Goal: Task Accomplishment & Management: Manage account settings

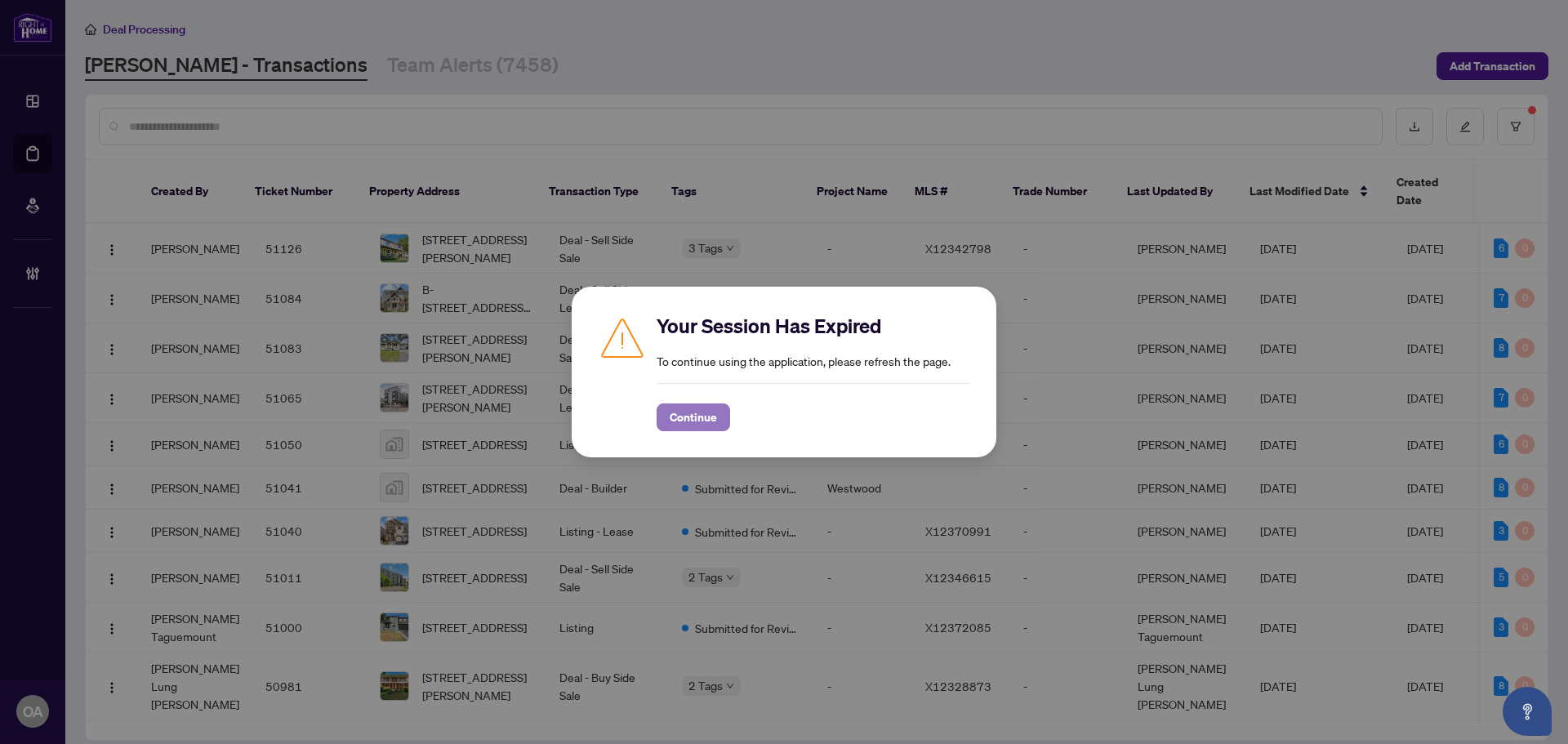
click at [697, 424] on span "Continue" at bounding box center [693, 418] width 48 height 26
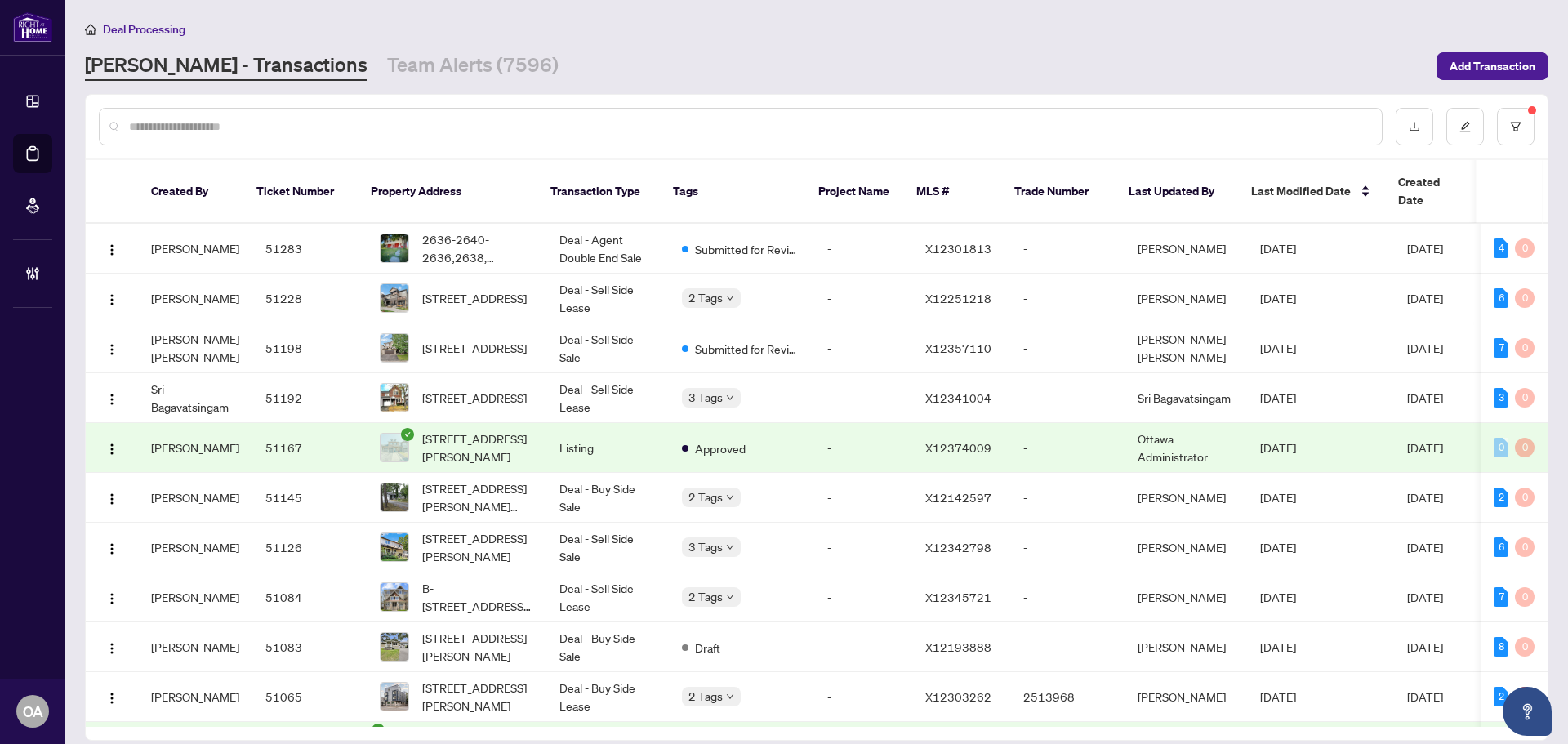
click at [148, 69] on link "[PERSON_NAME] - Transactions" at bounding box center [227, 66] width 283 height 30
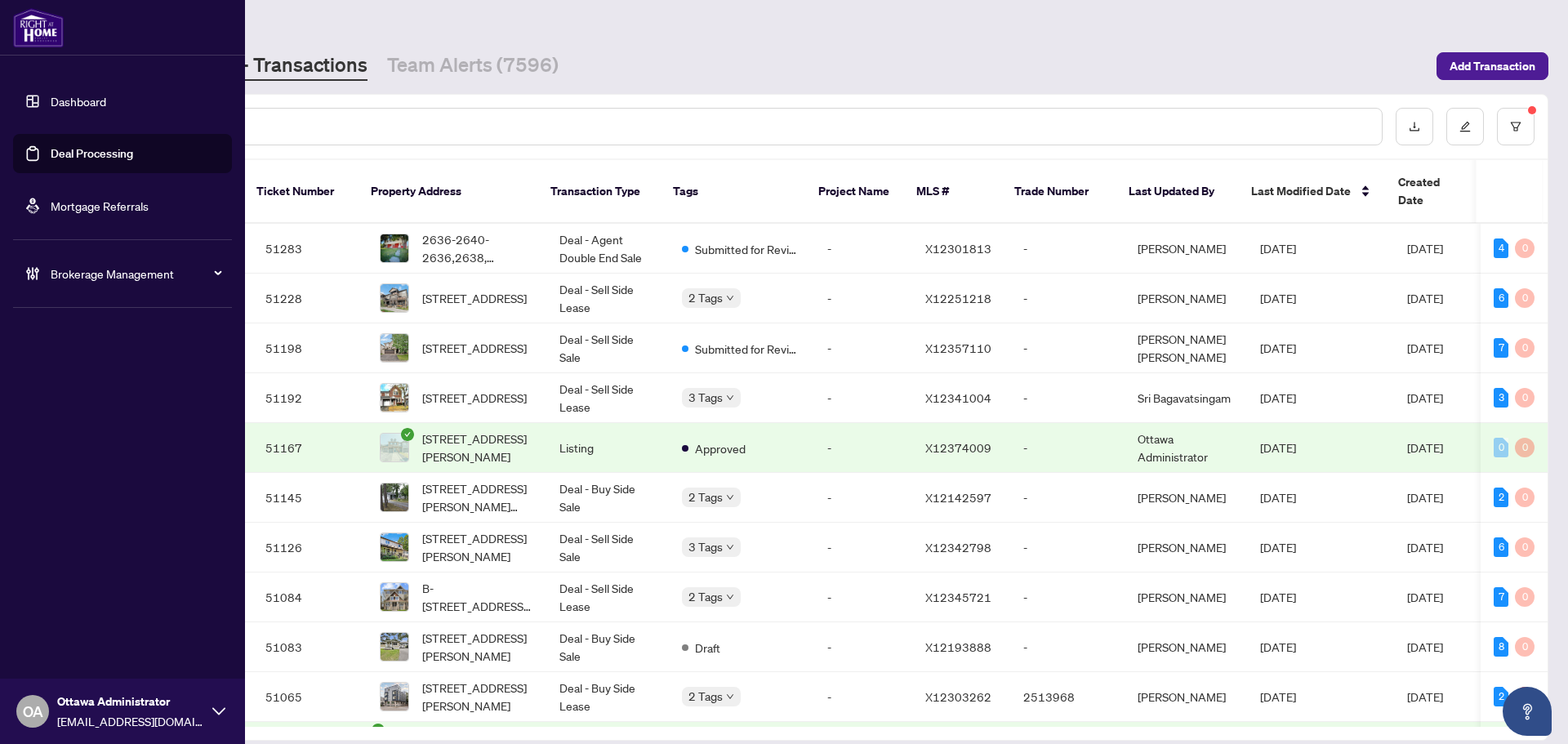
click at [64, 151] on link "Deal Processing" at bounding box center [91, 153] width 83 height 14
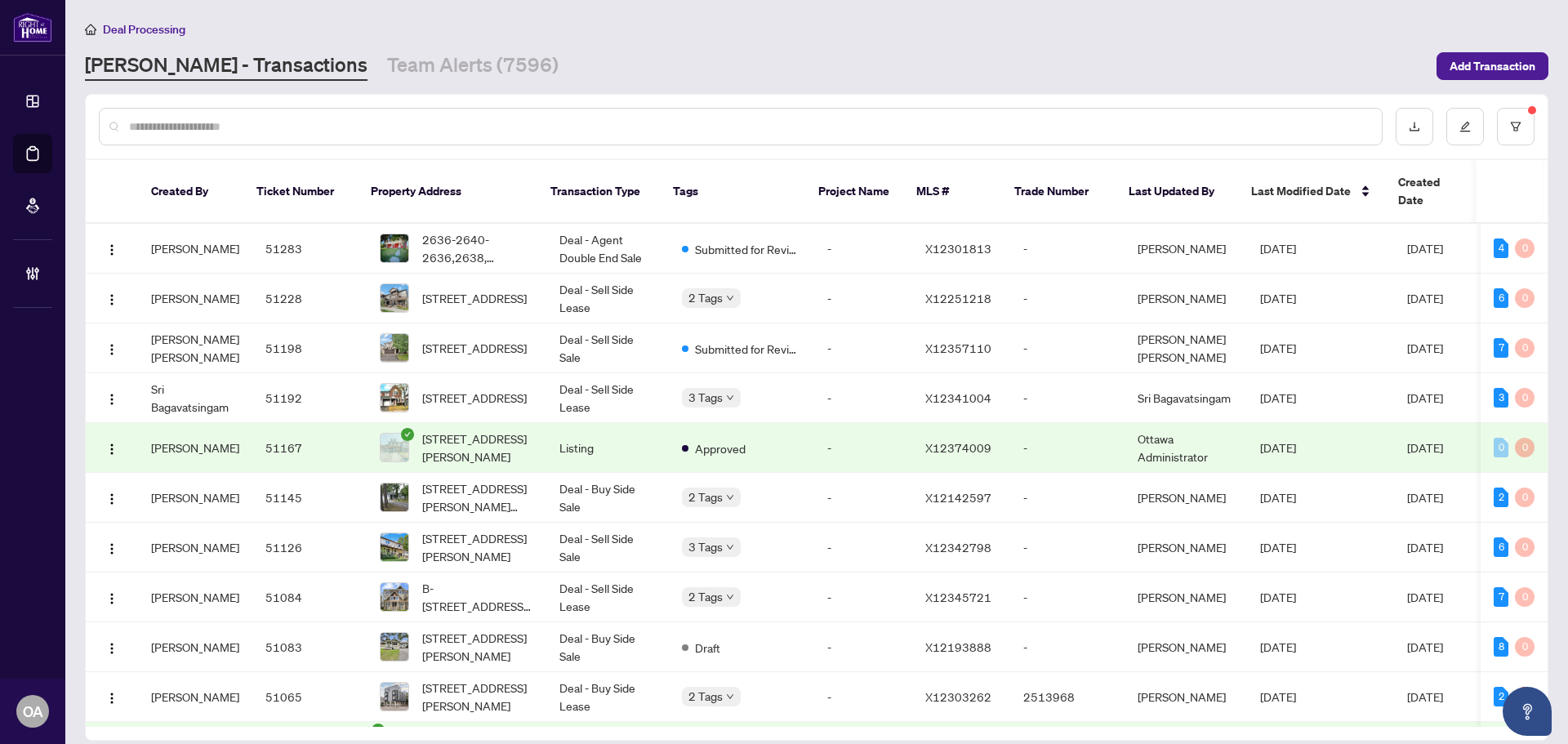
click at [491, 131] on input "text" at bounding box center [748, 126] width 1239 height 18
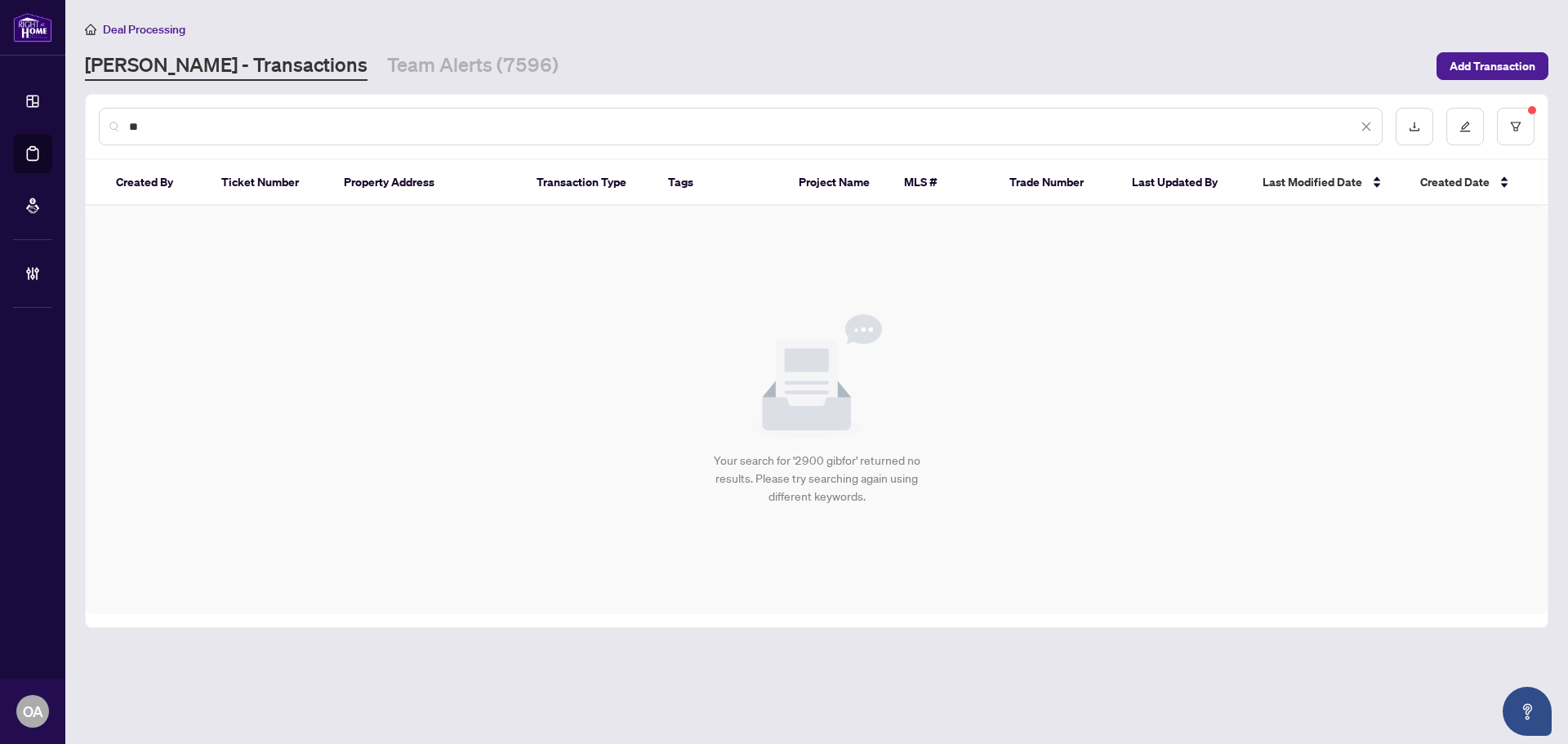
type input "*"
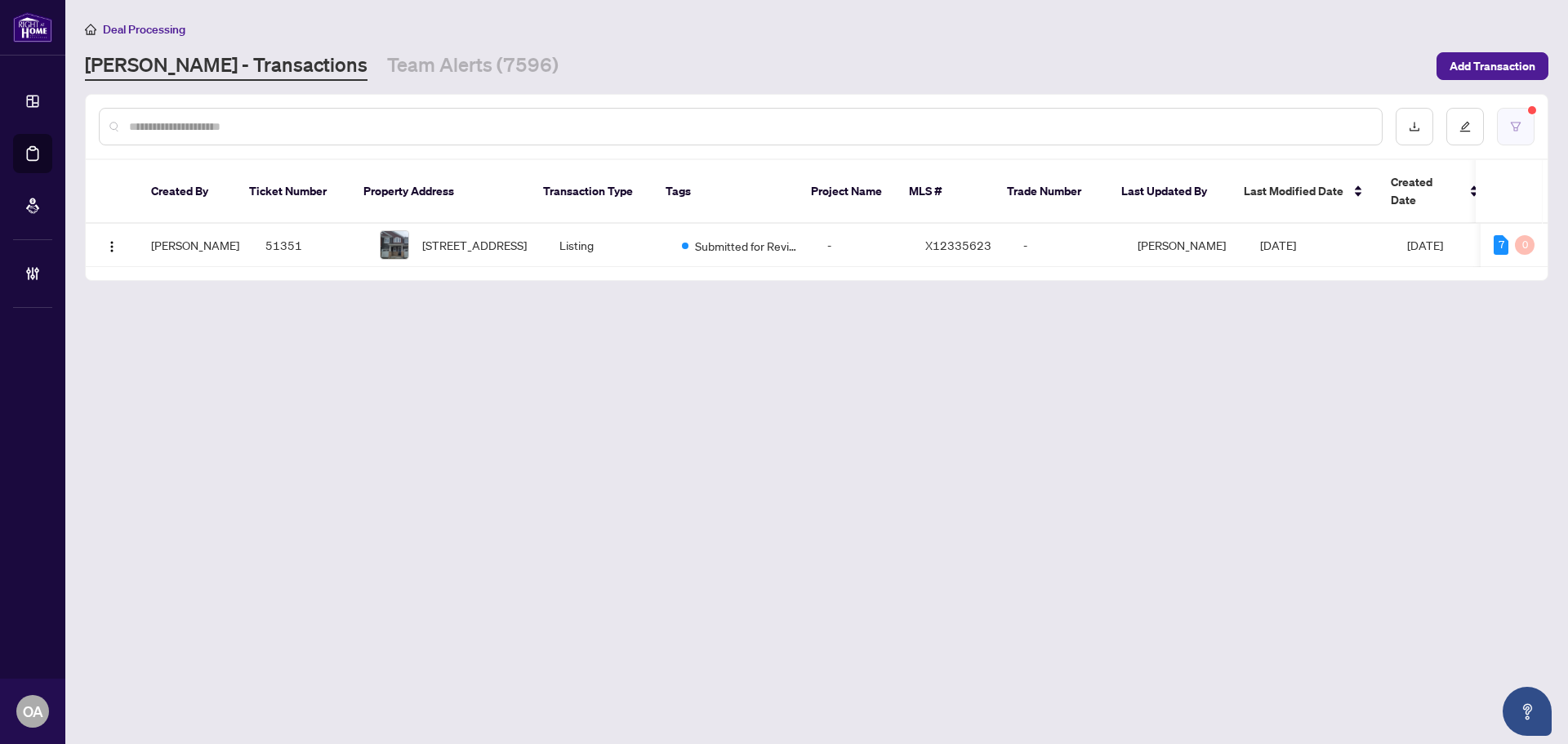
click at [1514, 128] on icon "filter" at bounding box center [1514, 126] width 11 height 11
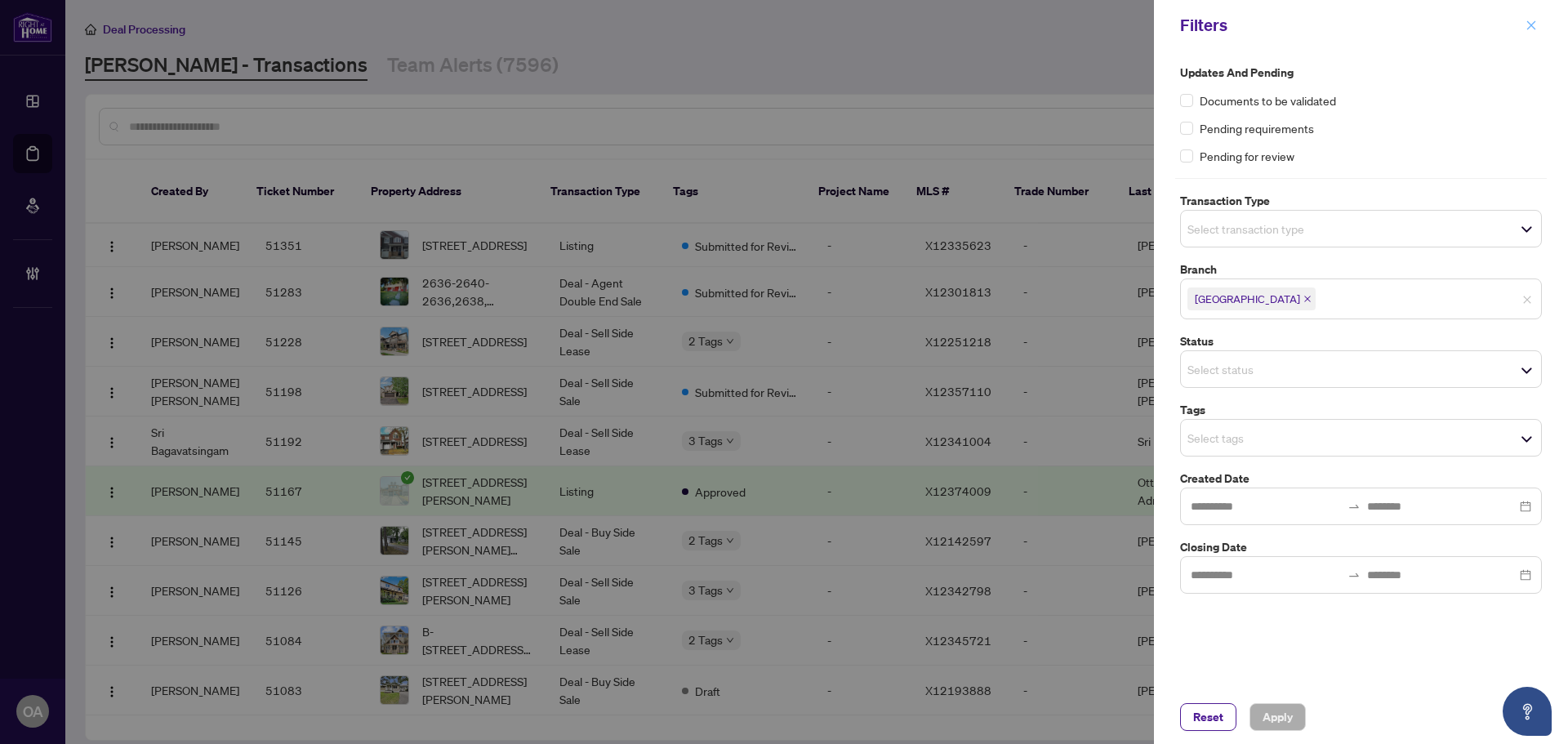
click at [1523, 20] on button "button" at bounding box center [1531, 25] width 21 height 20
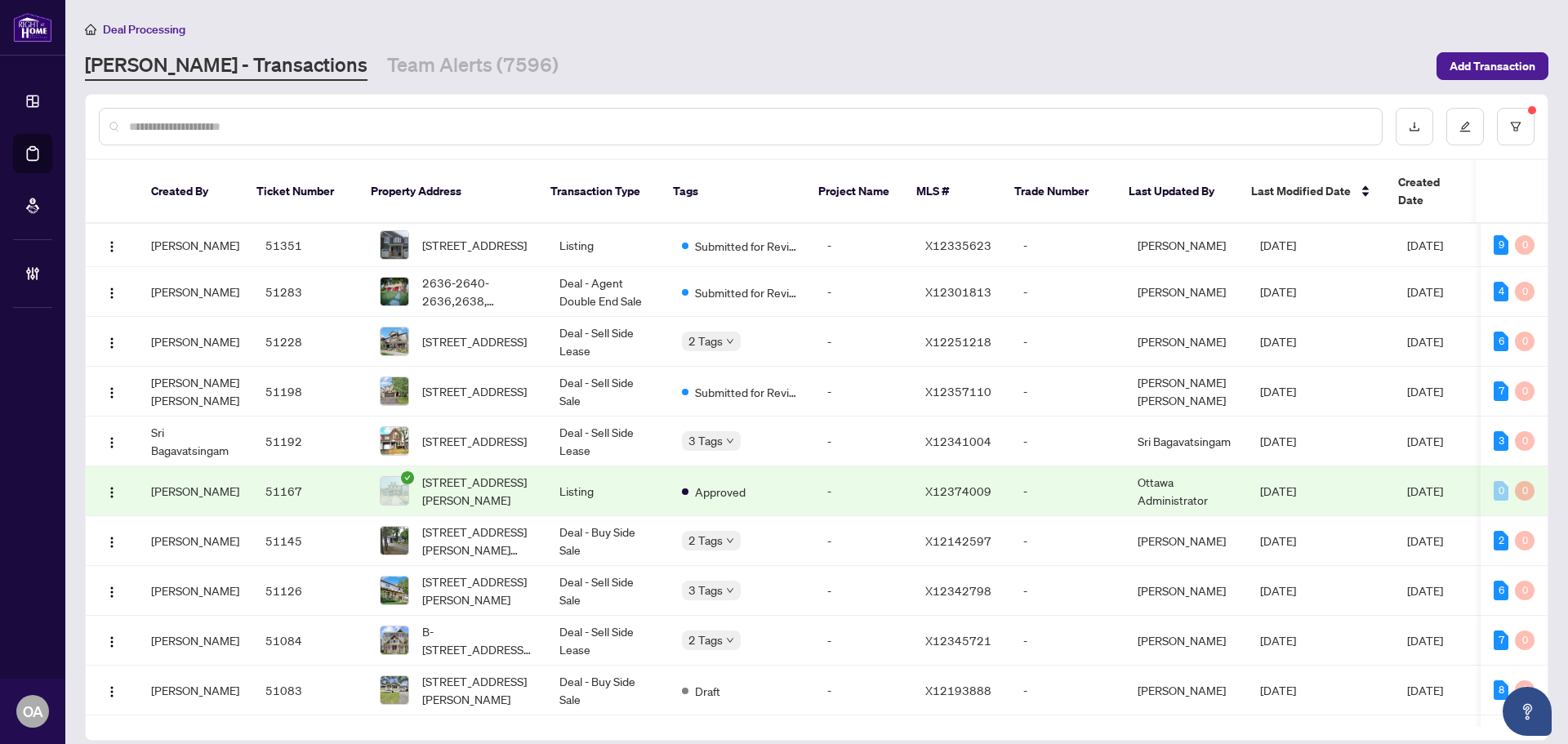
click at [683, 126] on input "text" at bounding box center [748, 126] width 1239 height 18
paste input "*********"
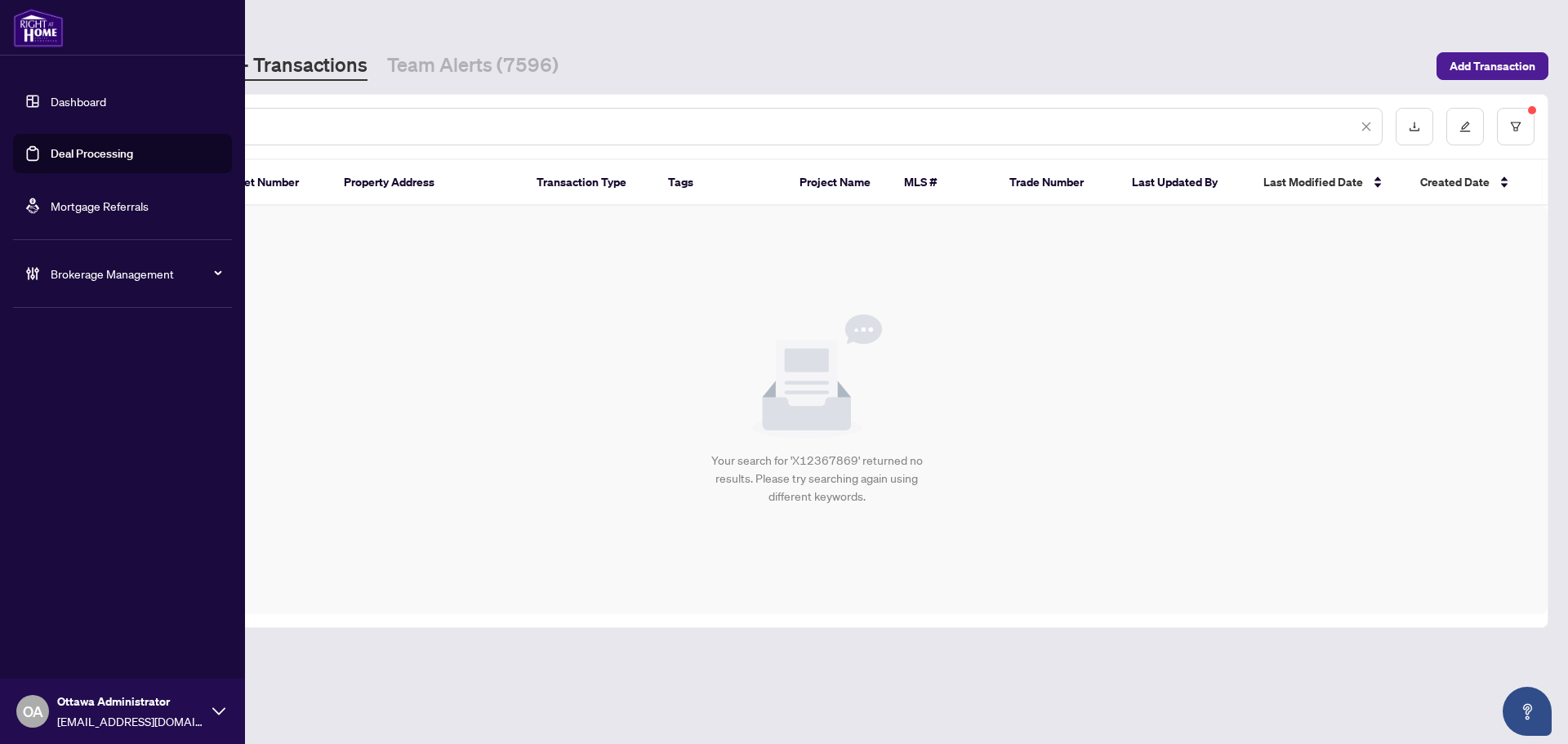
click at [61, 148] on link "Deal Processing" at bounding box center [91, 153] width 83 height 14
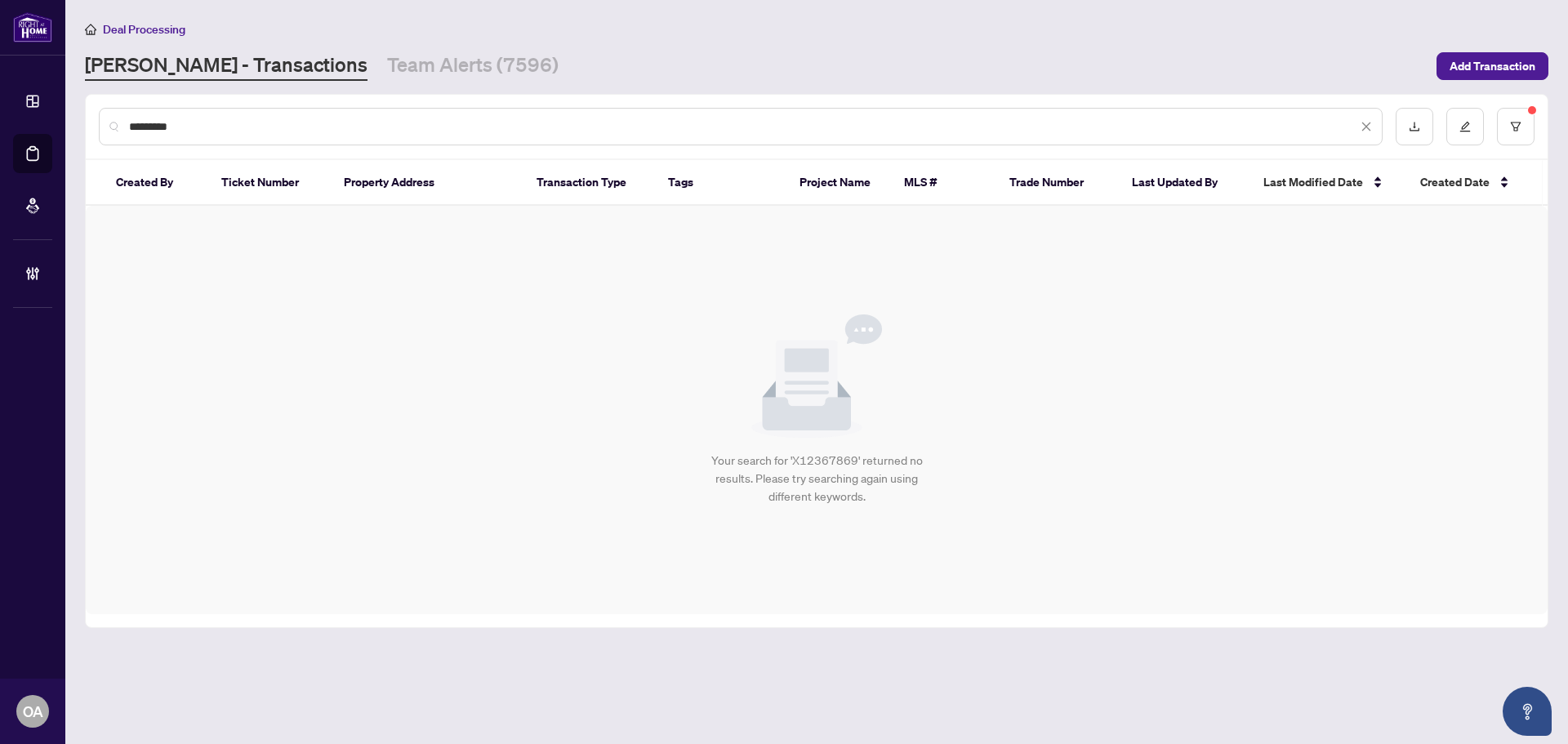
click at [450, 118] on input "*********" at bounding box center [743, 126] width 1228 height 18
click at [562, 125] on input "*********" at bounding box center [743, 126] width 1228 height 18
type input "**********"
drag, startPoint x: 261, startPoint y: 133, endPoint x: 84, endPoint y: 123, distance: 177.3
click at [84, 123] on main "**********" at bounding box center [817, 372] width 1502 height 744
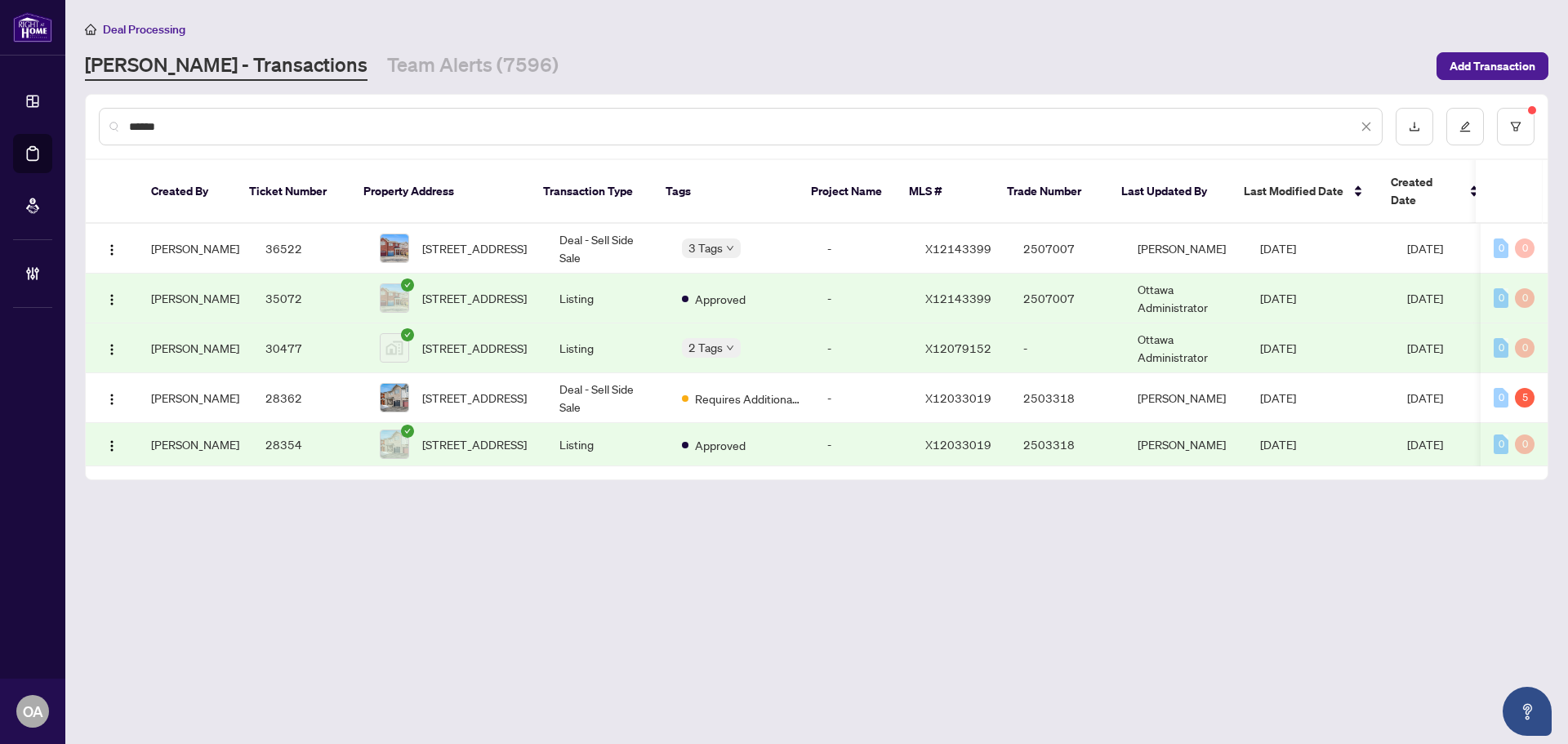
type input "******"
click at [718, 389] on span "Requires Additional Docs" at bounding box center [748, 398] width 106 height 18
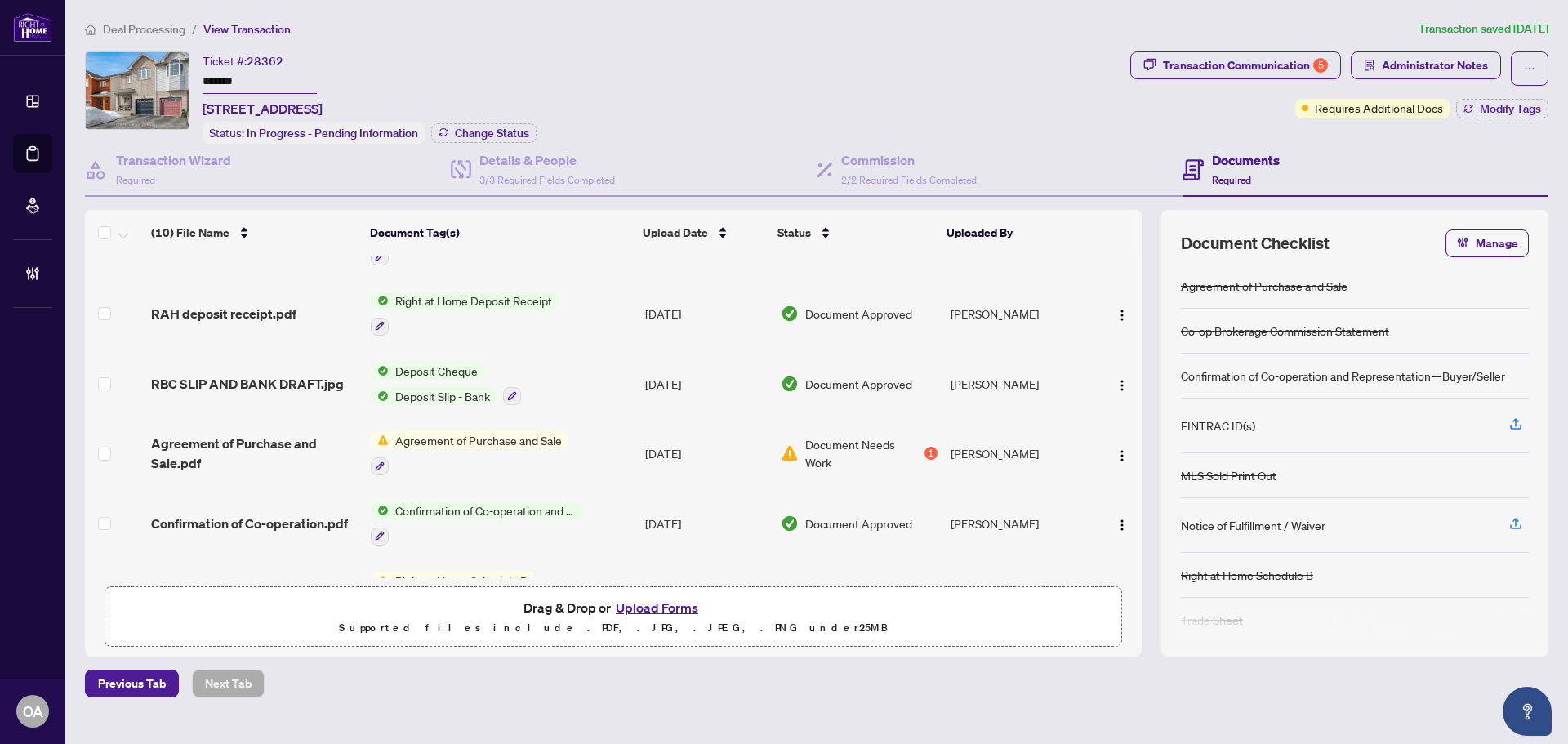
scroll to position [380, 0]
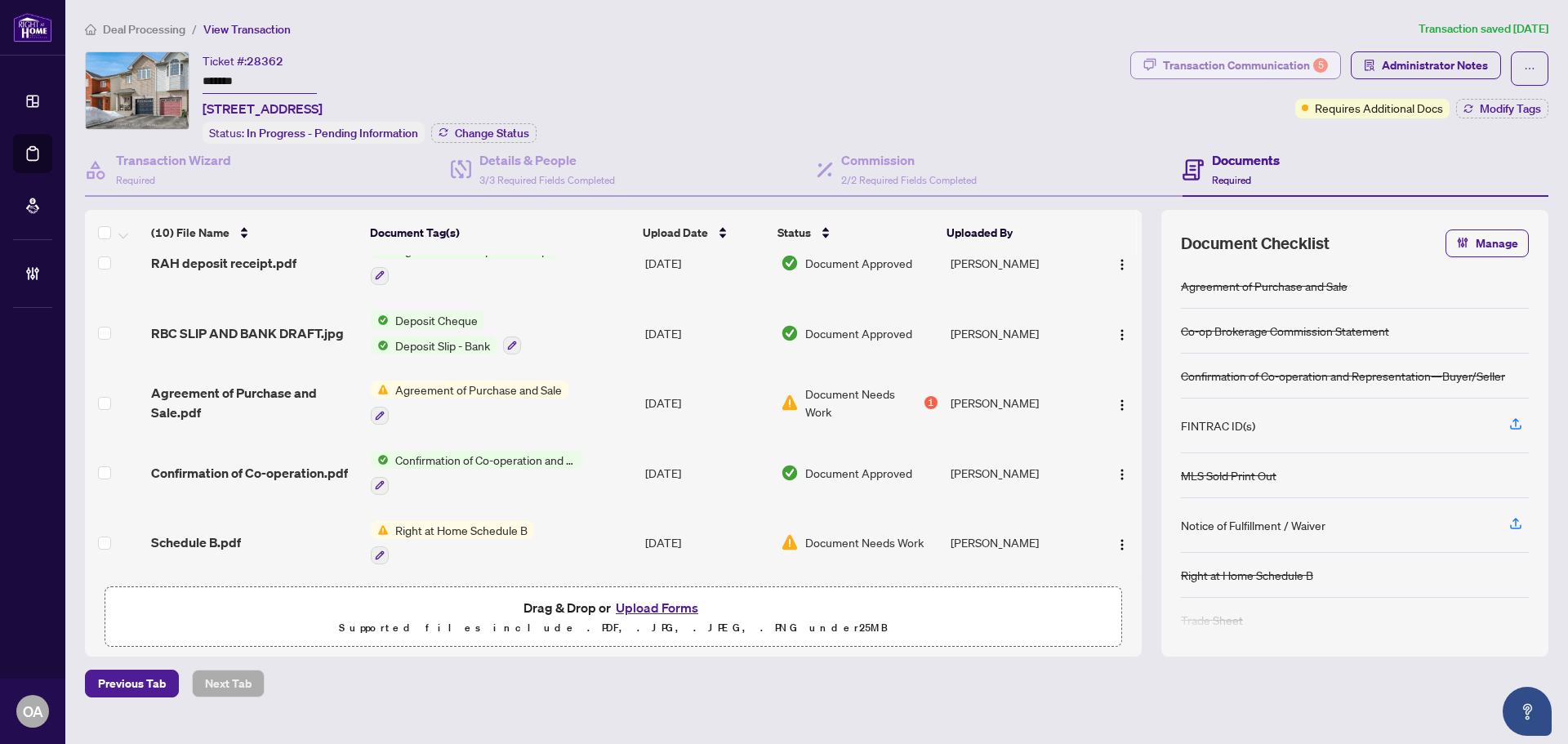
click at [1227, 57] on div "Transaction Communication 5" at bounding box center [1245, 65] width 165 height 26
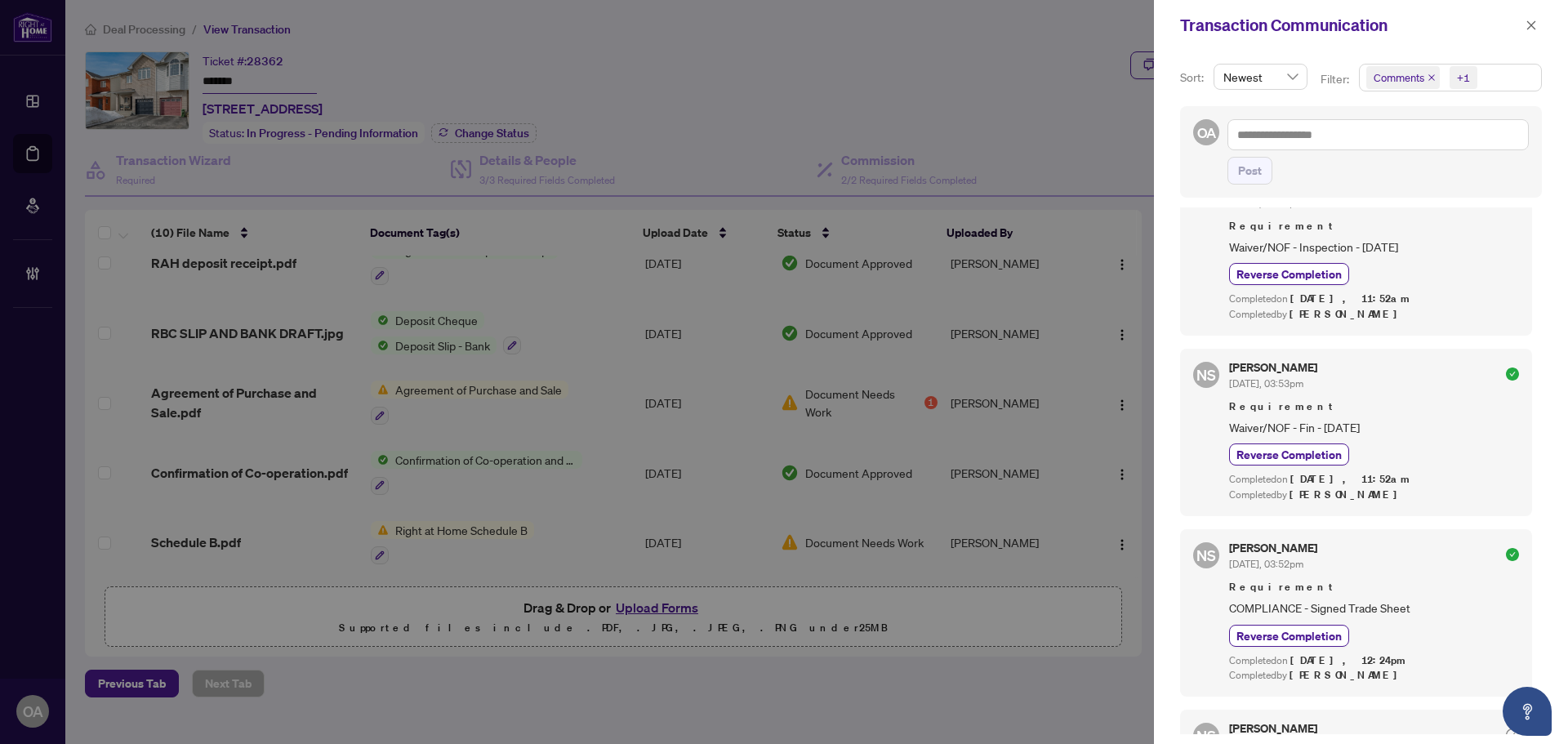
scroll to position [1470, 0]
click at [1535, 23] on icon "close" at bounding box center [1531, 25] width 11 height 11
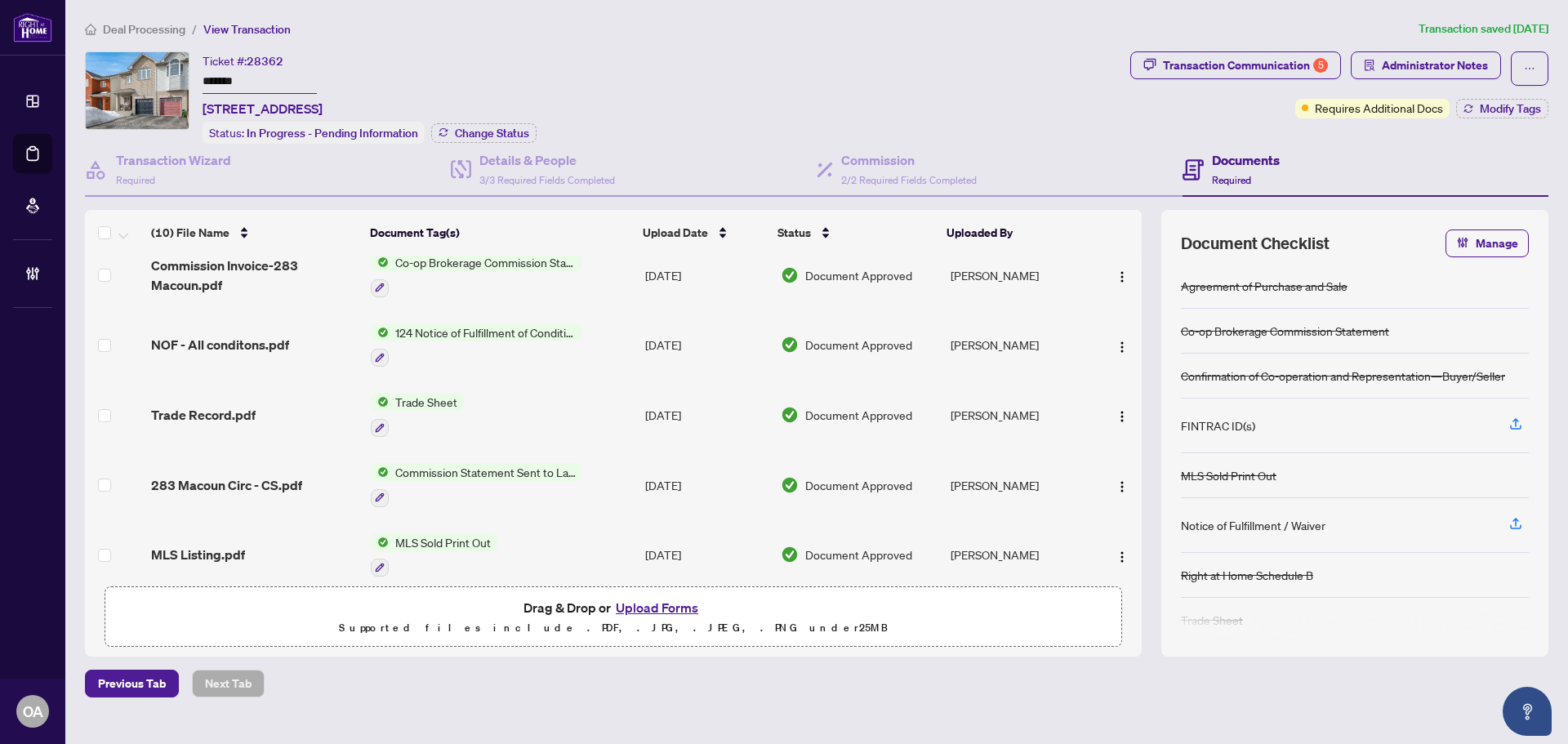
scroll to position [0, 0]
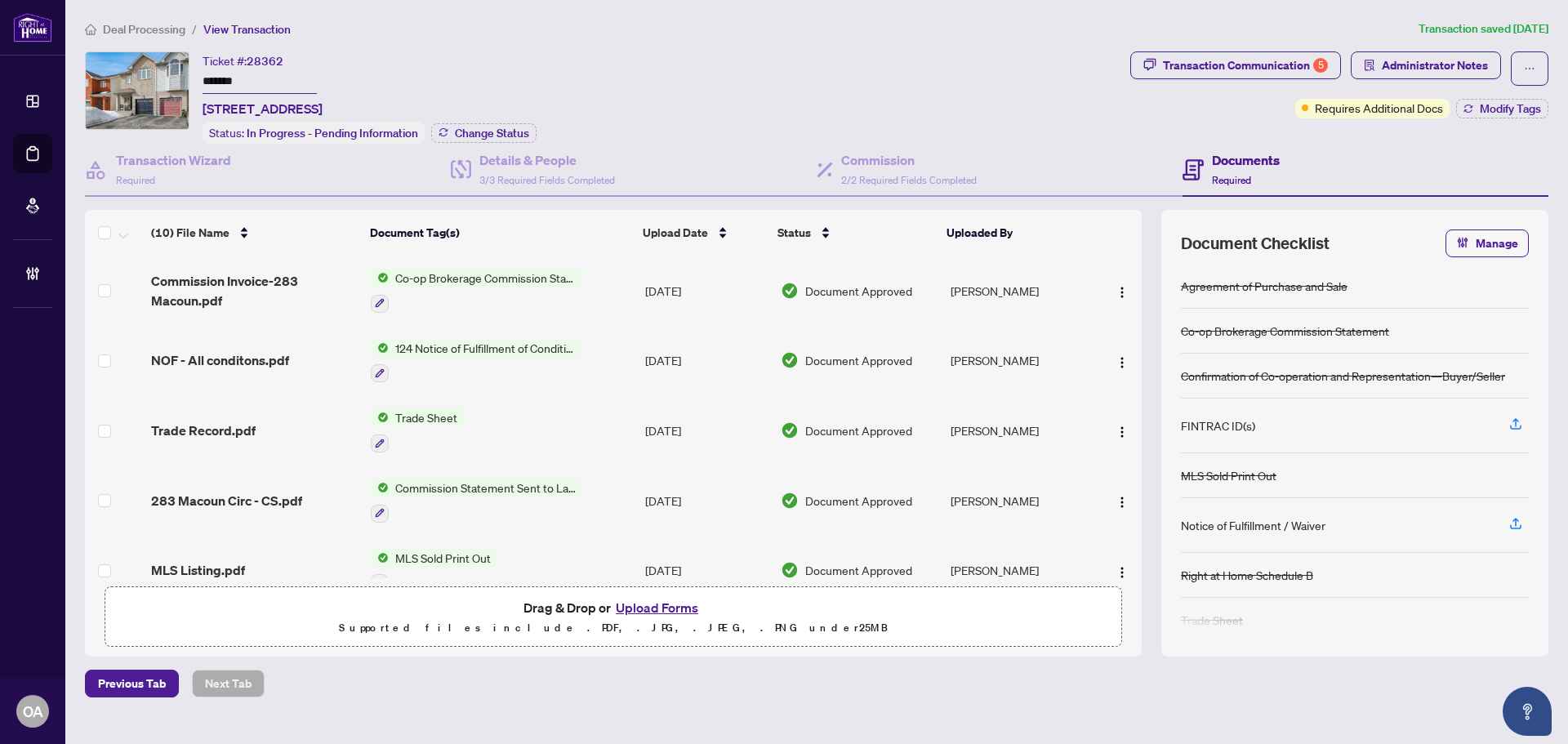
click at [259, 491] on span "283 Macoun Circ - CS.pdf" at bounding box center [226, 500] width 151 height 20
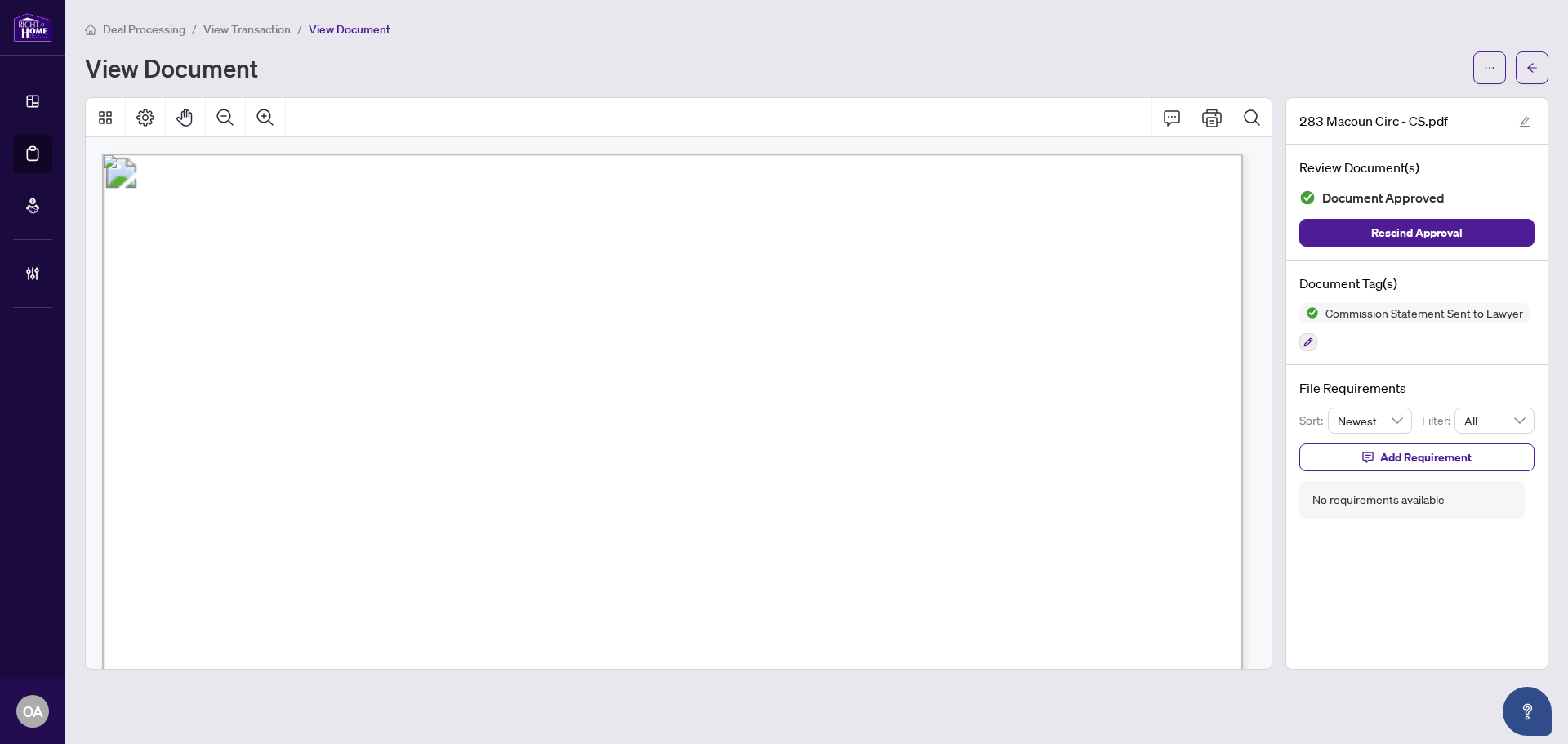
scroll to position [82, 0]
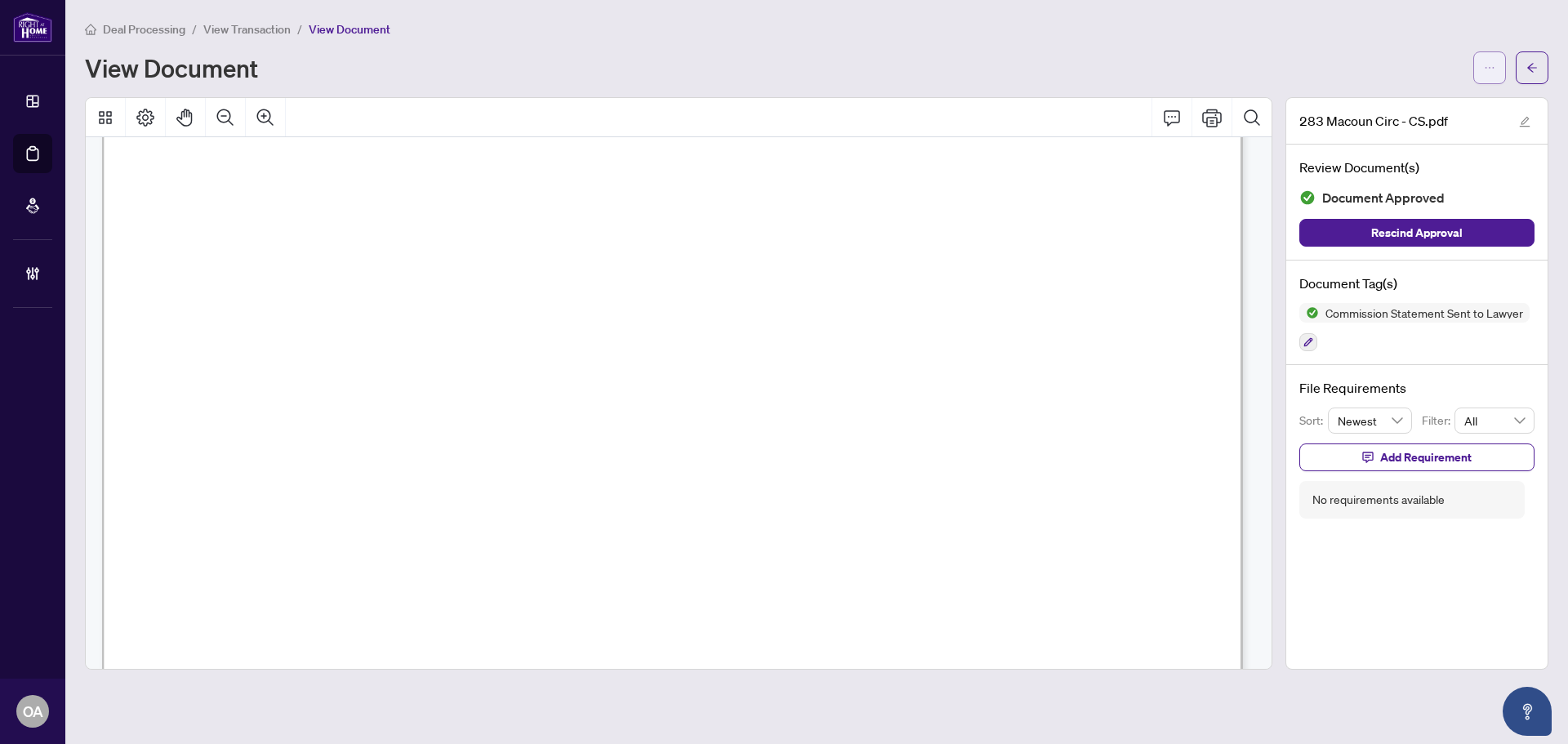
click at [1483, 59] on button "button" at bounding box center [1489, 67] width 32 height 32
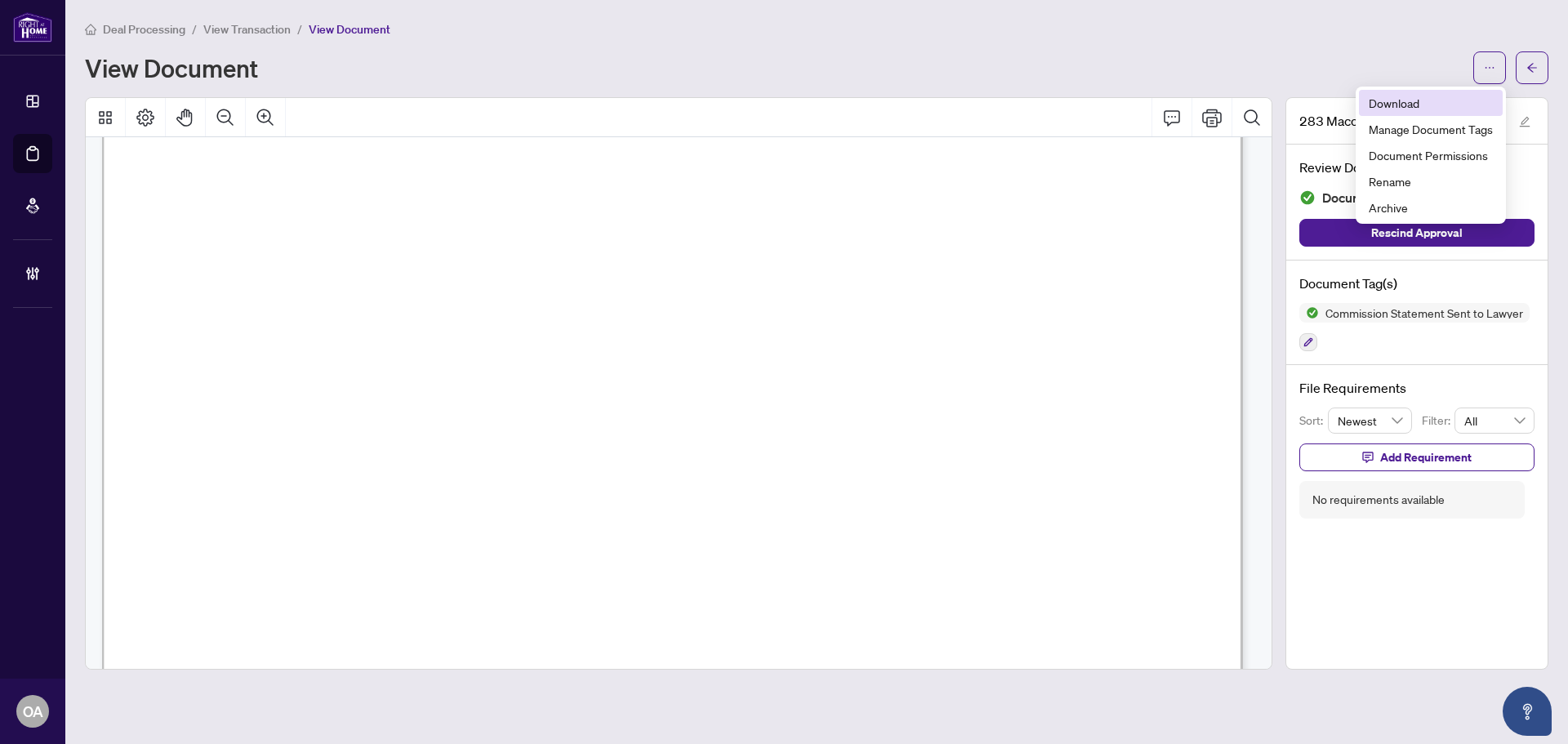
click at [1417, 101] on span "Download" at bounding box center [1431, 102] width 124 height 18
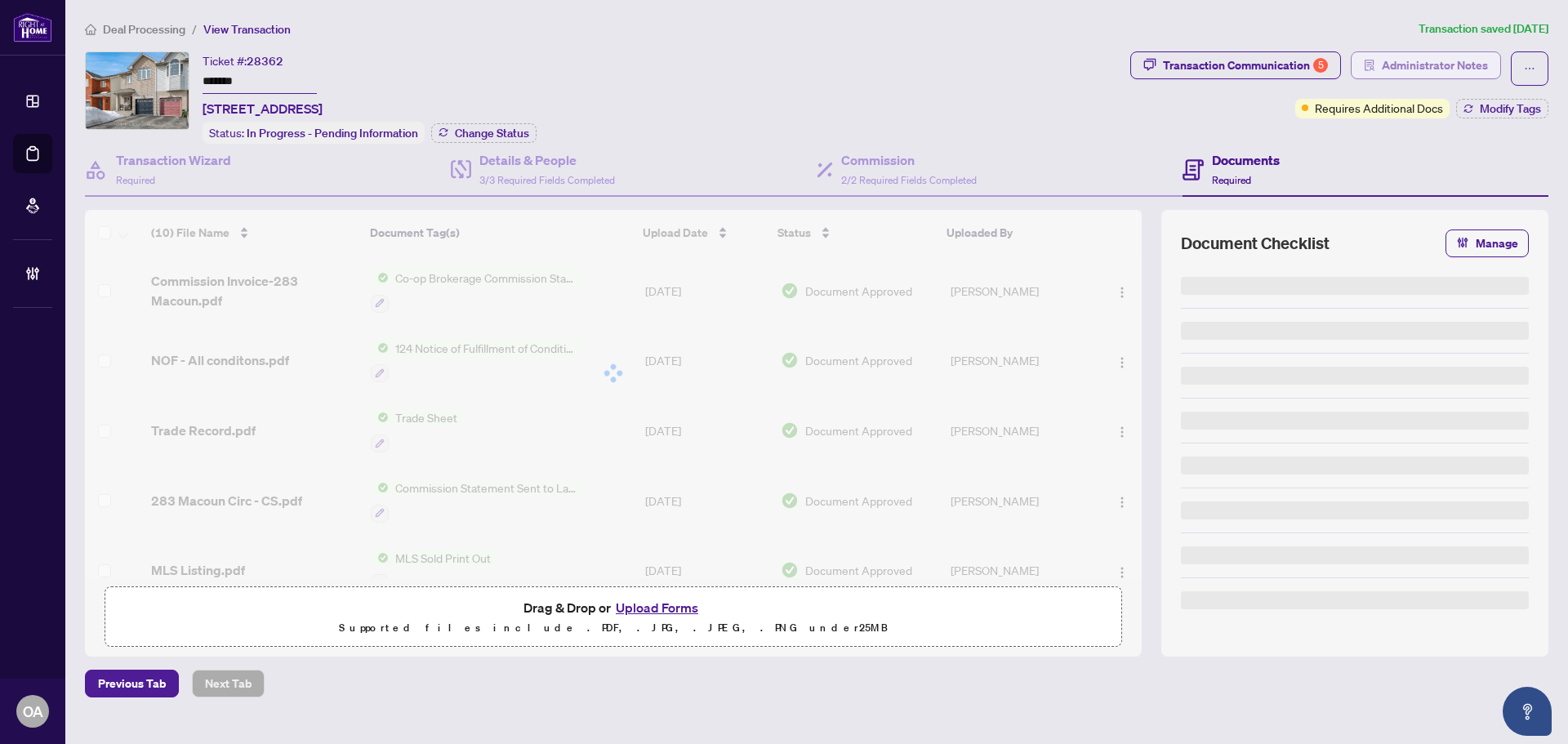
click at [1383, 59] on span "Administrator Notes" at bounding box center [1434, 65] width 106 height 26
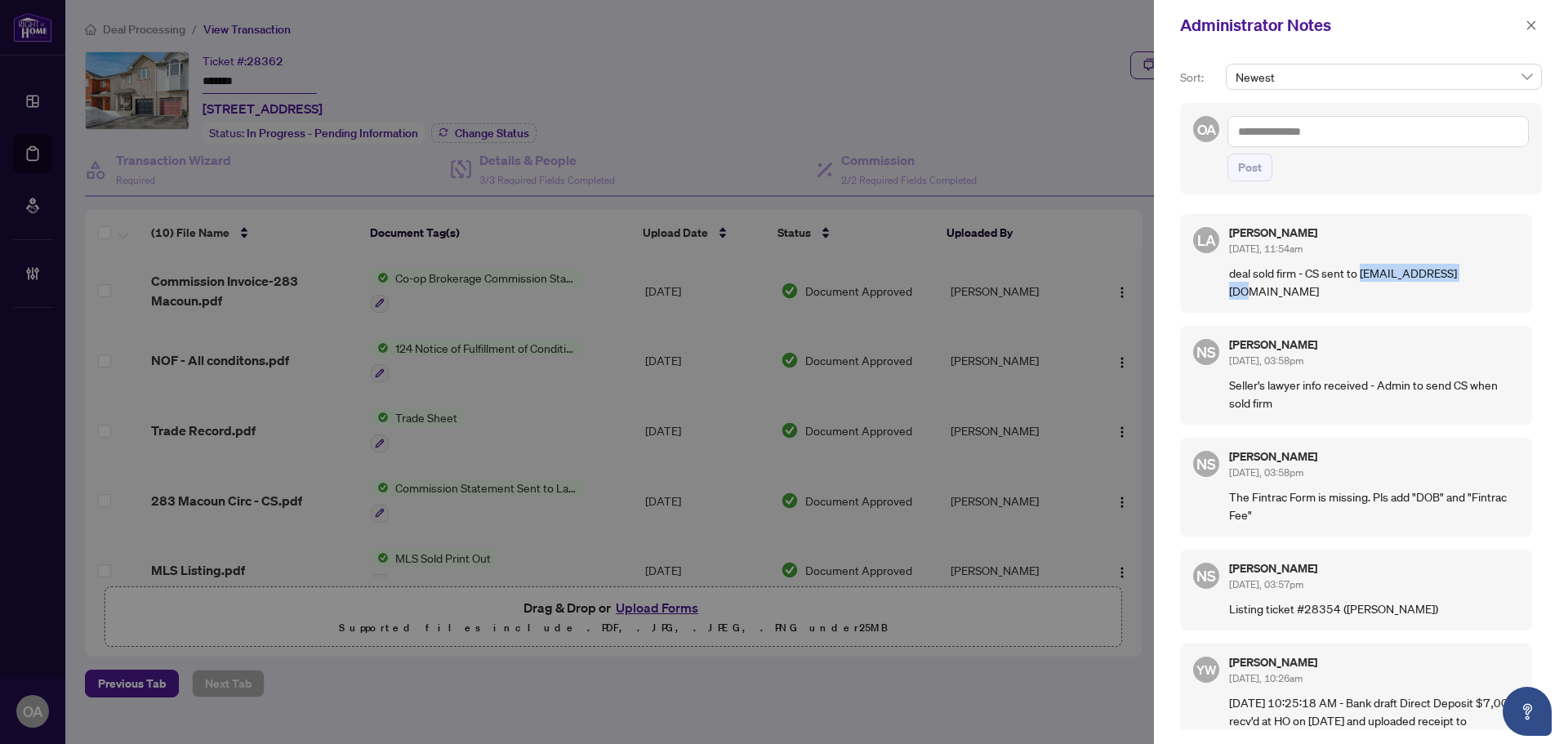
drag, startPoint x: 1361, startPoint y: 275, endPoint x: 1468, endPoint y: 275, distance: 107.0
click at [1468, 275] on p "deal sold firm - CS sent to dlm@gibsonslaw.com" at bounding box center [1374, 282] width 290 height 36
copy p "dlm@gibsonslaw.com"
drag, startPoint x: 1531, startPoint y: 27, endPoint x: 1491, endPoint y: 42, distance: 42.7
click at [1531, 27] on icon "close" at bounding box center [1531, 25] width 11 height 11
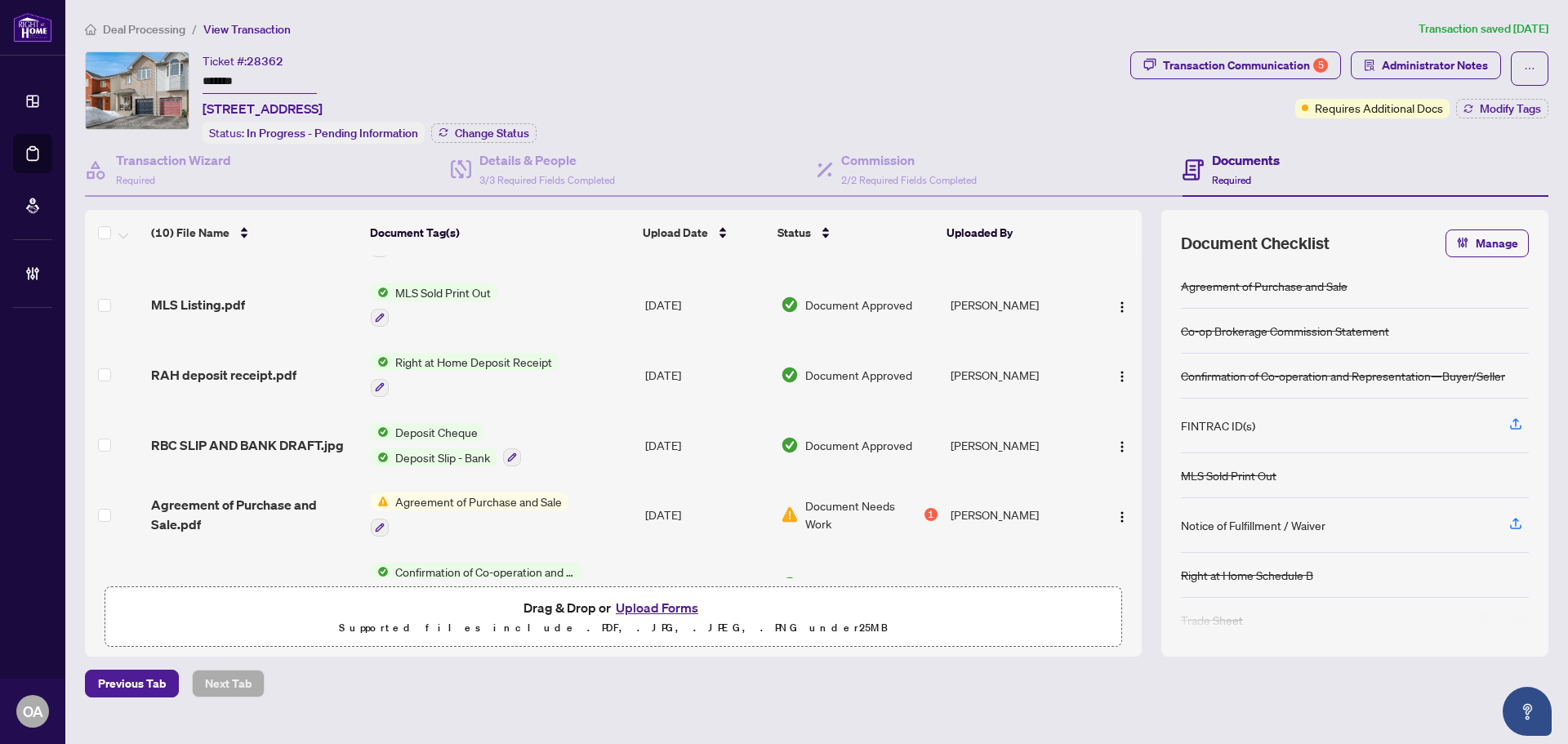
scroll to position [380, 0]
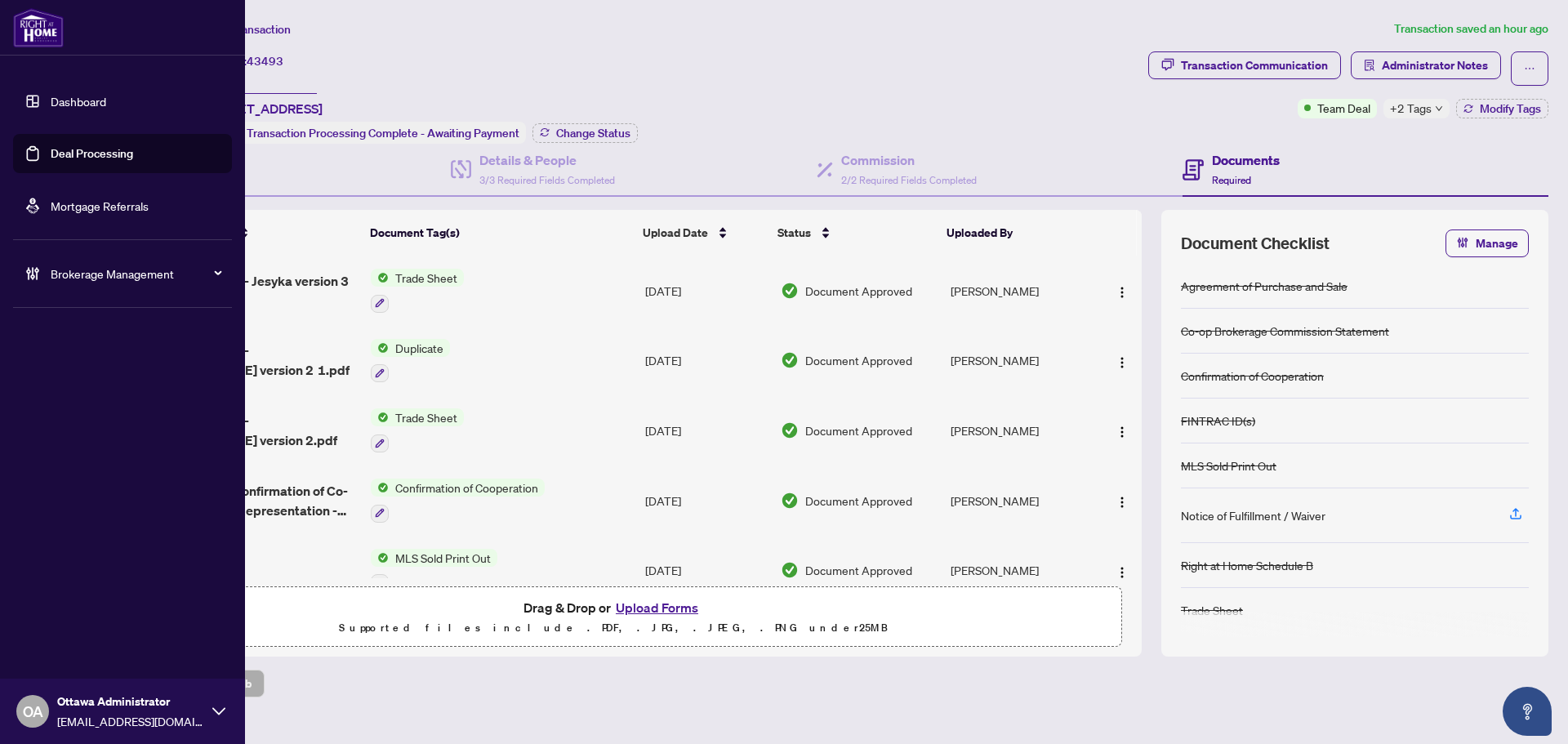
click at [89, 154] on link "Deal Processing" at bounding box center [91, 153] width 83 height 14
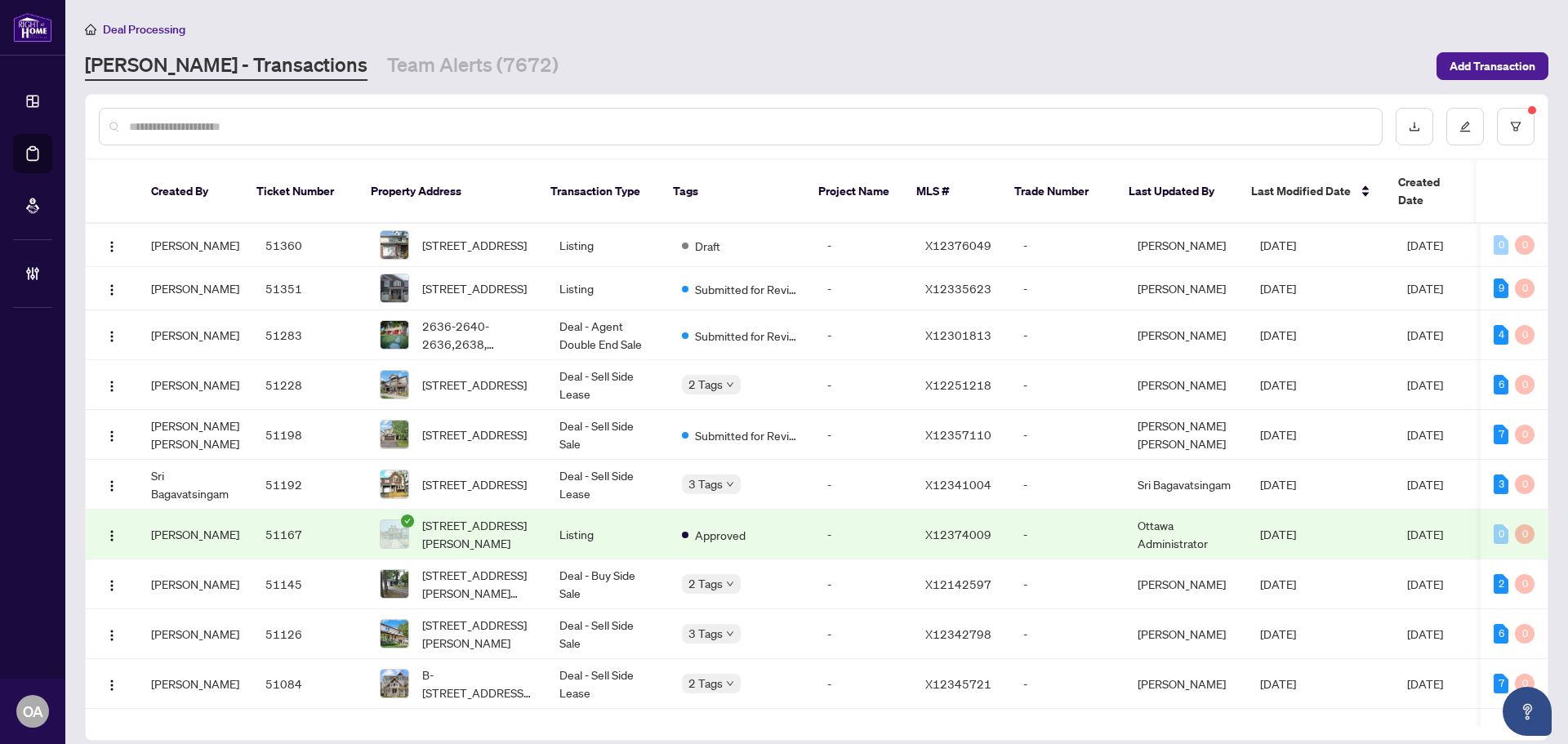
click at [411, 126] on input "text" at bounding box center [748, 126] width 1239 height 18
click at [1512, 123] on icon "filter" at bounding box center [1514, 126] width 11 height 11
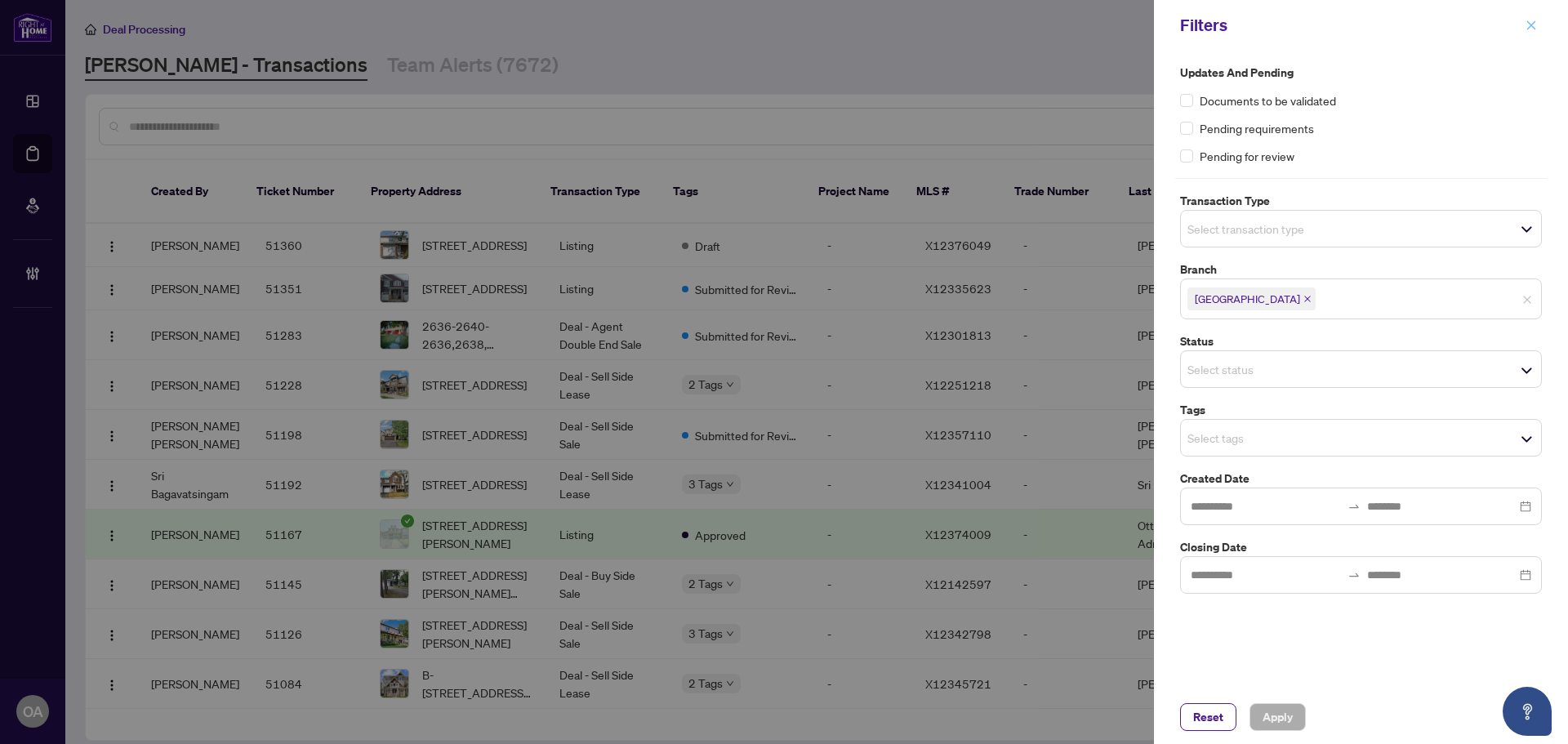
click at [1536, 25] on icon "close" at bounding box center [1531, 25] width 11 height 11
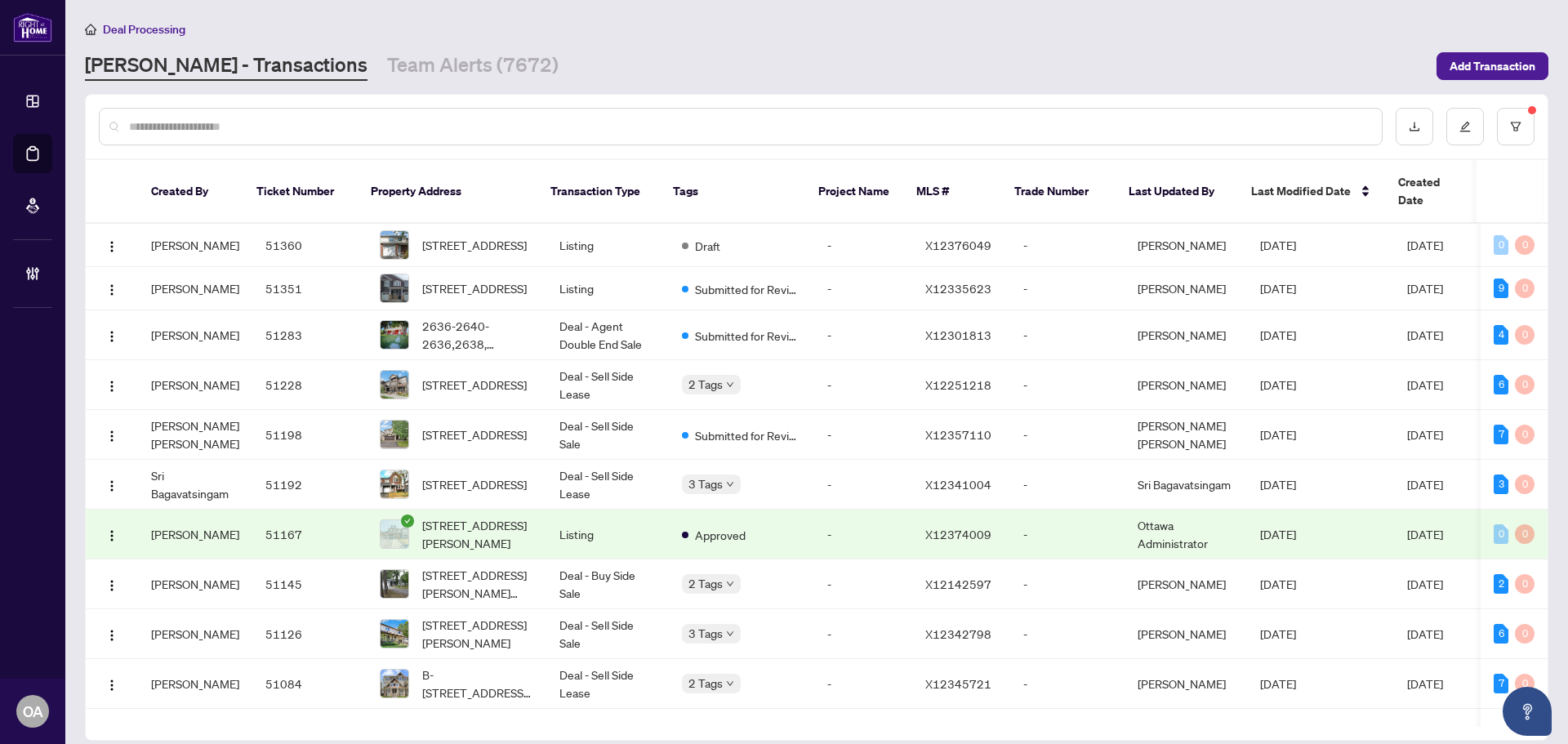
drag, startPoint x: 320, startPoint y: 135, endPoint x: 151, endPoint y: 102, distance: 172.2
click at [311, 139] on div at bounding box center [740, 127] width 1284 height 37
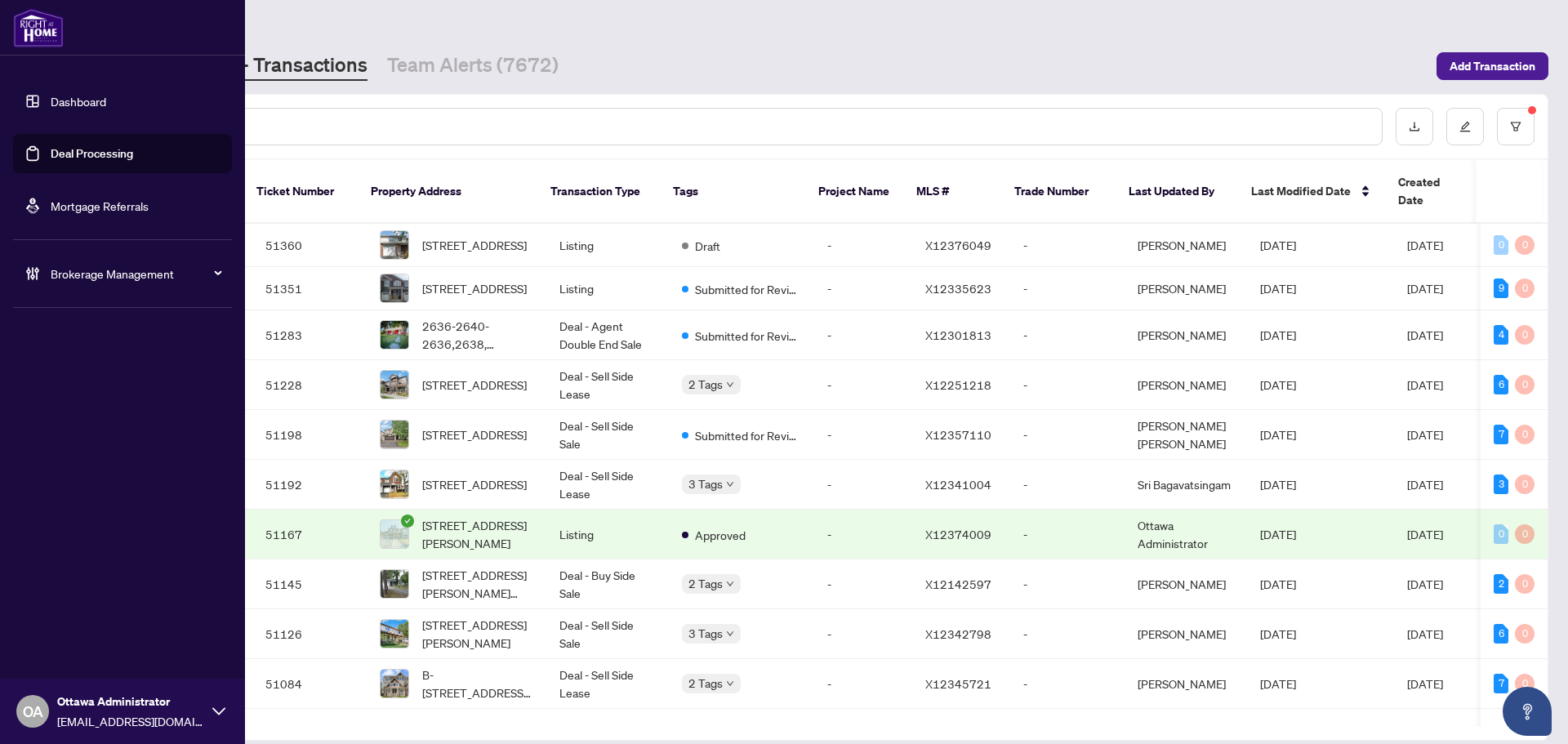
click at [60, 102] on link "Dashboard" at bounding box center [78, 101] width 55 height 14
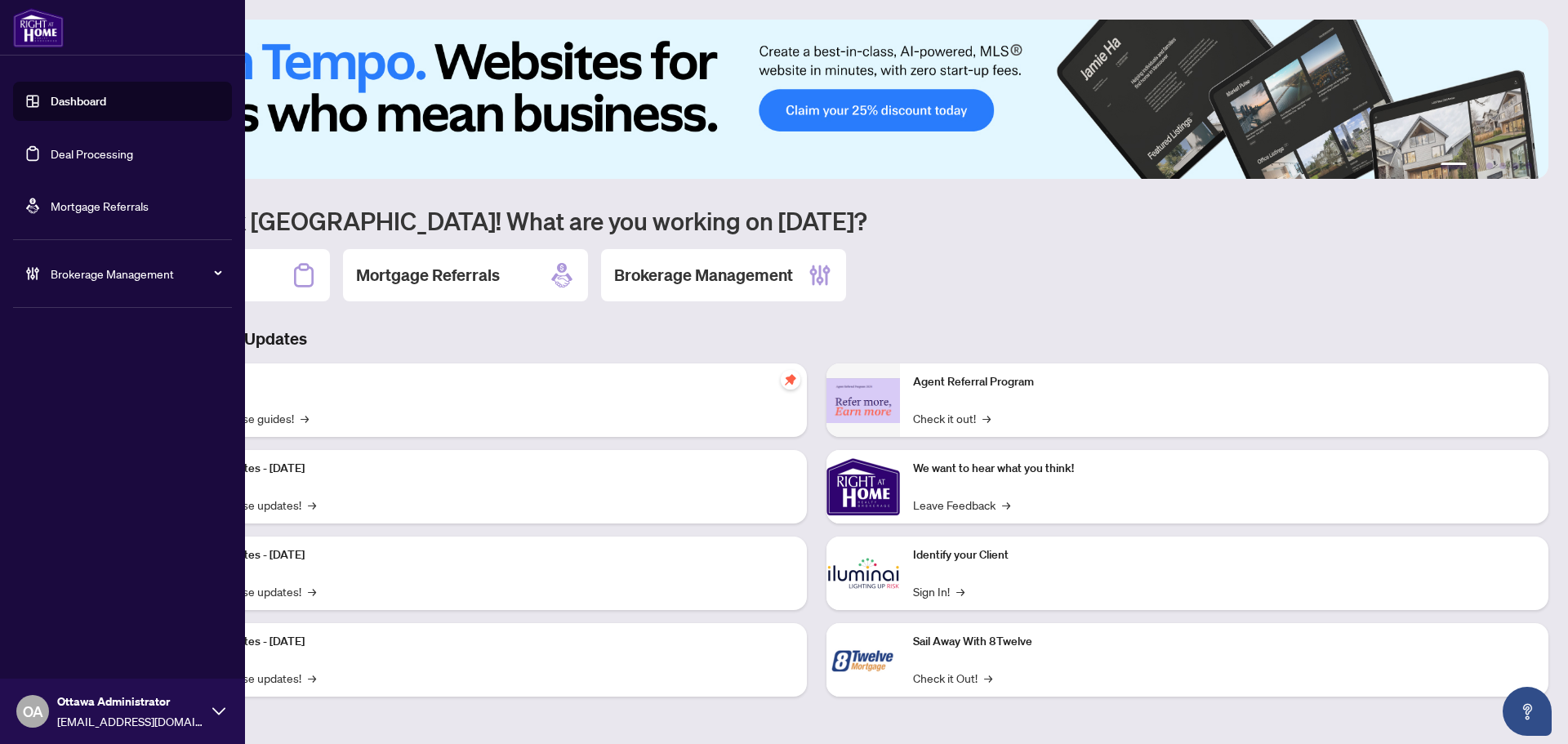
click at [72, 154] on link "Deal Processing" at bounding box center [91, 153] width 83 height 14
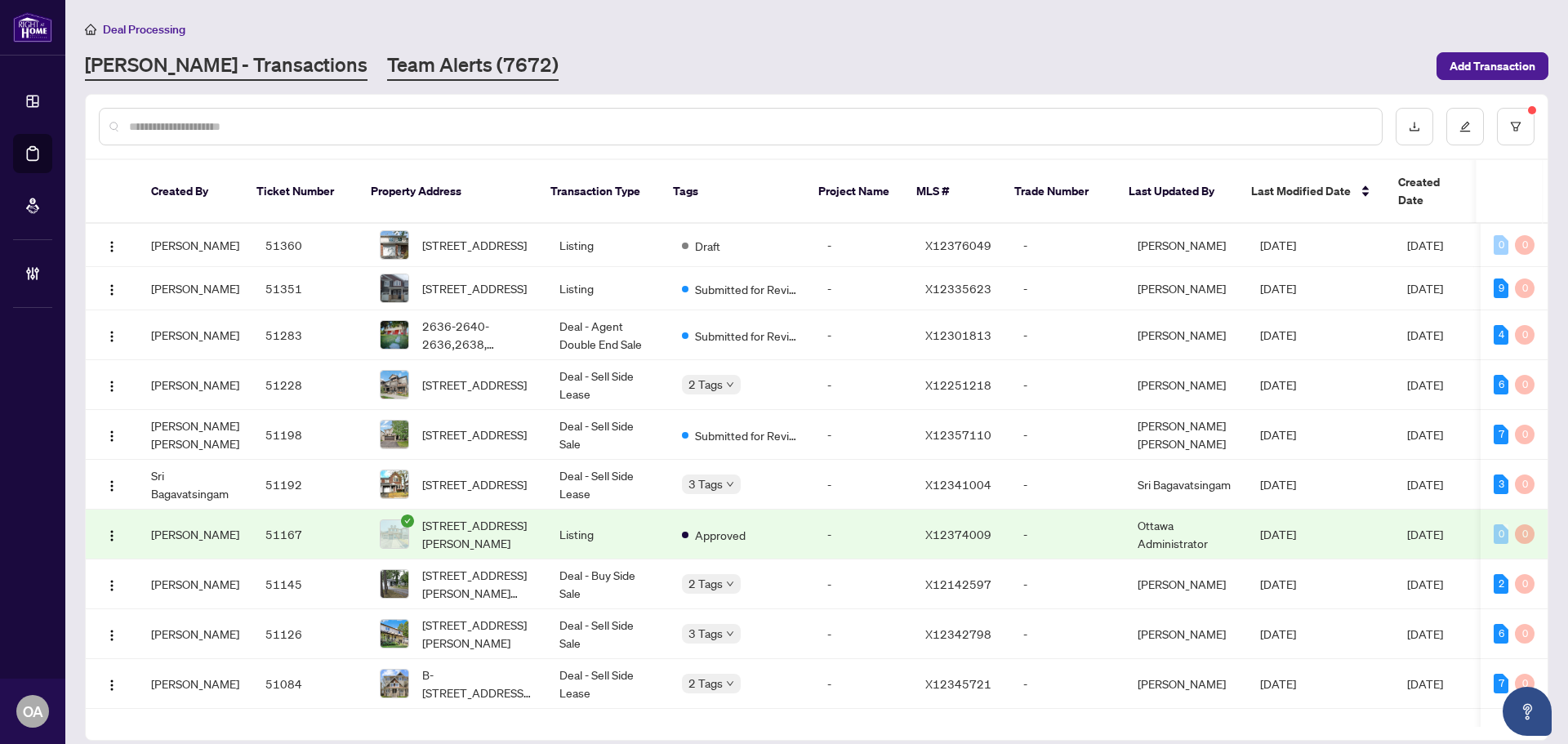
click at [432, 78] on link "Team Alerts (7672)" at bounding box center [472, 66] width 171 height 30
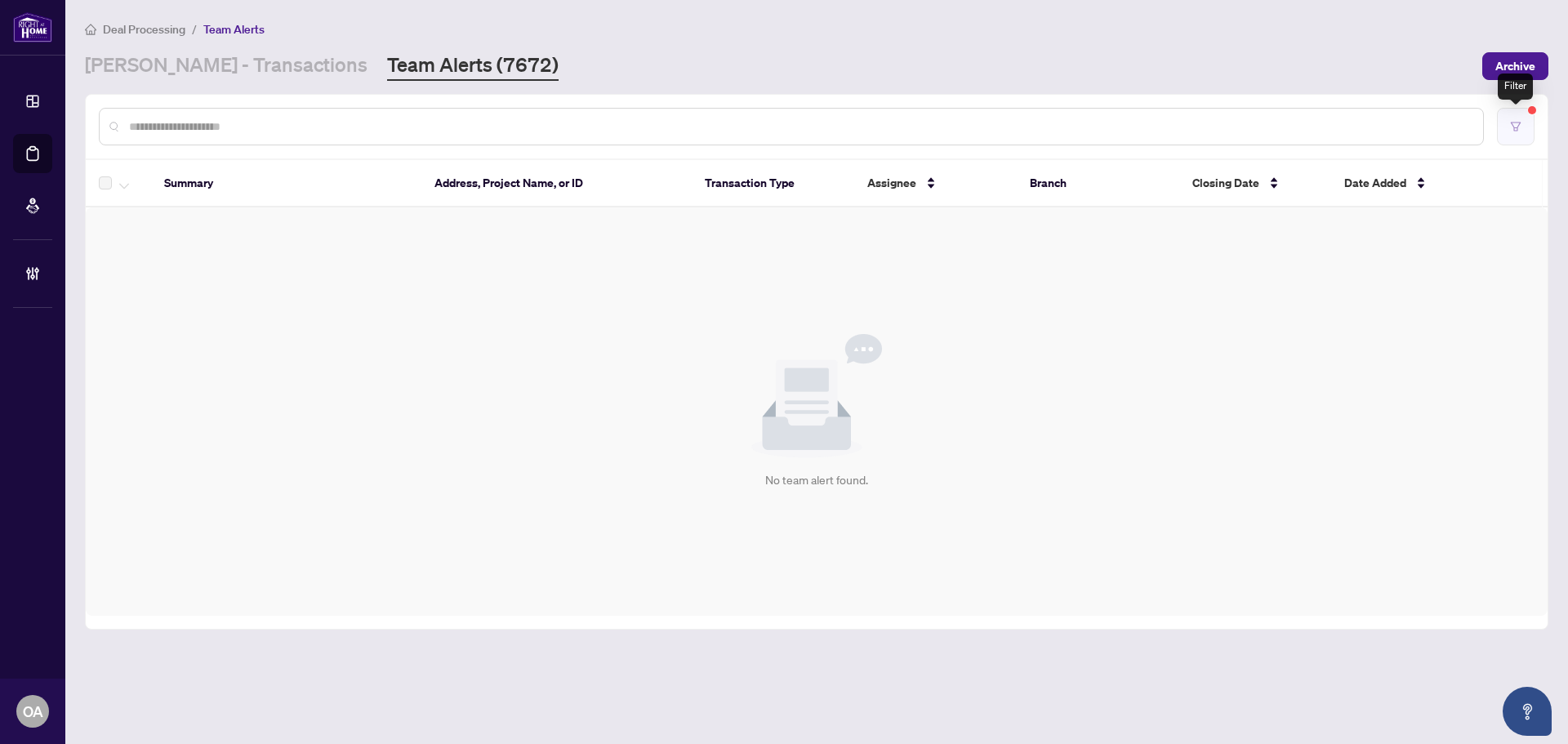
click at [1524, 134] on button "button" at bounding box center [1515, 127] width 37 height 37
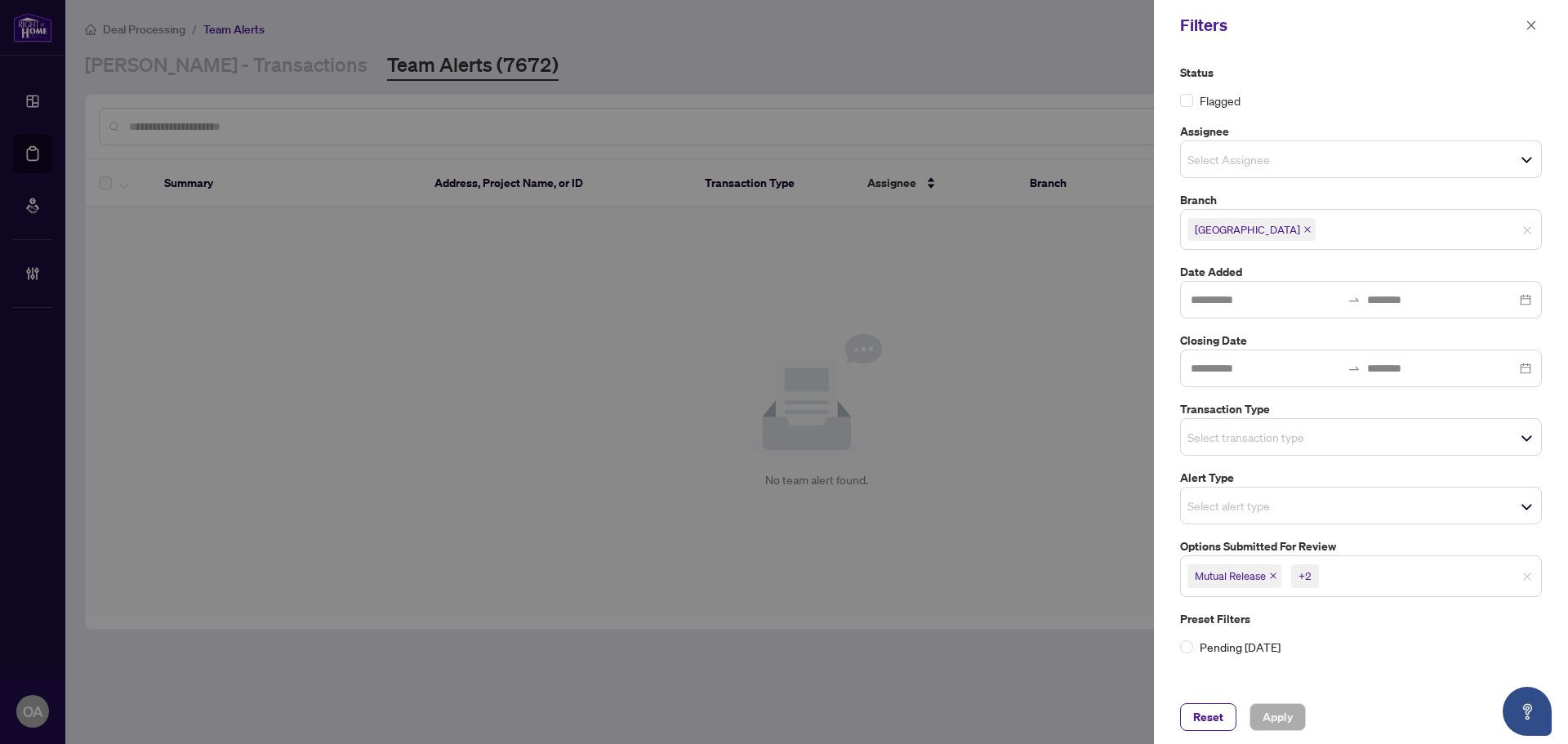
click at [1268, 575] on span "Mutual Release" at bounding box center [1234, 575] width 94 height 23
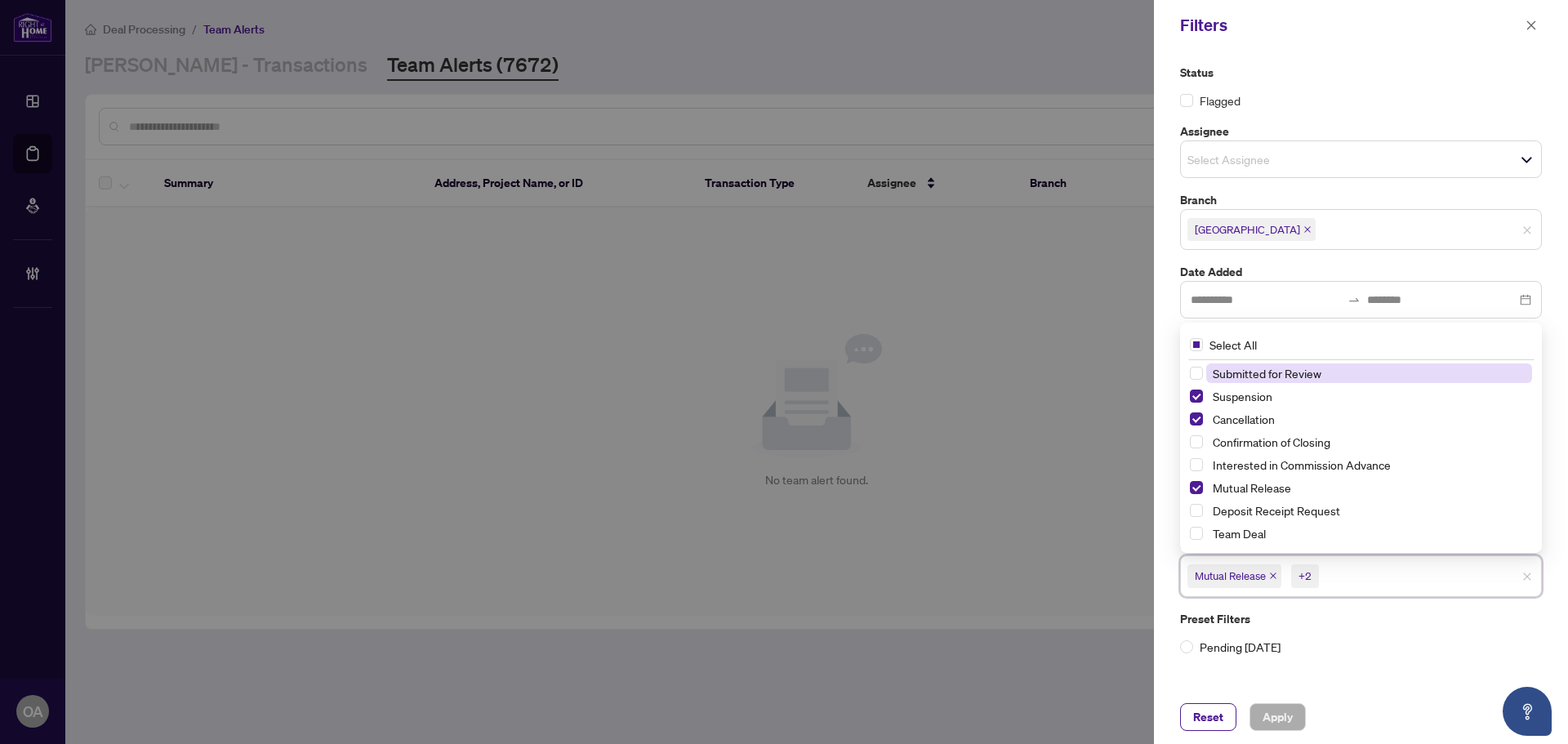
click at [1271, 577] on icon "close" at bounding box center [1273, 576] width 9 height 9
click at [1256, 575] on icon "close" at bounding box center [1260, 576] width 9 height 9
click at [1256, 575] on icon "close" at bounding box center [1256, 576] width 9 height 9
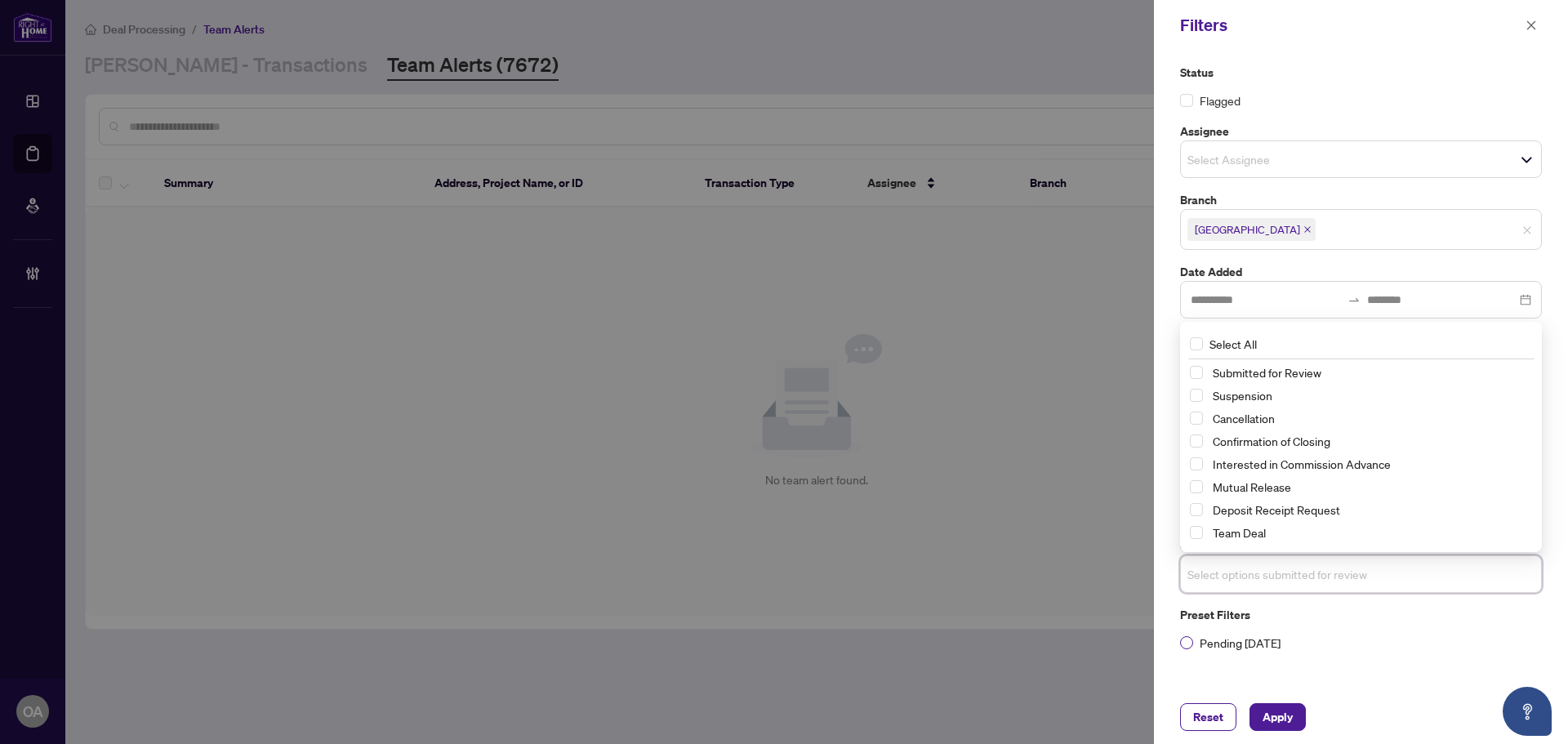
click at [1336, 648] on label "Pending Today" at bounding box center [1360, 643] width 362 height 18
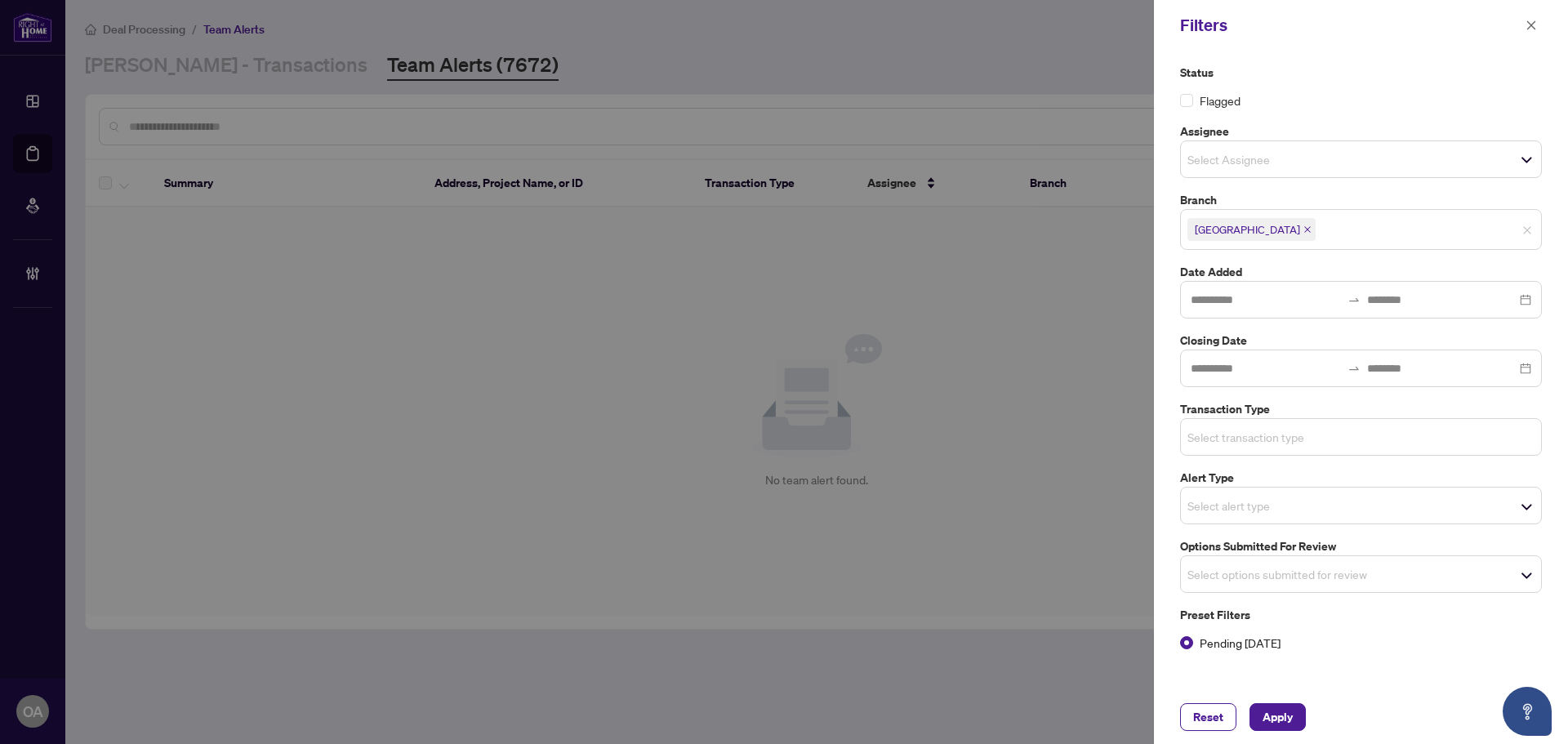
click at [1218, 434] on input "search" at bounding box center [1244, 436] width 114 height 20
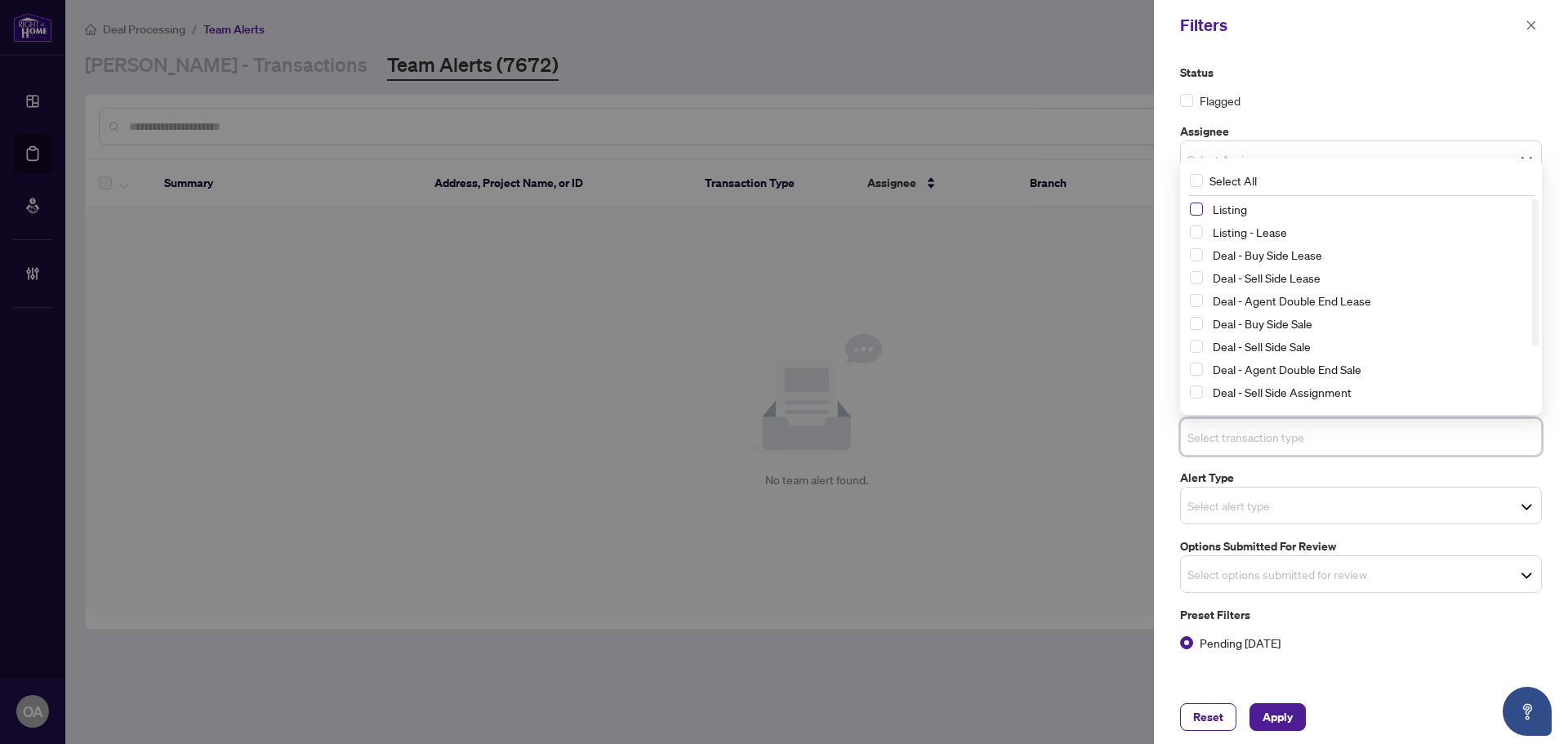
click at [1193, 209] on span "Select Listing" at bounding box center [1196, 209] width 13 height 13
click at [1197, 237] on span "Select Listing - Lease" at bounding box center [1196, 233] width 13 height 13
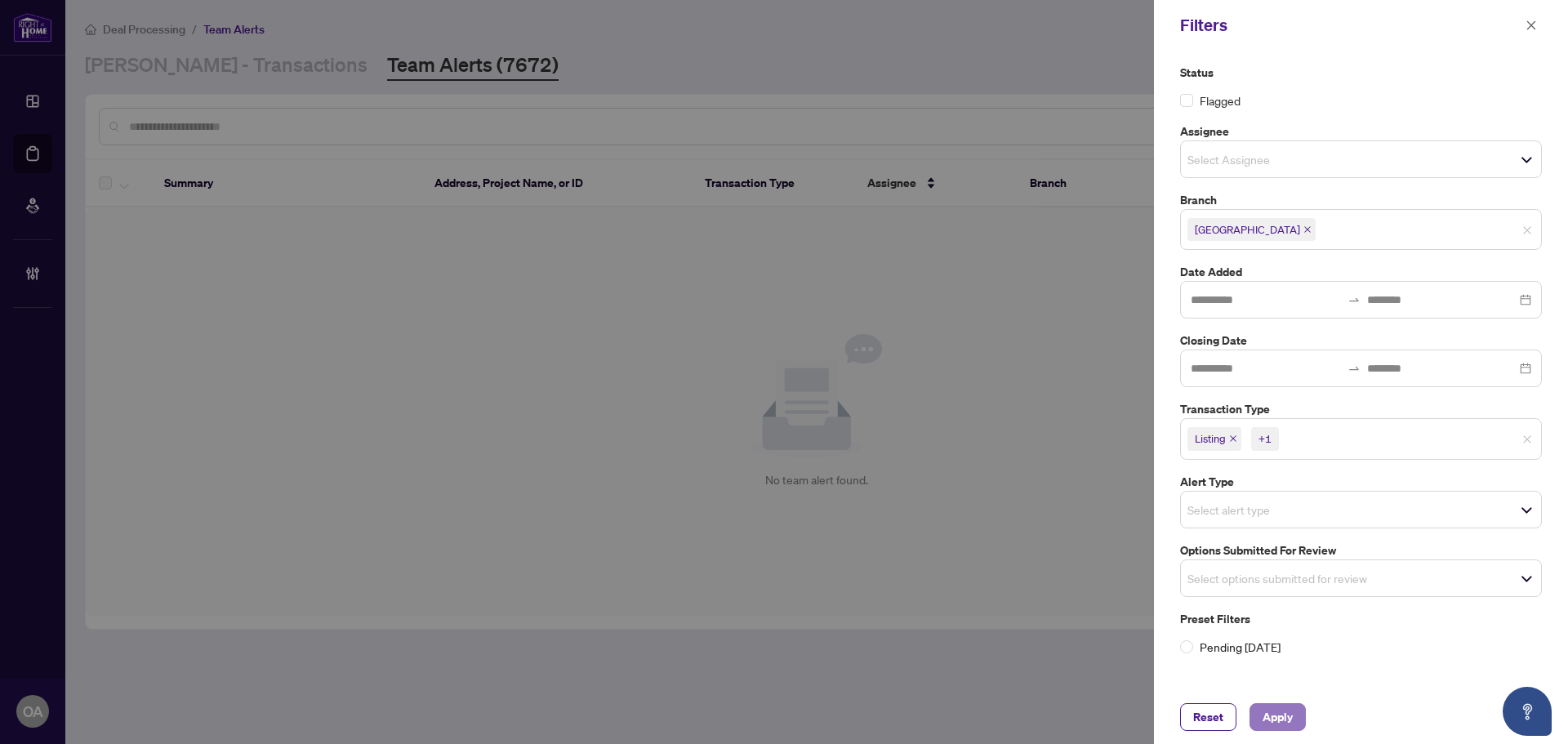
click at [1270, 710] on span "Apply" at bounding box center [1277, 717] width 30 height 26
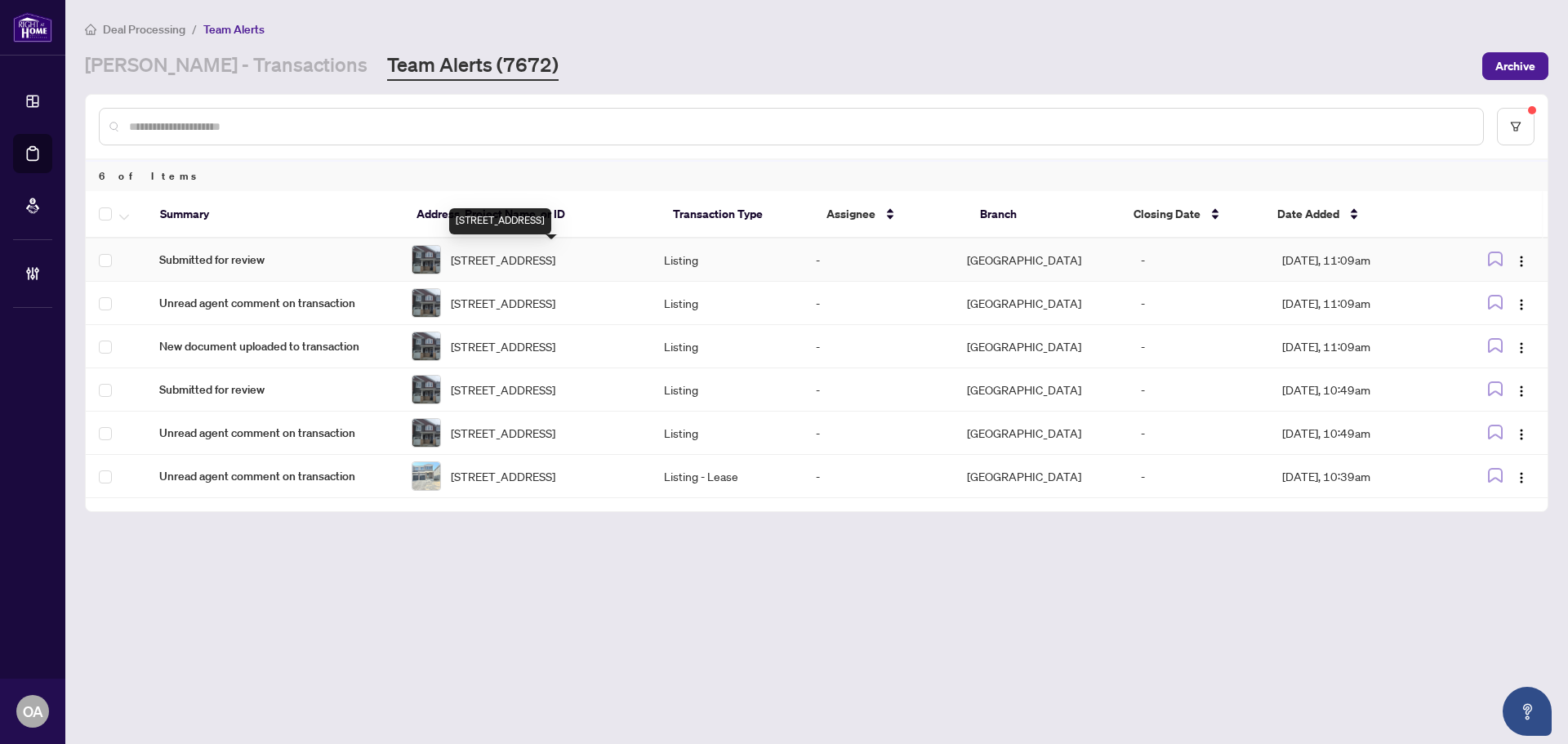
click at [555, 253] on span "713 PERSEUS Ave, Ottawa, Ontario K2J 3V5, Canada" at bounding box center [503, 259] width 105 height 18
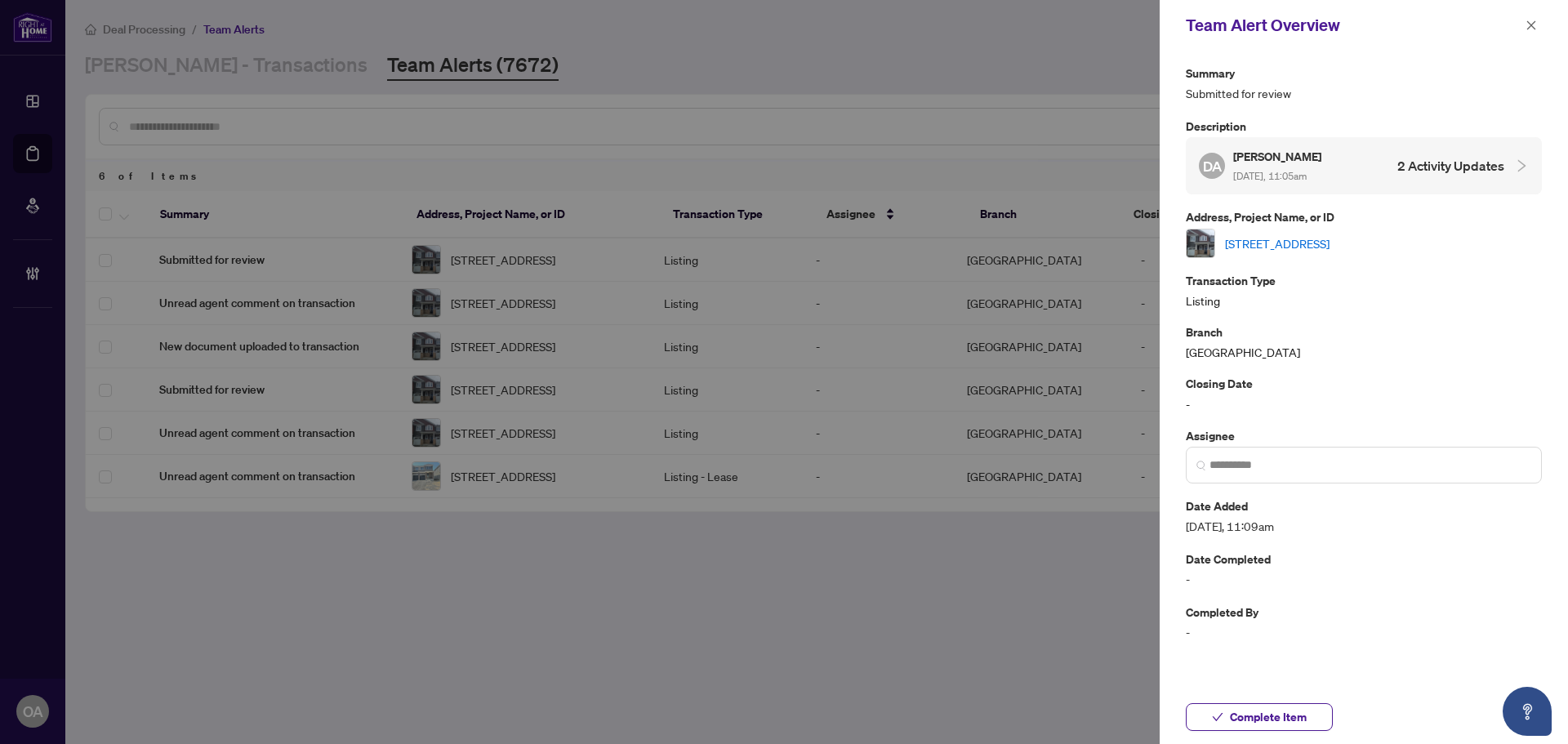
click at [1303, 242] on link "[STREET_ADDRESS]" at bounding box center [1277, 243] width 105 height 18
click at [1524, 26] on button "button" at bounding box center [1531, 25] width 21 height 20
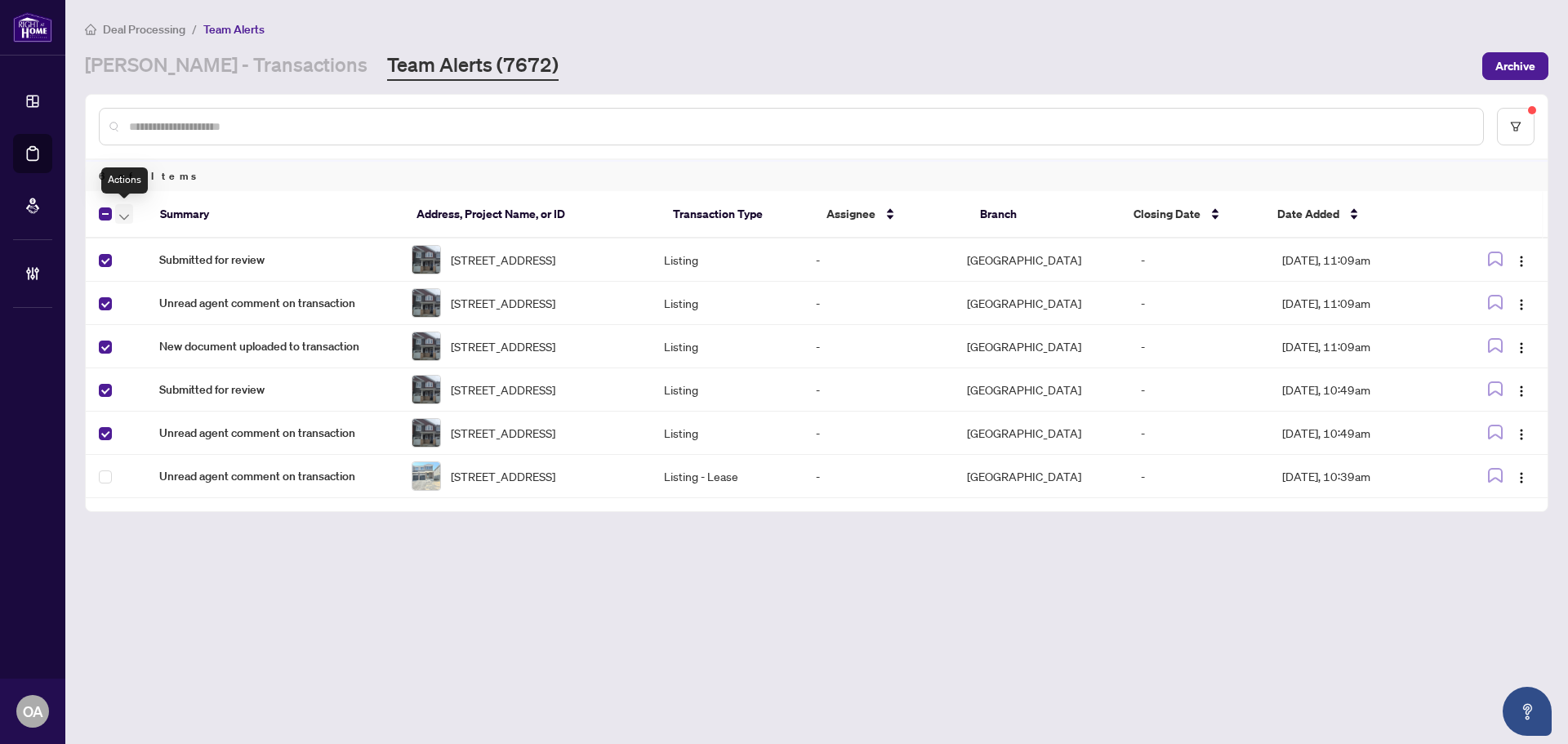
click at [129, 219] on button "button" at bounding box center [123, 214] width 18 height 20
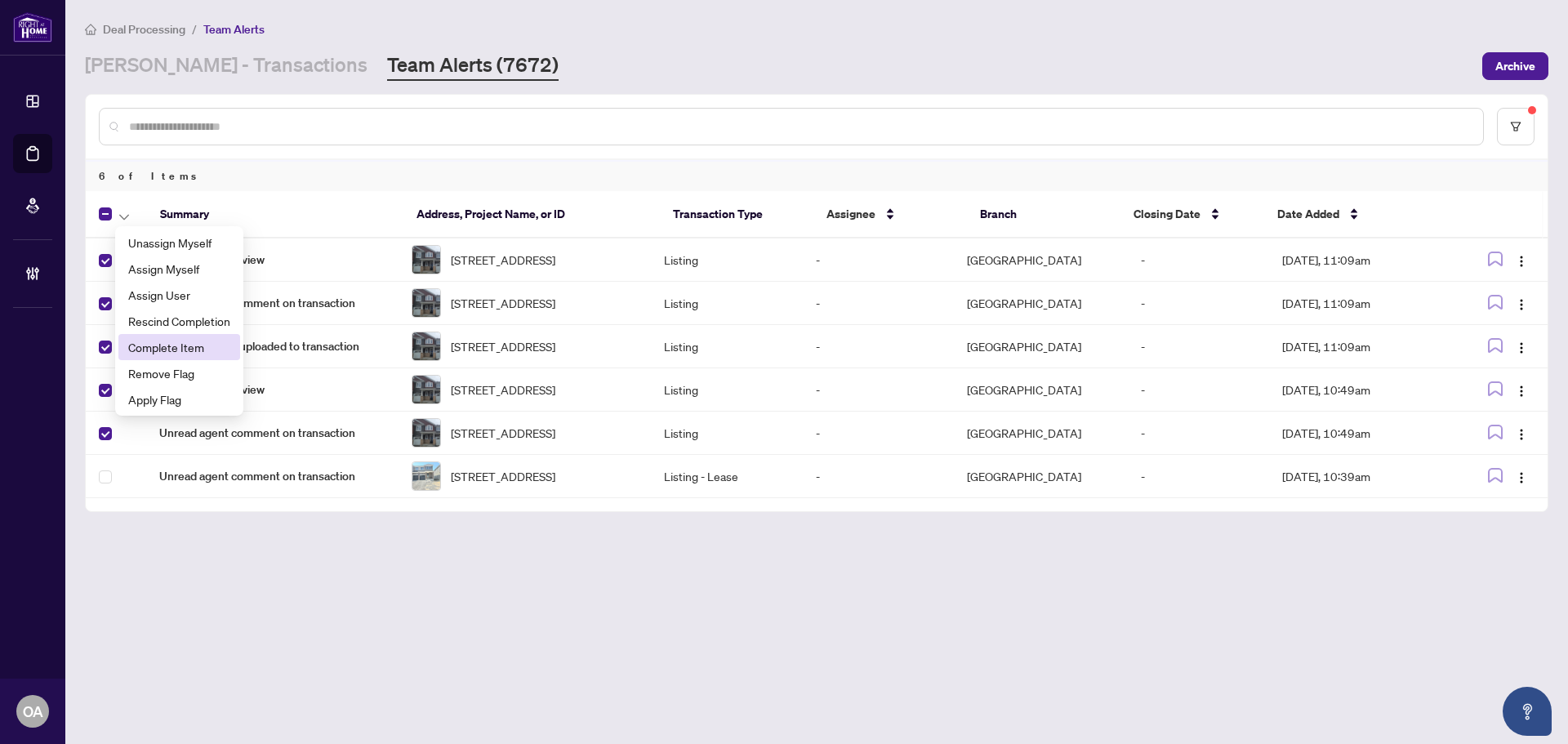
click at [142, 346] on span "Complete Item" at bounding box center [179, 347] width 102 height 18
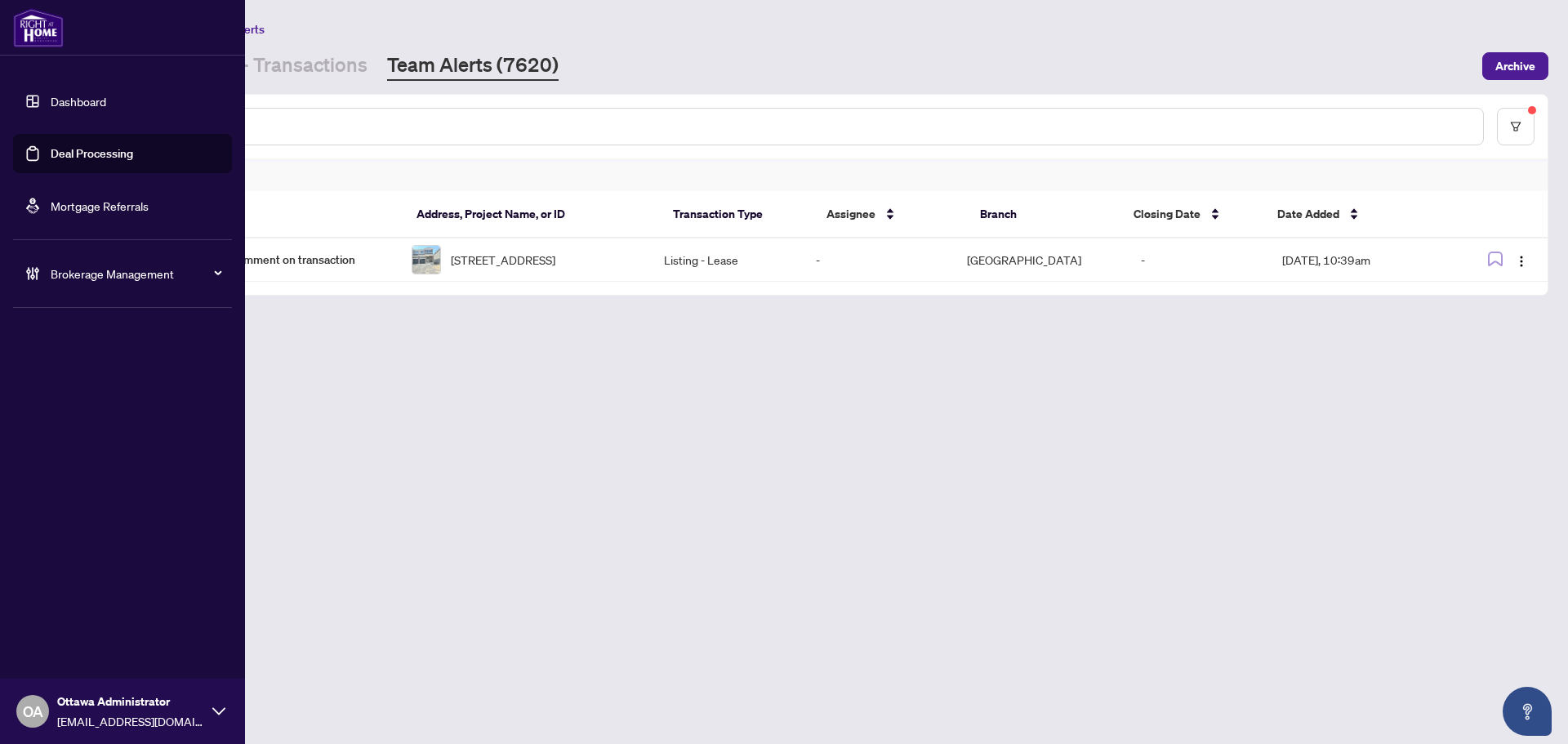
click at [60, 152] on link "Deal Processing" at bounding box center [91, 153] width 83 height 14
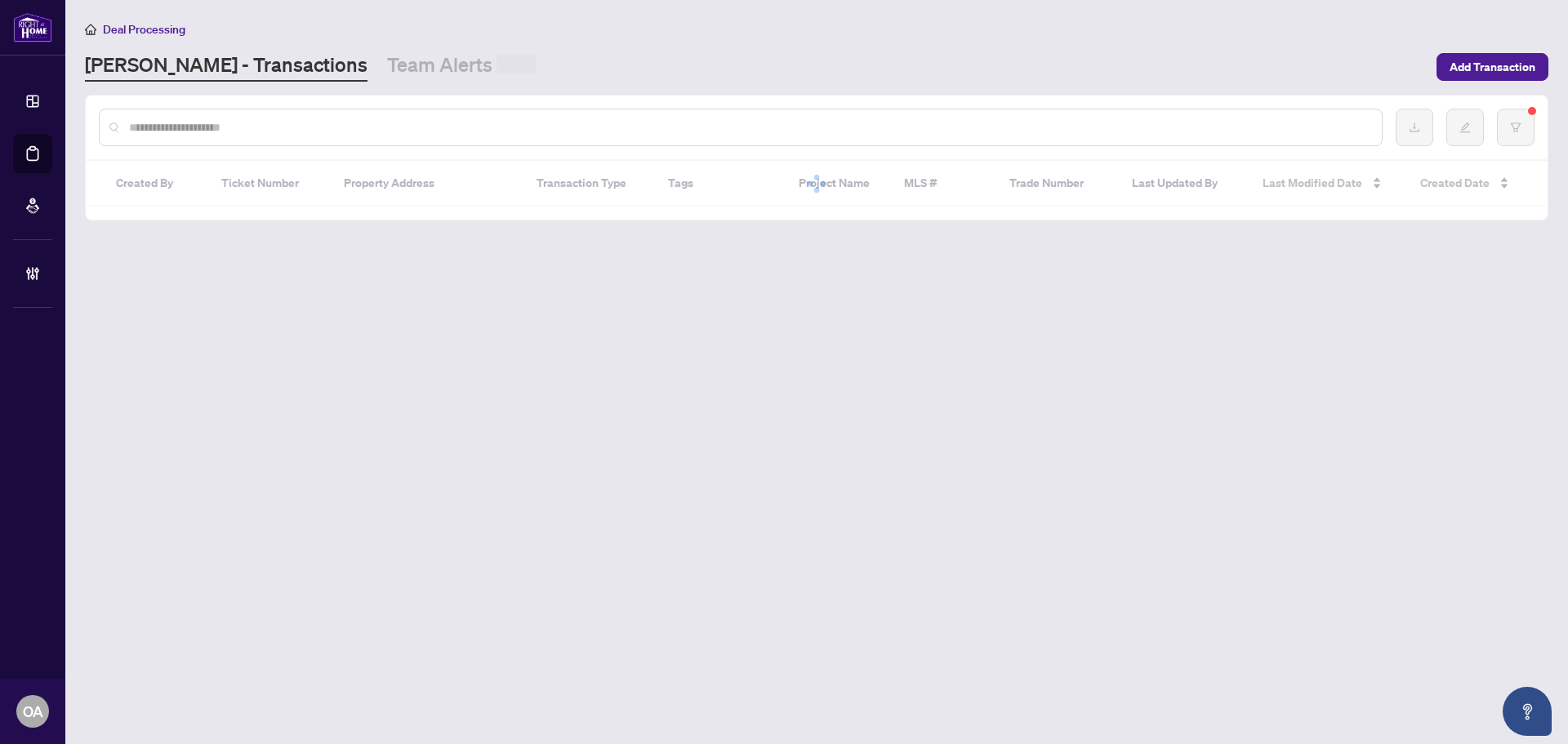
click at [446, 130] on input "text" at bounding box center [748, 127] width 1239 height 18
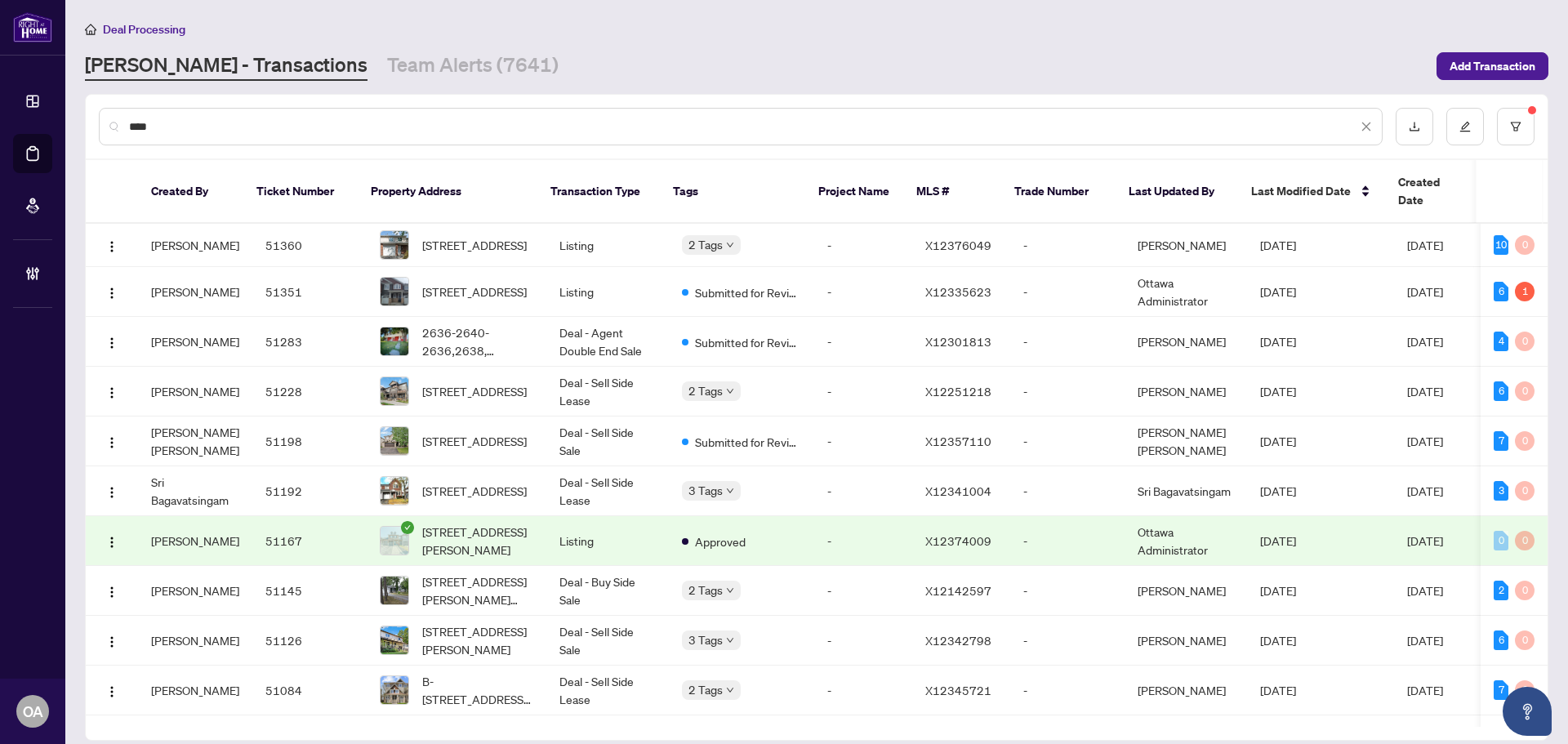
type input "*****"
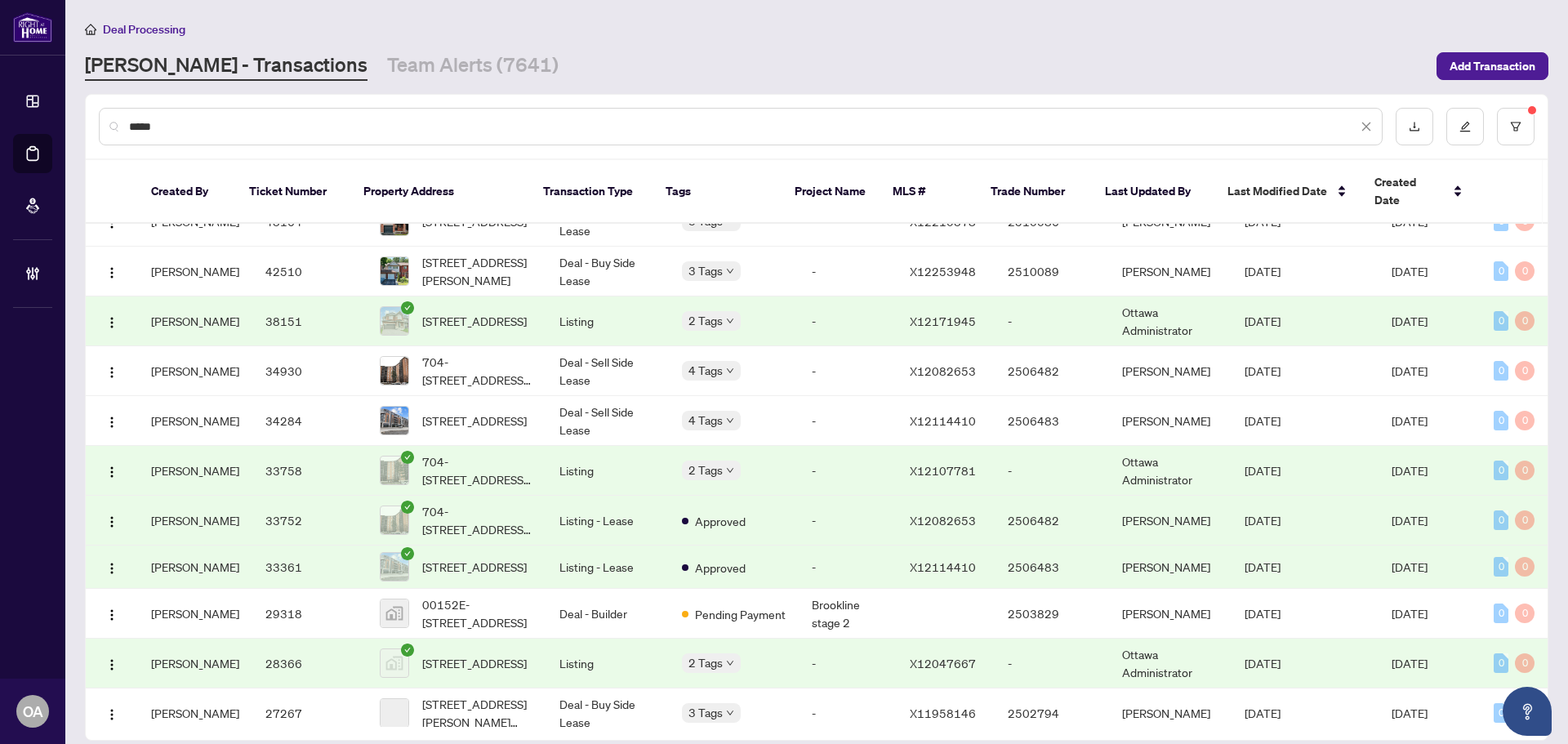
scroll to position [245, 0]
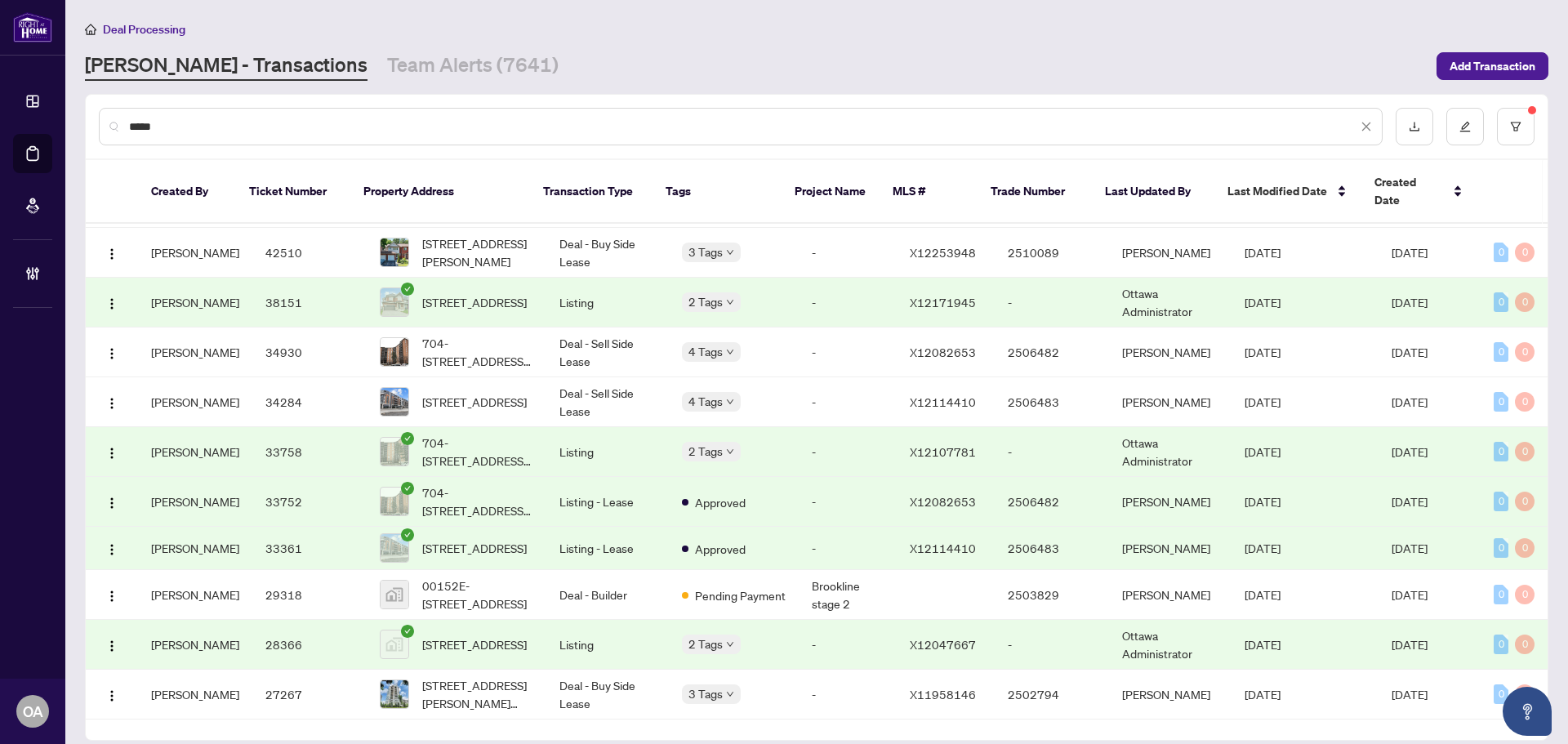
drag, startPoint x: 209, startPoint y: 124, endPoint x: 69, endPoint y: 126, distance: 140.0
click at [69, 126] on main "Deal Processing RAHR - Transactions Team Alerts (7641) Add Transaction ***** Cr…" at bounding box center [817, 372] width 1502 height 744
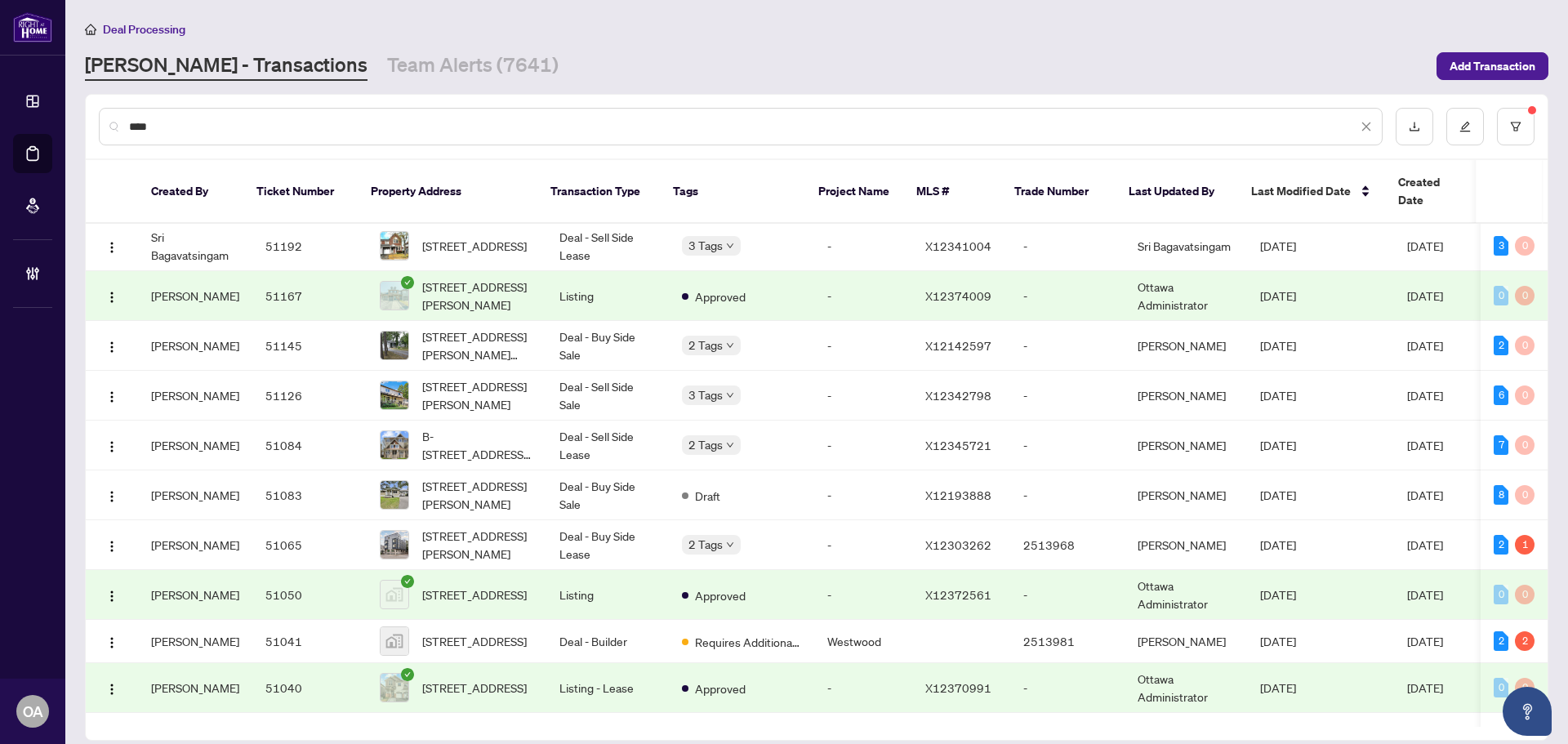
scroll to position [0, 0]
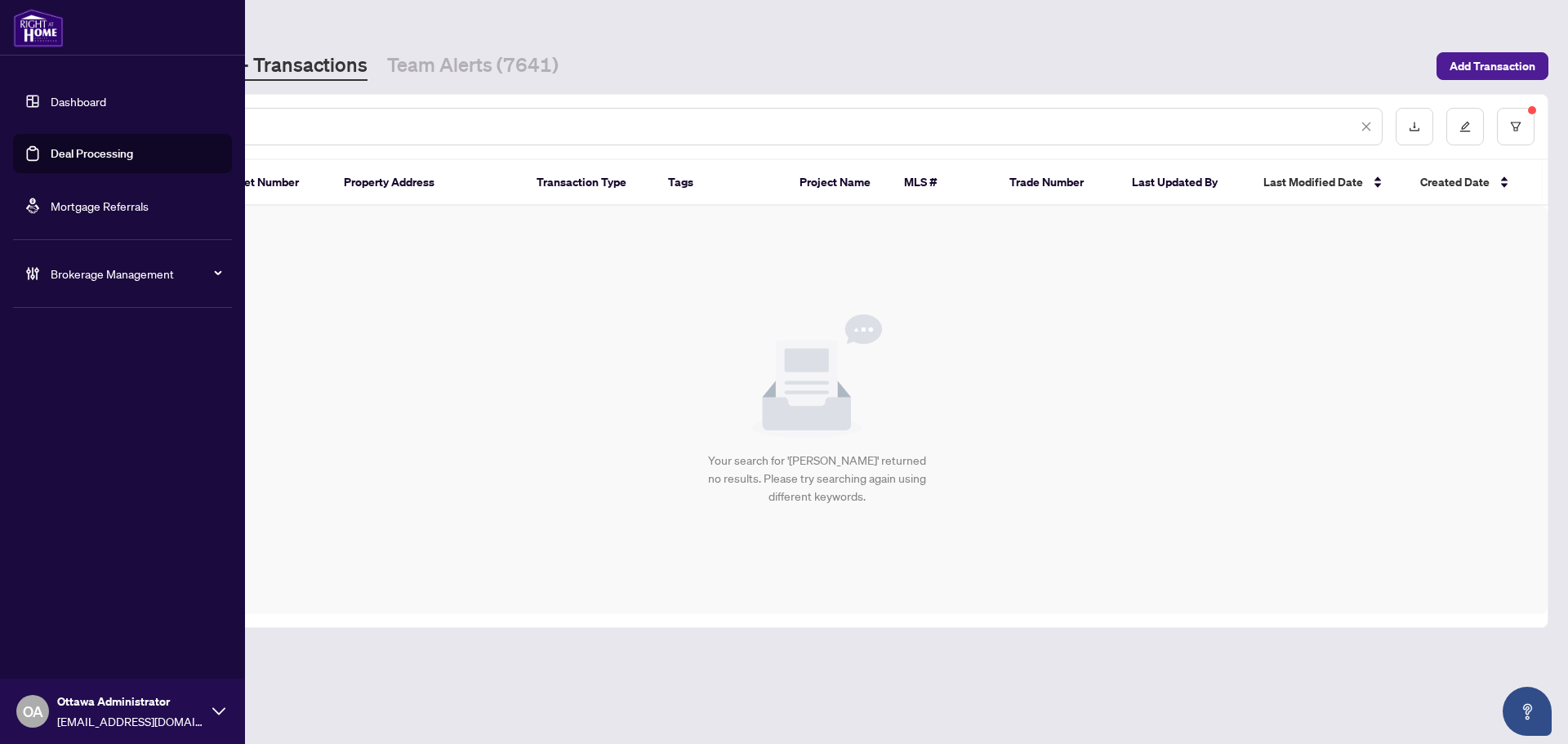
drag, startPoint x: 304, startPoint y: 128, endPoint x: 63, endPoint y: 124, distance: 241.0
click at [63, 124] on div "Dashboard Deal Processing Mortgage Referrals Brokerage Management OA Ottawa Adm…" at bounding box center [784, 372] width 1568 height 744
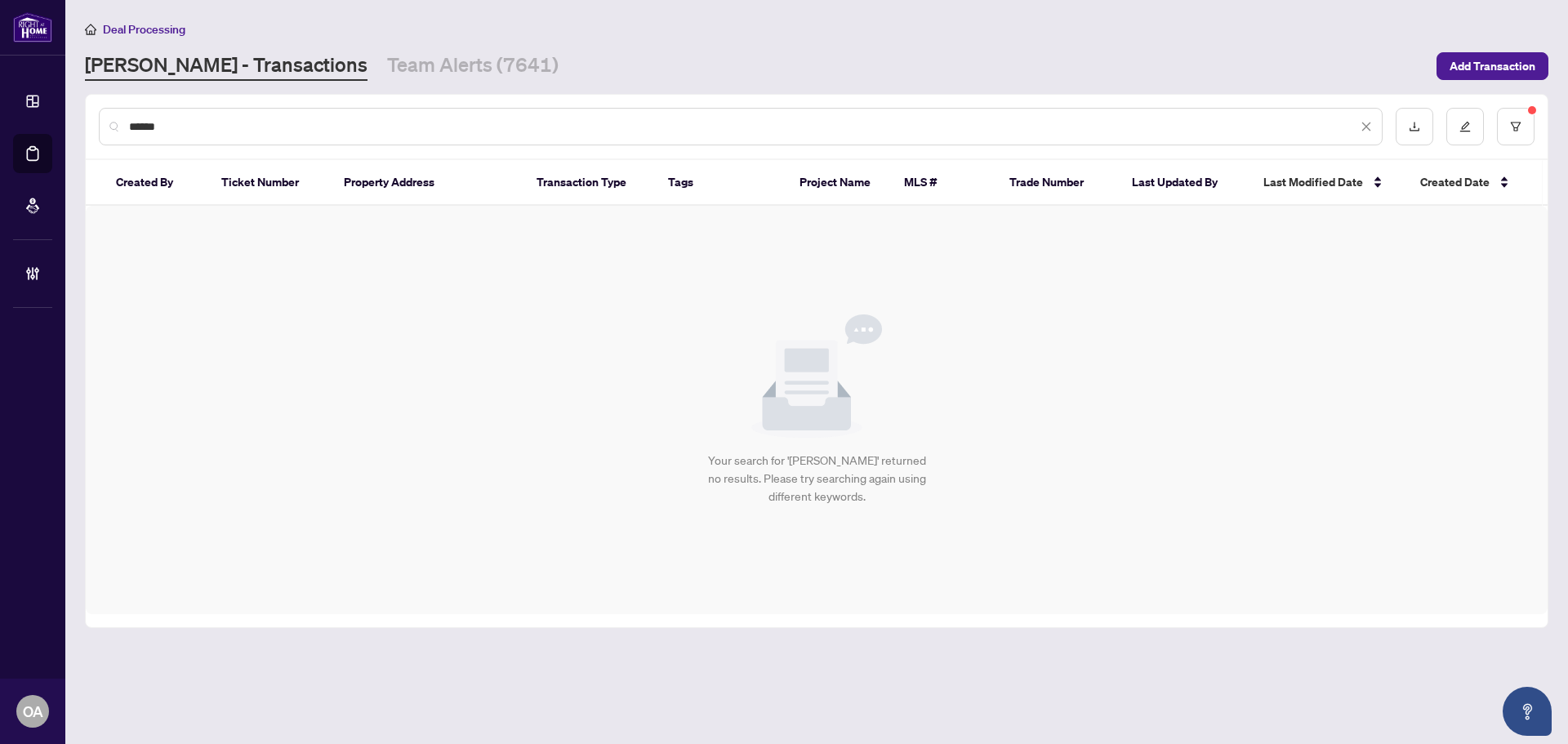
click at [221, 124] on input "******" at bounding box center [743, 126] width 1228 height 18
type input "*"
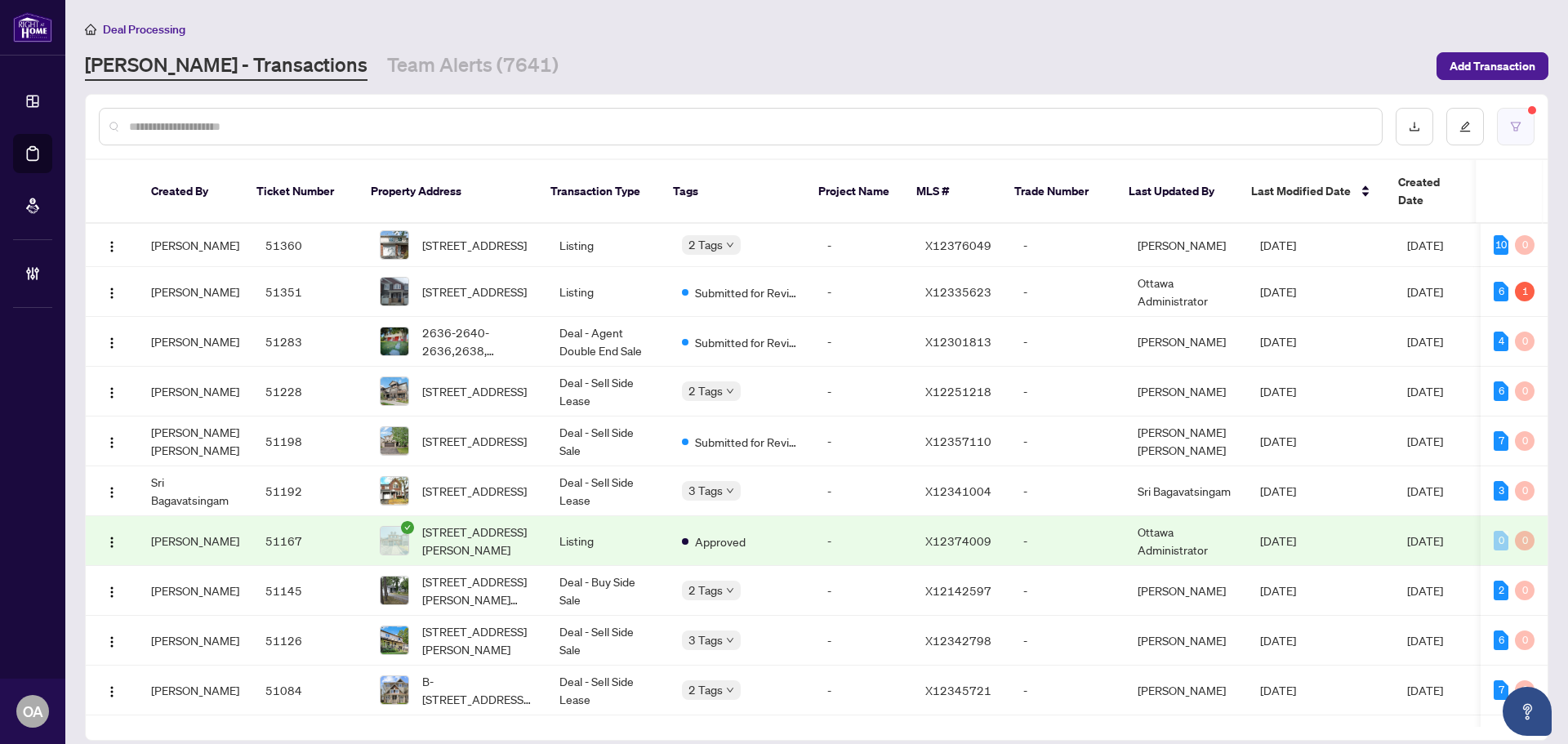
click at [1508, 134] on button "button" at bounding box center [1515, 127] width 37 height 37
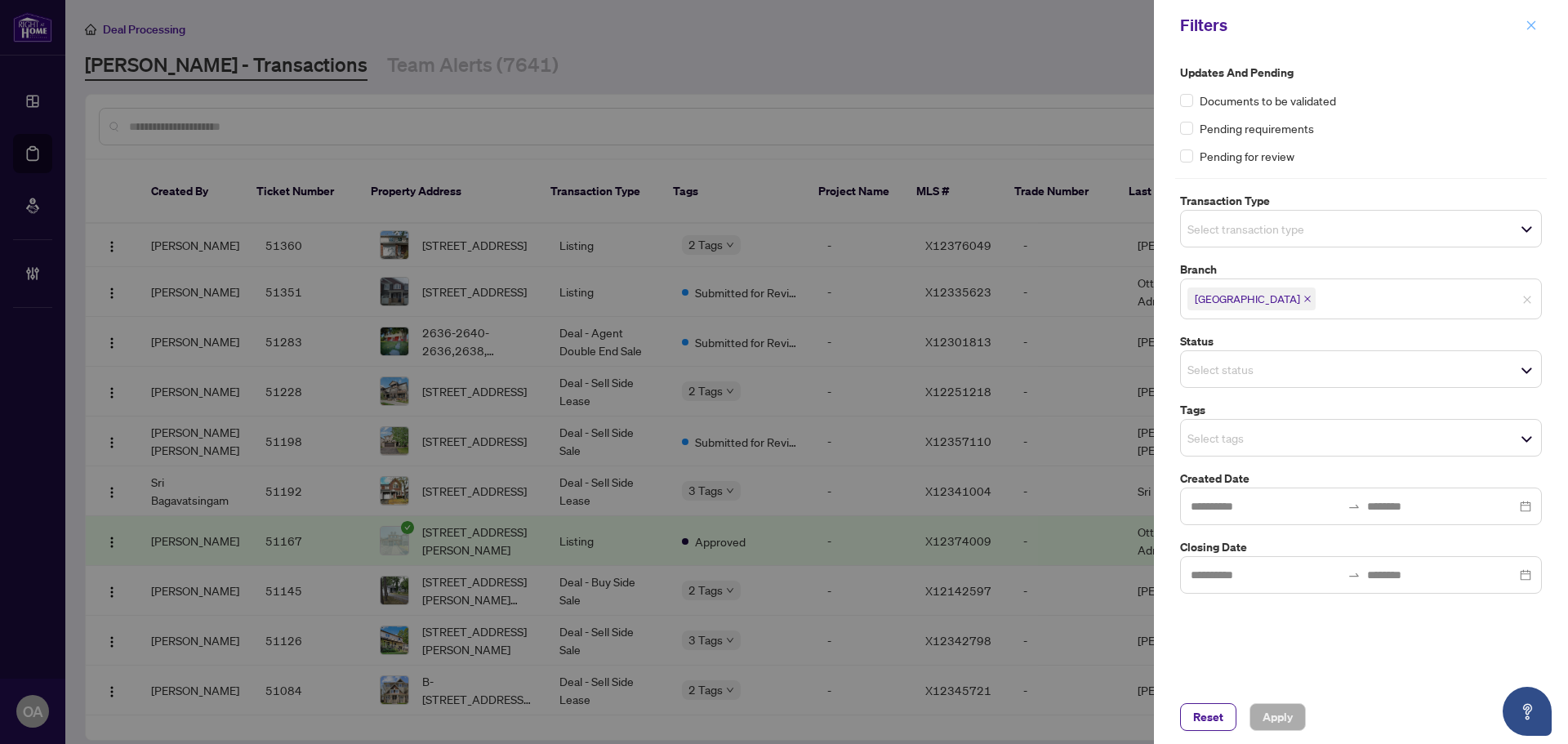
click at [1534, 27] on icon "close" at bounding box center [1531, 25] width 11 height 11
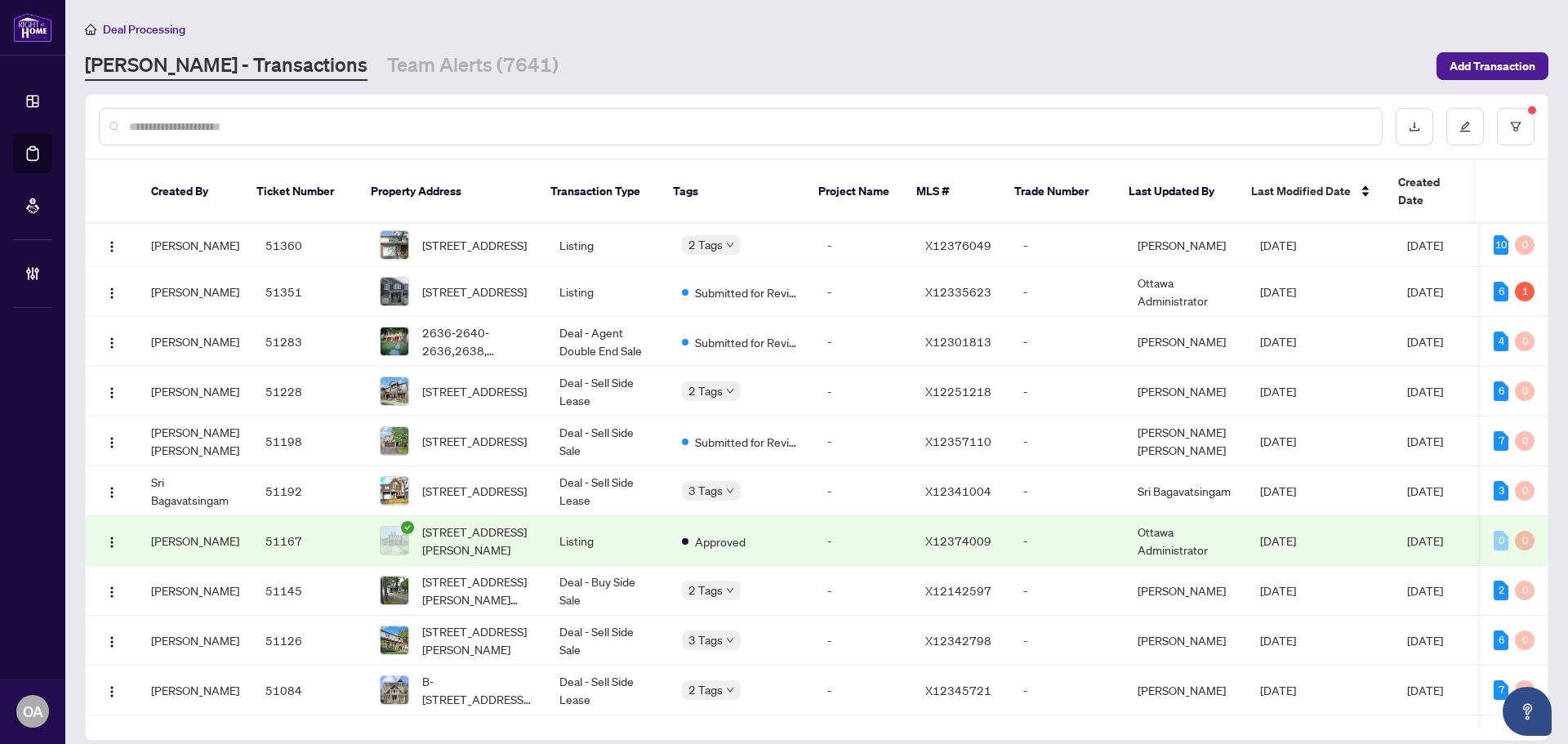
click at [296, 127] on input "text" at bounding box center [748, 126] width 1239 height 18
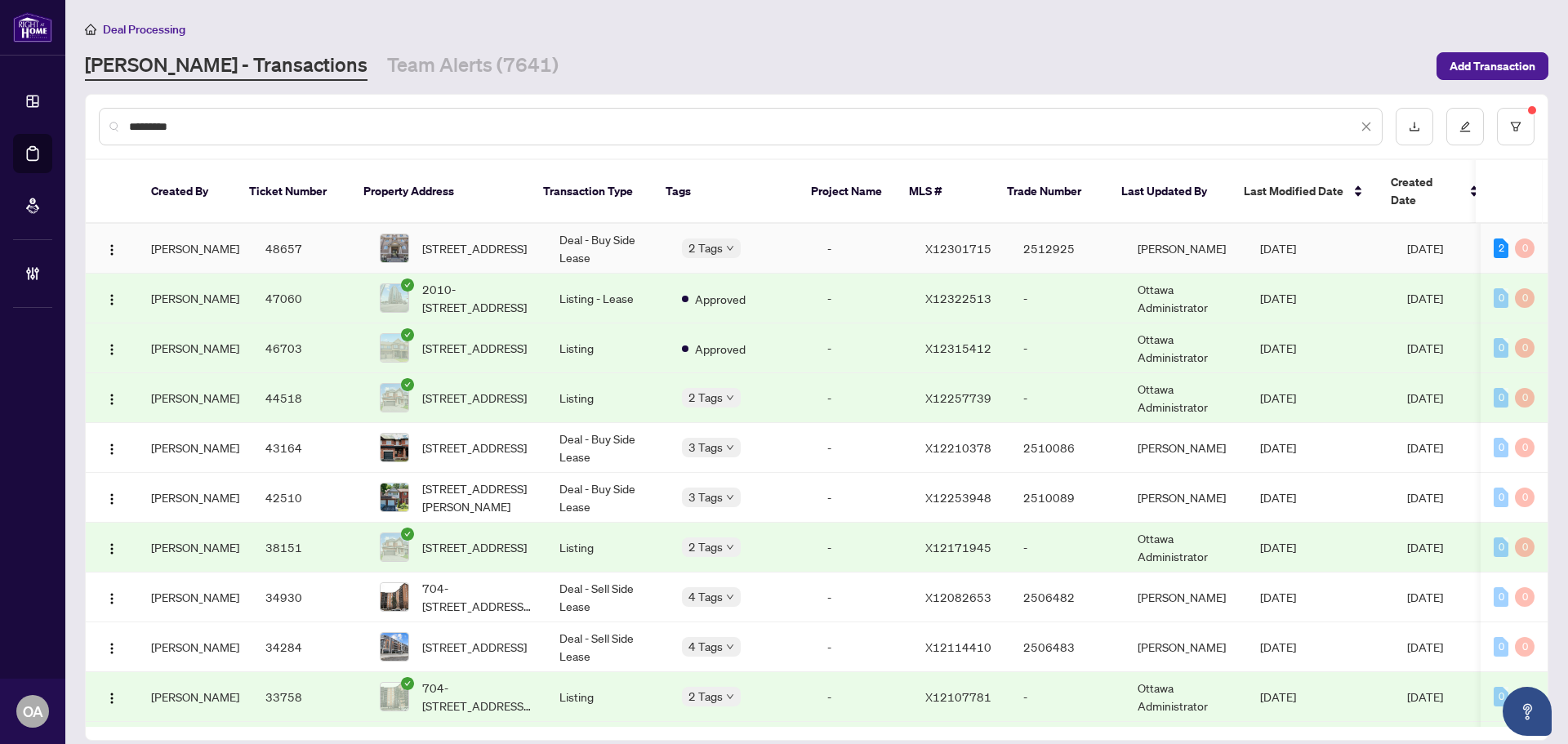
type input "*********"
click at [514, 239] on span "F-32 Tadley Private, Ottawa, Ontario K2J 2T3, Canada" at bounding box center [474, 248] width 105 height 18
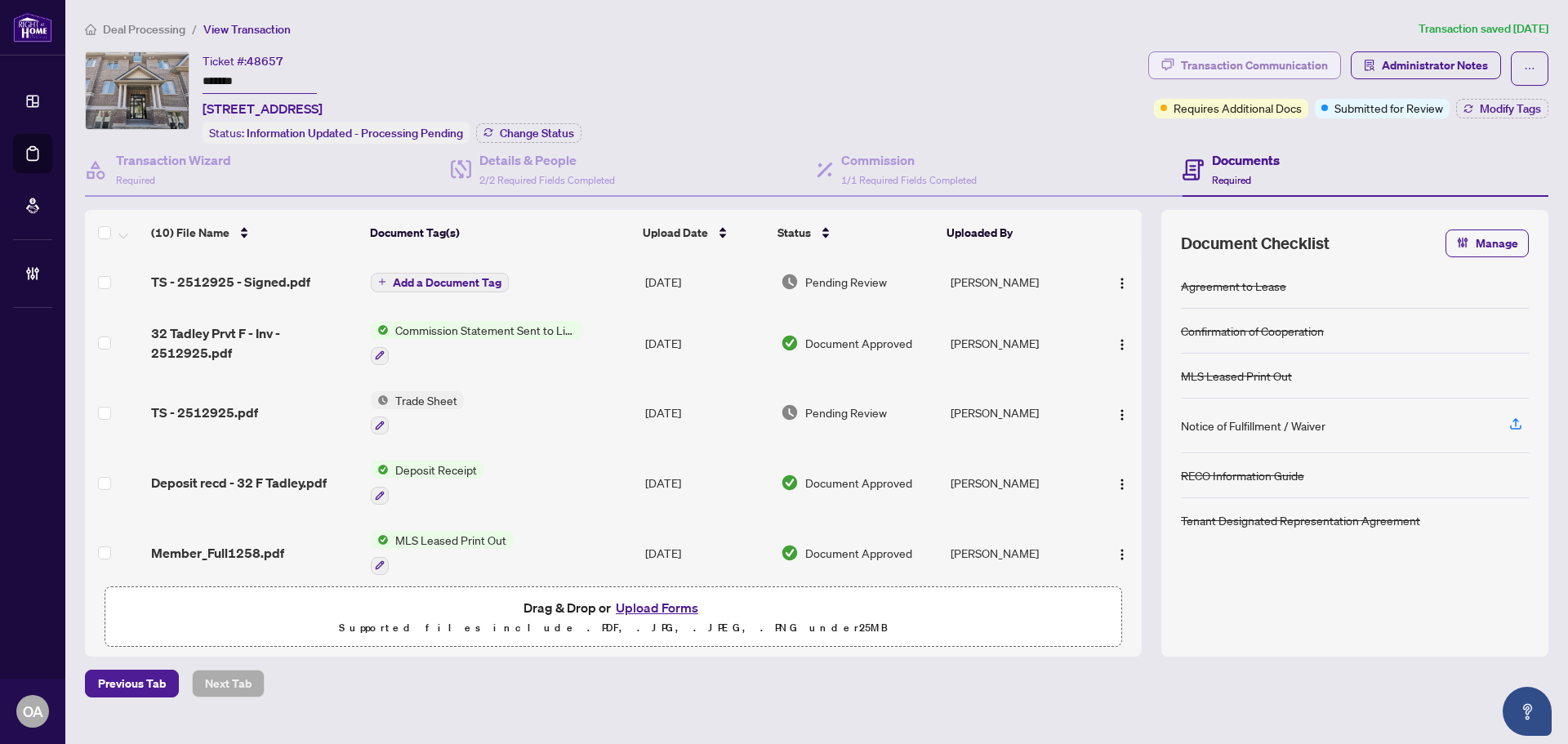
click at [1286, 59] on div "Transaction Communication" at bounding box center [1254, 65] width 147 height 26
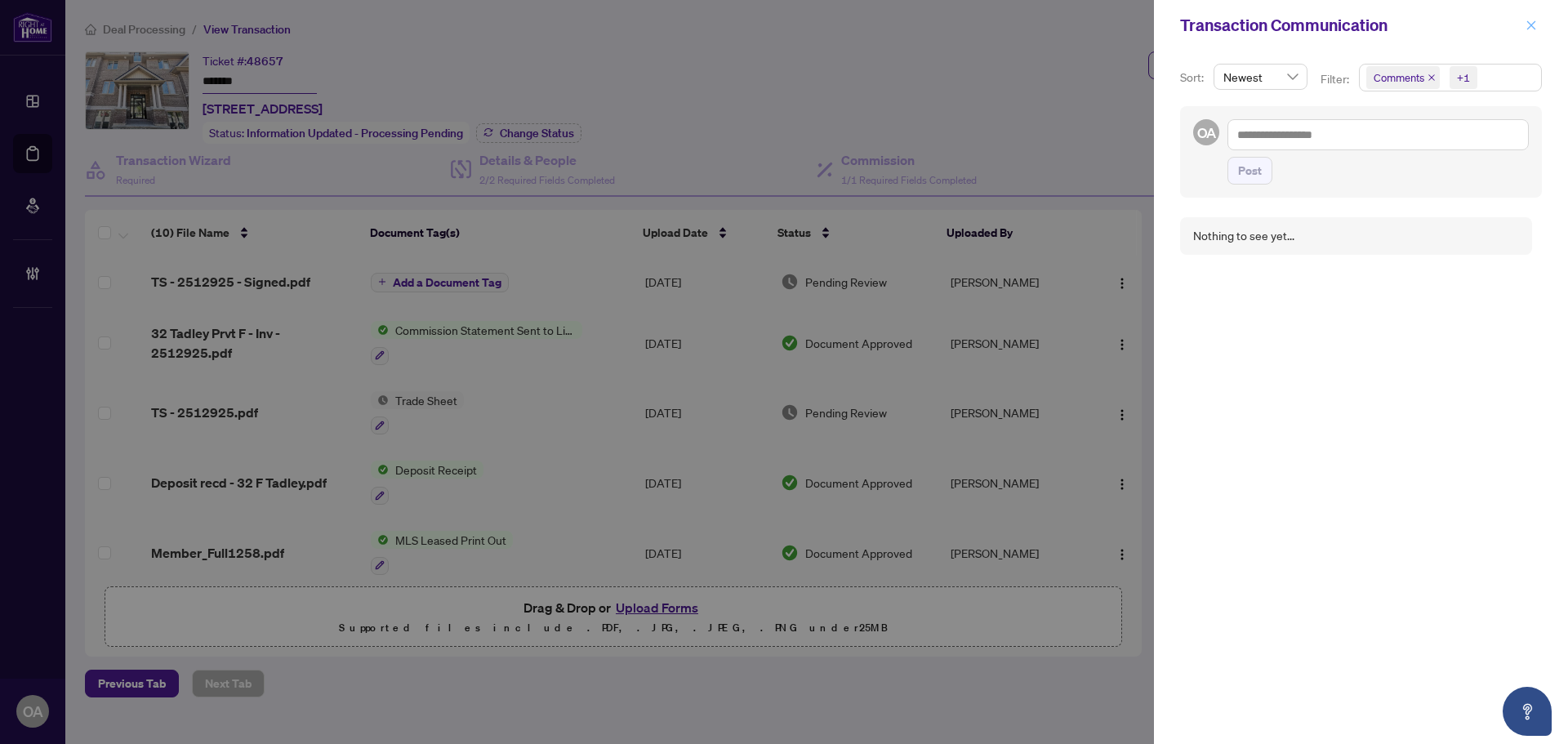
click at [1524, 26] on button "button" at bounding box center [1531, 25] width 21 height 20
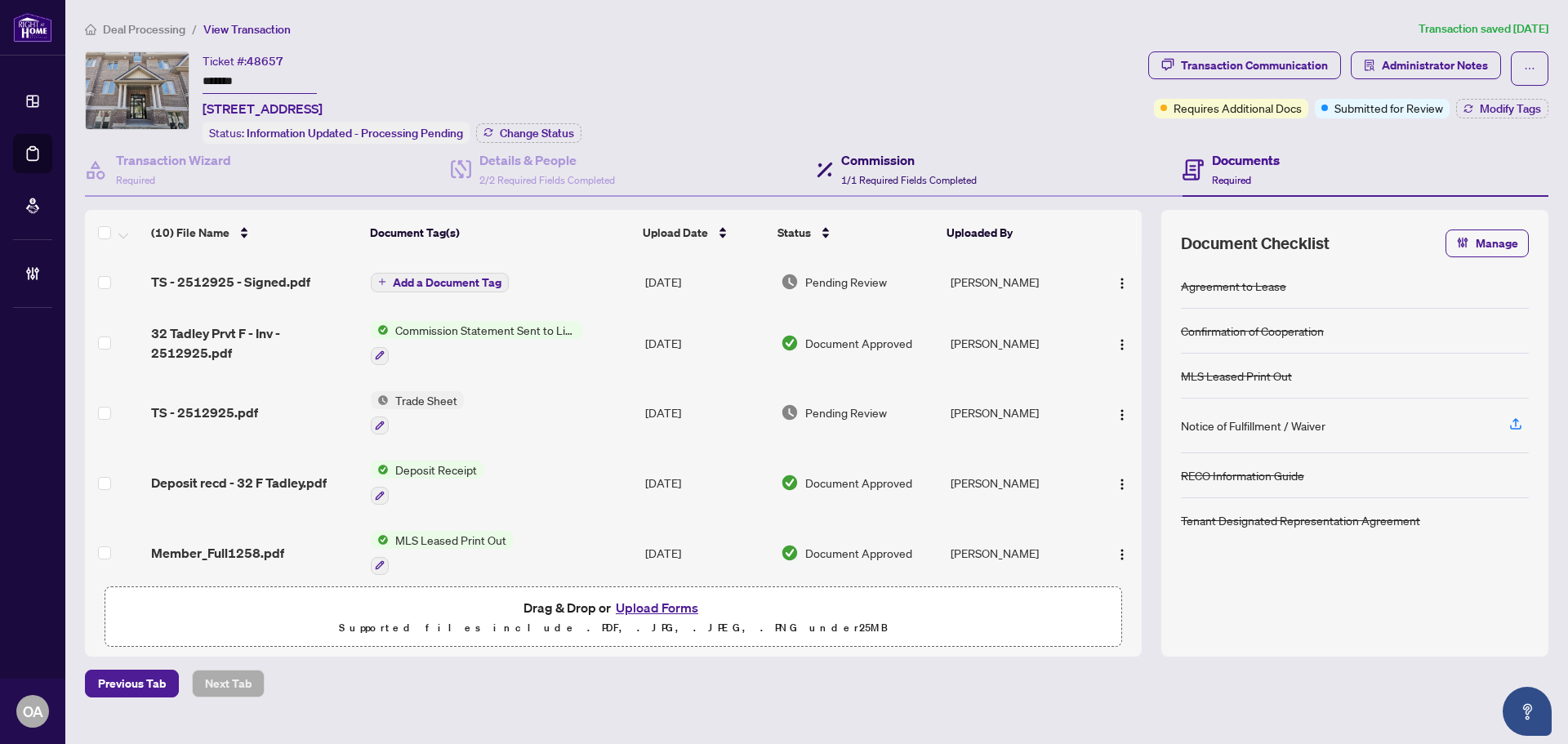
click at [898, 165] on h4 "Commission" at bounding box center [908, 159] width 135 height 20
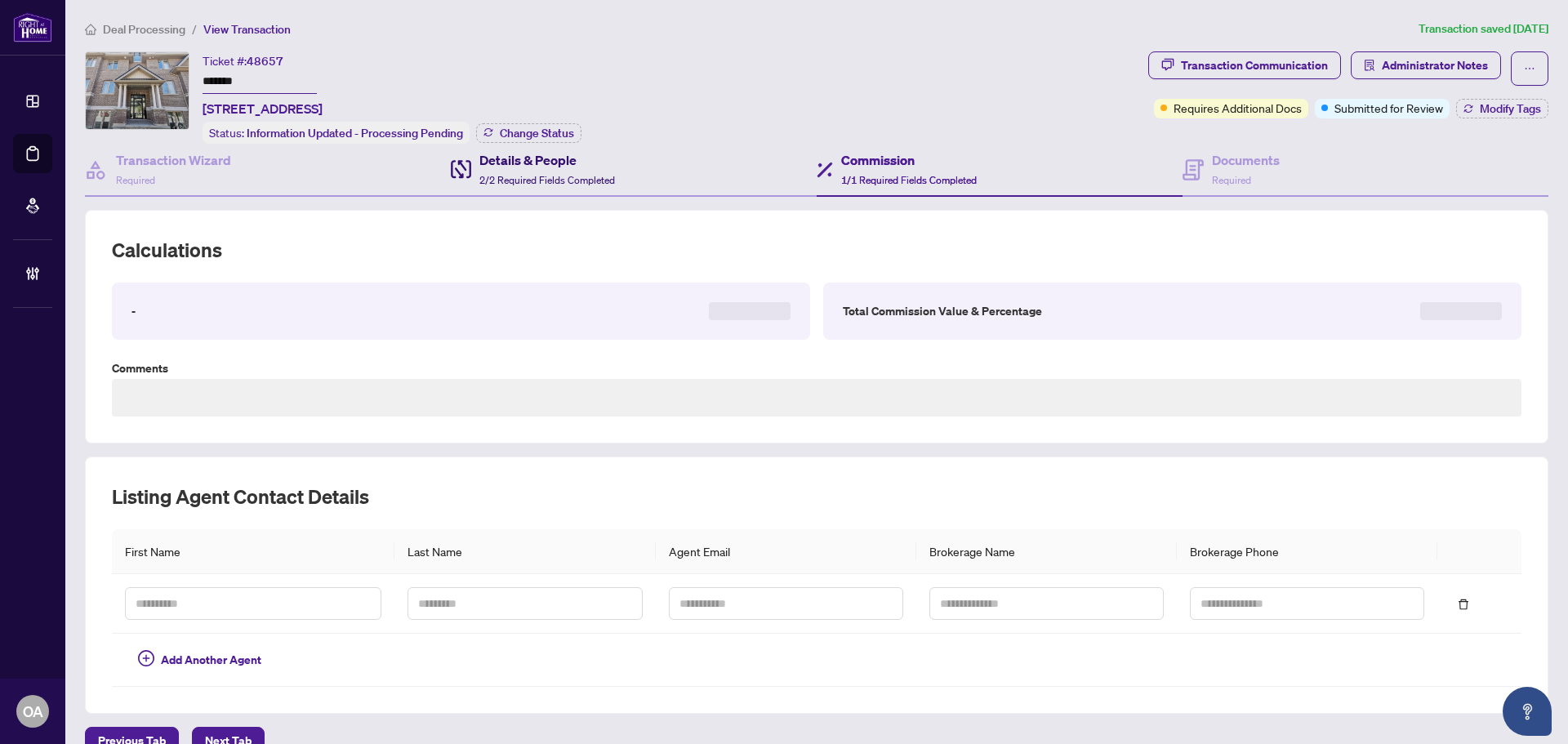
click at [508, 160] on h4 "Details & People" at bounding box center [547, 159] width 135 height 20
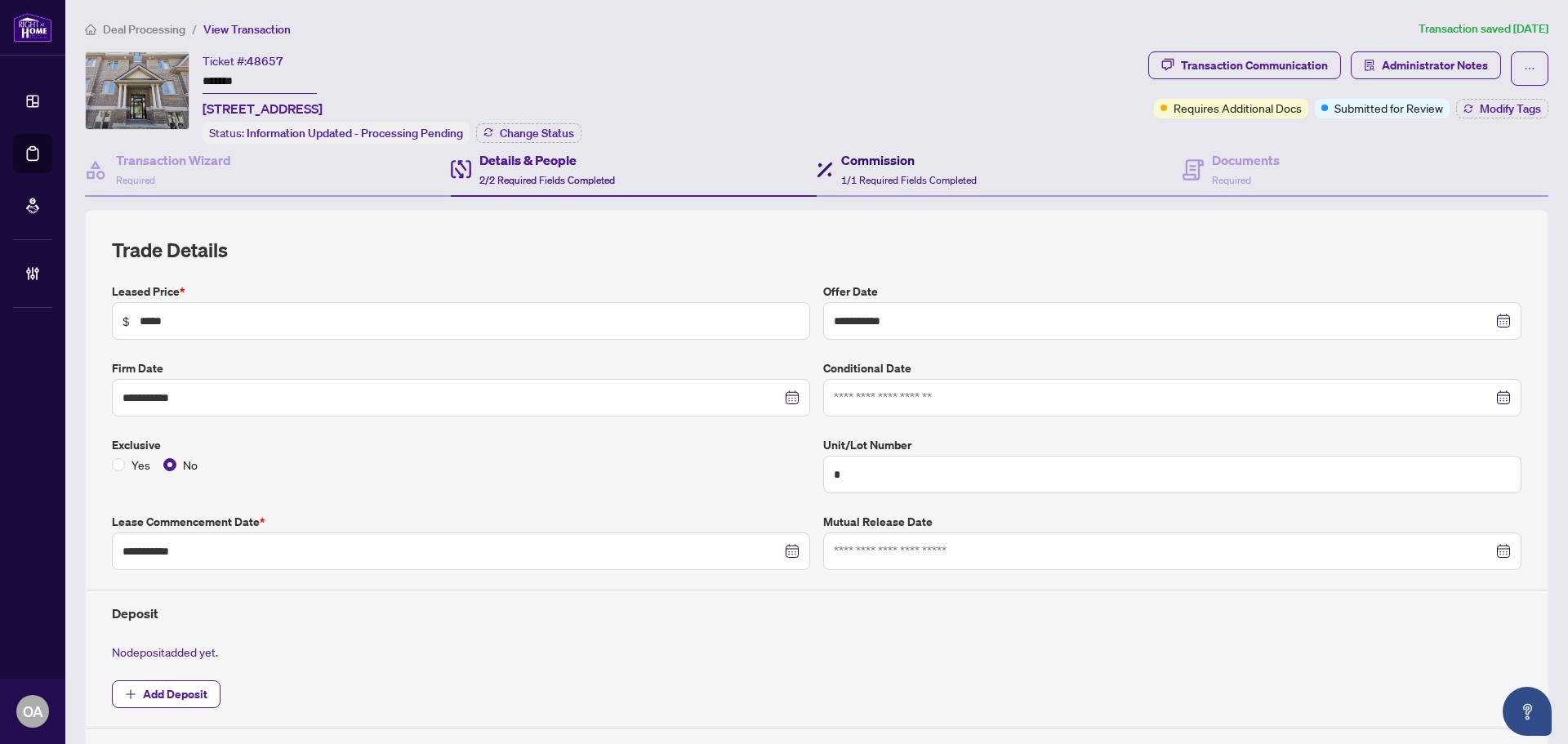
drag, startPoint x: 876, startPoint y: 170, endPoint x: 1053, endPoint y: 159, distance: 177.3
click at [876, 170] on div "Commission 1/1 Required Fields Completed" at bounding box center [908, 169] width 135 height 38
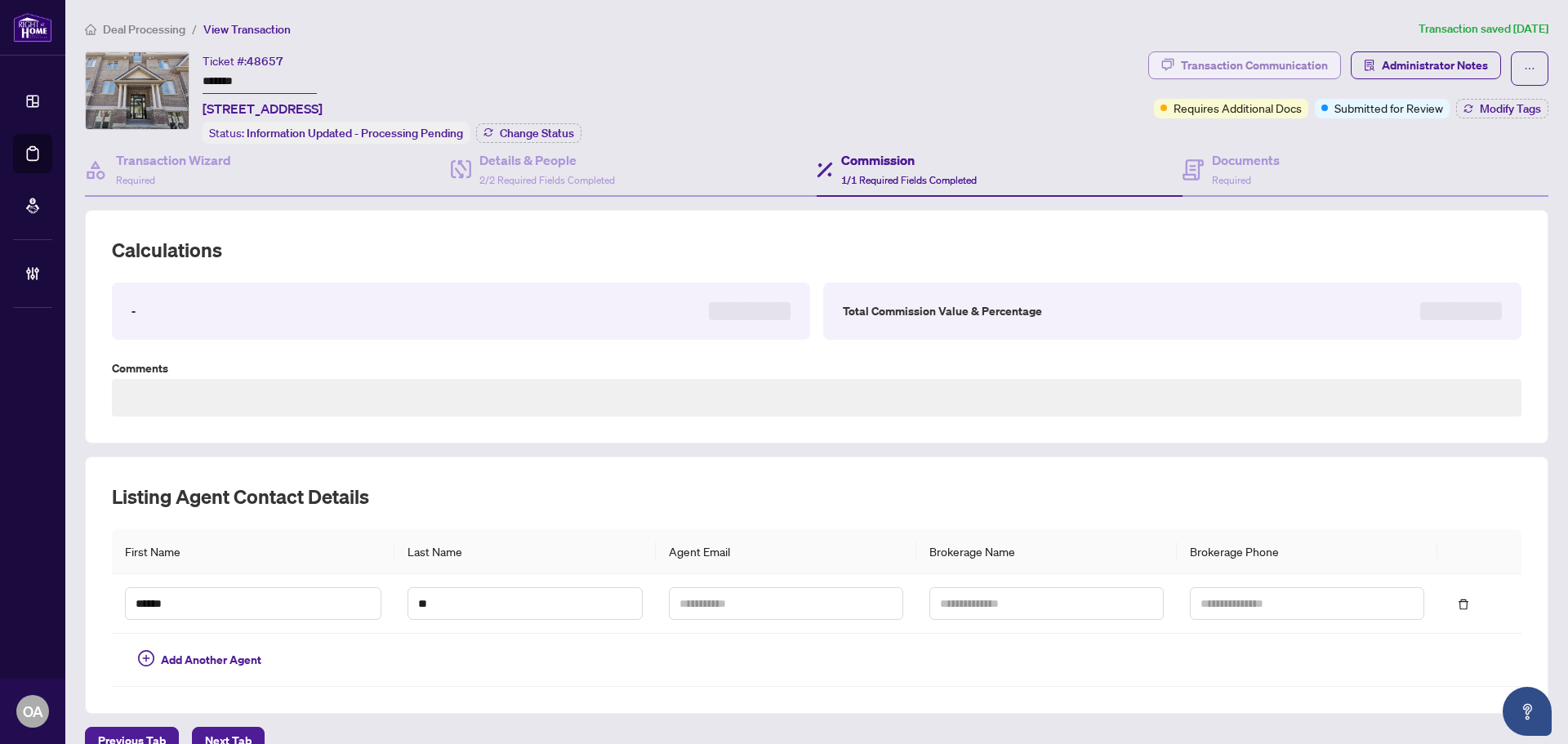
click at [1279, 70] on div "Transaction Communication" at bounding box center [1254, 65] width 147 height 26
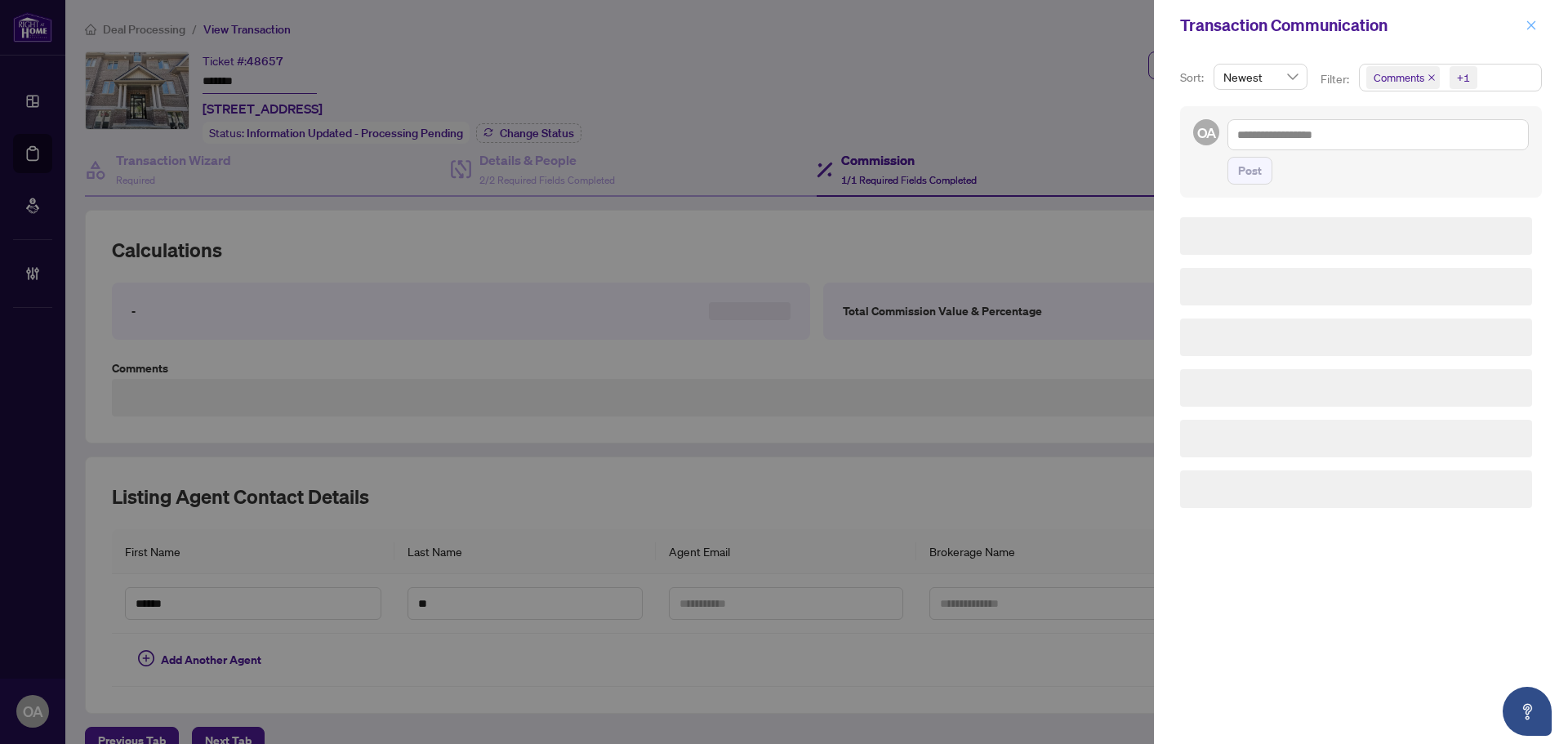
click at [1529, 21] on icon "close" at bounding box center [1531, 25] width 11 height 11
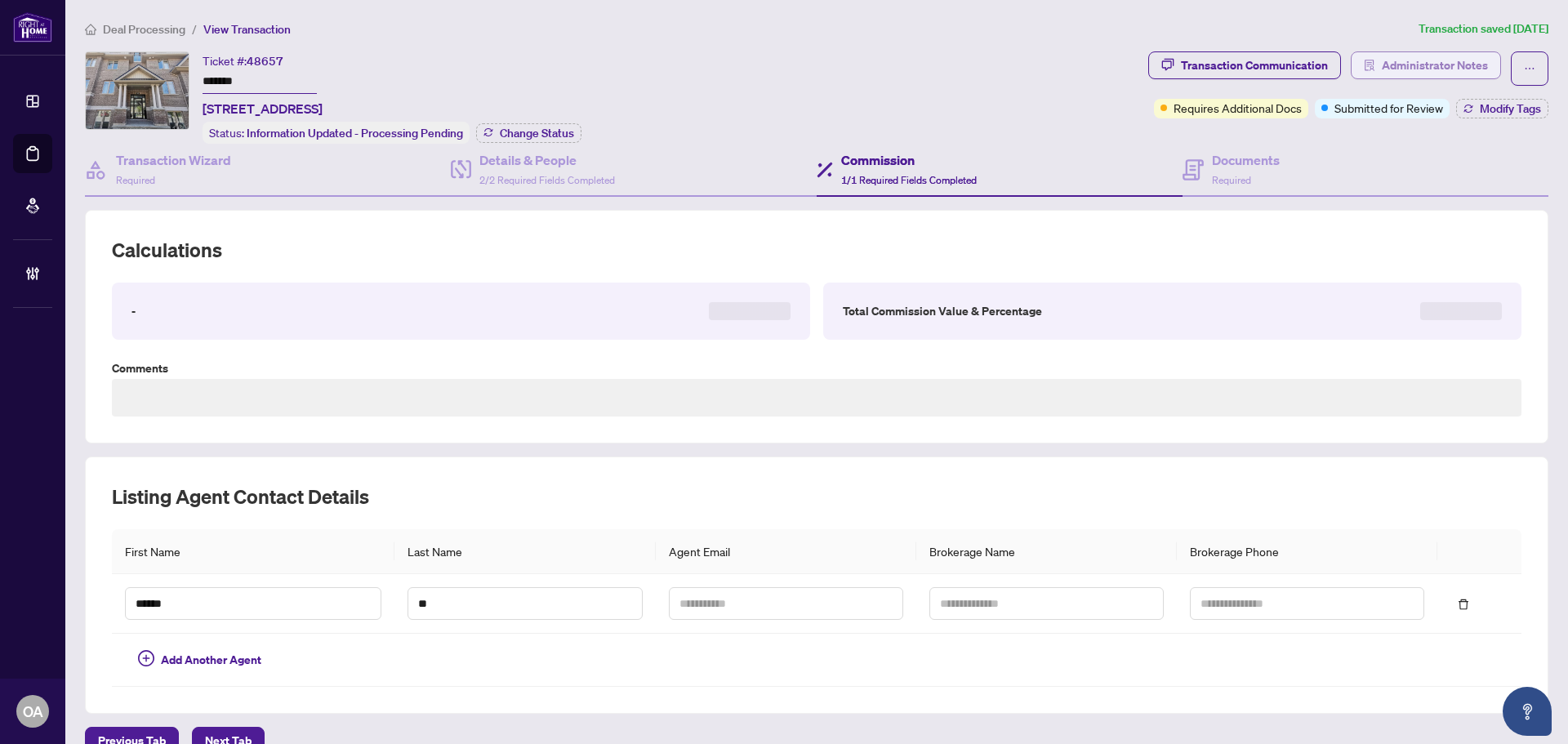
type textarea "**********"
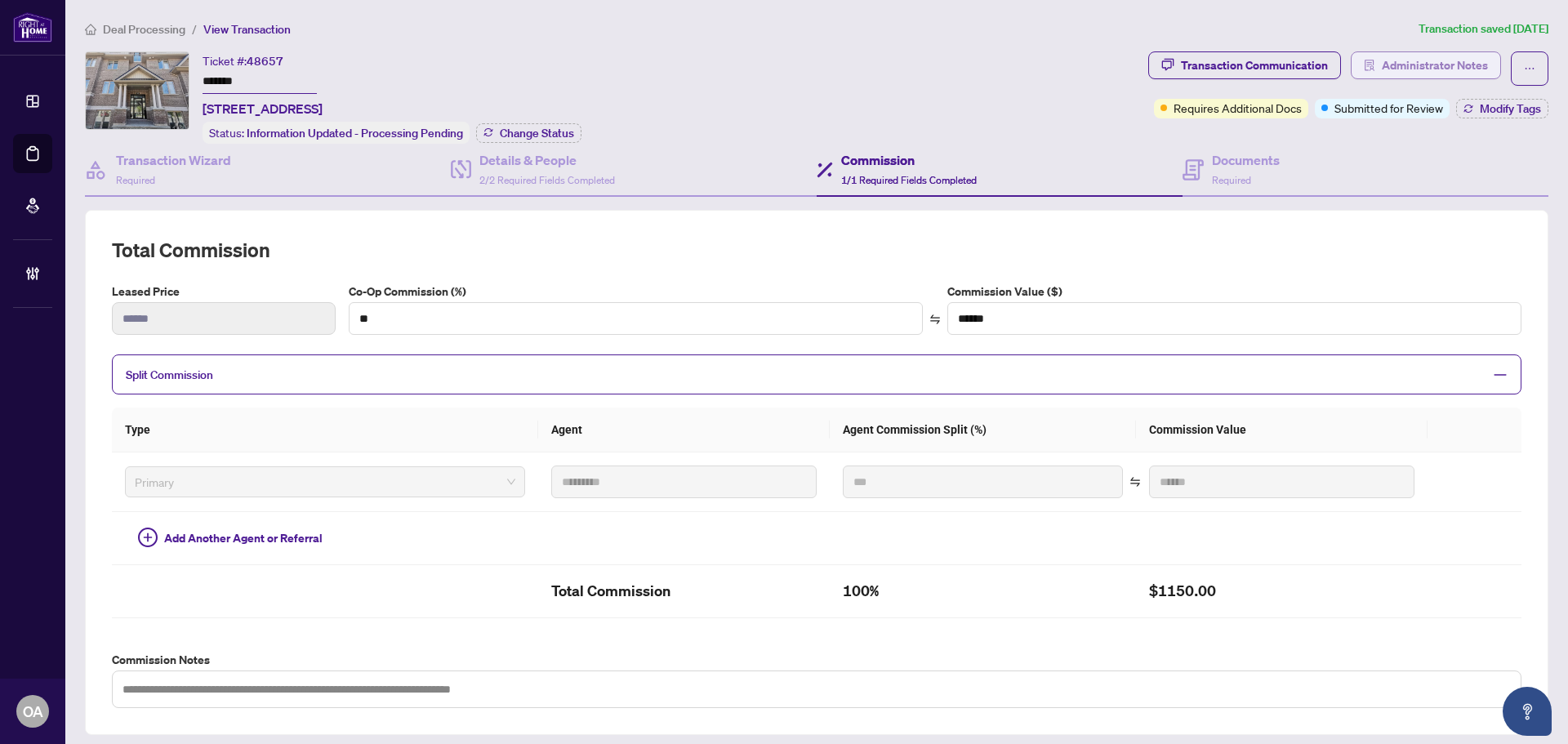
click at [1431, 64] on span "Administrator Notes" at bounding box center [1434, 65] width 106 height 26
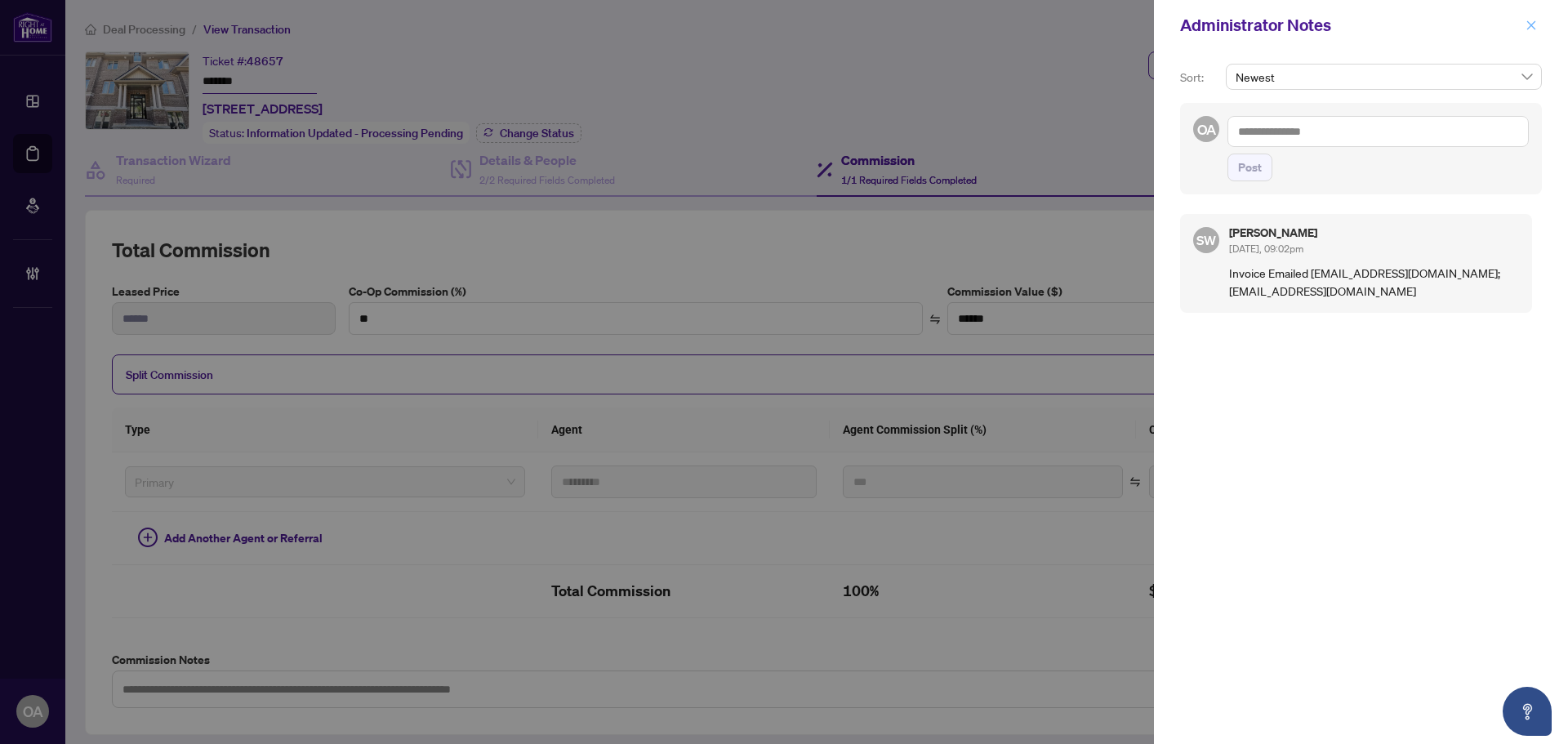
click at [1534, 29] on icon "close" at bounding box center [1531, 25] width 9 height 9
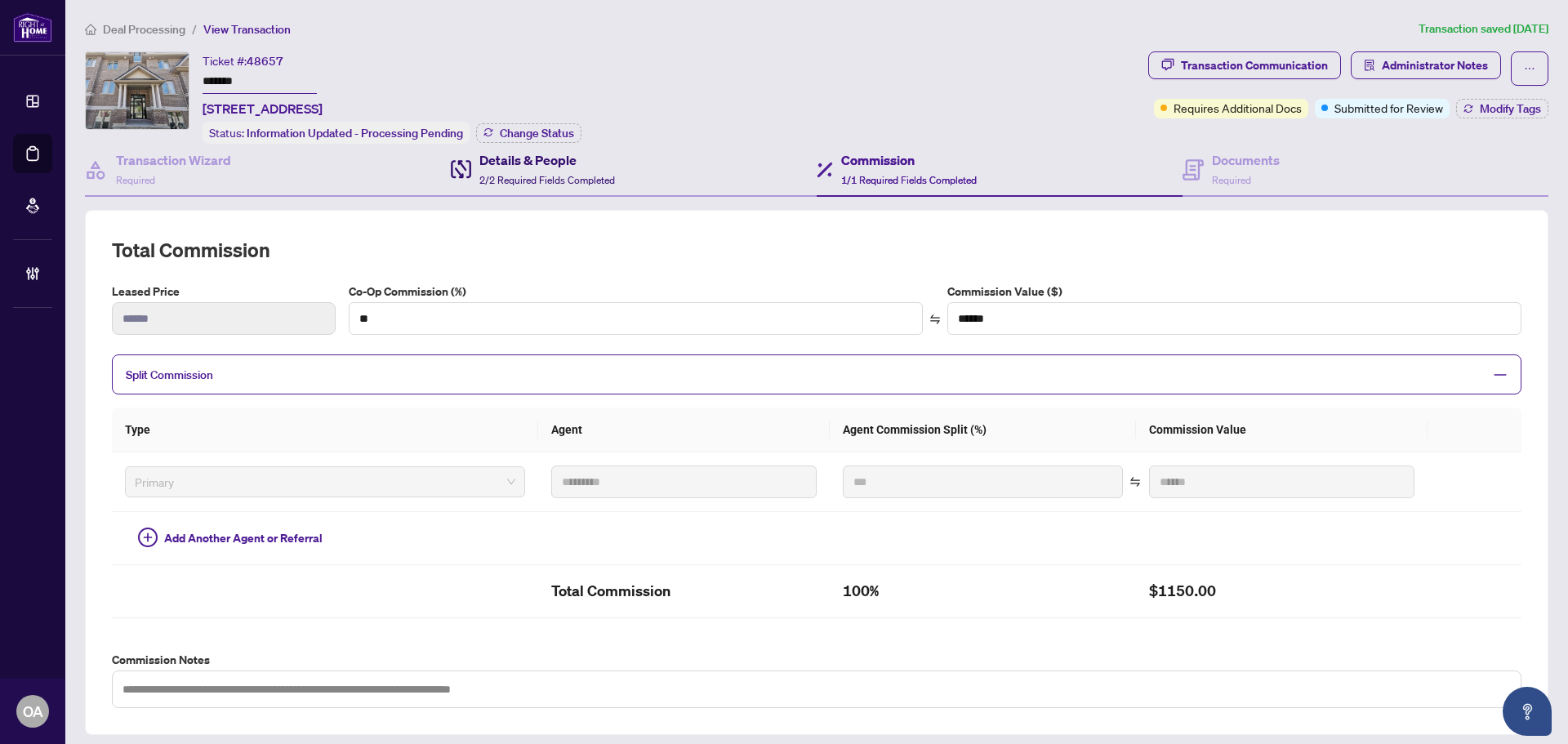
click at [511, 170] on div "Details & People 2/2 Required Fields Completed" at bounding box center [547, 169] width 135 height 38
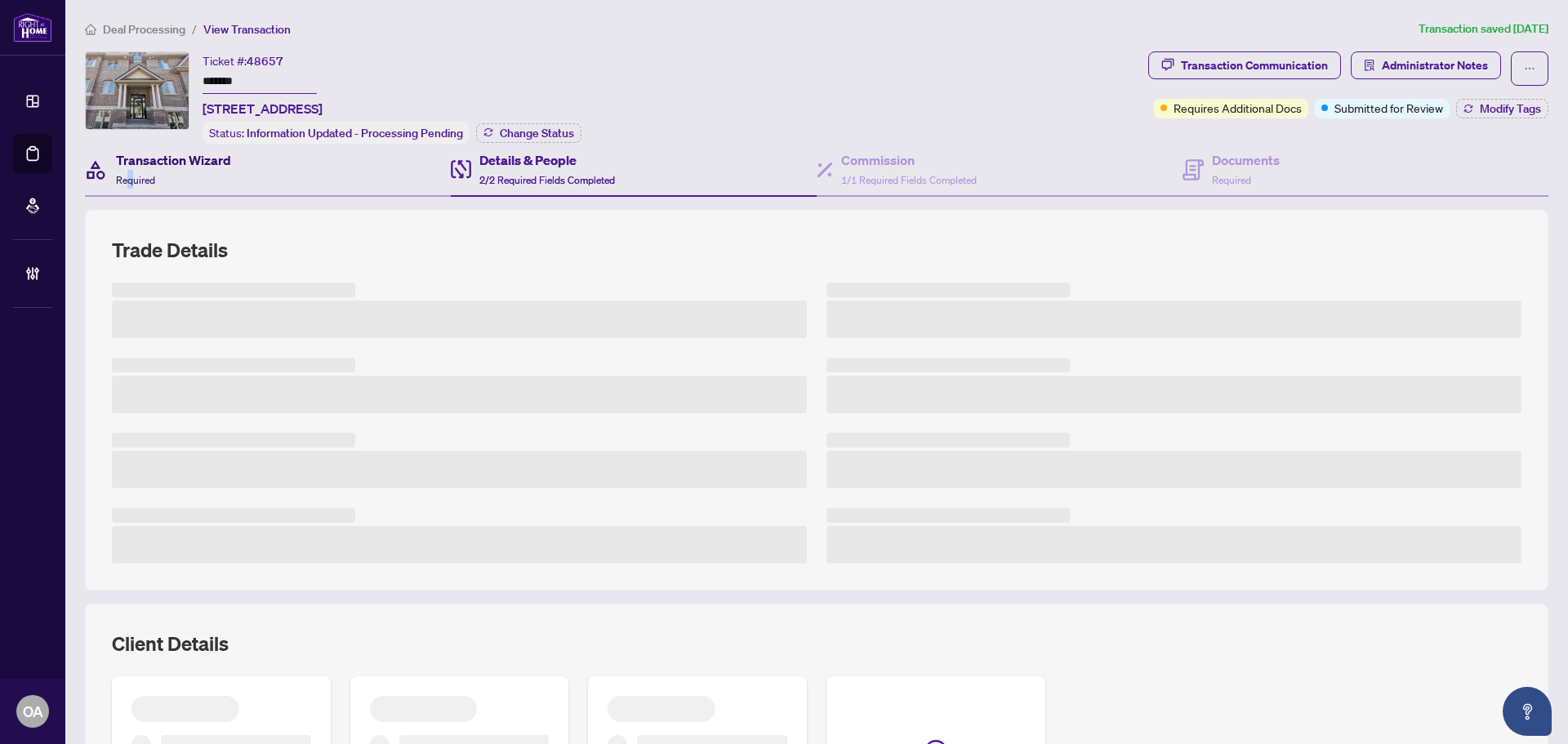
click at [130, 174] on span "Required" at bounding box center [135, 180] width 39 height 12
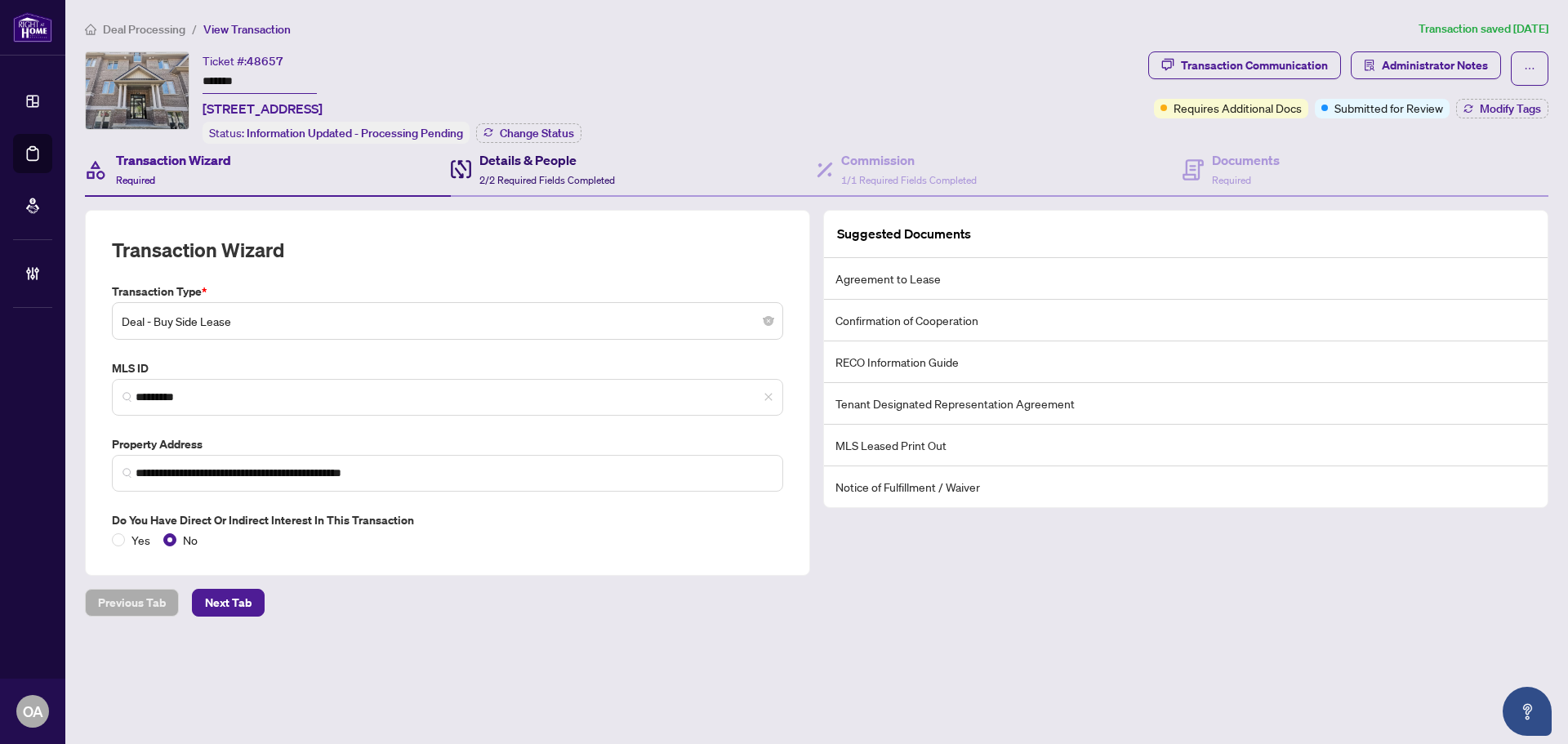
click at [526, 168] on div "Details & People 2/2 Required Fields Completed" at bounding box center [547, 169] width 135 height 38
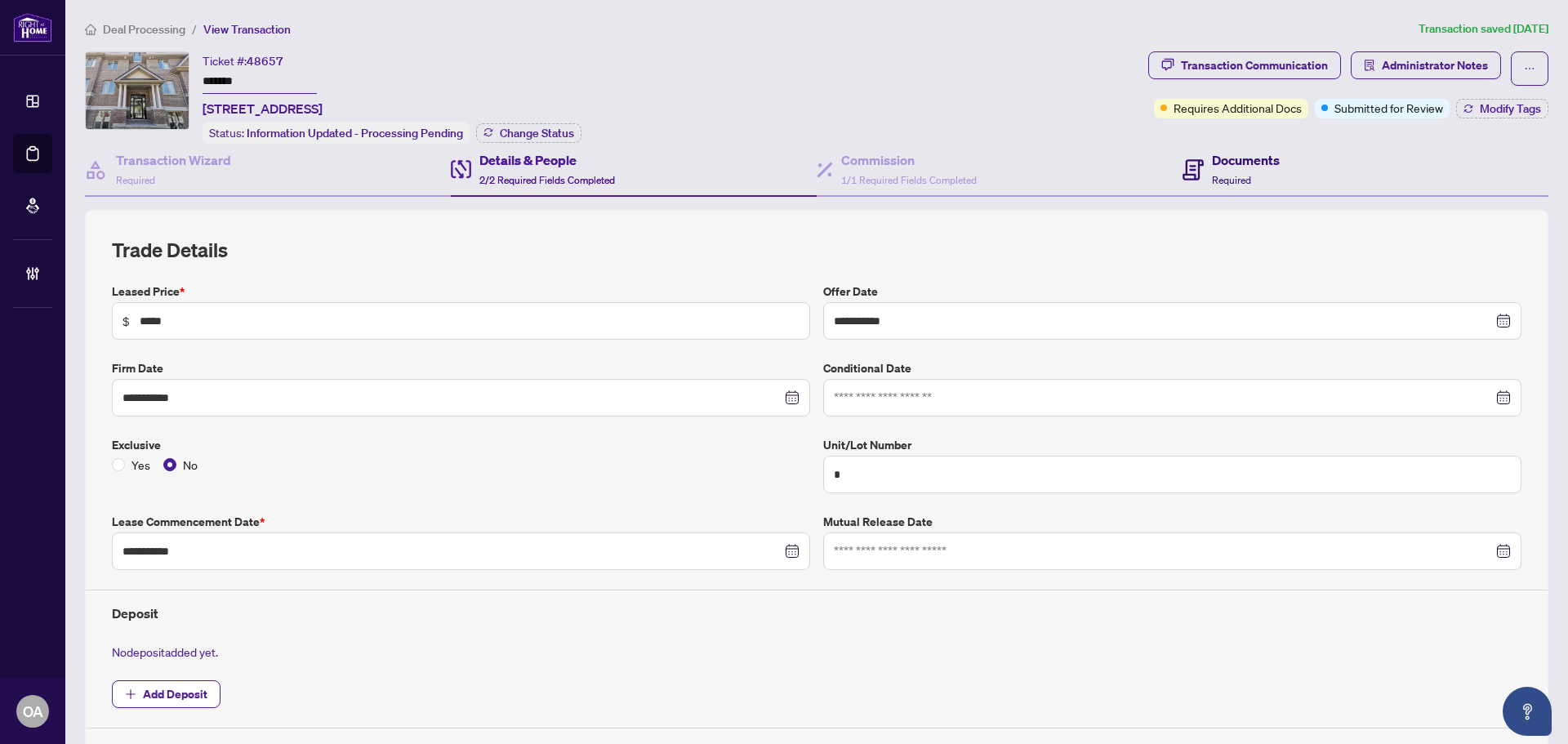
click at [1212, 154] on h4 "Documents" at bounding box center [1246, 159] width 68 height 20
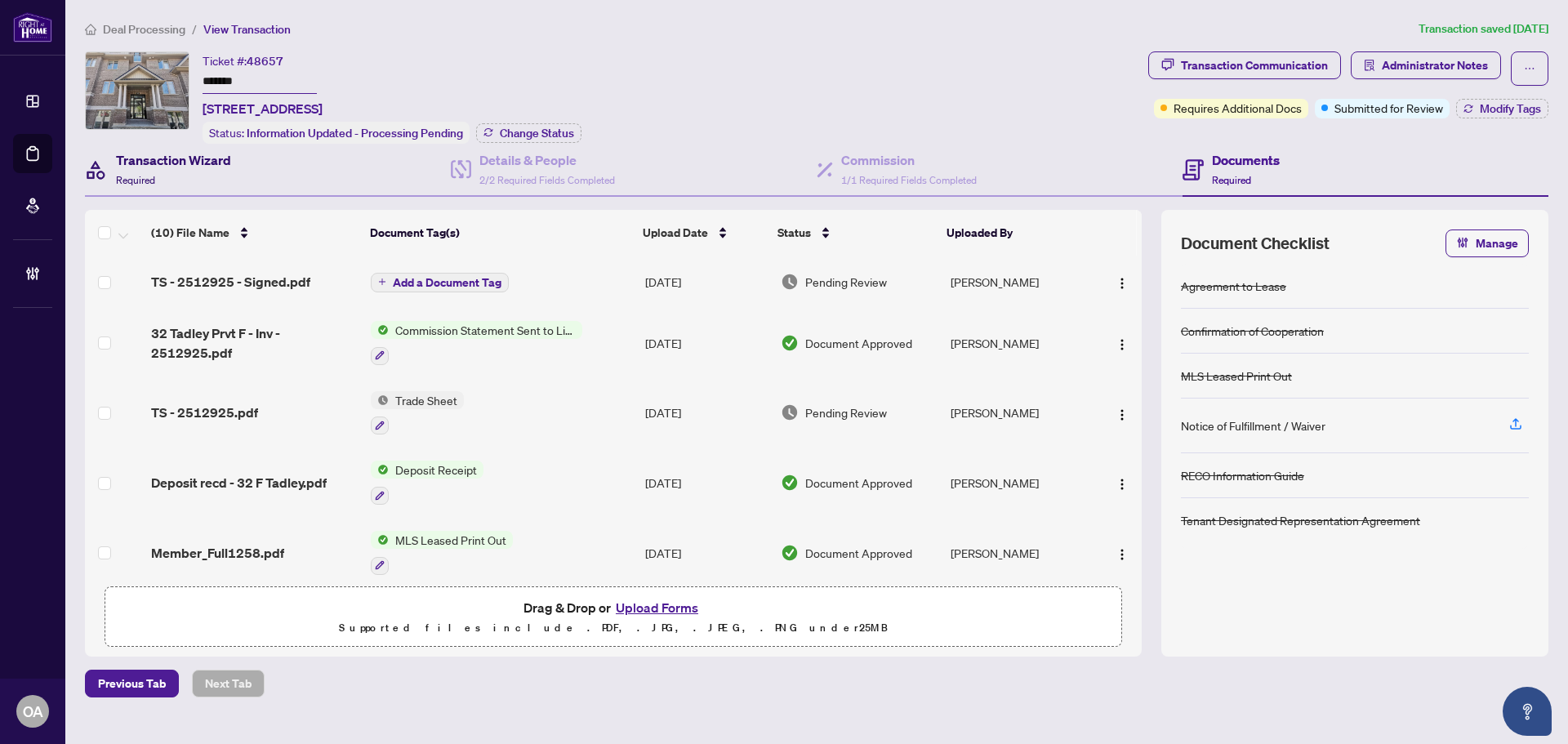
click at [151, 159] on h4 "Transaction Wizard" at bounding box center [173, 159] width 115 height 20
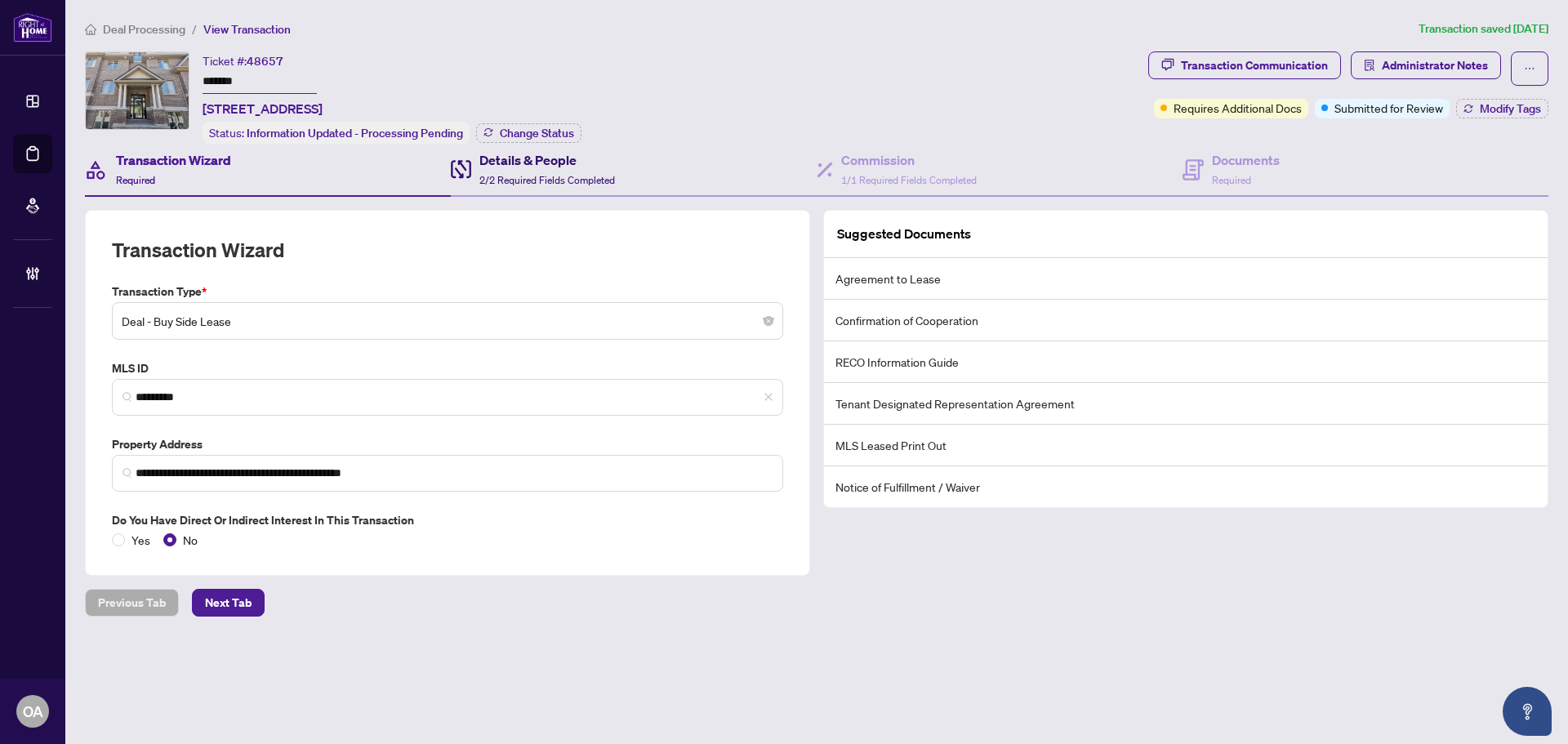
drag, startPoint x: 554, startPoint y: 162, endPoint x: 799, endPoint y: 159, distance: 245.0
click at [554, 162] on h4 "Details & People" at bounding box center [547, 159] width 135 height 20
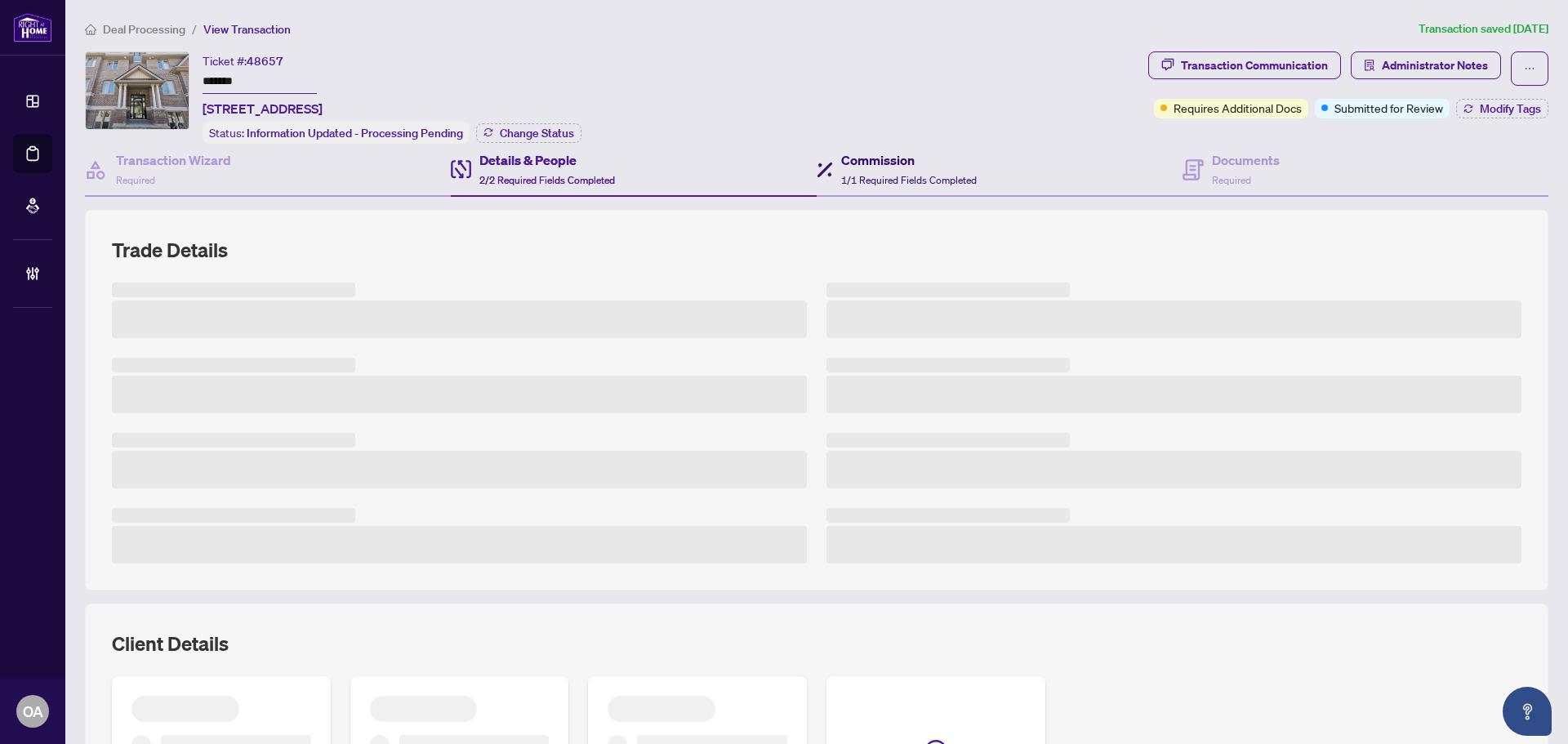
click at [853, 162] on h4 "Commission" at bounding box center [908, 159] width 135 height 20
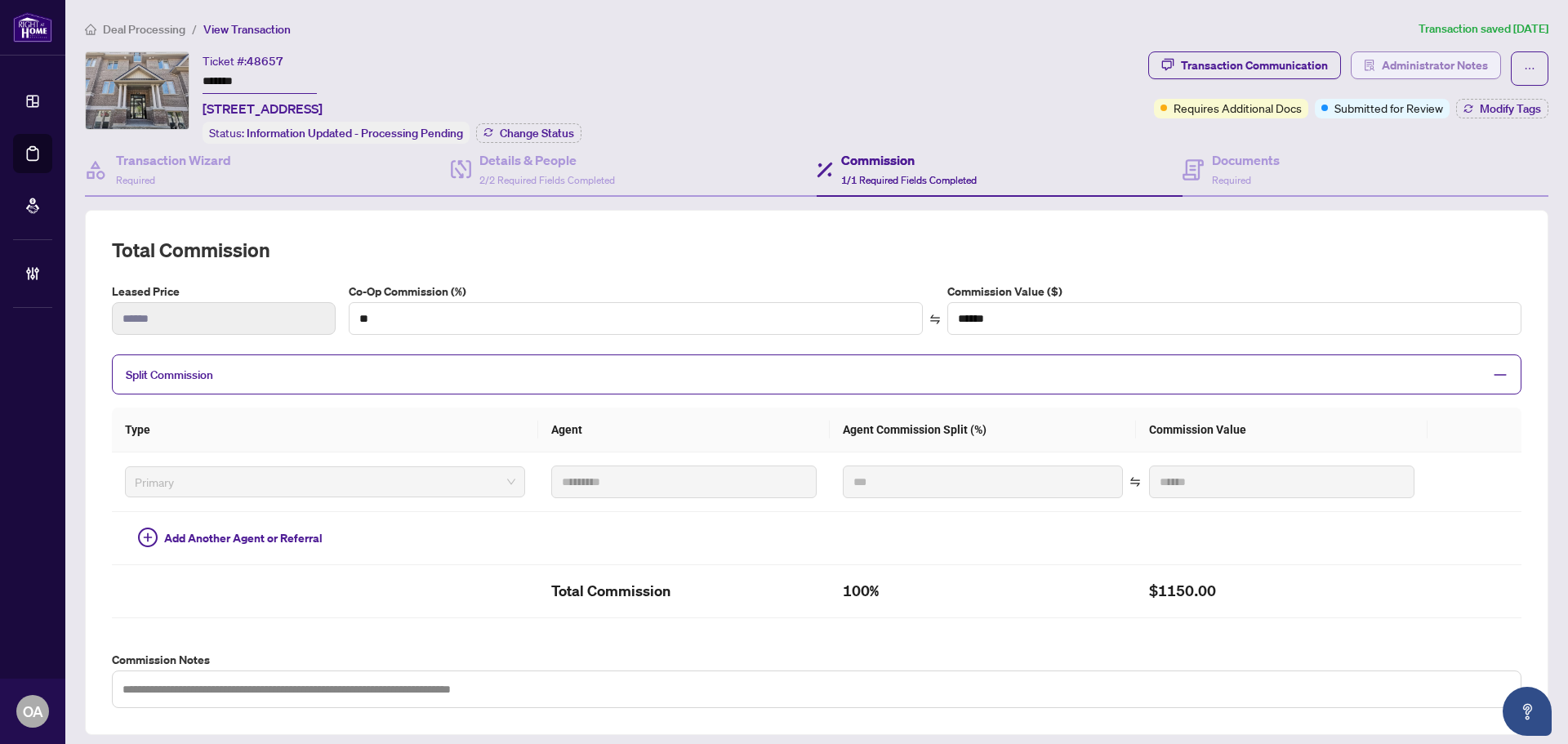
click at [1445, 61] on span "Administrator Notes" at bounding box center [1434, 65] width 106 height 26
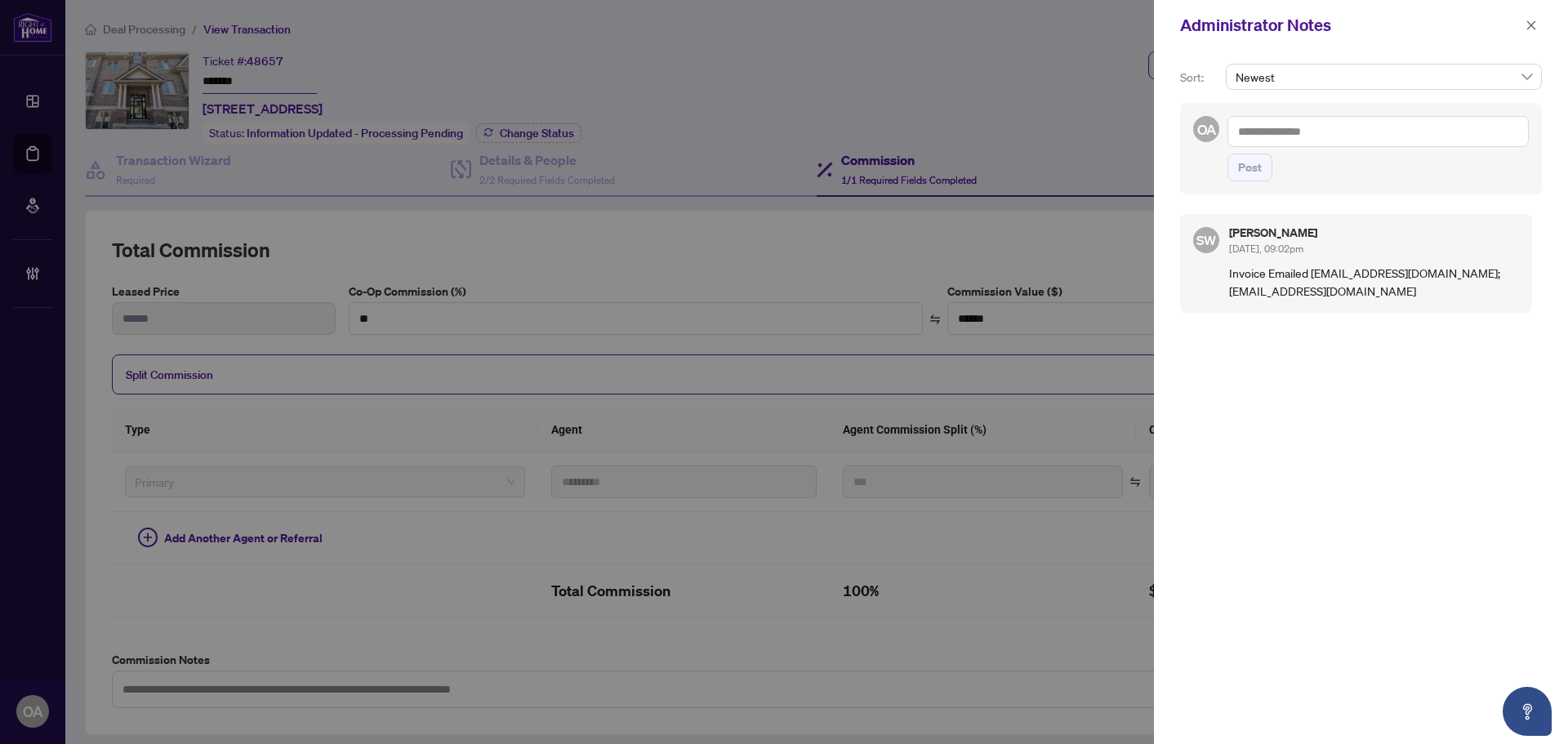
click at [1320, 135] on textarea at bounding box center [1378, 131] width 302 height 31
click at [1537, 28] on button "button" at bounding box center [1531, 25] width 21 height 20
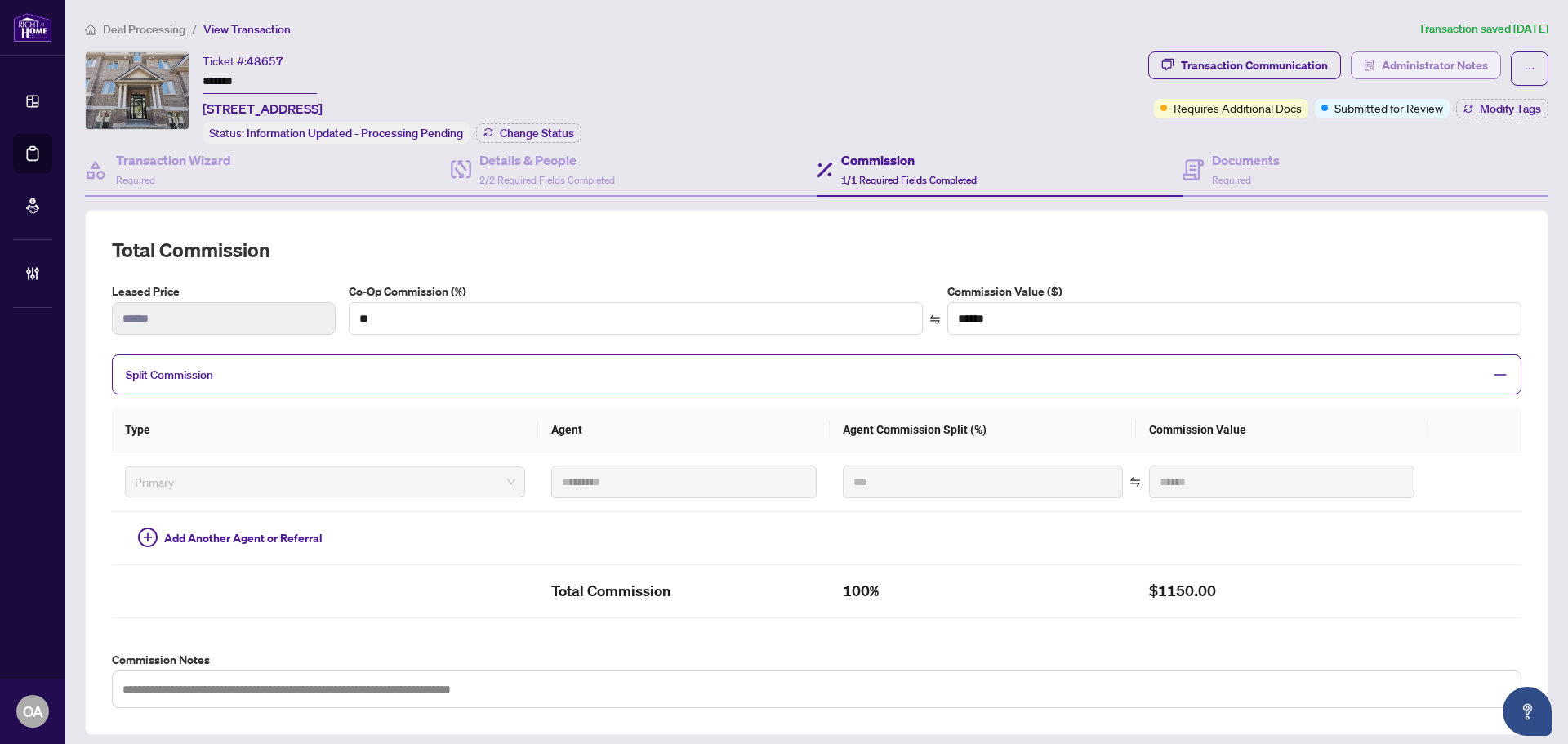
click at [1407, 64] on span "Administrator Notes" at bounding box center [1434, 65] width 106 height 26
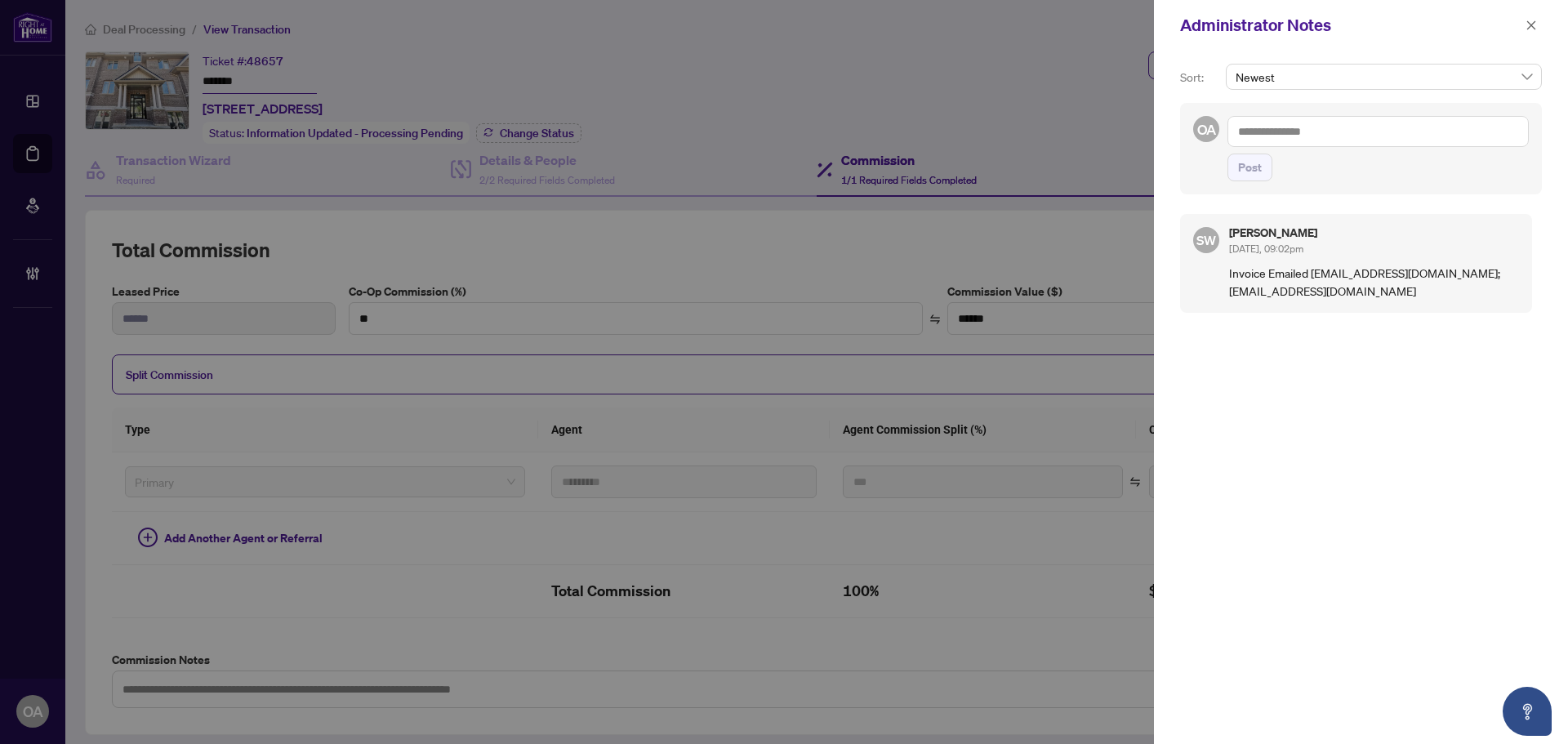
click at [1345, 130] on textarea at bounding box center [1378, 131] width 302 height 31
click at [1328, 127] on textarea at bounding box center [1378, 131] width 302 height 31
click at [1292, 144] on b "Simon" at bounding box center [1324, 142] width 89 height 14
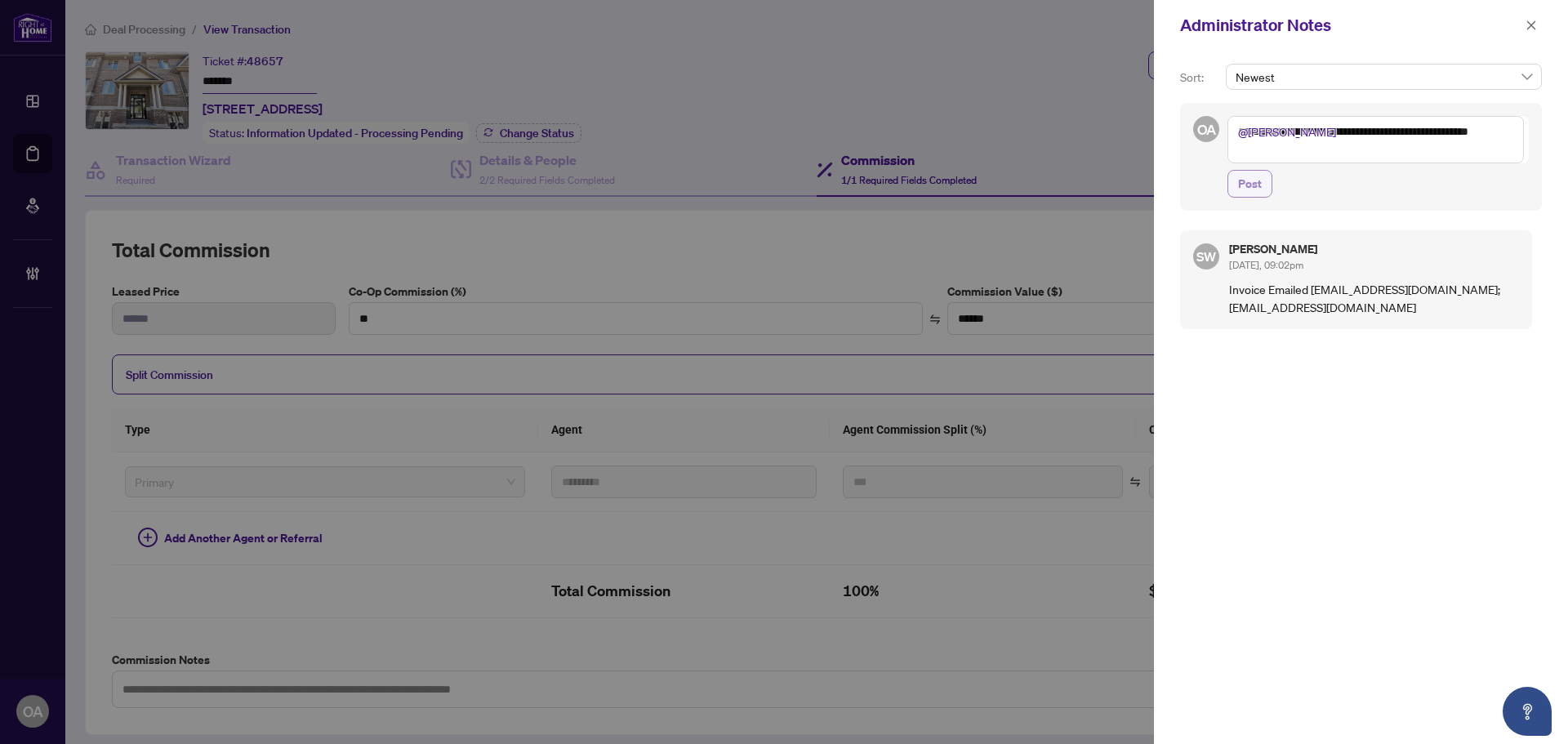
type textarea "**********"
click at [1260, 181] on span "Post" at bounding box center [1249, 183] width 24 height 26
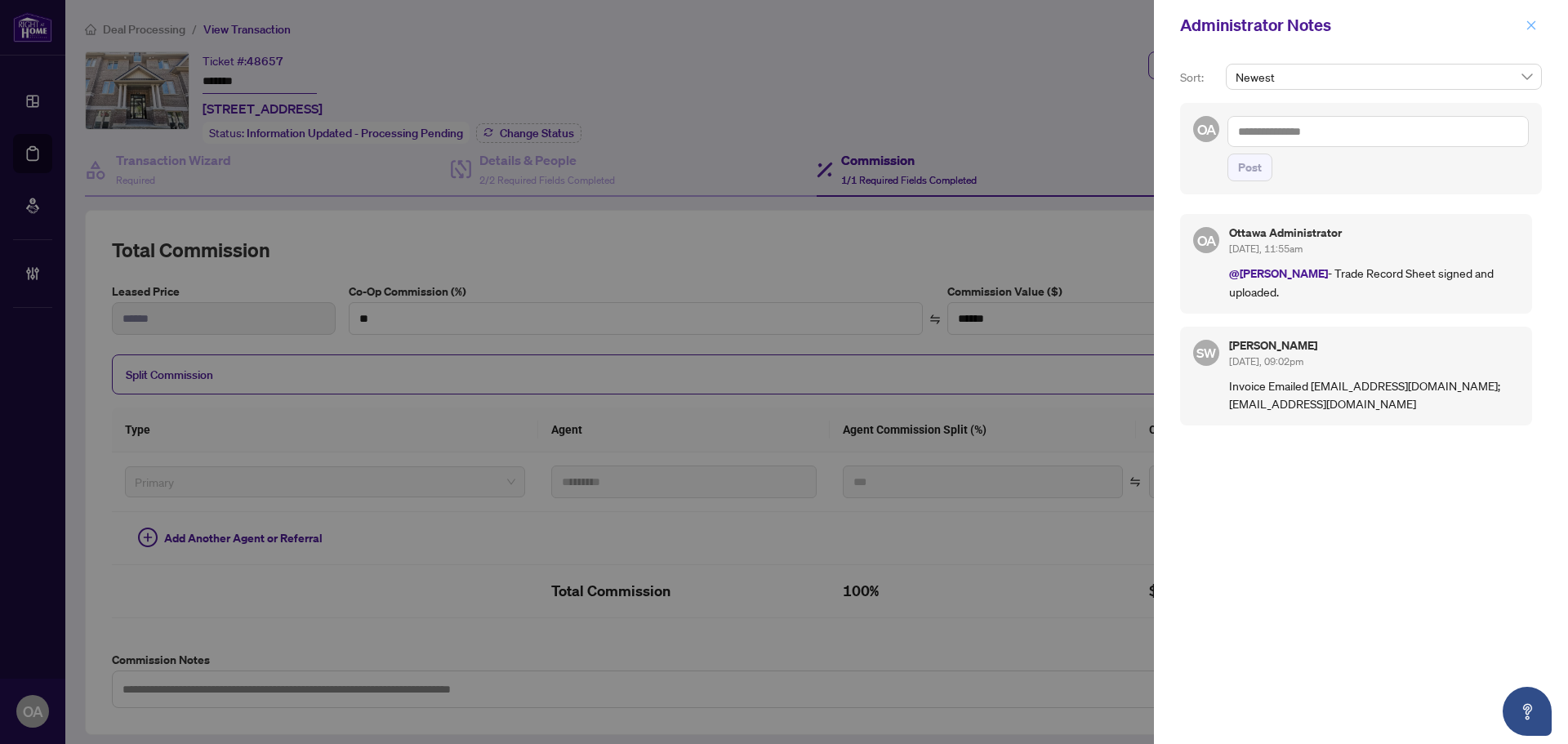
click at [1525, 22] on icon "close" at bounding box center [1531, 25] width 11 height 11
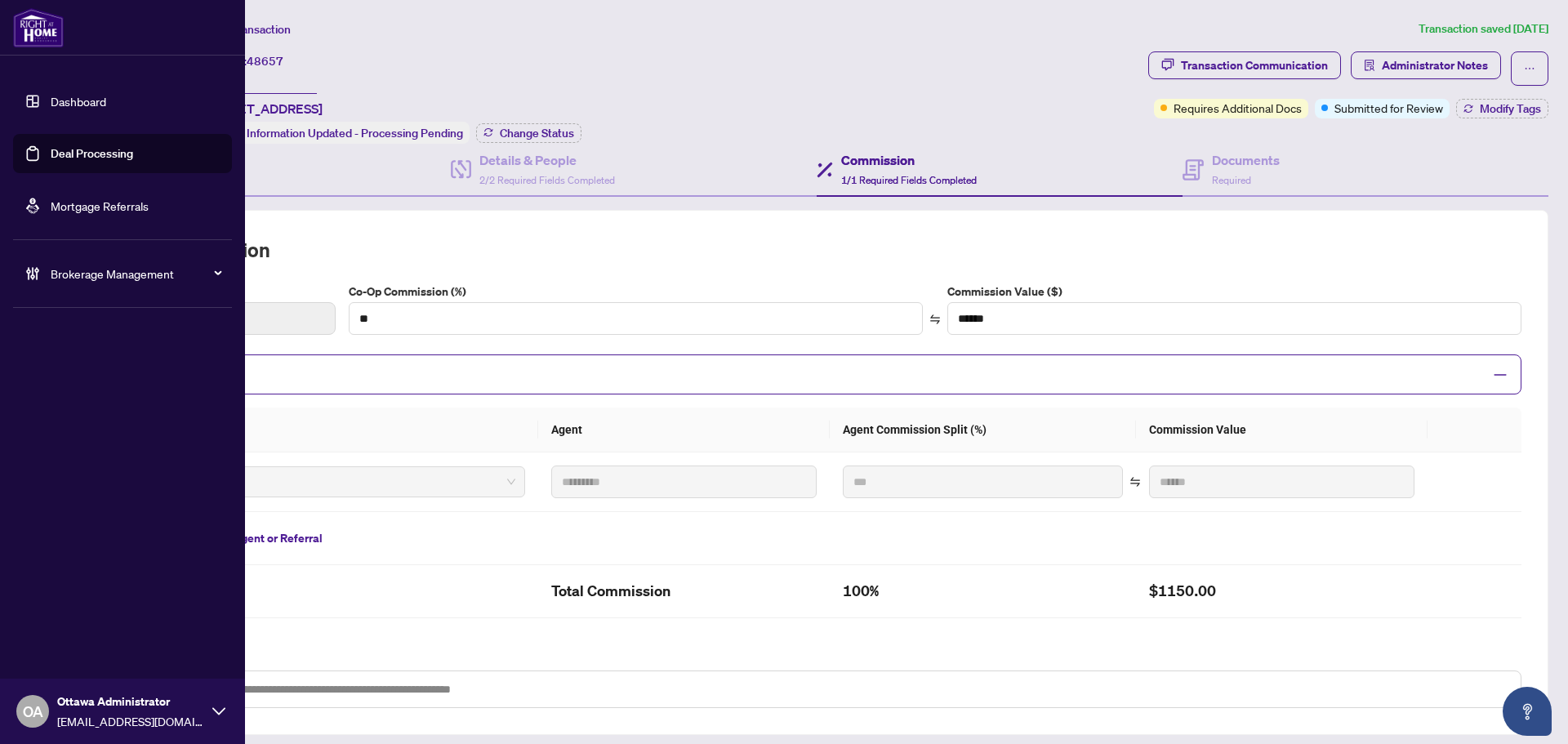
drag, startPoint x: 107, startPoint y: 153, endPoint x: 238, endPoint y: 155, distance: 131.0
click at [107, 152] on link "Deal Processing" at bounding box center [91, 153] width 83 height 14
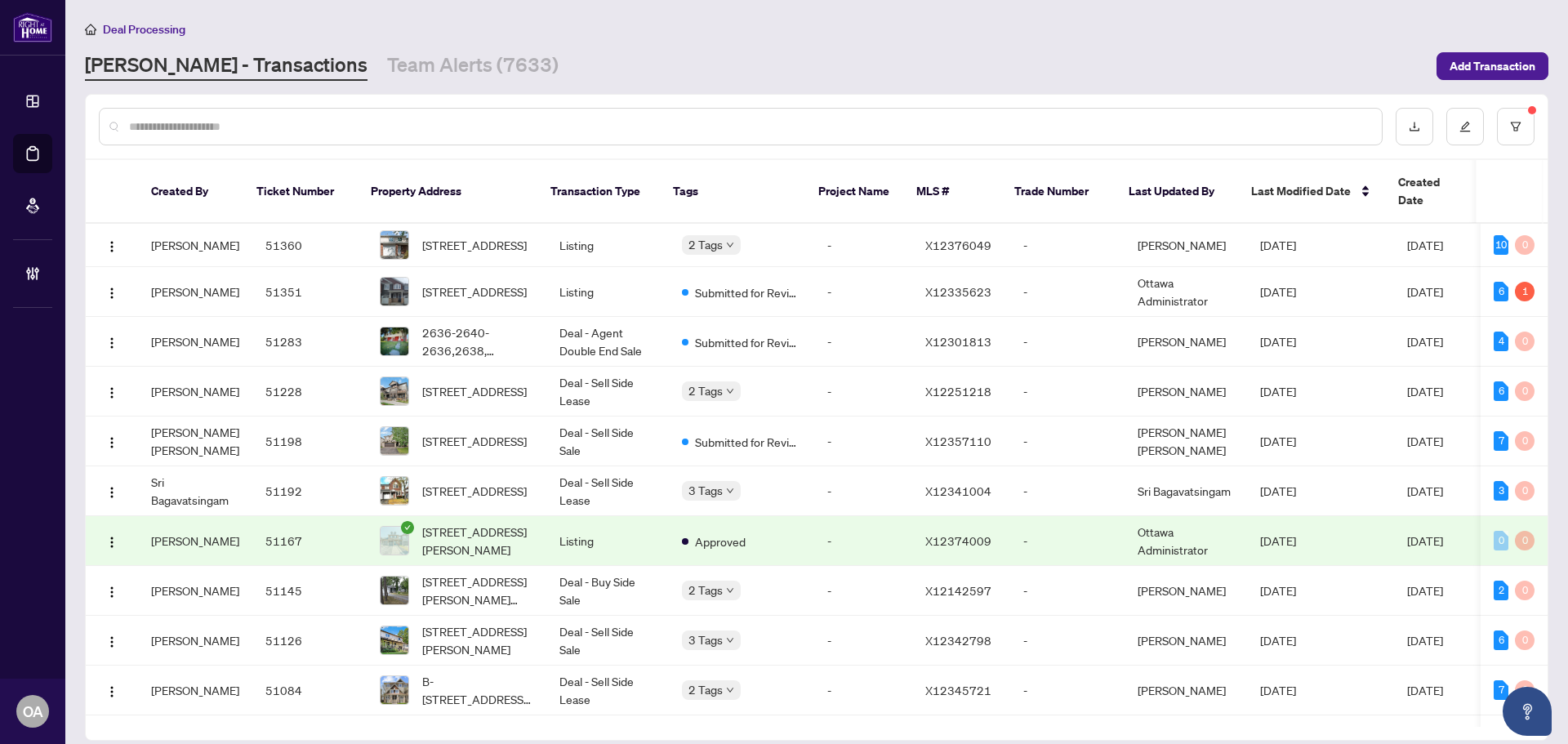
click at [611, 124] on input "text" at bounding box center [748, 126] width 1239 height 18
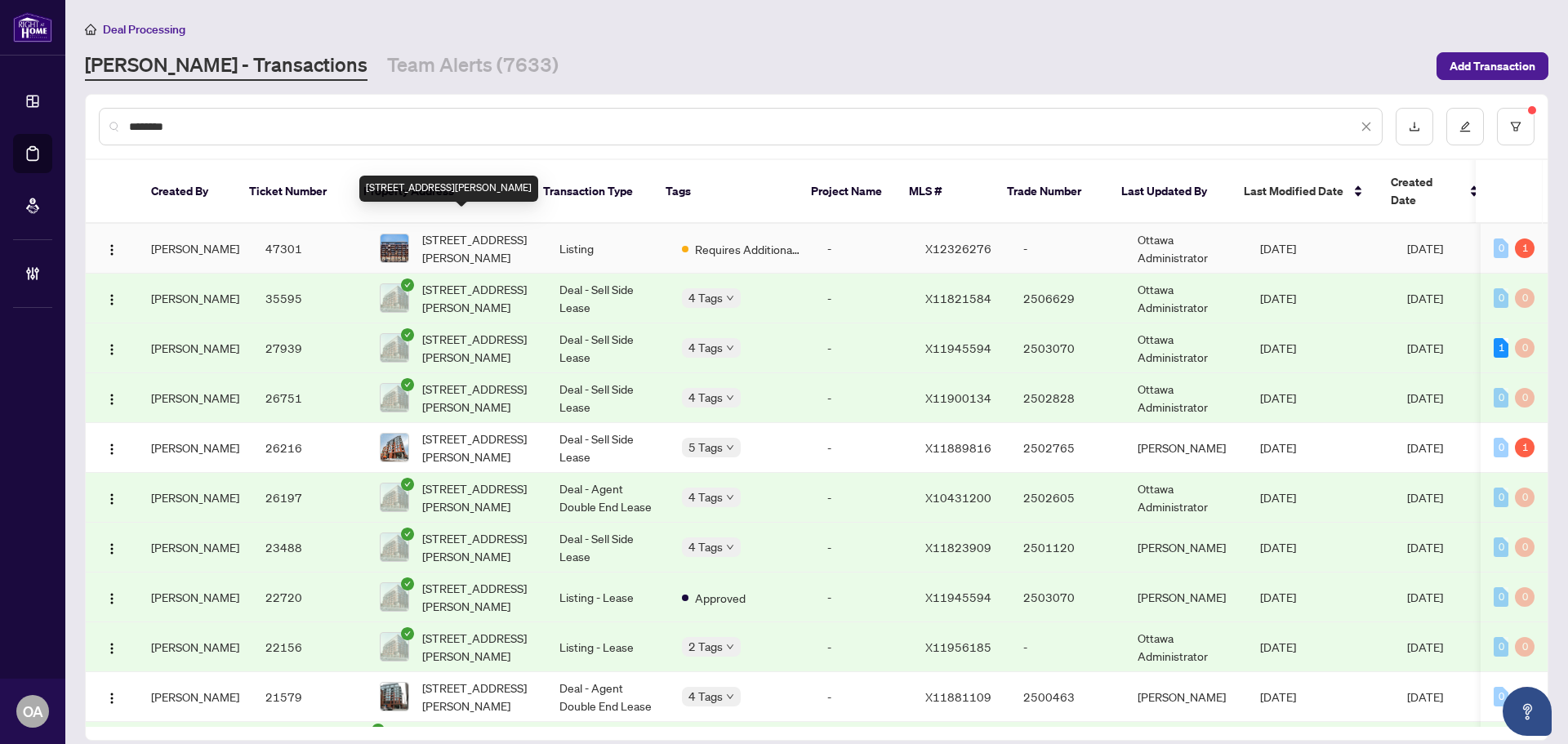
type input "********"
click at [474, 230] on span "216-10 James St, Ottawa, Ontario K2P 1Y5, Canada" at bounding box center [478, 248] width 111 height 36
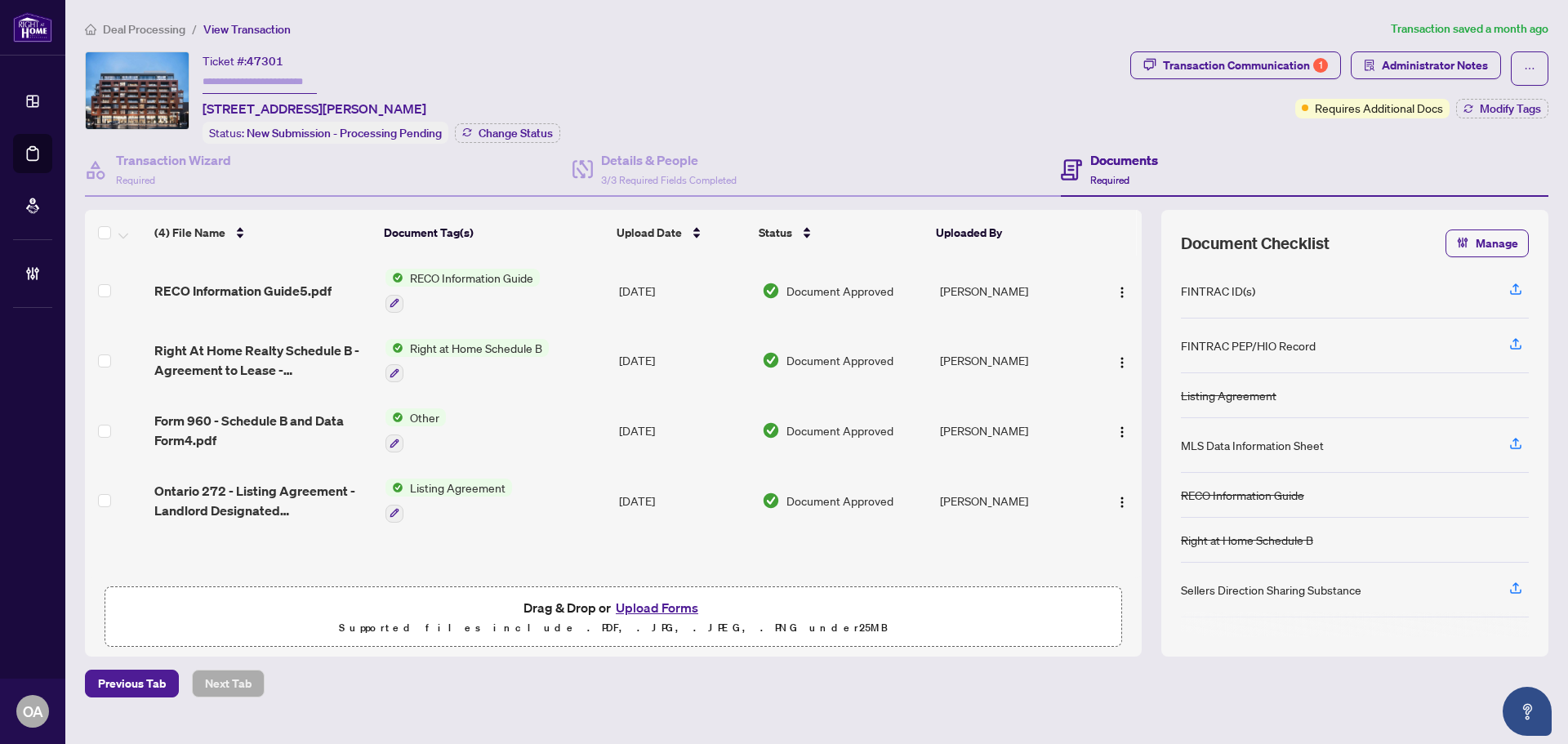
drag, startPoint x: 203, startPoint y: 107, endPoint x: 515, endPoint y: 101, distance: 312.1
click at [515, 101] on div "Ticket #: 47301 216-10 James St, Ottawa, Ontario K2P 1Y5, Canada Status: New Su…" at bounding box center [382, 97] width 358 height 92
copy span "216-10 James St, Ottawa, Ontario K2P 1Y5, Canada"
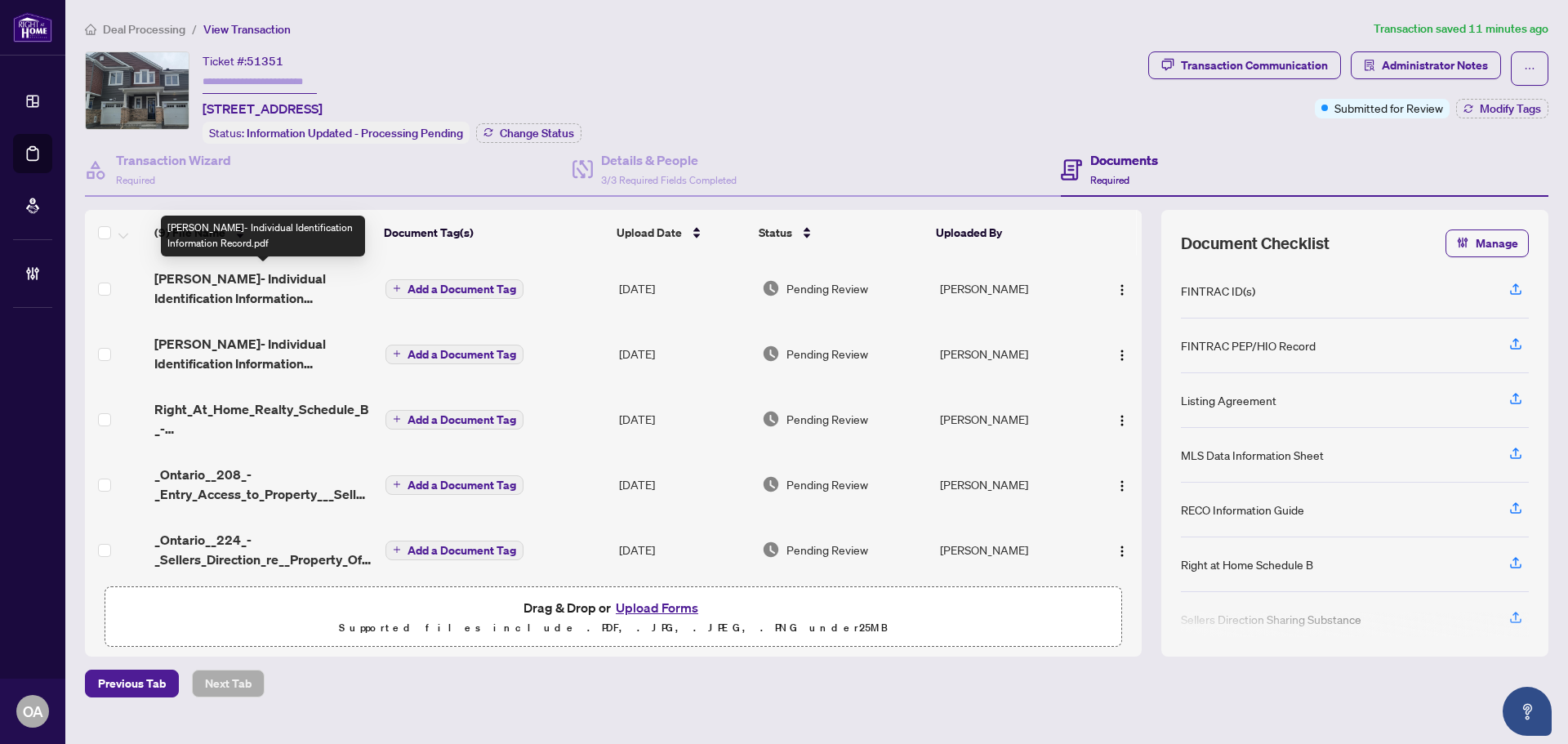
click at [266, 275] on span "[PERSON_NAME]- Individual Identification Information Record.pdf" at bounding box center [263, 288] width 218 height 39
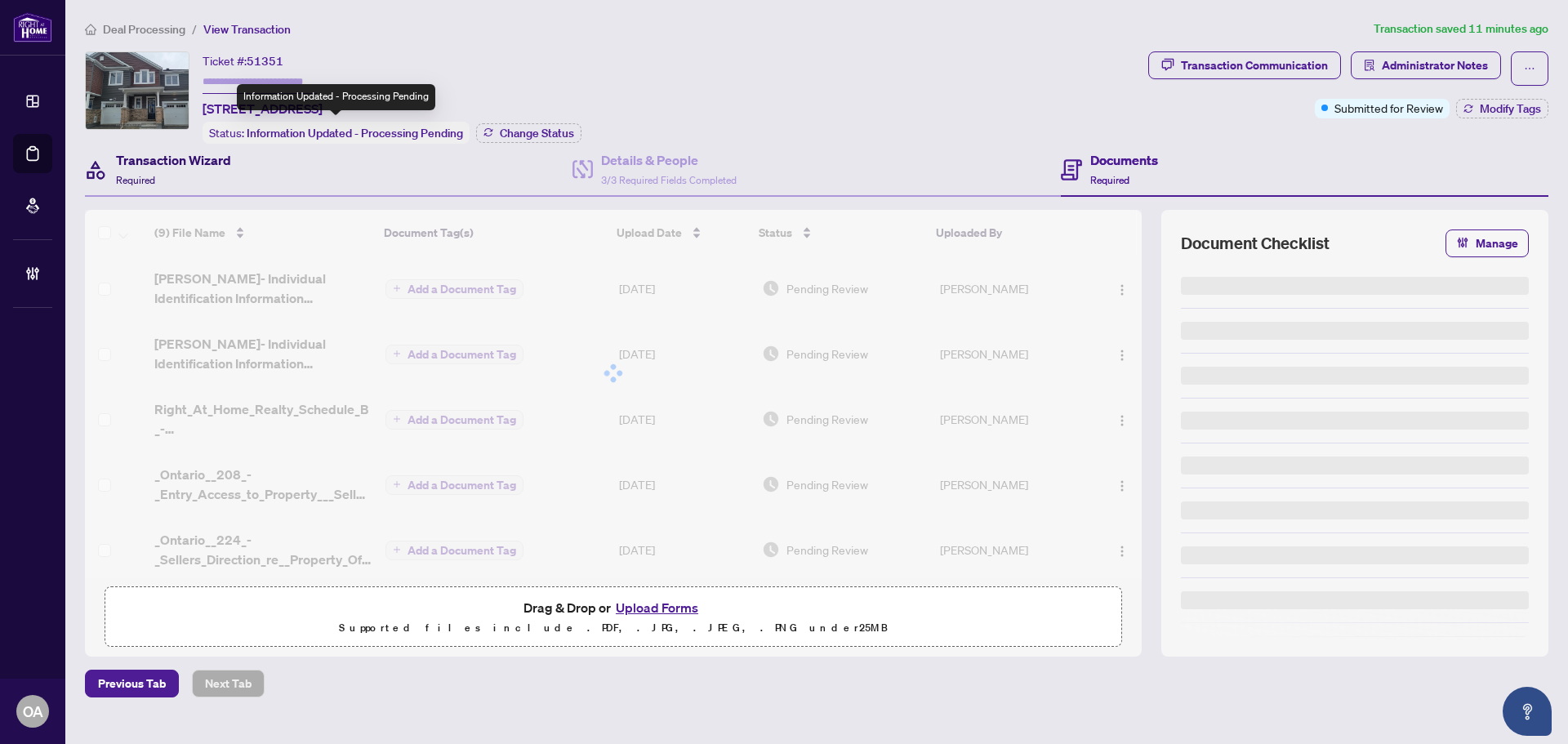
click at [158, 170] on div "Transaction Wizard Required" at bounding box center [173, 169] width 115 height 38
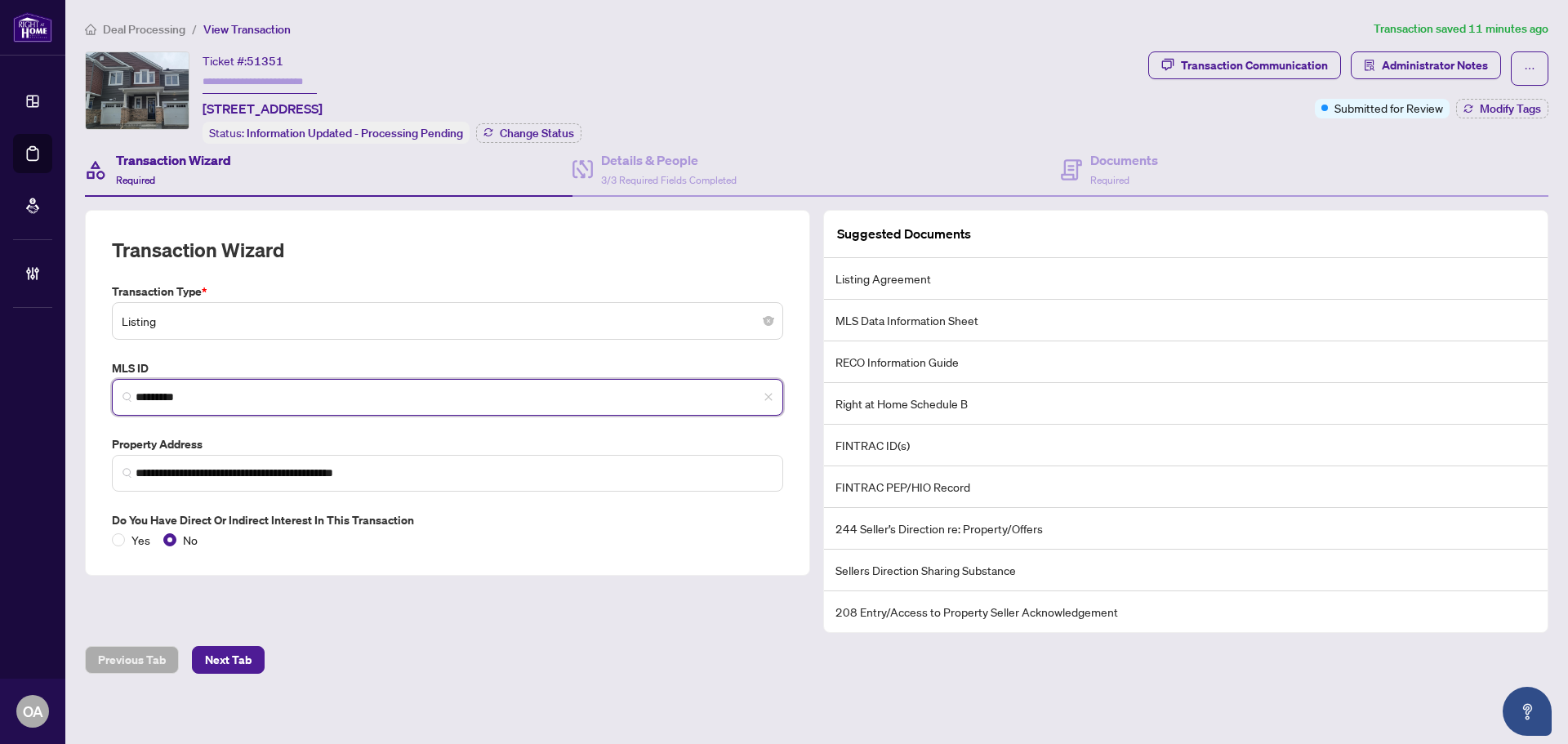
drag, startPoint x: 248, startPoint y: 389, endPoint x: 108, endPoint y: 385, distance: 140.1
click at [108, 385] on div "MLS ID X12335623 *********" at bounding box center [447, 388] width 684 height 56
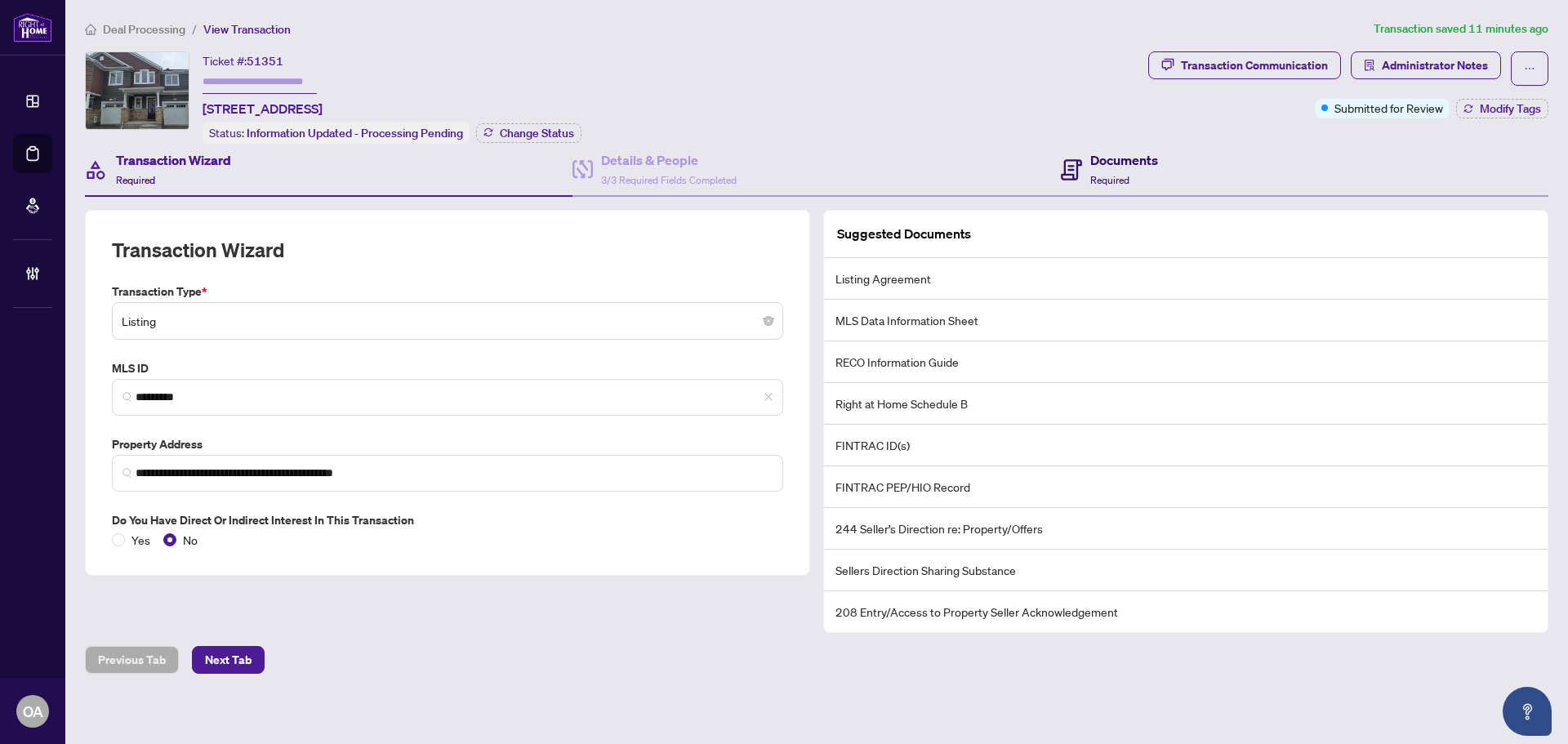
click at [1085, 159] on div "Documents Required" at bounding box center [1109, 169] width 97 height 38
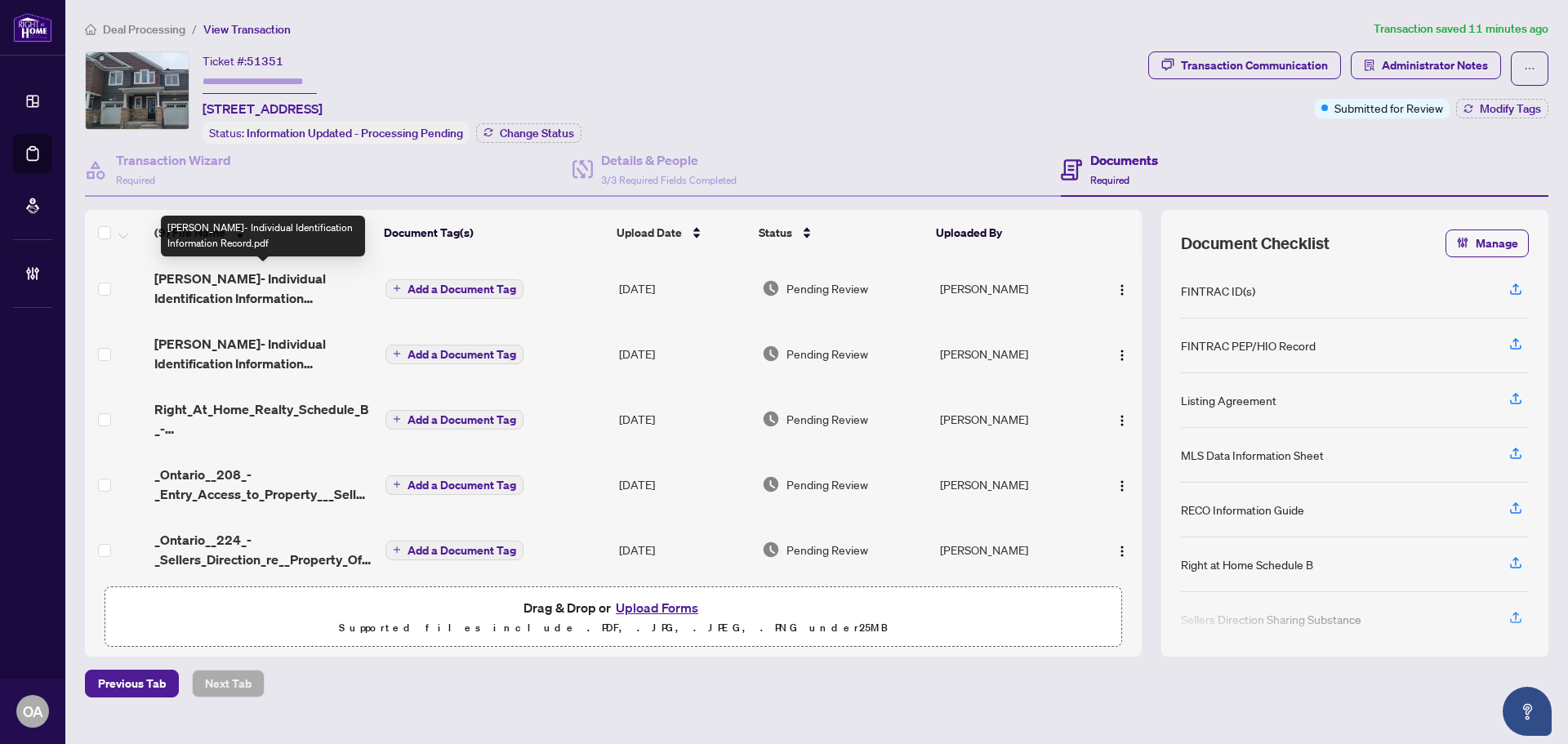
click at [259, 284] on span "[PERSON_NAME]- Individual Identification Information Record.pdf" at bounding box center [263, 288] width 218 height 39
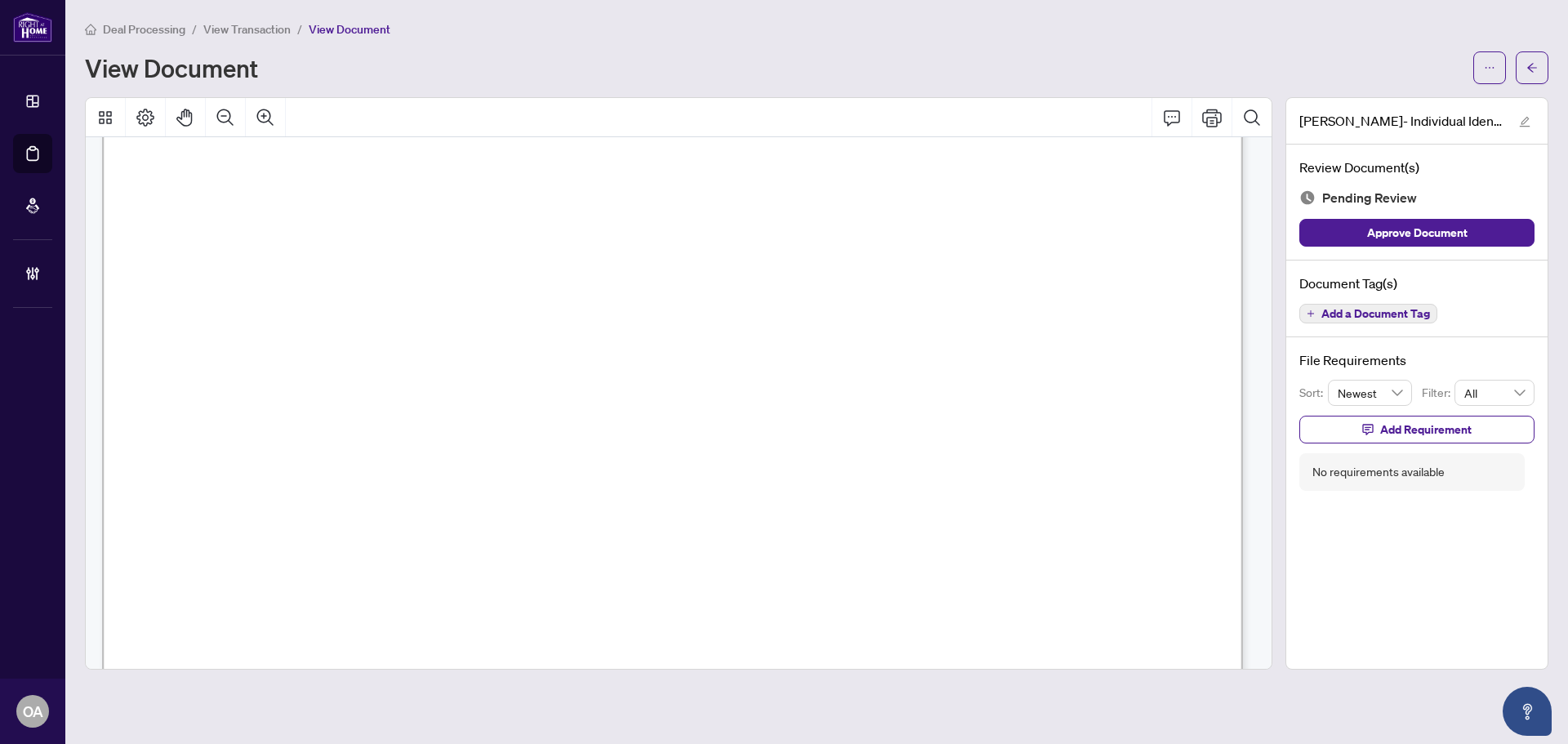
scroll to position [245, 0]
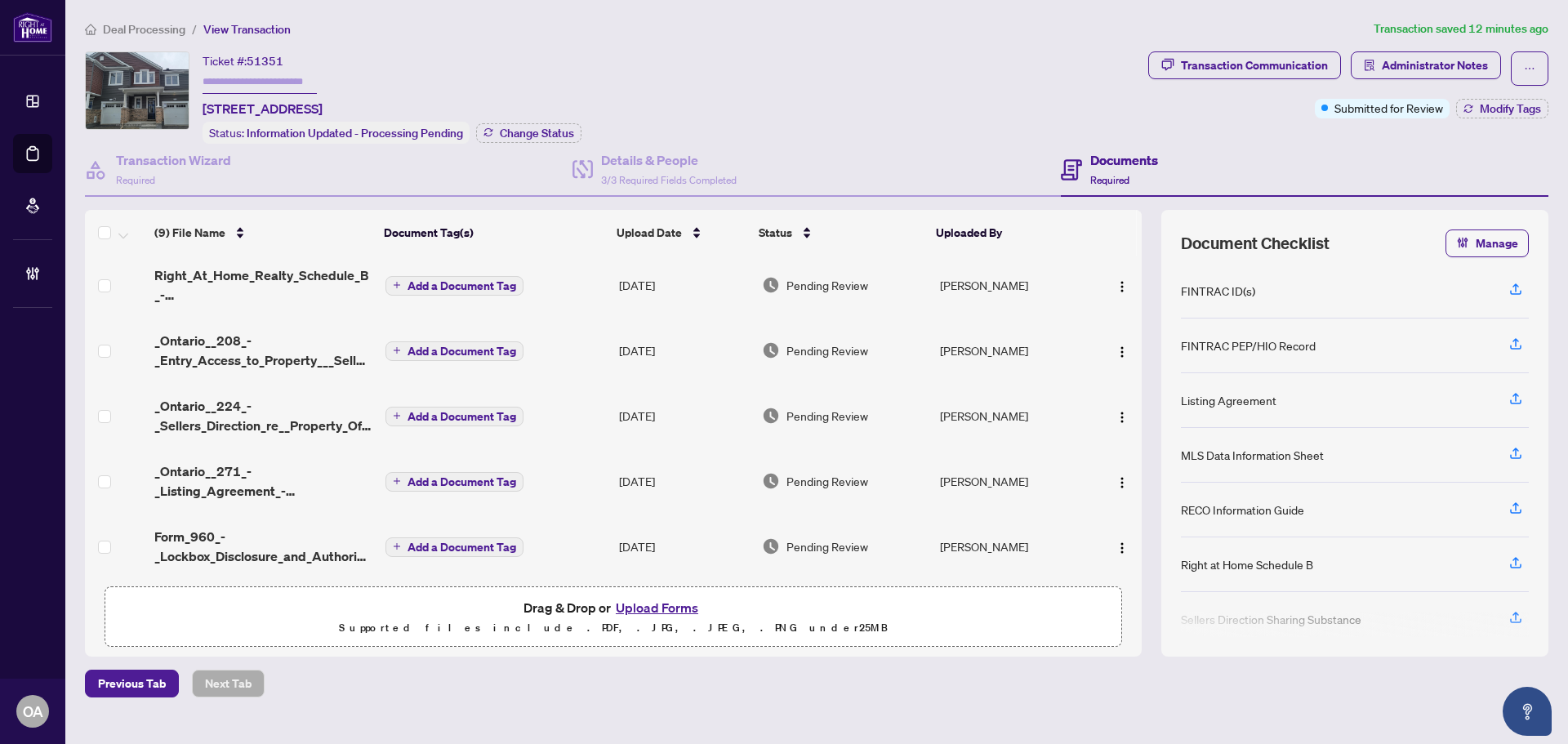
scroll to position [164, 0]
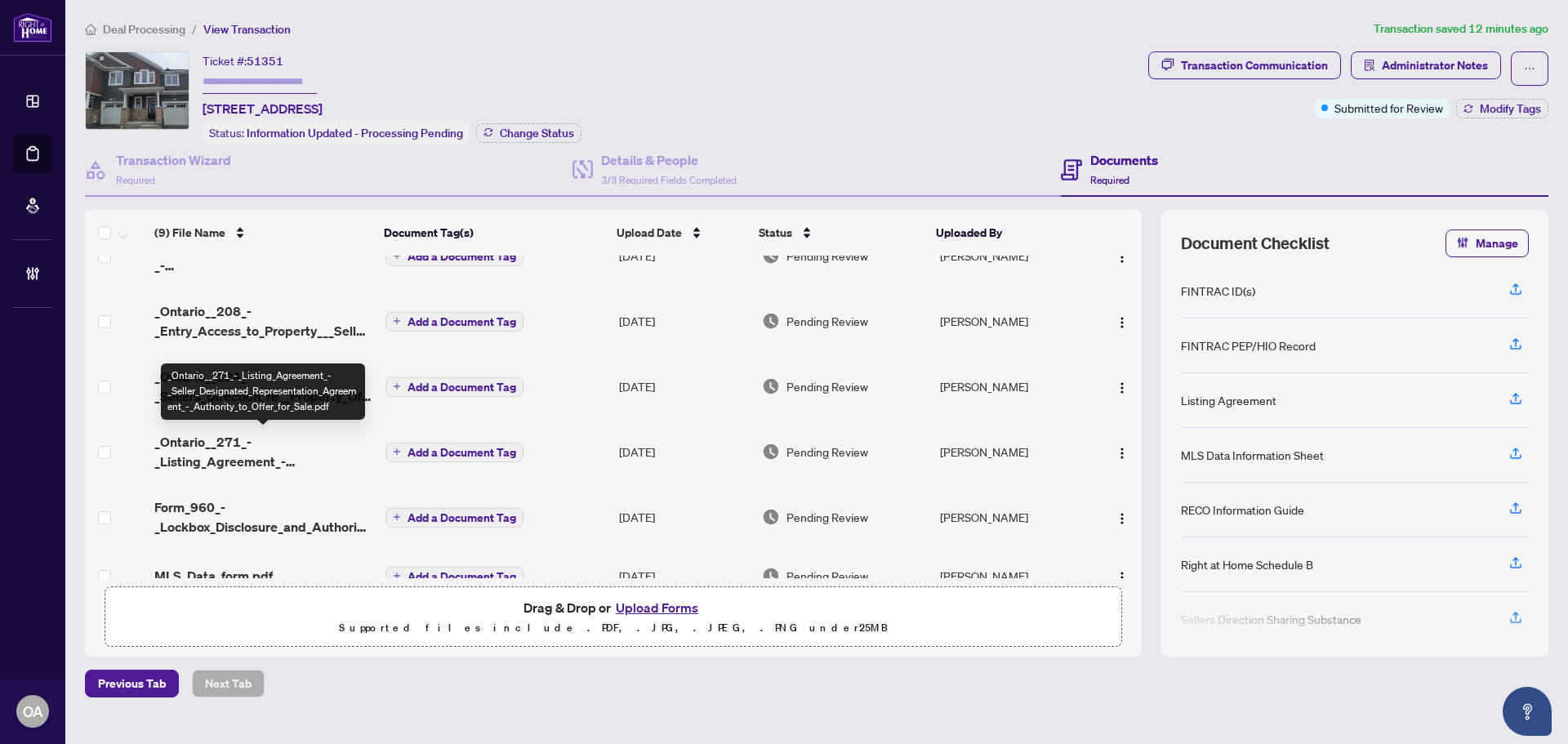
click at [279, 453] on span "_Ontario__271_-_Listing_Agreement_-_Seller_Designated_Representation_Agreement_…" at bounding box center [263, 452] width 218 height 39
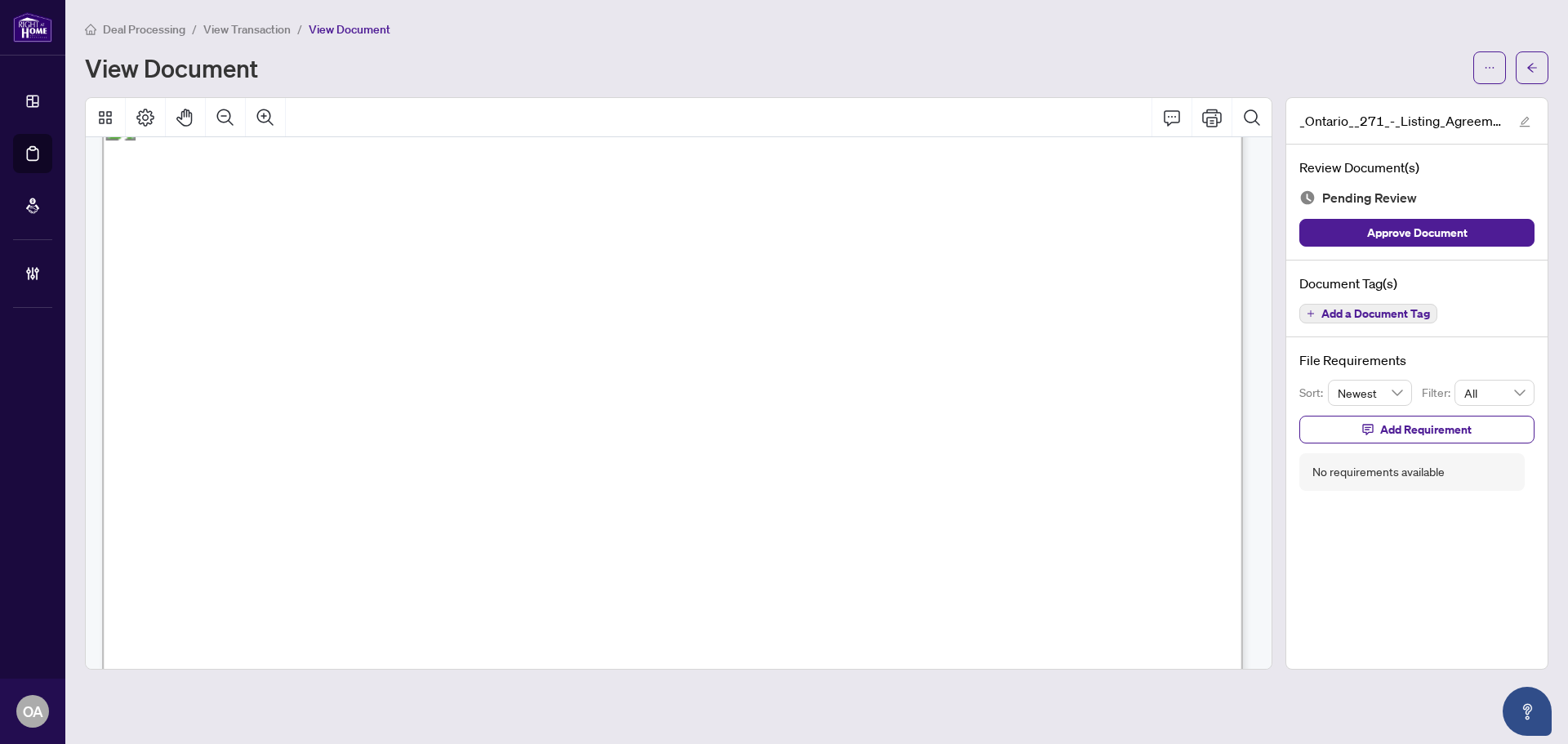
scroll to position [82, 0]
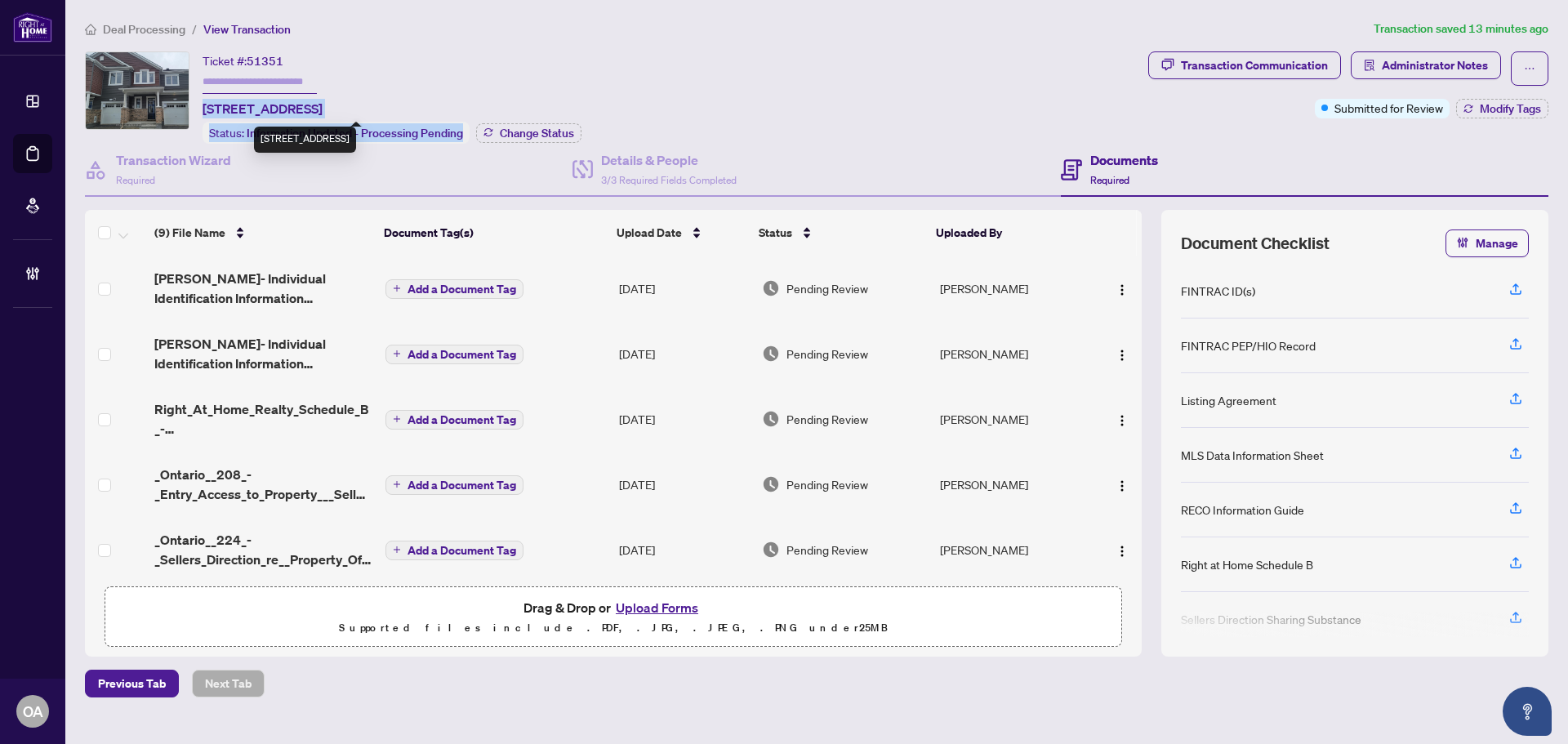
drag, startPoint x: 526, startPoint y: 107, endPoint x: 198, endPoint y: 111, distance: 328.0
click at [198, 111] on div "Ticket #: 51351 713 PERSEUS Ave, Ottawa, Ontario K2J 3V5, Canada Status: Inform…" at bounding box center [613, 97] width 1056 height 92
click at [323, 61] on div "Ticket #: 51351 713 PERSEUS Ave, Ottawa, Ontario K2J 3V5, Canada" at bounding box center [262, 84] width 120 height 67
drag, startPoint x: 204, startPoint y: 106, endPoint x: 522, endPoint y: 102, distance: 318.0
click at [522, 102] on div "Ticket #: 51351 713 PERSEUS Ave, Ottawa, Ontario K2J 3V5, Canada Status: Inform…" at bounding box center [392, 97] width 379 height 92
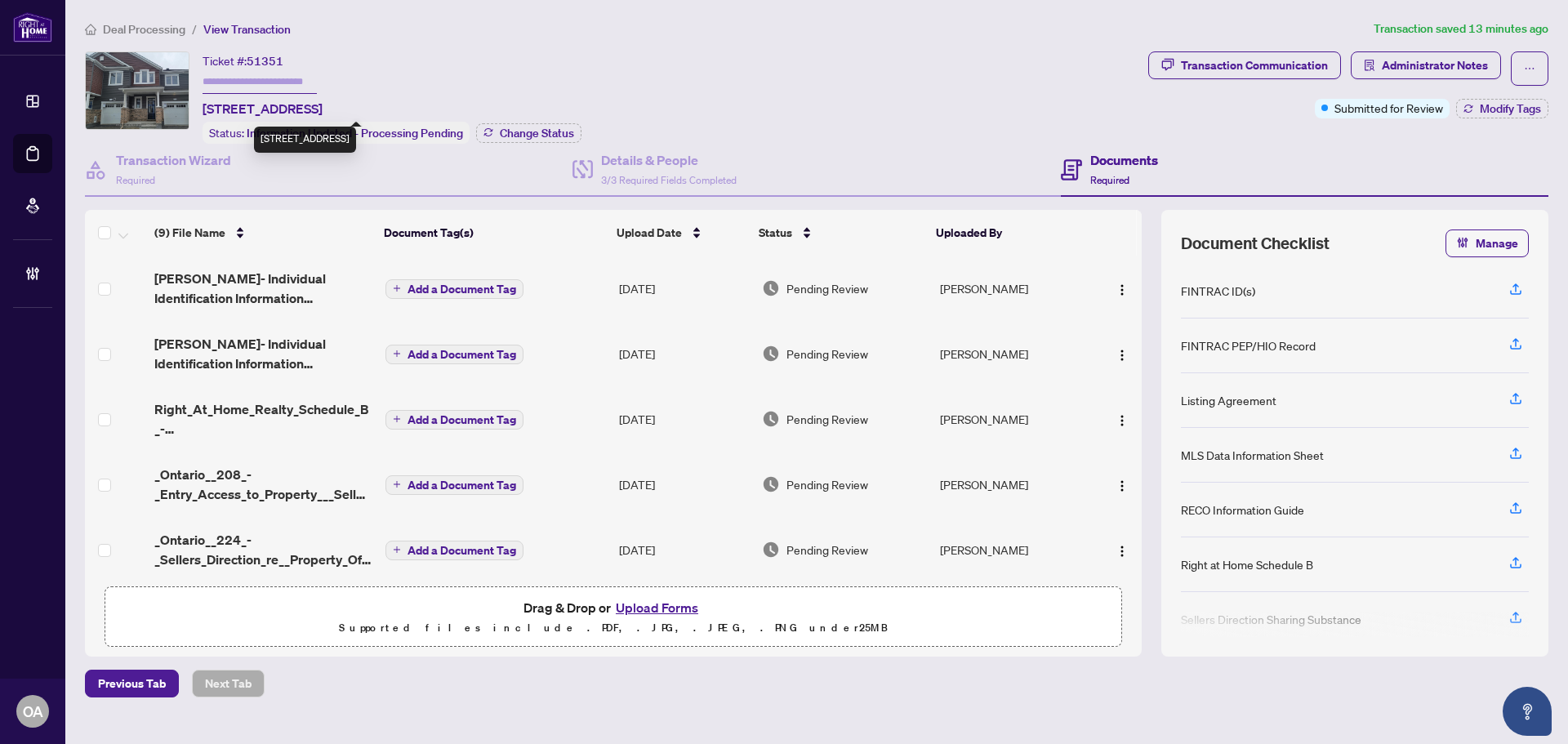
copy span "713 PERSEUS Ave, Ottawa, Ontario K2J 3V5, Canada"
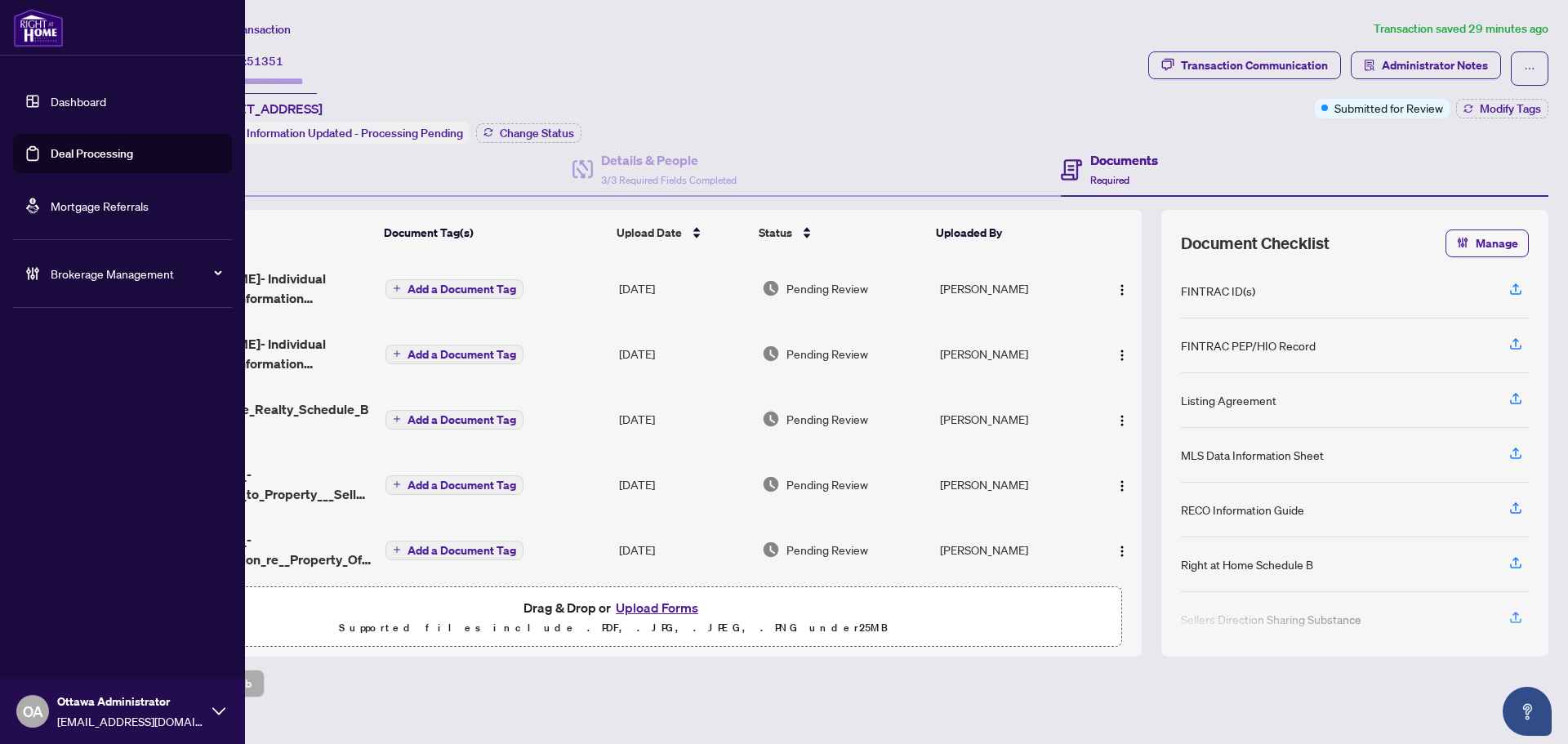
click at [56, 151] on link "Deal Processing" at bounding box center [91, 153] width 83 height 14
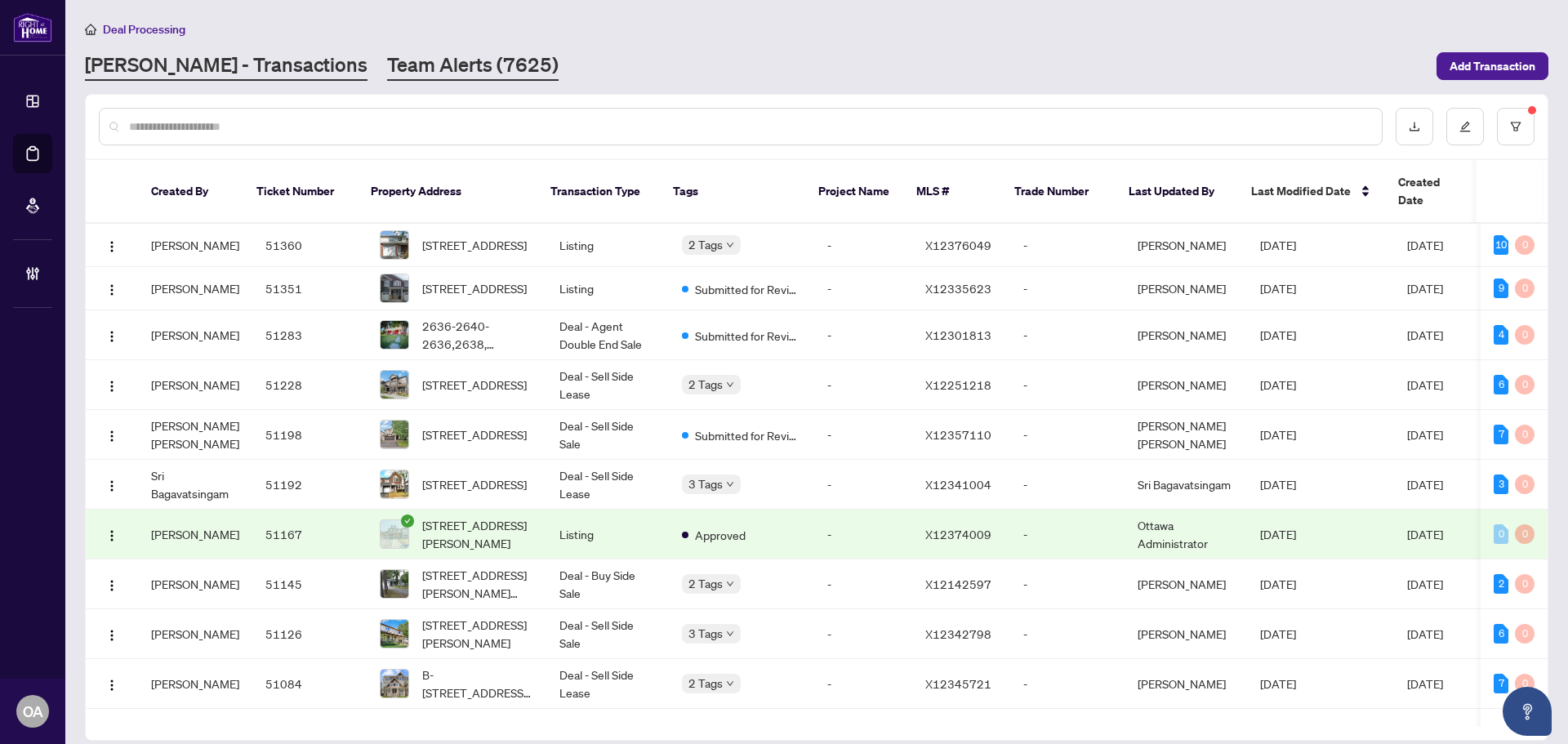
click at [387, 69] on link "Team Alerts (7625)" at bounding box center [472, 66] width 171 height 30
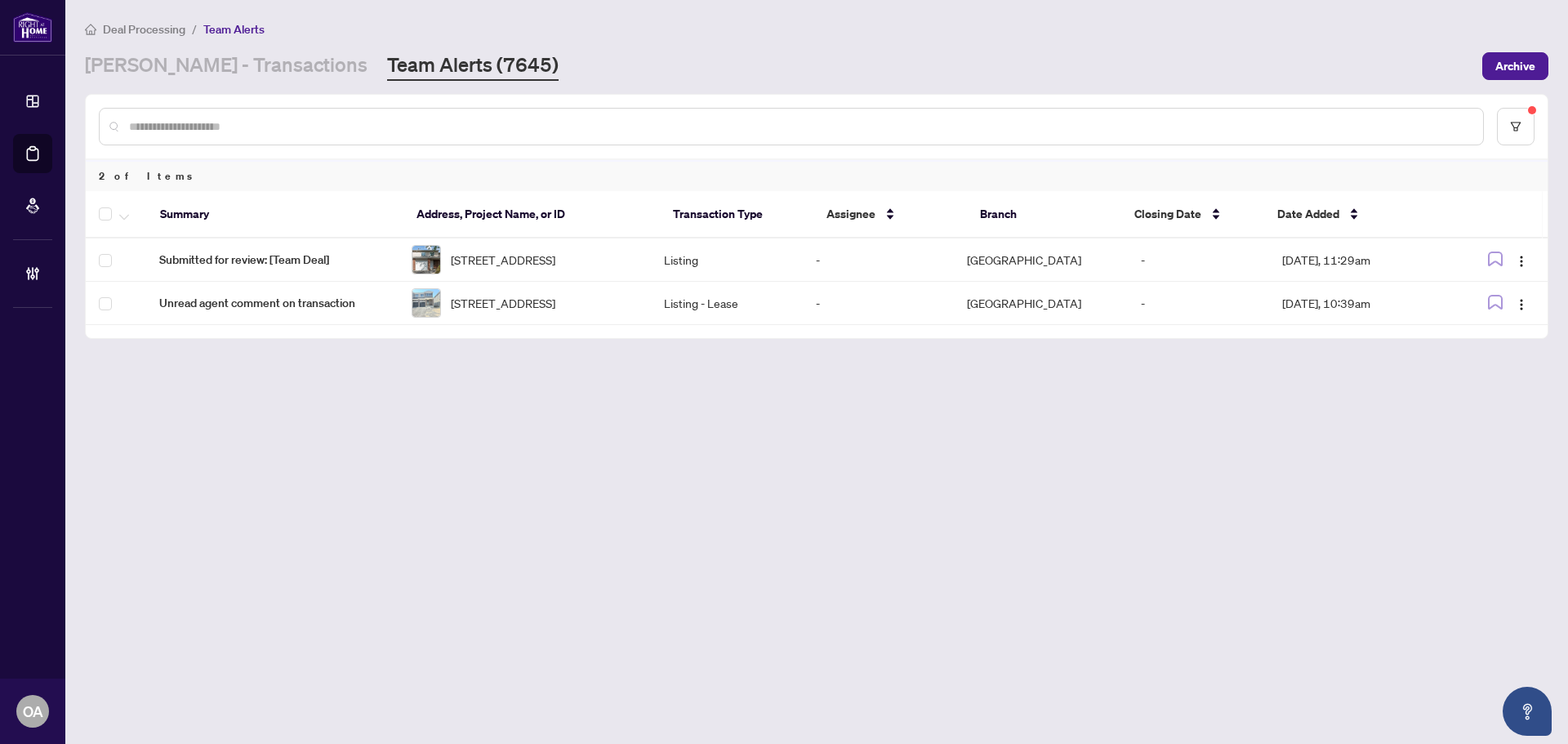
click at [805, 125] on input "text" at bounding box center [799, 126] width 1341 height 18
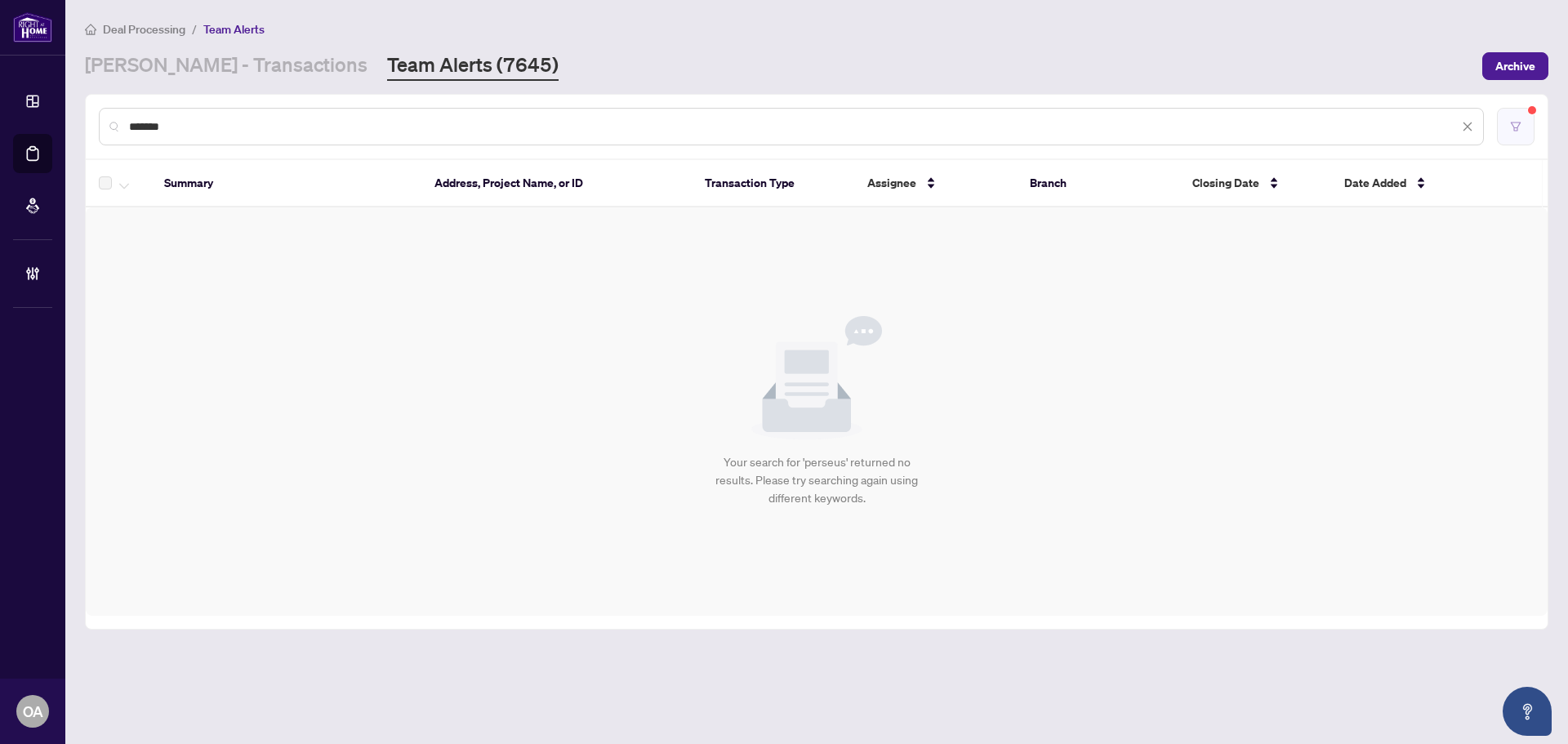
type input "*******"
click at [1523, 122] on button "button" at bounding box center [1515, 127] width 37 height 37
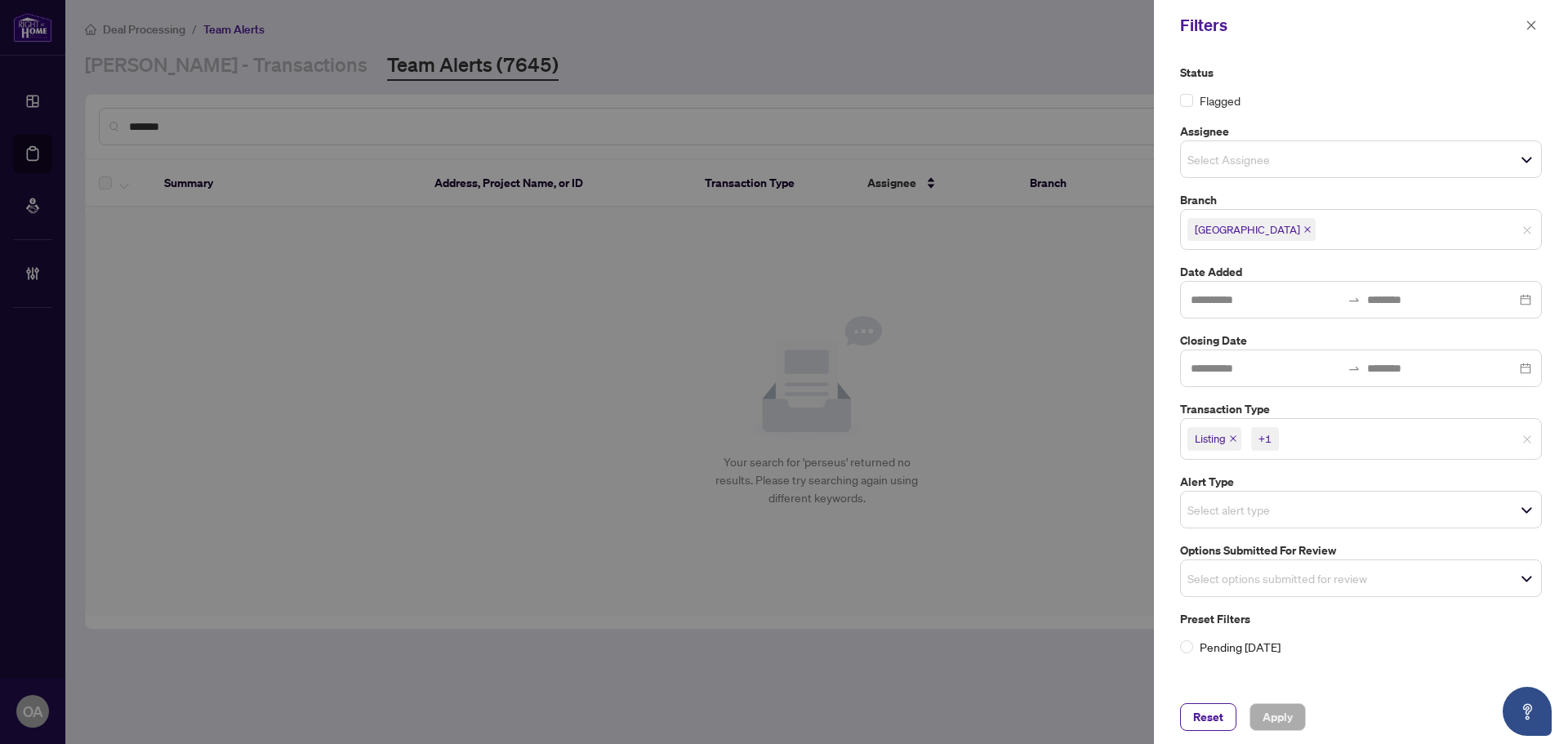
click at [1234, 435] on icon "close" at bounding box center [1233, 439] width 9 height 9
click at [1271, 437] on icon "close" at bounding box center [1270, 439] width 9 height 9
click at [1287, 710] on span "Apply" at bounding box center [1277, 717] width 30 height 26
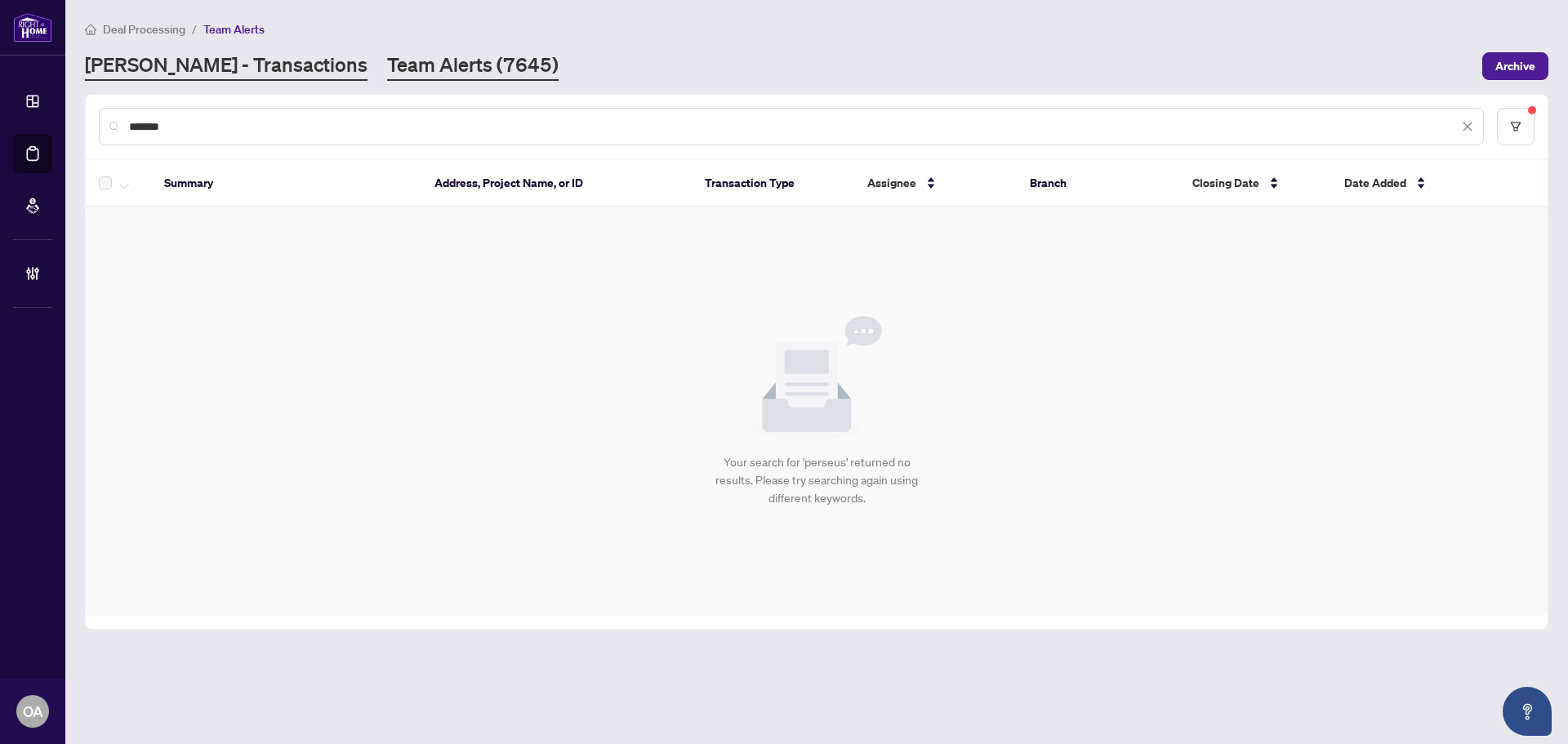
click at [184, 71] on link "[PERSON_NAME] - Transactions" at bounding box center [227, 66] width 283 height 30
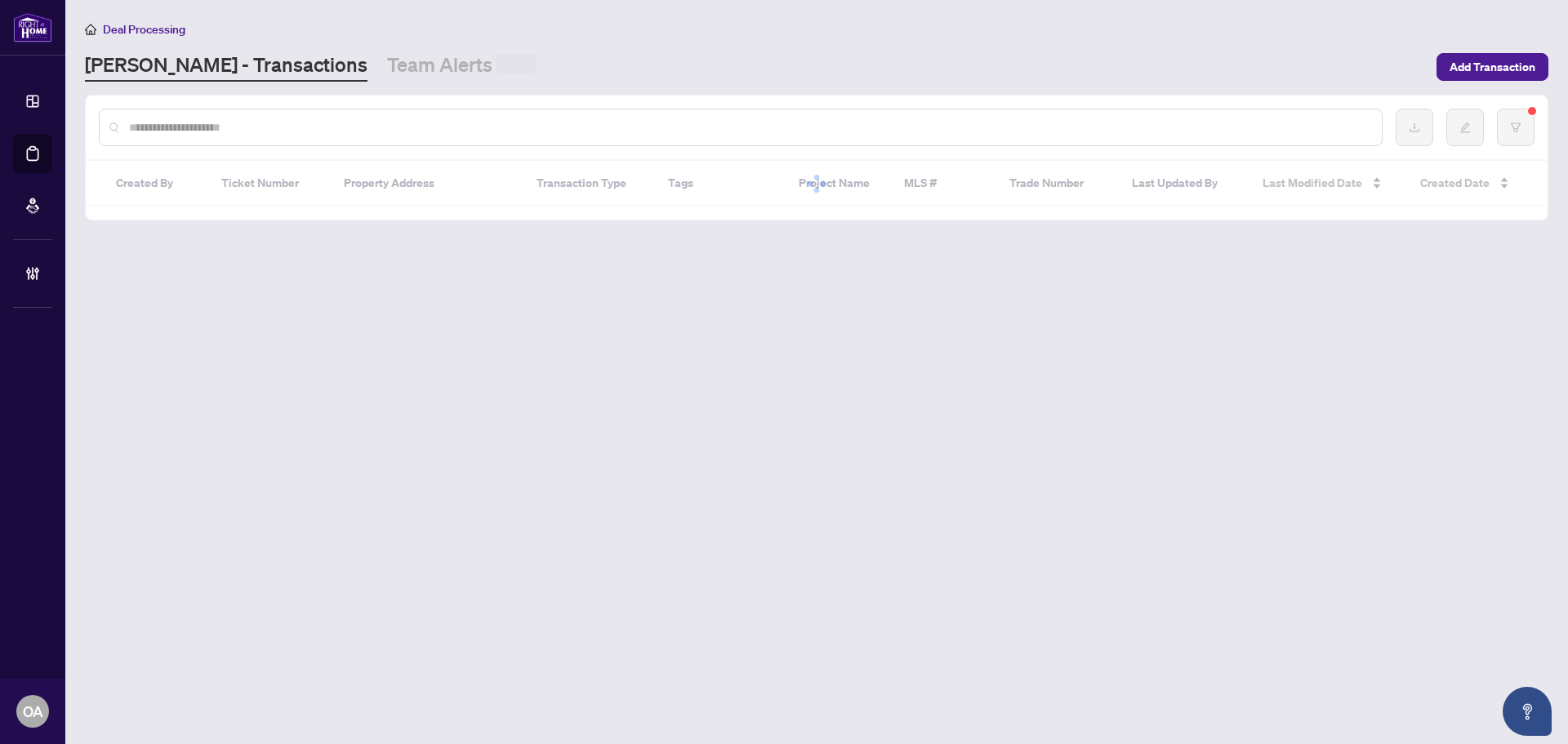
click at [273, 130] on input "text" at bounding box center [748, 127] width 1239 height 18
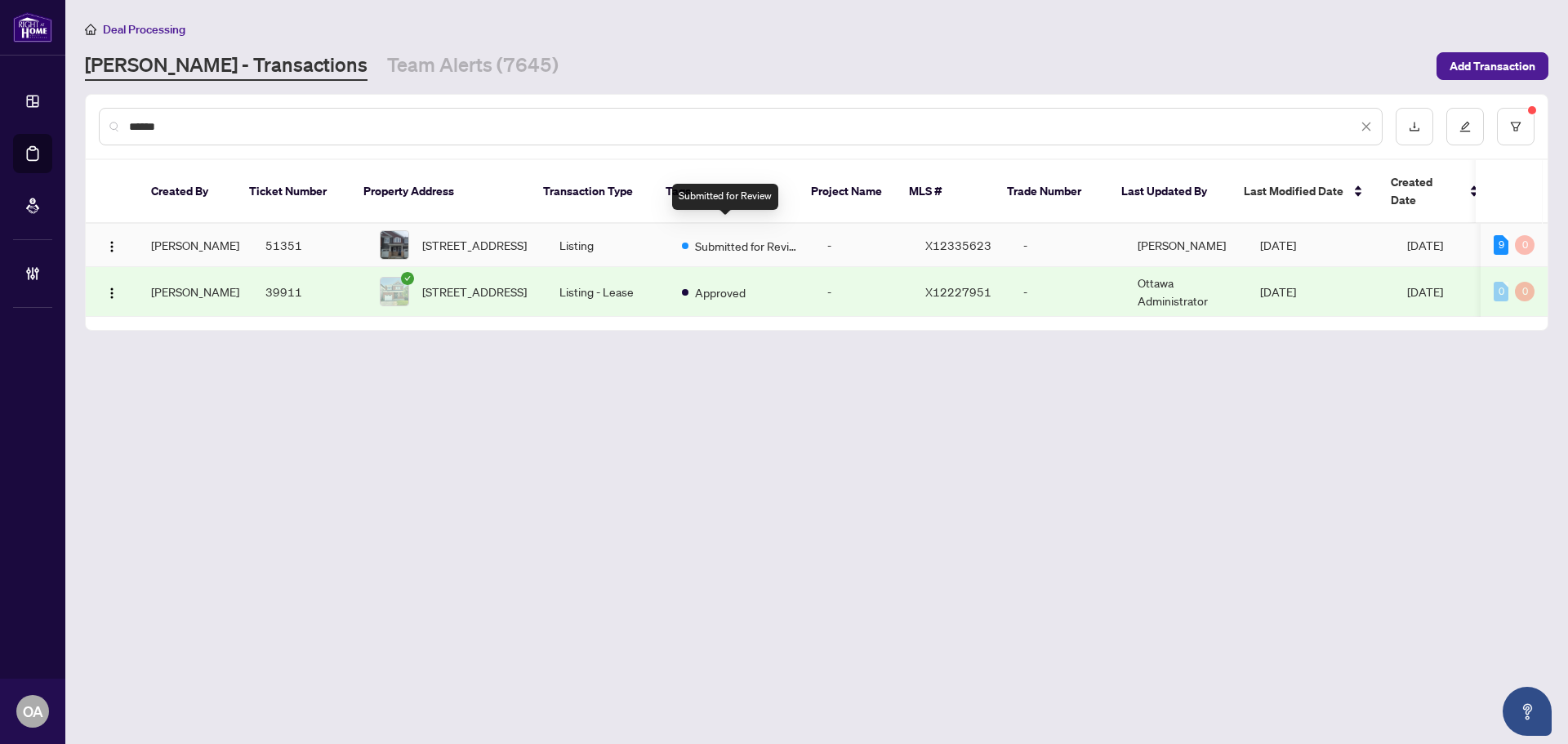
type input "******"
click at [788, 225] on td "Submitted for Review" at bounding box center [741, 245] width 146 height 43
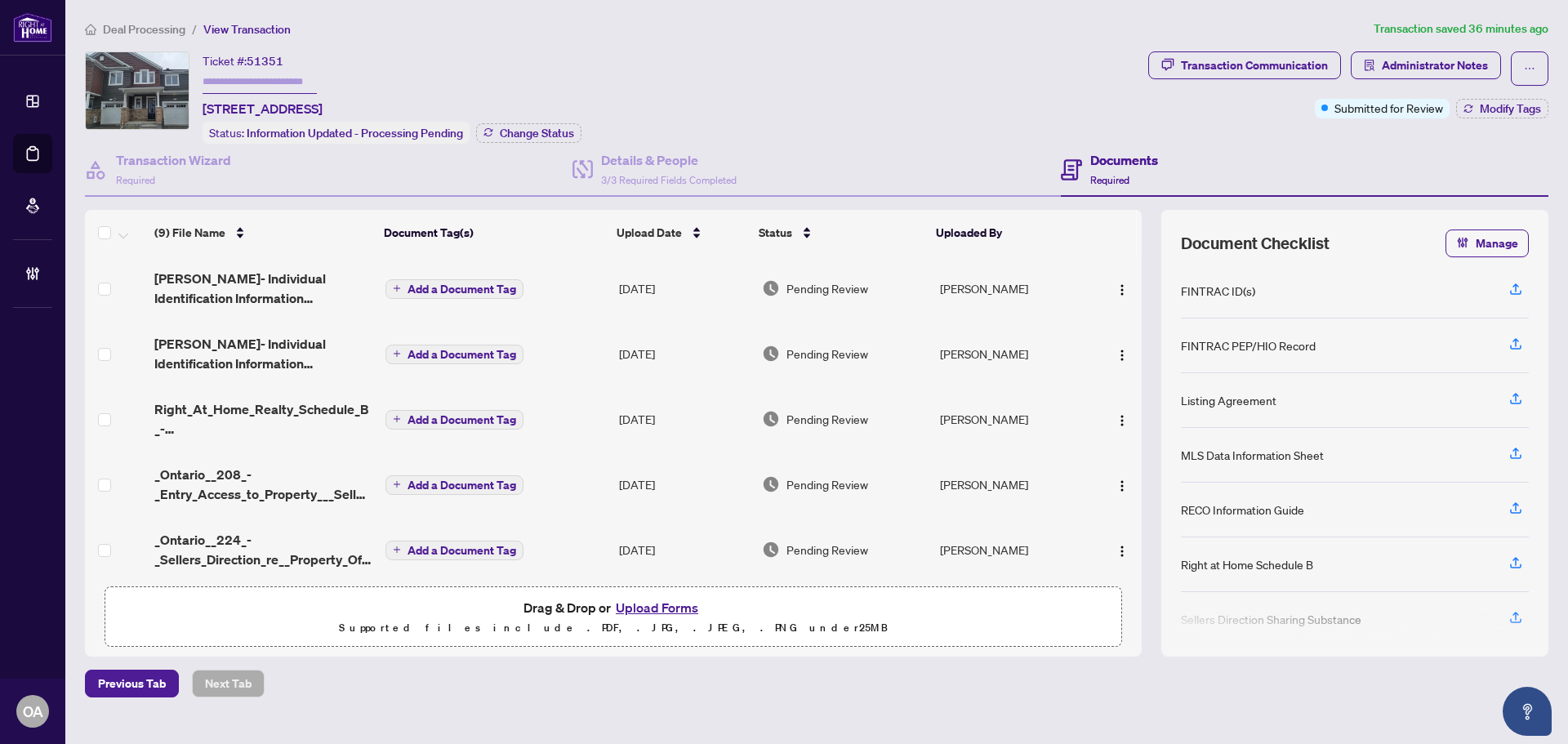
scroll to position [245, 0]
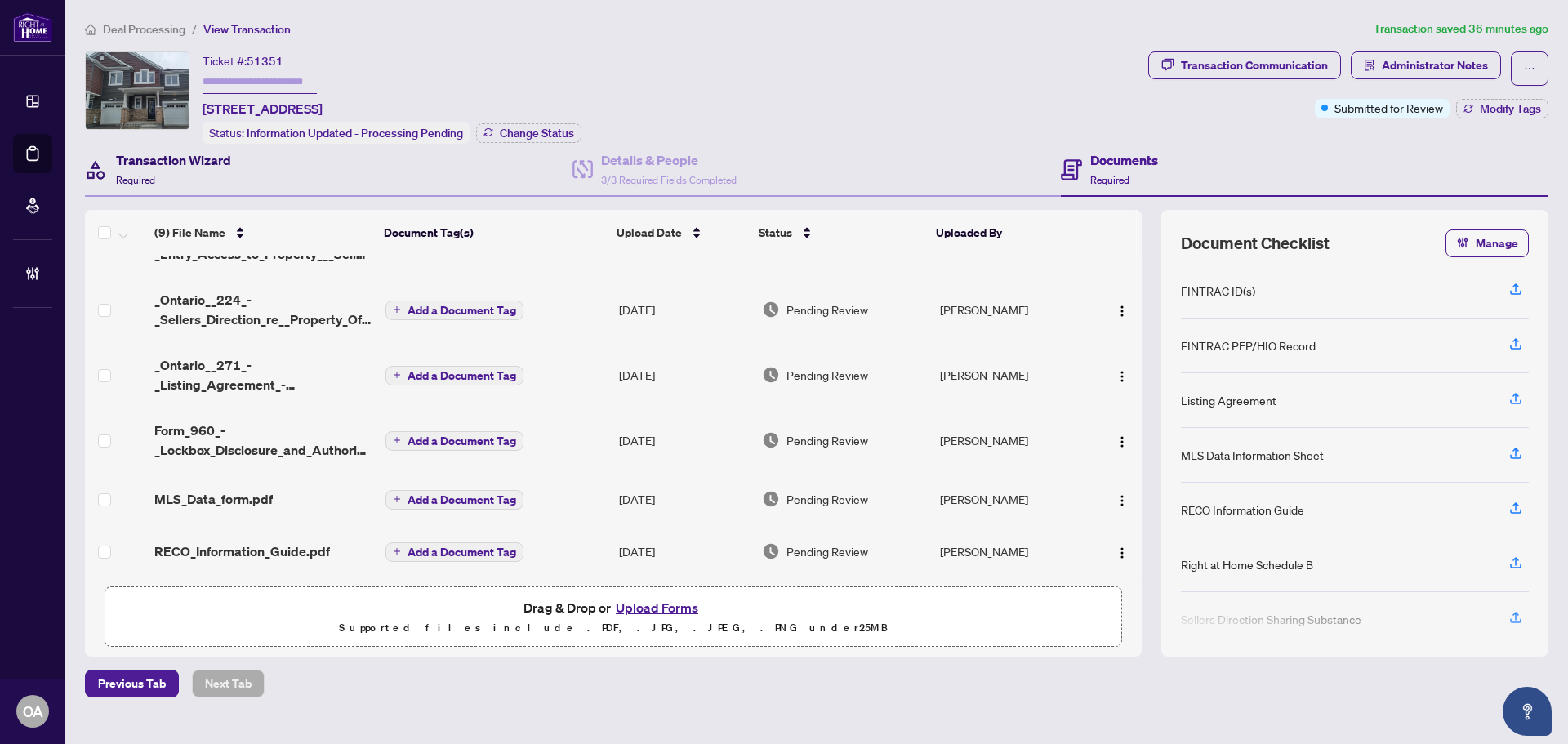
drag, startPoint x: 210, startPoint y: 151, endPoint x: 244, endPoint y: 150, distance: 34.0
click at [210, 151] on h4 "Transaction Wizard" at bounding box center [173, 159] width 115 height 20
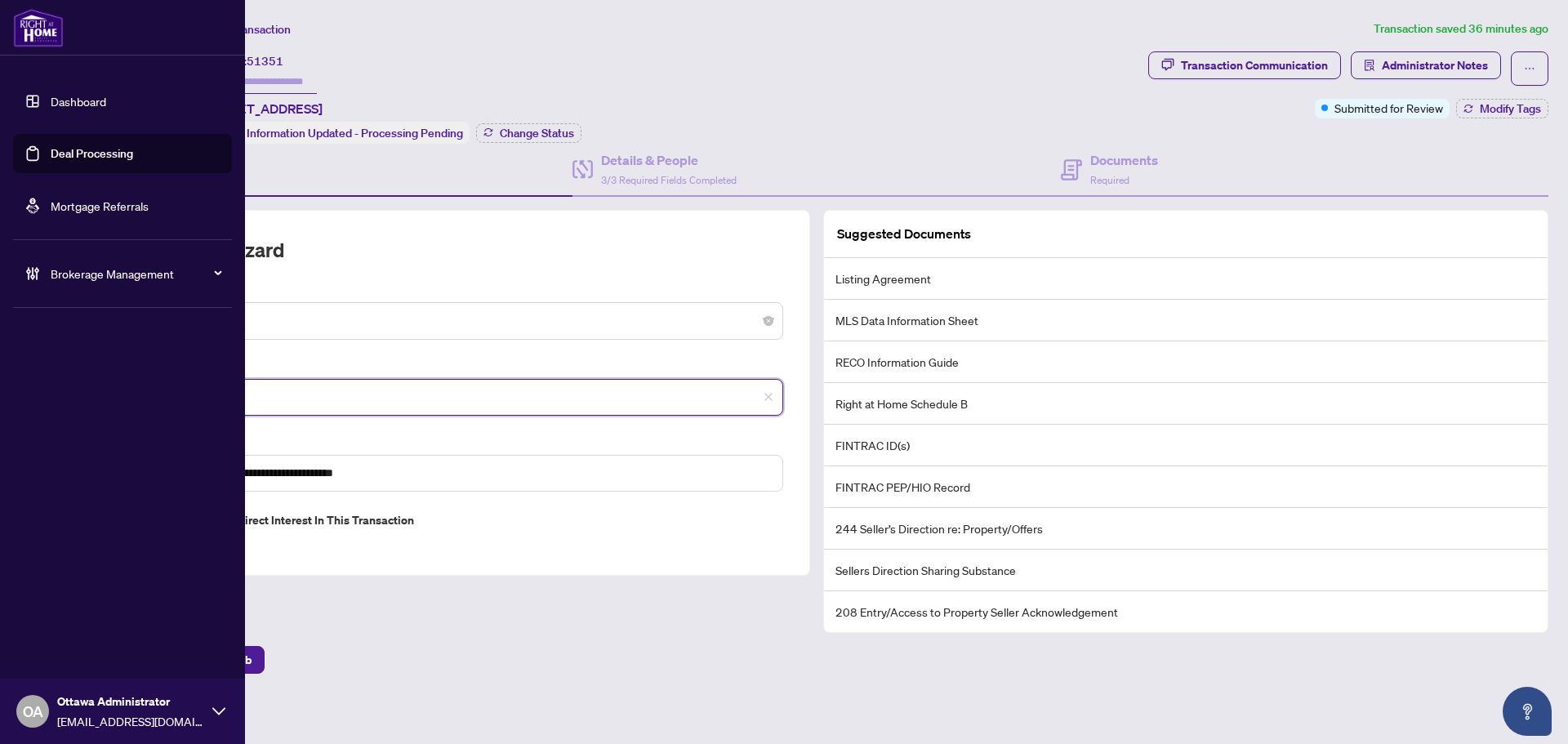
drag, startPoint x: 207, startPoint y: 387, endPoint x: 40, endPoint y: 384, distance: 167.0
click at [40, 384] on div "**********" at bounding box center [784, 372] width 1568 height 744
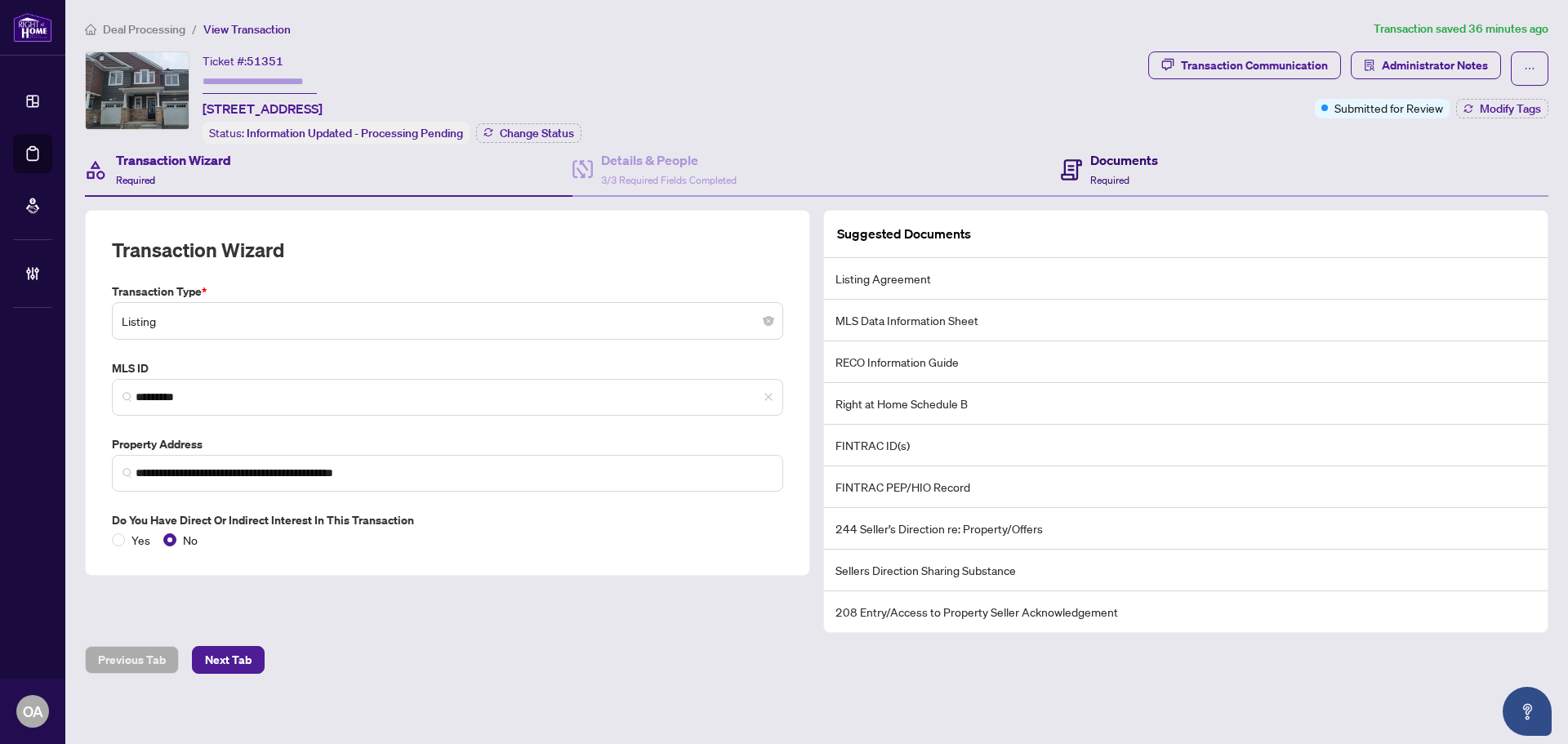
click at [1096, 154] on h4 "Documents" at bounding box center [1124, 159] width 68 height 20
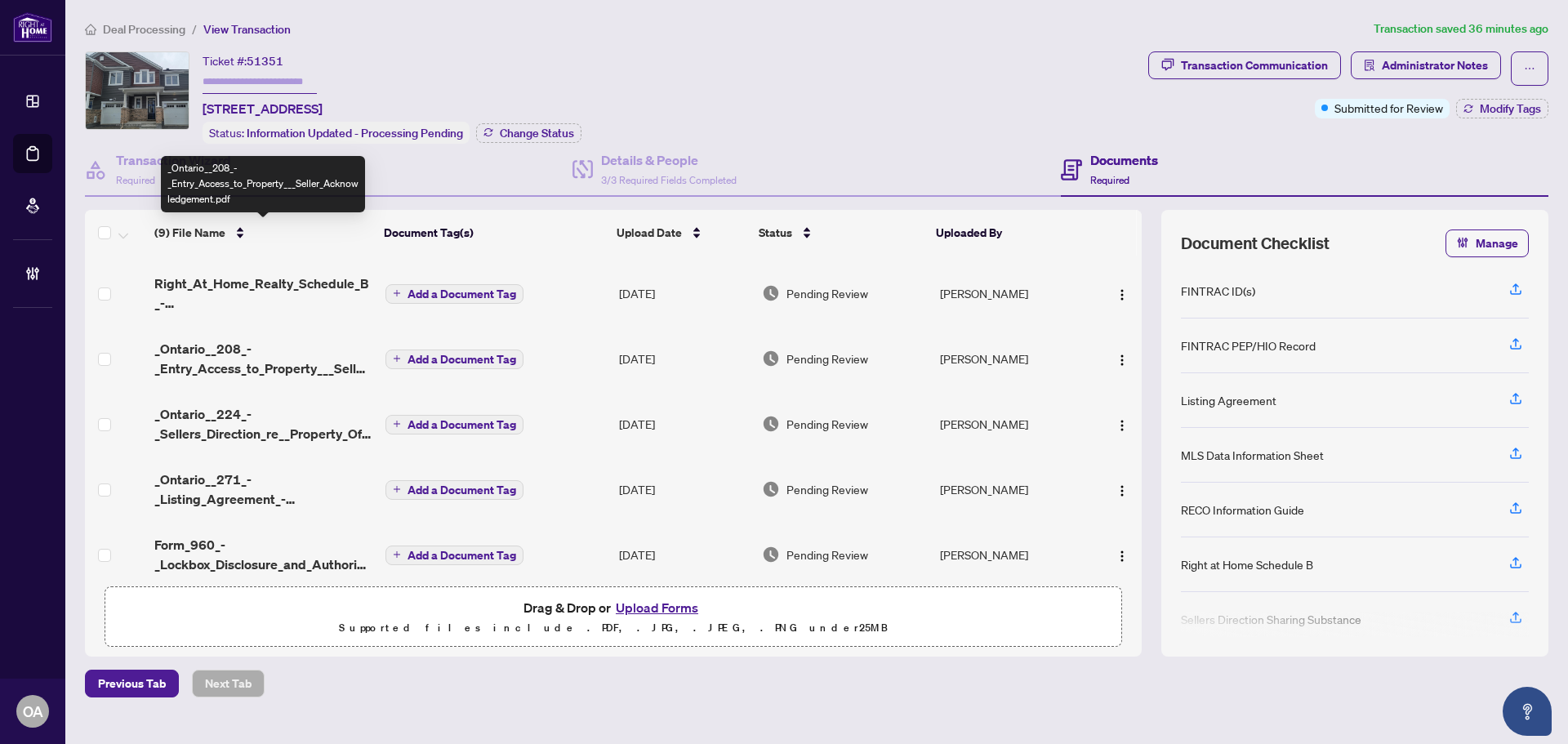
scroll to position [245, 0]
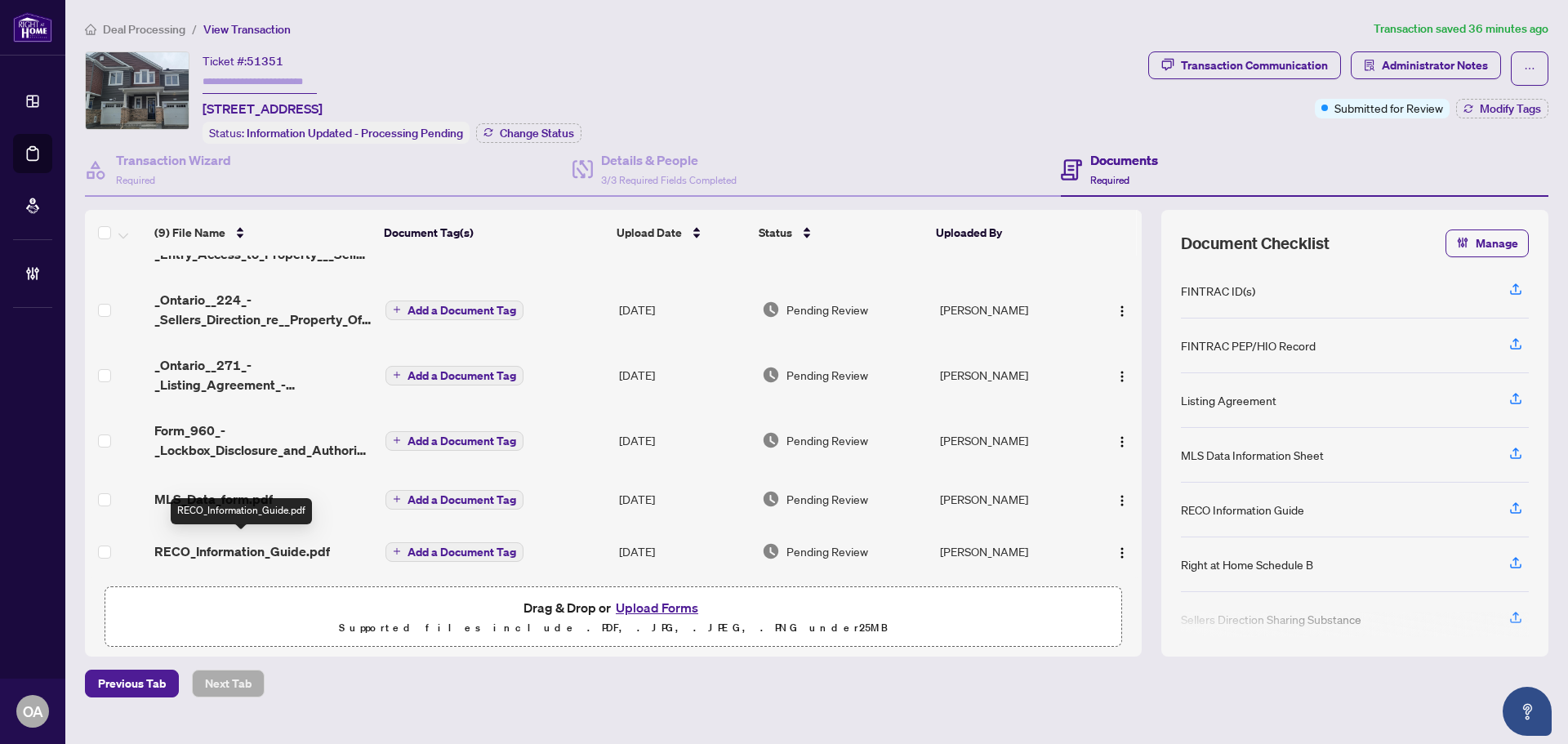
click at [310, 542] on span "RECO_Information_Guide.pdf" at bounding box center [242, 551] width 175 height 20
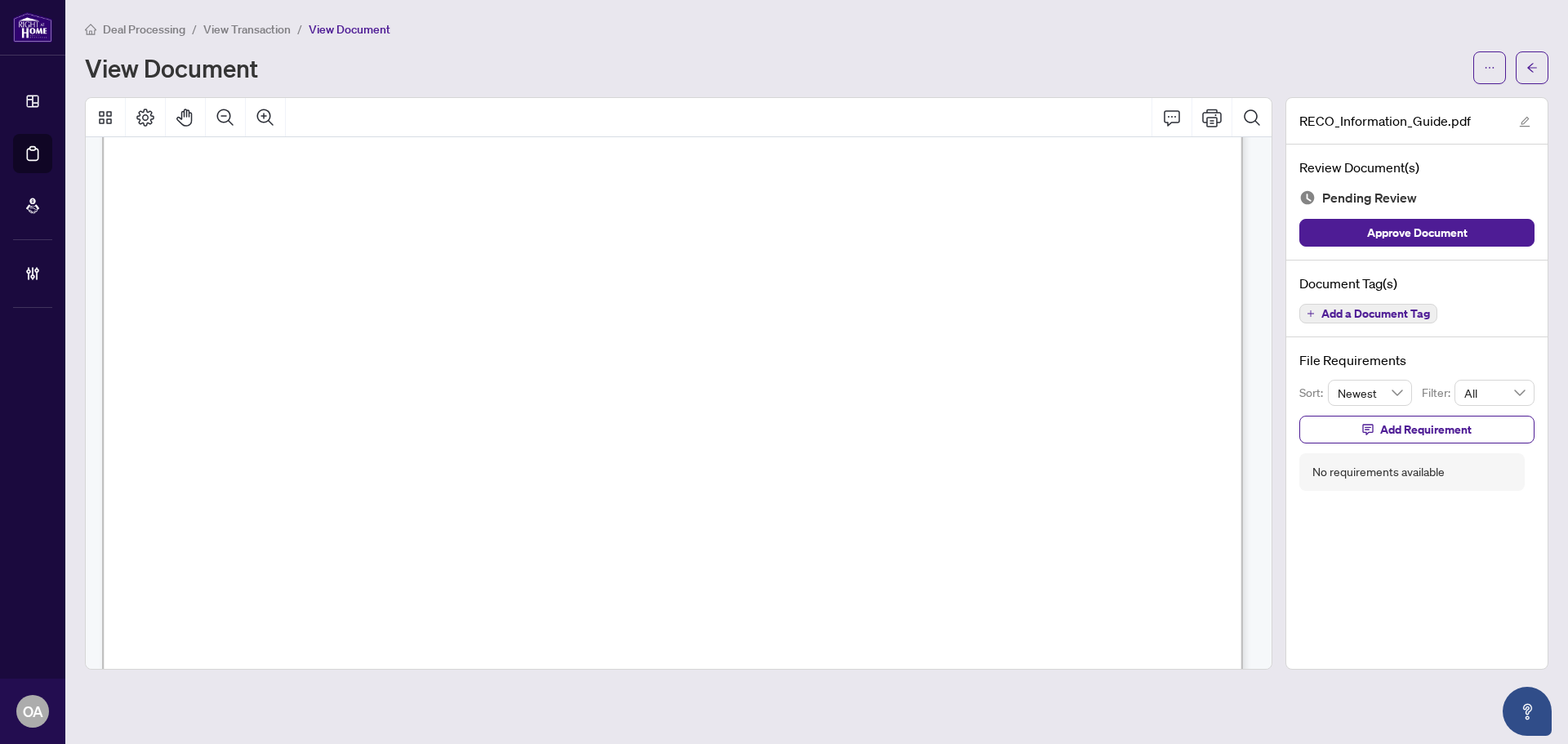
scroll to position [18250, 0]
click at [1385, 309] on span "Add a Document Tag" at bounding box center [1375, 313] width 108 height 11
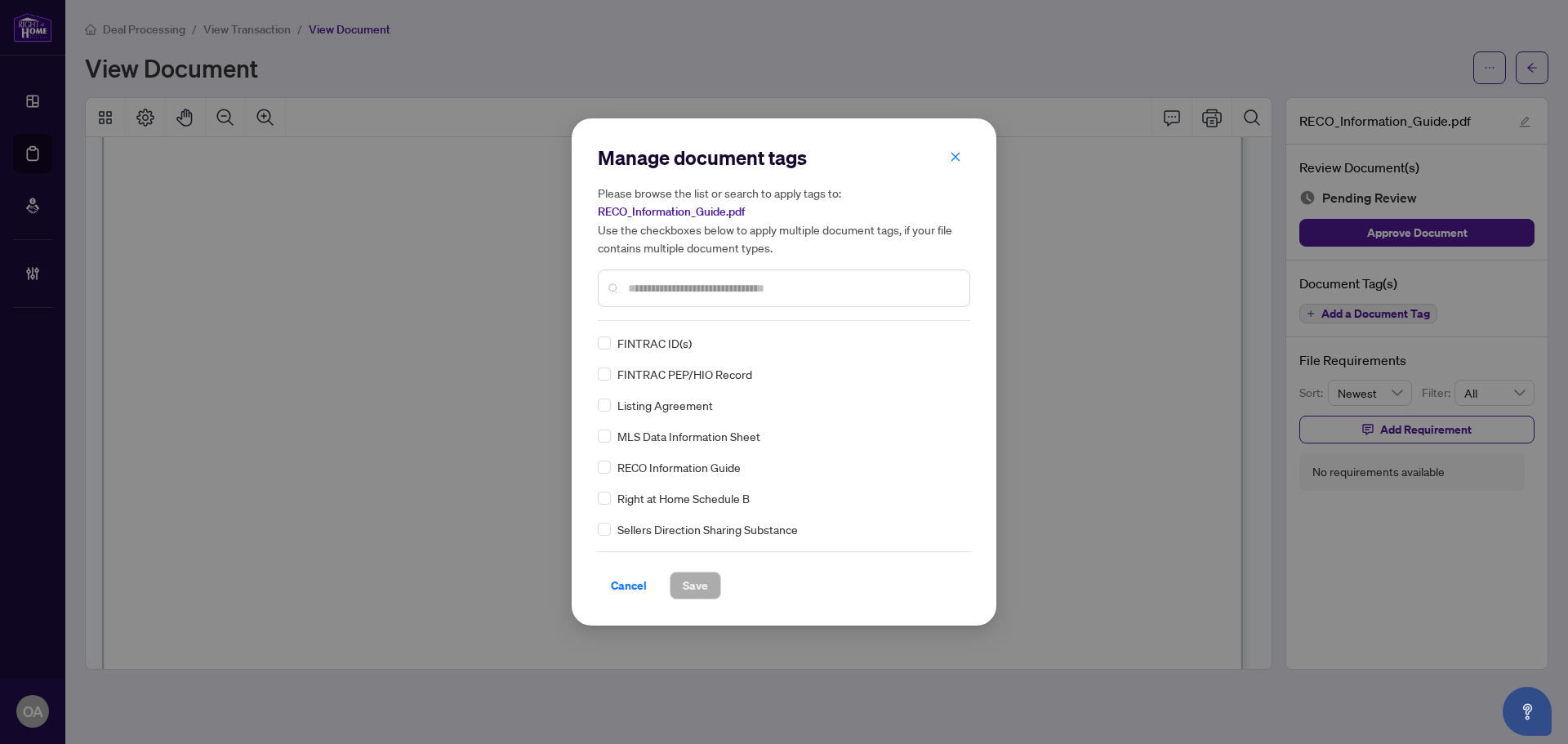
click at [669, 286] on input "text" at bounding box center [791, 288] width 328 height 18
type input "****"
click at [951, 344] on icon at bounding box center [955, 343] width 10 height 6
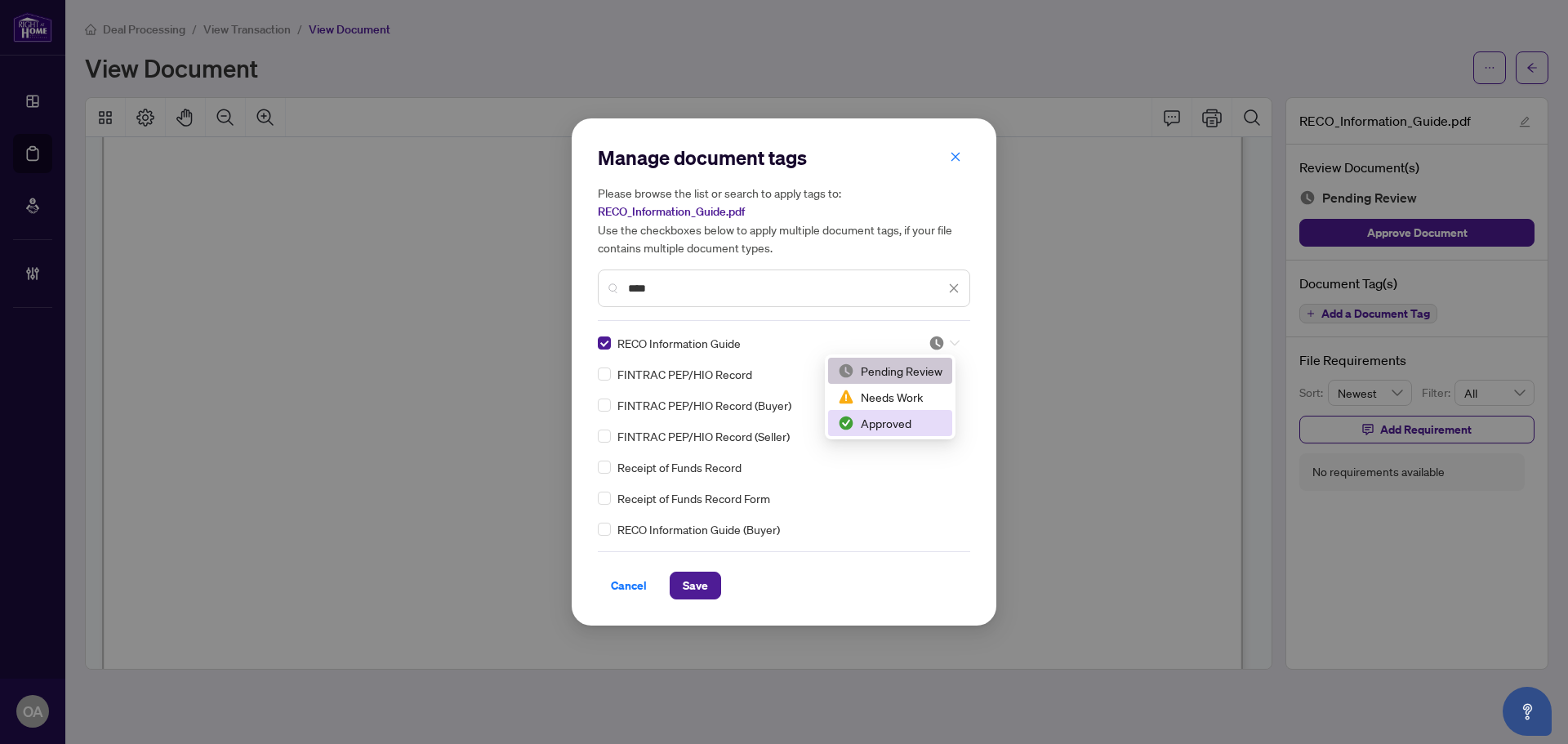
click at [904, 419] on div "Approved" at bounding box center [890, 423] width 105 height 18
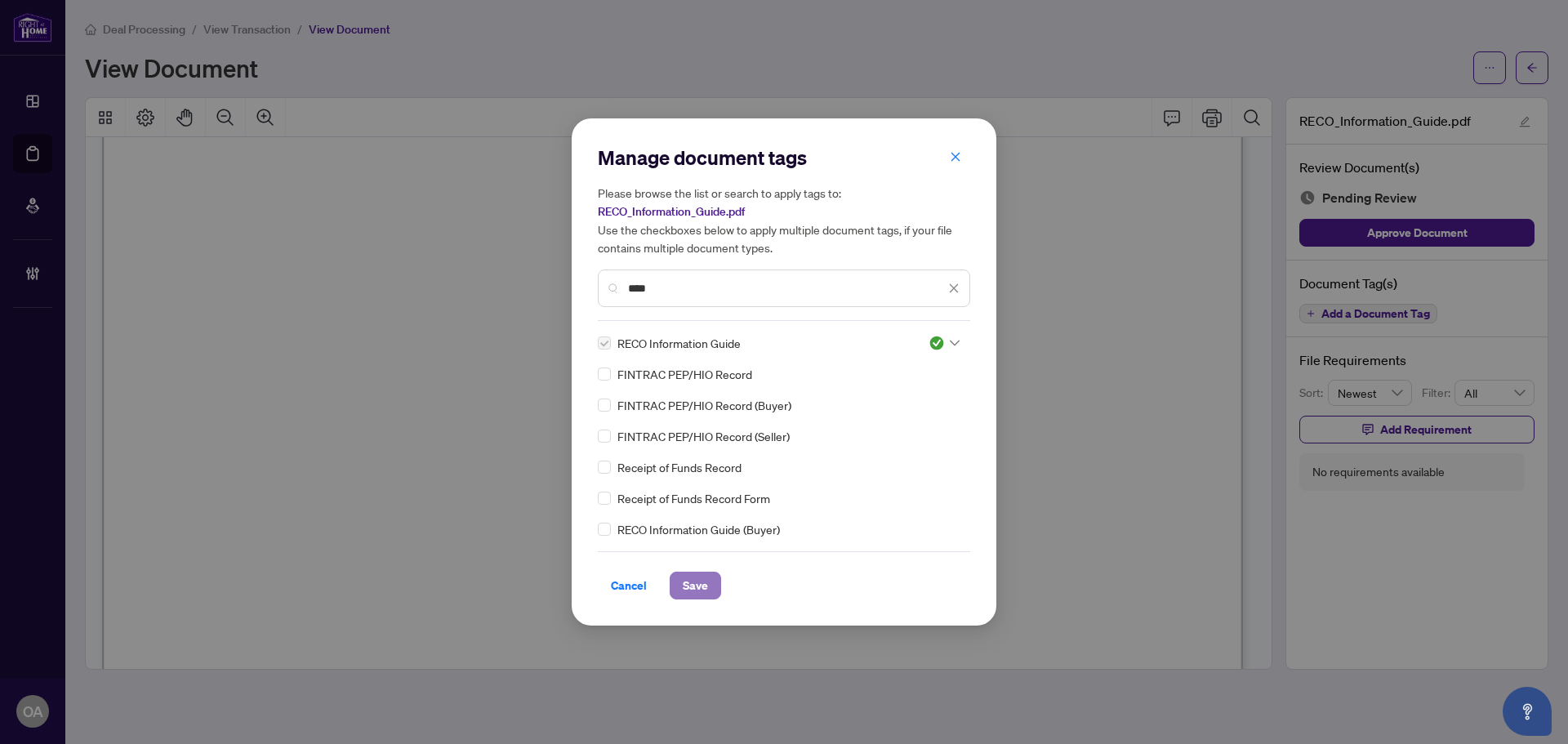
click at [699, 591] on span "Save" at bounding box center [695, 585] width 26 height 26
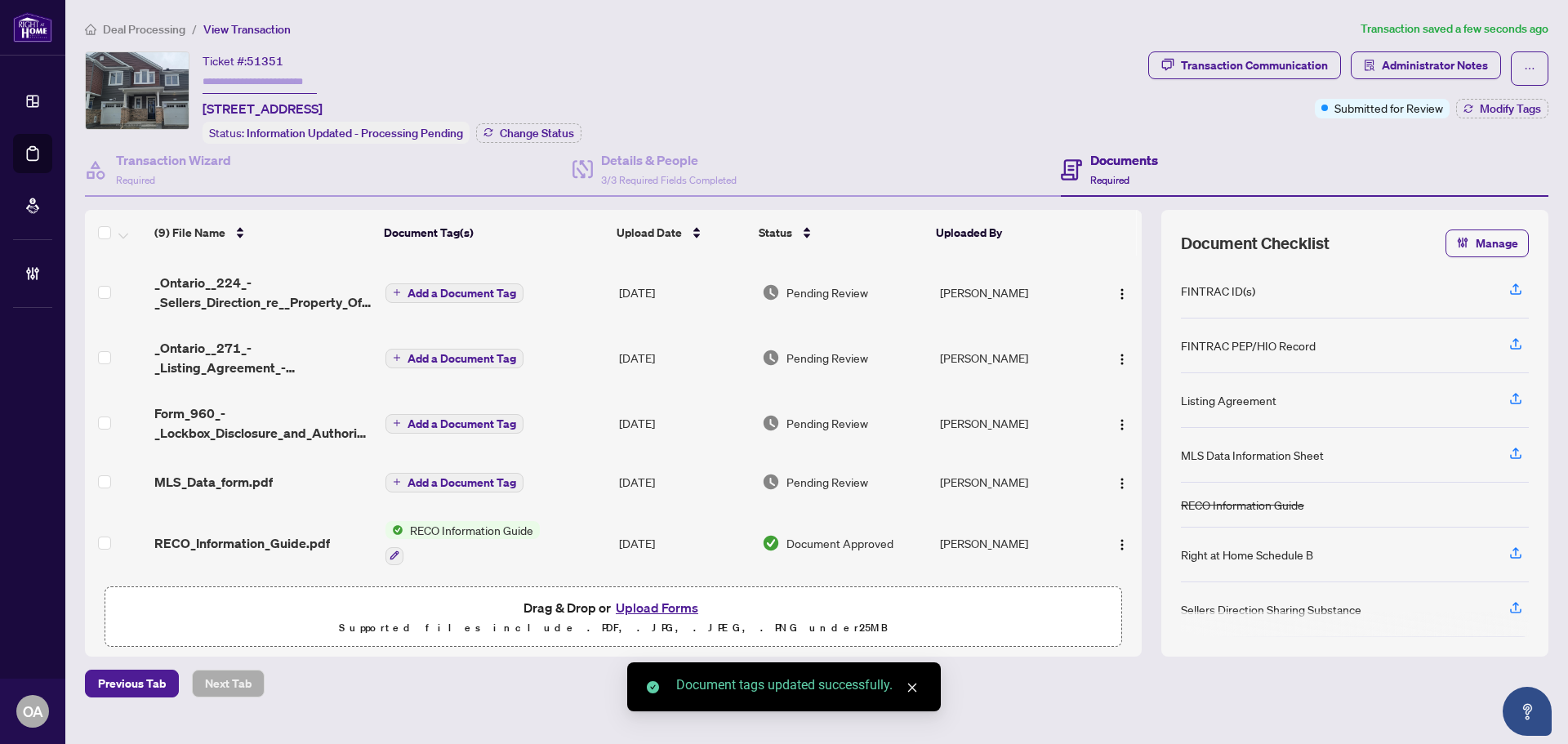
scroll to position [262, 0]
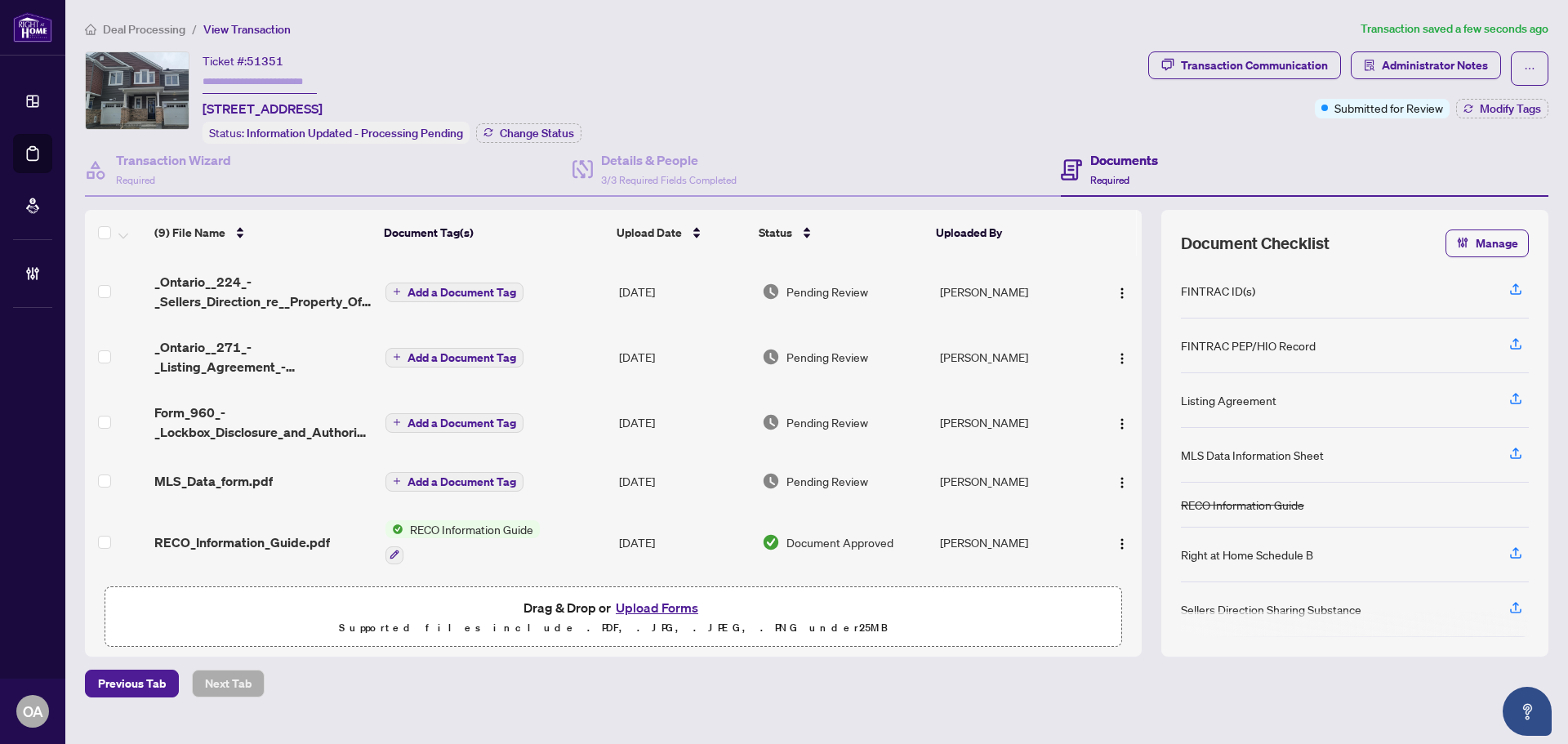
click at [256, 483] on span "MLS_Data_form.pdf" at bounding box center [213, 481] width 118 height 20
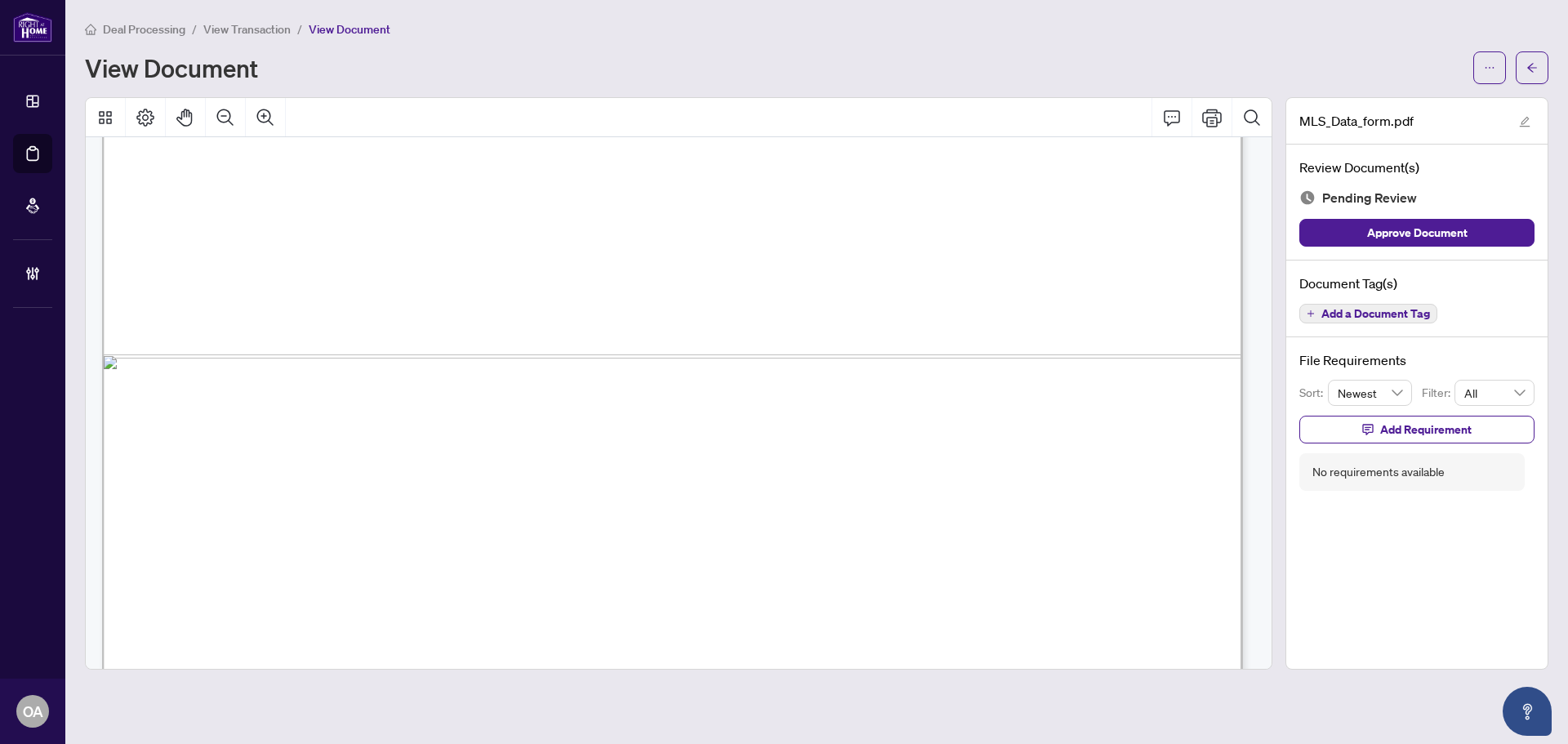
scroll to position [1115, 0]
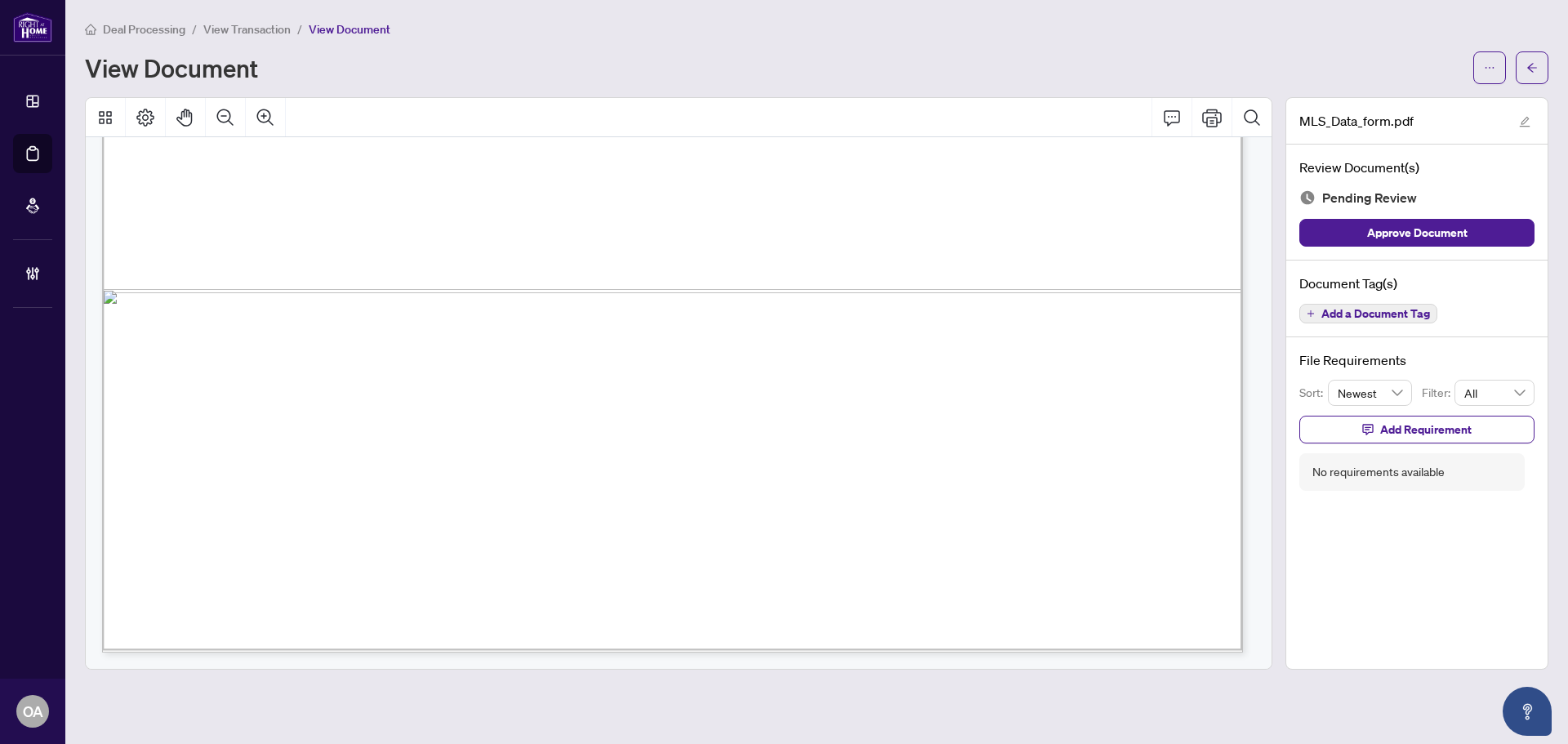
click at [1360, 313] on span "Add a Document Tag" at bounding box center [1375, 313] width 108 height 11
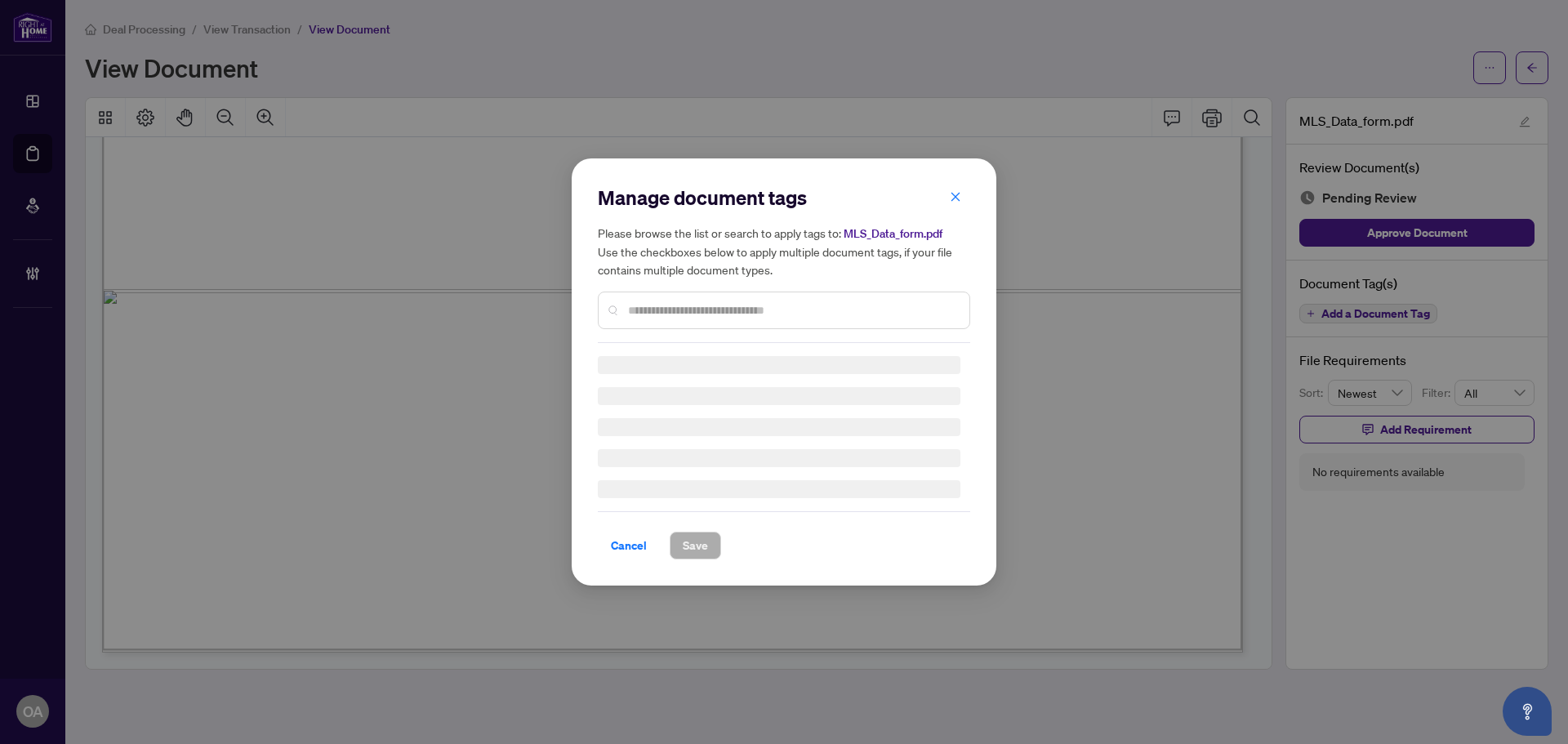
click at [648, 306] on div "Manage document tags Please browse the list or search to apply tags to: MLS_Dat…" at bounding box center [784, 264] width 372 height 159
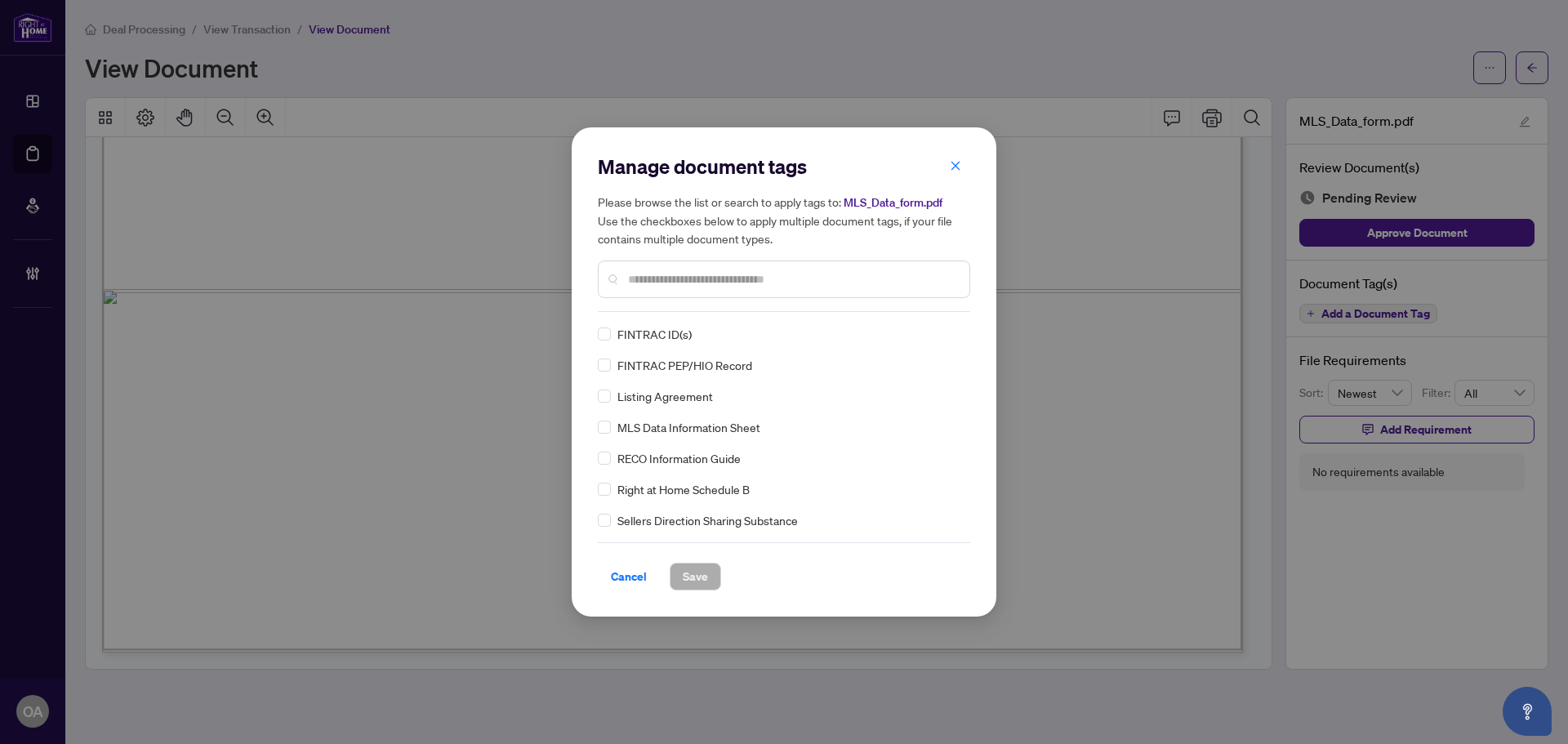
click at [722, 289] on div at bounding box center [784, 280] width 372 height 37
click at [654, 268] on div at bounding box center [784, 280] width 372 height 37
click at [672, 280] on input "text" at bounding box center [791, 279] width 328 height 18
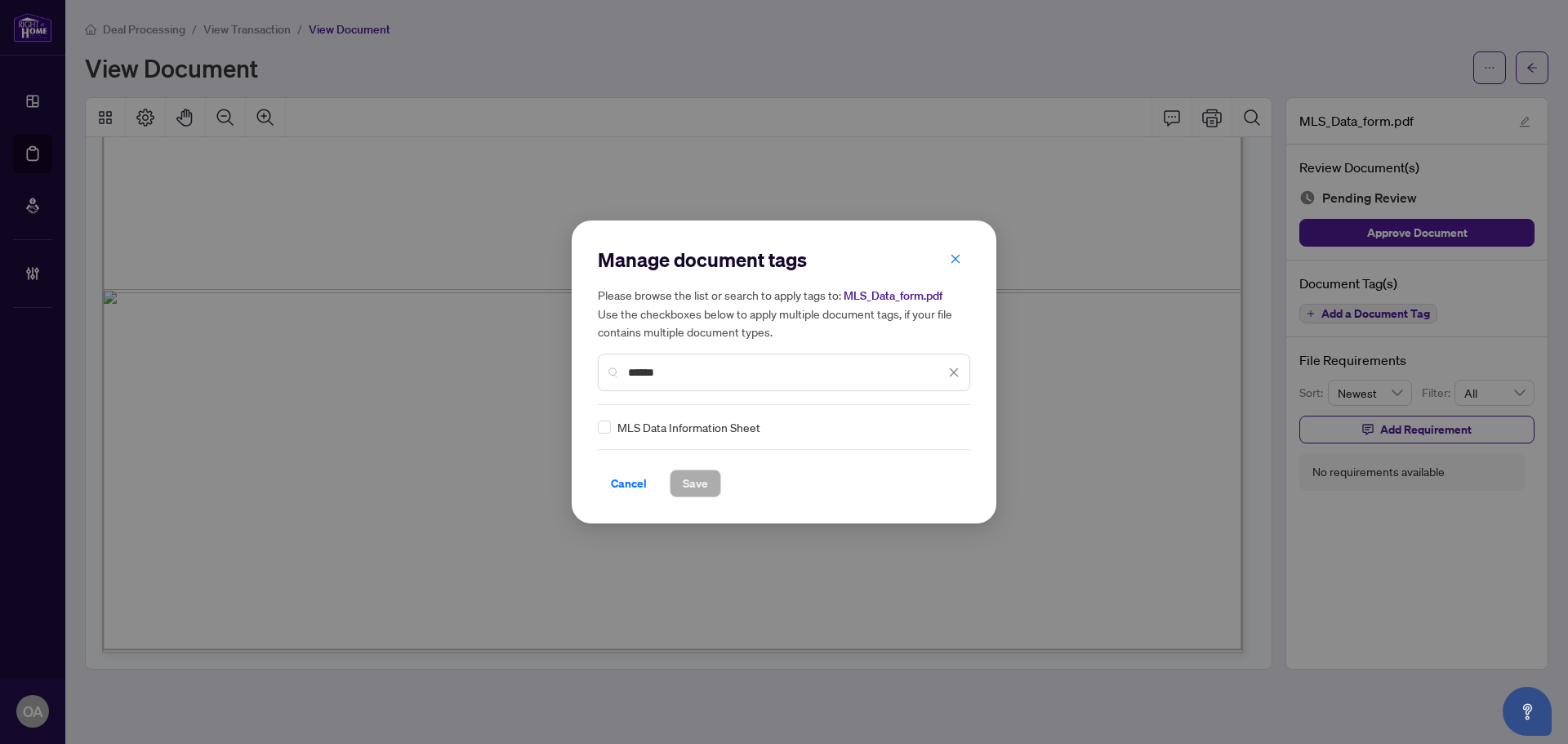
type input "******"
click at [612, 430] on div "MLS Data Information Sheet" at bounding box center [779, 427] width 363 height 18
click at [950, 429] on icon at bounding box center [955, 427] width 10 height 6
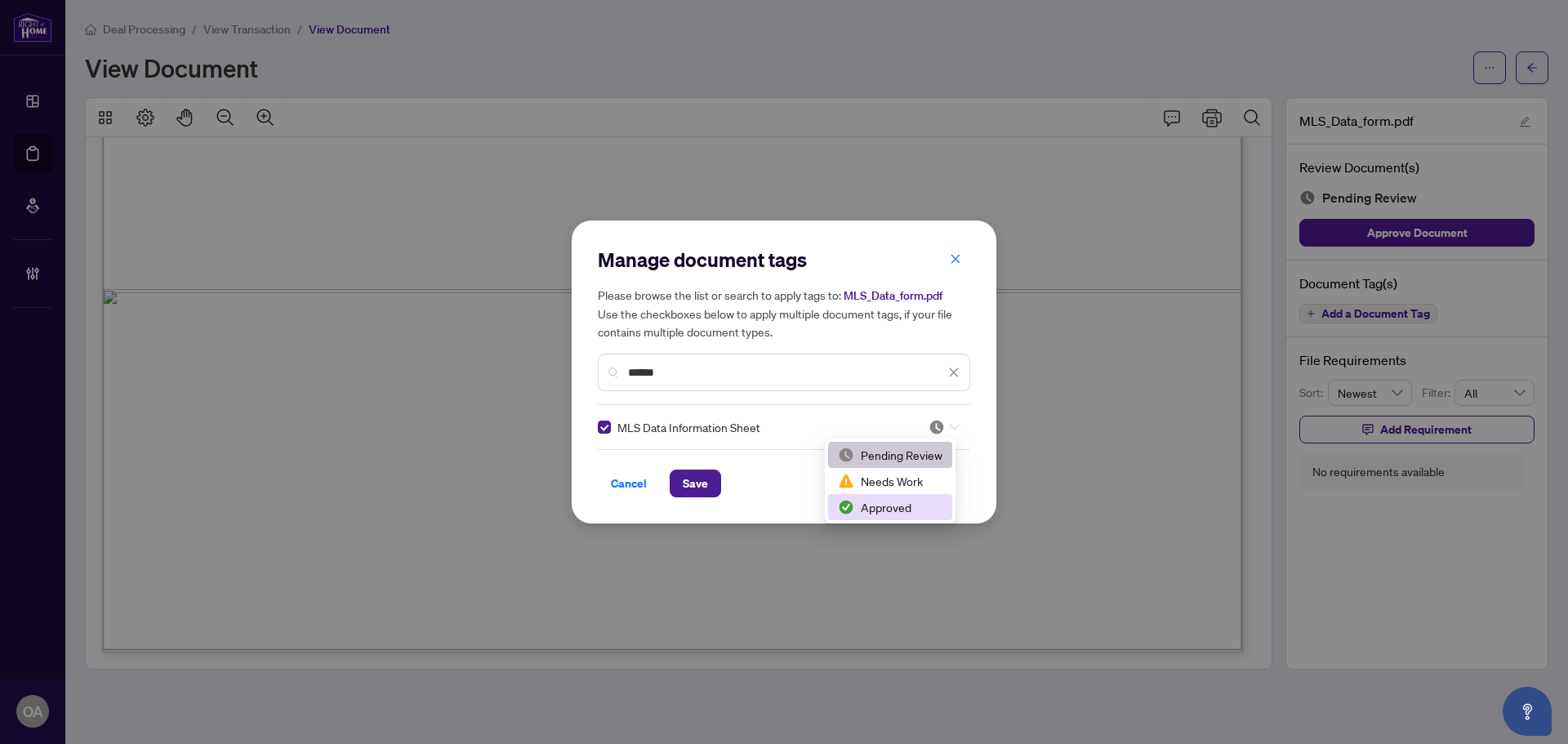
drag, startPoint x: 894, startPoint y: 508, endPoint x: 853, endPoint y: 504, distance: 41.2
click at [893, 508] on div "Approved" at bounding box center [890, 507] width 105 height 18
click at [691, 488] on span "Save" at bounding box center [695, 483] width 26 height 26
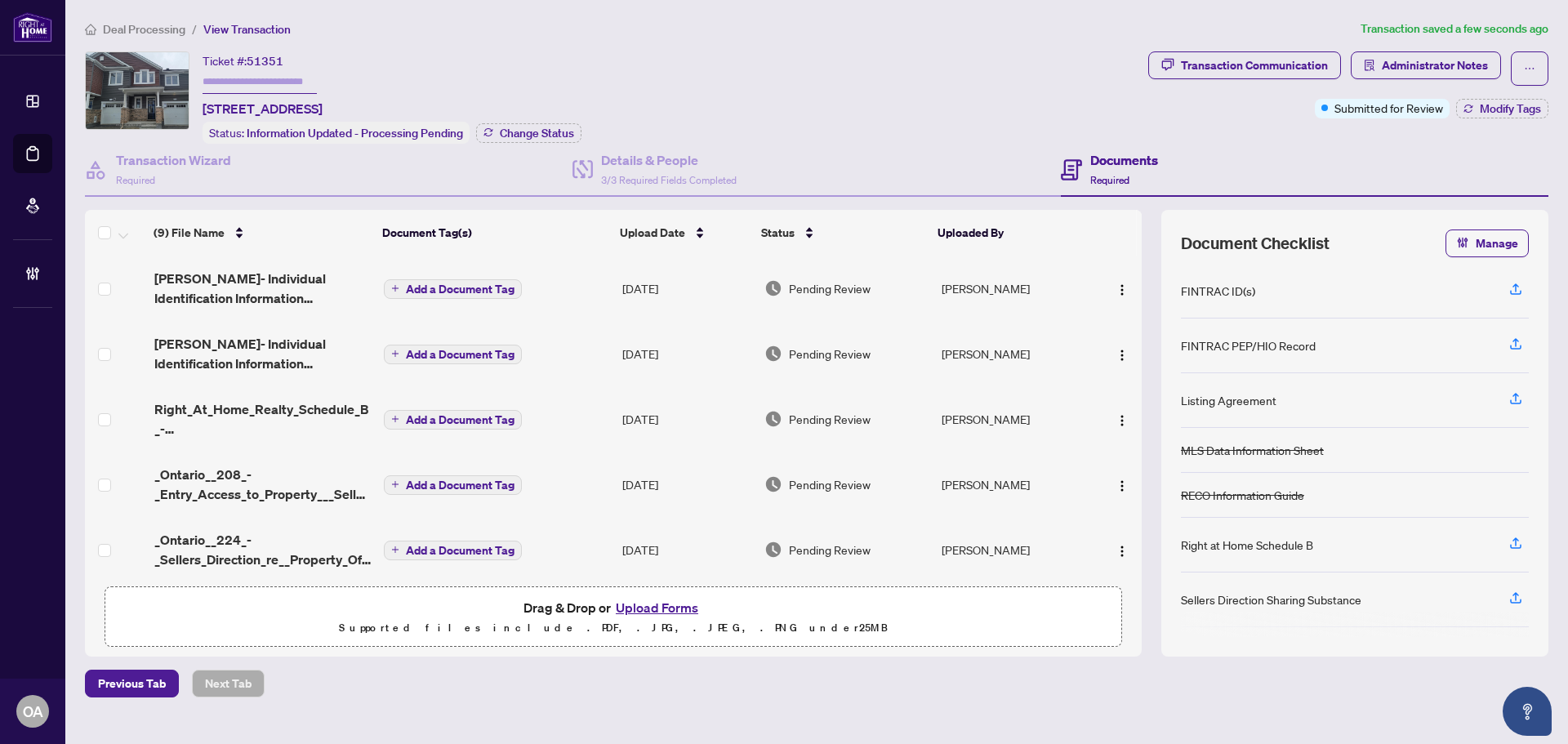
scroll to position [280, 0]
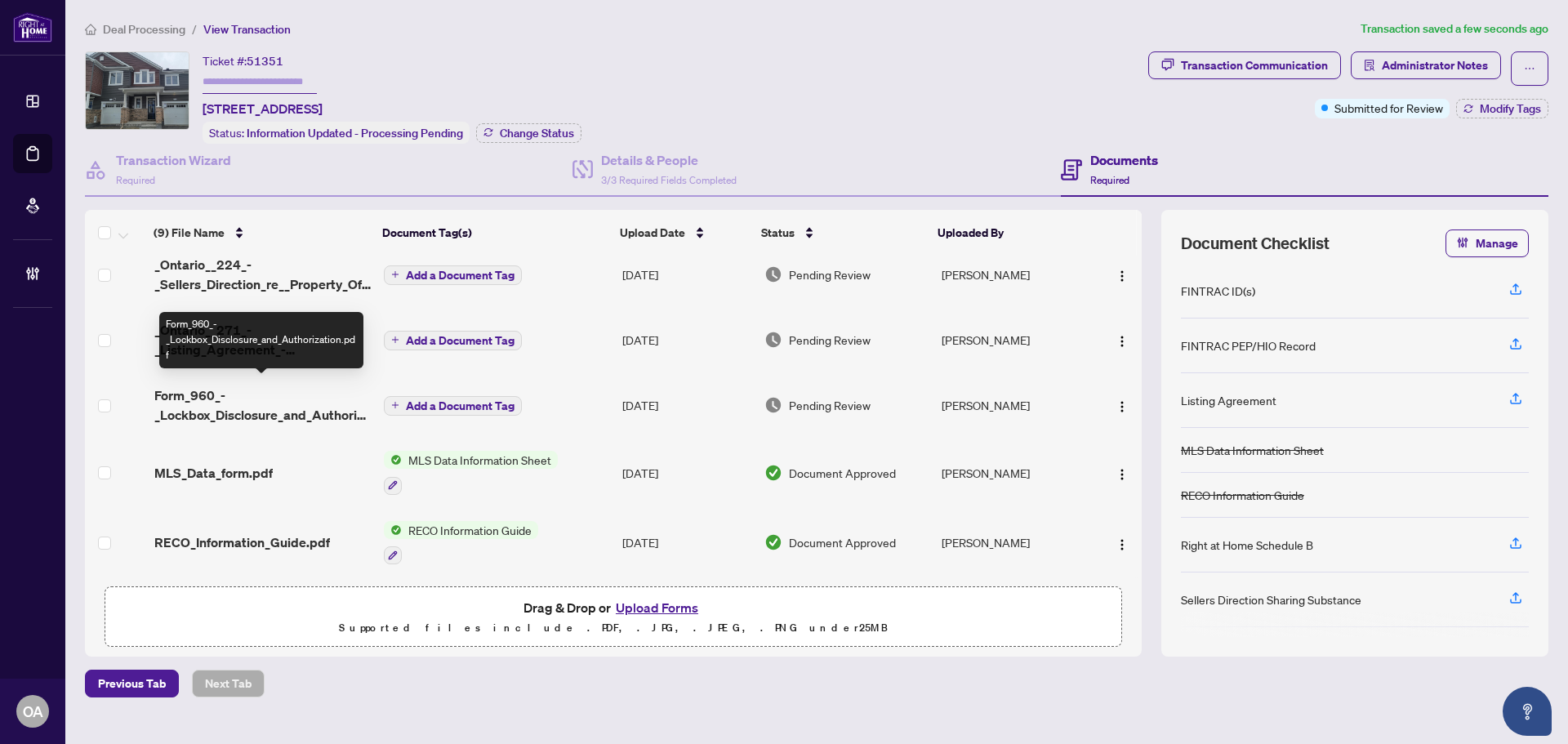
click at [275, 395] on span "Form_960_-_Lockbox_Disclosure_and_Authorization.pdf" at bounding box center [262, 405] width 216 height 39
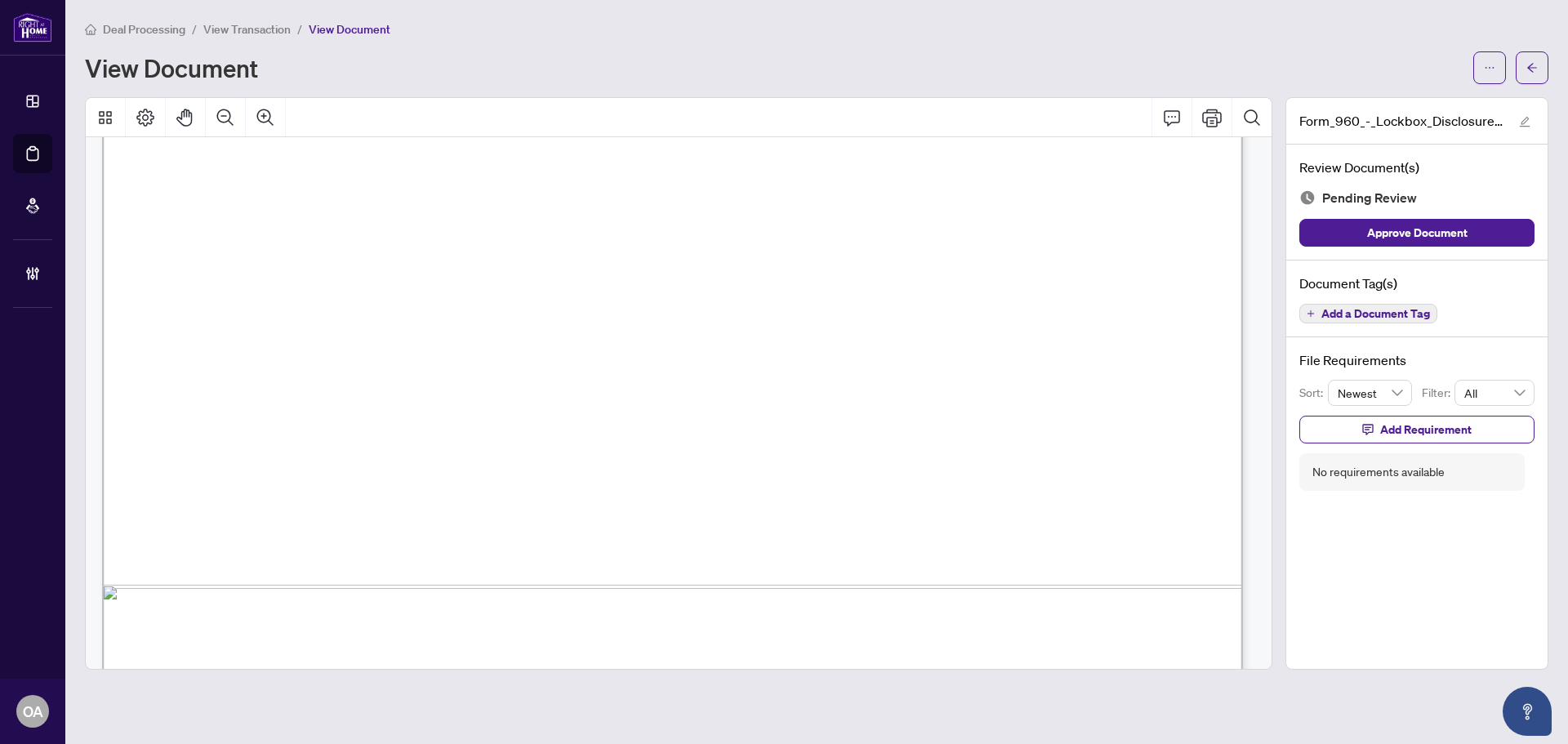
scroll to position [651, 0]
click at [1381, 310] on span "Add a Document Tag" at bounding box center [1375, 313] width 108 height 11
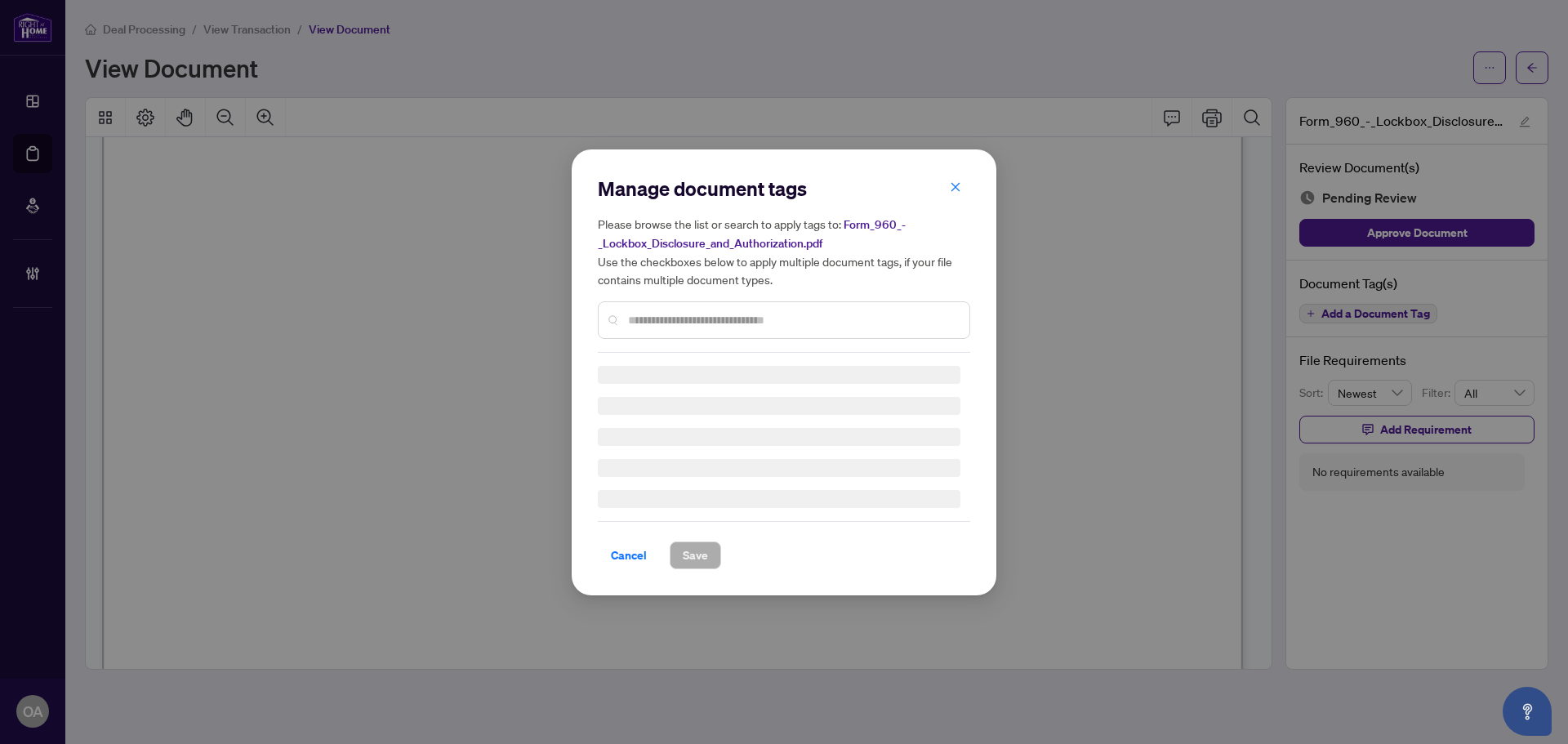
click at [678, 314] on div "Manage document tags Please browse the list or search to apply tags to: Form_96…" at bounding box center [784, 264] width 372 height 177
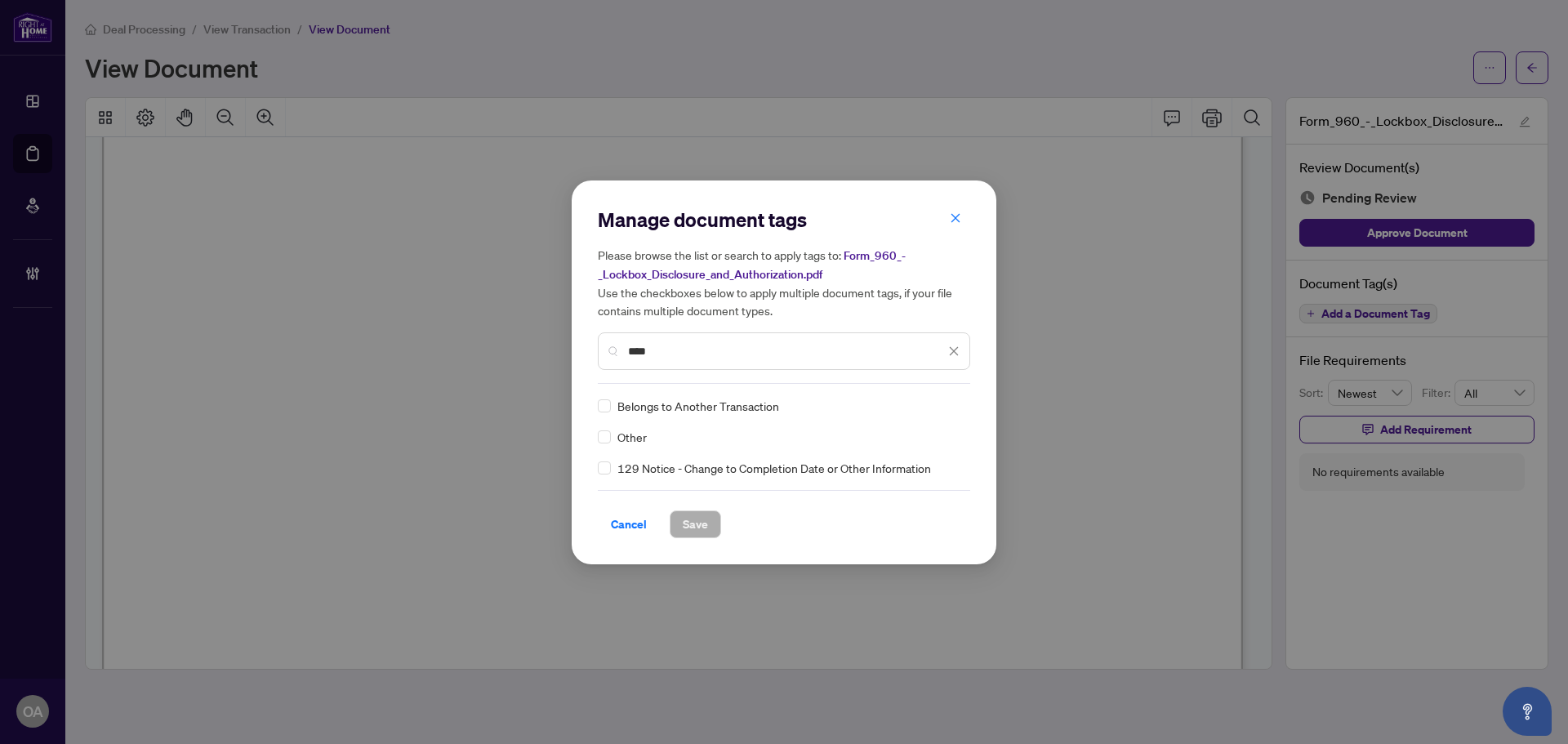
type input "****"
click at [957, 403] on icon at bounding box center [955, 407] width 10 height 7
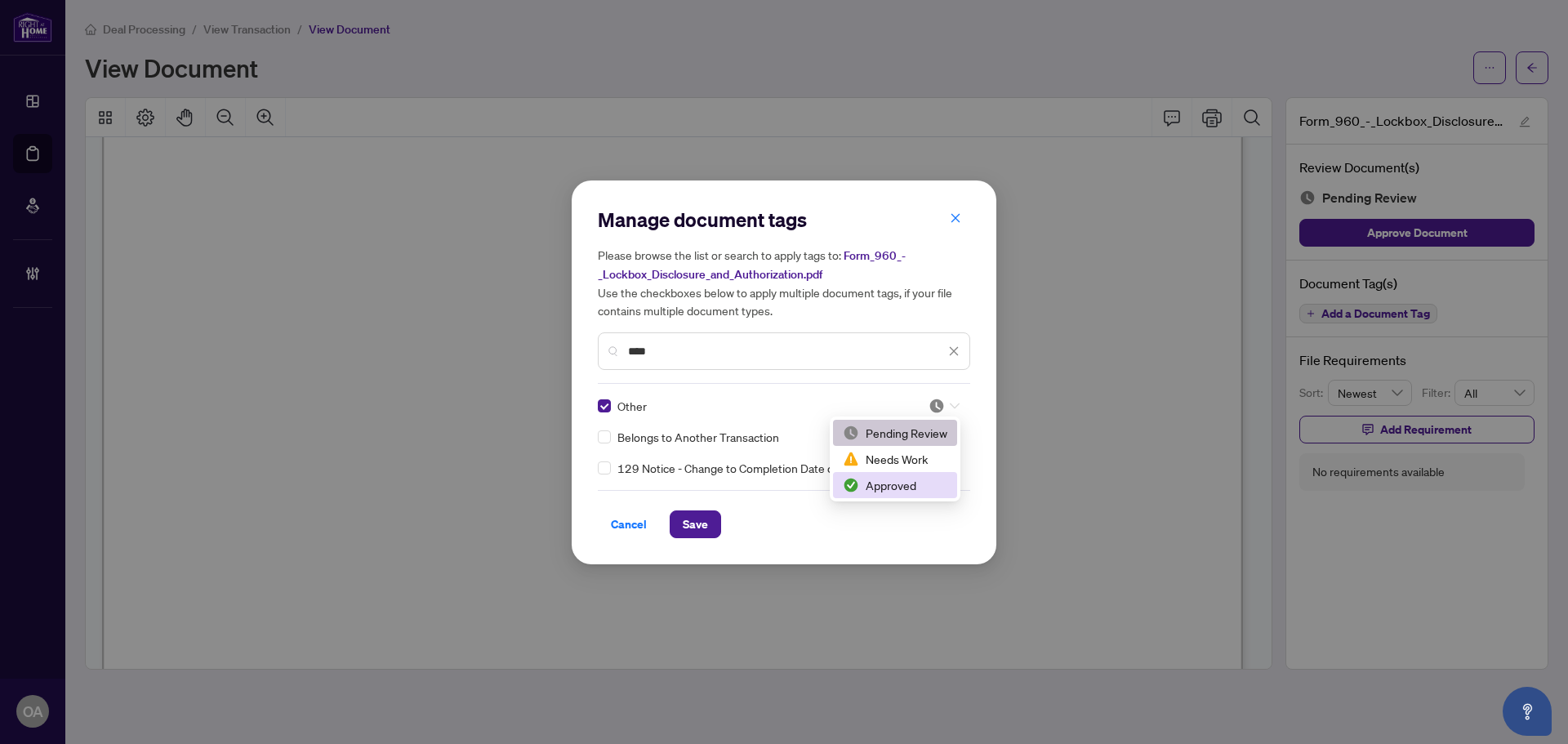
click at [895, 489] on div "Approved" at bounding box center [894, 485] width 105 height 18
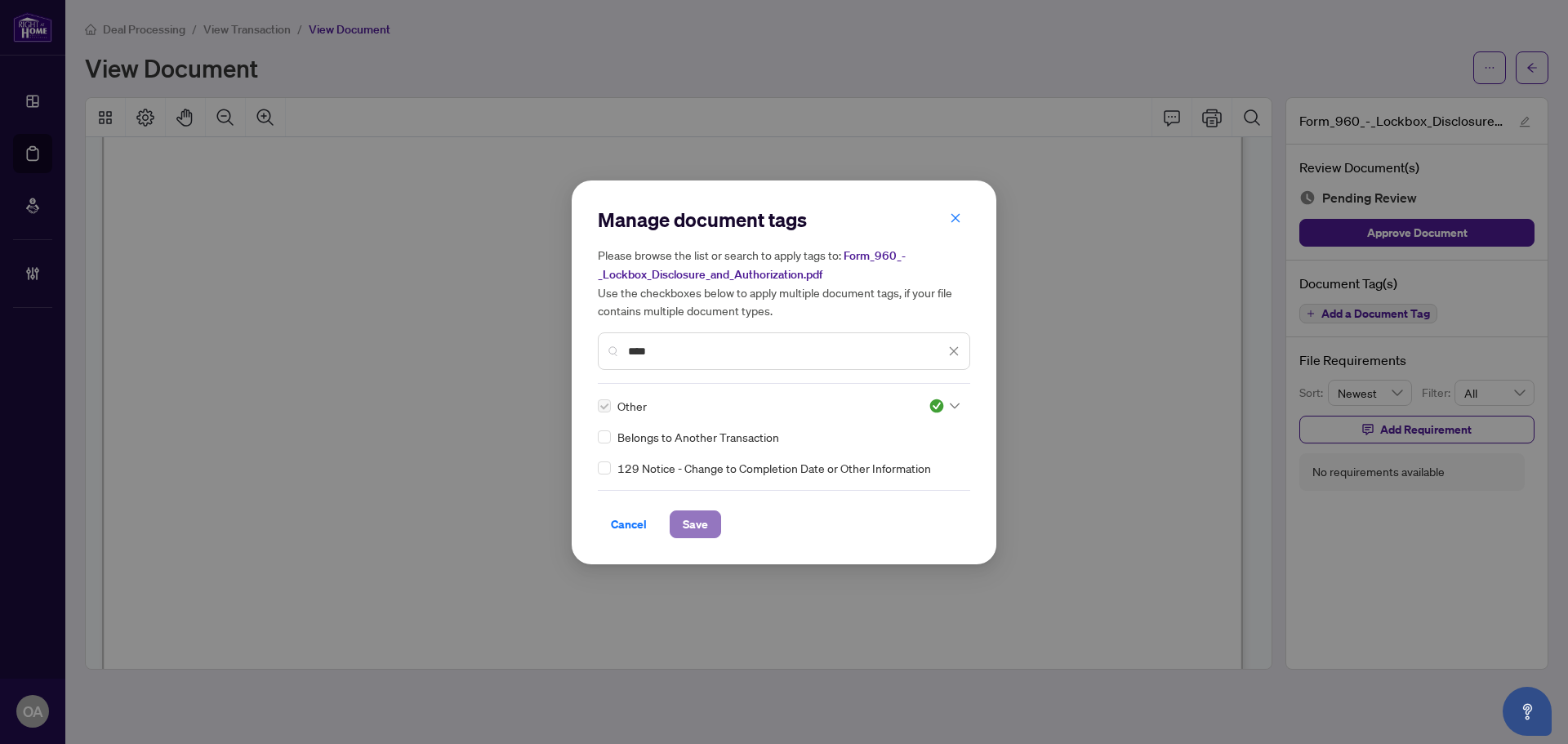
click at [704, 522] on span "Save" at bounding box center [695, 524] width 26 height 26
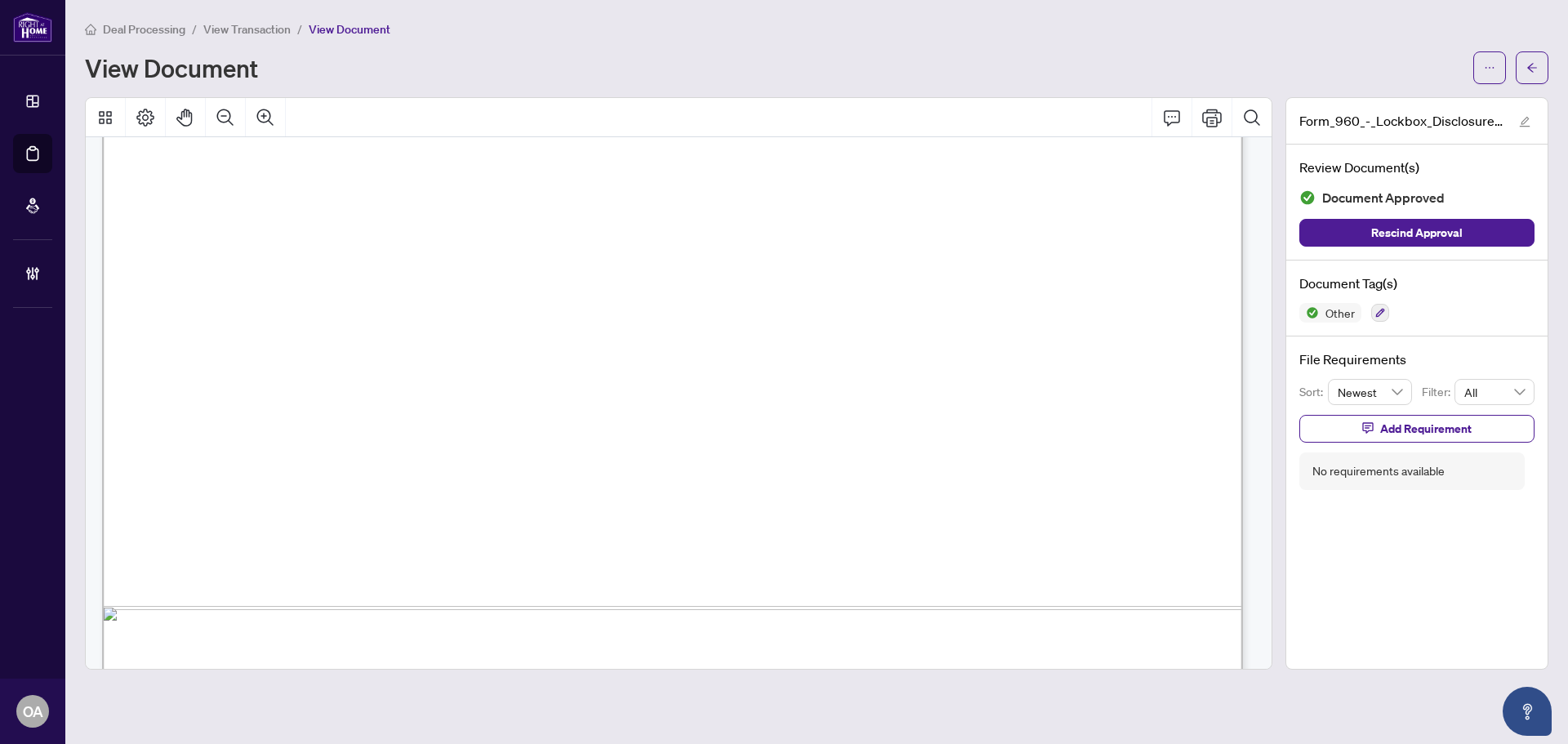
scroll to position [897, 0]
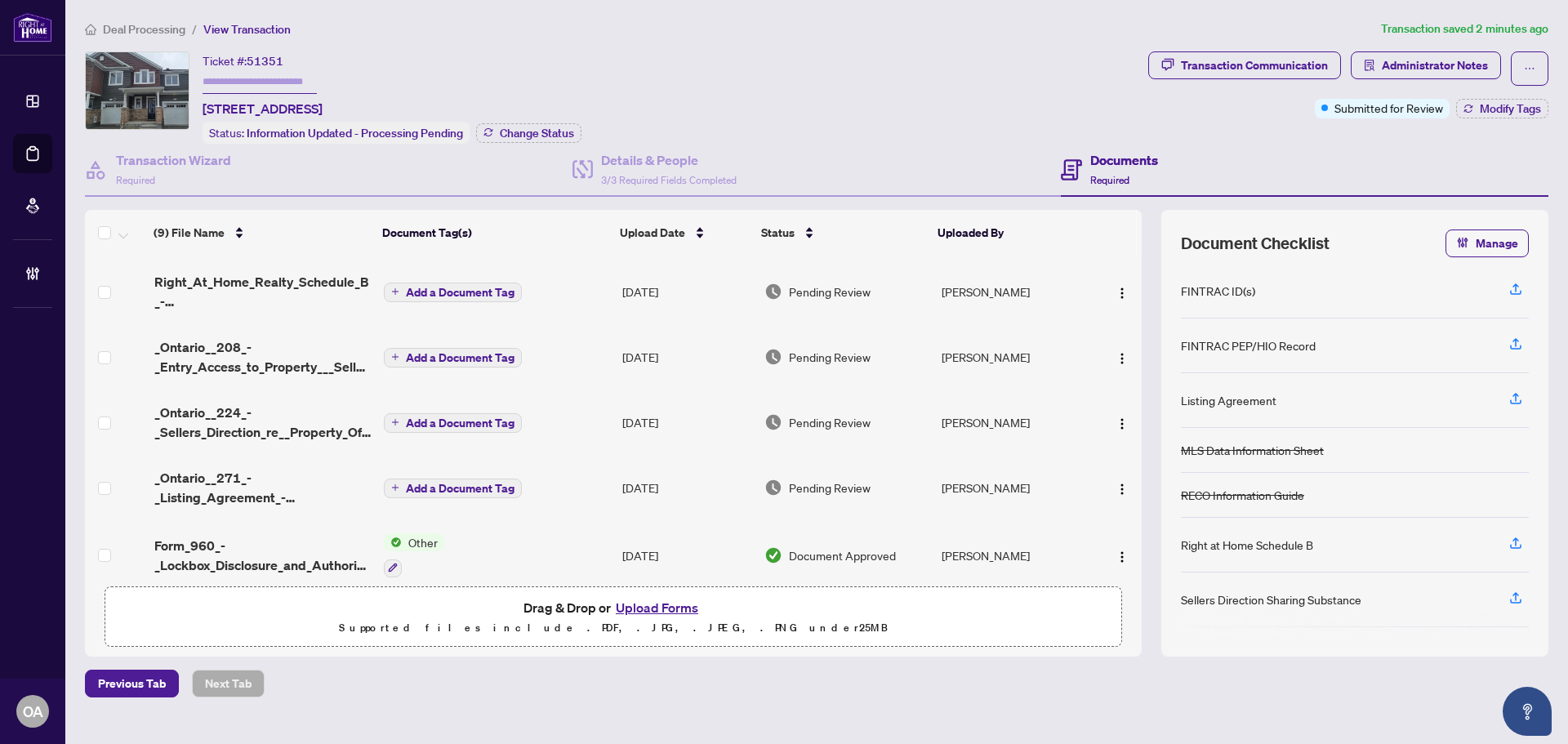
scroll to position [285, 0]
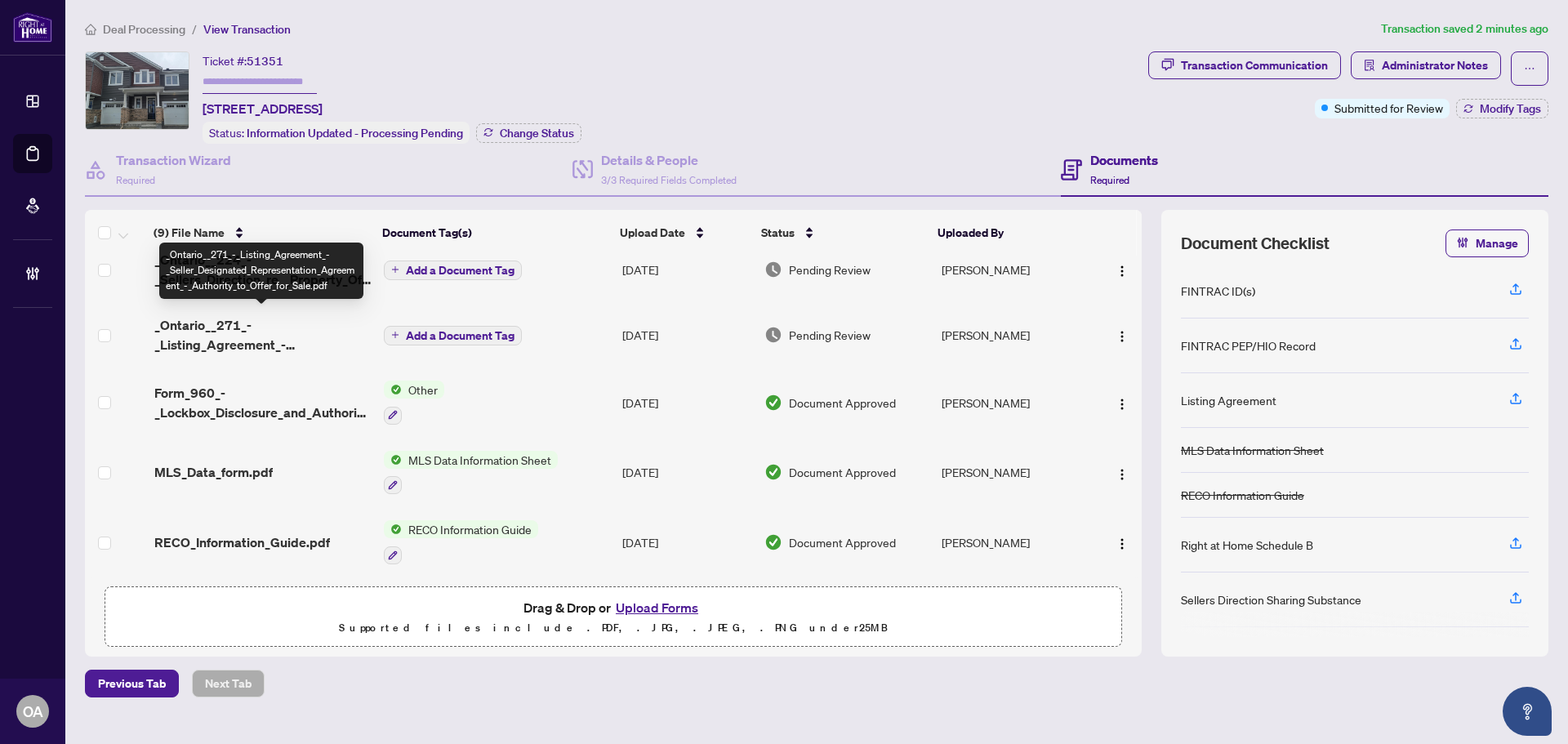
click at [255, 327] on span "_Ontario__271_-_Listing_Agreement_-_Seller_Designated_Representation_Agreement_…" at bounding box center [262, 335] width 216 height 39
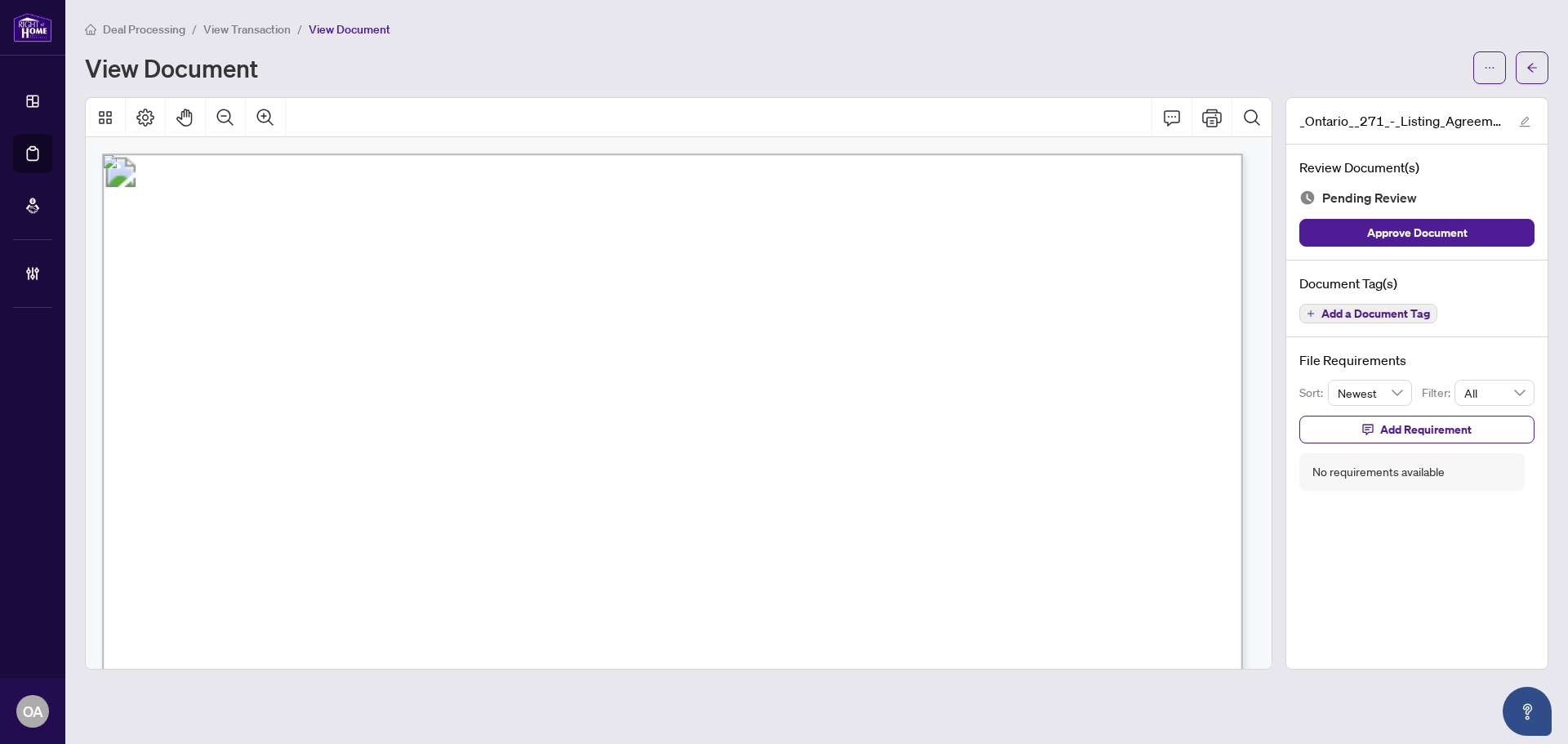
scroll to position [82, 0]
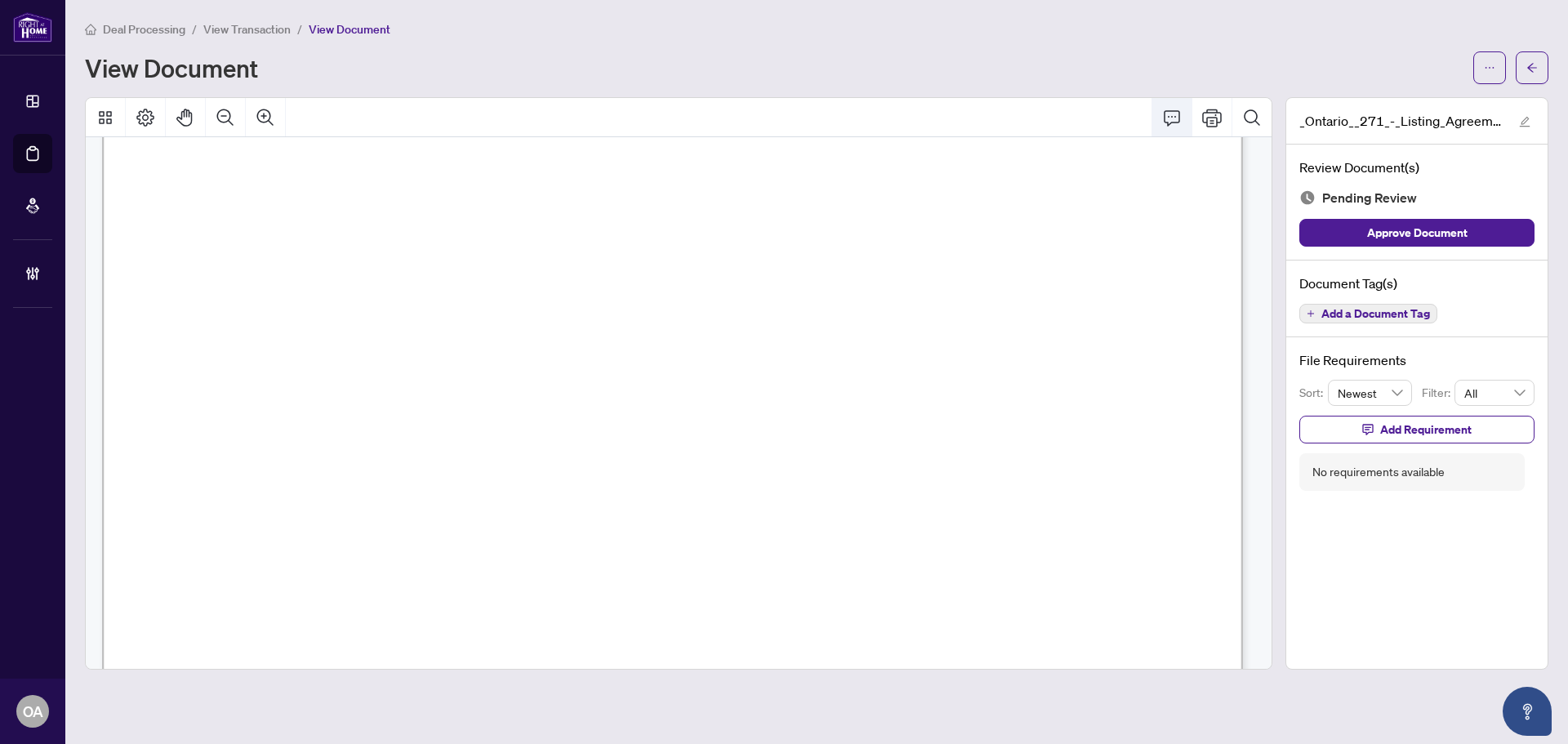
click at [1179, 117] on icon "Comment" at bounding box center [1171, 118] width 16 height 15
drag, startPoint x: 634, startPoint y: 578, endPoint x: 618, endPoint y: 539, distance: 42.2
click at [635, 571] on p "**********" at bounding box center [672, 564] width 238 height 14
drag, startPoint x: 648, startPoint y: 574, endPoint x: 528, endPoint y: 574, distance: 120.0
click at [0, 0] on div "**********" at bounding box center [0, 0] width 0 height 0
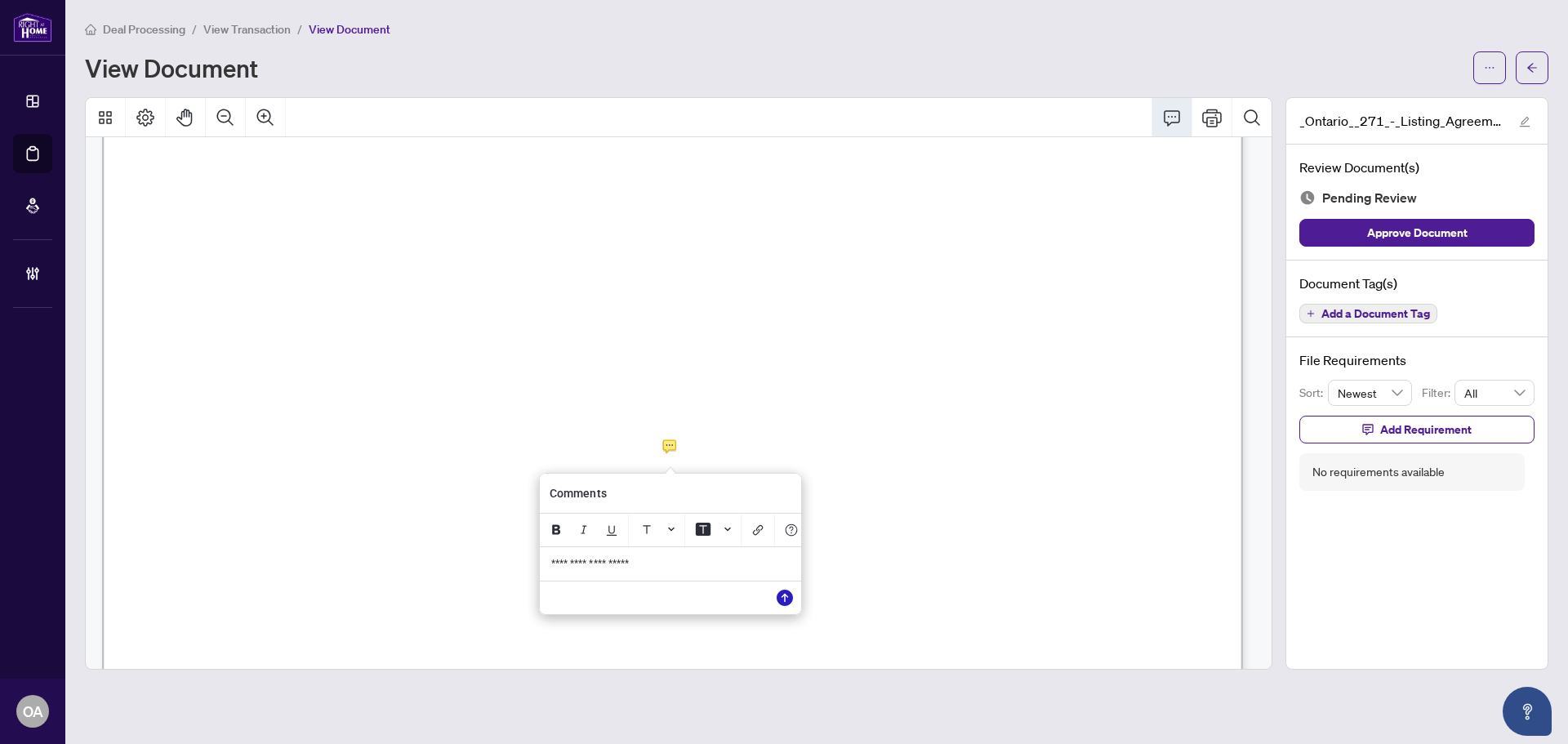
click at [778, 603] on icon "Save" at bounding box center [784, 597] width 16 height 16
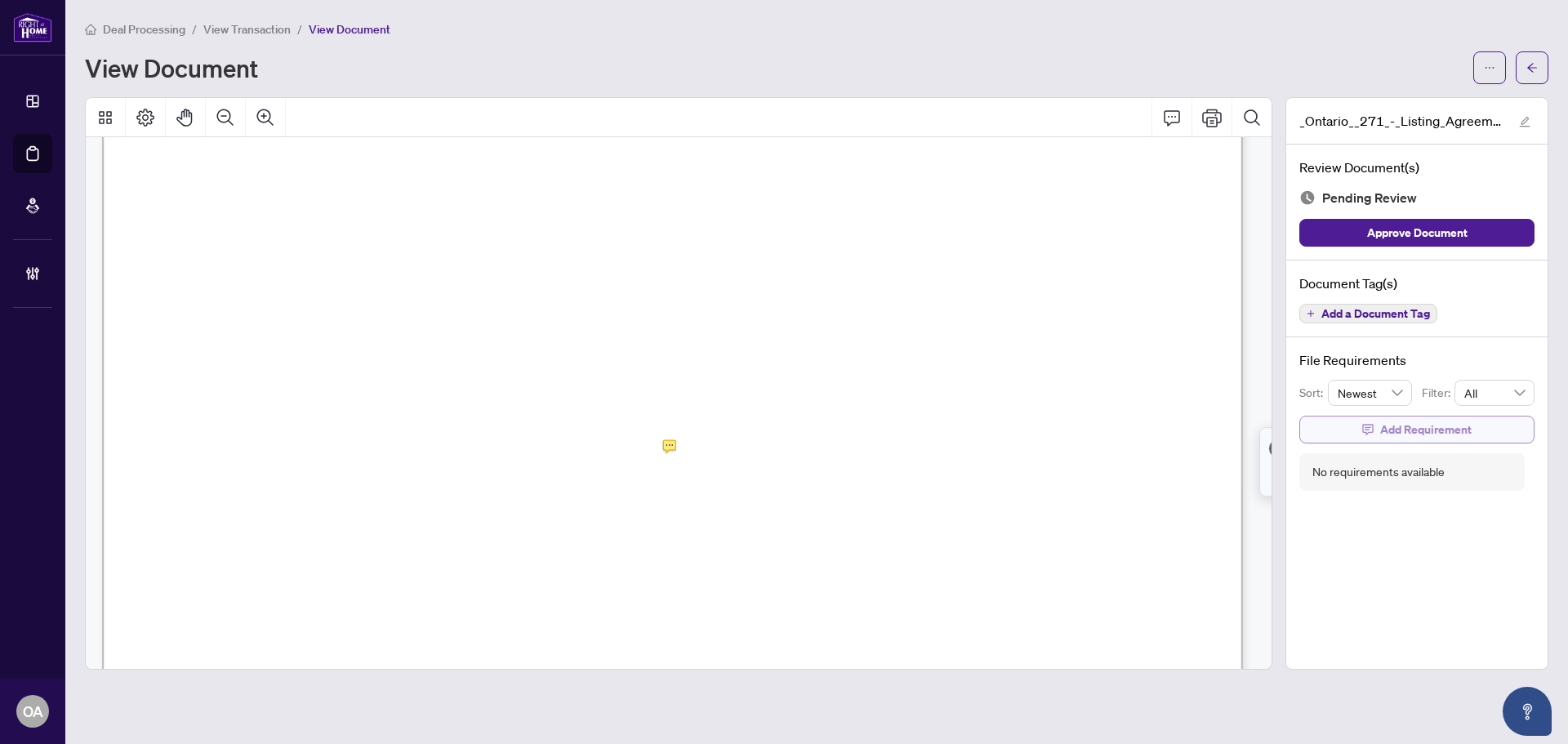
click at [1370, 424] on icon "button" at bounding box center [1367, 430] width 10 height 10
click at [1395, 439] on textarea at bounding box center [1433, 444] width 175 height 31
paste textarea "**********"
type textarea "**********"
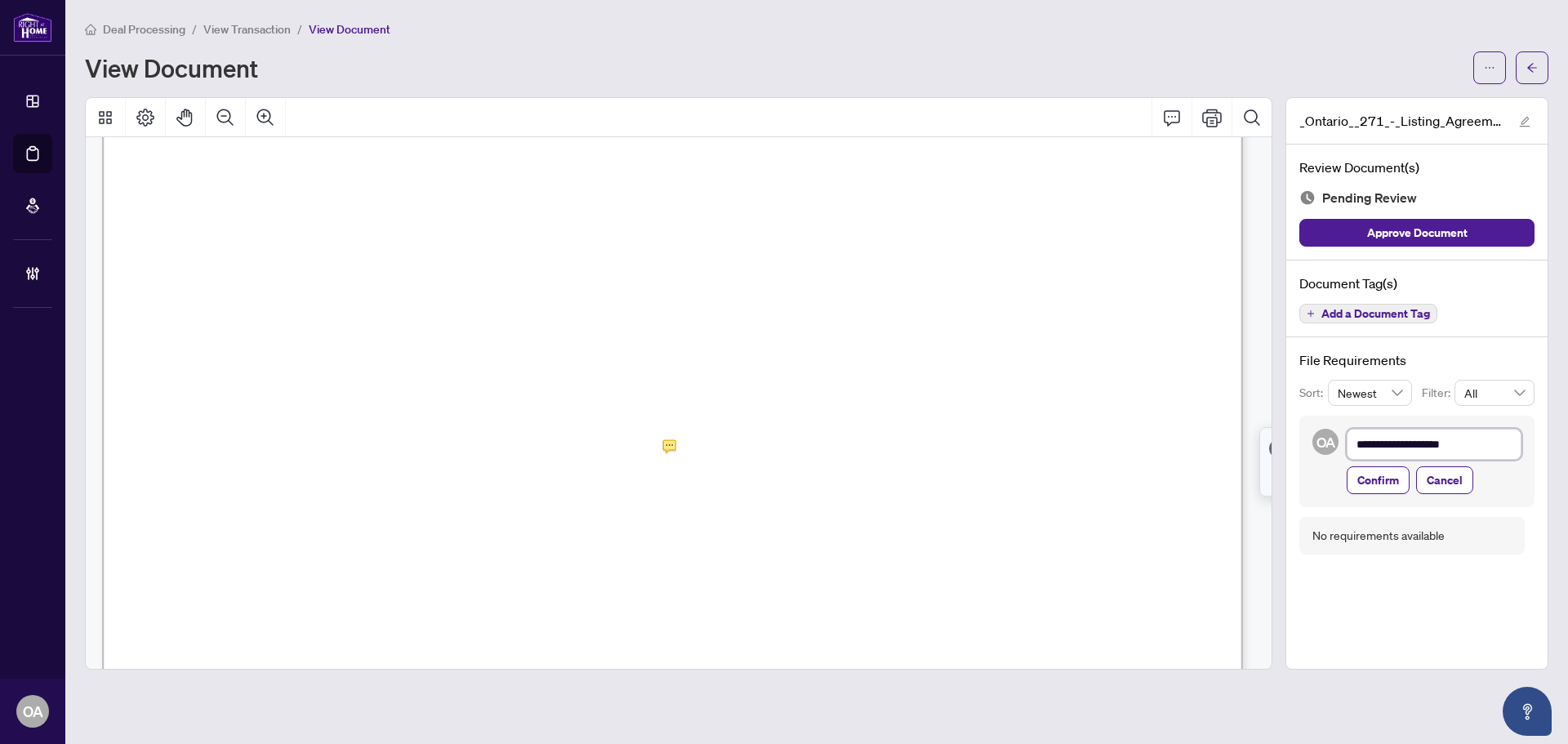
click at [1357, 446] on textarea "**********" at bounding box center [1433, 444] width 175 height 31
type textarea "**********"
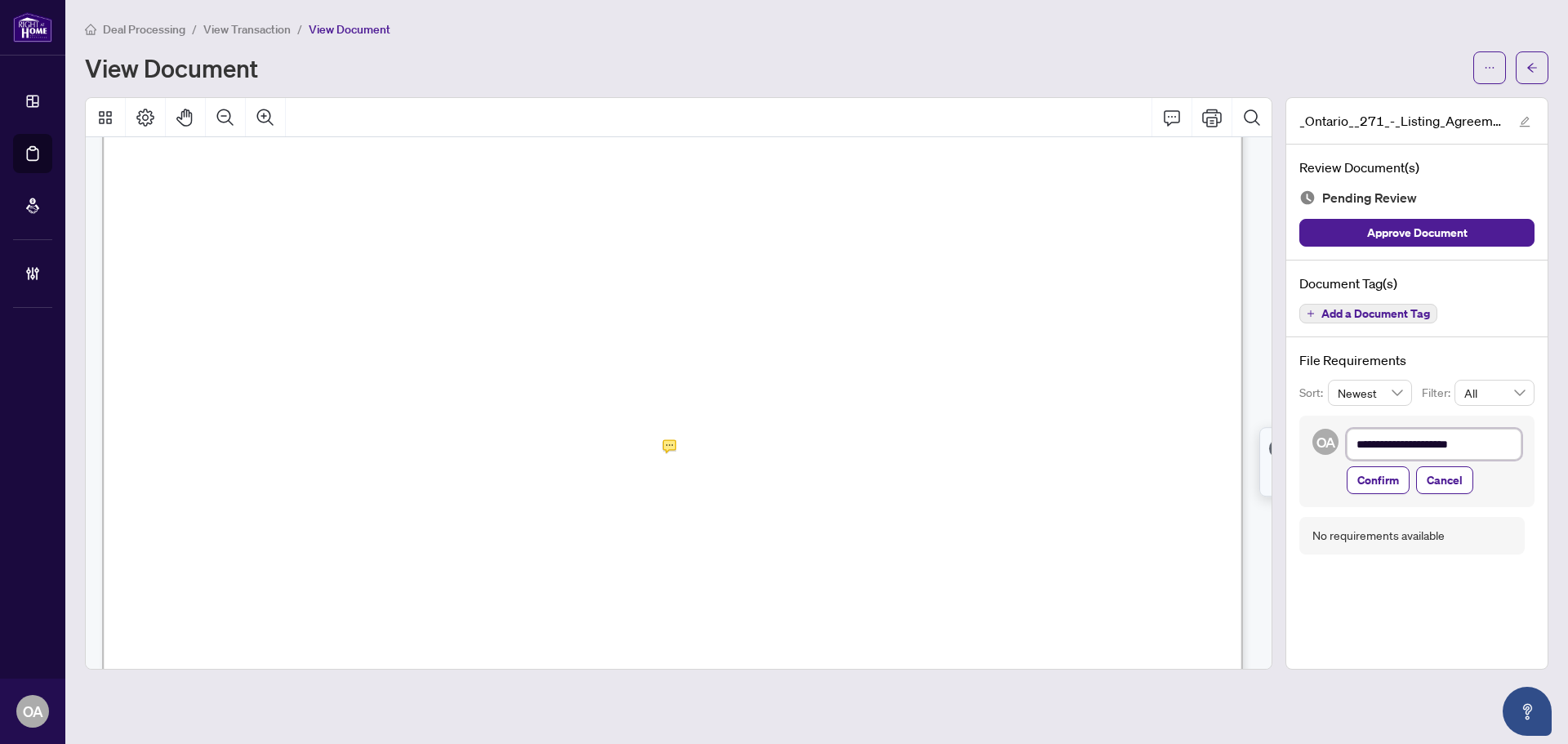
type textarea "**********"
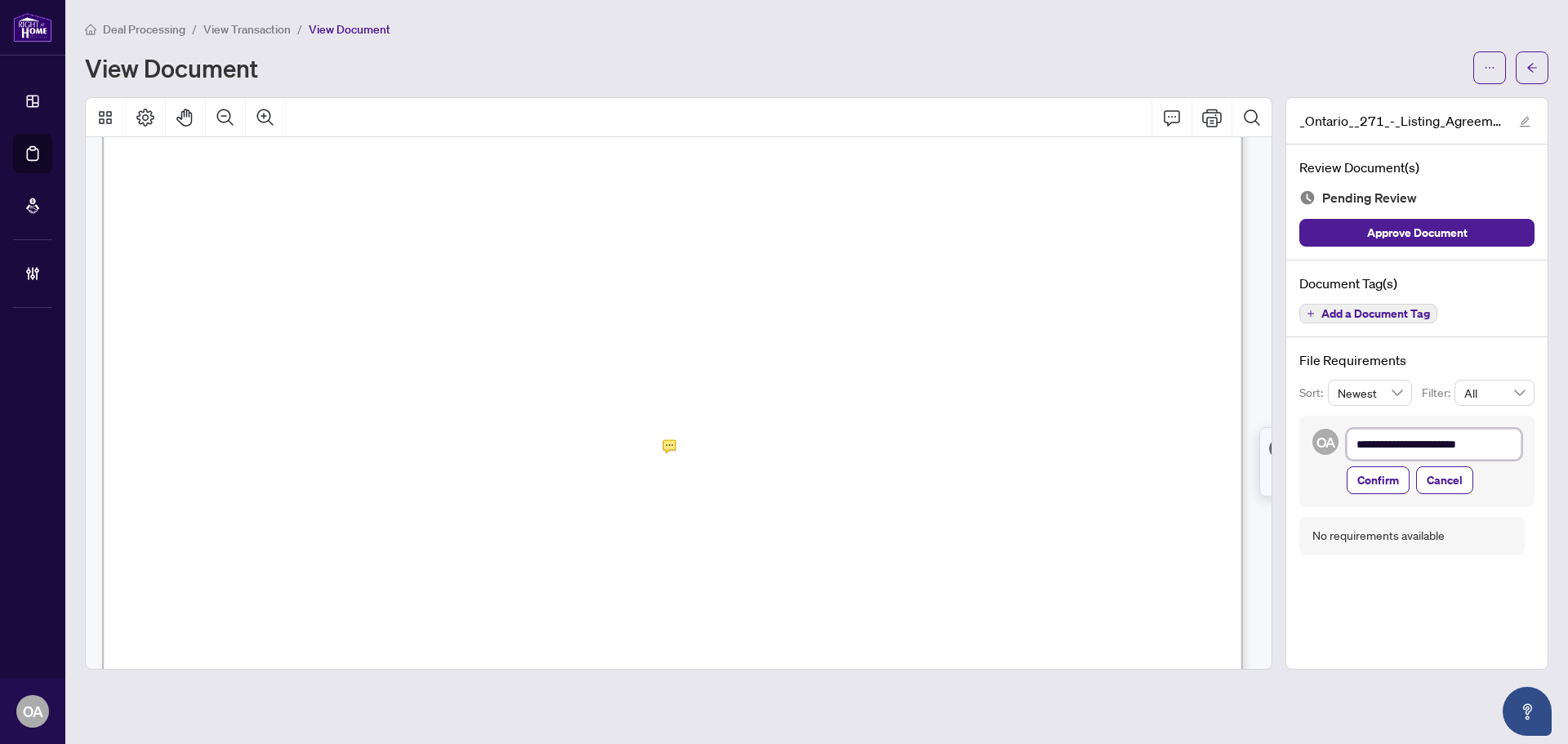
type textarea "**********"
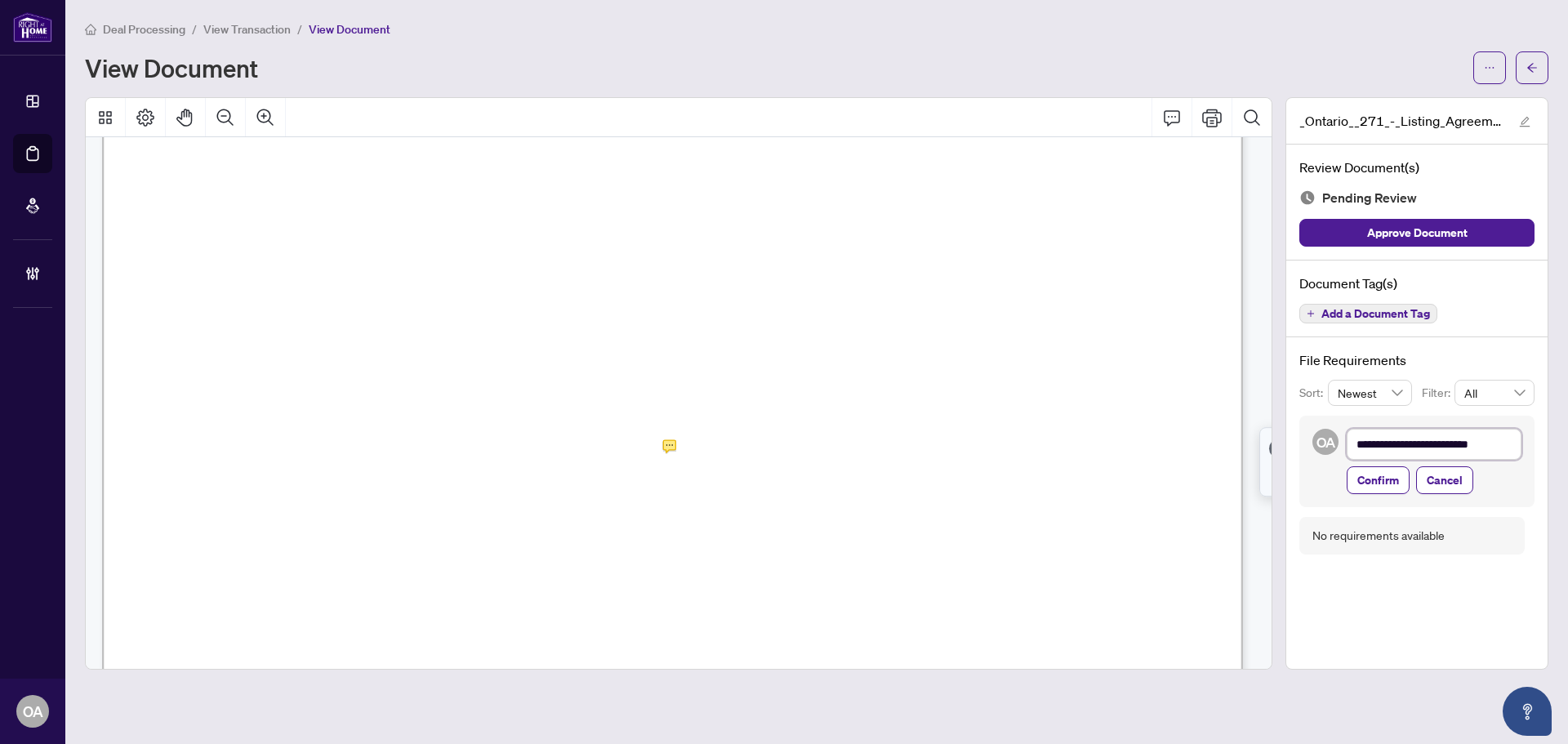
type textarea "**********"
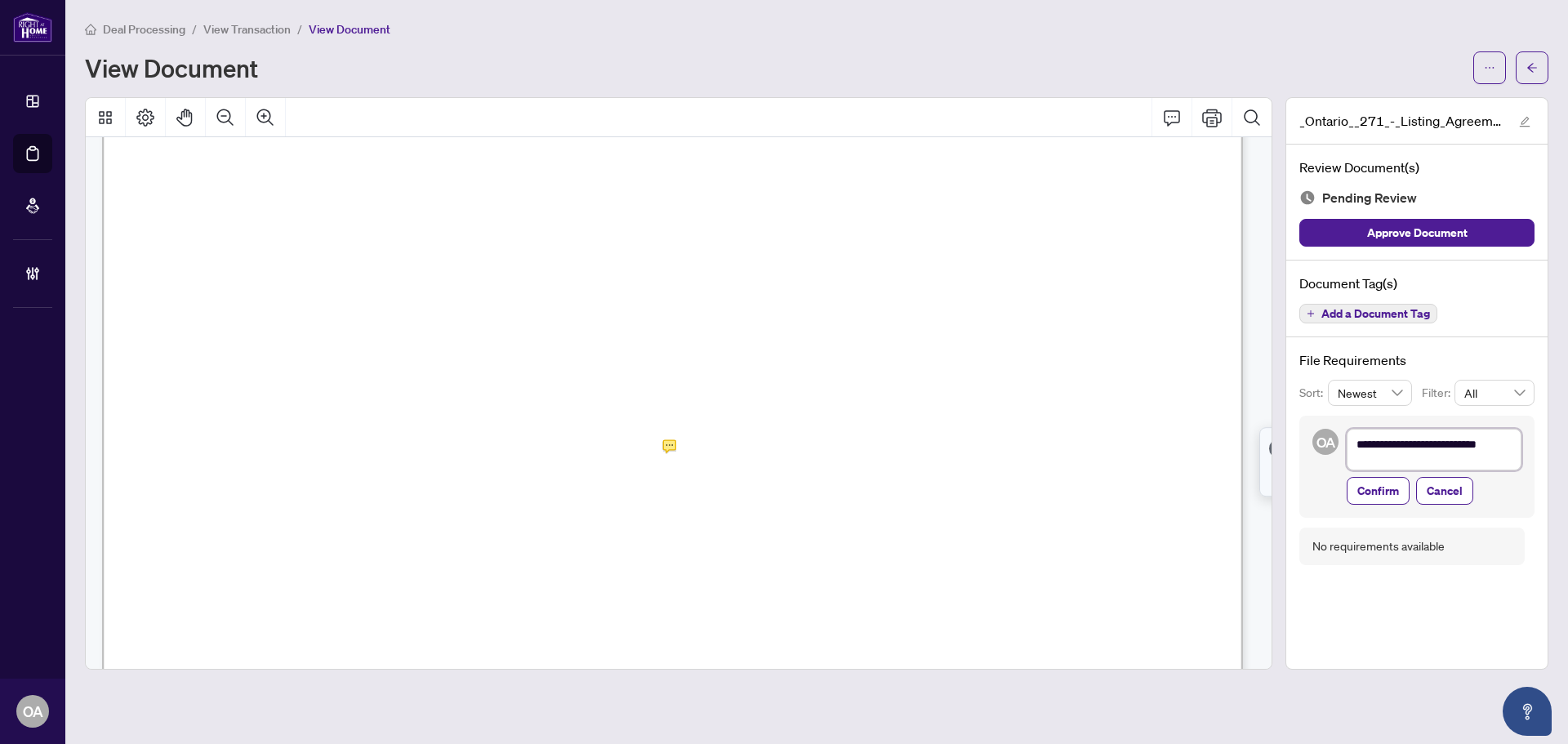
type textarea "**********"
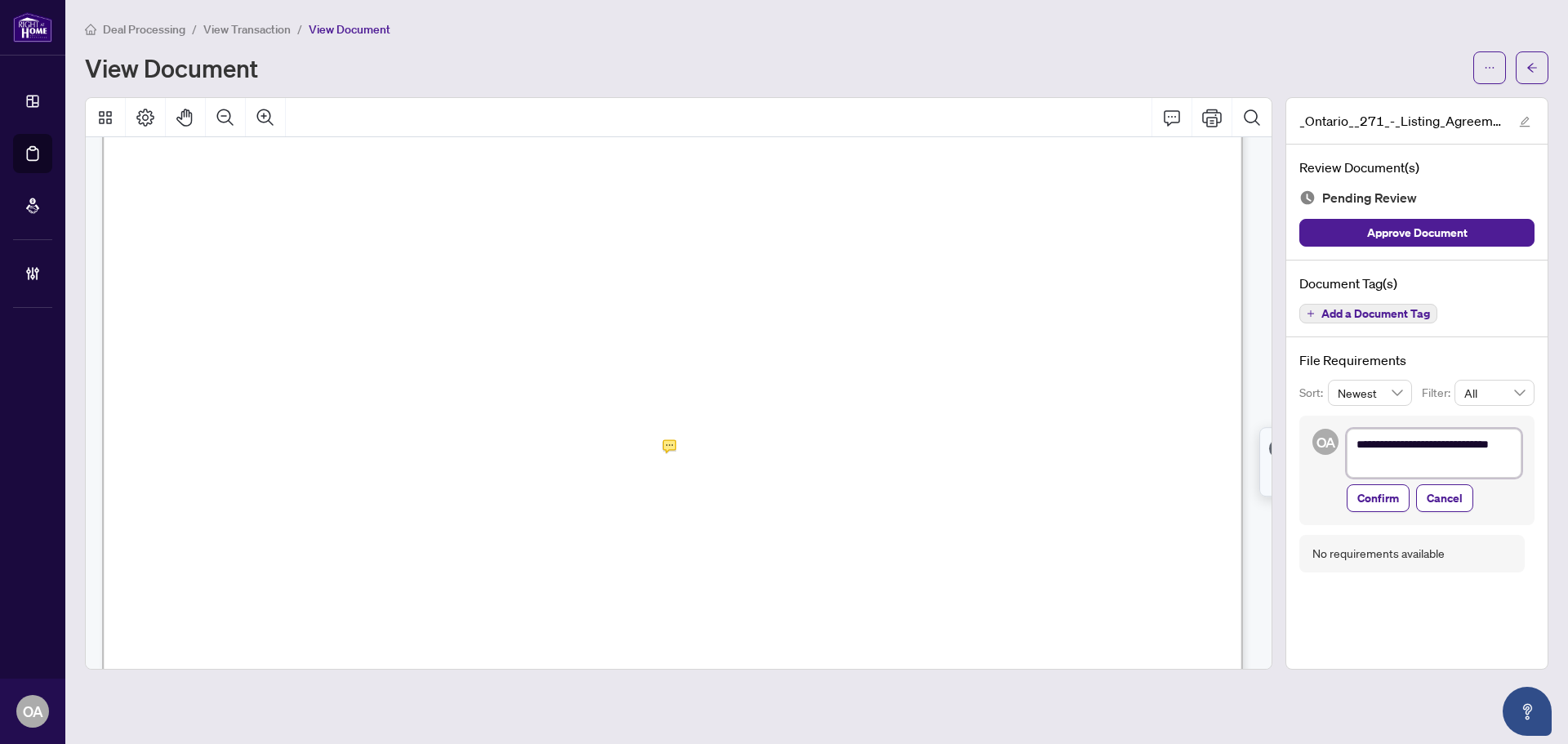
type textarea "**********"
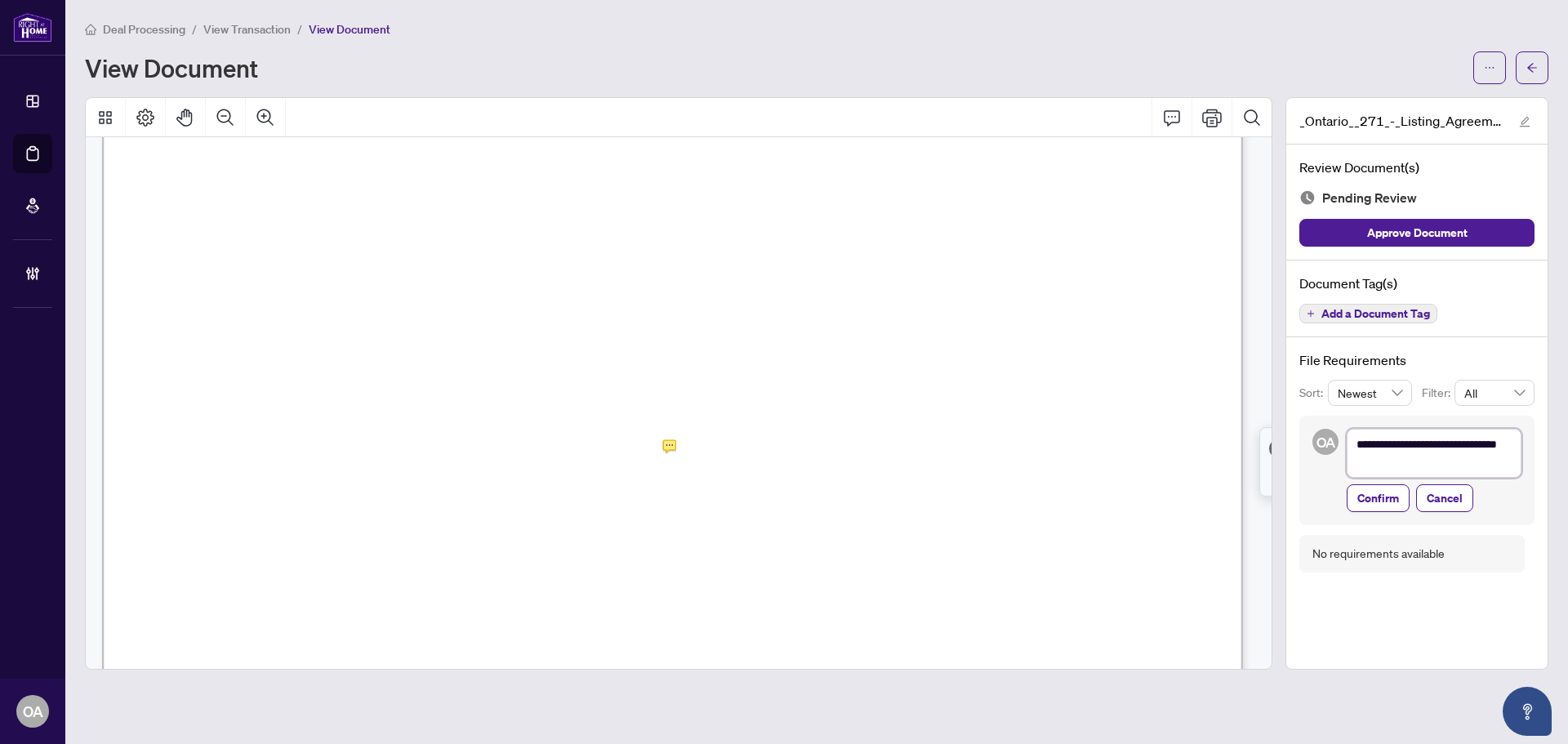
type textarea "**********"
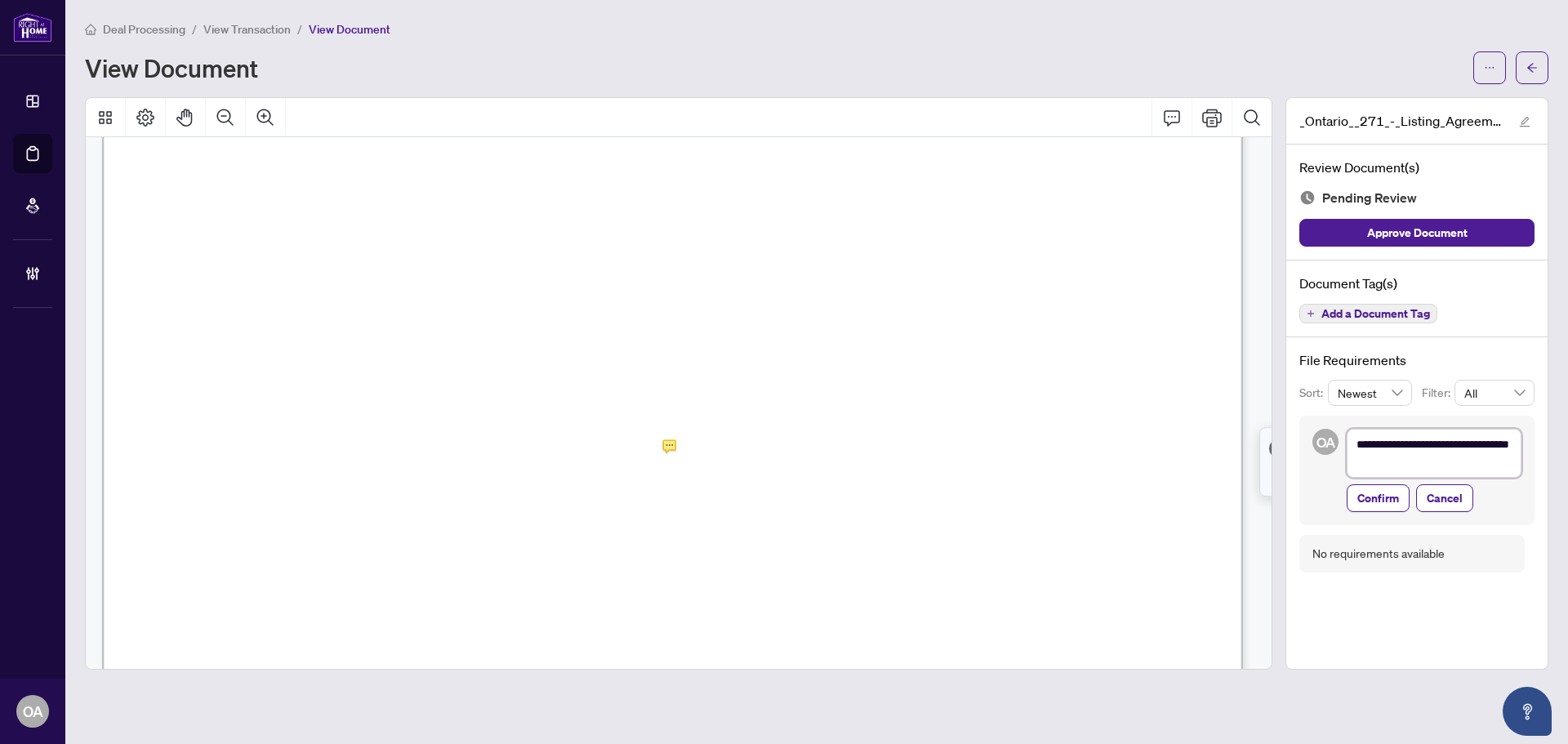
type textarea "**********"
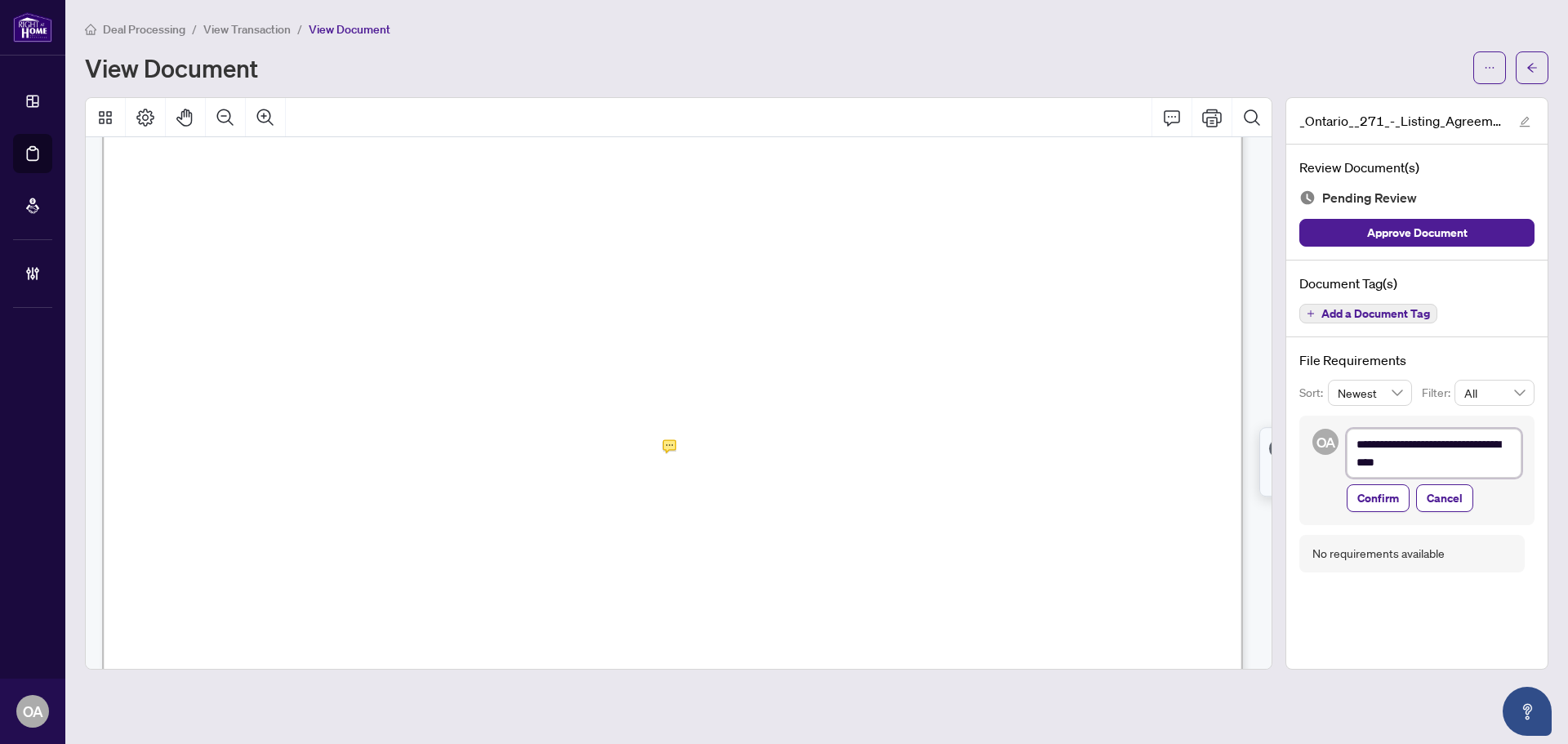
type textarea "**********"
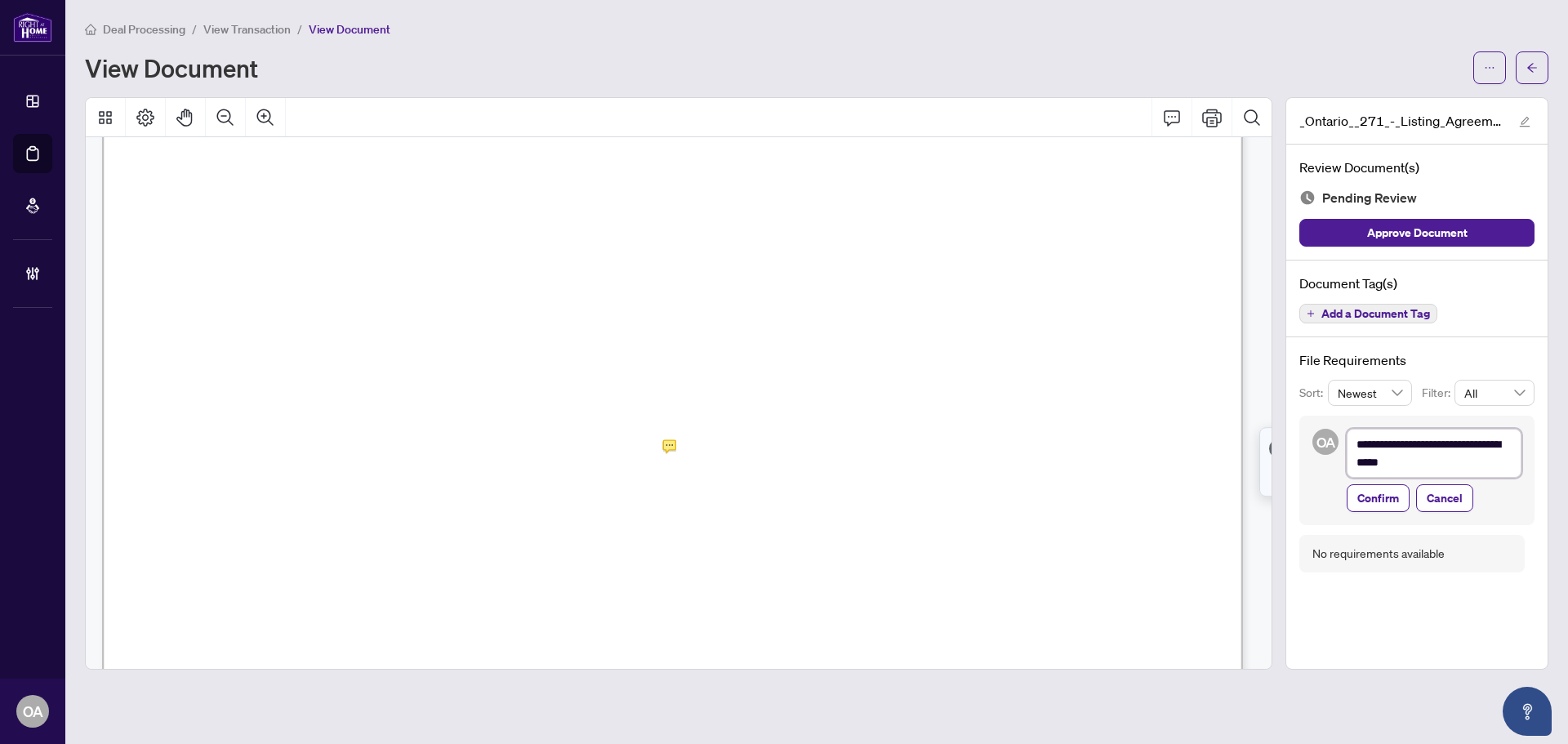
type textarea "**********"
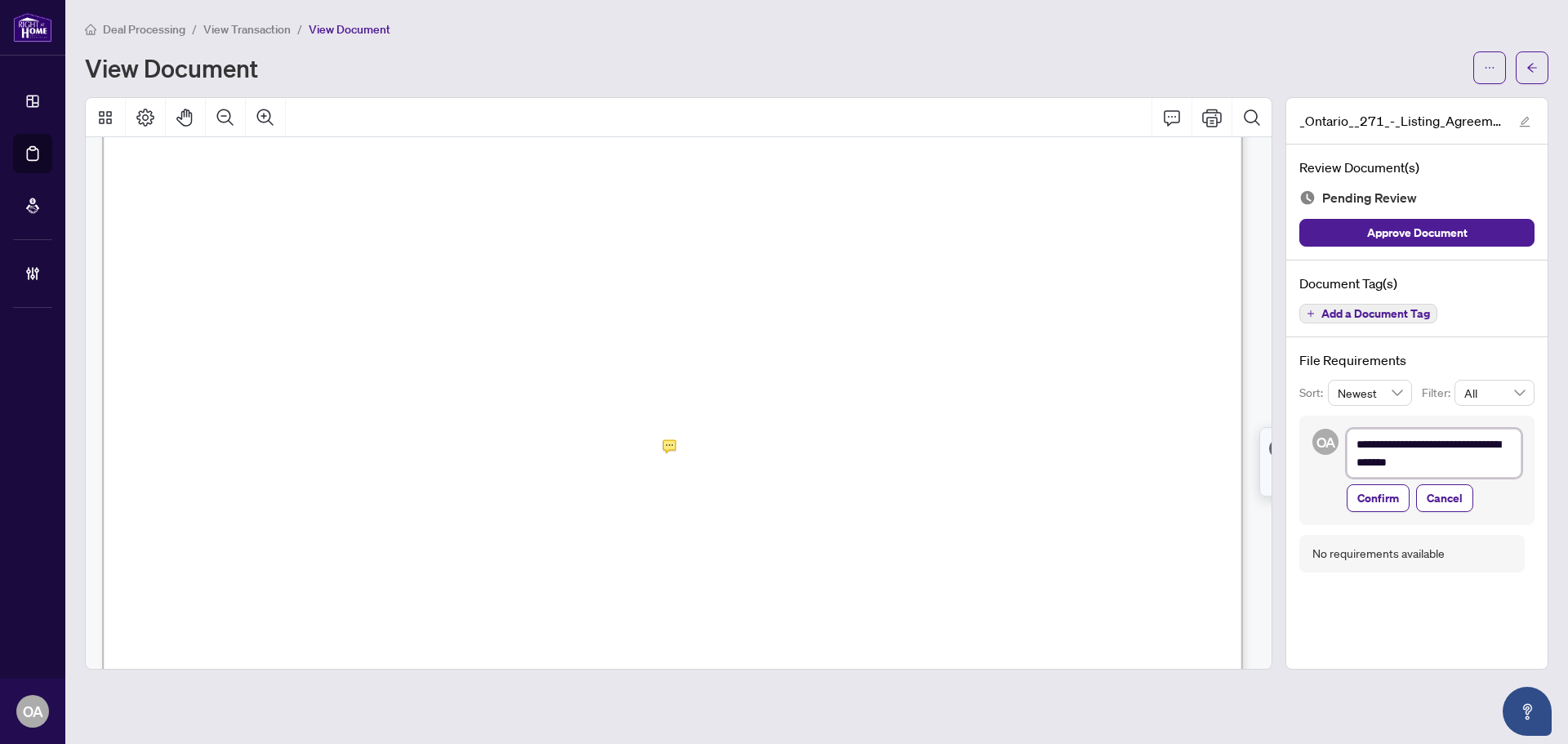
type textarea "**********"
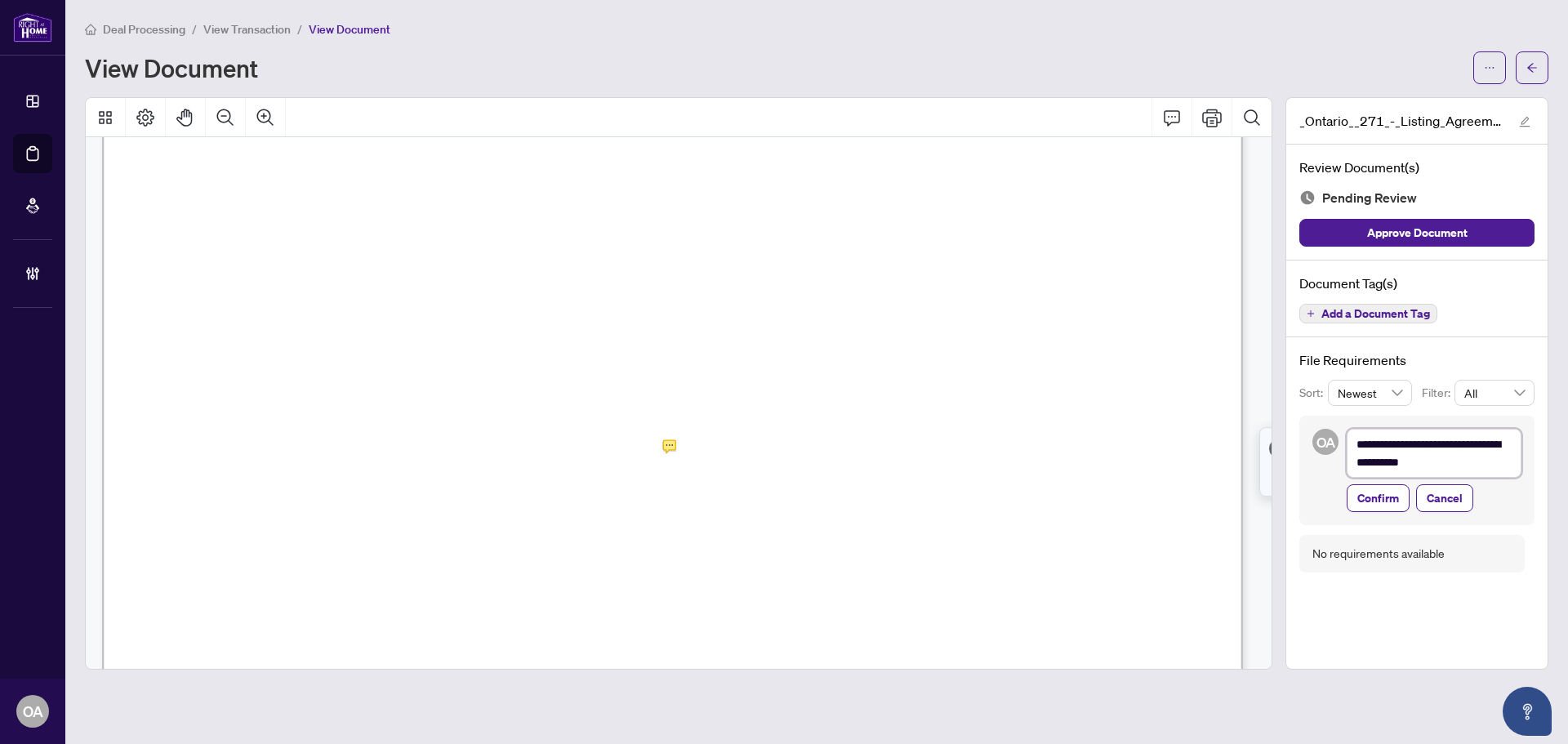
type textarea "**********"
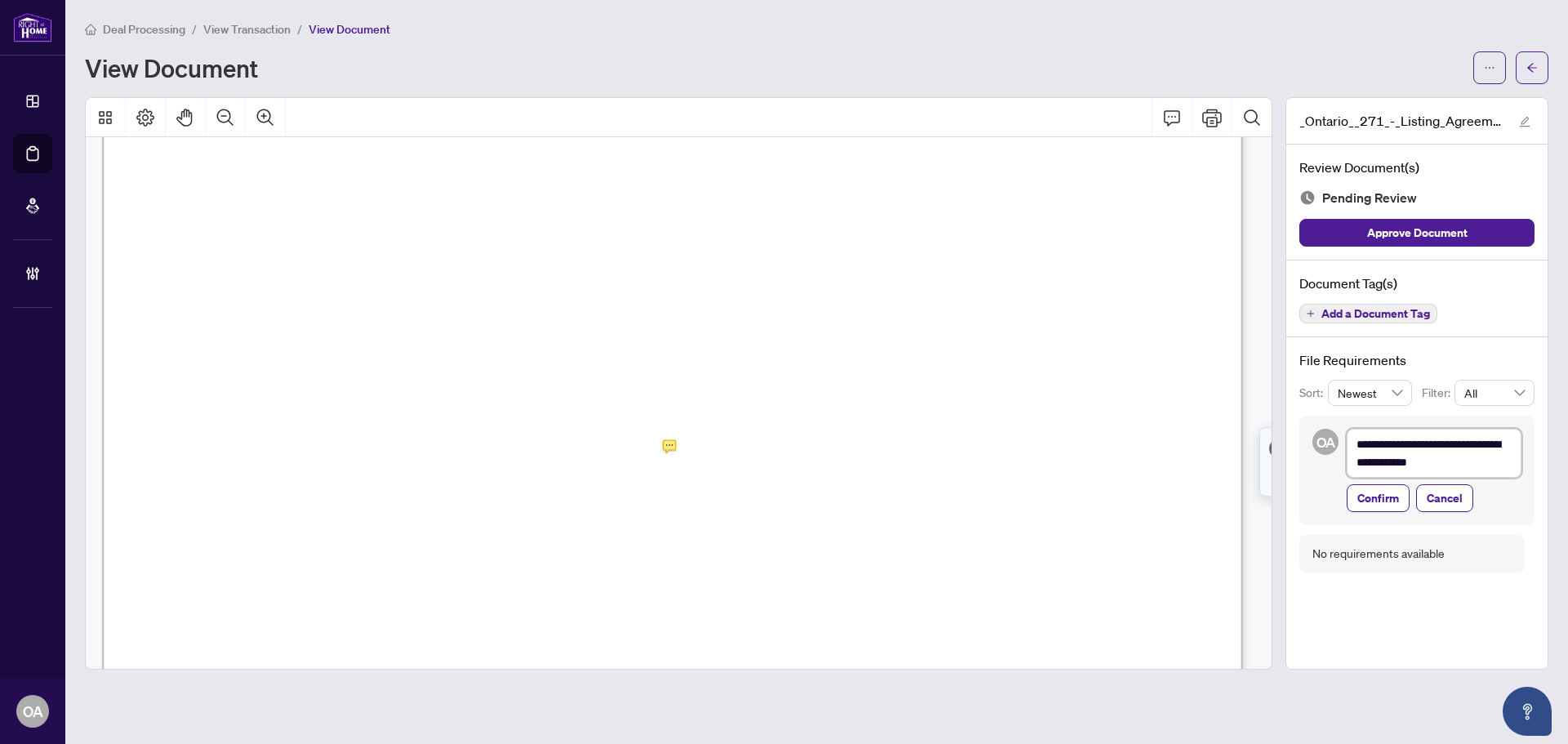
type textarea "**********"
click at [1479, 457] on textarea "**********" at bounding box center [1433, 453] width 175 height 49
type textarea "**********"
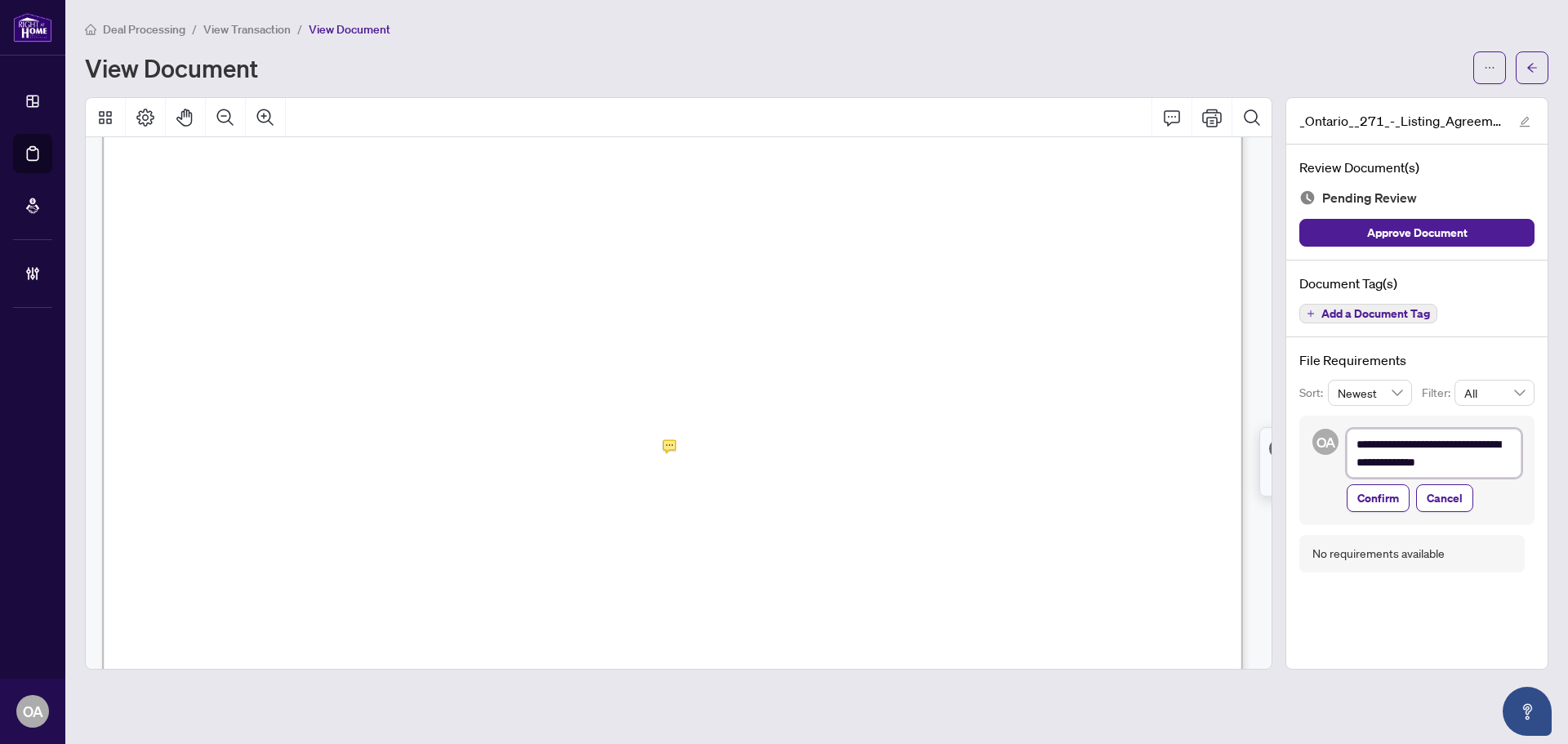
type textarea "**********"
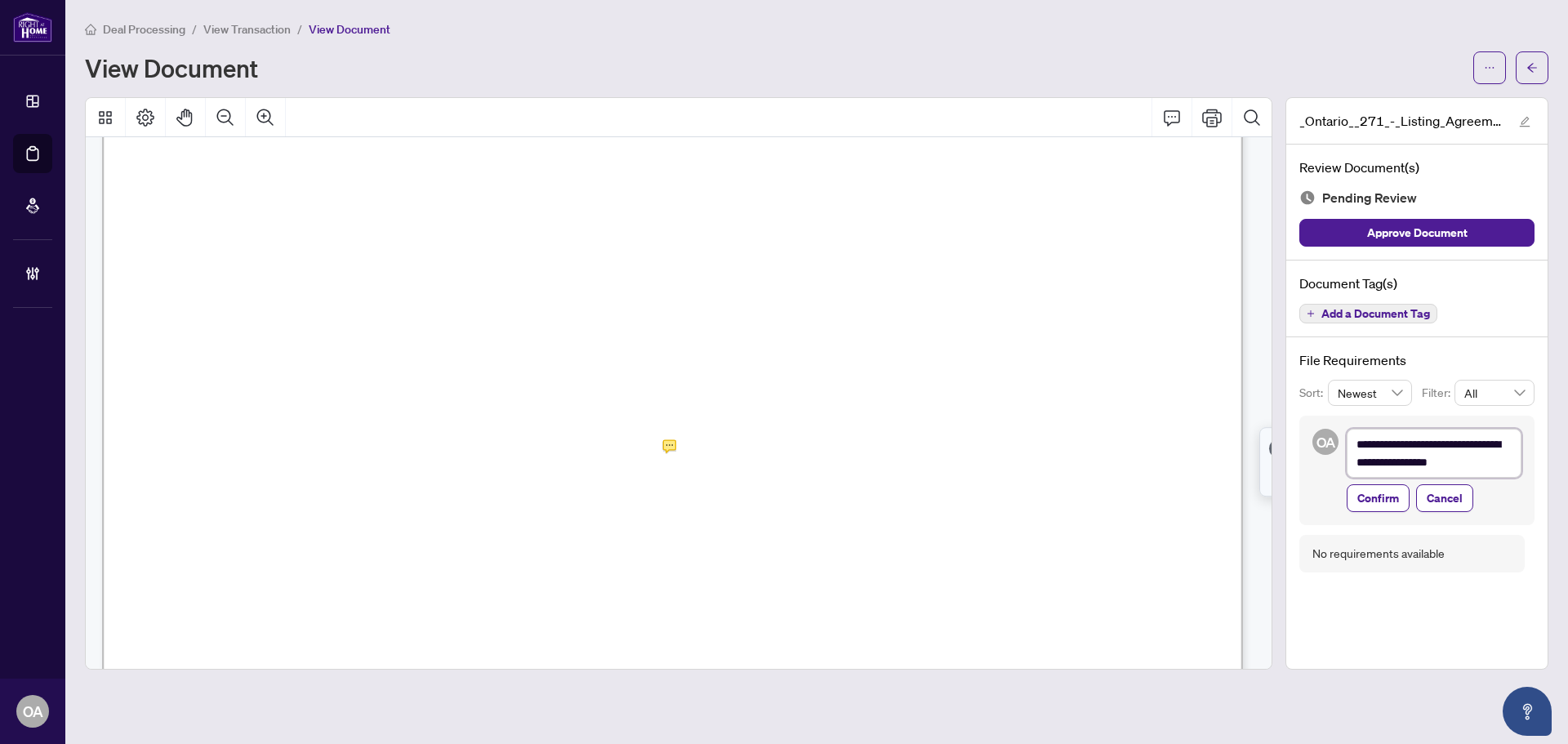
type textarea "**********"
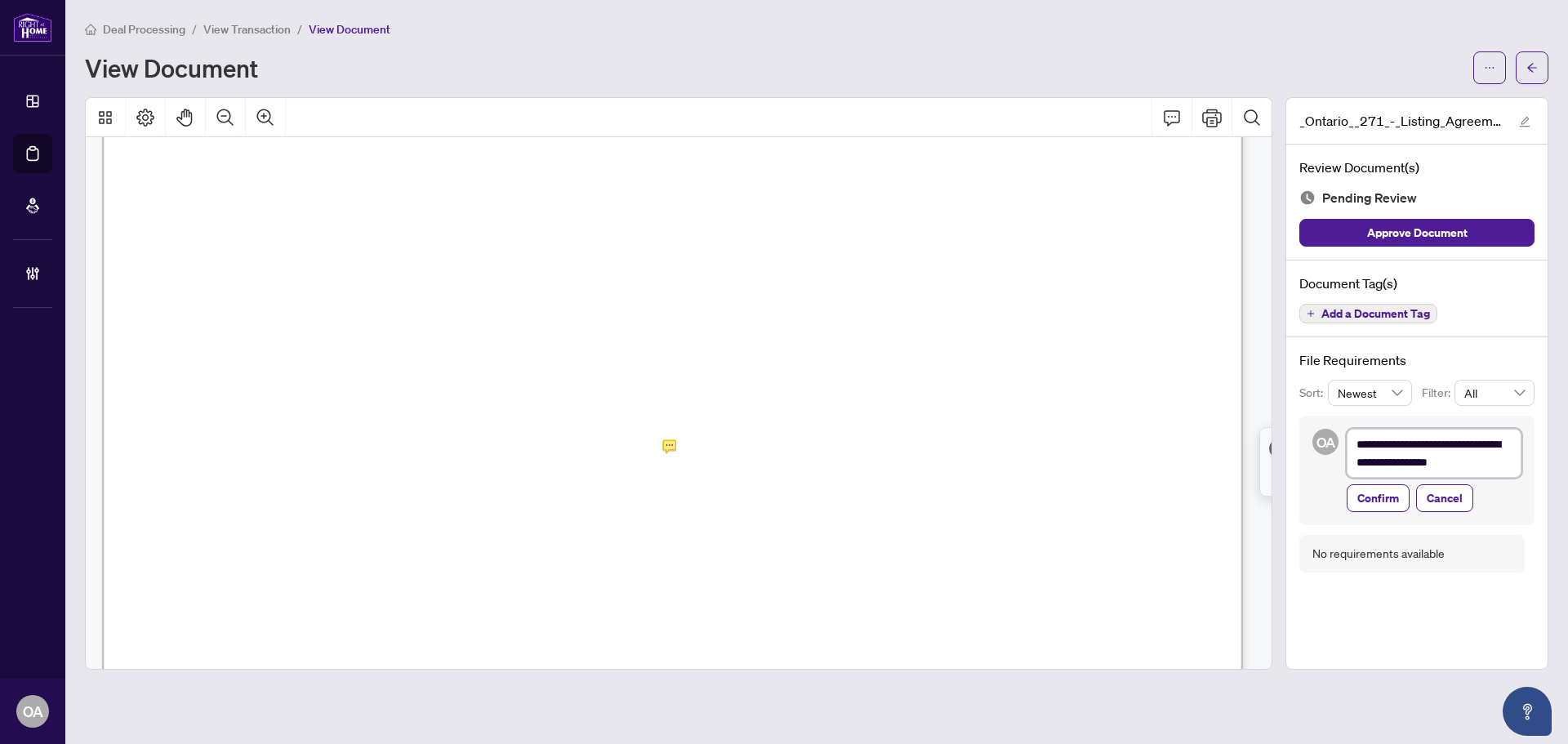
type textarea "**********"
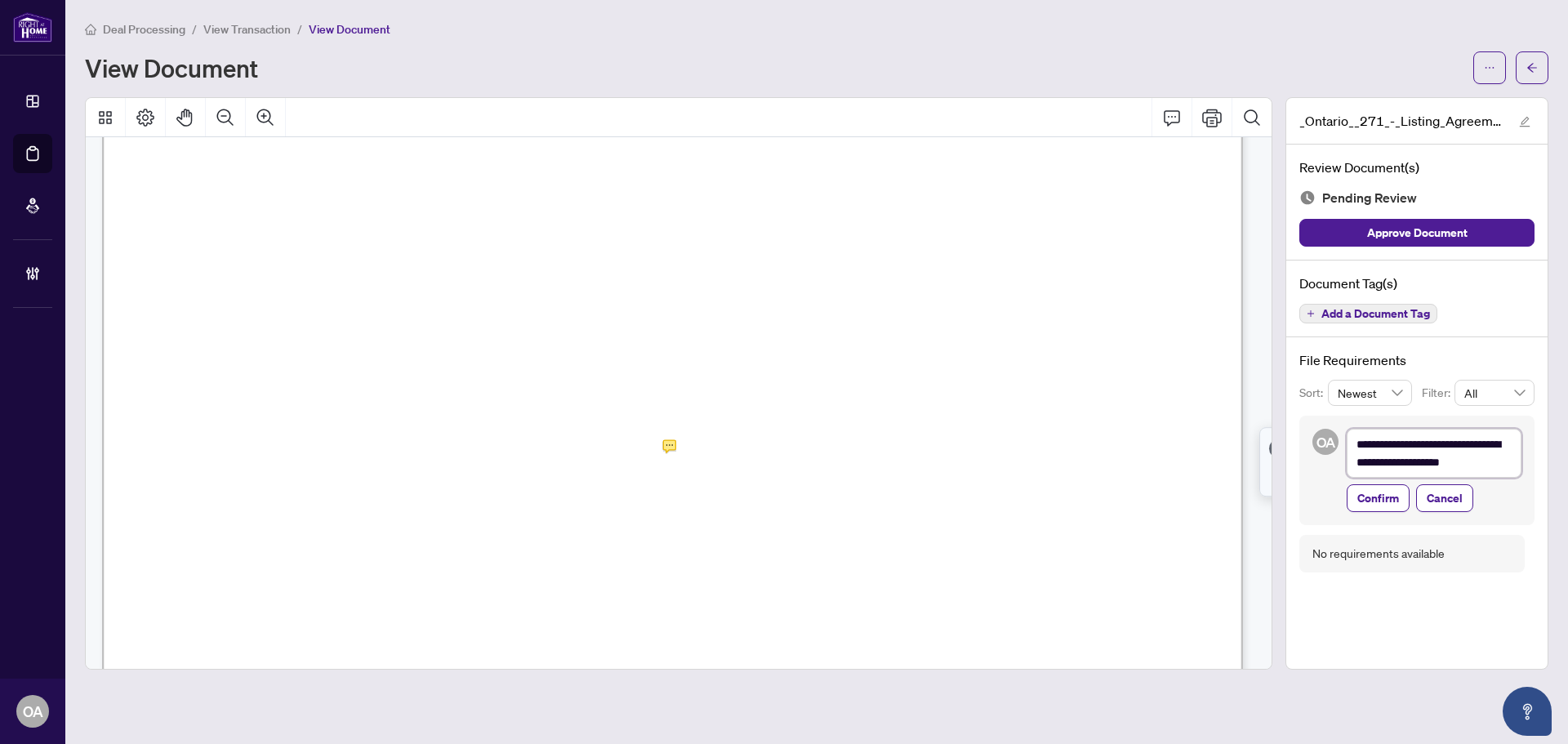
type textarea "**********"
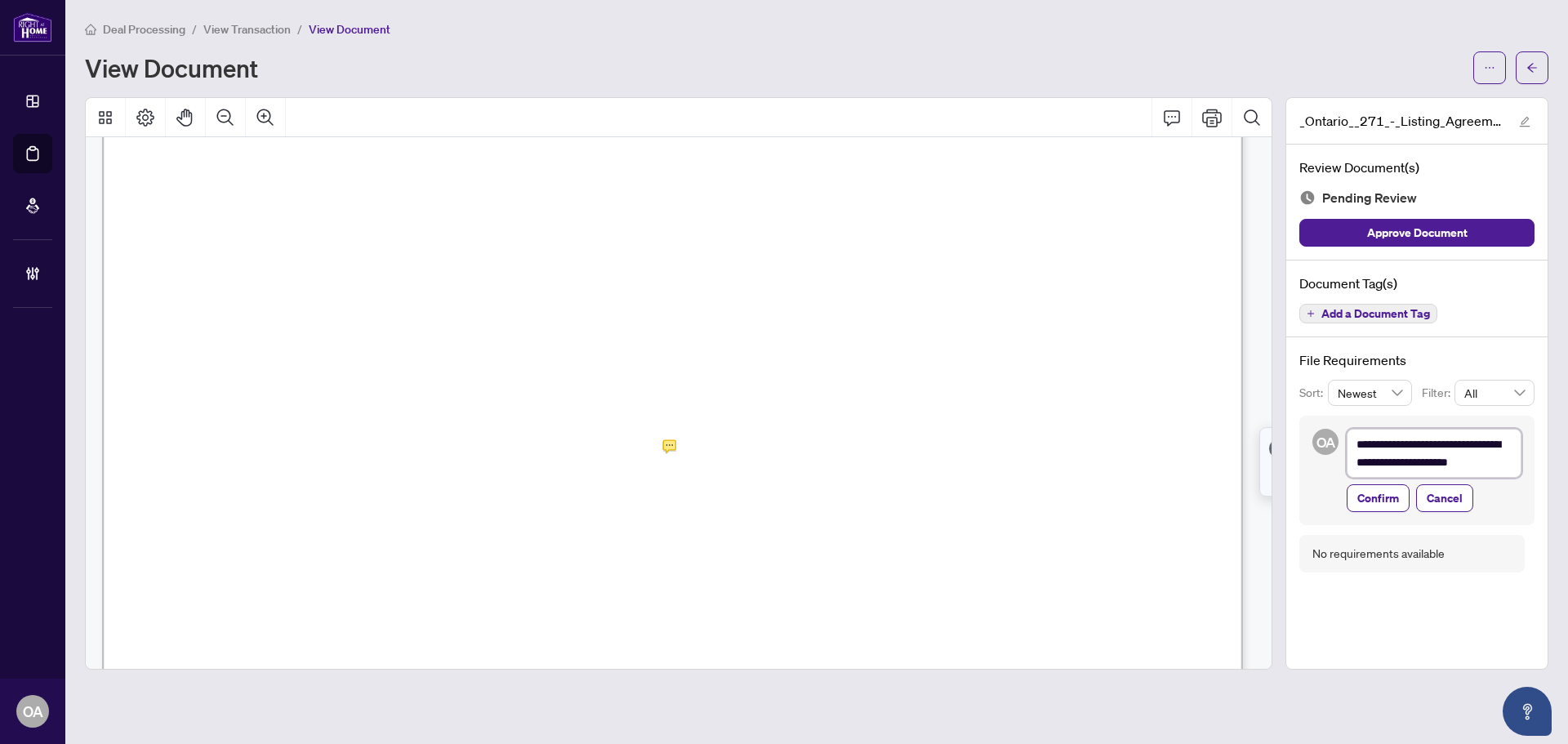
type textarea "**********"
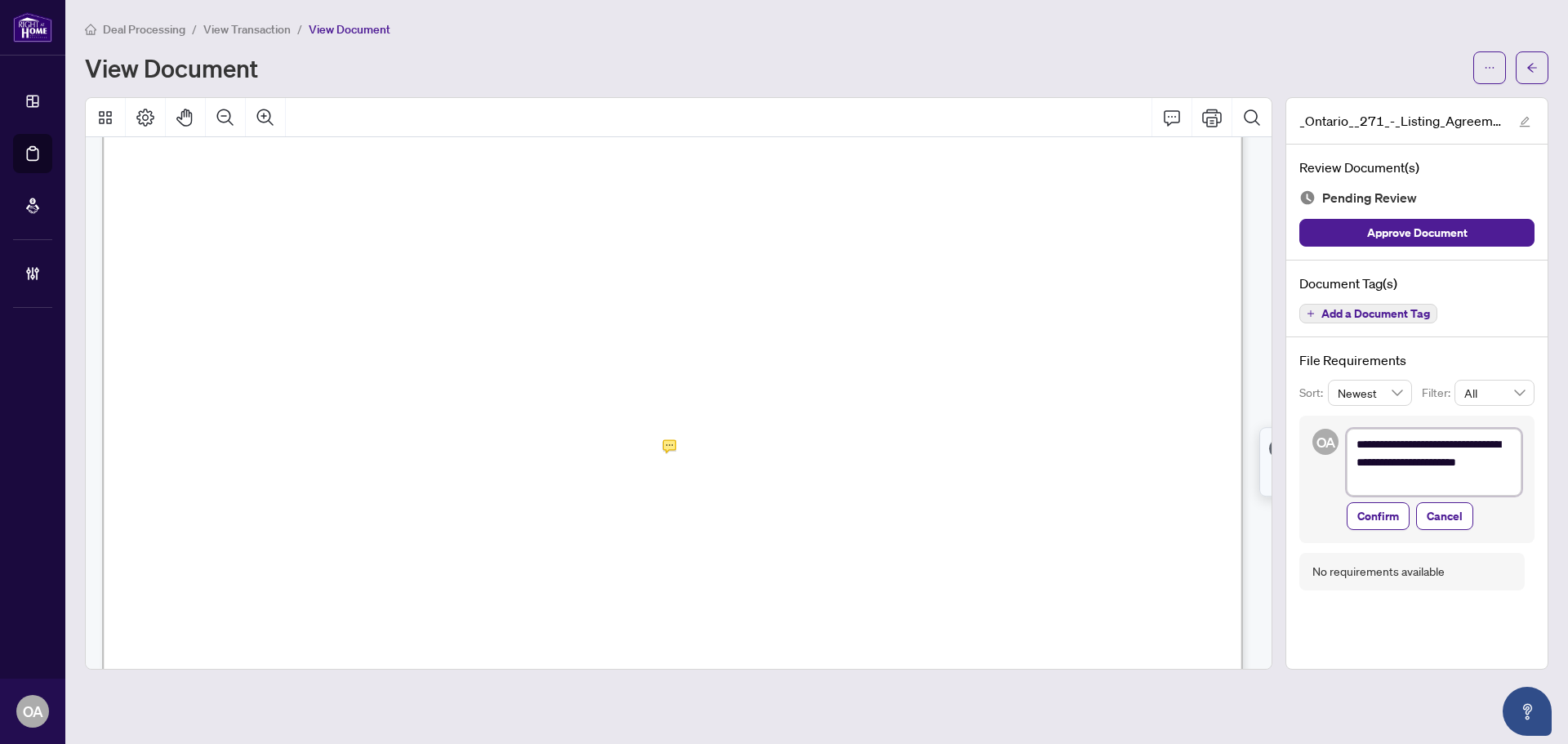
type textarea "**********"
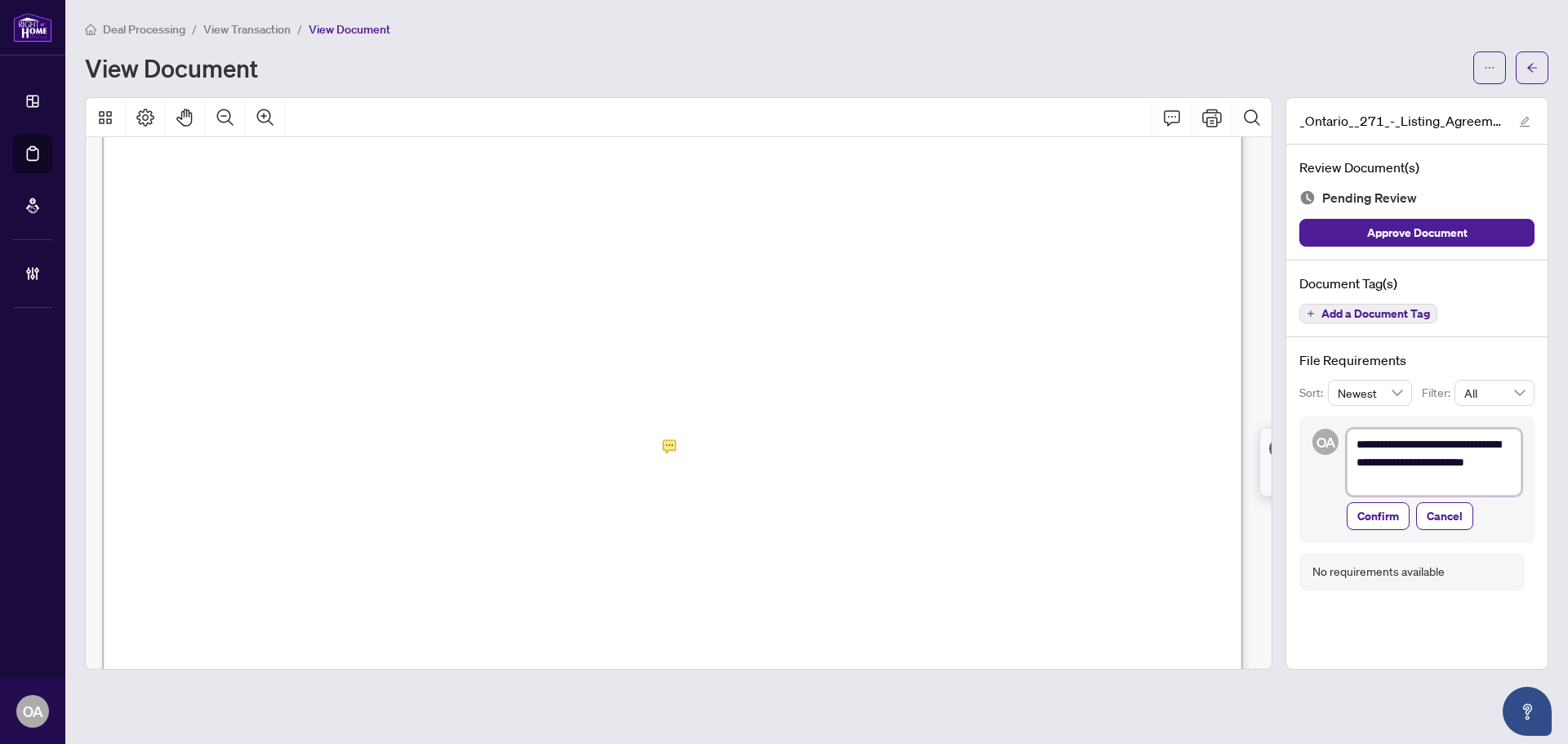
type textarea "**********"
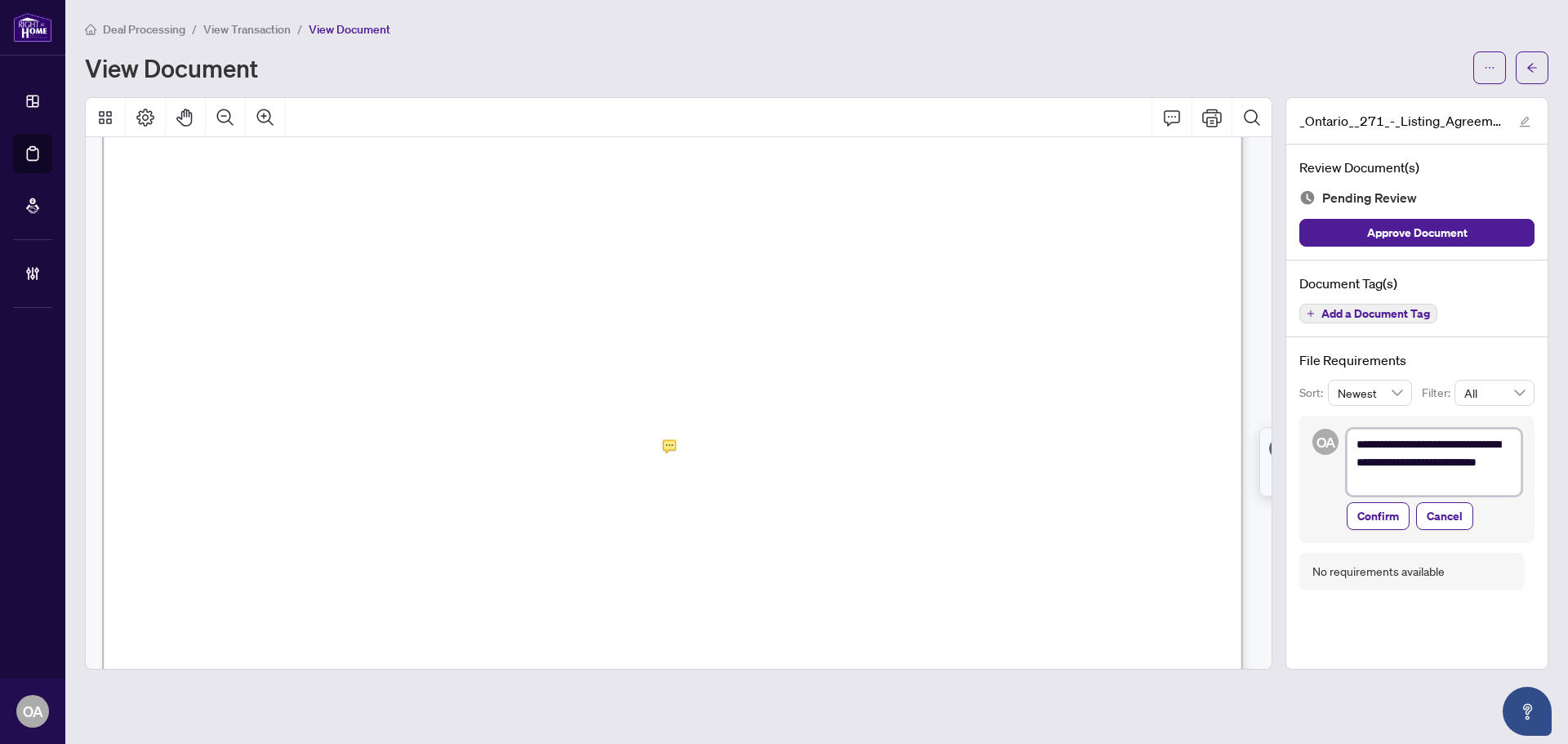
type textarea "**********"
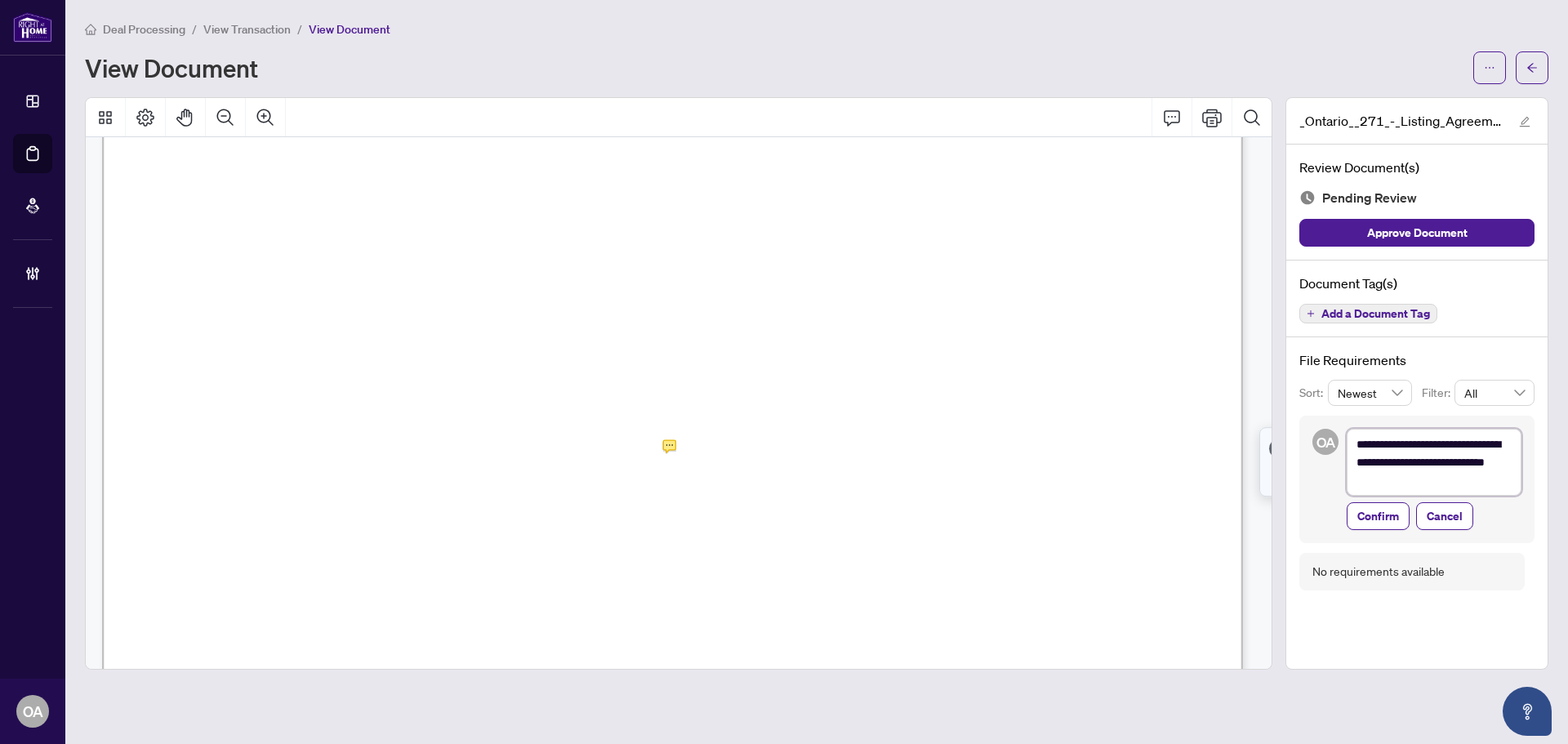
type textarea "**********"
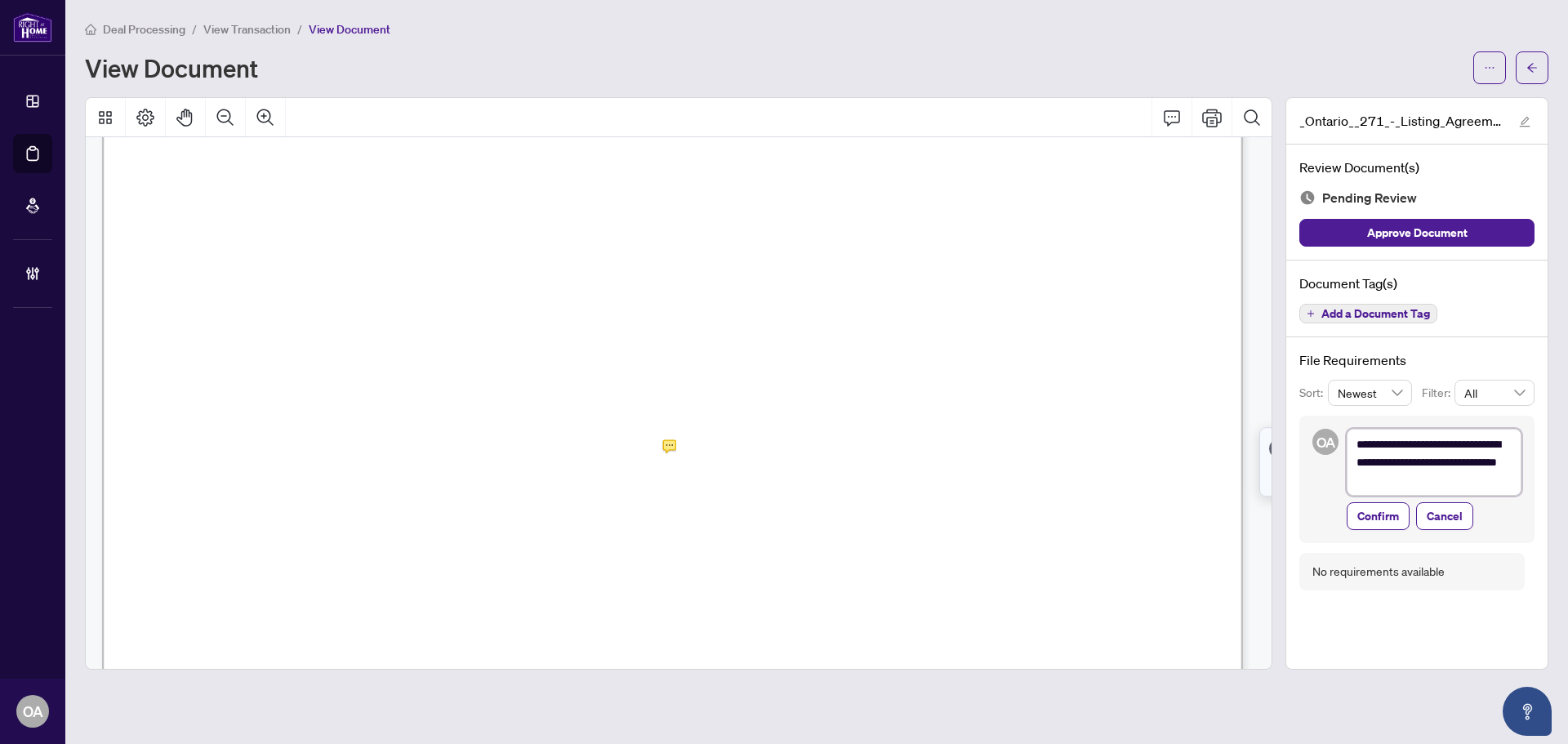
type textarea "**********"
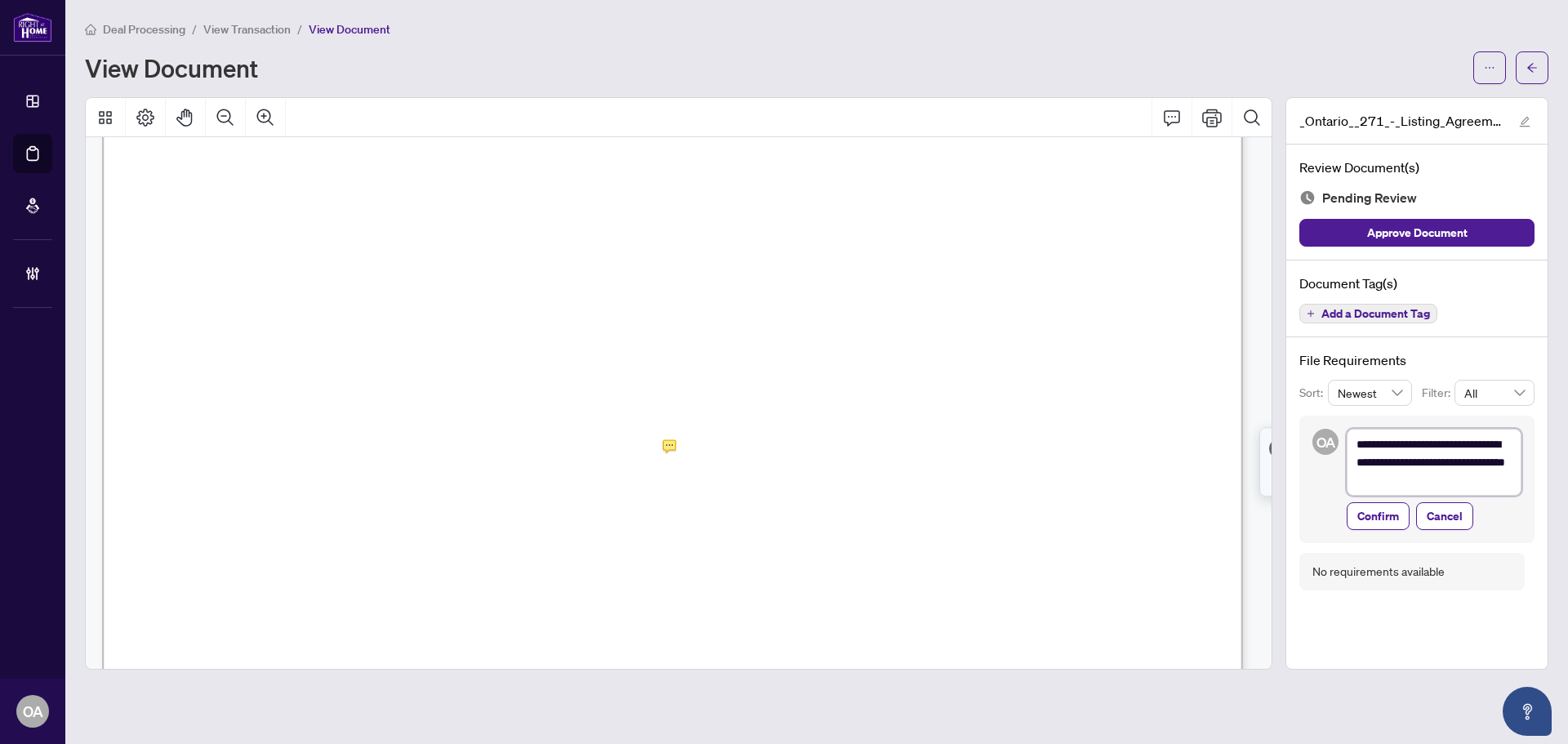
type textarea "**********"
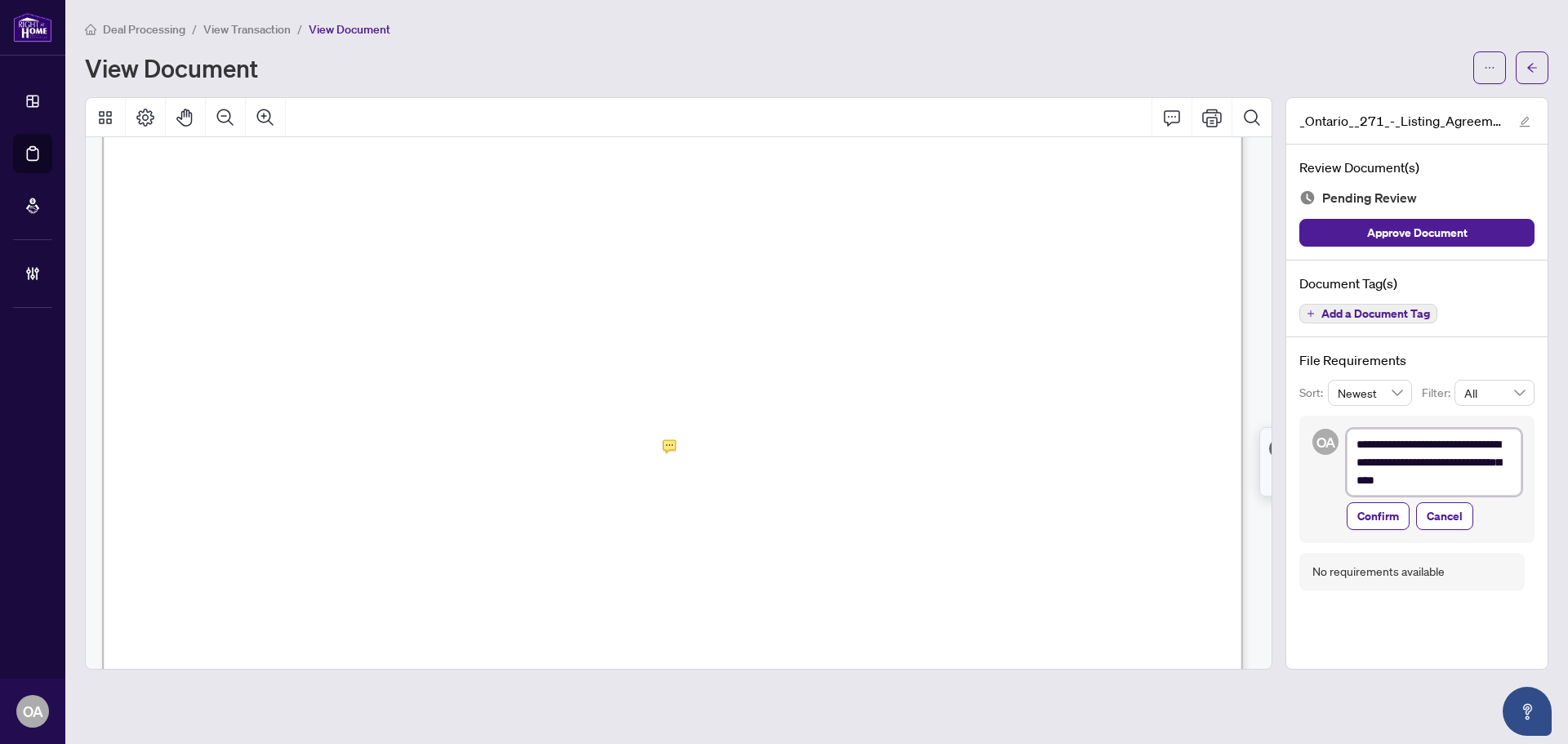
type textarea "**********"
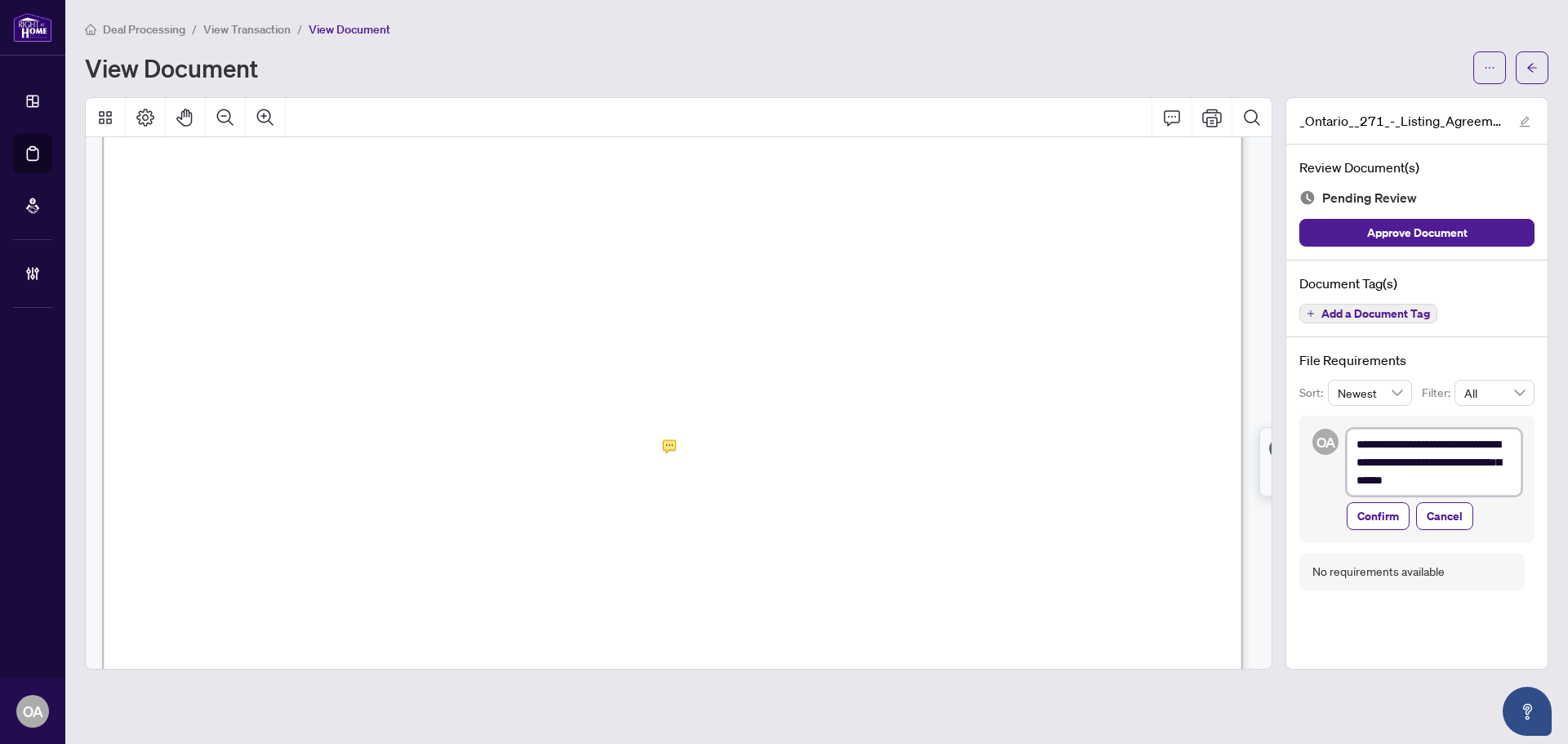
type textarea "**********"
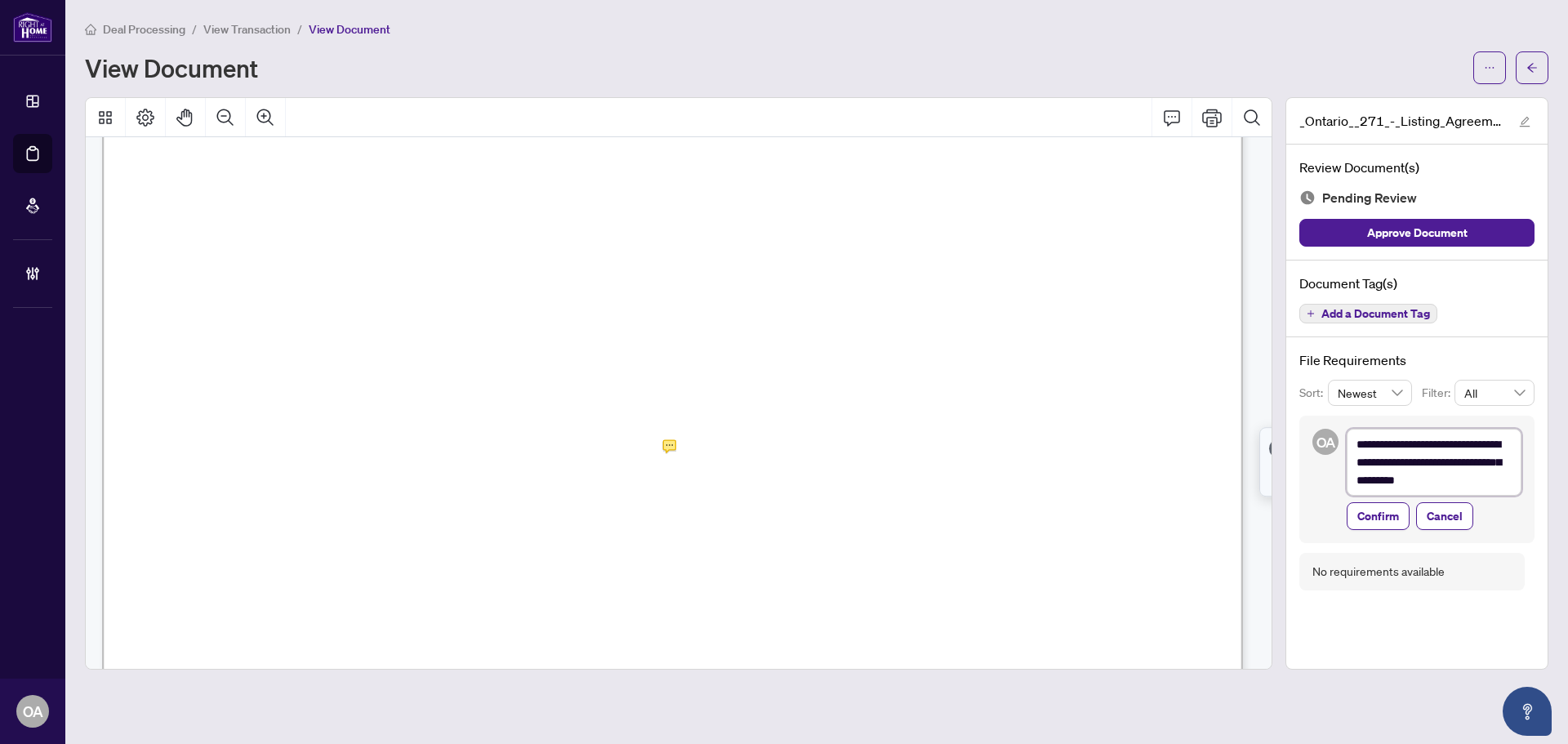
type textarea "**********"
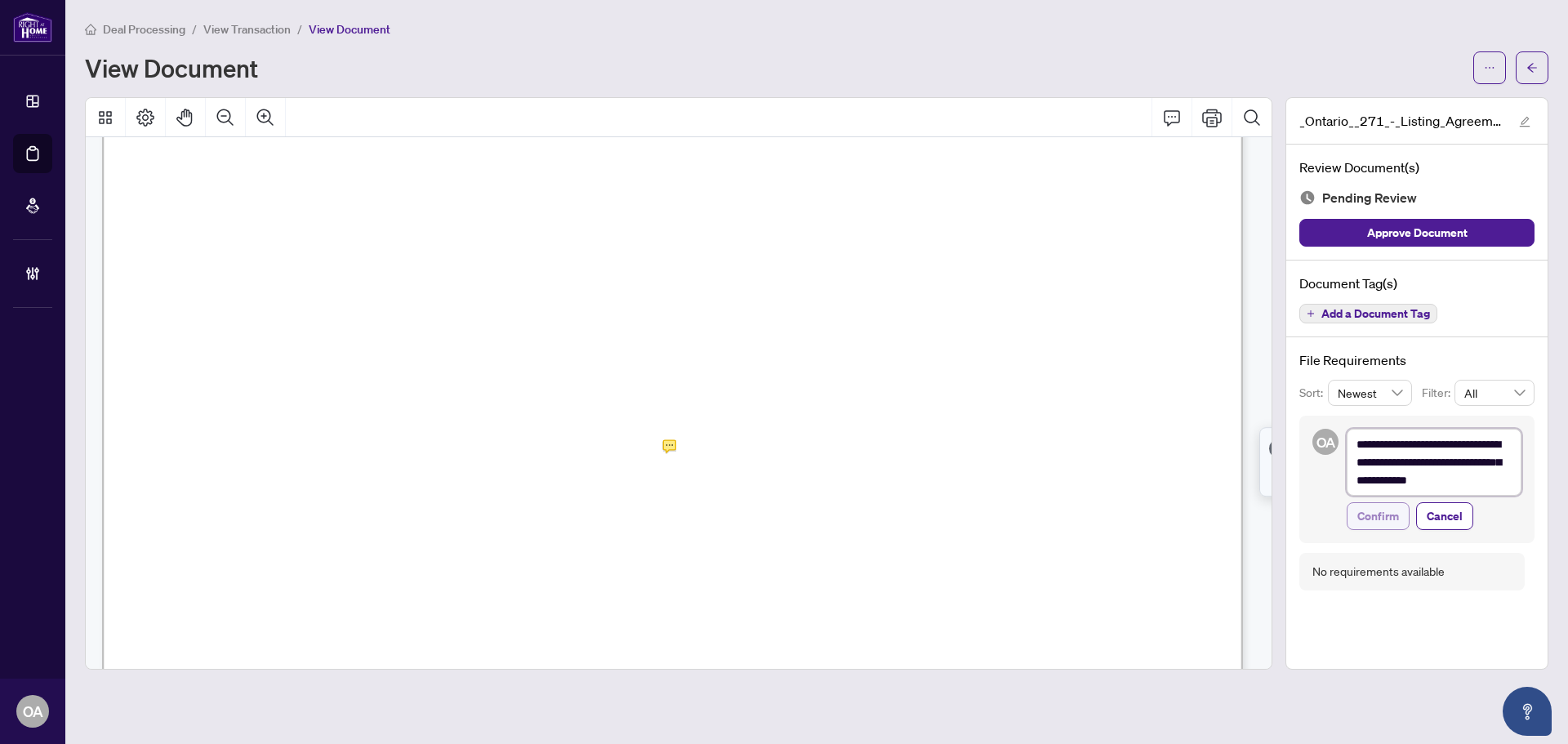
type textarea "**********"
click at [1395, 521] on span "Confirm" at bounding box center [1377, 516] width 42 height 26
type textarea "**********"
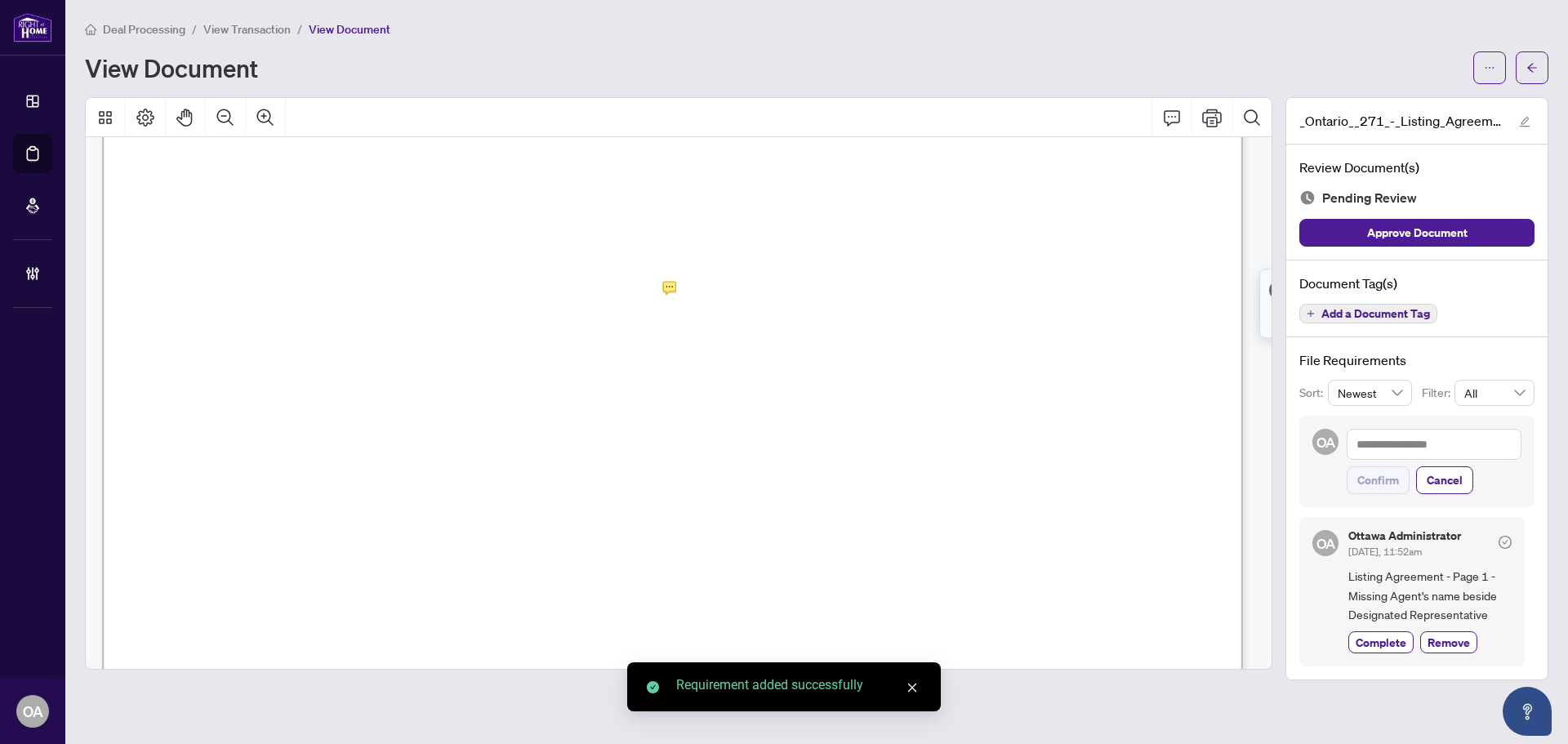
scroll to position [245, 0]
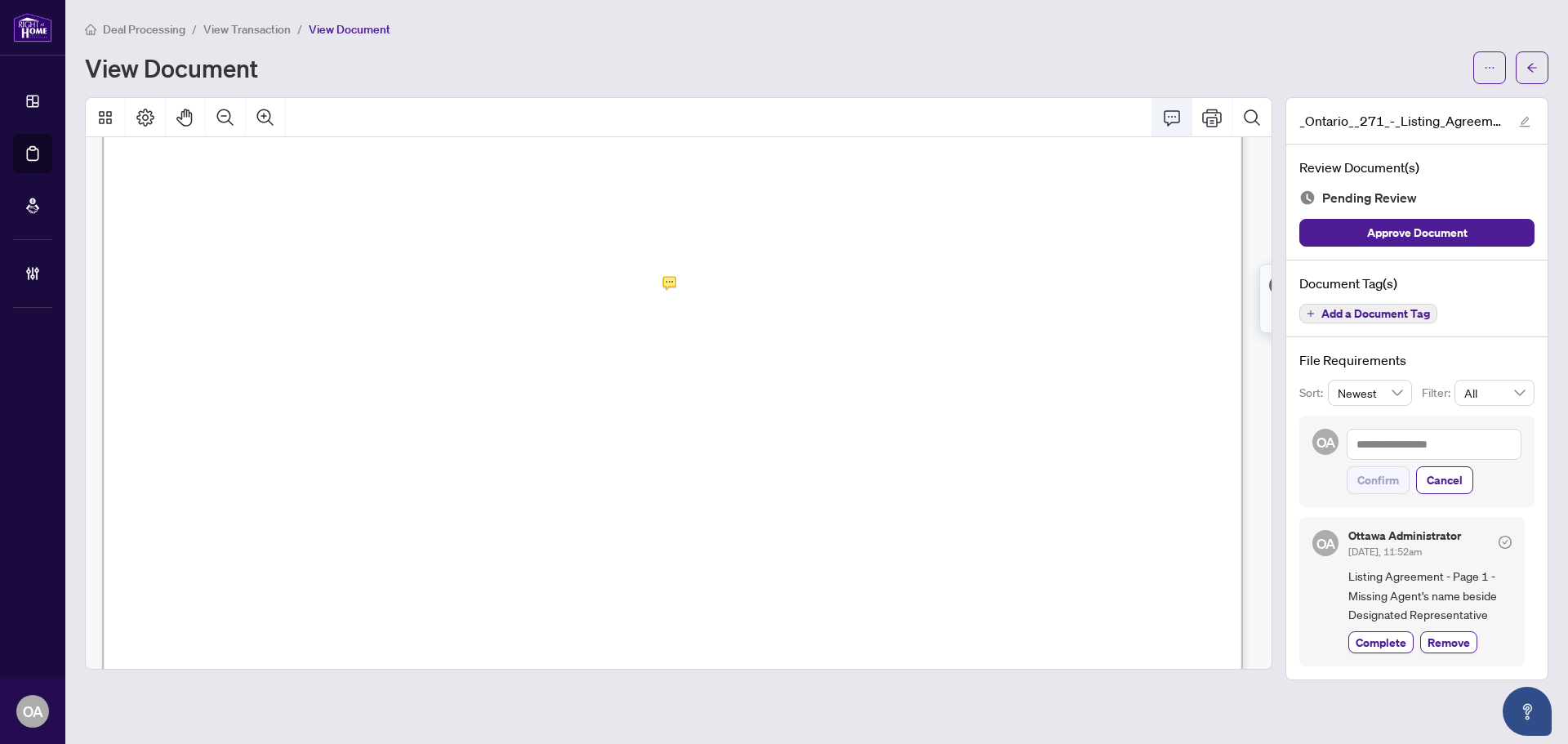
click at [1175, 125] on icon "Comment" at bounding box center [1171, 118] width 20 height 20
click at [302, 585] on p "**********" at bounding box center [340, 579] width 238 height 14
click at [364, 573] on div "**********" at bounding box center [339, 579] width 258 height 33
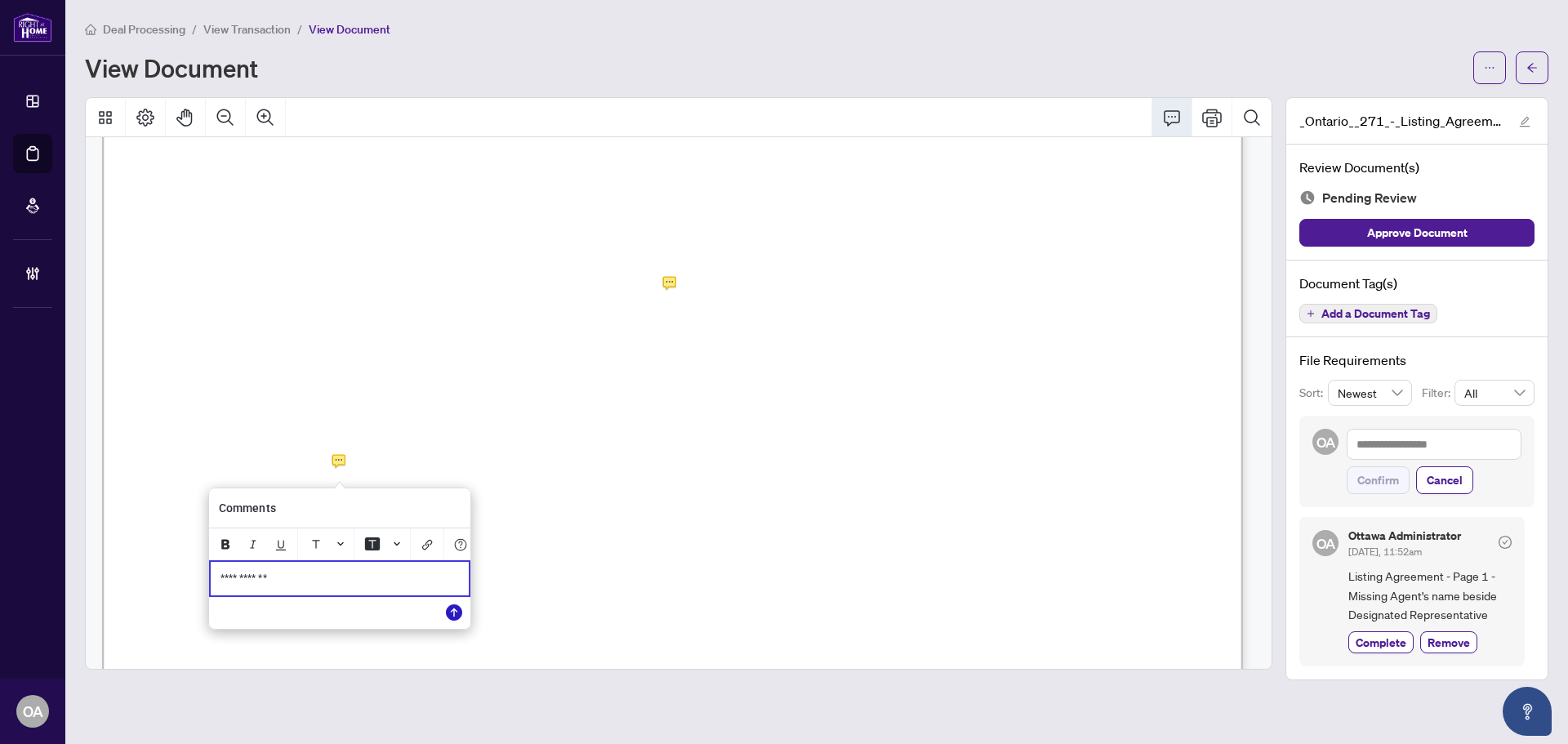
click at [449, 618] on icon "Save" at bounding box center [453, 612] width 16 height 16
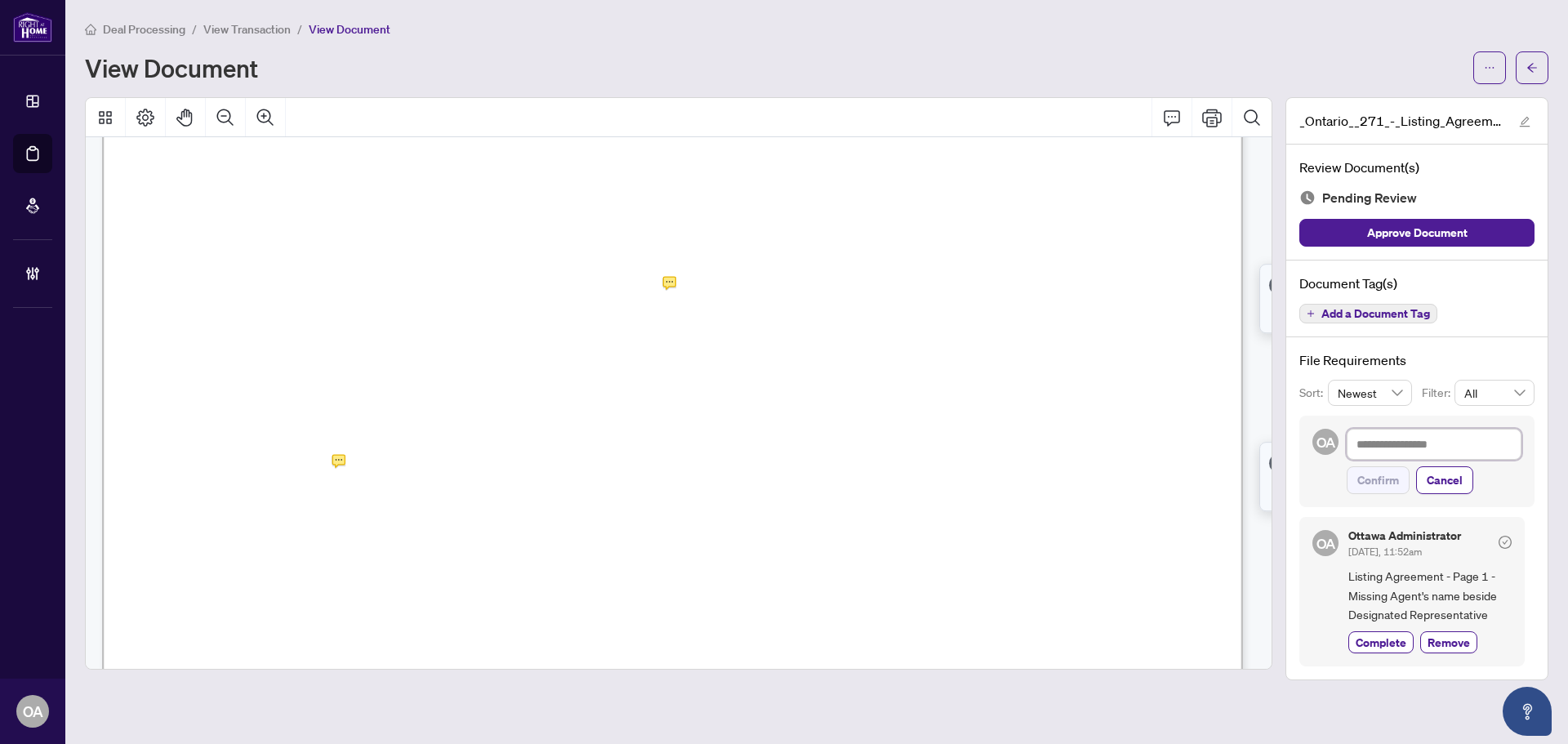
click at [1373, 450] on textarea at bounding box center [1433, 444] width 175 height 31
type textarea "*"
type textarea "**"
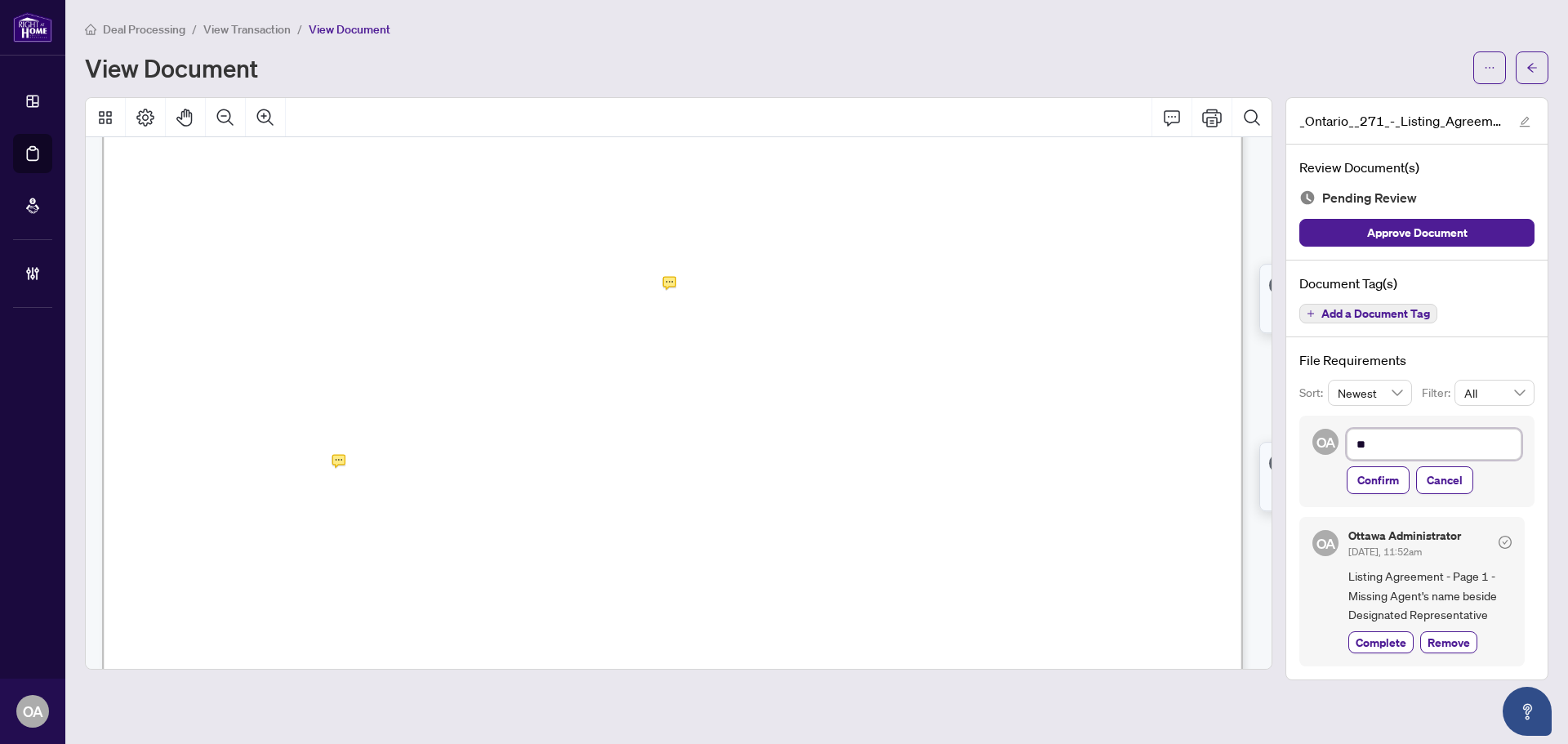
type textarea "***"
type textarea "****"
type textarea "*****"
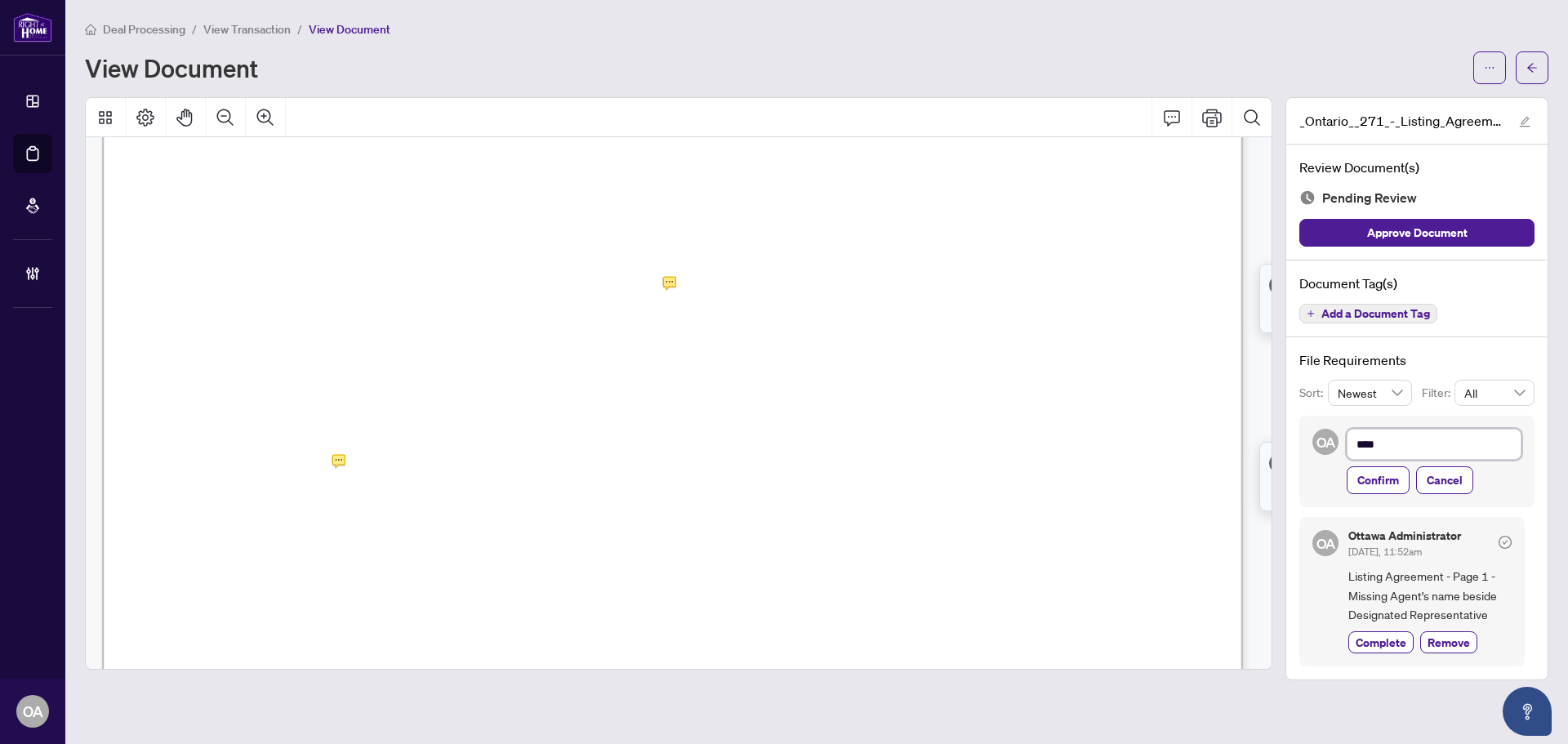
type textarea "*****"
type textarea "******"
type textarea "*******"
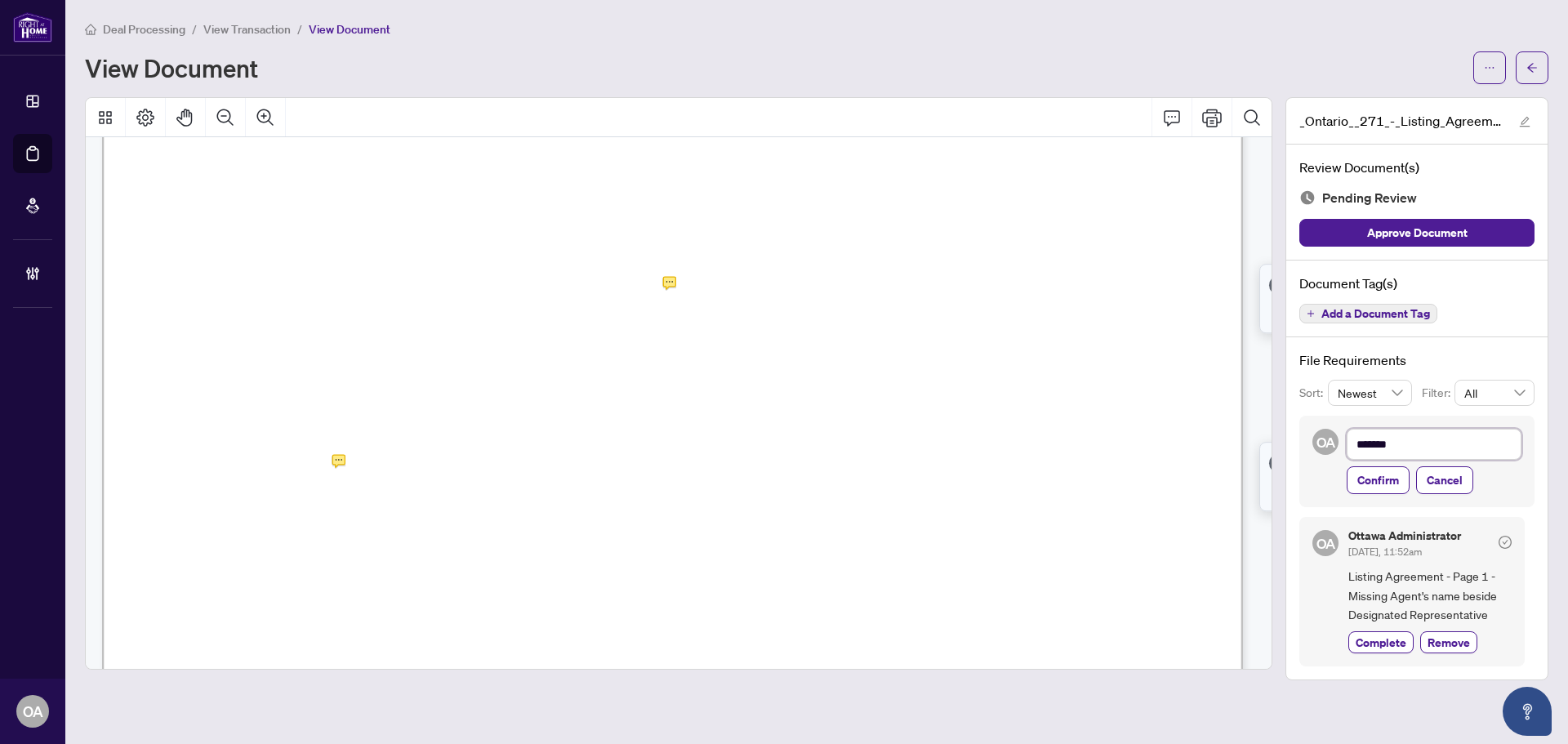
type textarea "*******"
type textarea "*********"
type textarea "**********"
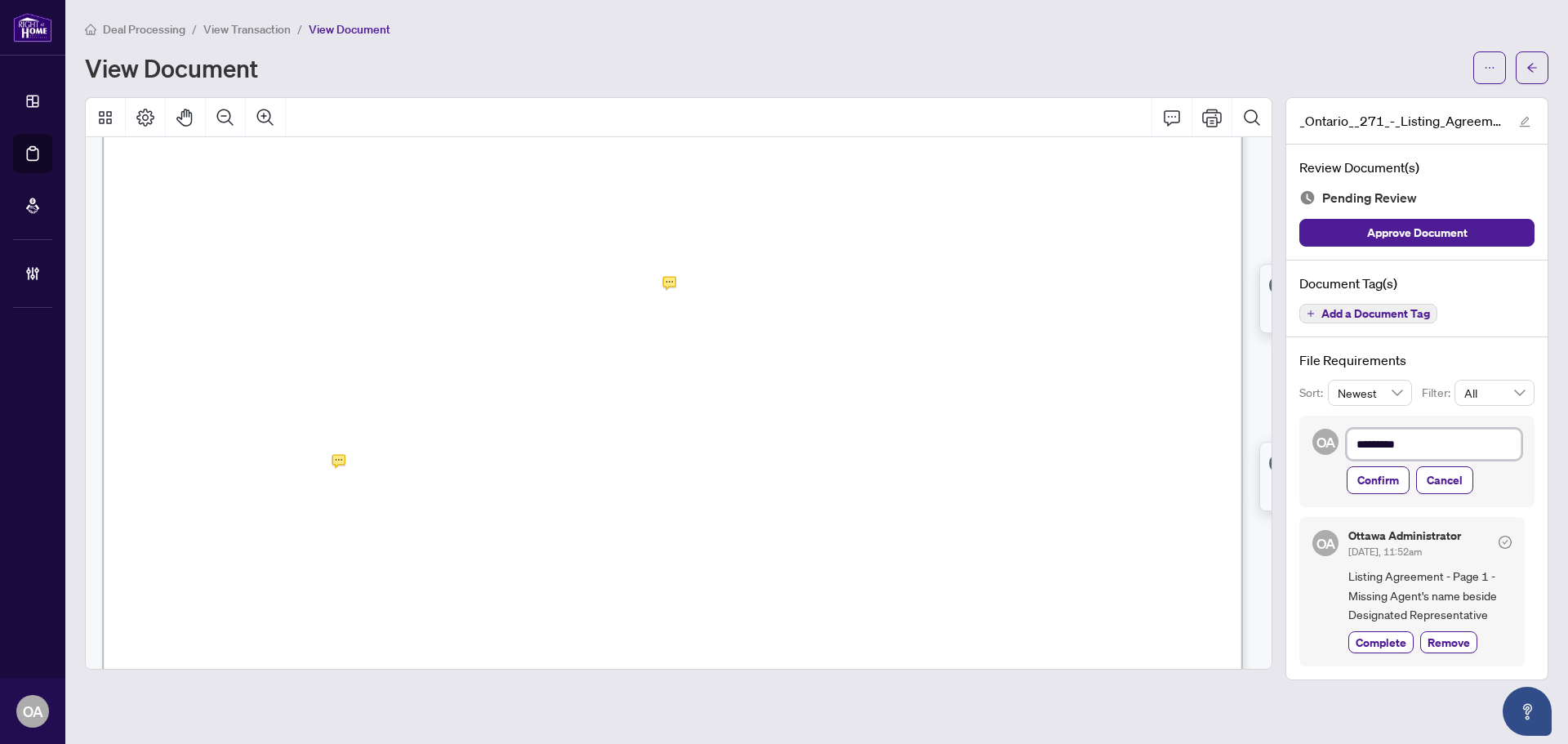
type textarea "**********"
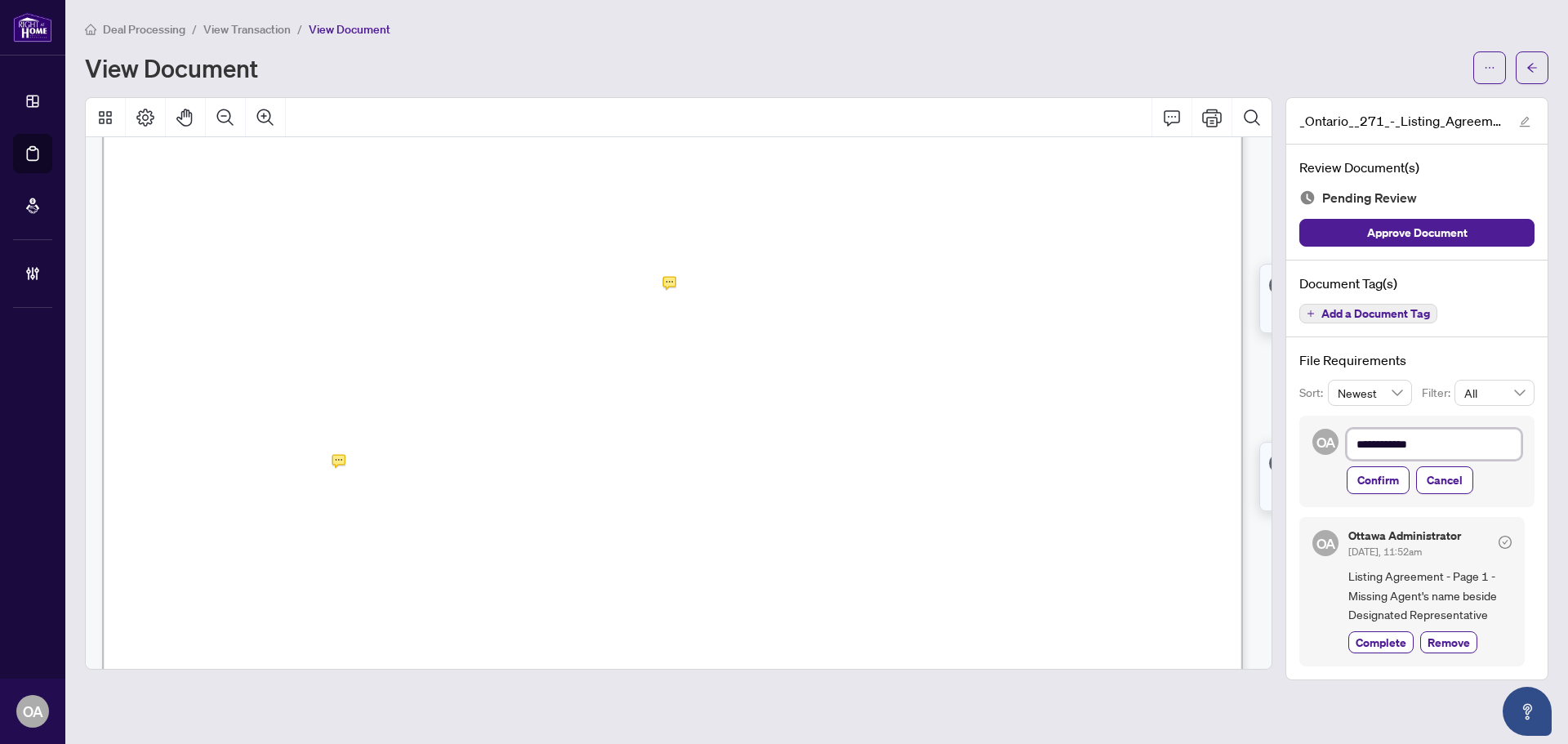
type textarea "**********"
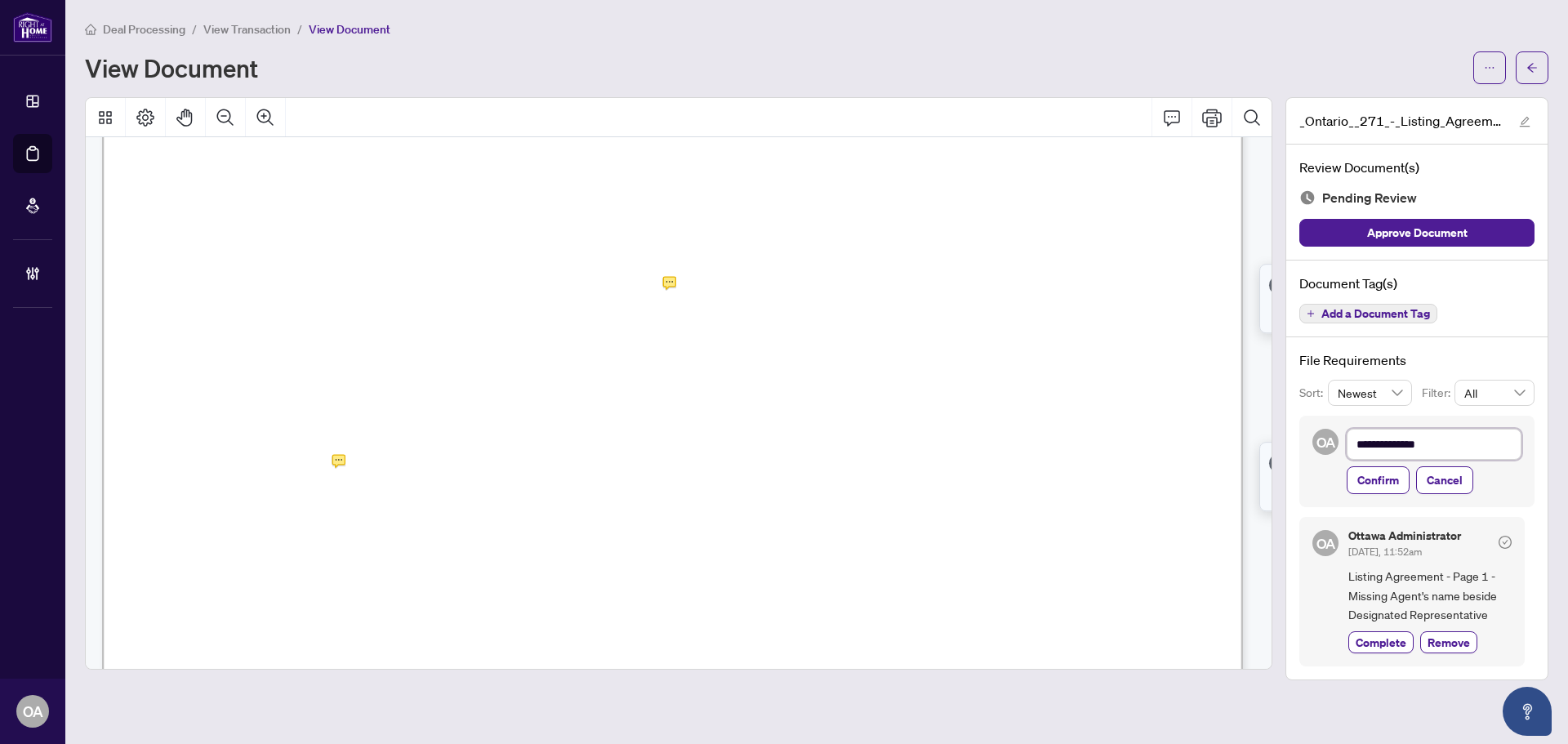
type textarea "**********"
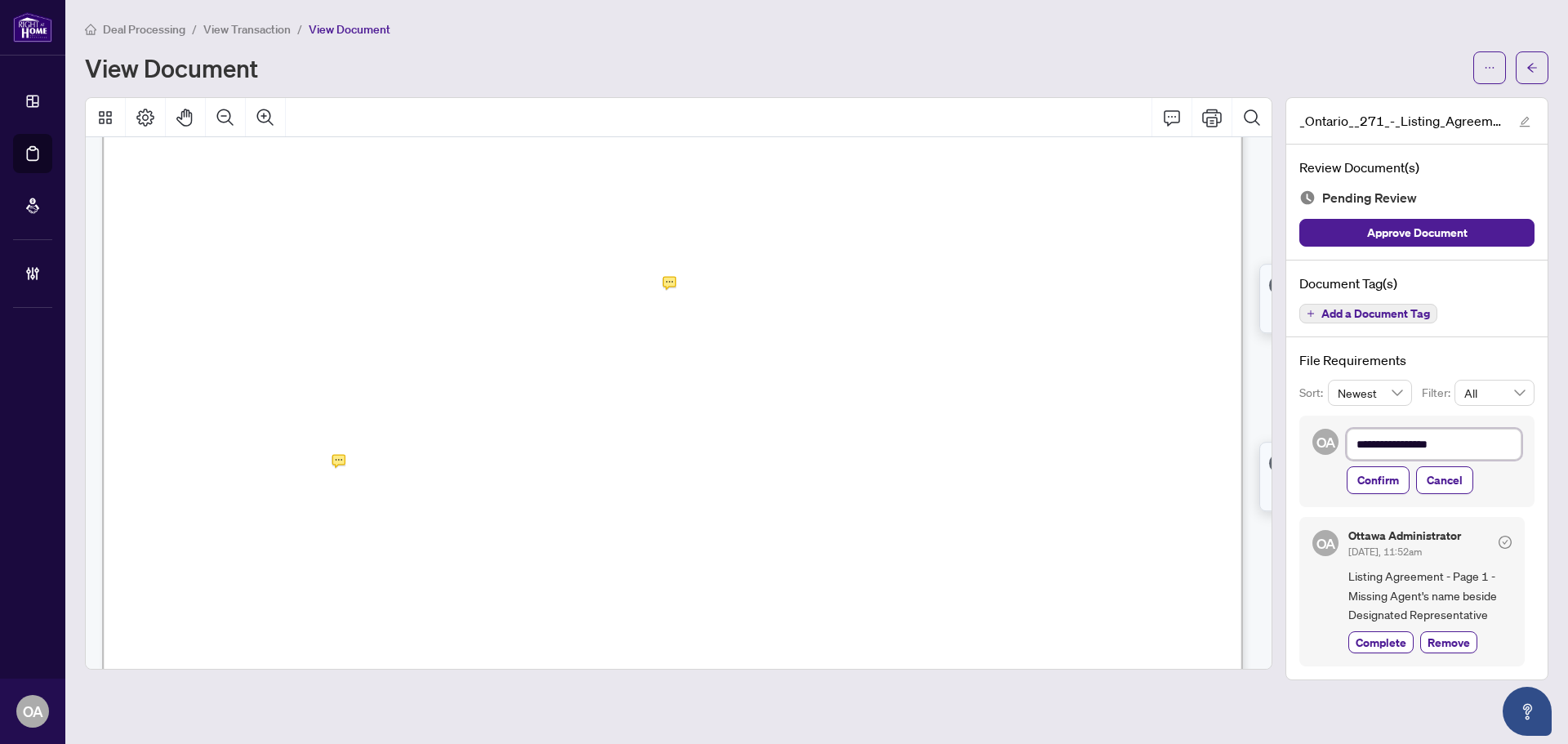
type textarea "**********"
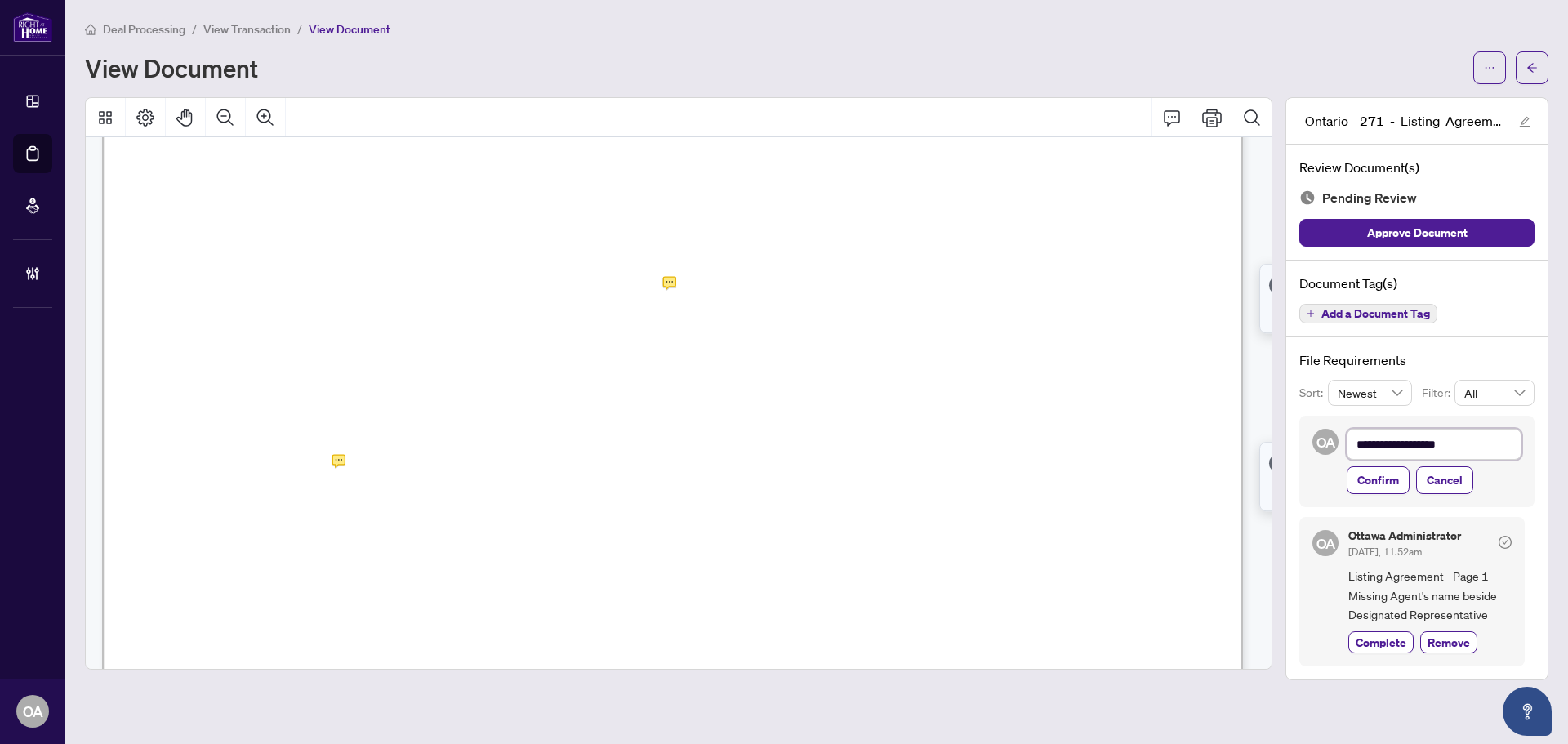
type textarea "**********"
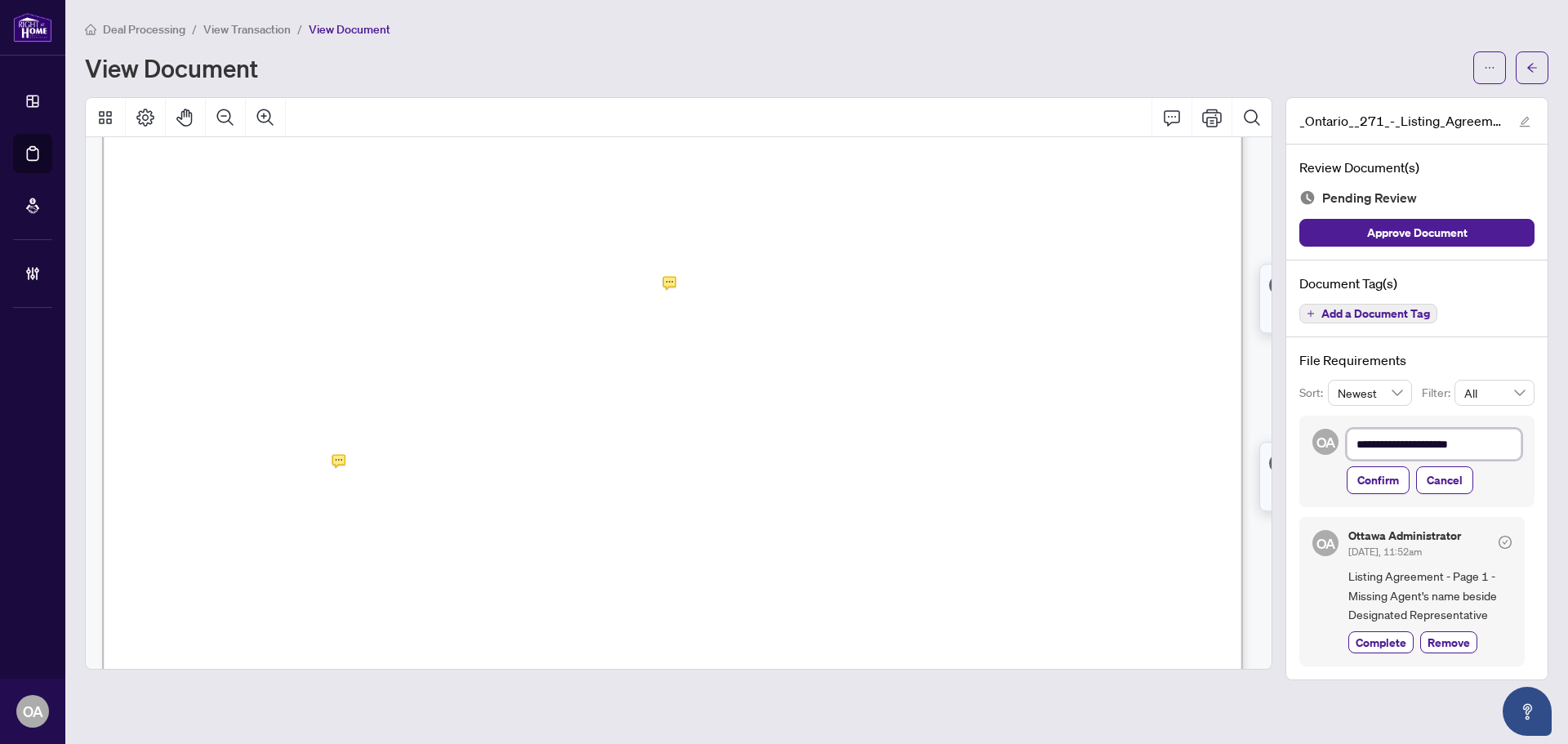
type textarea "**********"
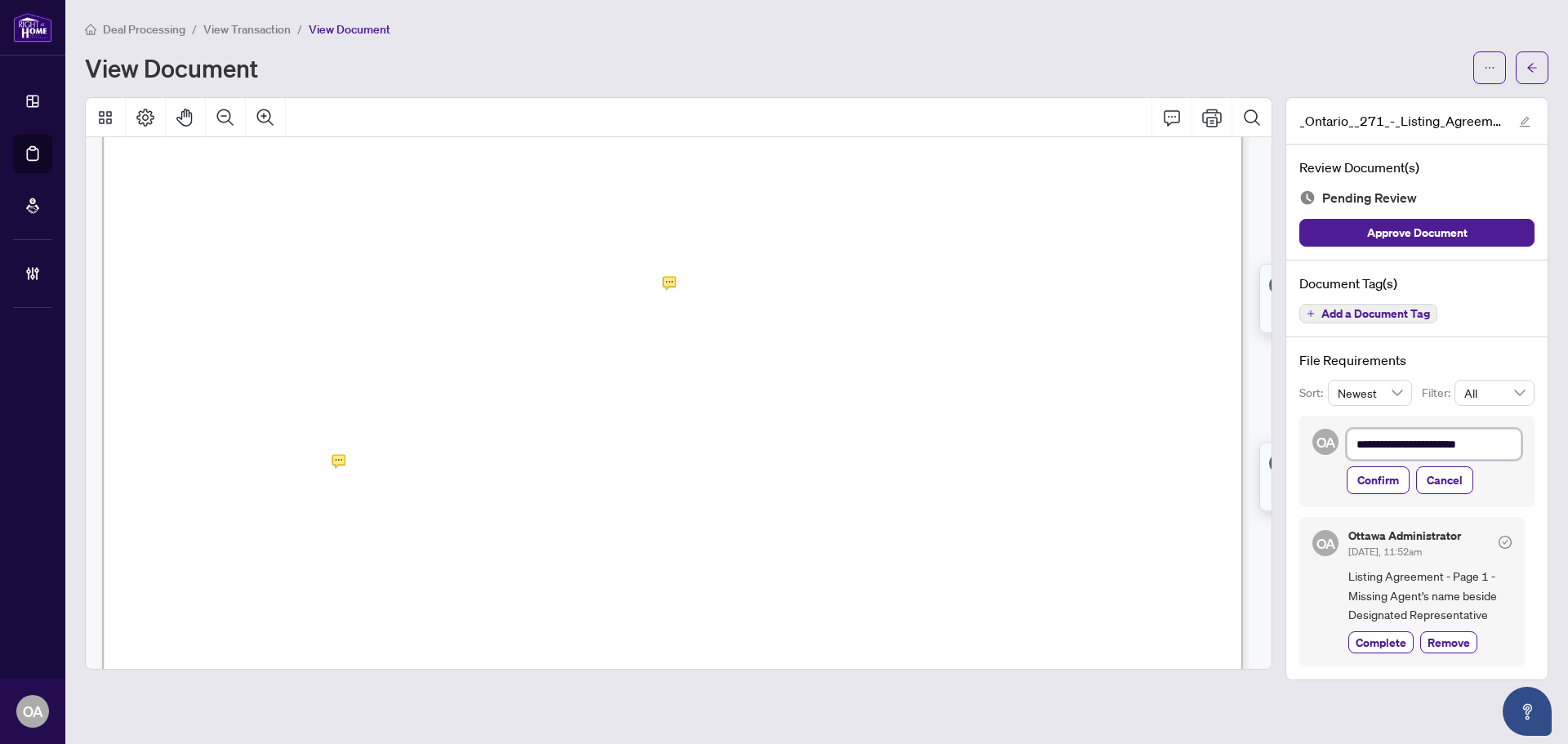
type textarea "**********"
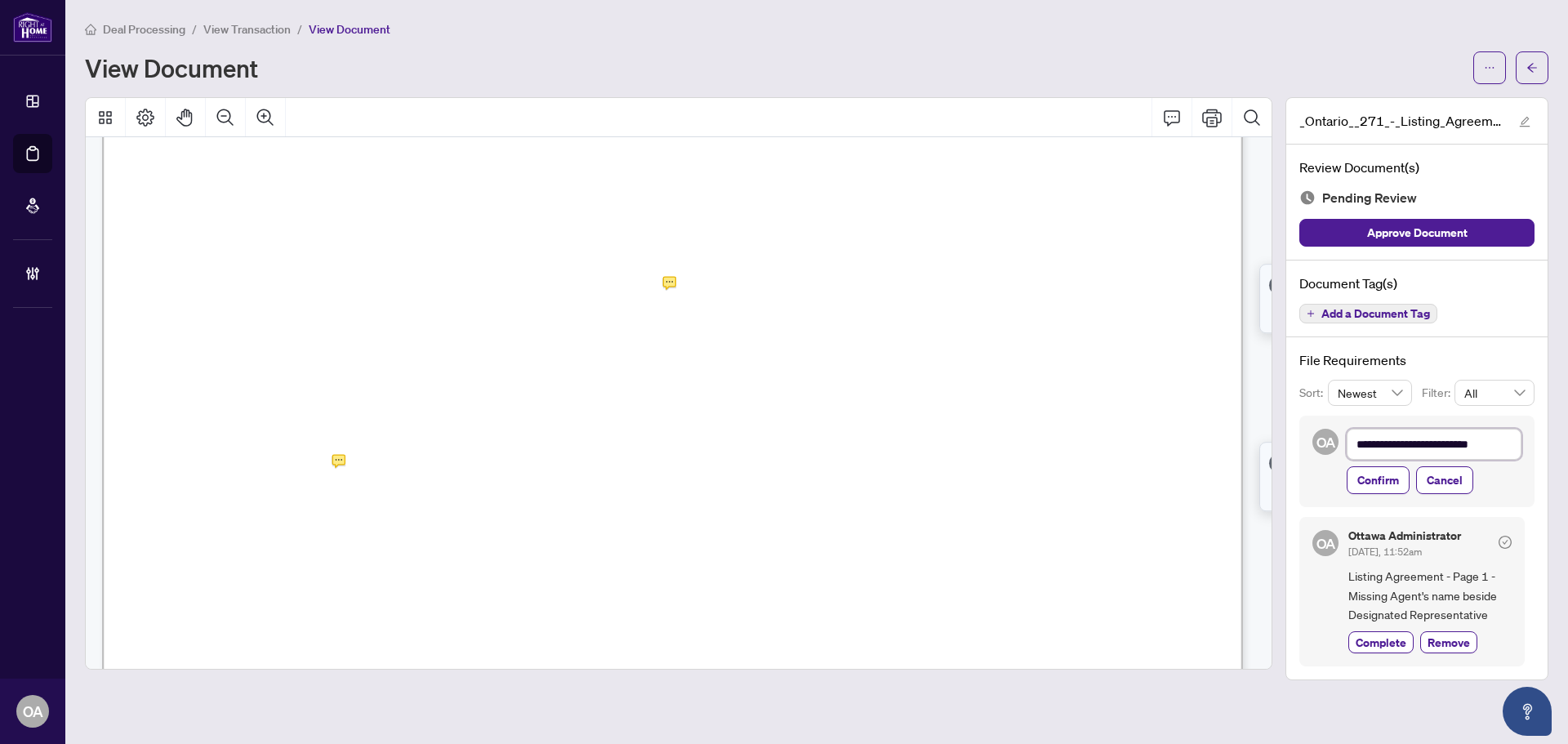
type textarea "**********"
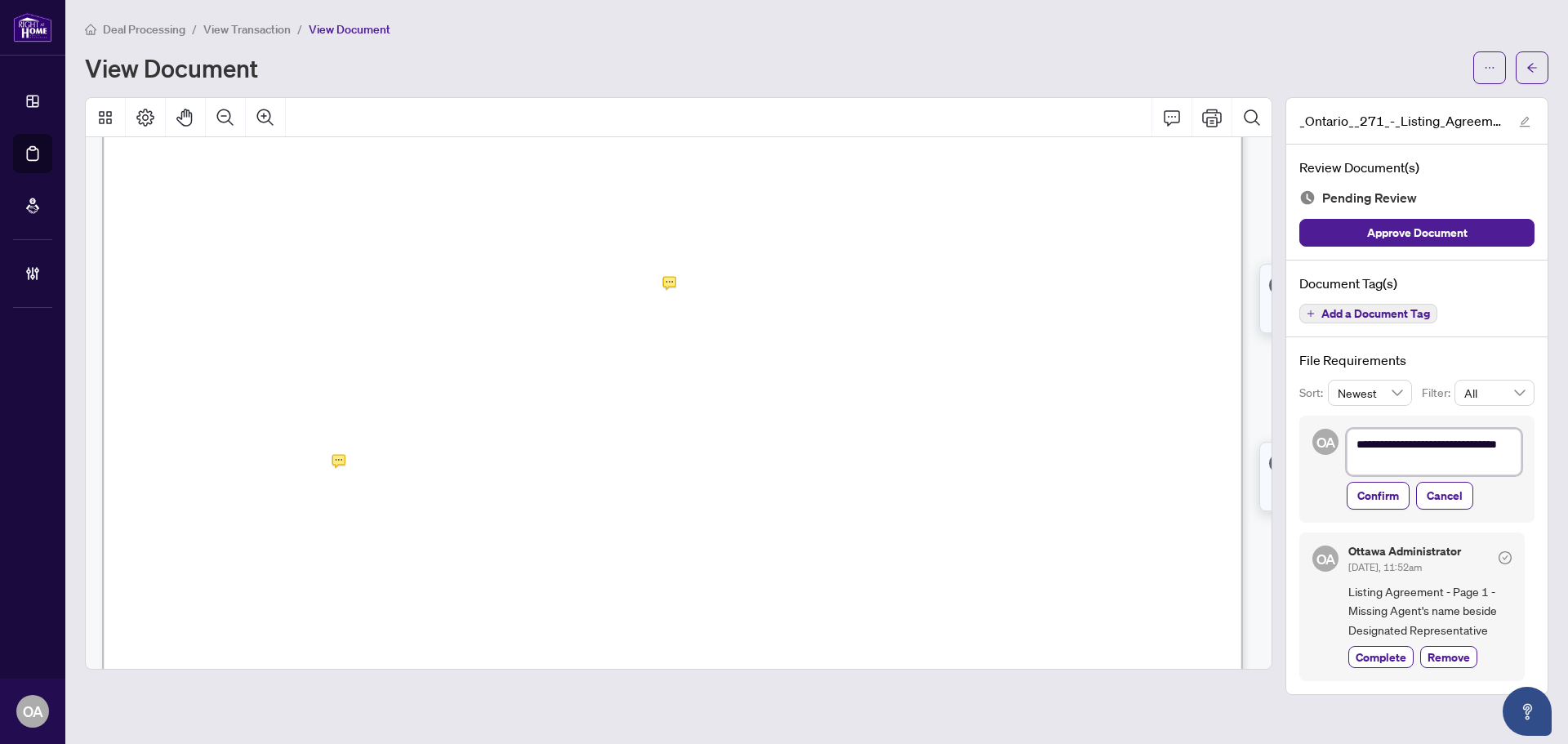
scroll to position [0, 0]
click at [1376, 498] on span "Confirm" at bounding box center [1377, 498] width 42 height 26
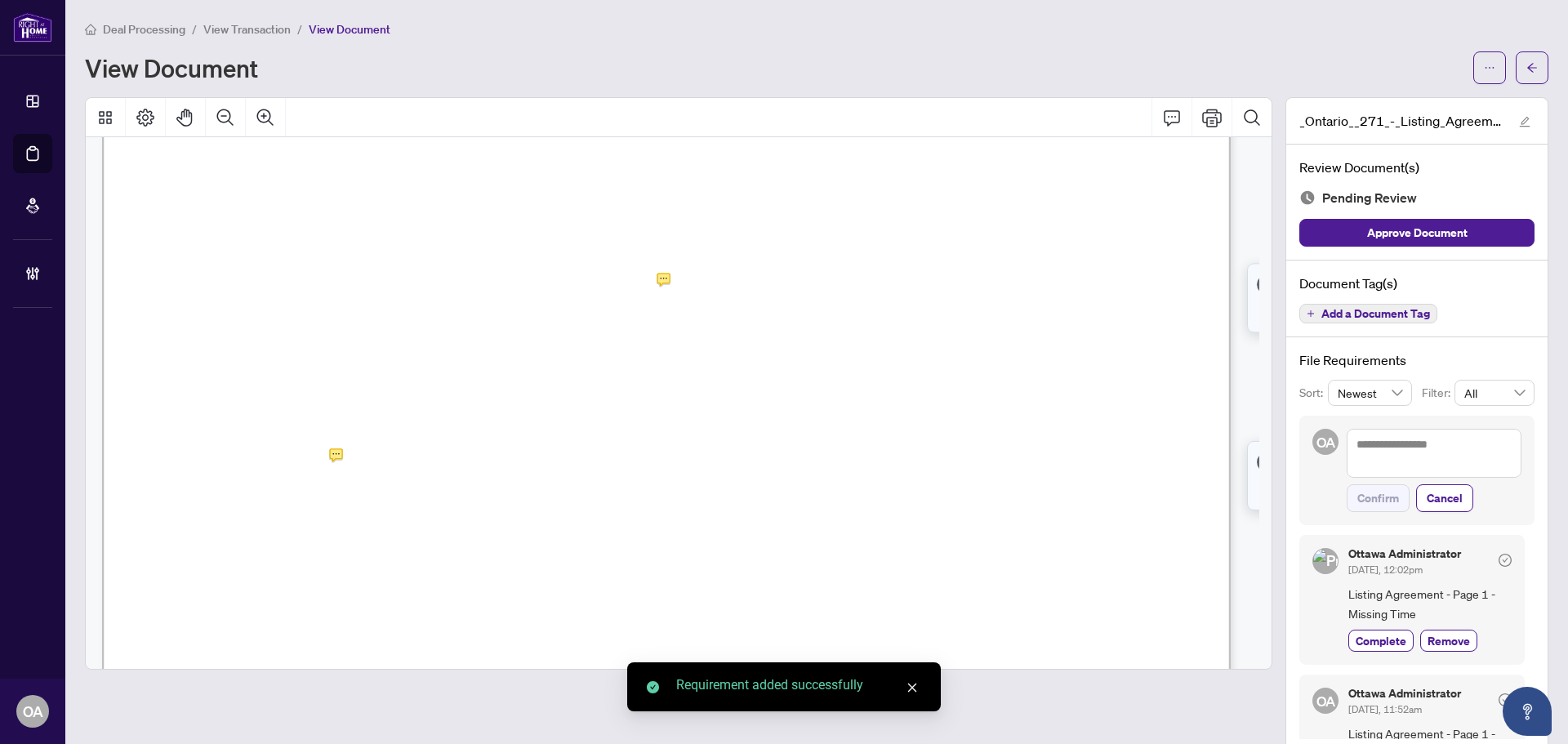
scroll to position [243, 0]
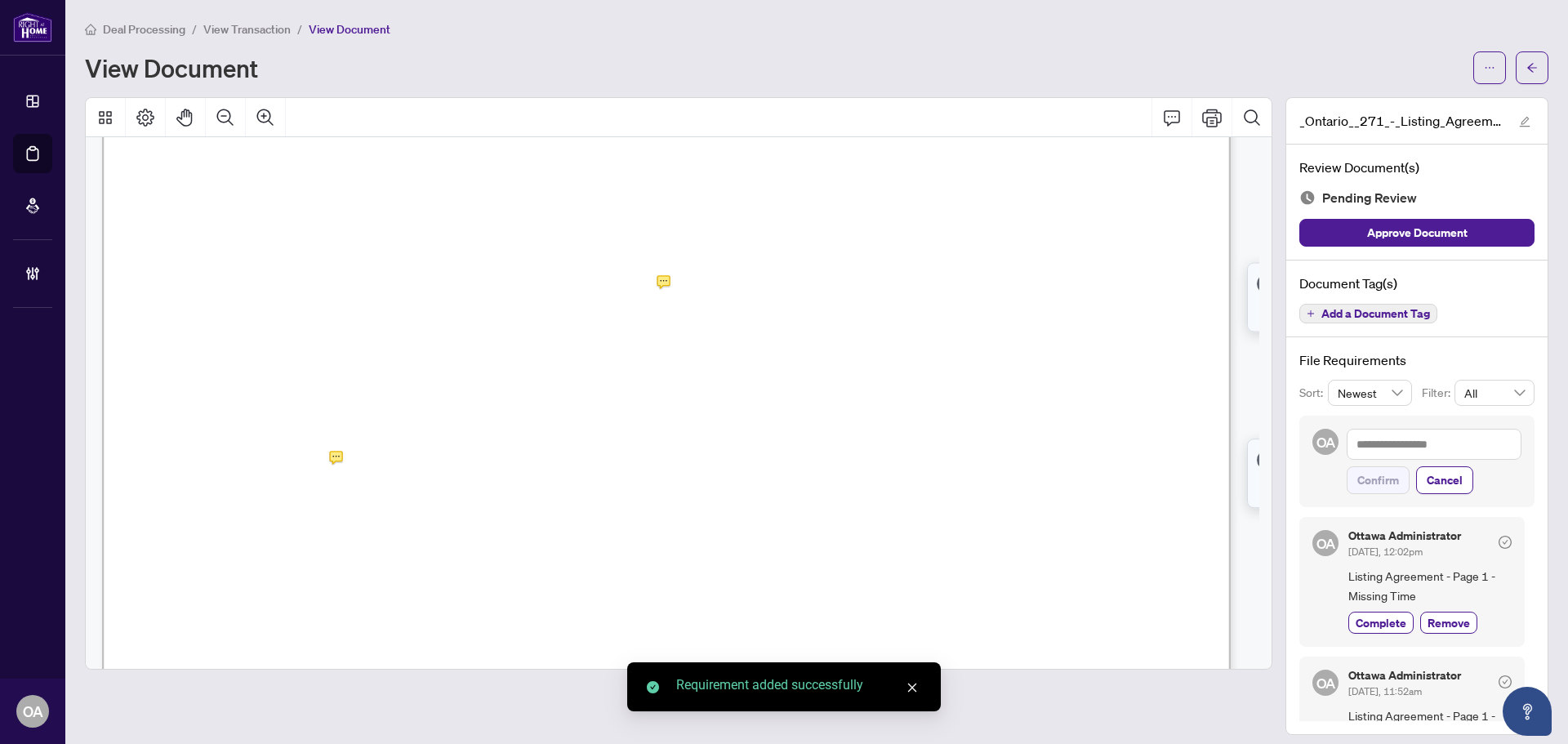
click at [915, 690] on icon "close" at bounding box center [912, 688] width 9 height 9
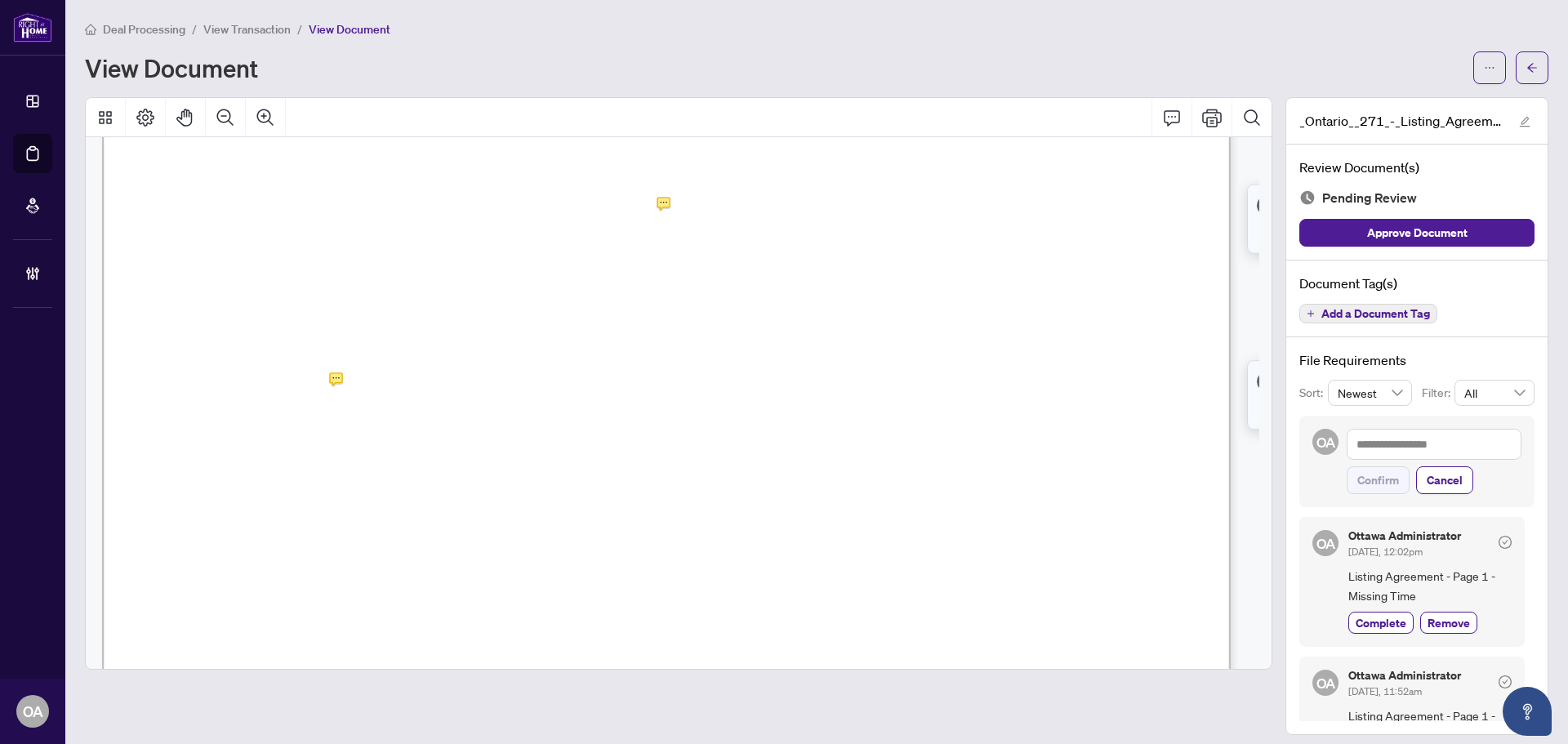
scroll to position [406, 0]
click at [187, 410] on span "{" at bounding box center [184, 391] width 8 height 59
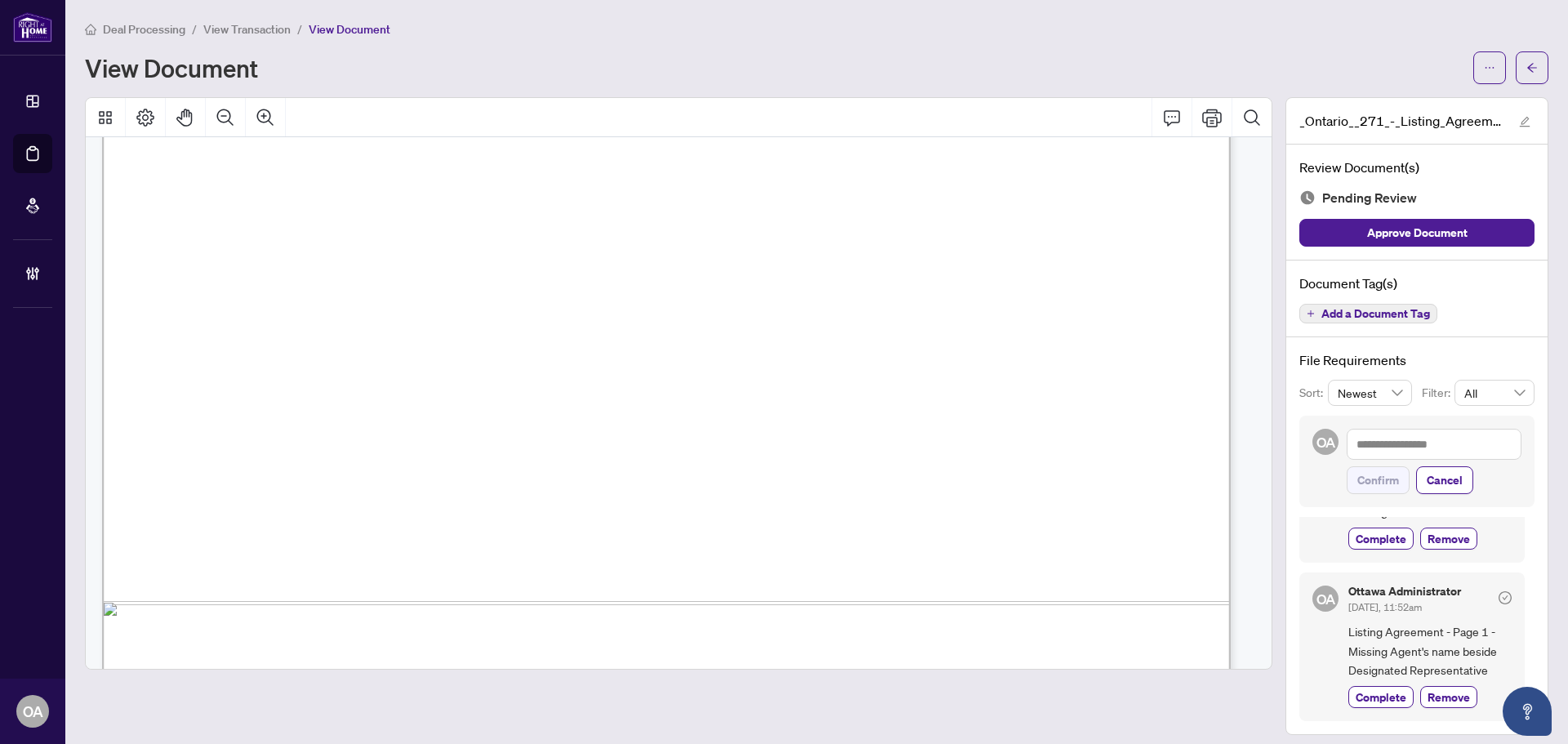
scroll to position [6966, 0]
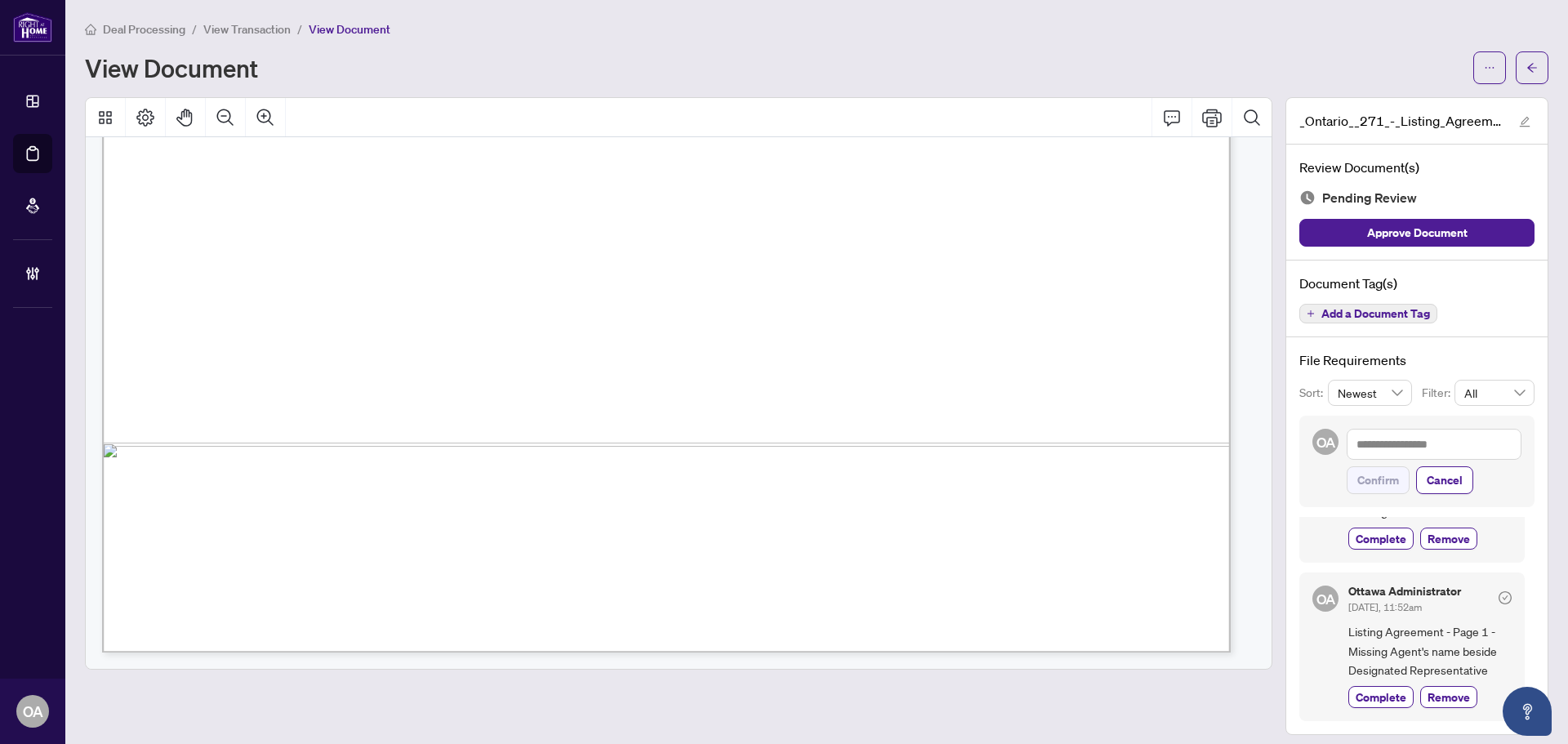
click at [1390, 319] on span "Add a Document Tag" at bounding box center [1375, 313] width 108 height 11
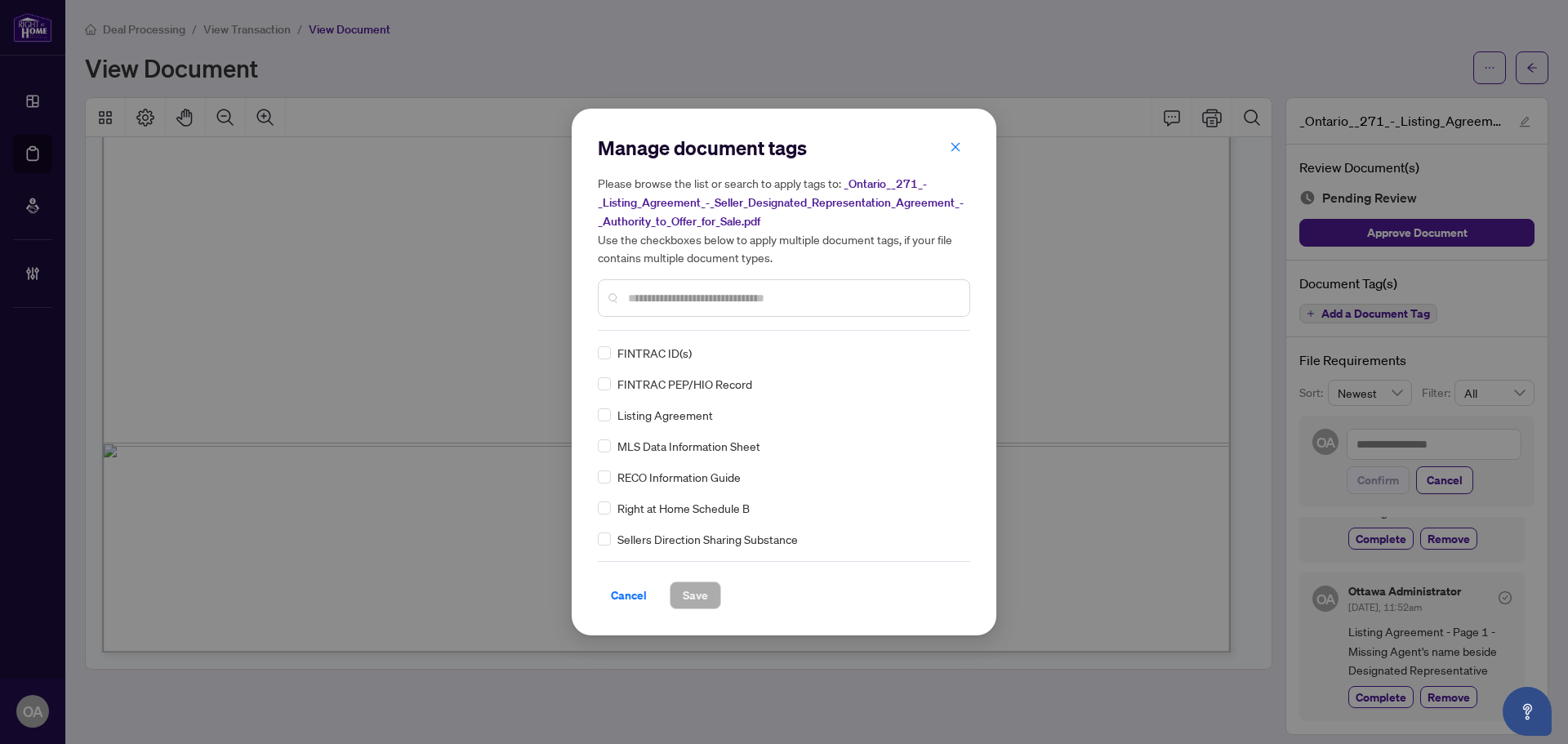
click at [736, 295] on input "text" at bounding box center [791, 297] width 328 height 18
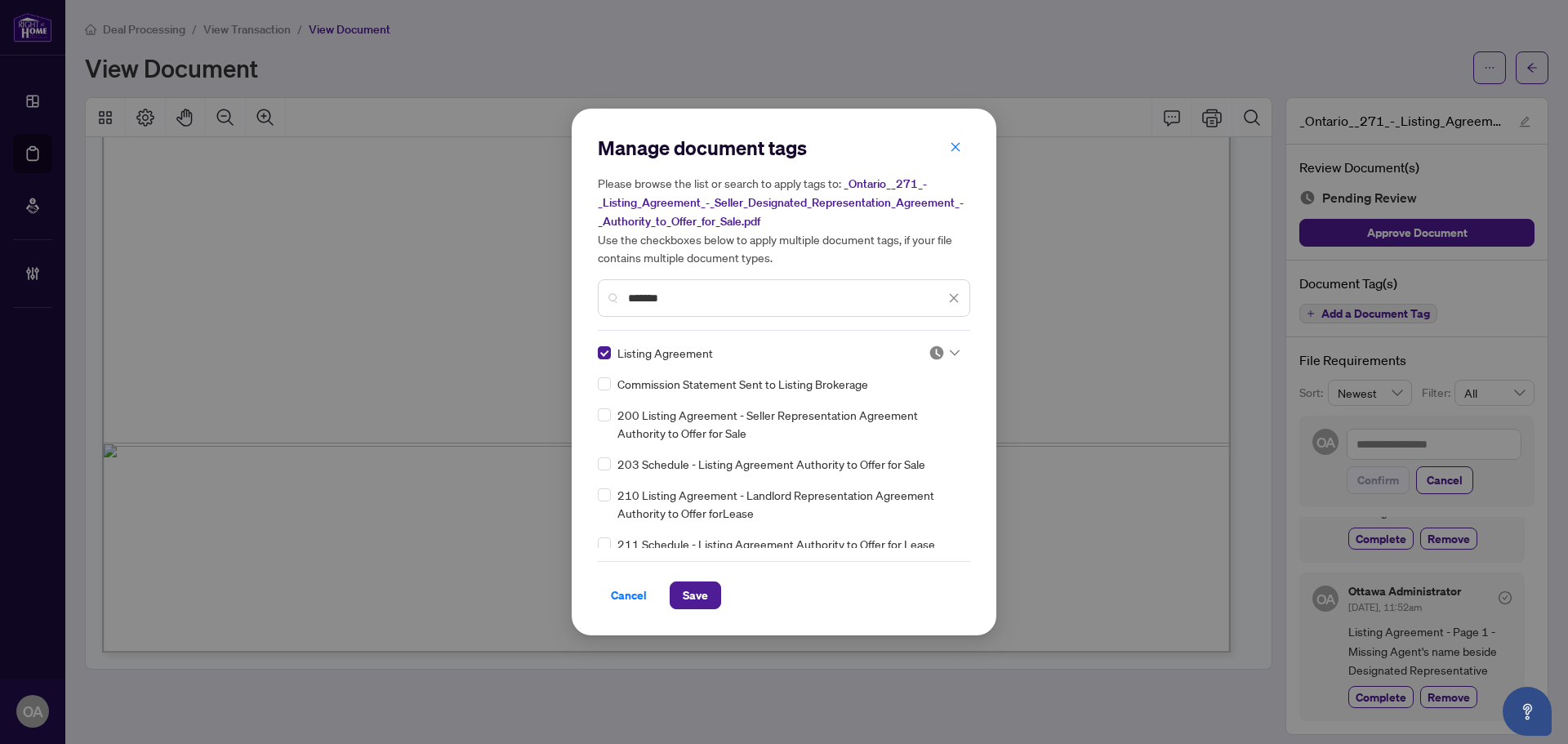
click at [944, 353] on div at bounding box center [944, 353] width 31 height 16
click at [922, 405] on div "Needs Work" at bounding box center [890, 406] width 105 height 18
click at [694, 590] on span "Save" at bounding box center [695, 595] width 26 height 26
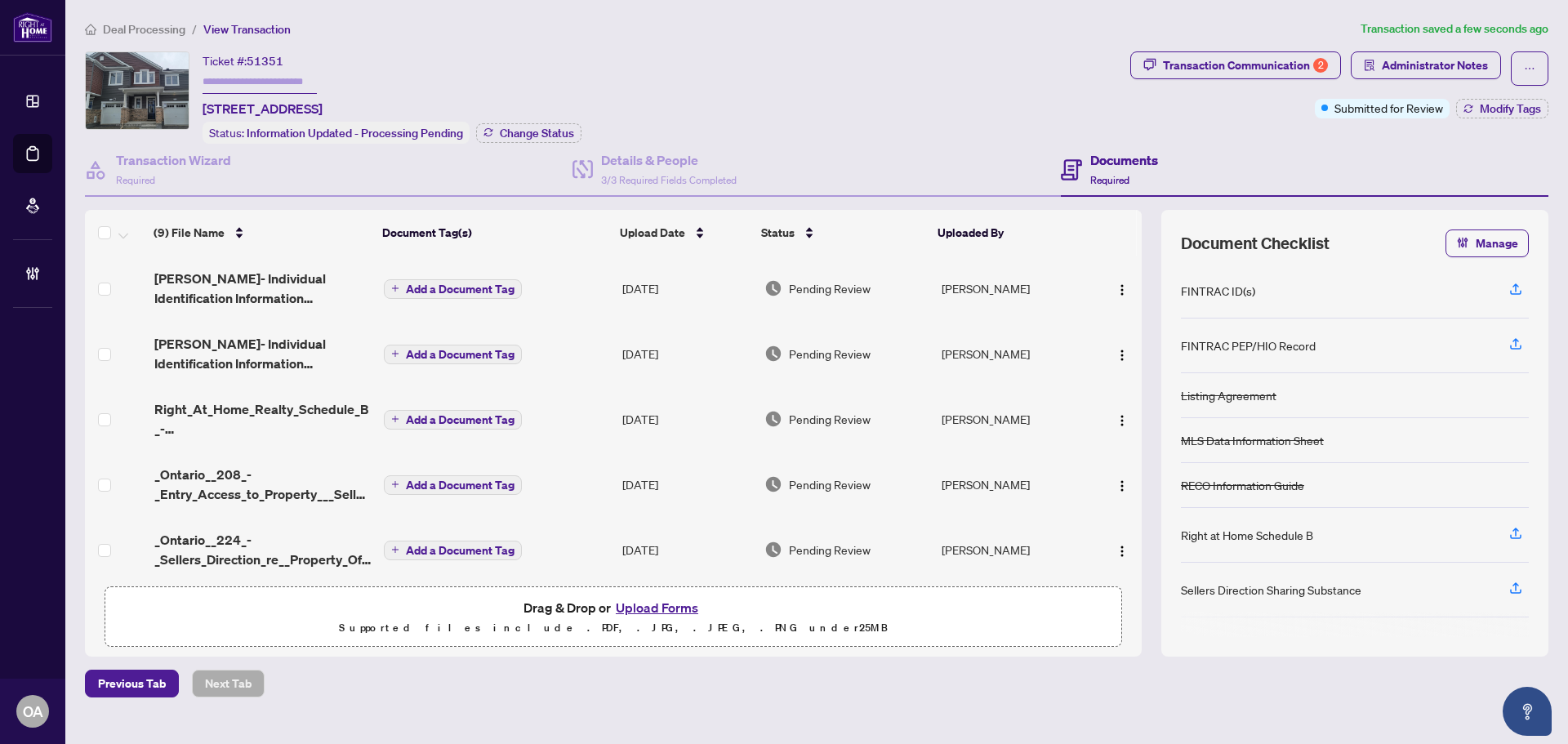
scroll to position [245, 0]
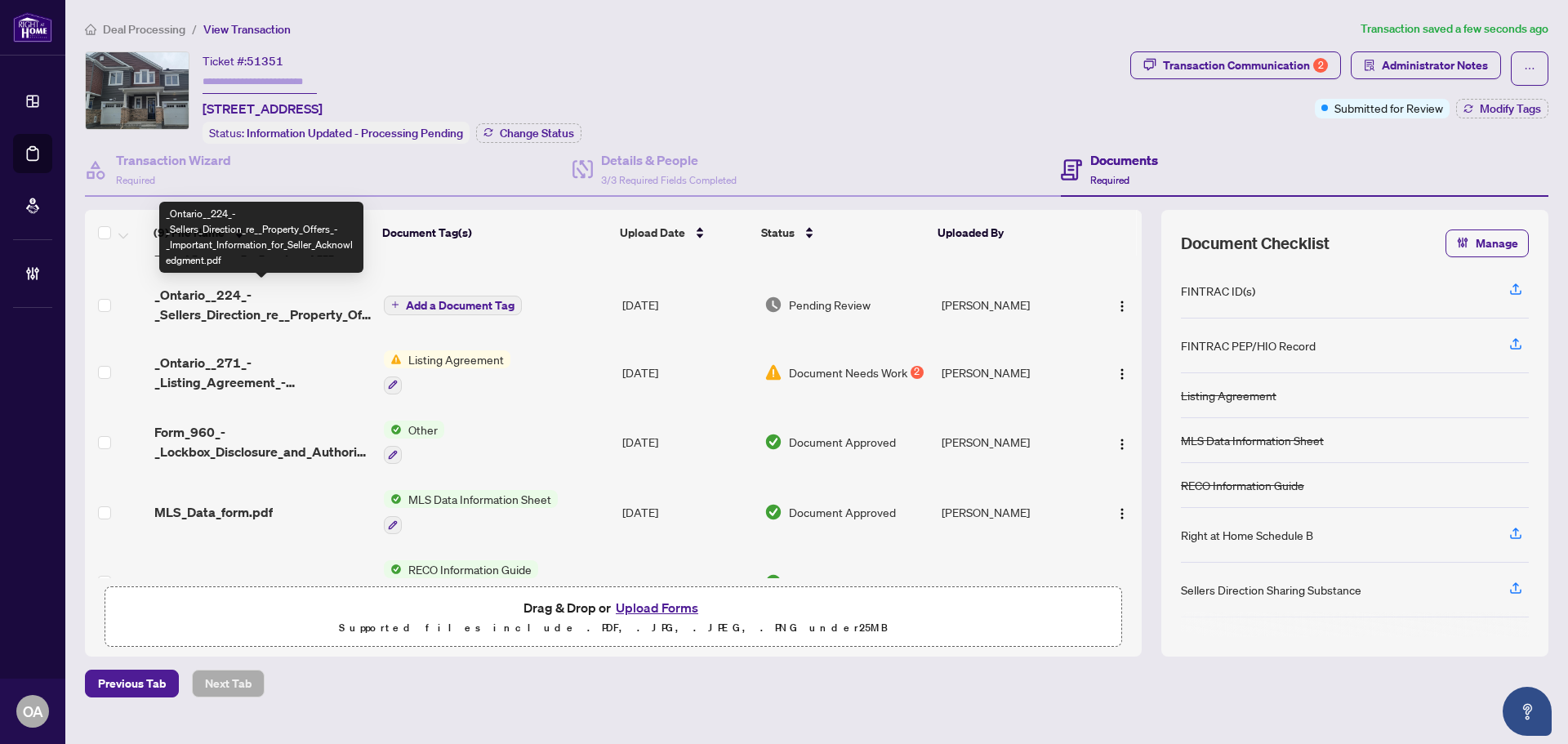
click at [278, 305] on span "_Ontario__224_-_Sellers_Direction_re__Property_Offers_-_Important_Information_f…" at bounding box center [262, 305] width 216 height 39
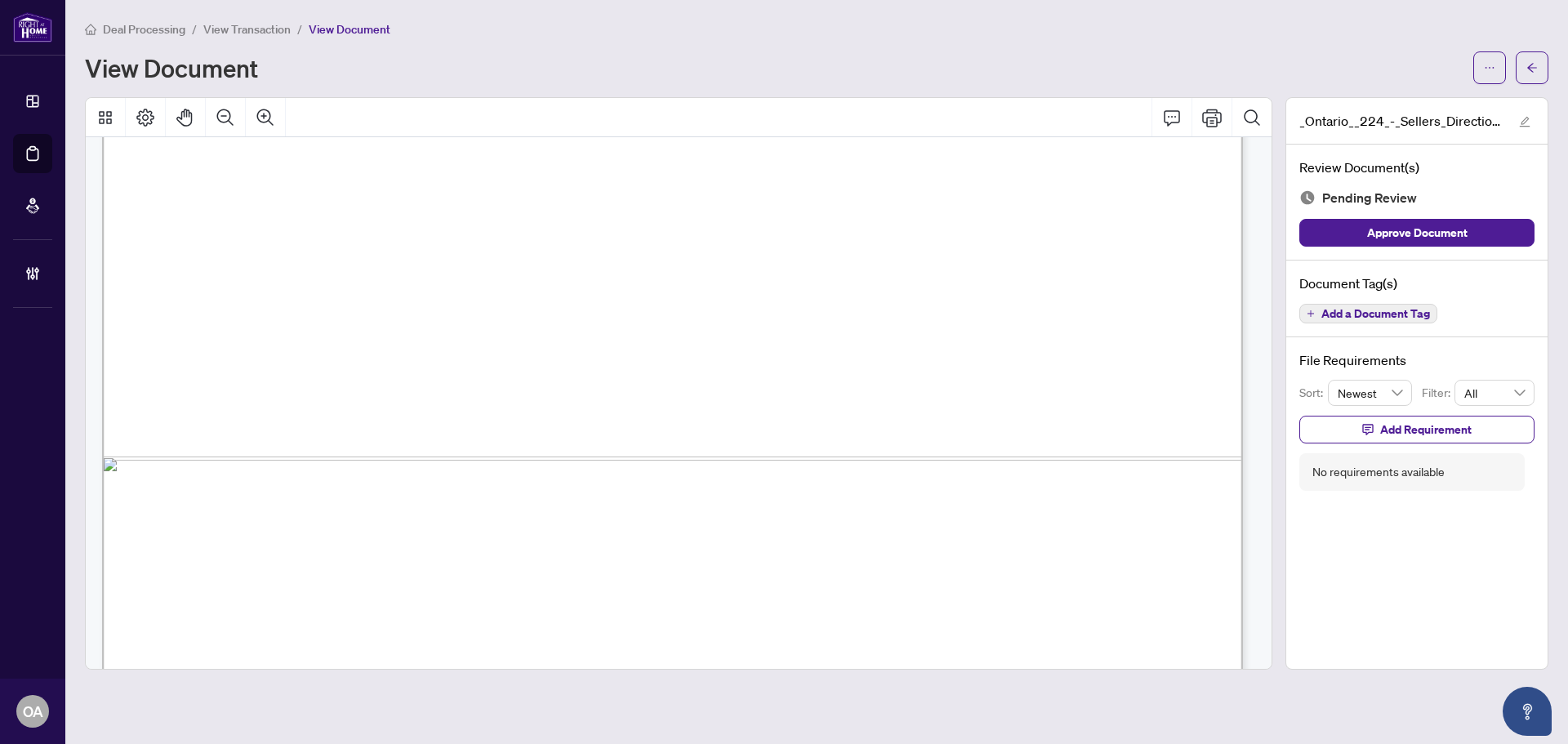
scroll to position [978, 0]
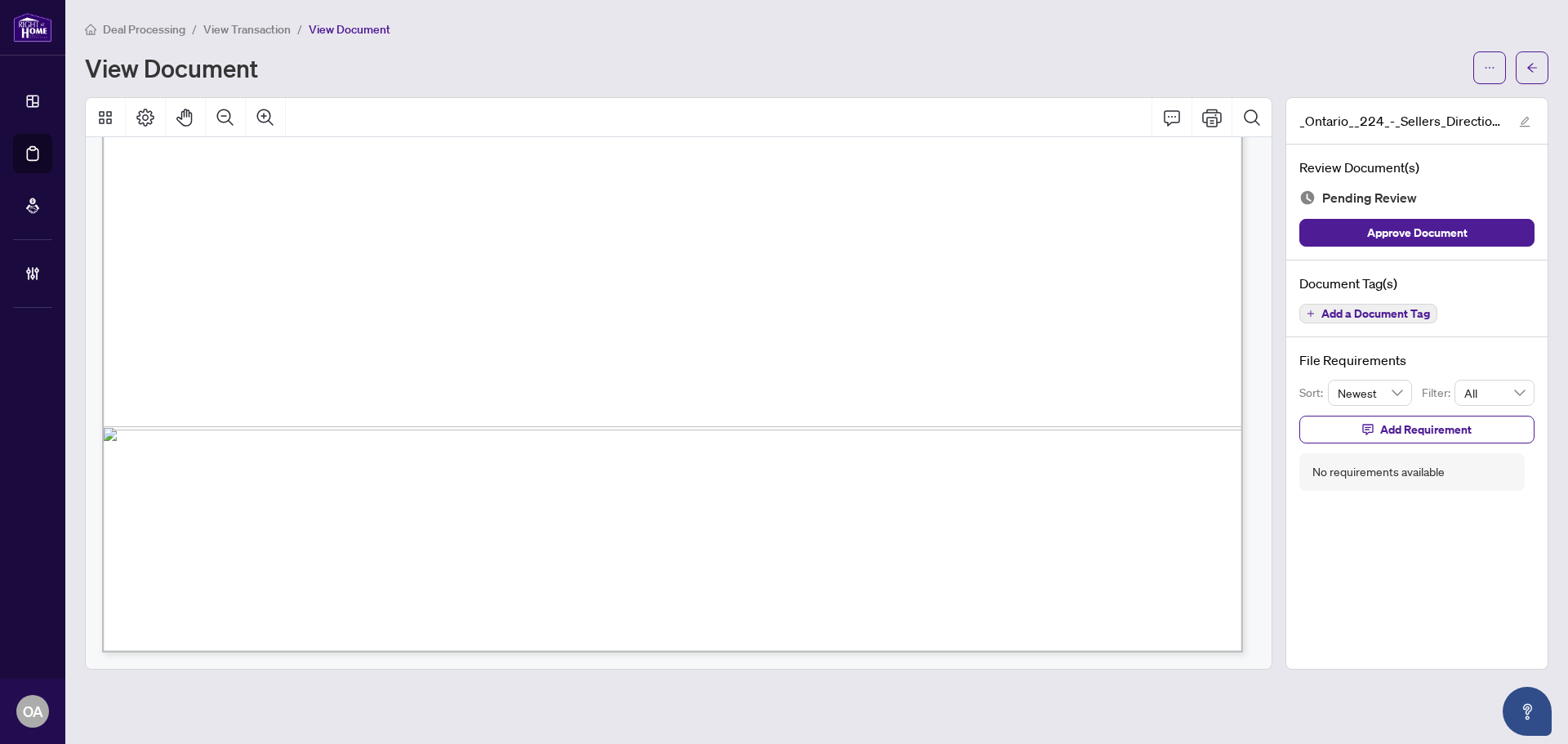
click at [1385, 309] on span "Add a Document Tag" at bounding box center [1375, 313] width 108 height 11
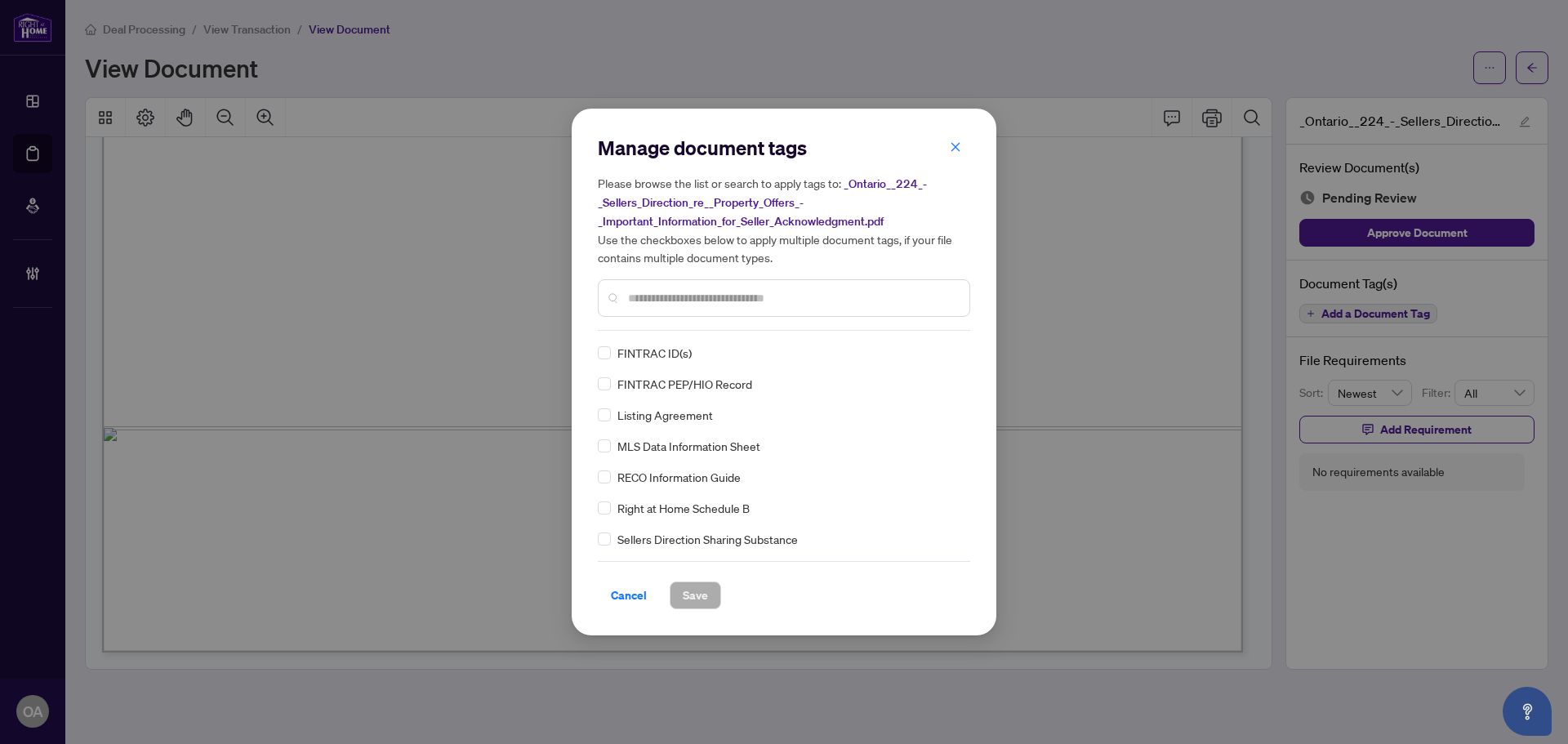
click at [953, 175] on h5 "Please browse the list or search to apply tags to: _Ontario__224_-_Sellers_Dire…" at bounding box center [784, 220] width 372 height 92
drag, startPoint x: 955, startPoint y: 153, endPoint x: 963, endPoint y: 170, distance: 18.8
click at [955, 152] on icon "close" at bounding box center [955, 147] width 11 height 11
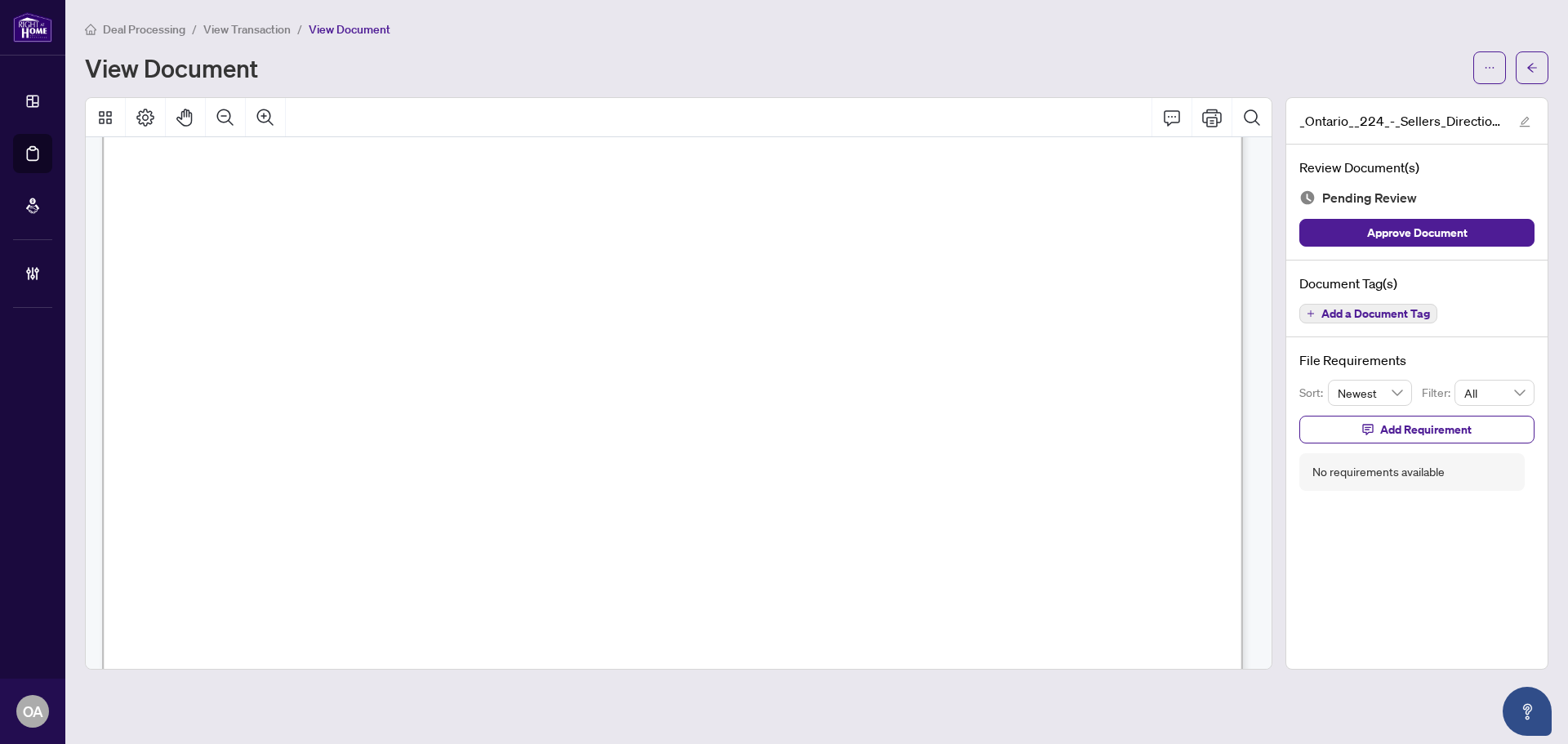
scroll to position [0, 0]
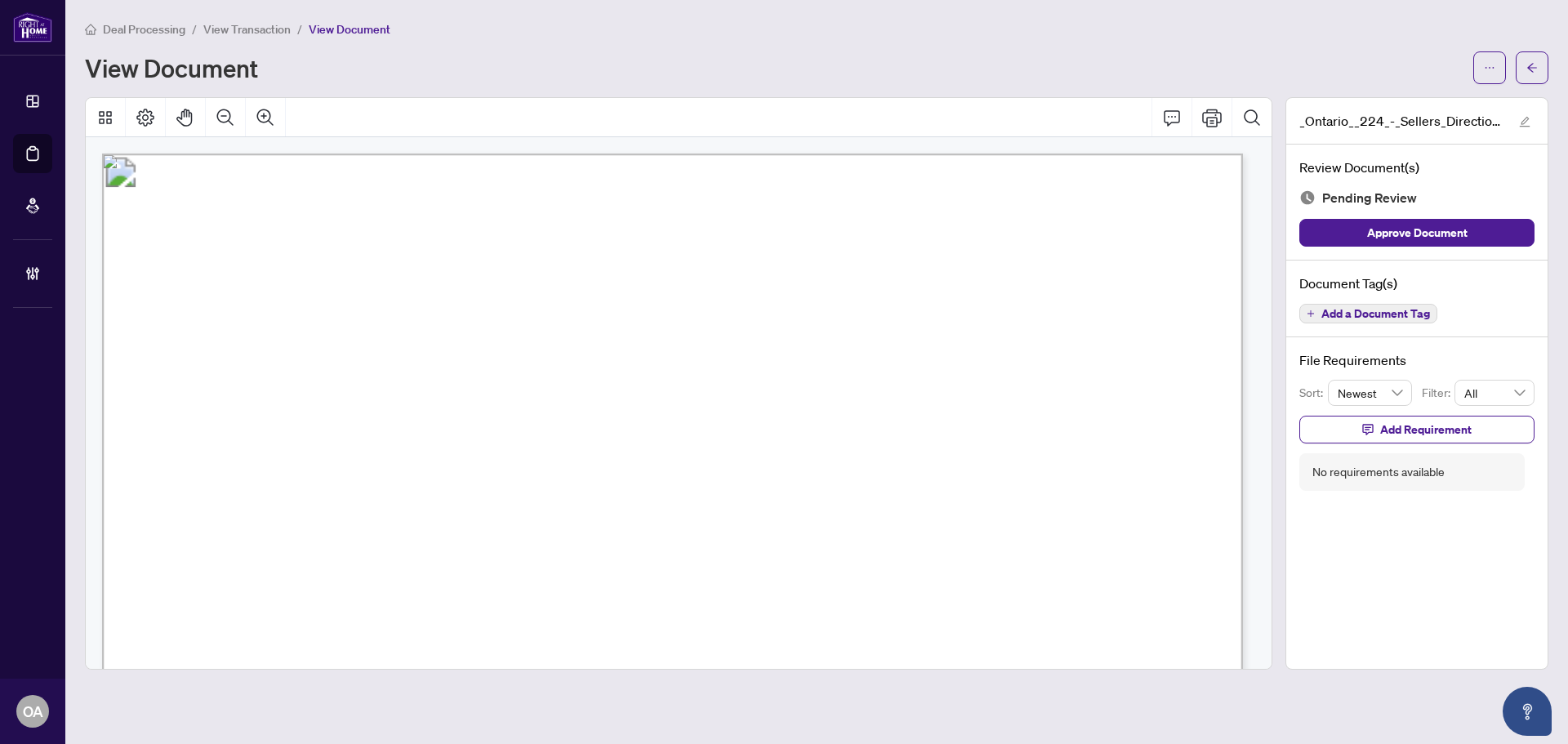
click at [1364, 319] on span "Add a Document Tag" at bounding box center [1375, 313] width 108 height 11
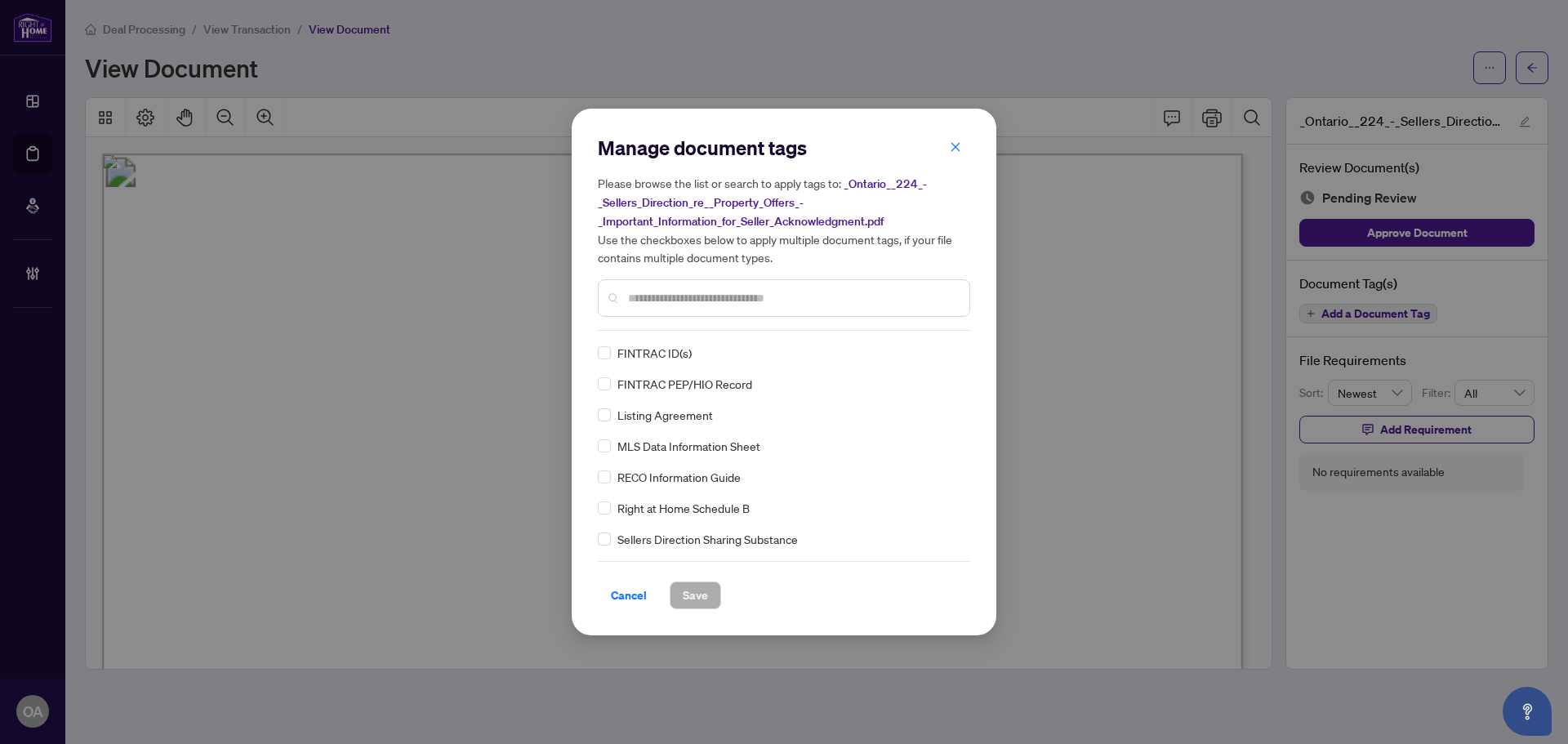
click at [689, 291] on input "text" at bounding box center [791, 297] width 328 height 18
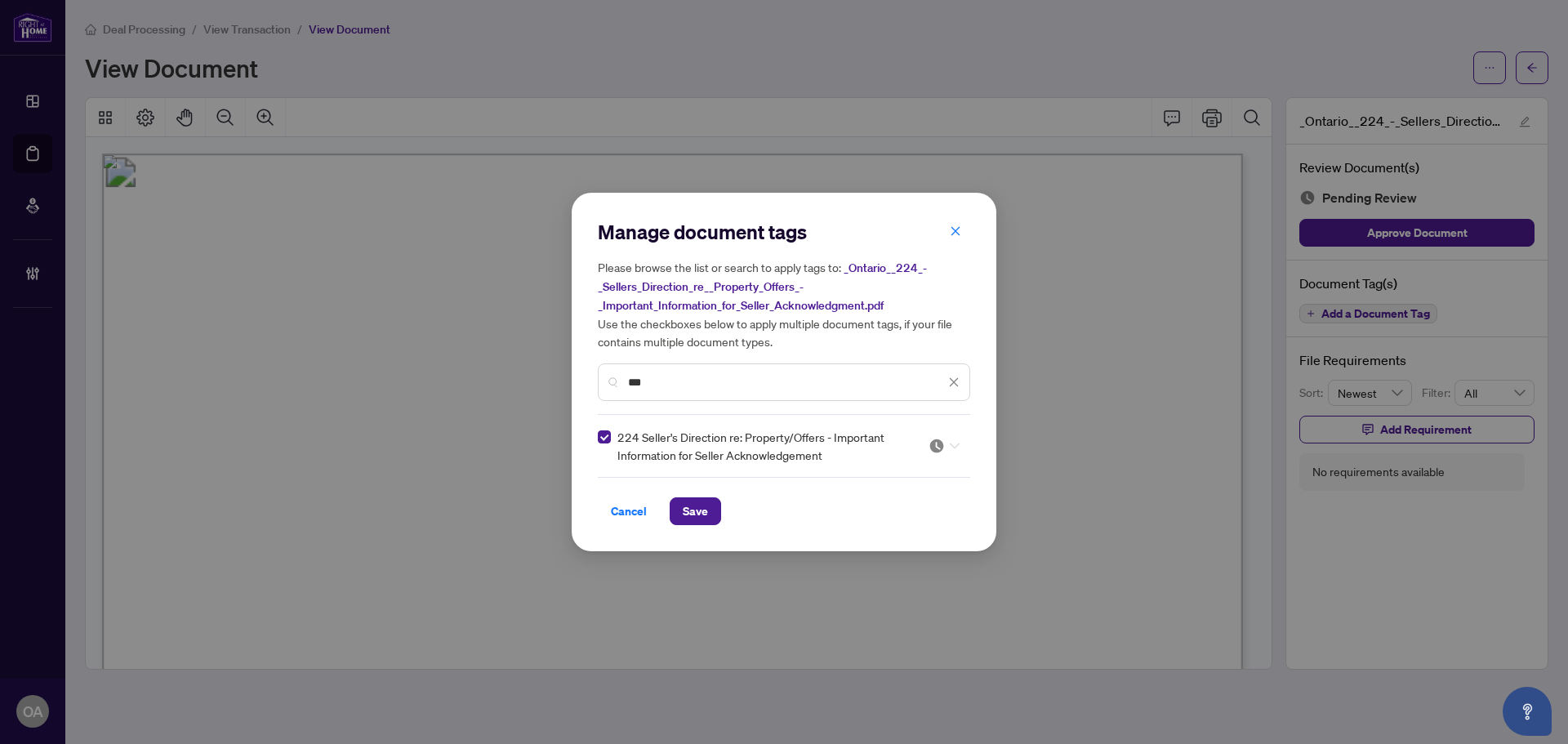
click at [951, 449] on div at bounding box center [944, 446] width 31 height 16
click at [897, 526] on div "Approved" at bounding box center [894, 525] width 105 height 18
click at [679, 507] on button "Save" at bounding box center [695, 511] width 51 height 28
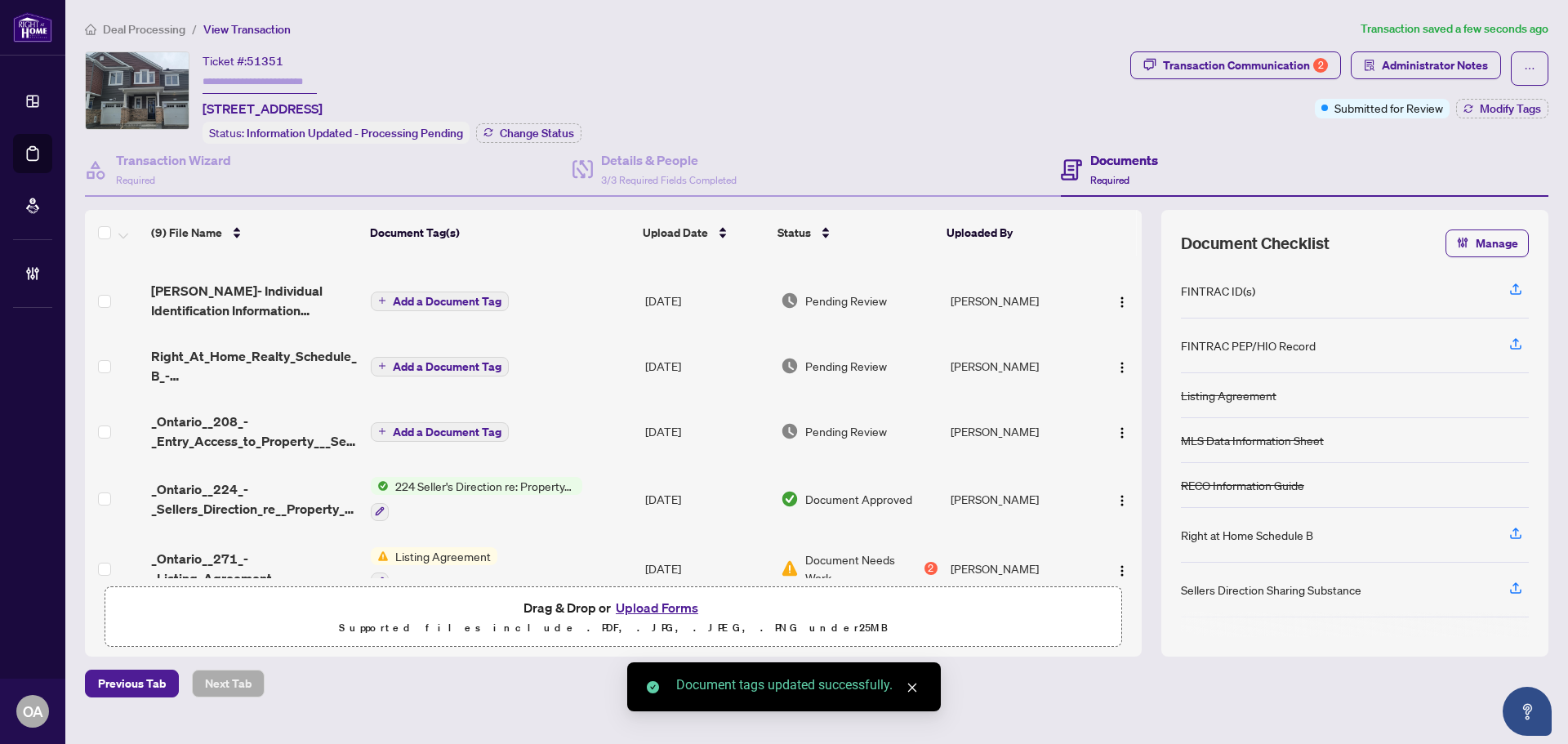
scroll to position [82, 0]
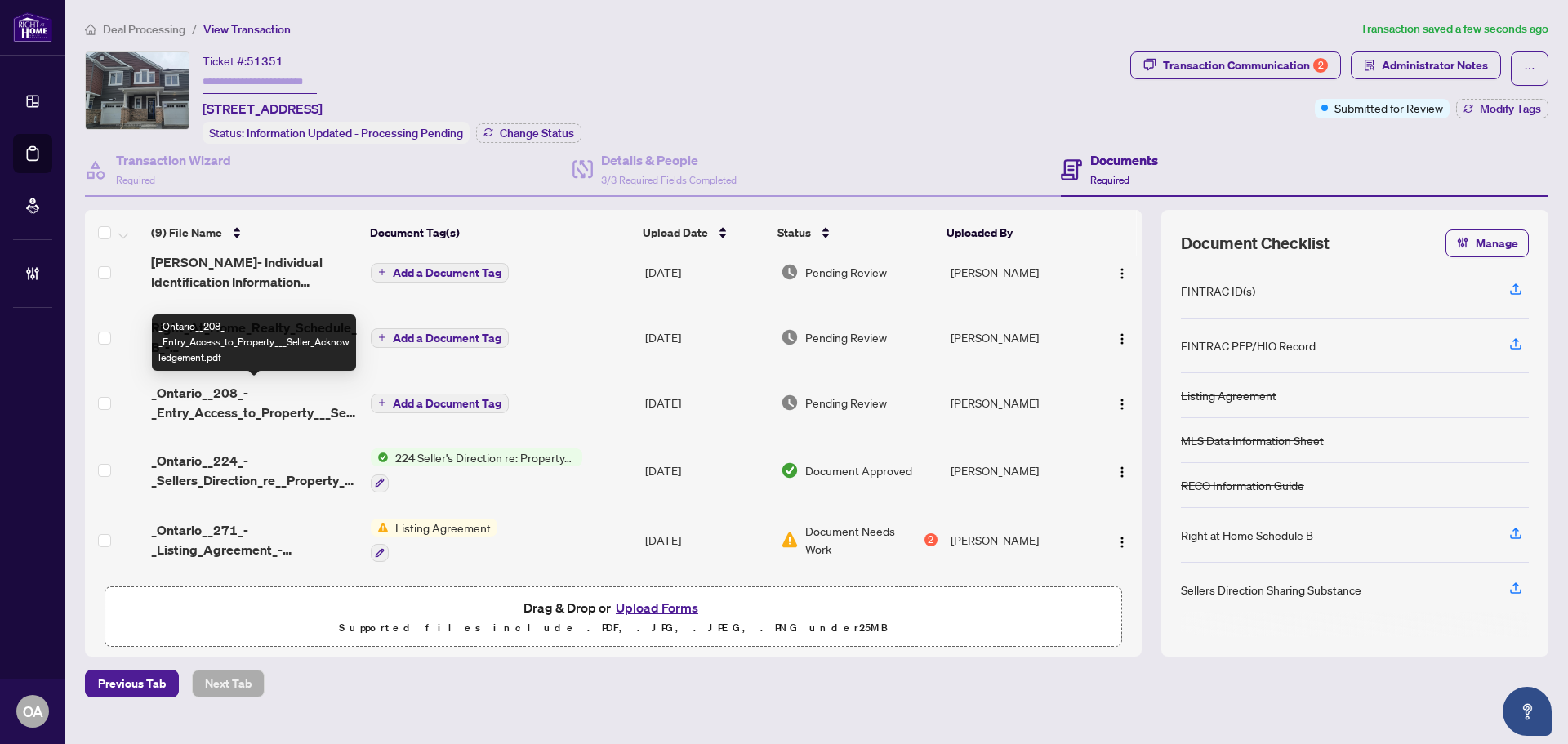
click at [216, 400] on span "_Ontario__208_-_Entry_Access_to_Property___Seller_Acknowledgement.pdf" at bounding box center [254, 403] width 207 height 39
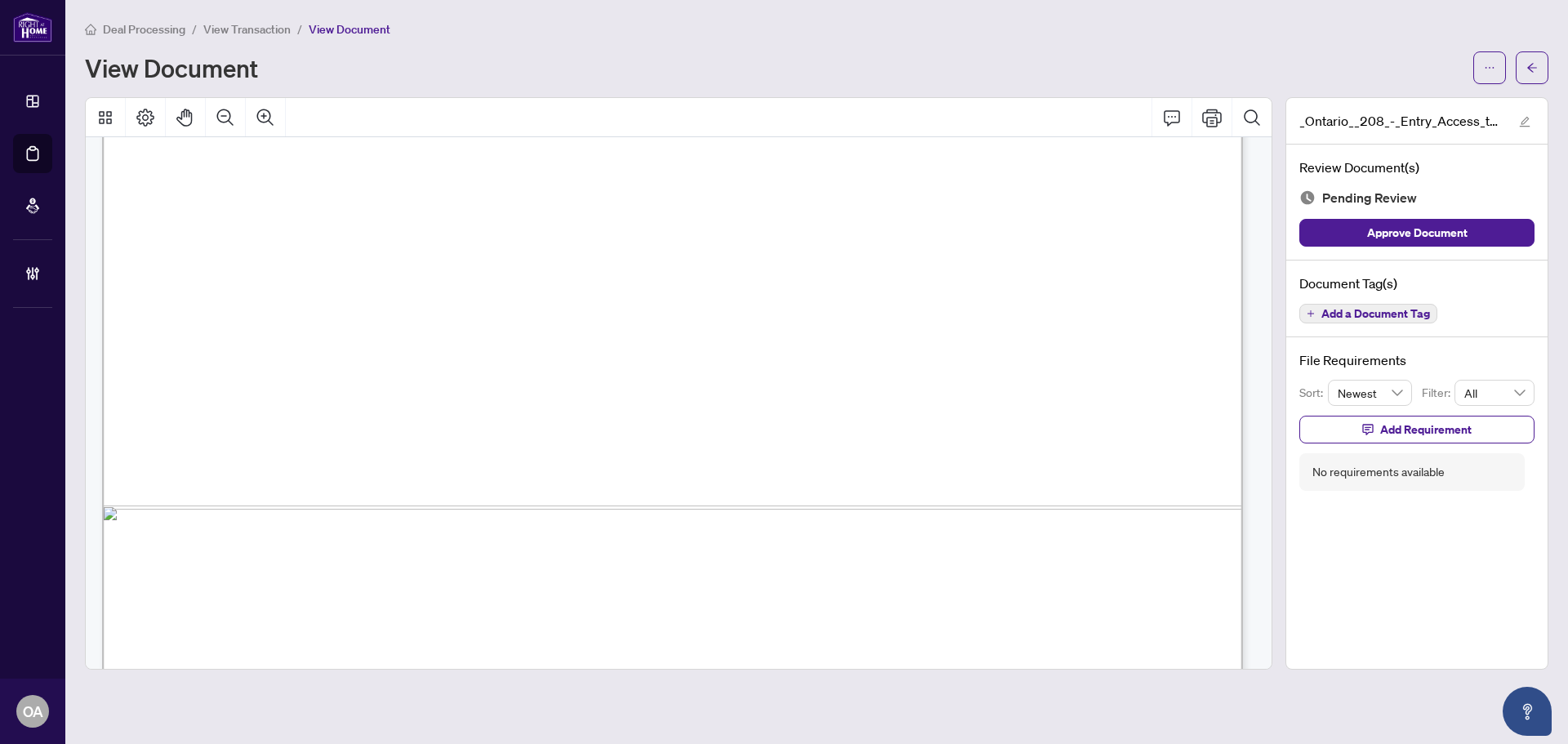
scroll to position [978, 0]
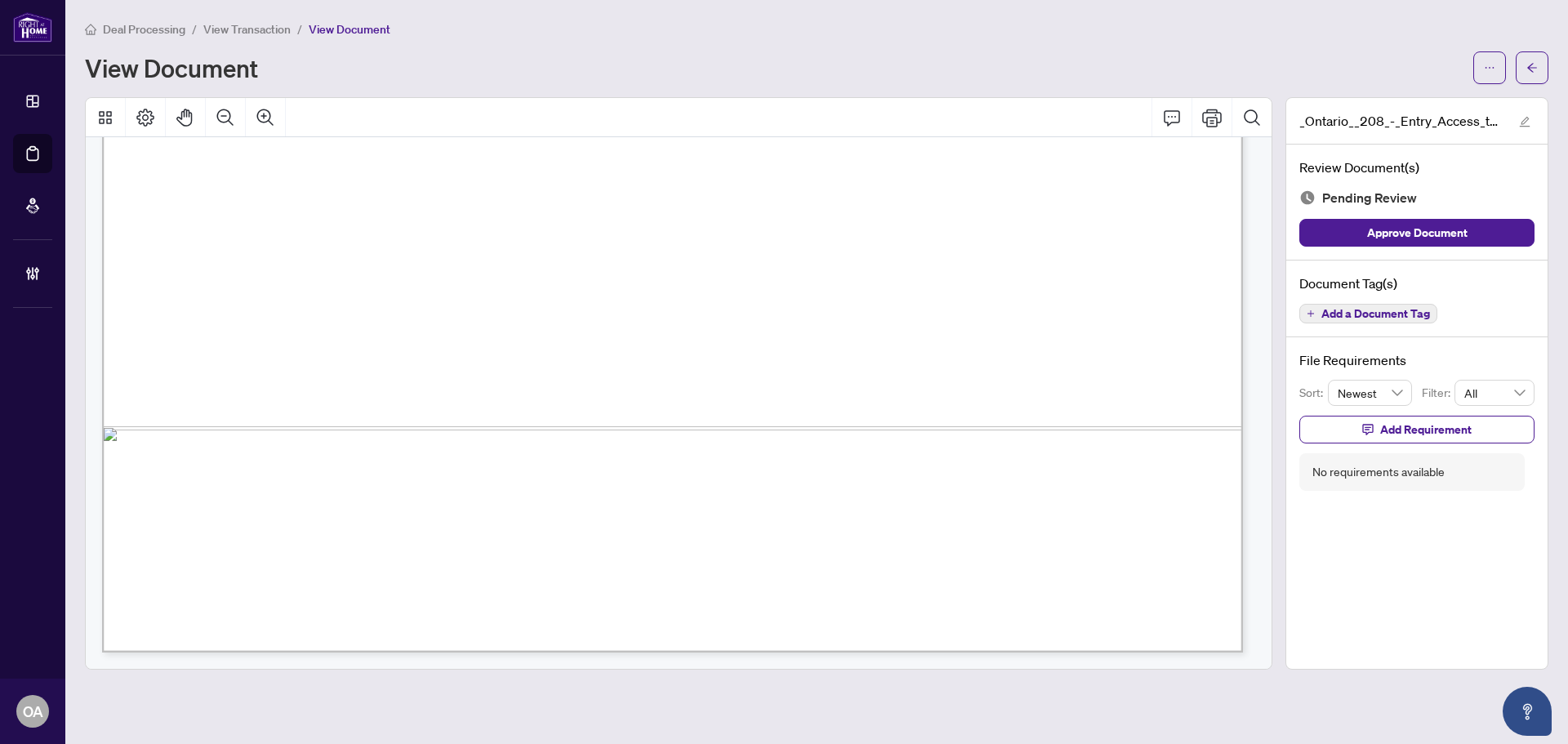
click at [1409, 314] on span "Add a Document Tag" at bounding box center [1375, 313] width 108 height 11
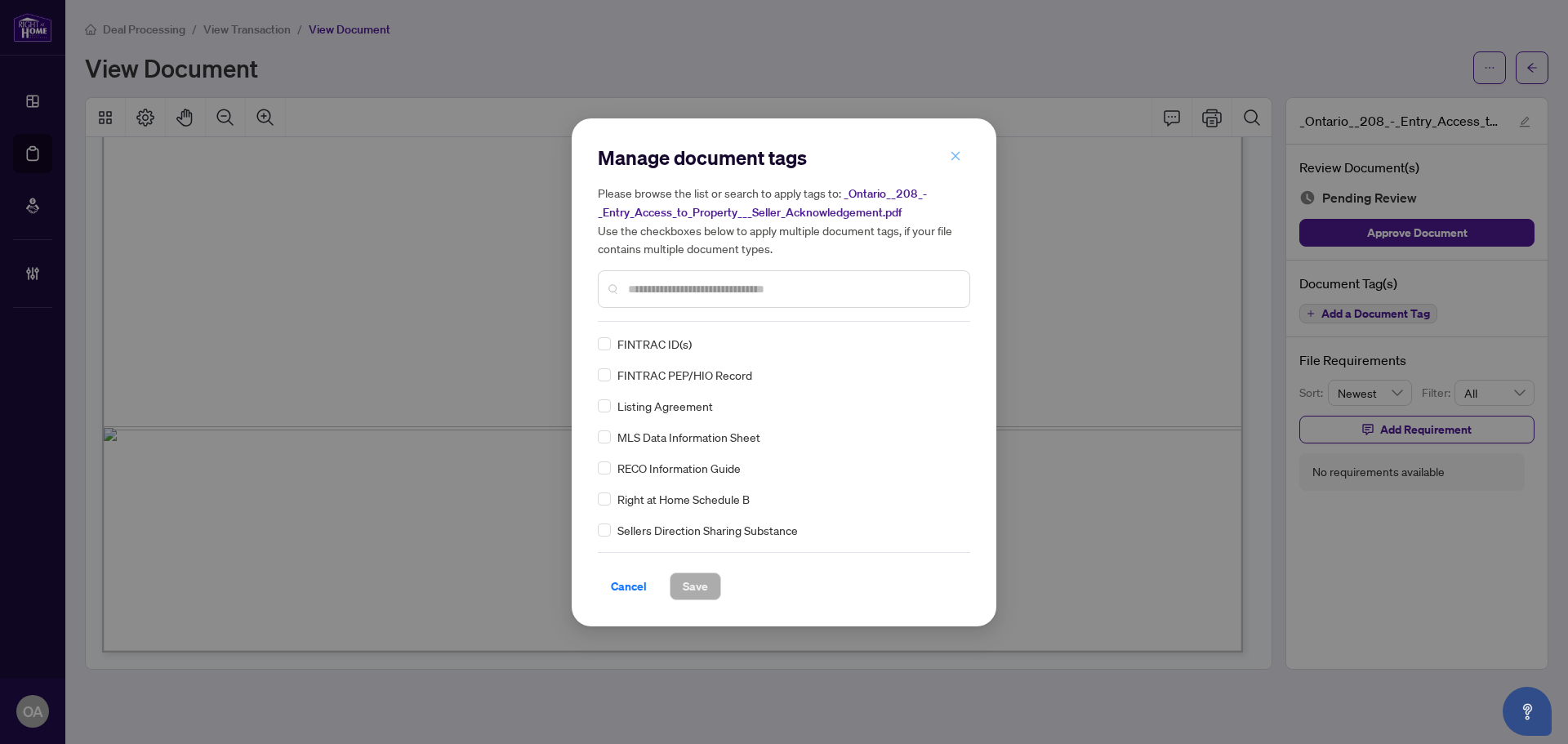
click at [956, 158] on icon "close" at bounding box center [956, 156] width 9 height 9
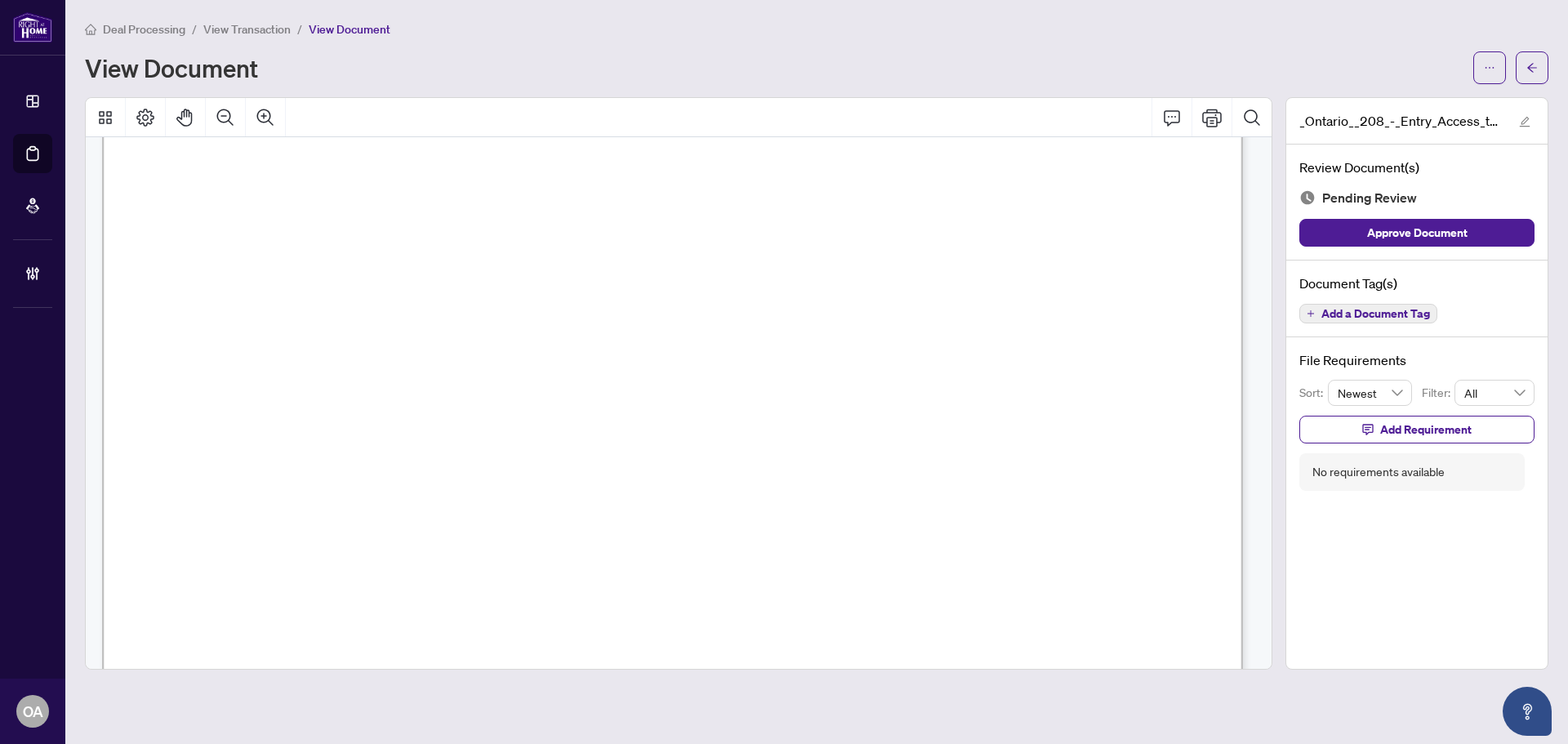
scroll to position [0, 0]
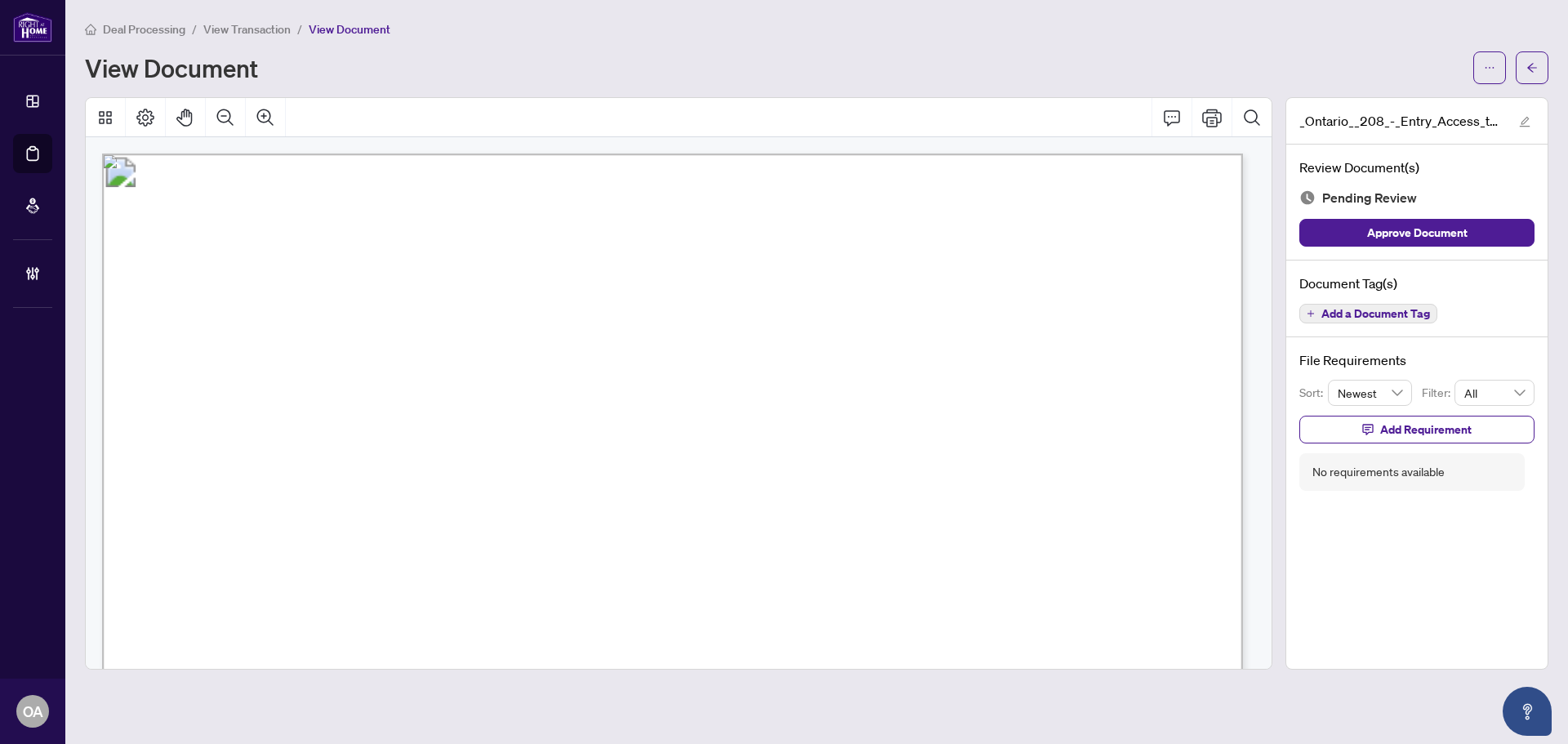
click at [1391, 319] on span "Add a Document Tag" at bounding box center [1375, 313] width 108 height 11
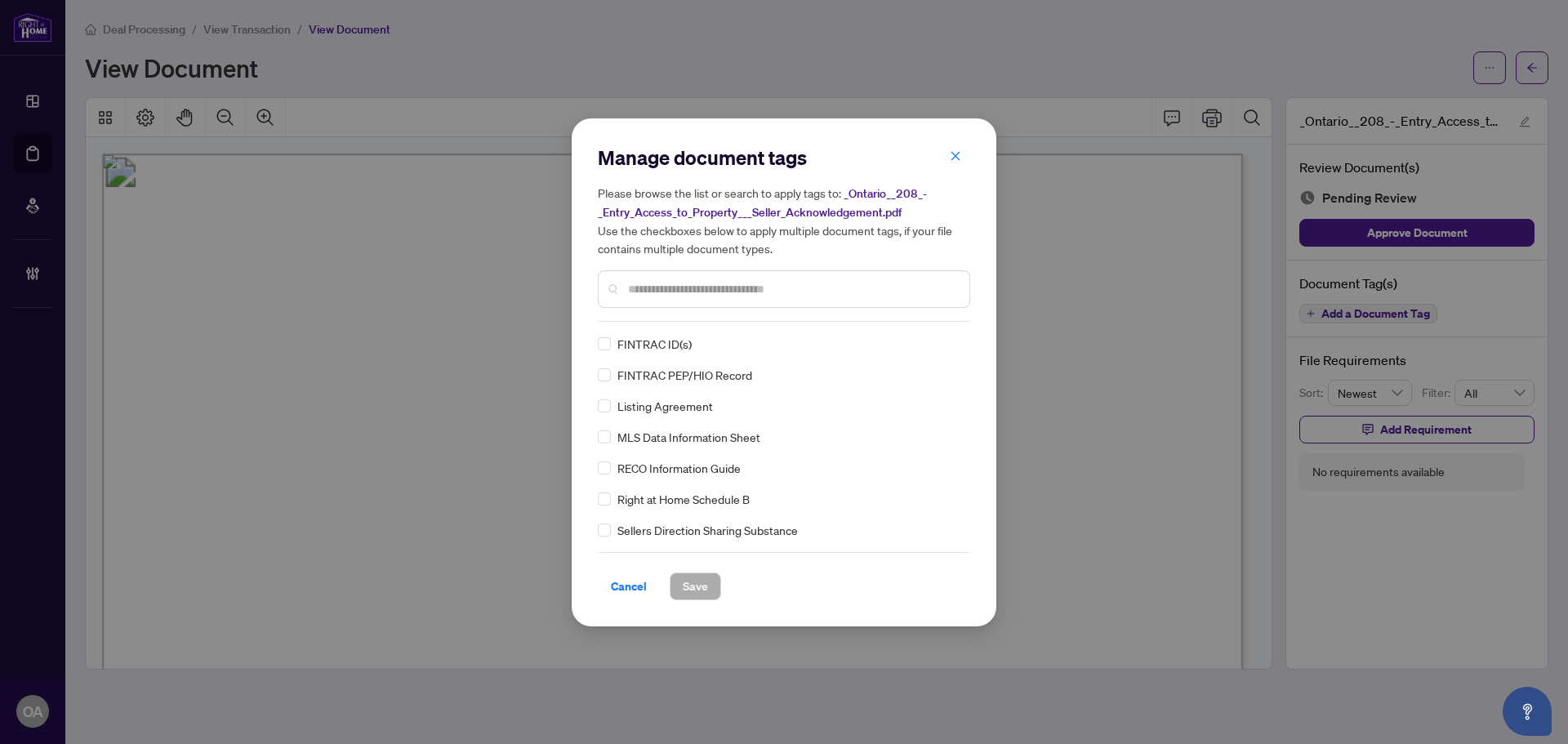
click at [663, 287] on input "text" at bounding box center [791, 289] width 328 height 18
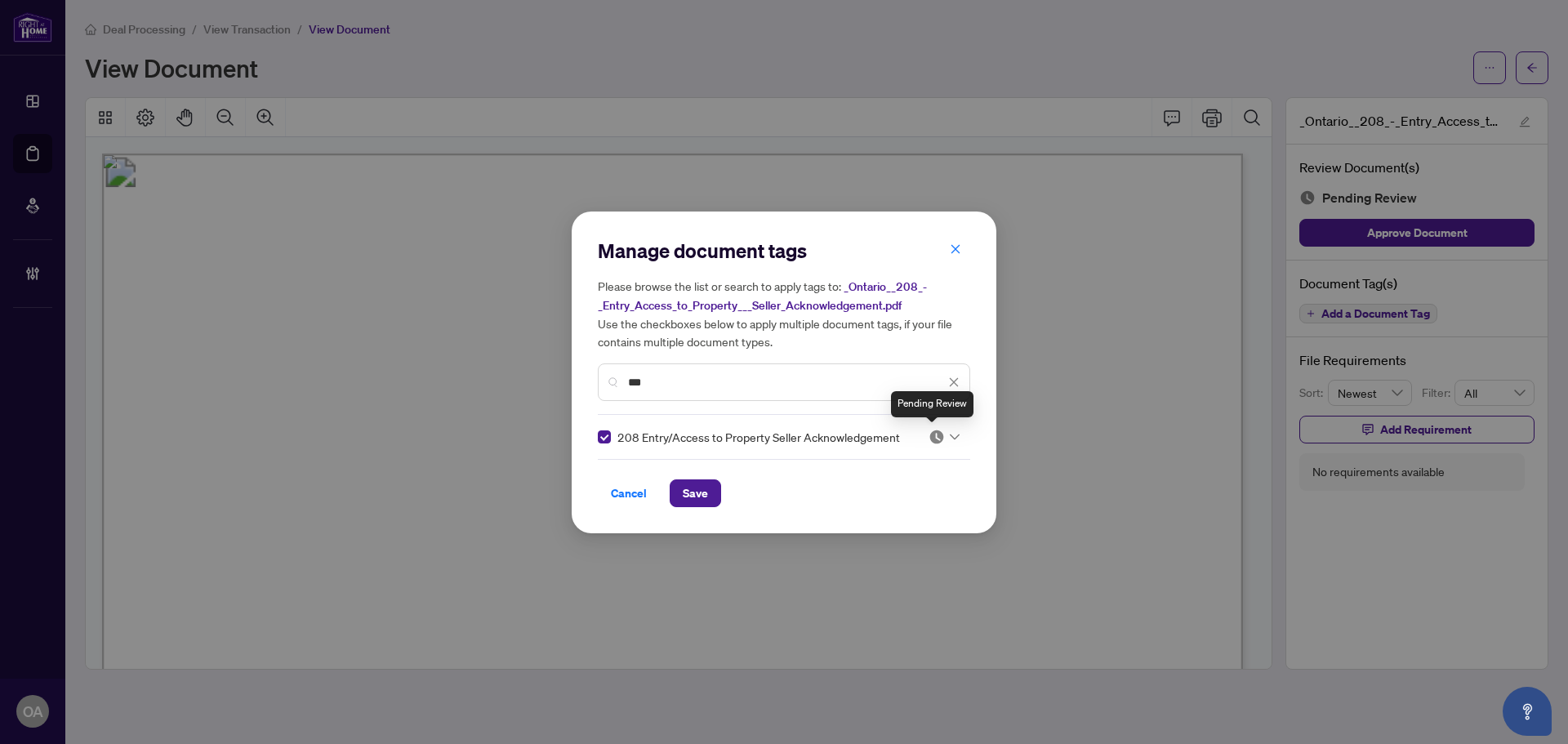
click at [951, 435] on icon at bounding box center [955, 437] width 10 height 7
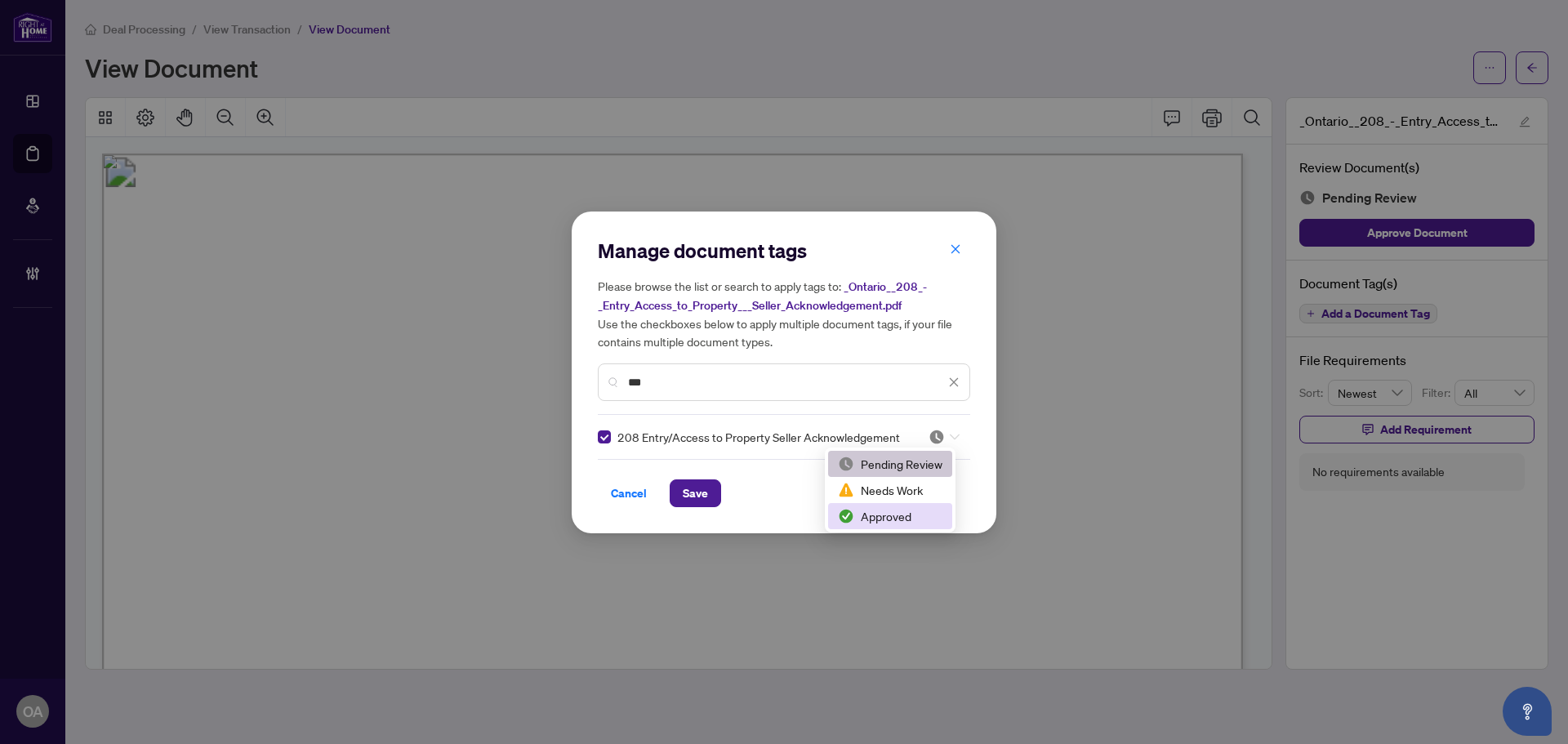
click at [863, 519] on div "Approved" at bounding box center [890, 516] width 105 height 18
click at [689, 494] on span "Save" at bounding box center [695, 493] width 26 height 26
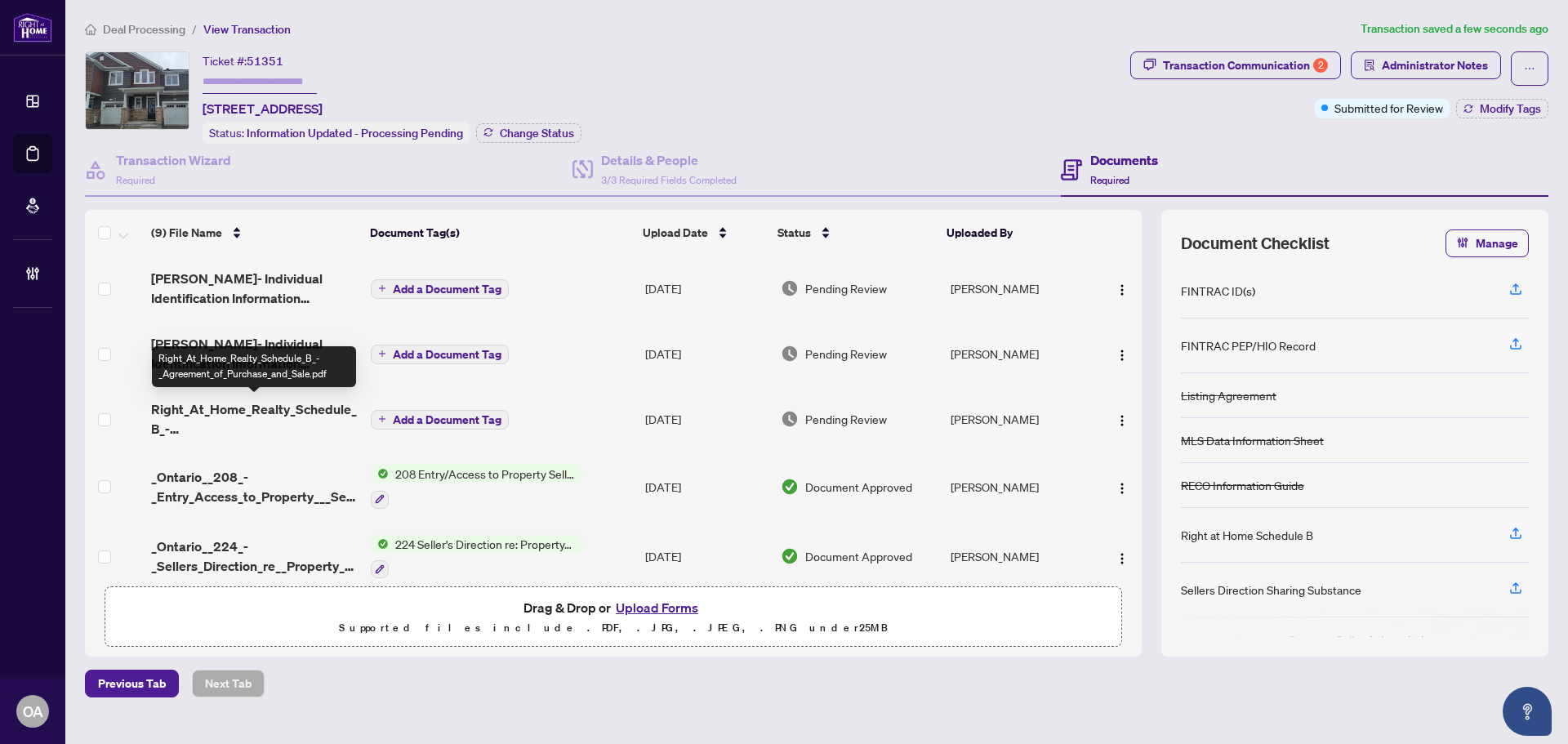
click at [284, 404] on span "Right_At_Home_Realty_Schedule_B_-_Agreement_of_Purchase_and_Sale.pdf" at bounding box center [254, 419] width 207 height 39
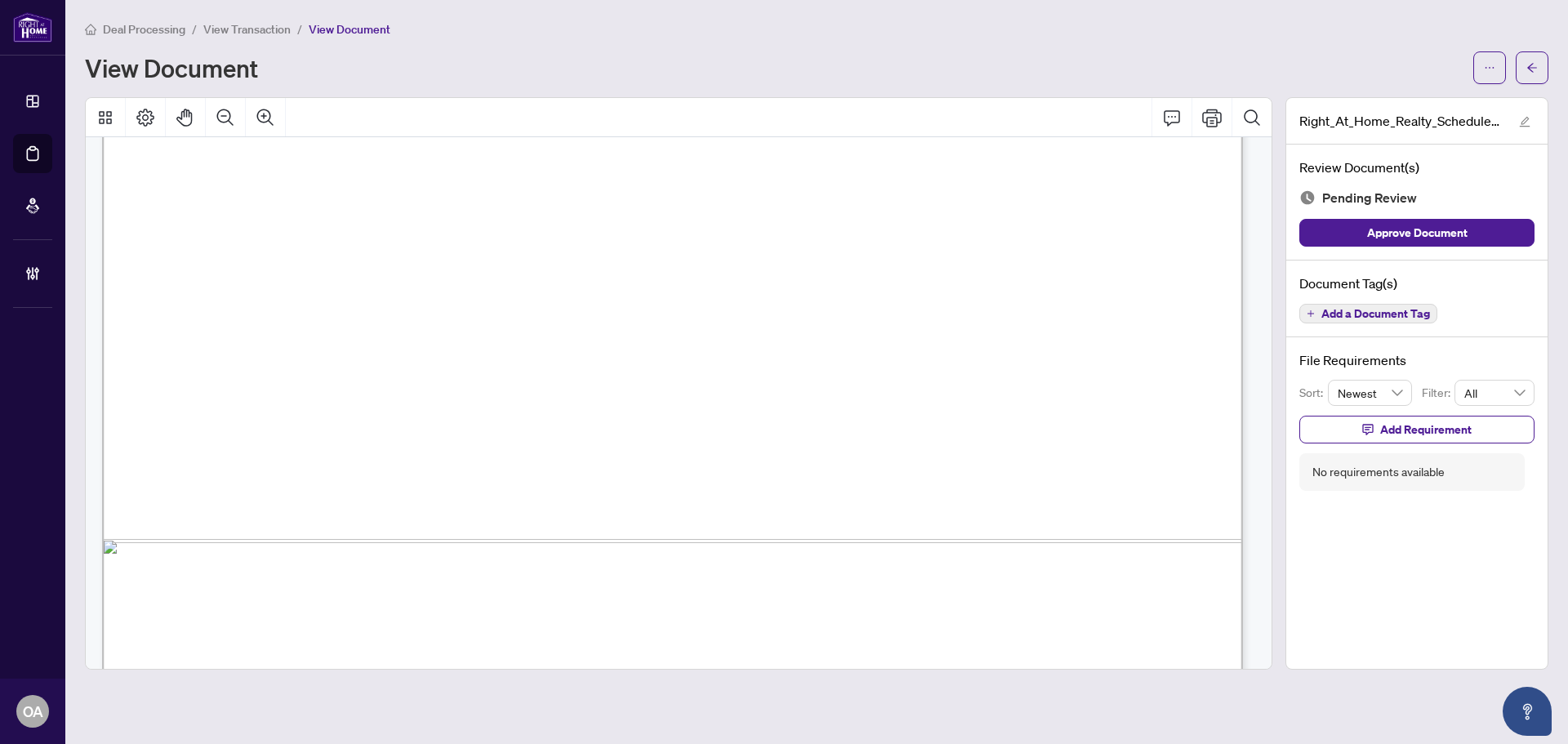
scroll to position [978, 0]
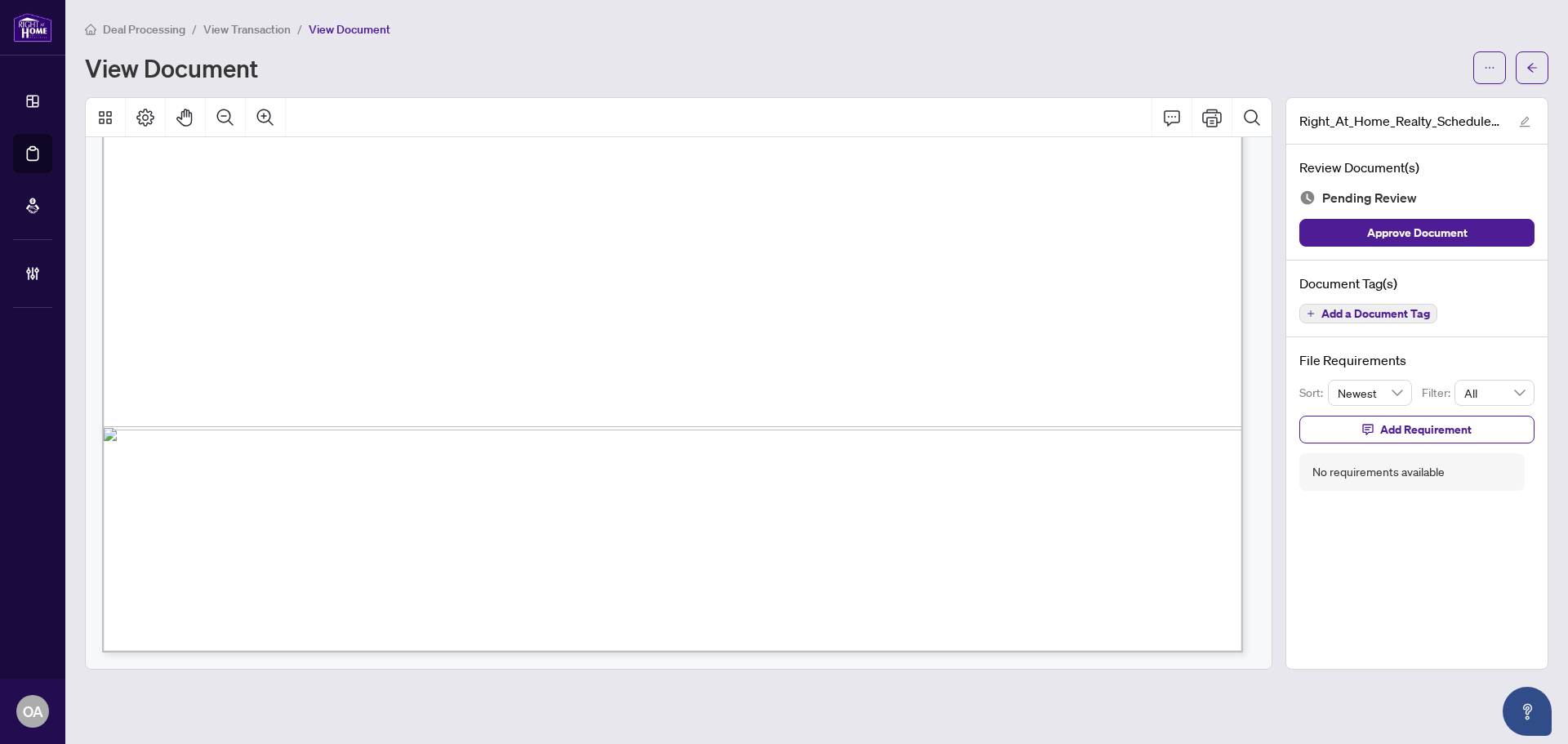
click at [1385, 310] on span "Add a Document Tag" at bounding box center [1375, 313] width 108 height 11
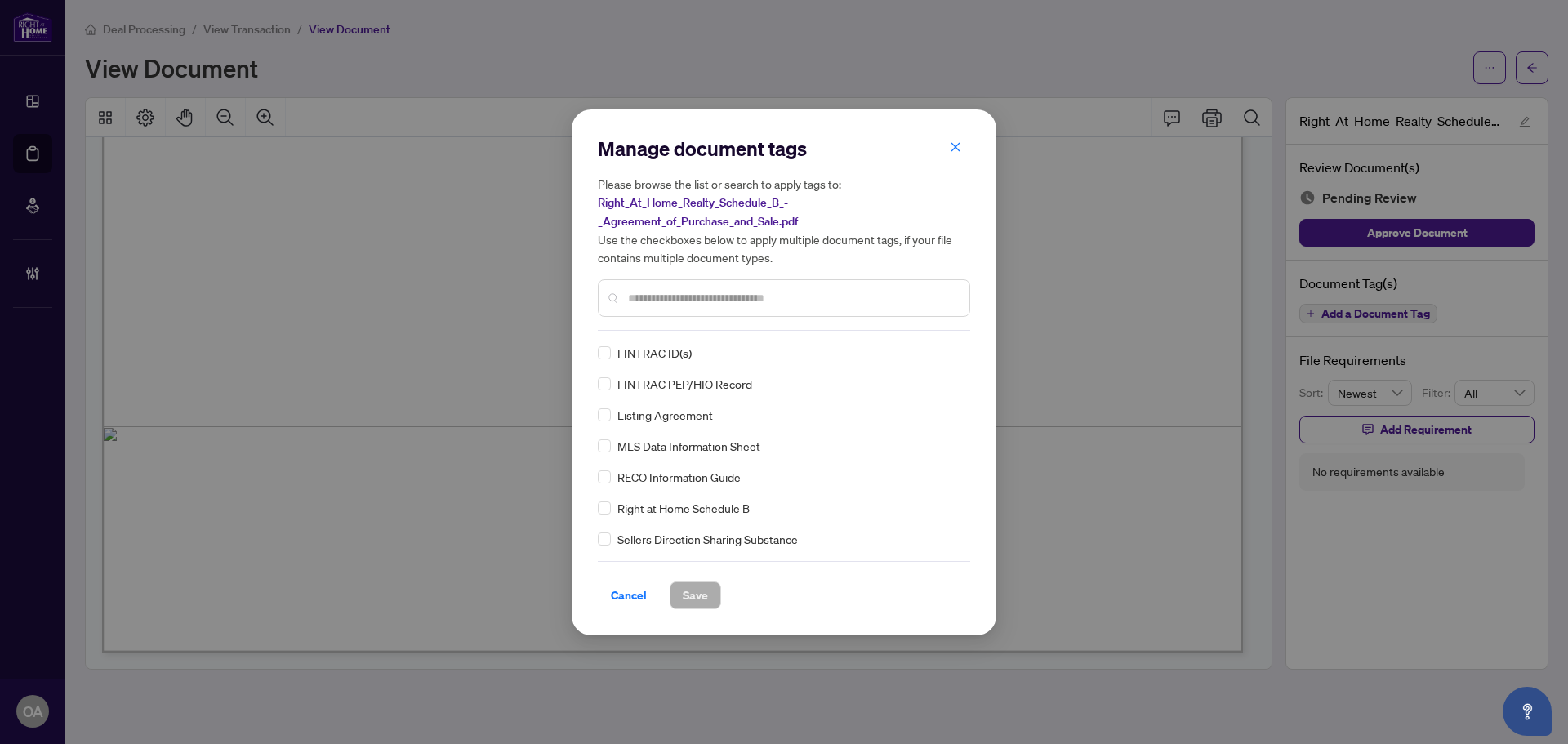
click at [660, 297] on input "text" at bounding box center [791, 297] width 328 height 18
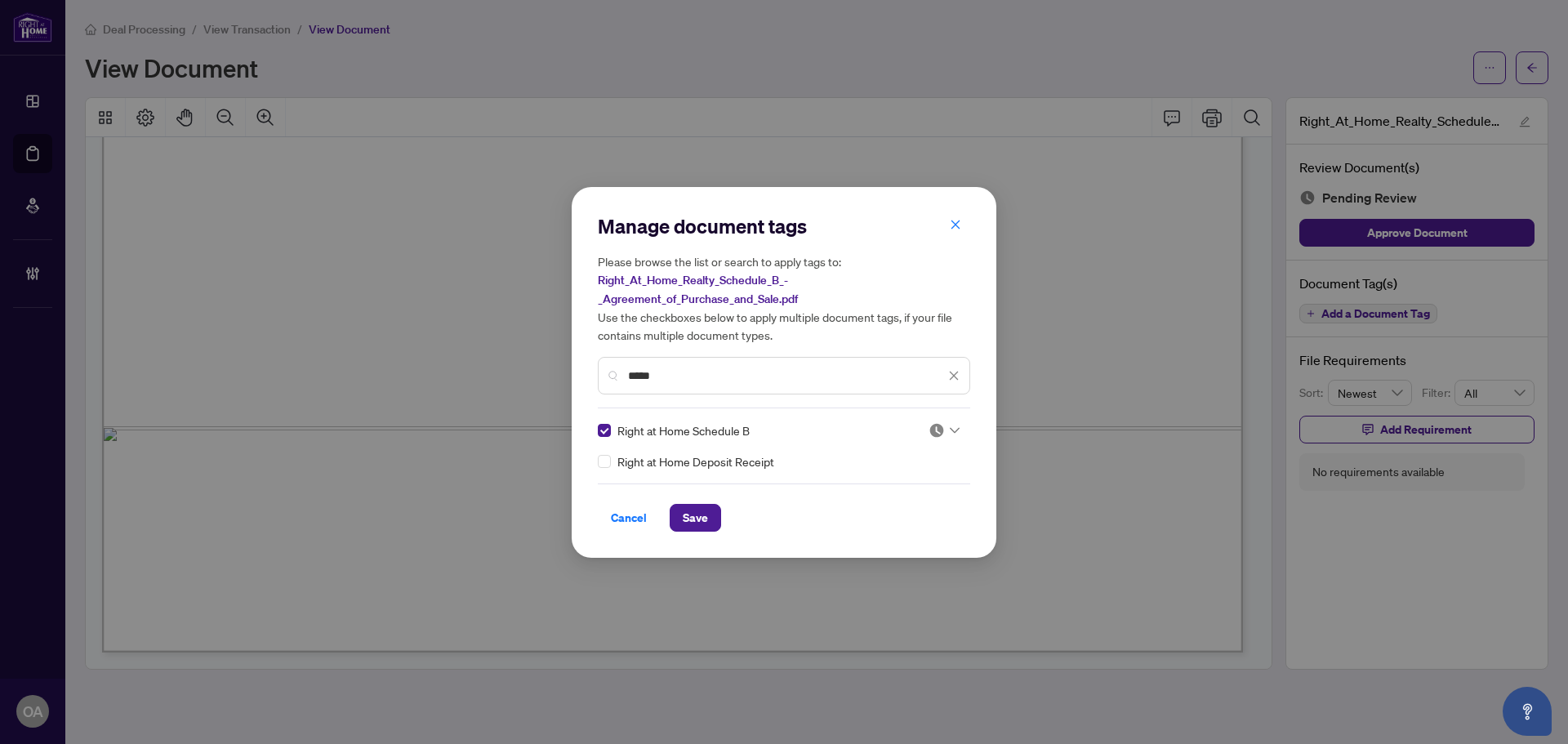
click at [958, 428] on icon at bounding box center [955, 430] width 10 height 6
click at [913, 510] on div "Approved" at bounding box center [894, 510] width 105 height 18
click at [696, 515] on span "Save" at bounding box center [695, 517] width 26 height 26
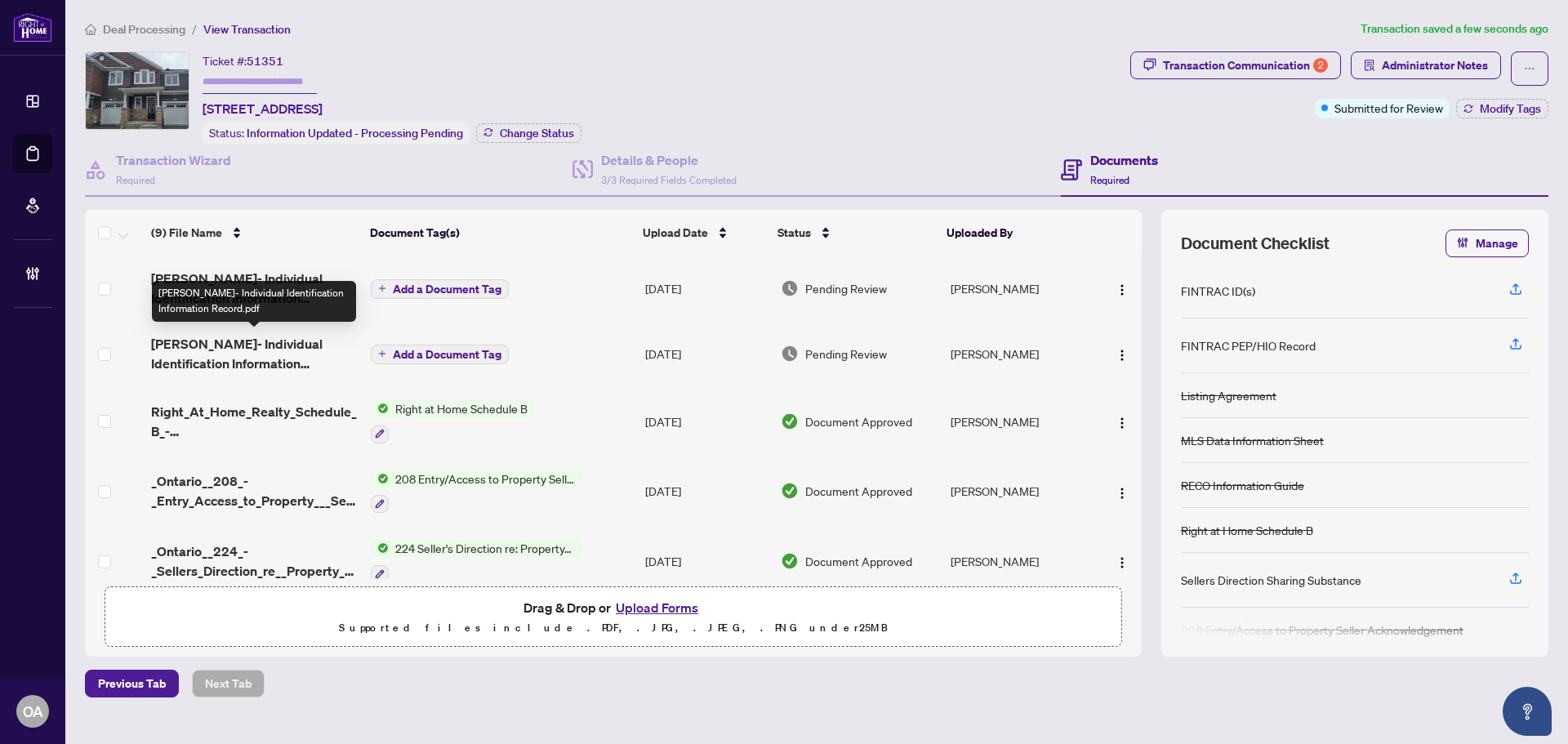
click at [277, 342] on span "[PERSON_NAME]- Individual Identification Information Record.pdf" at bounding box center [254, 354] width 207 height 39
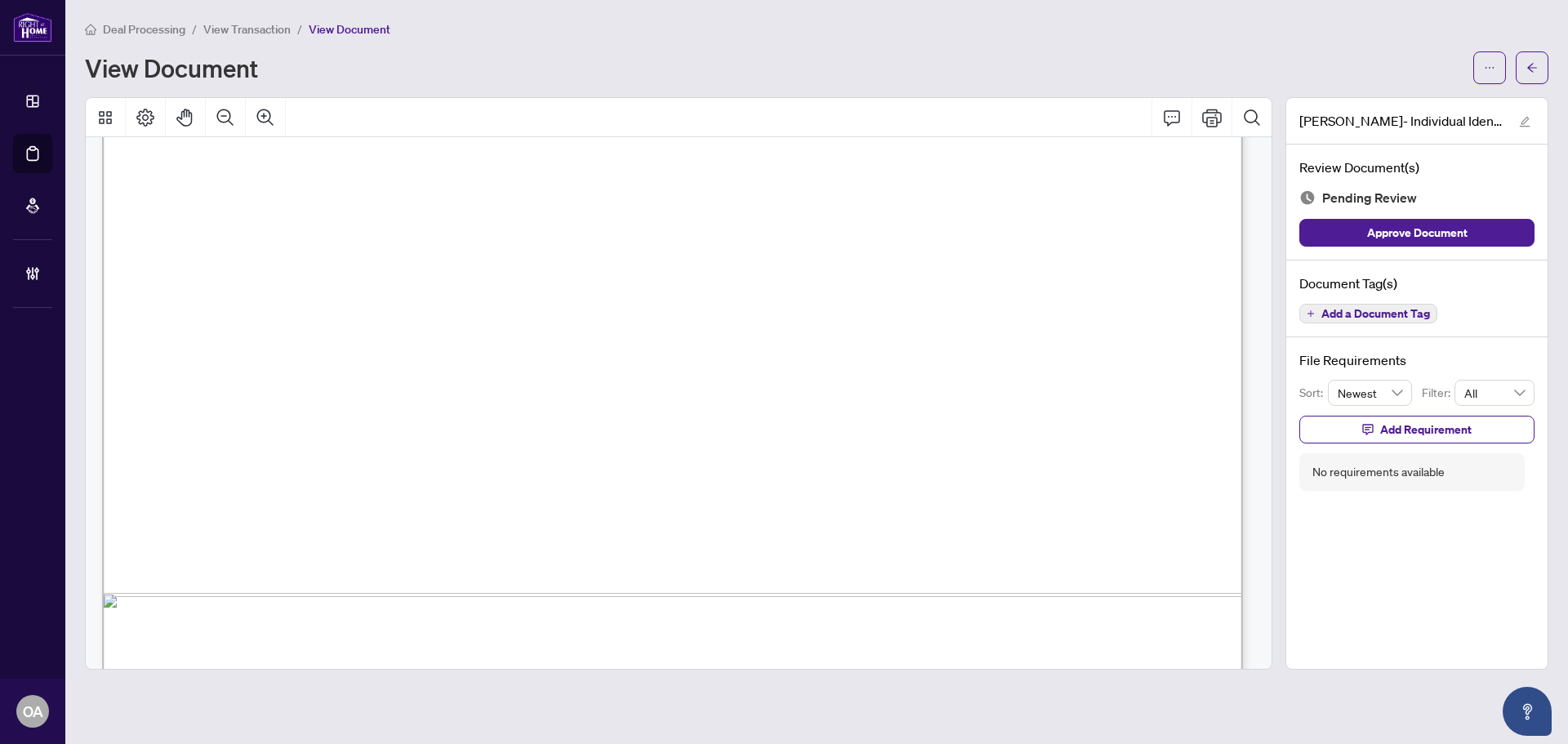
scroll to position [3921, 0]
click at [1172, 112] on icon "Comment" at bounding box center [1171, 118] width 20 height 20
click at [490, 464] on span "✘✘✘✘" at bounding box center [485, 418] width 10 height 113
click at [1172, 117] on icon "Comment" at bounding box center [1171, 118] width 20 height 20
click at [751, 585] on p "**********" at bounding box center [765, 580] width 238 height 14
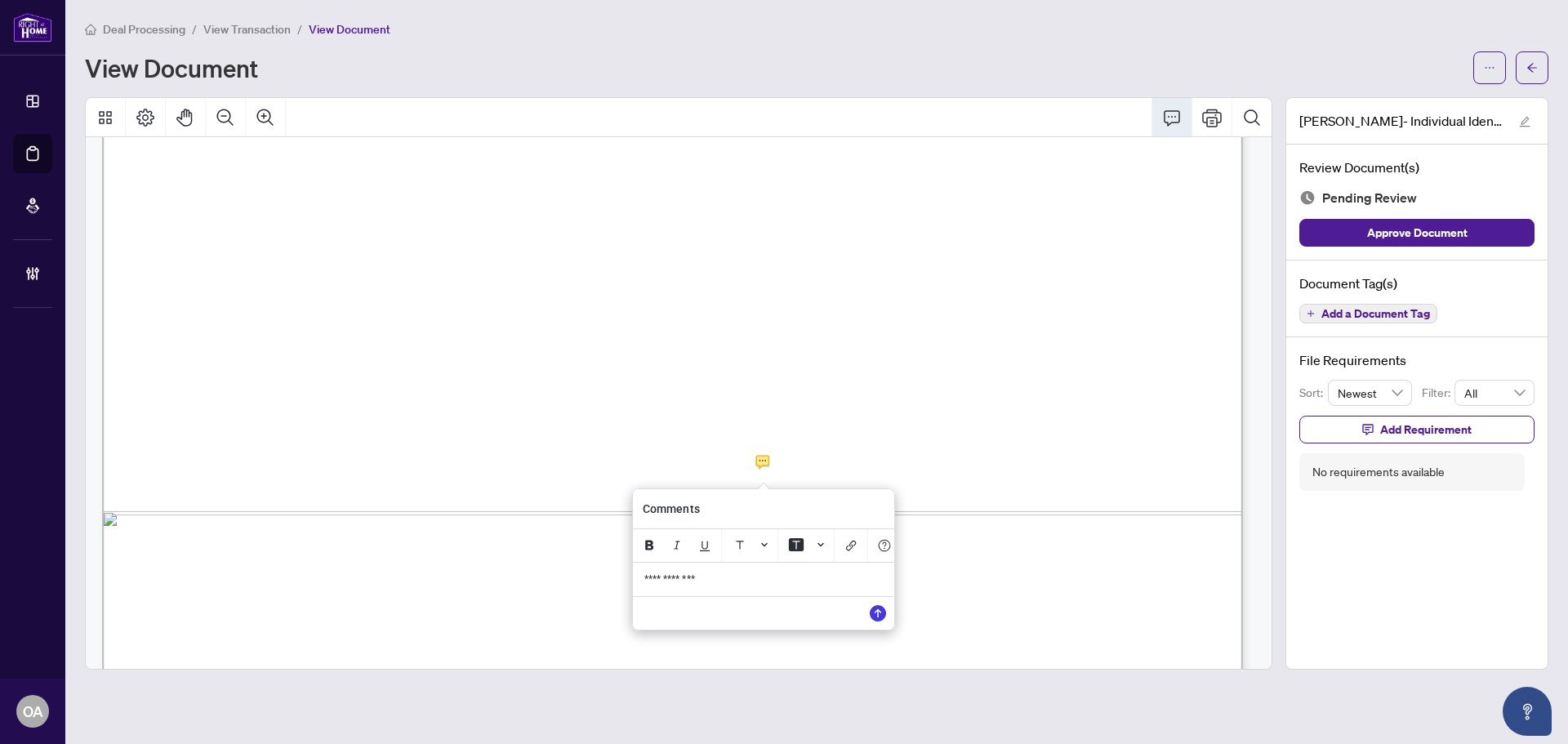
drag, startPoint x: 704, startPoint y: 588, endPoint x: 584, endPoint y: 586, distance: 120.0
click at [0, 0] on div "**********" at bounding box center [0, 0] width 0 height 0
click at [1388, 311] on span "Add a Document Tag" at bounding box center [1375, 313] width 108 height 11
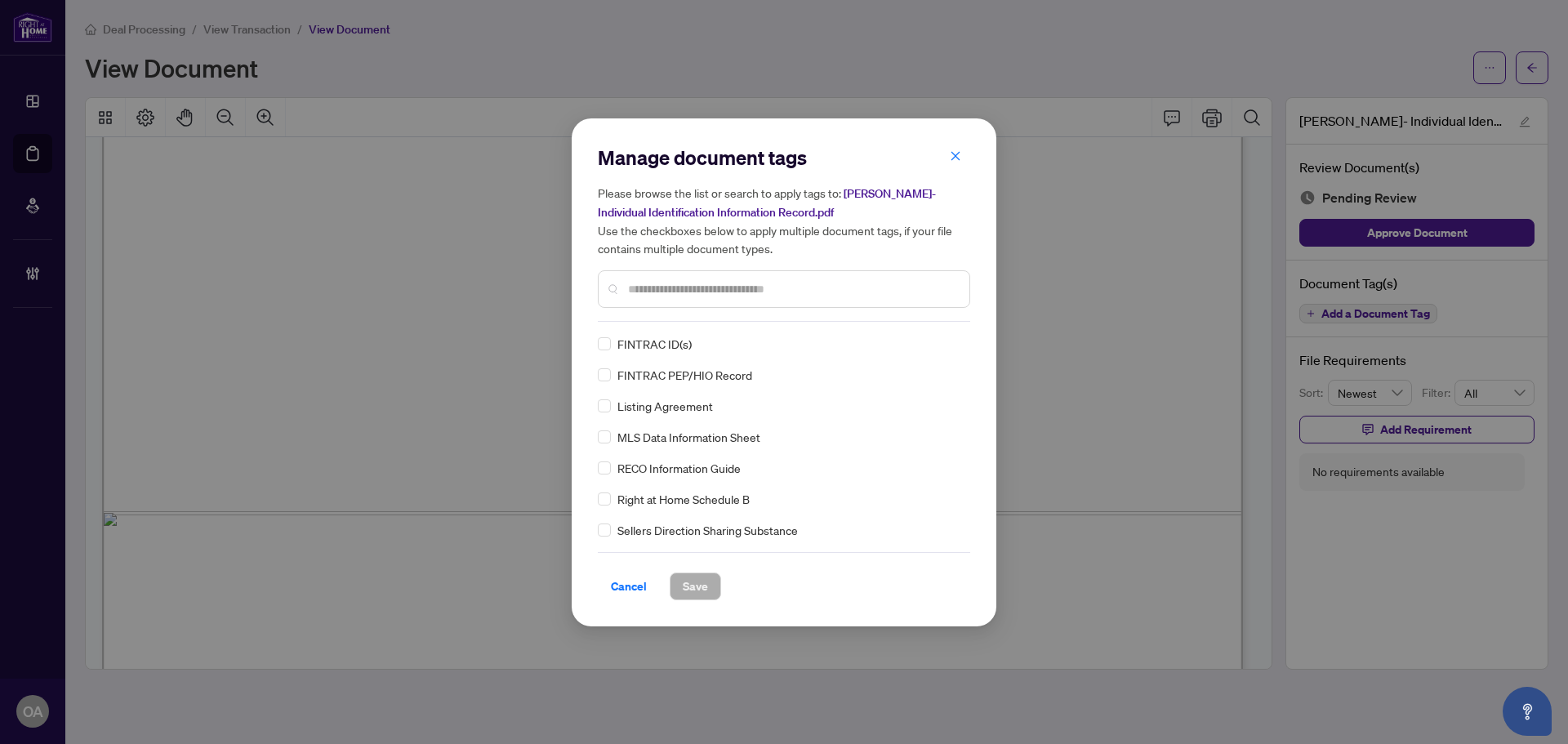
click at [744, 288] on input "text" at bounding box center [791, 289] width 328 height 18
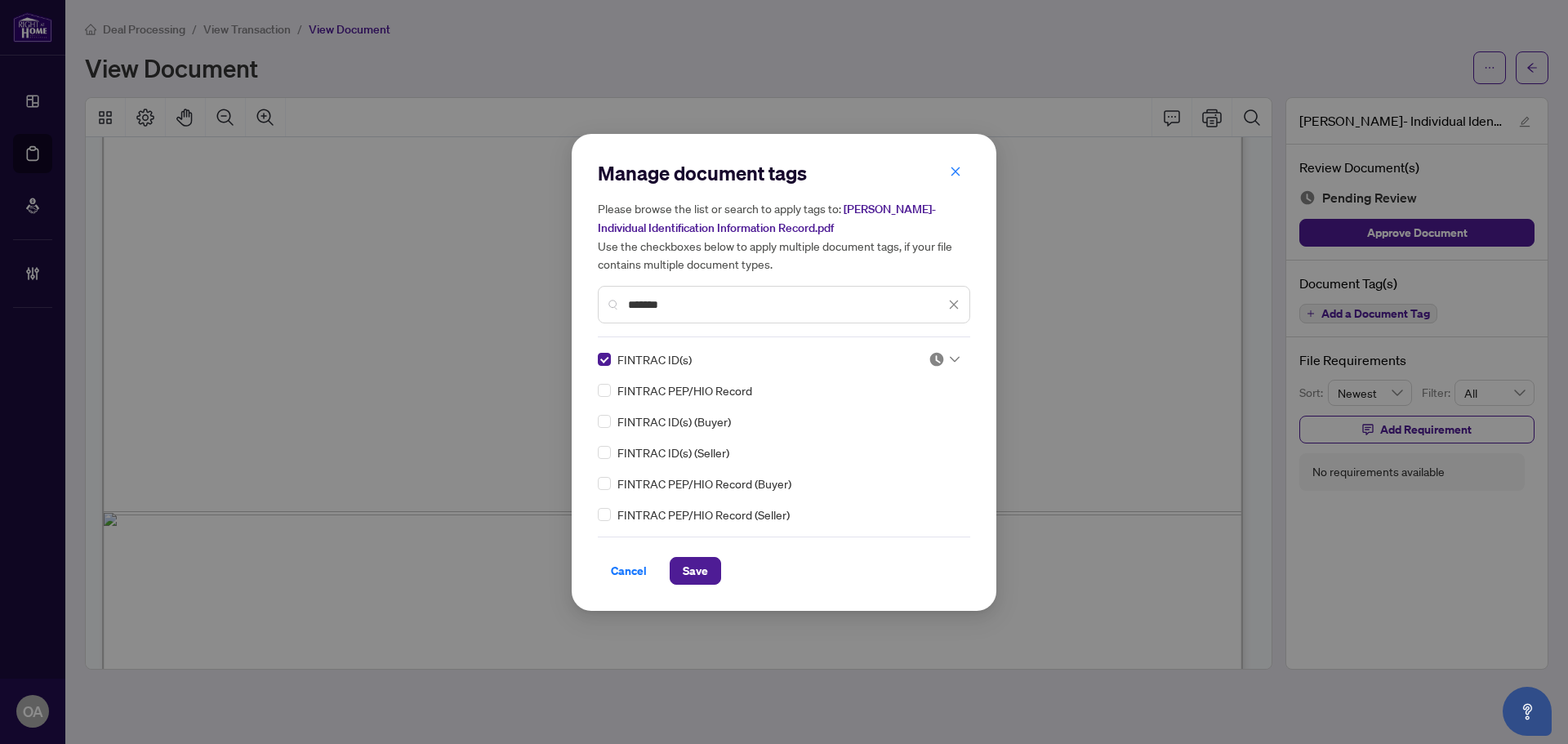
click at [953, 358] on icon at bounding box center [955, 360] width 10 height 7
click at [912, 412] on div "Needs Work" at bounding box center [894, 412] width 105 height 18
click at [691, 565] on span "Save" at bounding box center [695, 571] width 26 height 26
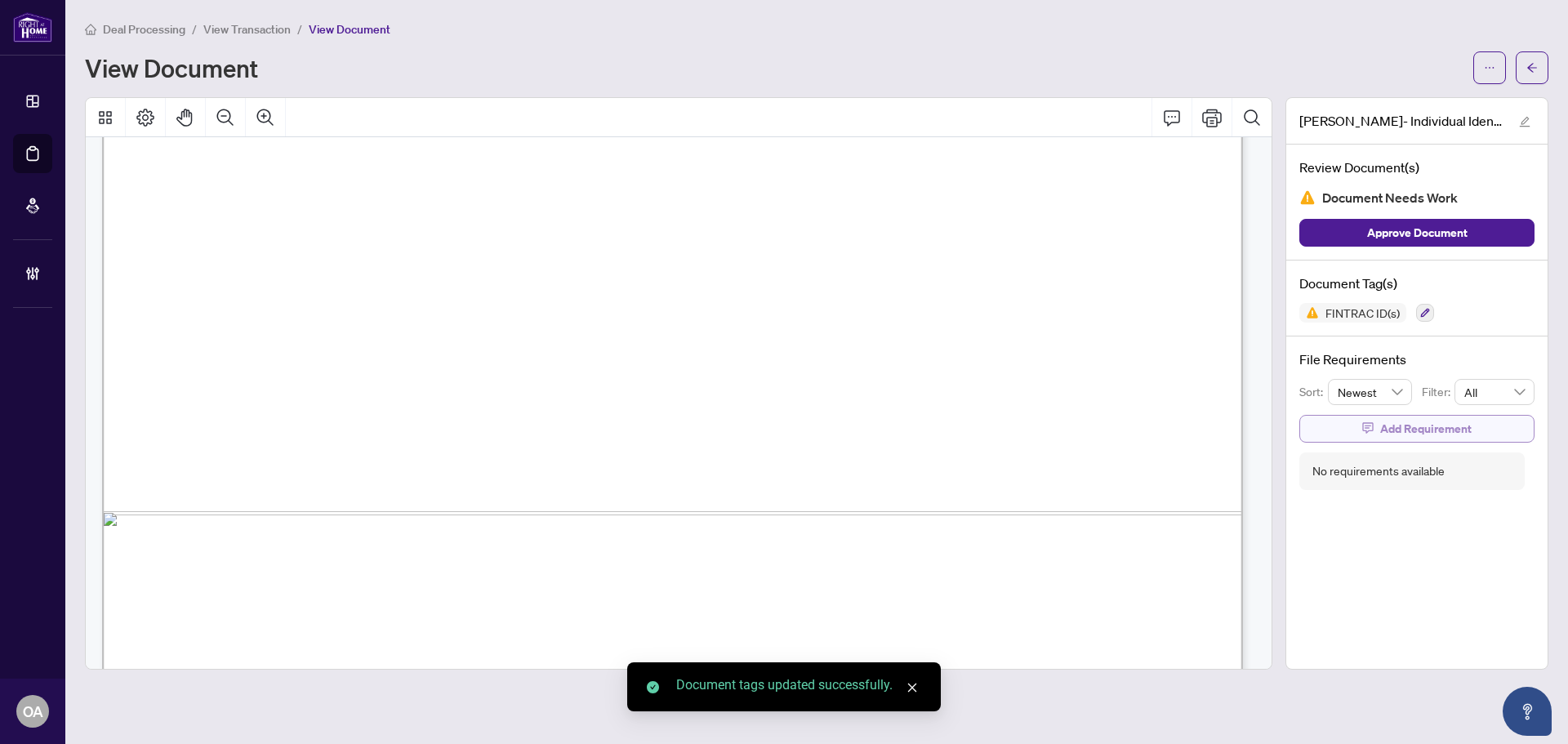
click at [1387, 425] on span "Add Requirement" at bounding box center [1425, 429] width 91 height 26
click at [1373, 445] on textarea at bounding box center [1433, 443] width 175 height 31
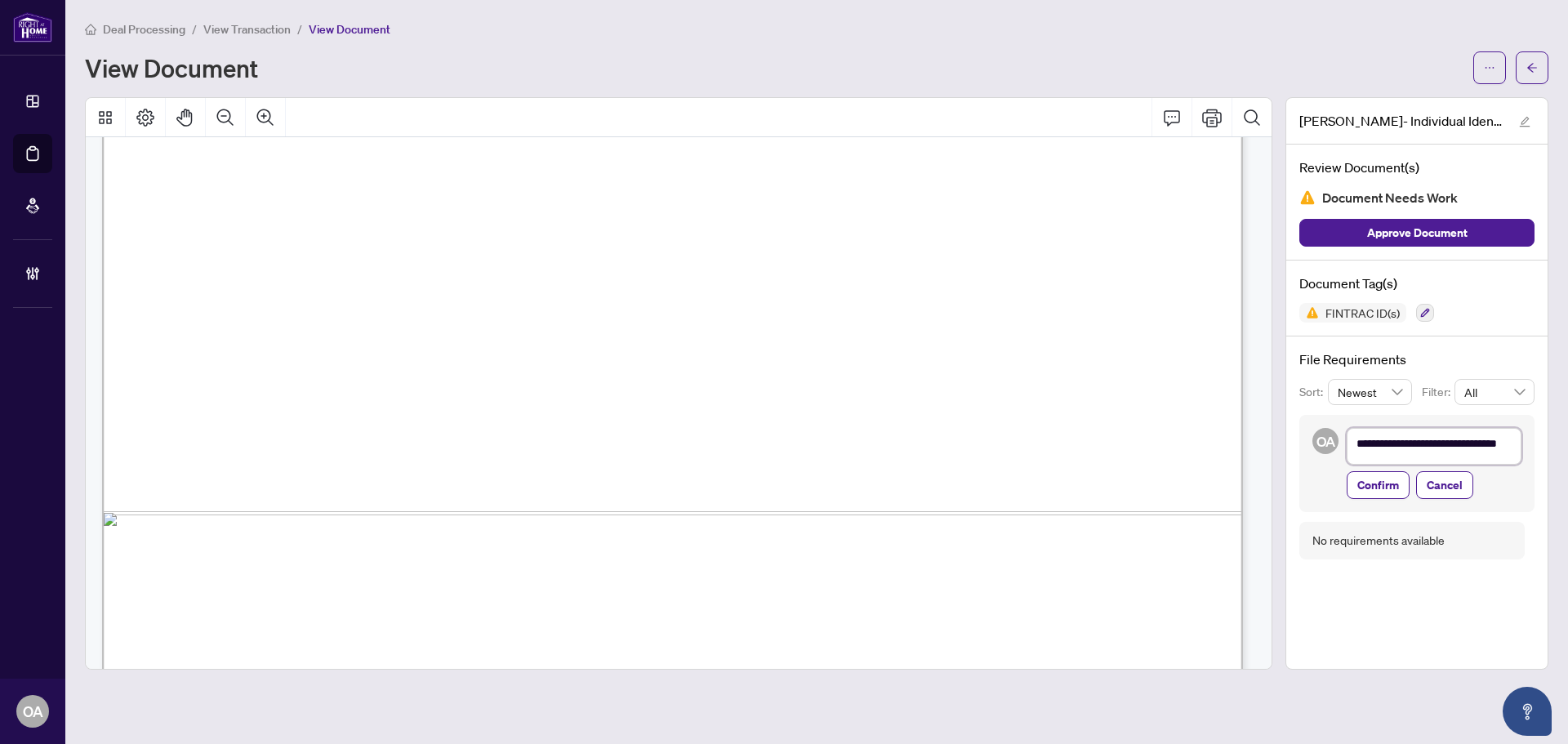
scroll to position [0, 0]
click at [1393, 467] on textarea "**********" at bounding box center [1433, 453] width 175 height 49
click at [1416, 464] on textarea "**********" at bounding box center [1433, 453] width 175 height 49
click at [1397, 492] on span "Confirm" at bounding box center [1377, 497] width 42 height 26
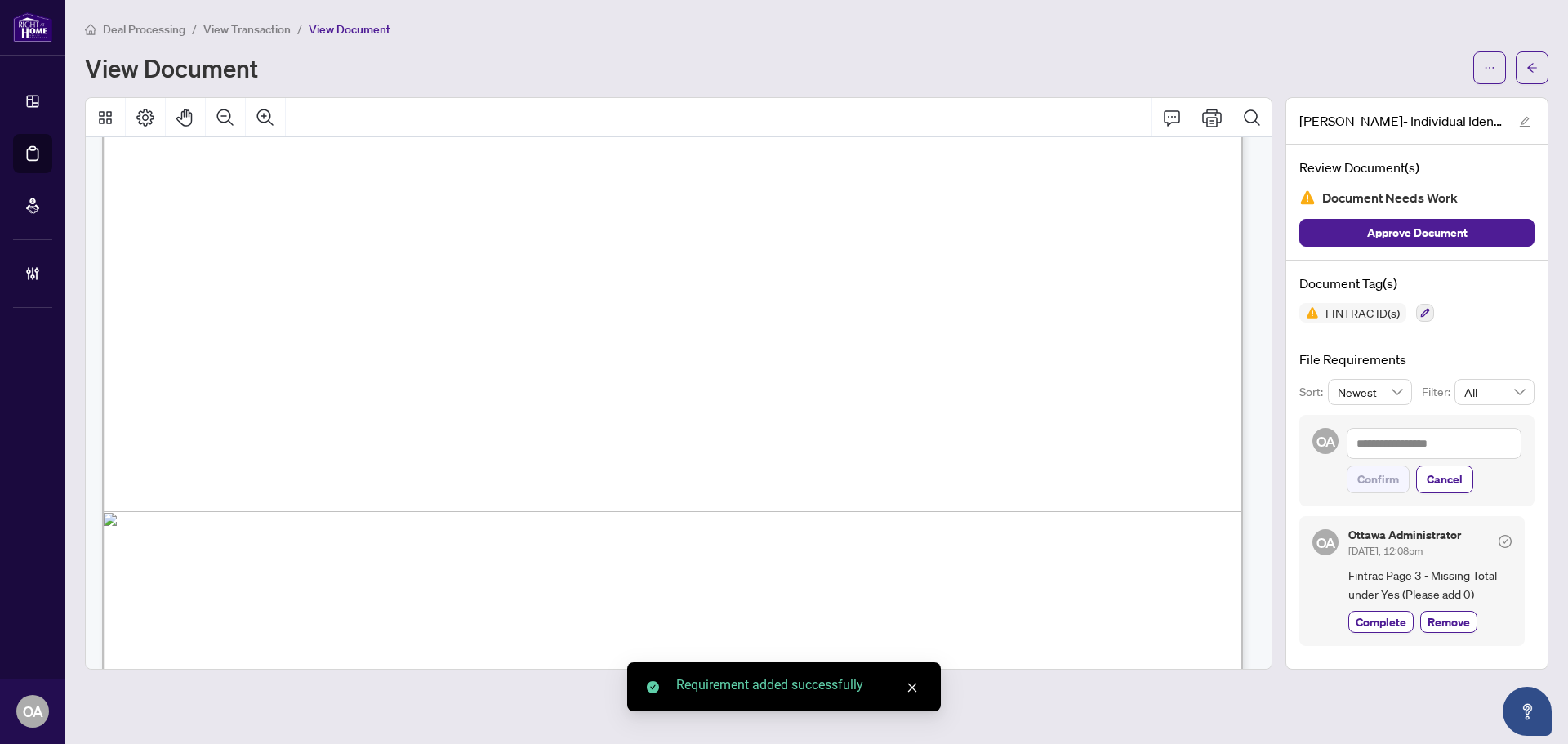
click at [704, 468] on span "Total" at bounding box center [689, 469] width 30 height 16
click at [1169, 122] on icon "Comment" at bounding box center [1171, 118] width 20 height 20
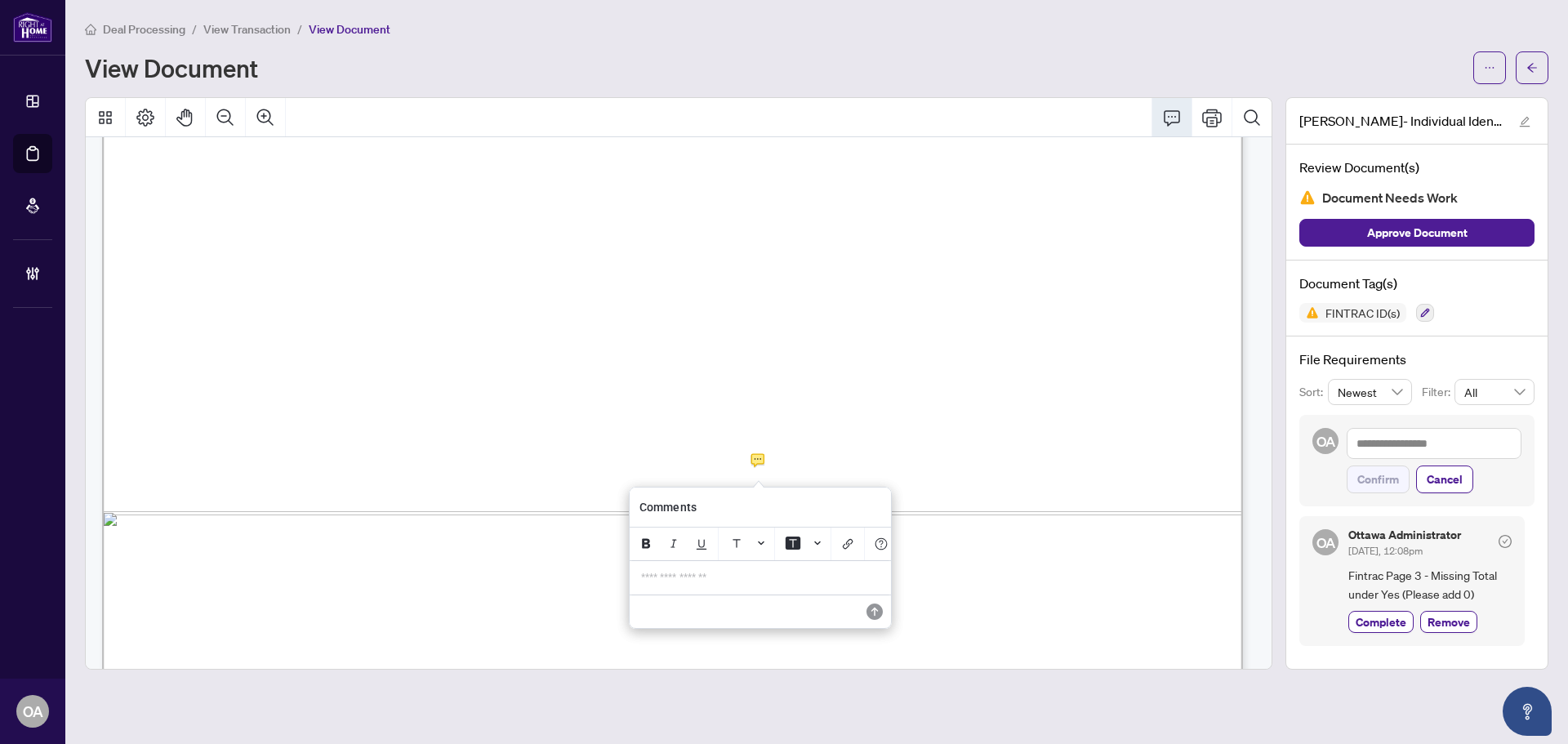
click at [779, 585] on p "**********" at bounding box center [760, 578] width 238 height 14
click at [868, 617] on icon "Save" at bounding box center [872, 611] width 16 height 16
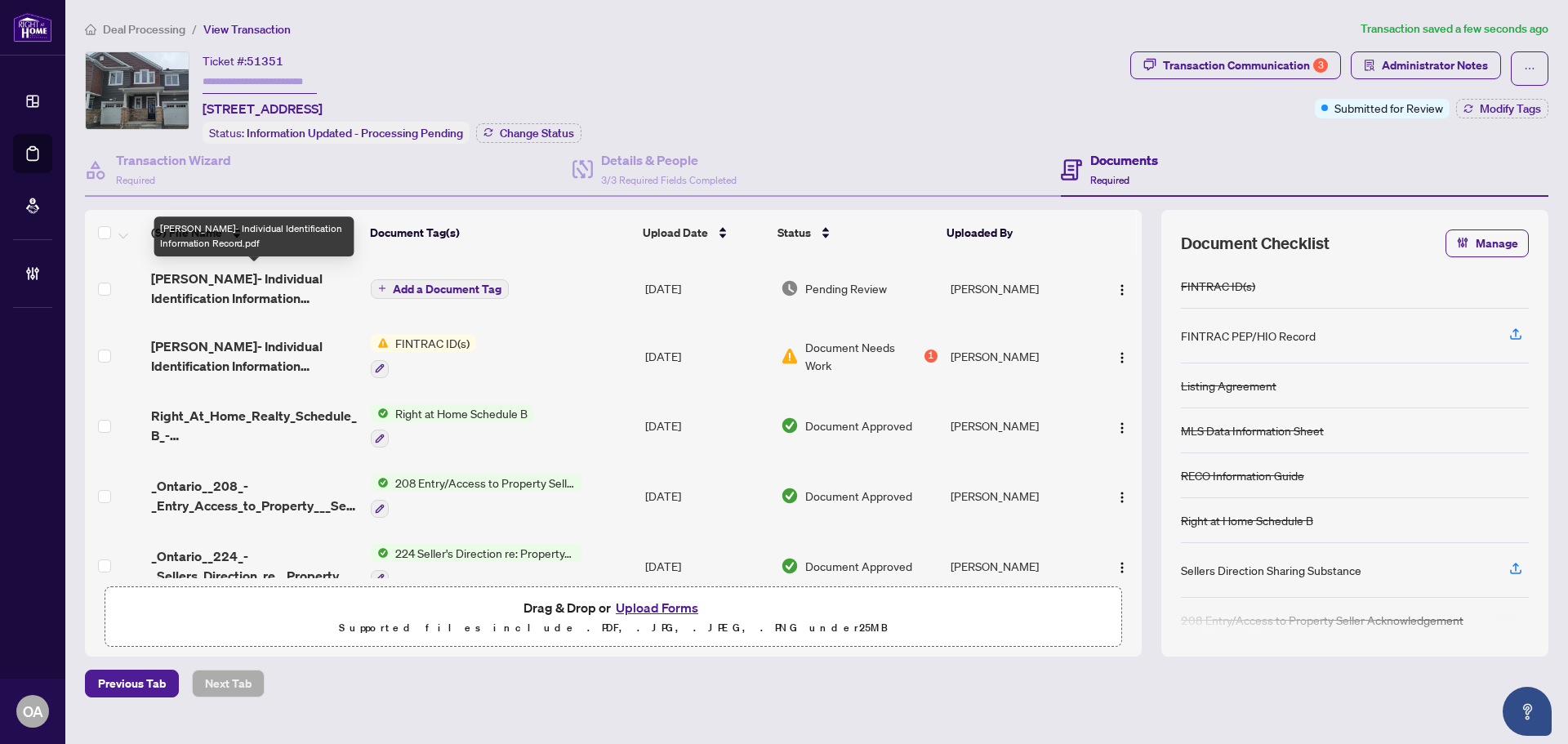
click at [268, 286] on span "[PERSON_NAME]- Individual Identification Information Record.pdf" at bounding box center [254, 288] width 207 height 39
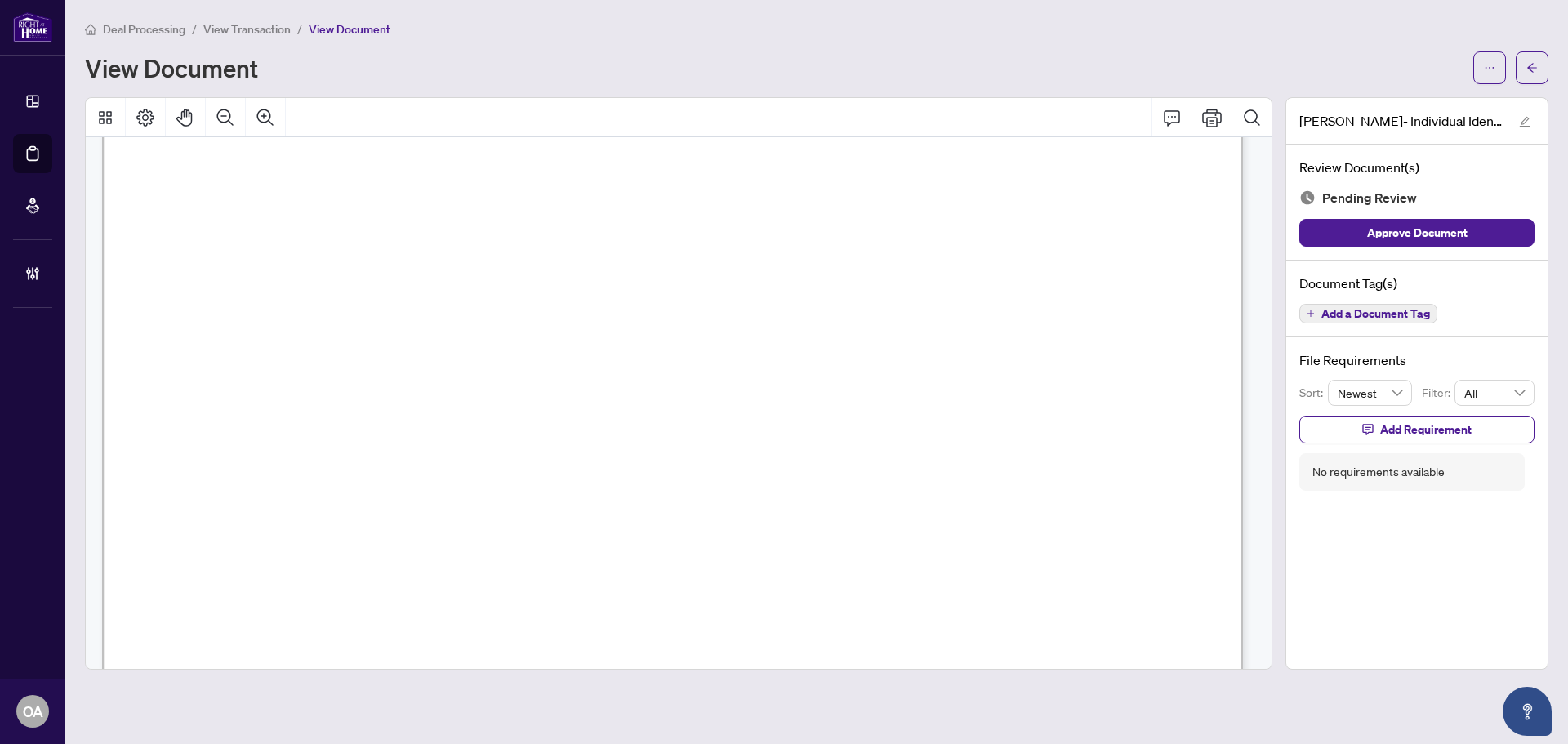
scroll to position [245, 0]
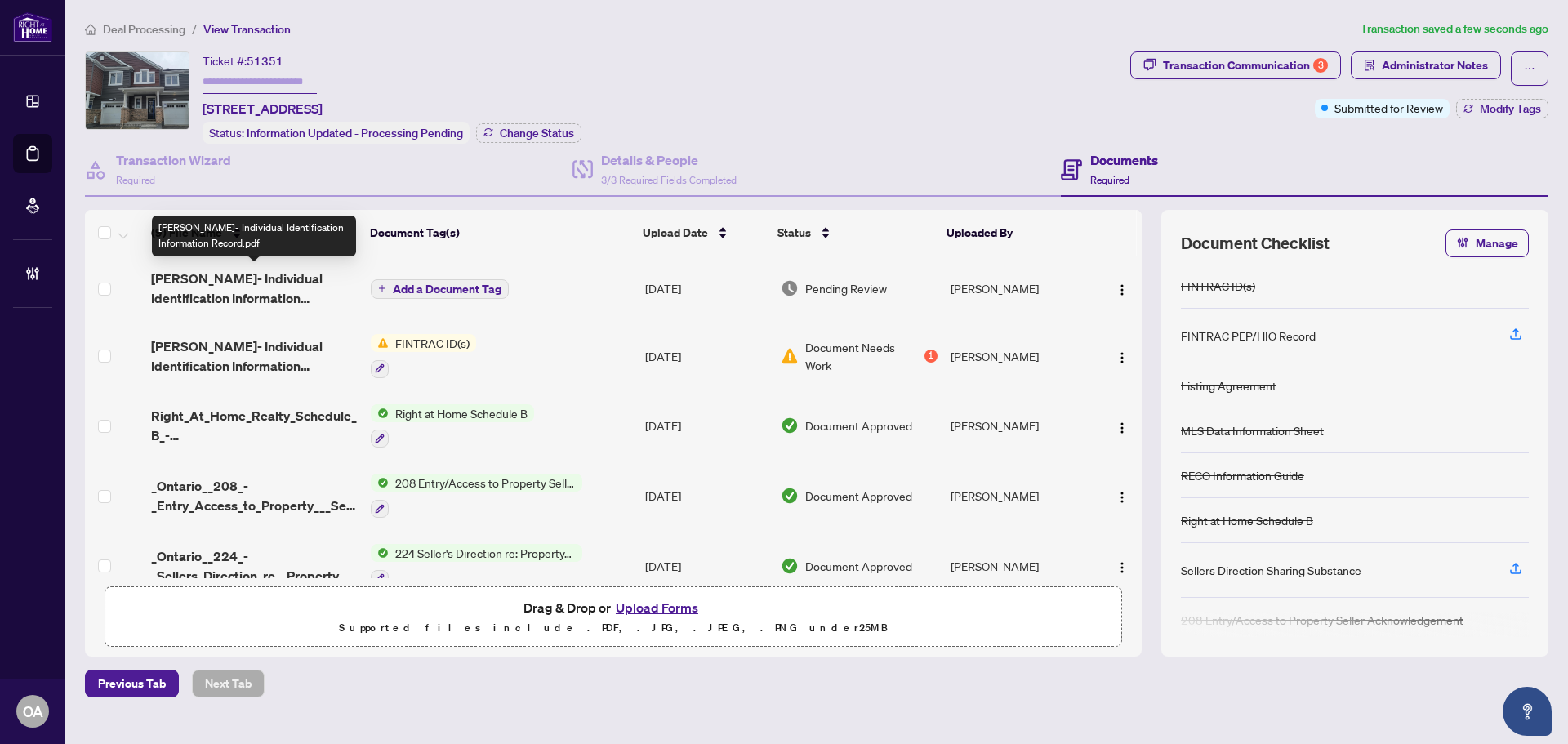
click at [240, 268] on span "[PERSON_NAME]- Individual Identification Information Record.pdf" at bounding box center [254, 288] width 207 height 39
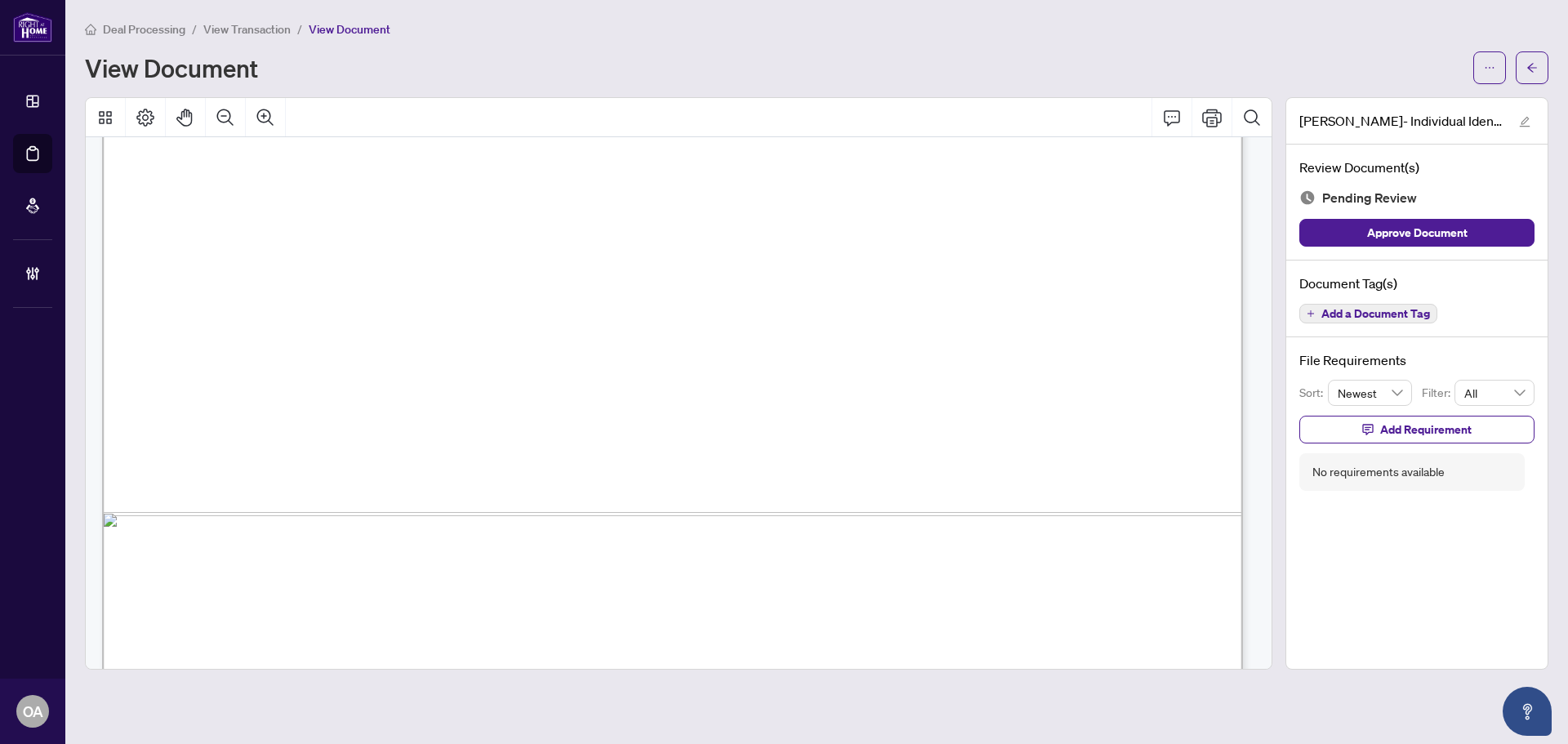
scroll to position [3921, 0]
click at [1176, 121] on icon "Comment" at bounding box center [1171, 118] width 16 height 15
drag, startPoint x: 771, startPoint y: 596, endPoint x: 803, endPoint y: 557, distance: 50.4
click at [771, 595] on div "**********" at bounding box center [767, 580] width 258 height 33
click at [876, 622] on icon "Save" at bounding box center [879, 614] width 16 height 16
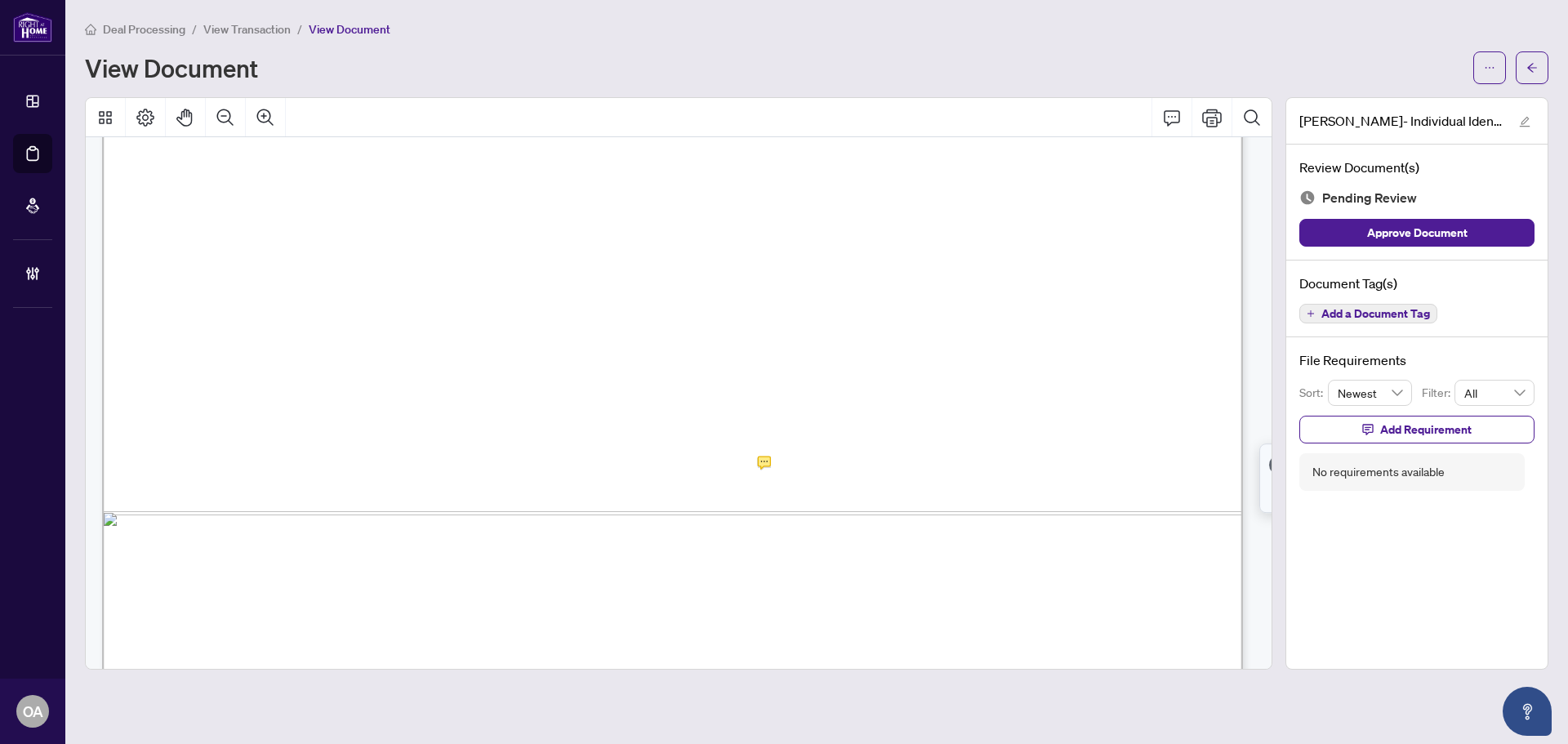
click at [1432, 428] on span "Add Requirement" at bounding box center [1425, 430] width 91 height 26
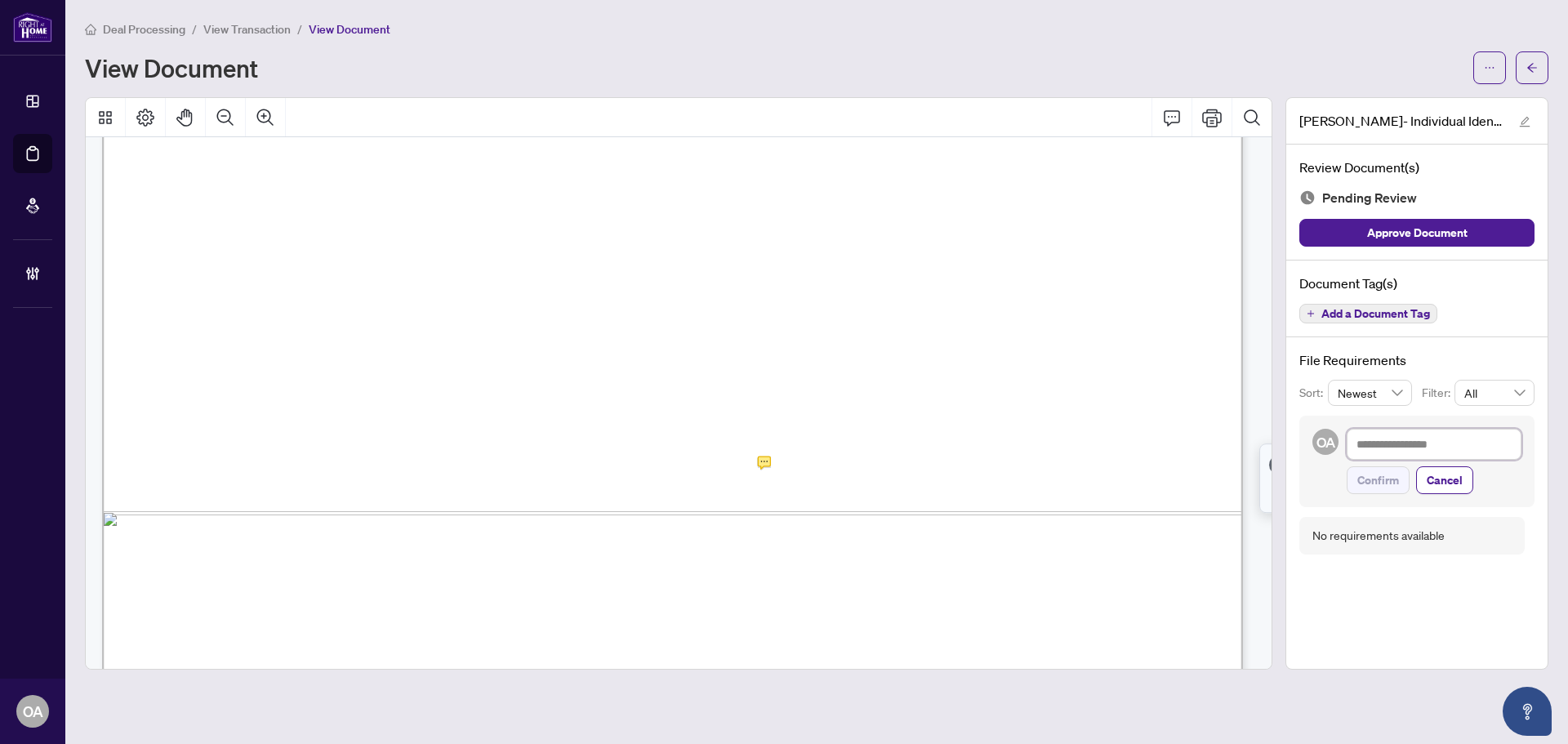
drag, startPoint x: 1394, startPoint y: 445, endPoint x: 1402, endPoint y: 441, distance: 8.9
click at [1396, 444] on textarea at bounding box center [1433, 444] width 175 height 31
click at [1386, 499] on span "Confirm" at bounding box center [1377, 498] width 42 height 26
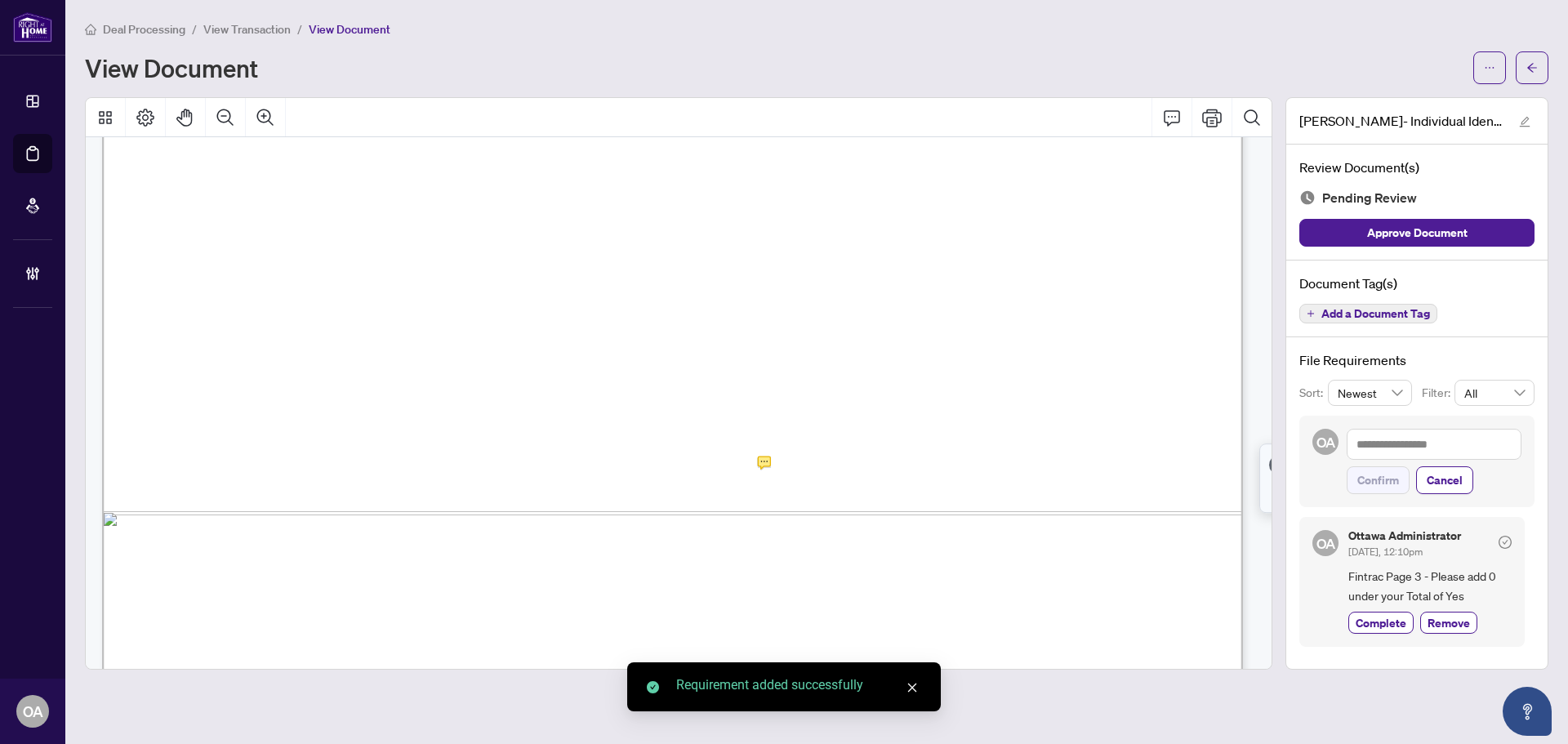
click at [1353, 312] on span "Add a Document Tag" at bounding box center [1375, 313] width 108 height 11
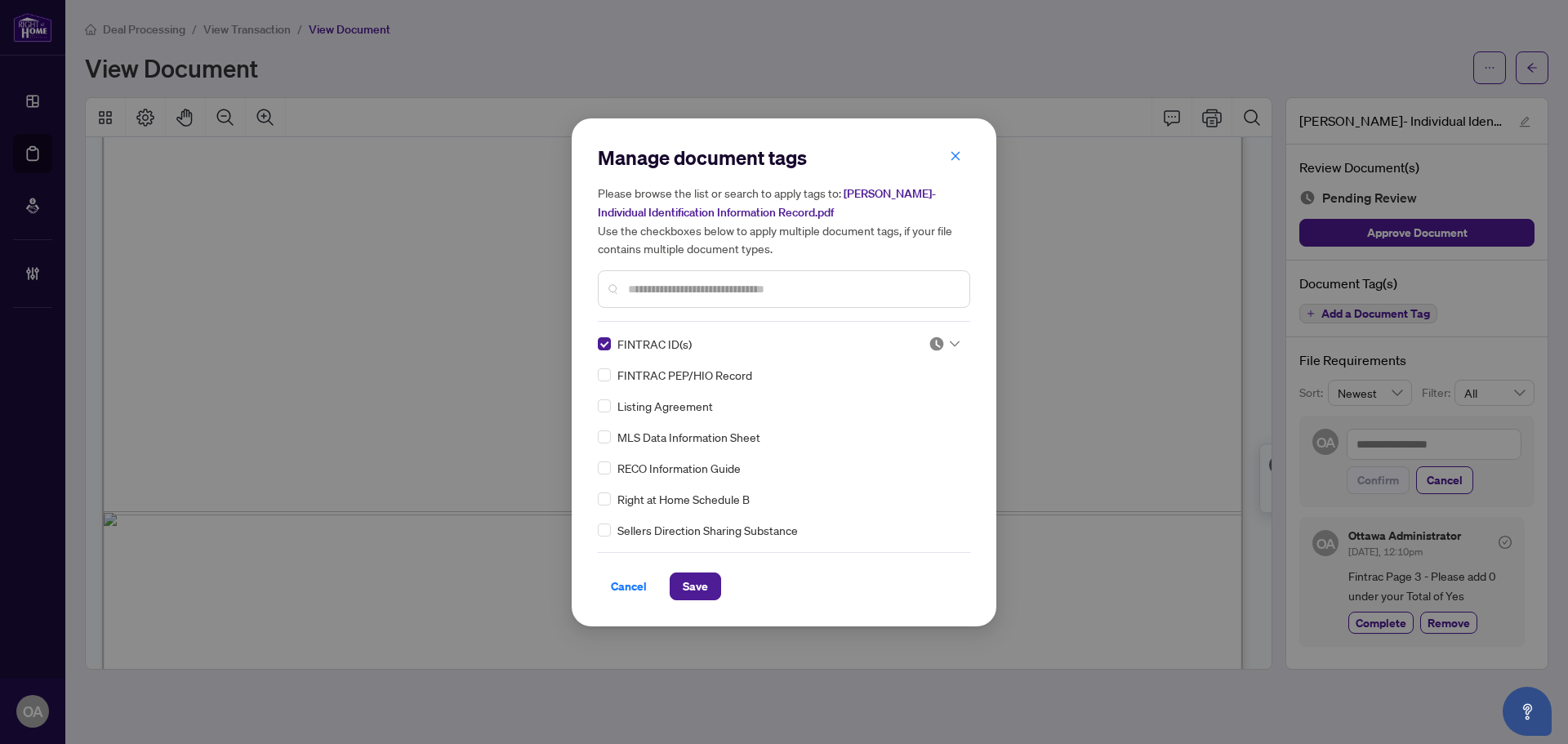
click at [943, 344] on div at bounding box center [944, 343] width 31 height 16
click at [905, 401] on div "Needs Work" at bounding box center [890, 396] width 105 height 18
click at [698, 580] on span "Save" at bounding box center [695, 586] width 26 height 26
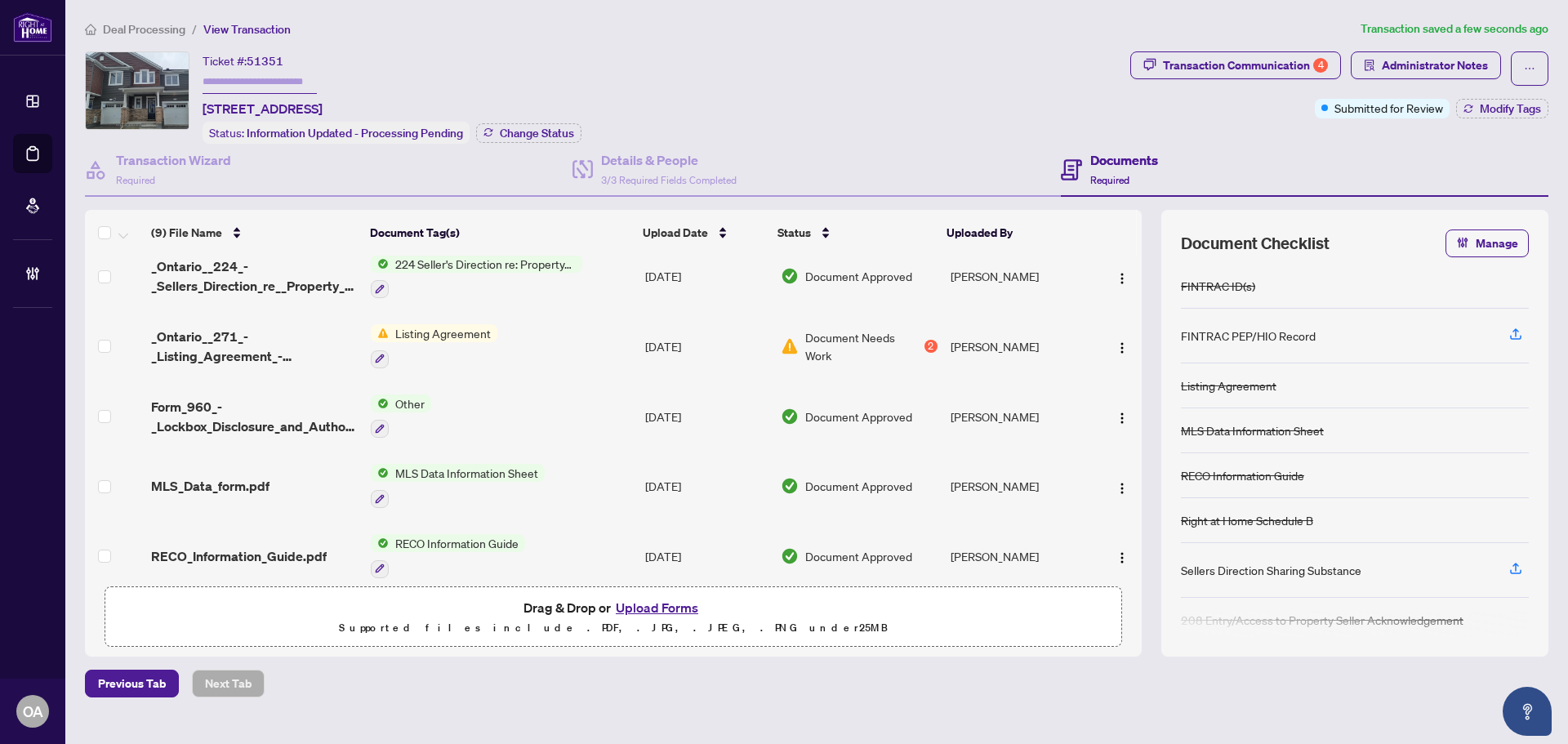
scroll to position [309, 0]
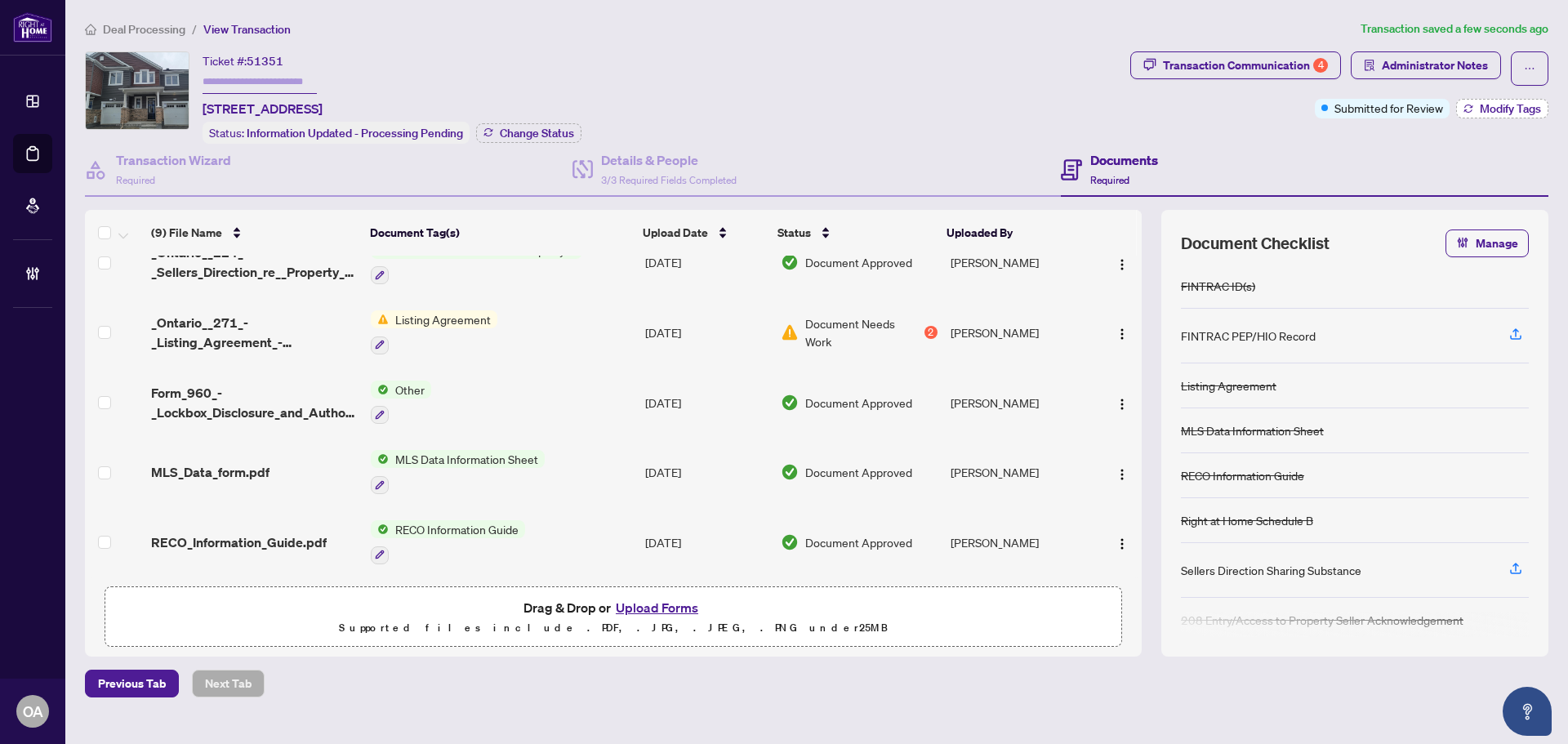
click at [1493, 115] on button "Modify Tags" at bounding box center [1502, 108] width 92 height 20
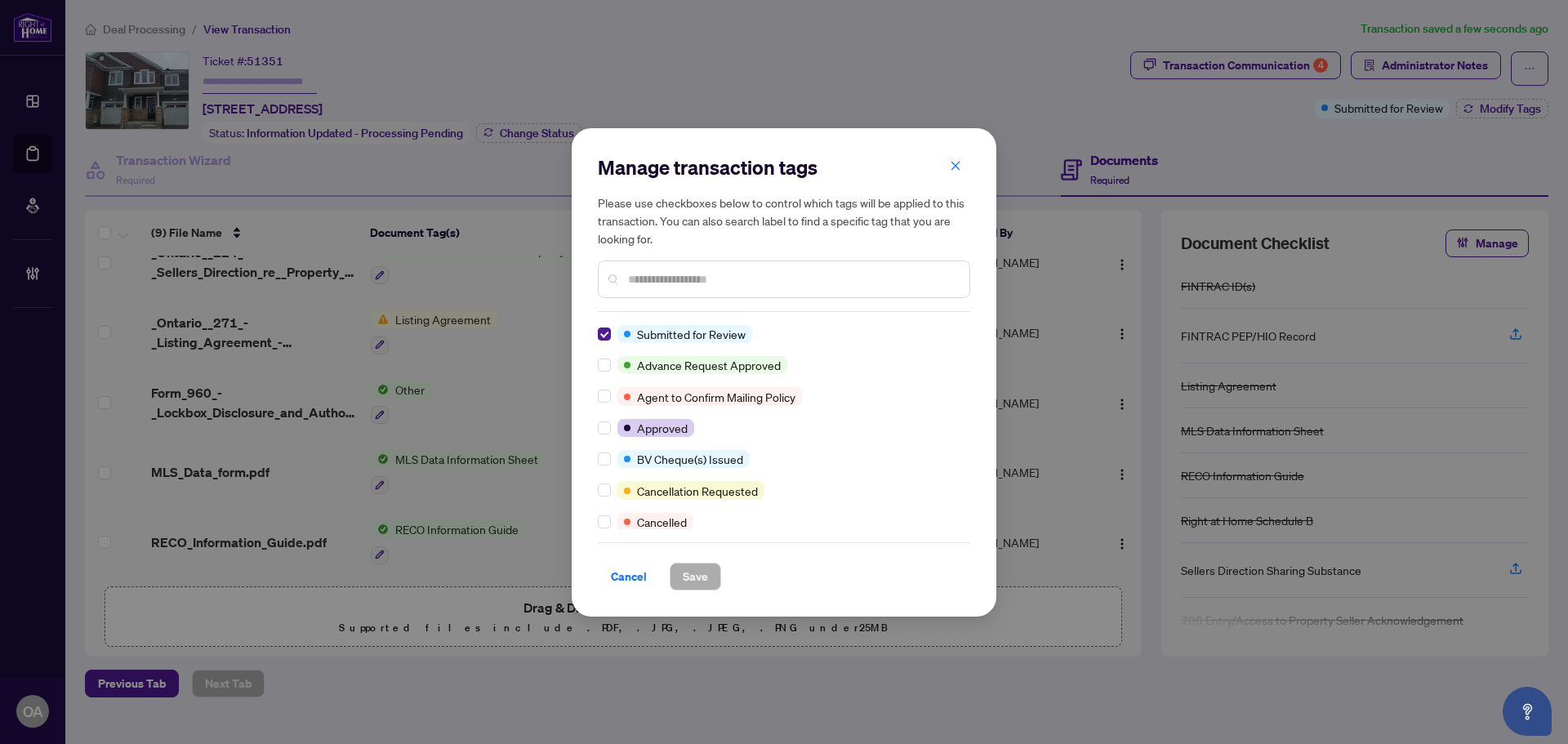
scroll to position [0, 0]
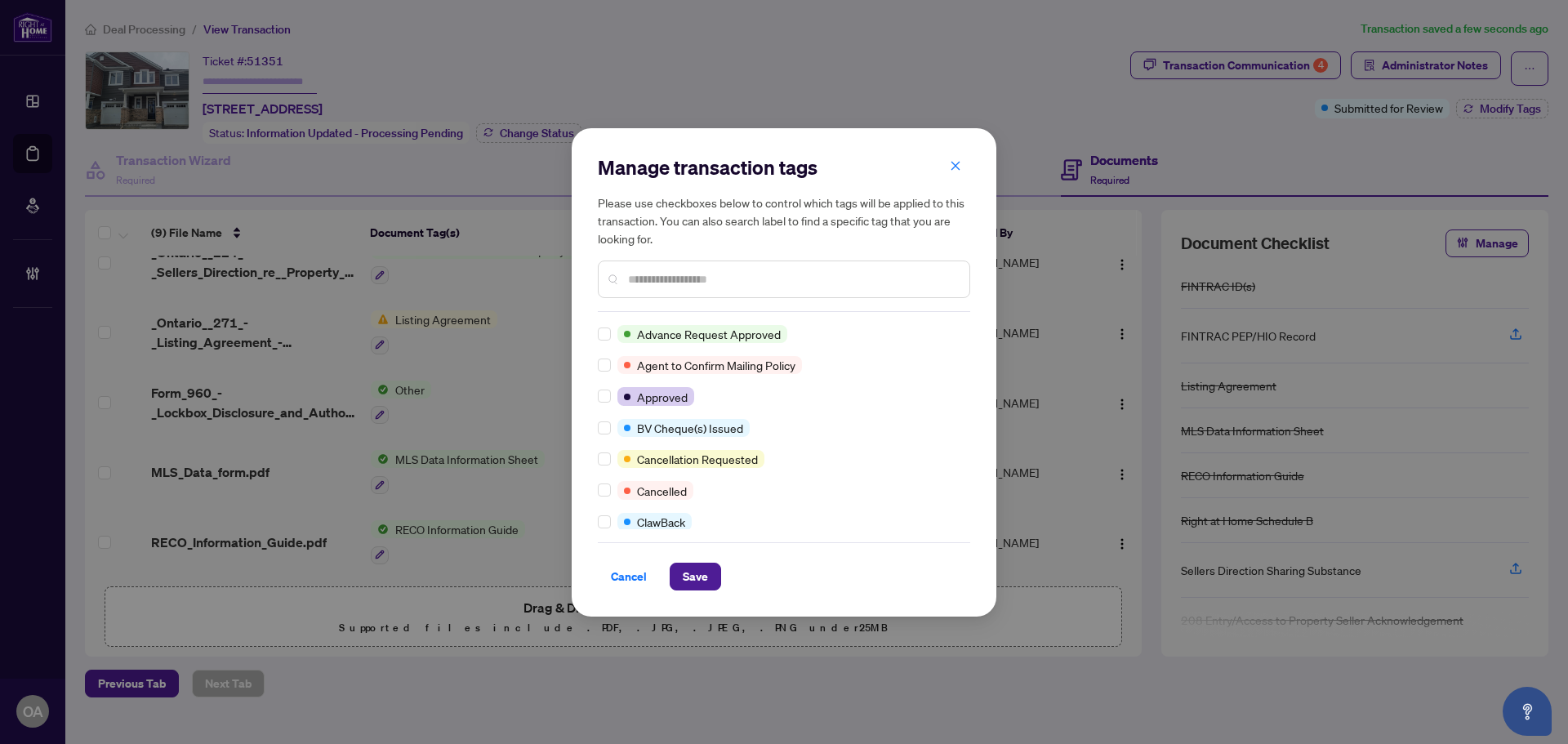
click at [681, 277] on input "text" at bounding box center [791, 279] width 328 height 18
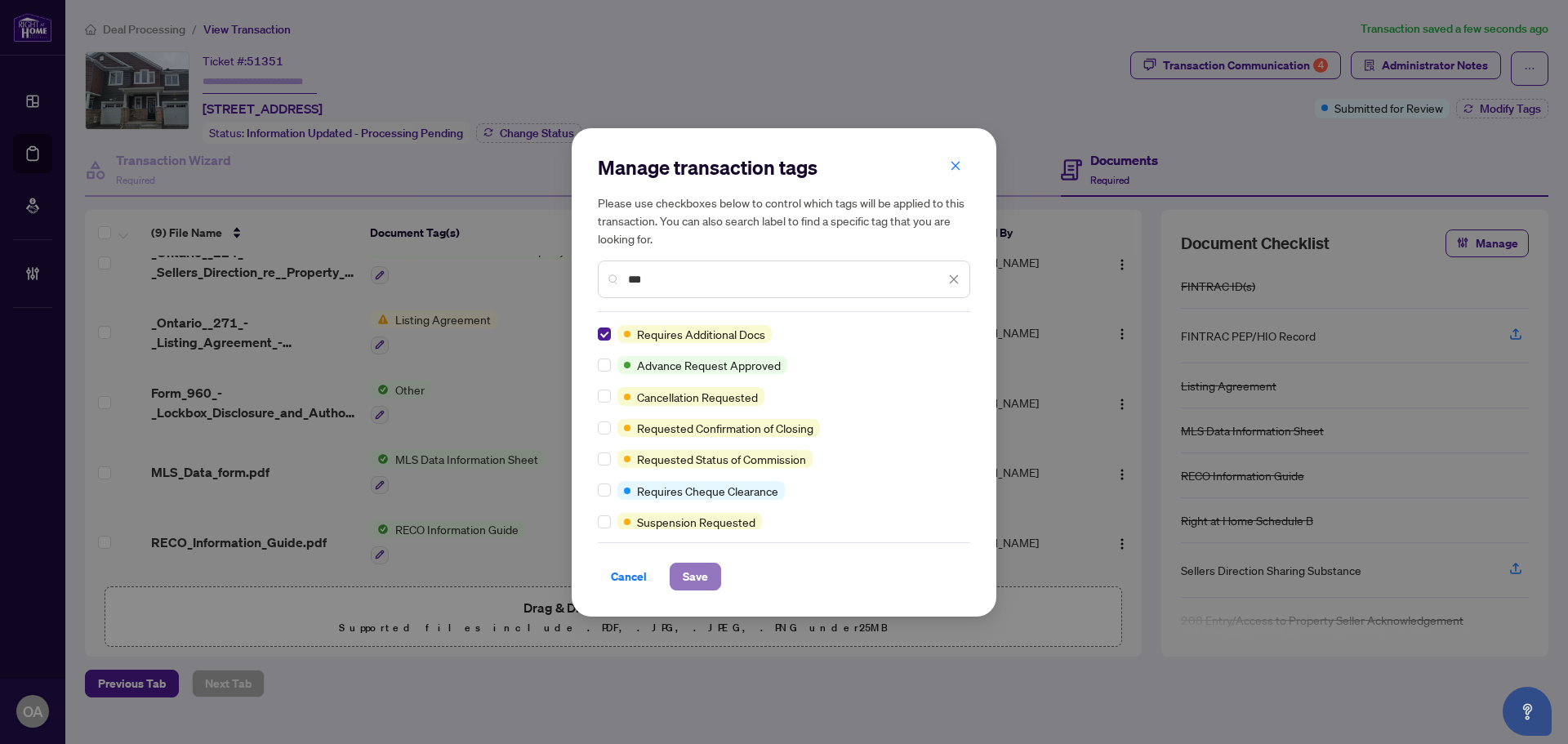
click at [699, 577] on span "Save" at bounding box center [695, 576] width 26 height 26
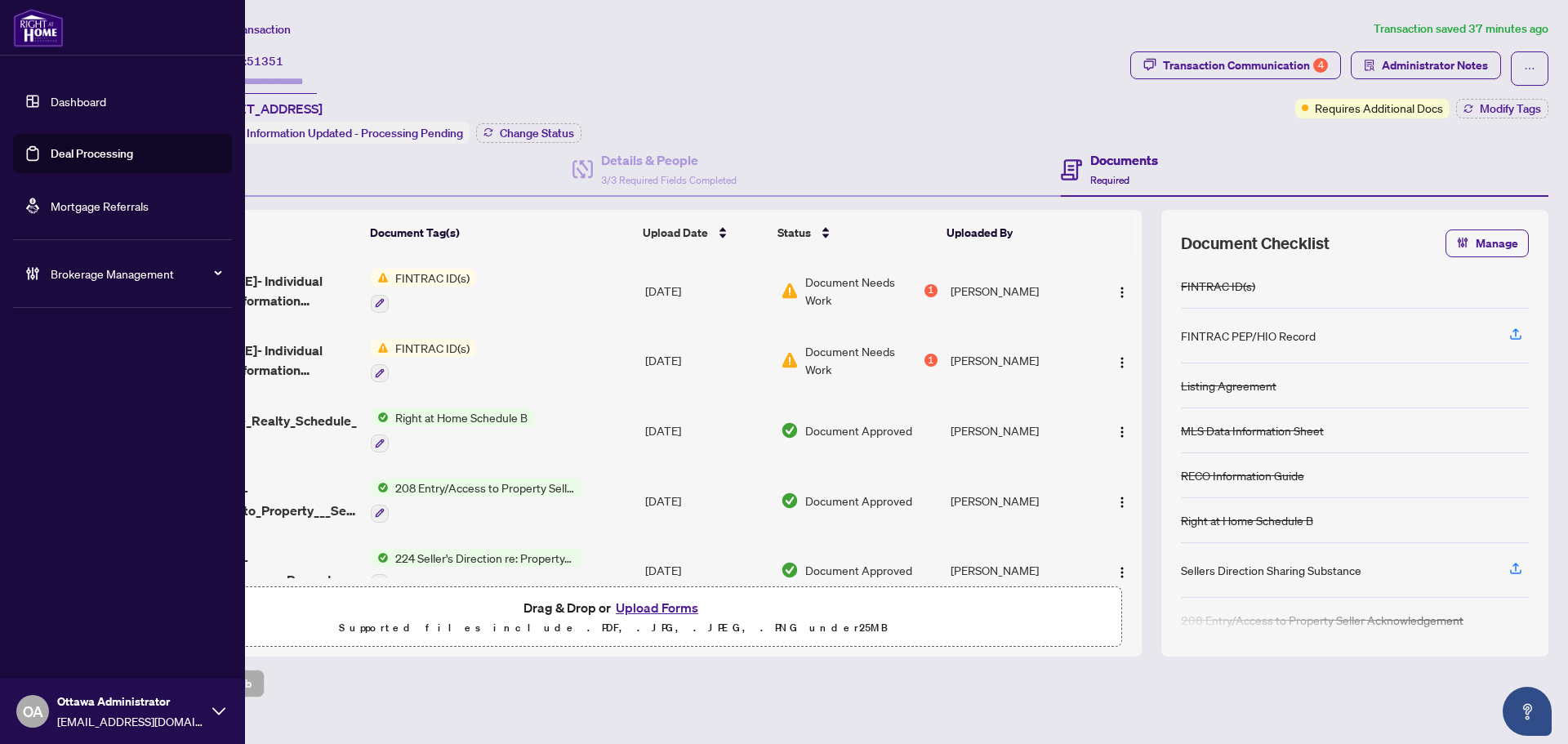
click at [81, 151] on link "Deal Processing" at bounding box center [91, 153] width 83 height 14
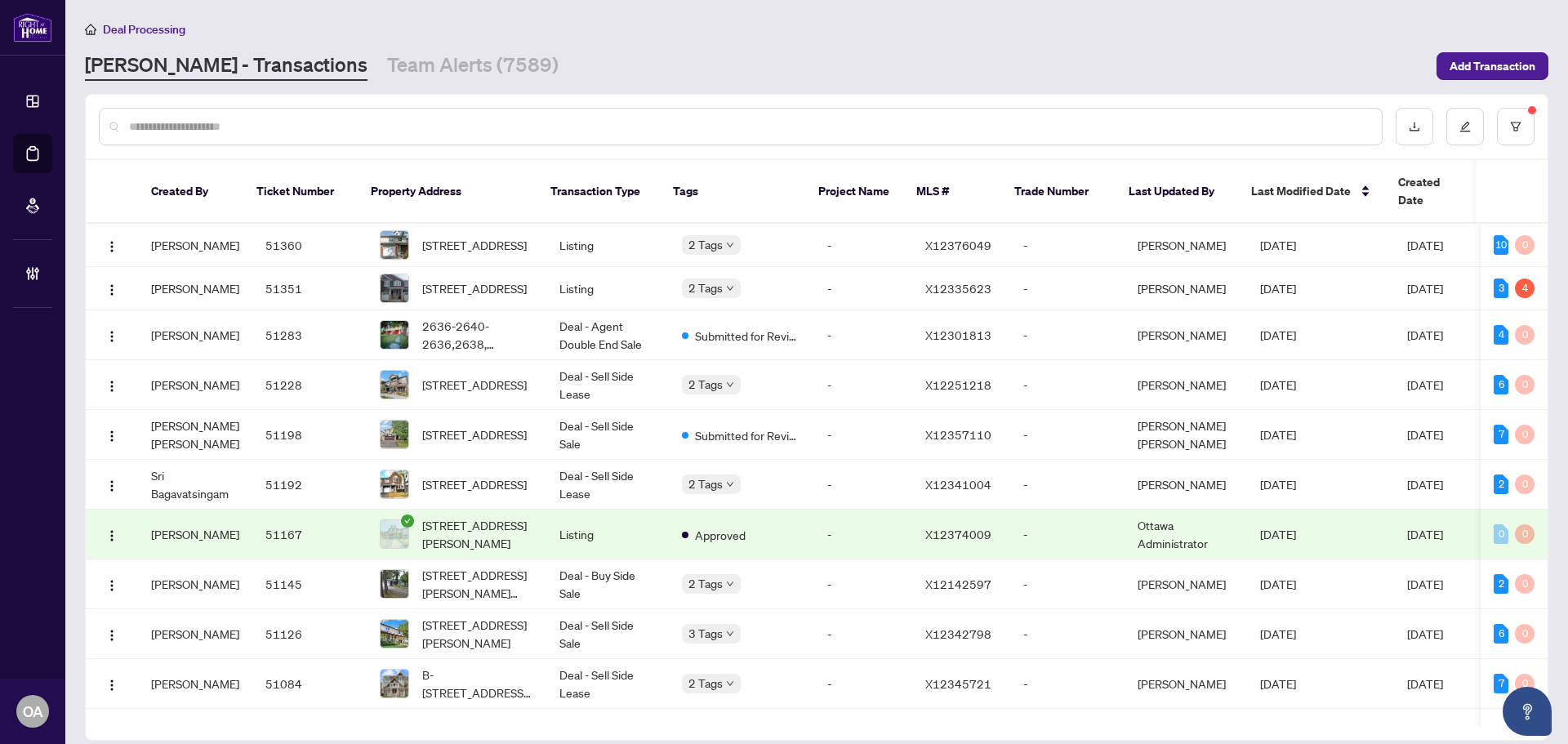
click at [438, 121] on input "text" at bounding box center [748, 126] width 1239 height 18
click at [406, 65] on link "Team Alerts (7589)" at bounding box center [472, 66] width 171 height 30
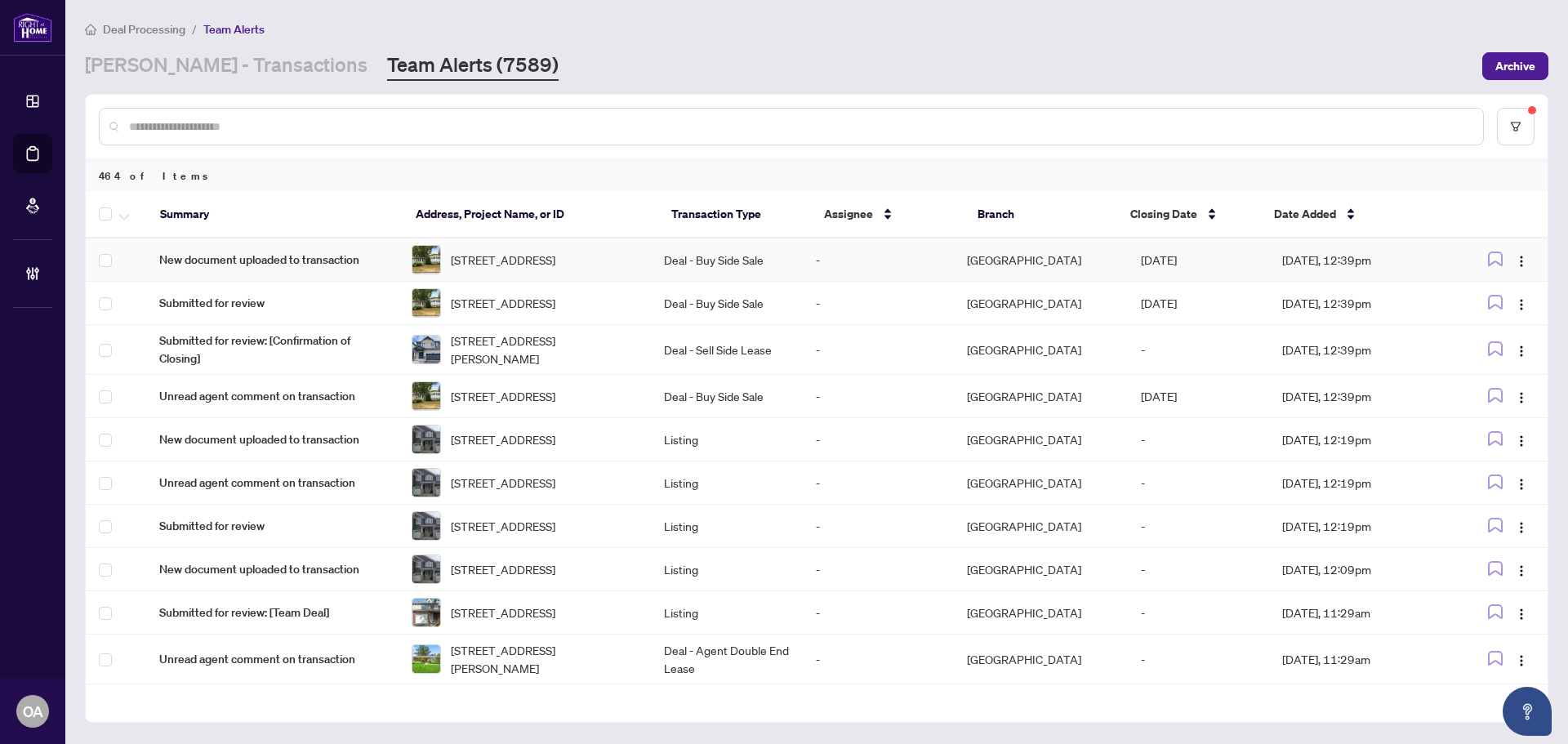
click at [512, 254] on span "1370 Sault St, Ottawa, Ontario K1E 1G9, Canada" at bounding box center [503, 259] width 105 height 18
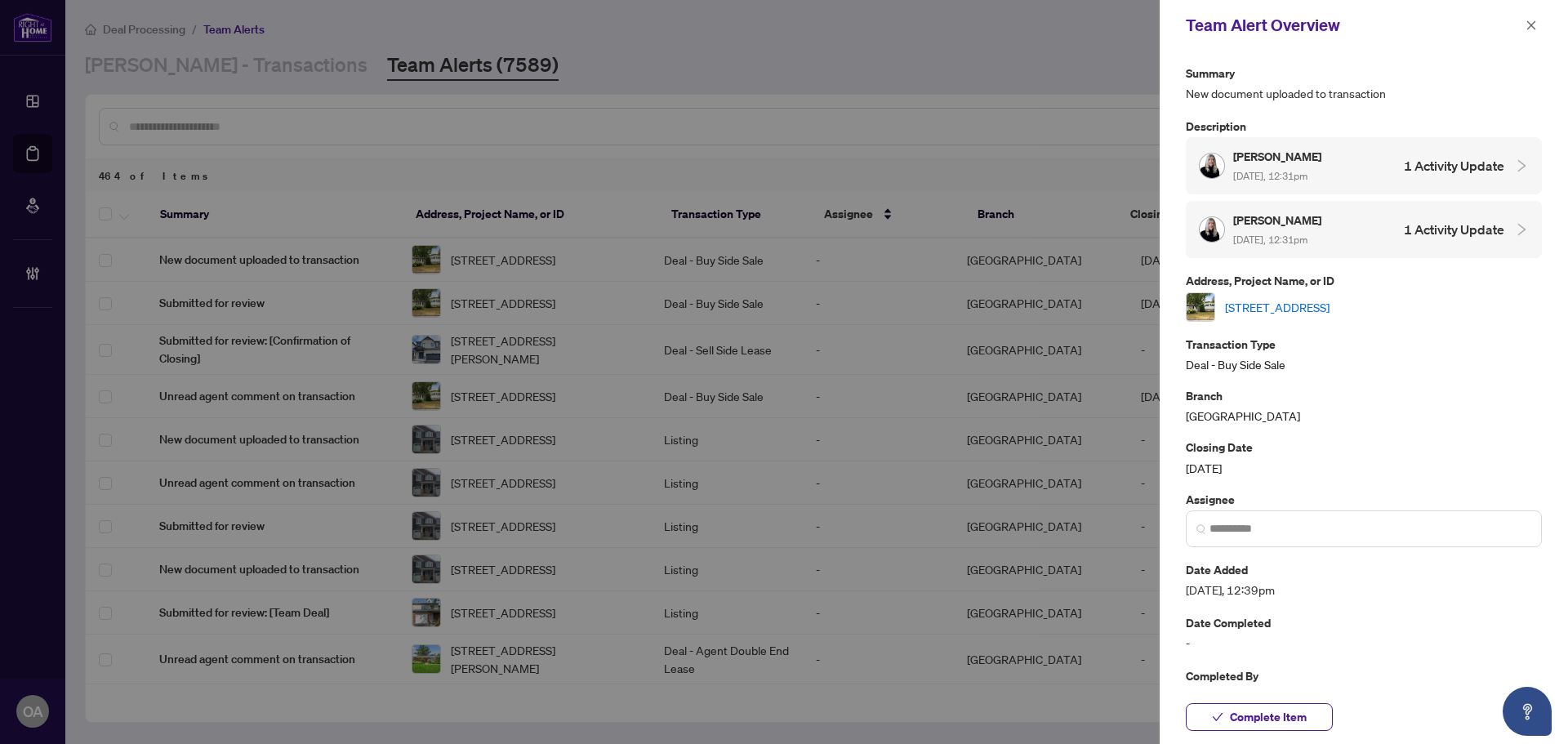
click at [1312, 307] on link "1370 Sault St, Ottawa, Ontario K1E 1G9, Canada" at bounding box center [1277, 307] width 105 height 18
click at [1528, 19] on span "button" at bounding box center [1531, 25] width 11 height 26
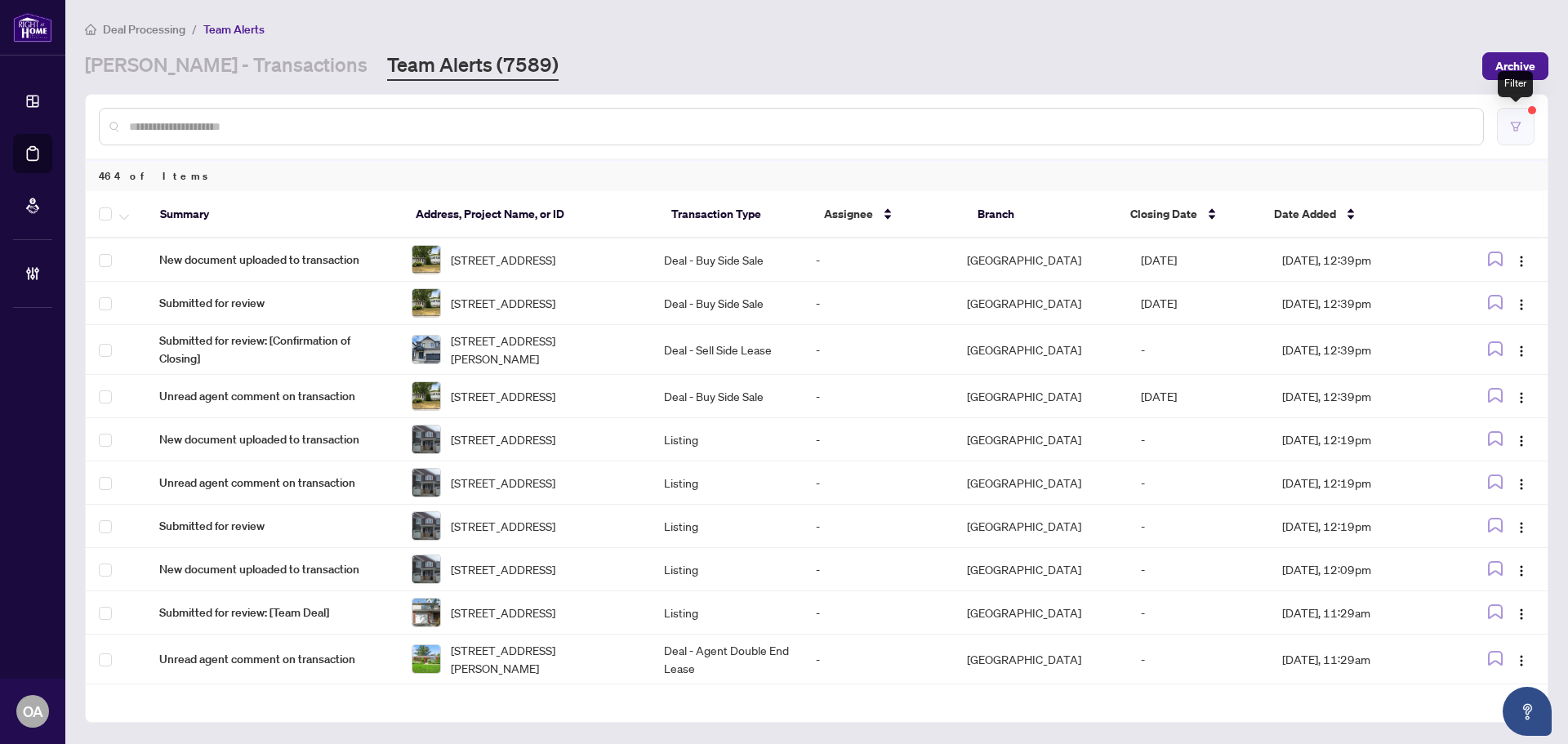
click at [1525, 140] on button "button" at bounding box center [1515, 127] width 37 height 37
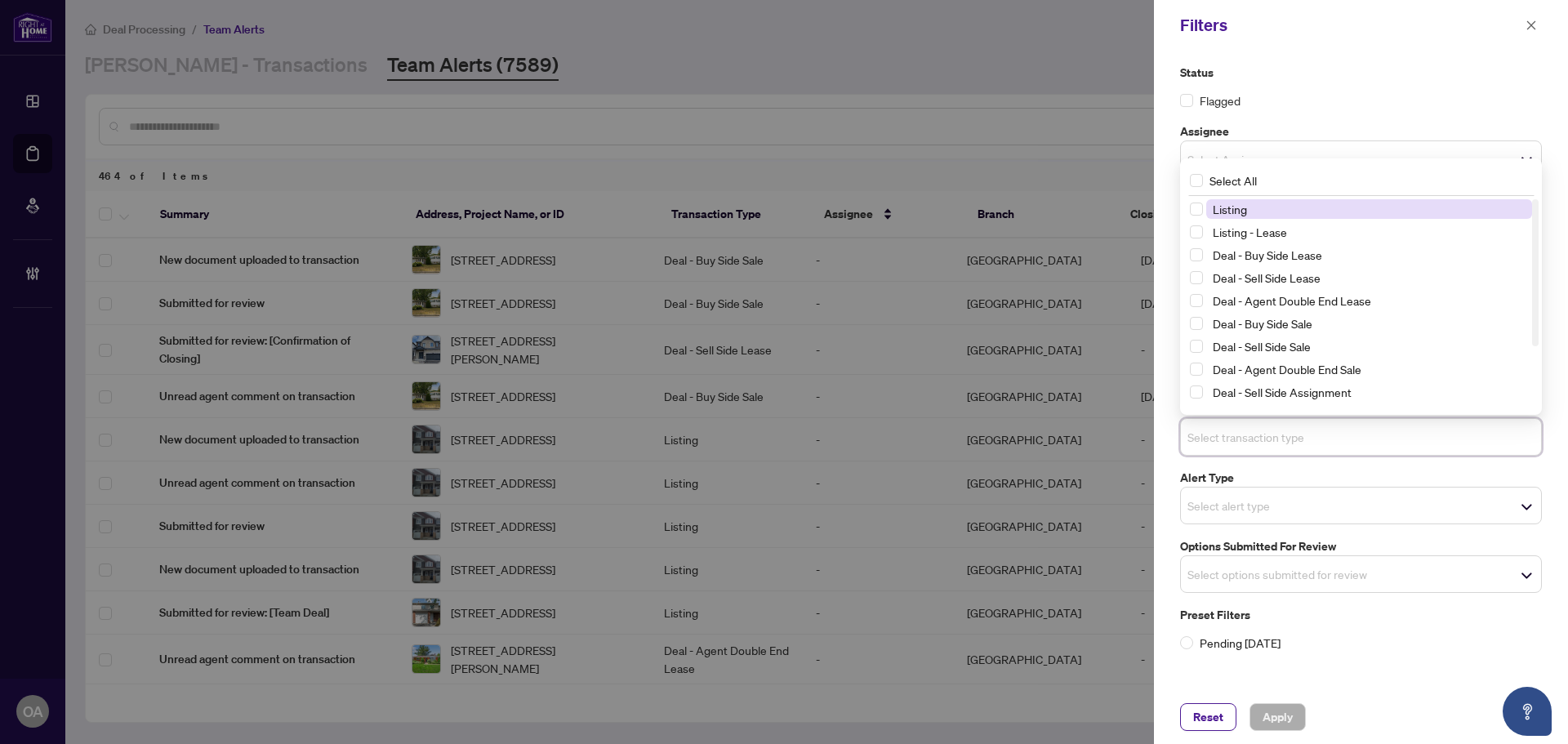
click at [1216, 434] on input "search" at bounding box center [1244, 436] width 114 height 20
click at [1241, 205] on span "Listing" at bounding box center [1230, 209] width 34 height 14
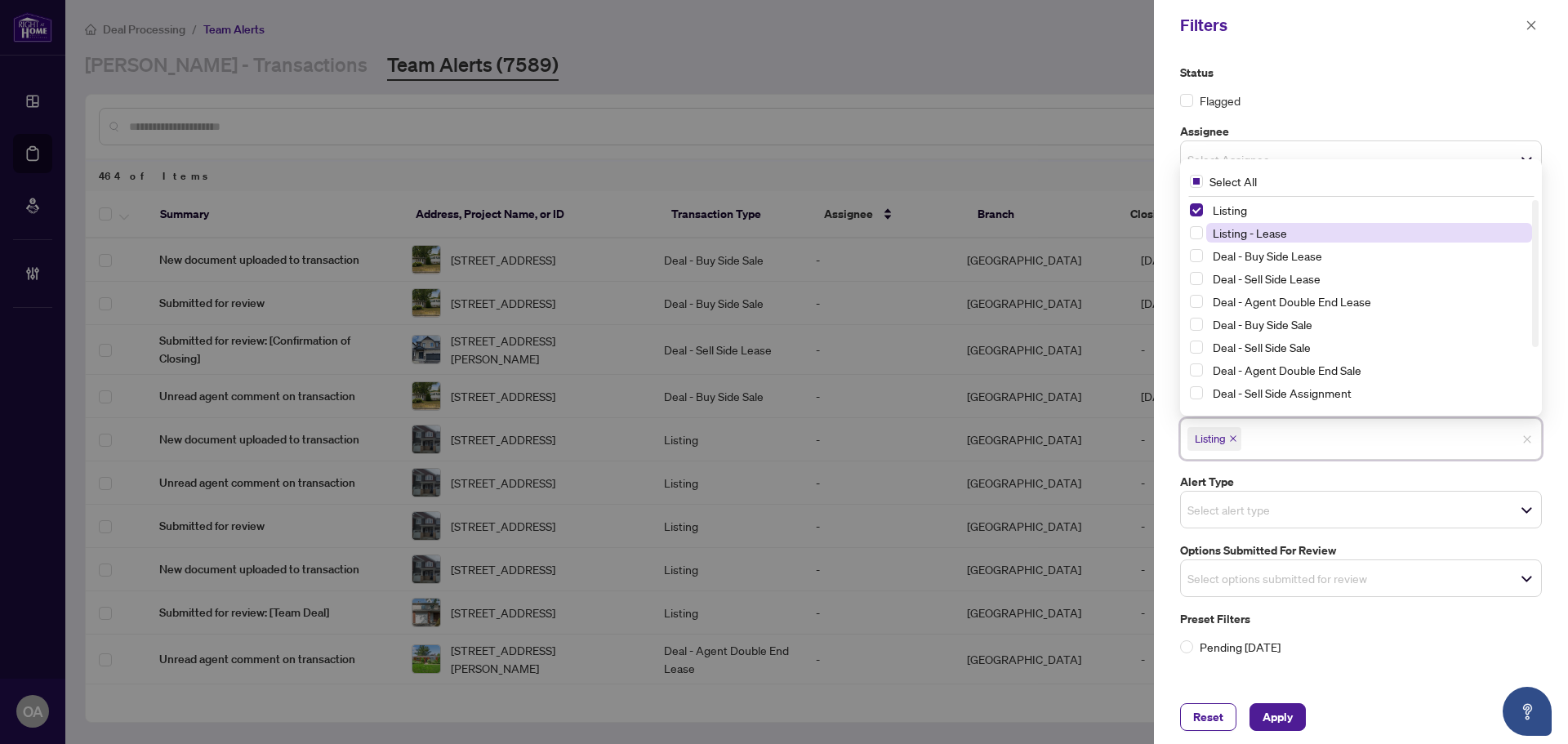
click at [1243, 234] on span "Listing - Lease" at bounding box center [1249, 233] width 74 height 14
click at [1283, 715] on span "Apply" at bounding box center [1277, 717] width 30 height 26
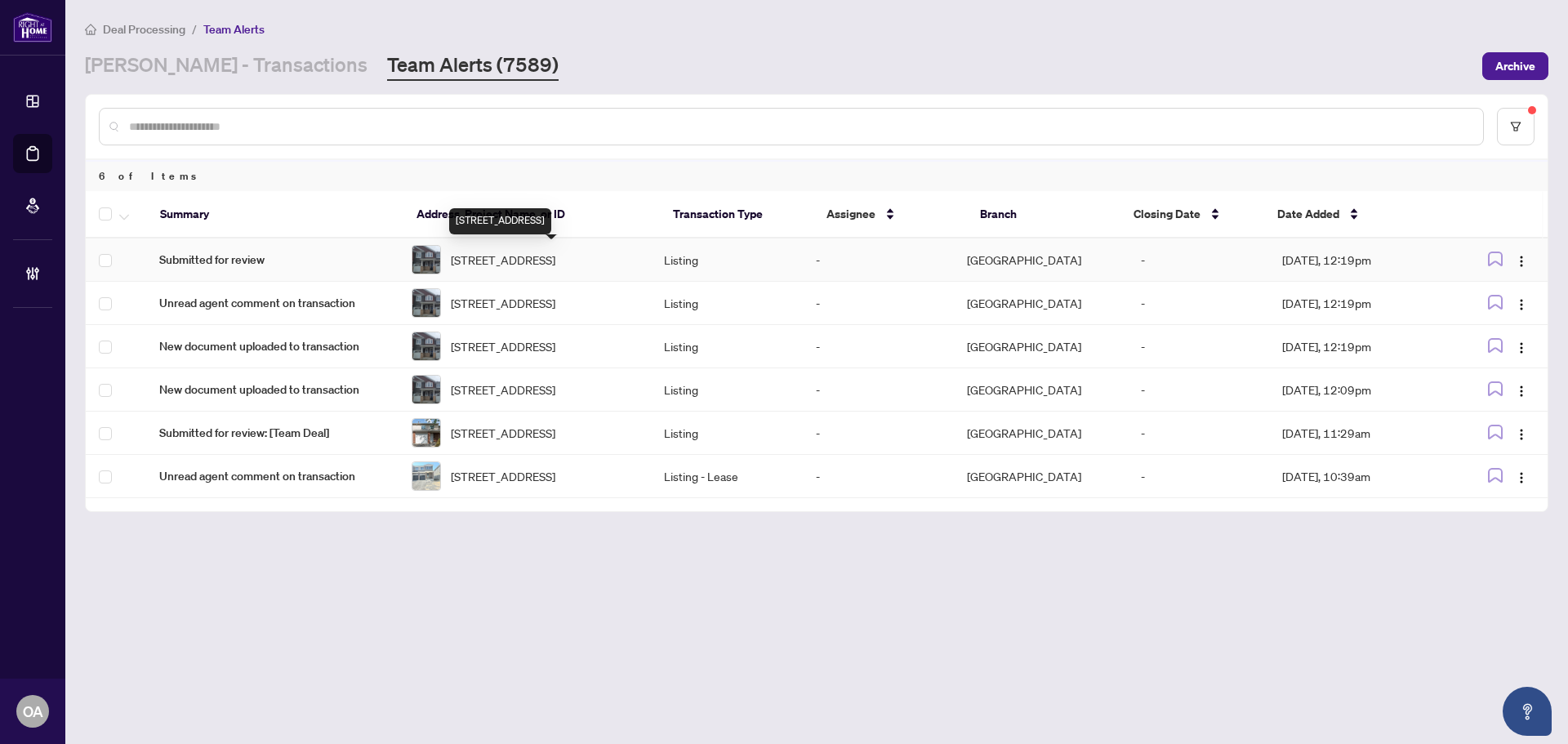
click at [519, 259] on span "[STREET_ADDRESS]" at bounding box center [503, 259] width 105 height 18
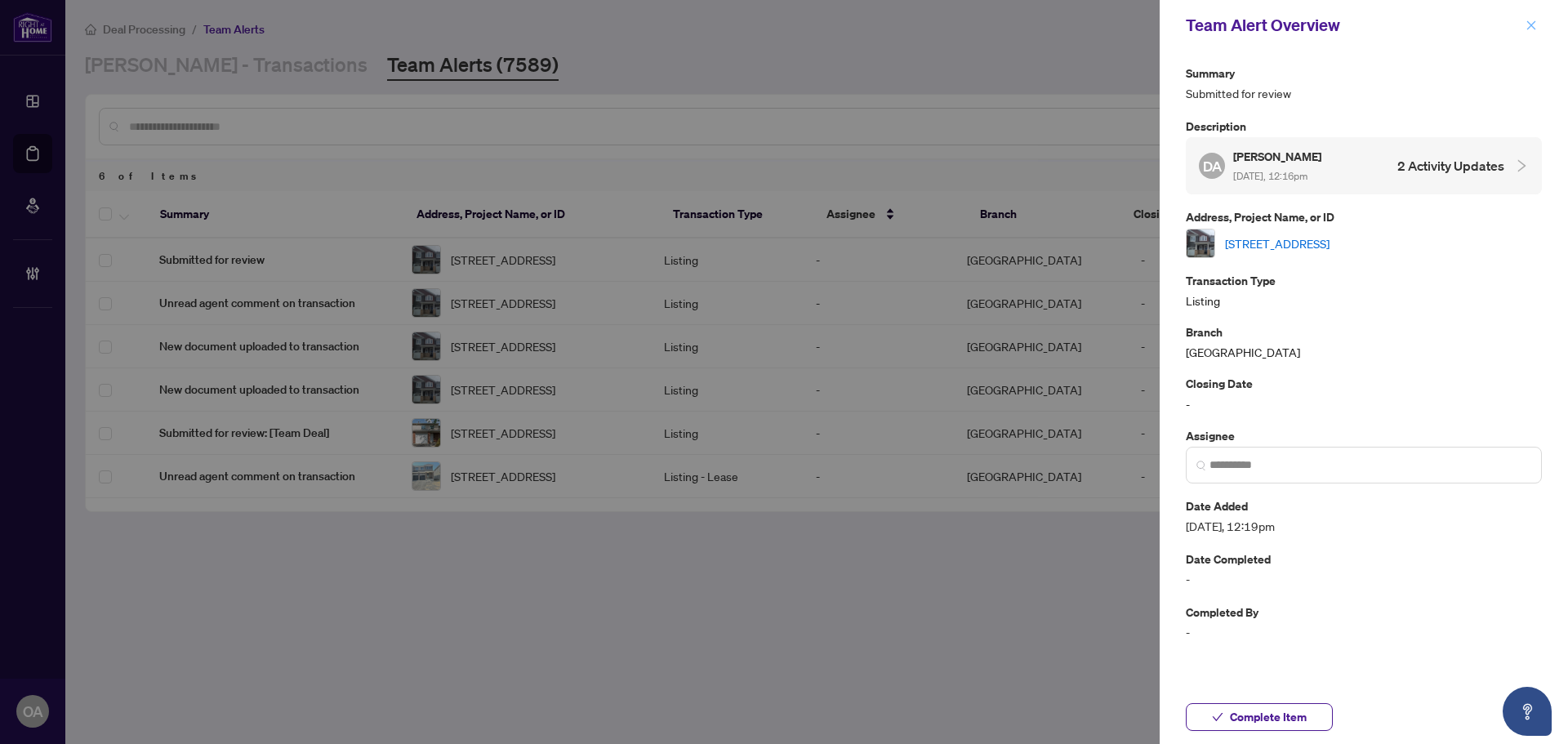
click at [1534, 29] on icon "close" at bounding box center [1531, 25] width 9 height 9
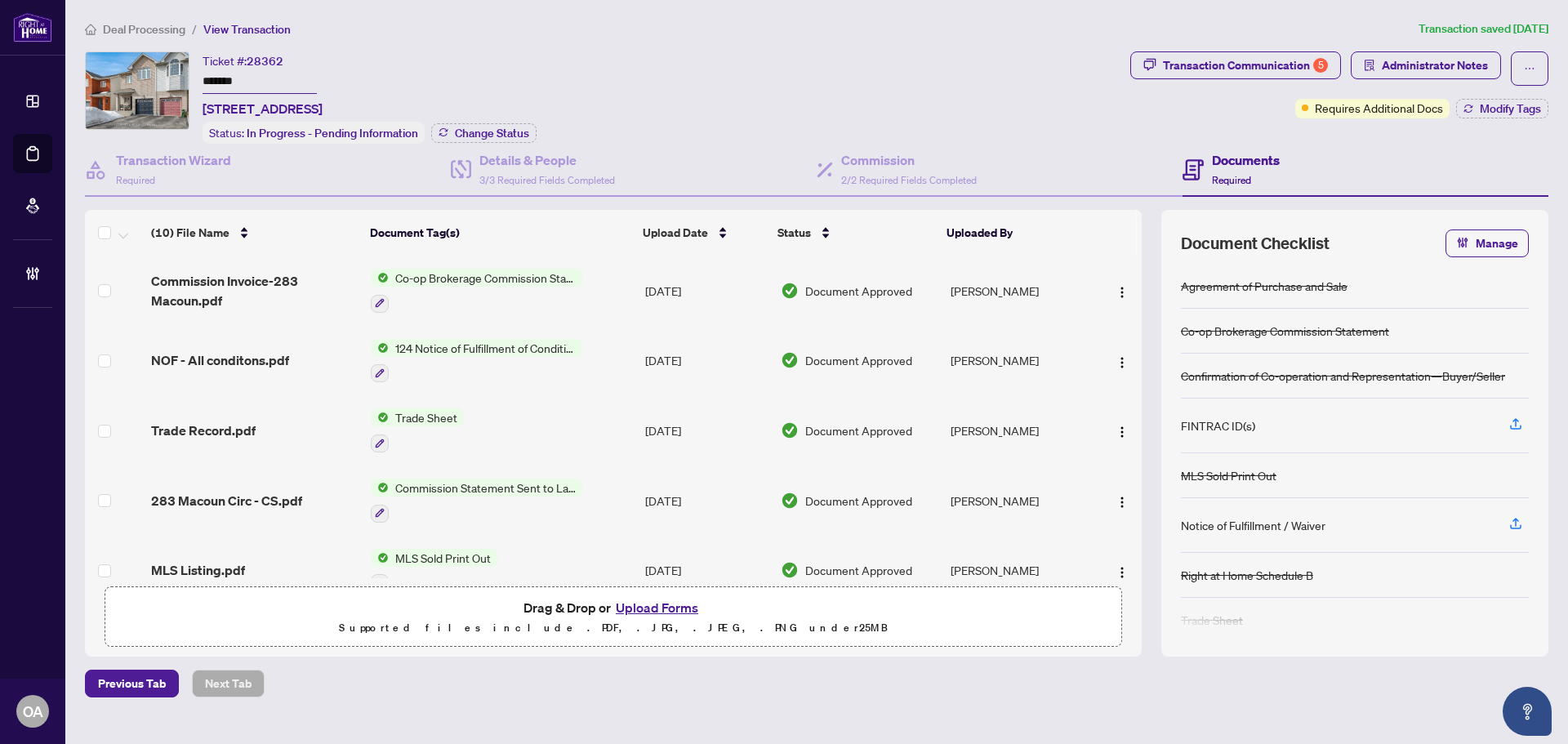
scroll to position [380, 0]
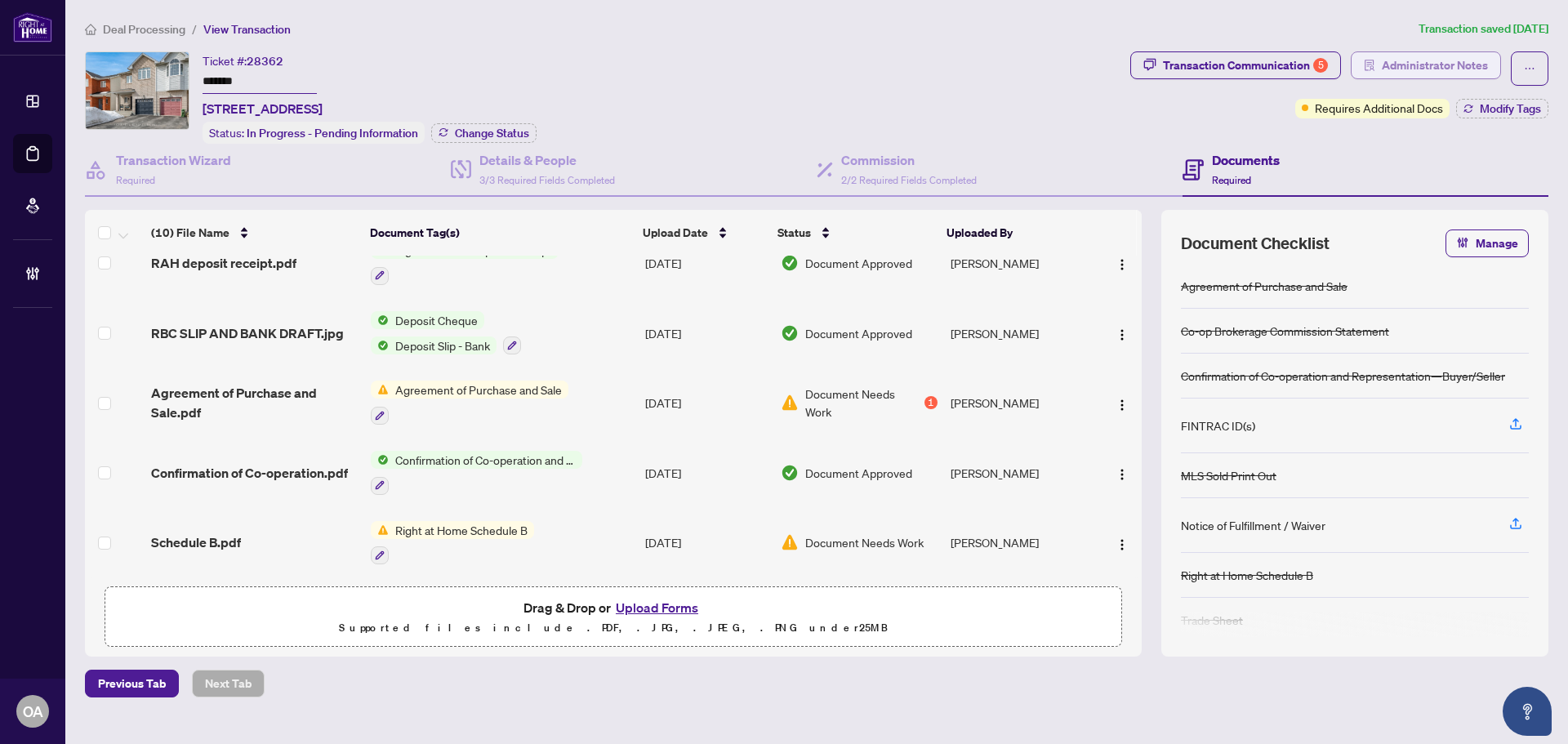
click at [1418, 59] on span "Administrator Notes" at bounding box center [1434, 65] width 106 height 26
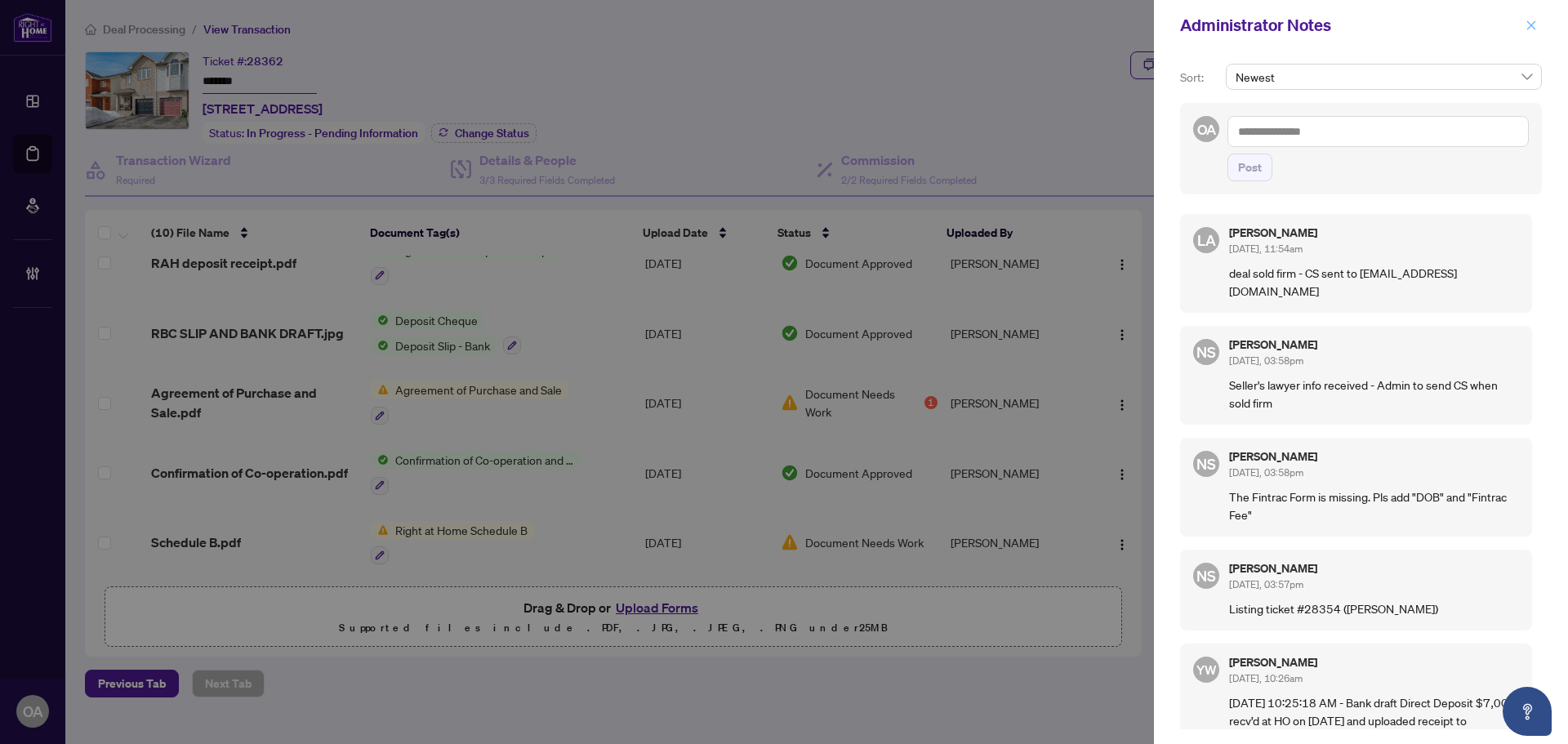
click at [1530, 28] on icon "close" at bounding box center [1531, 25] width 11 height 11
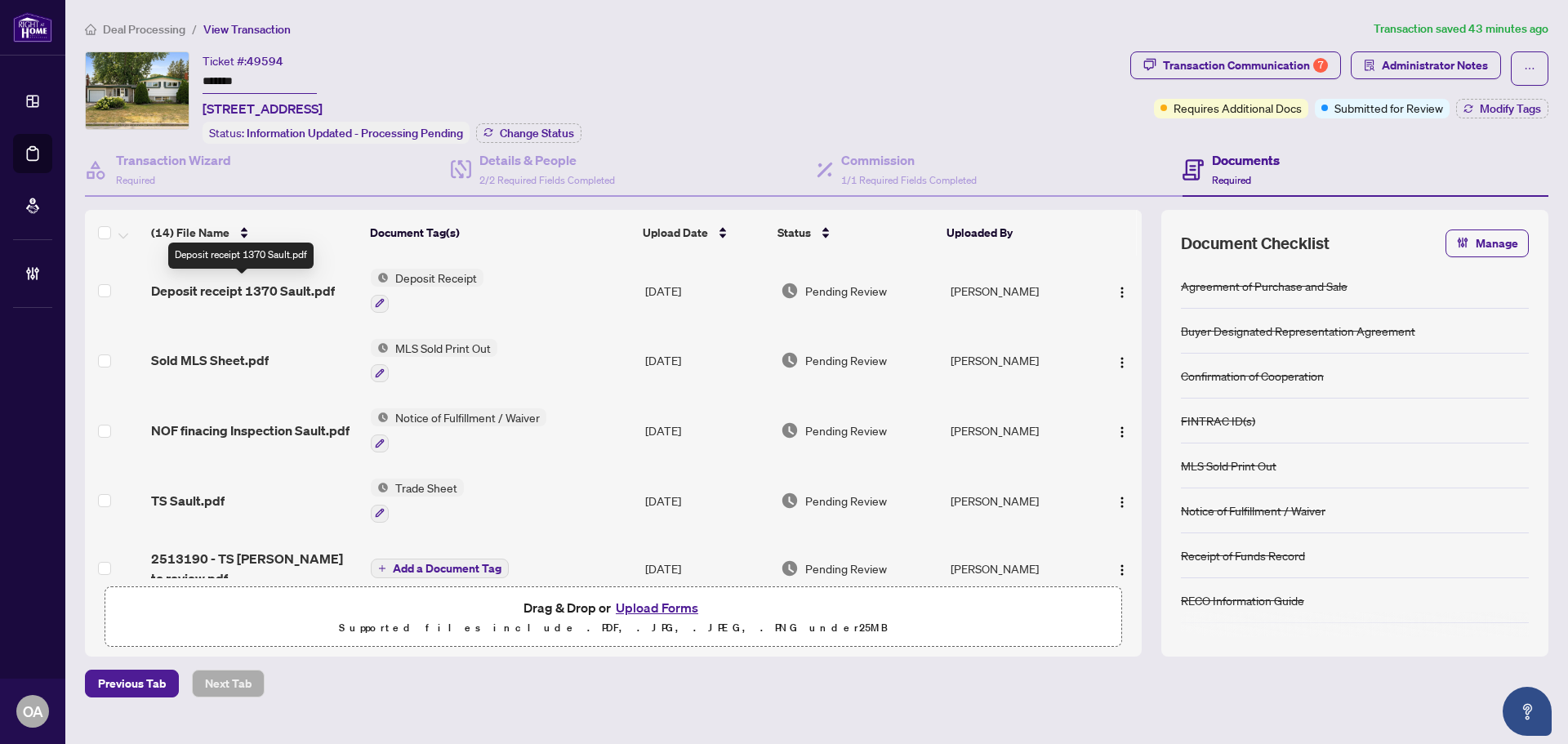
click at [284, 285] on span "Deposit receipt 1370 Sault.pdf" at bounding box center [243, 291] width 184 height 20
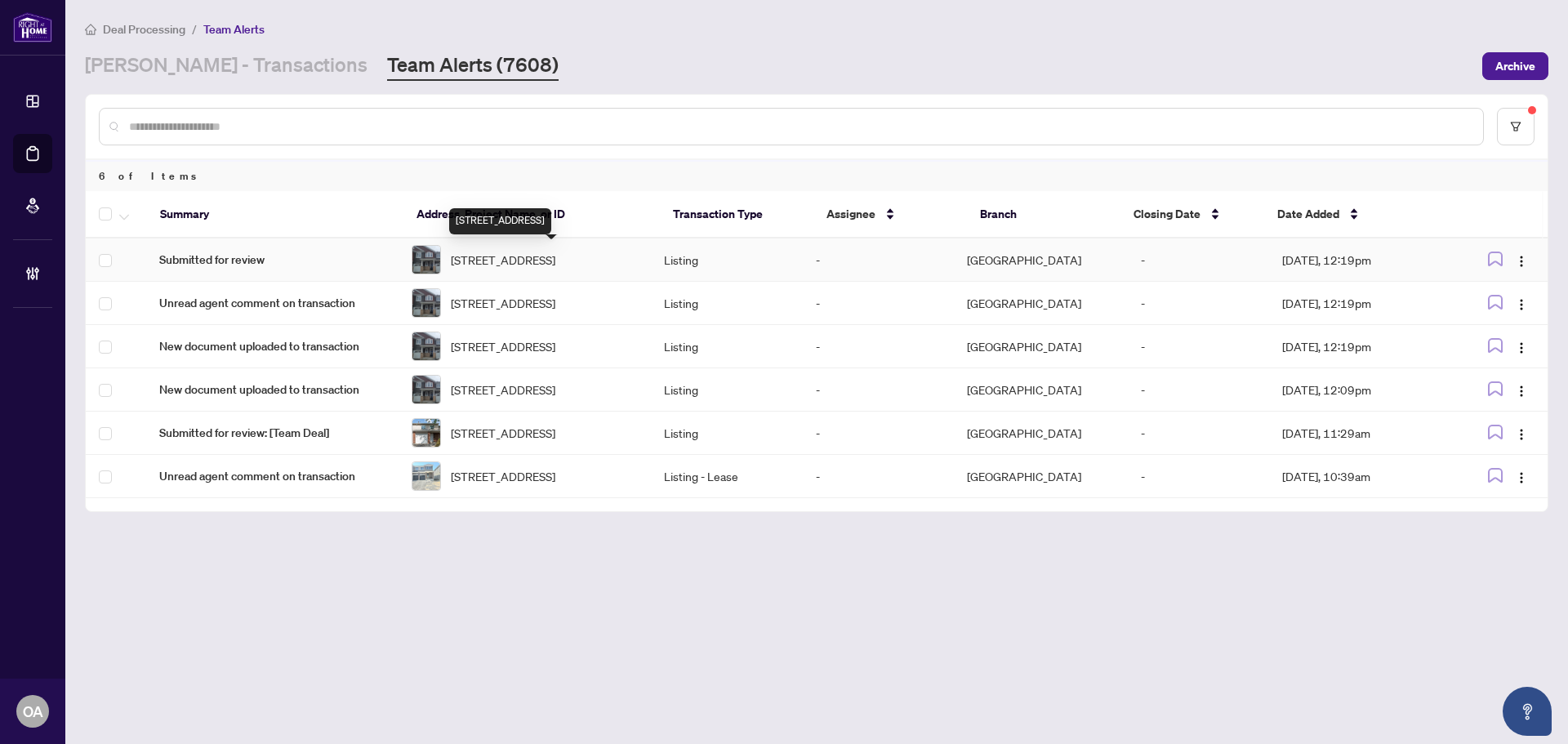
click at [531, 265] on span "[STREET_ADDRESS]" at bounding box center [503, 259] width 105 height 18
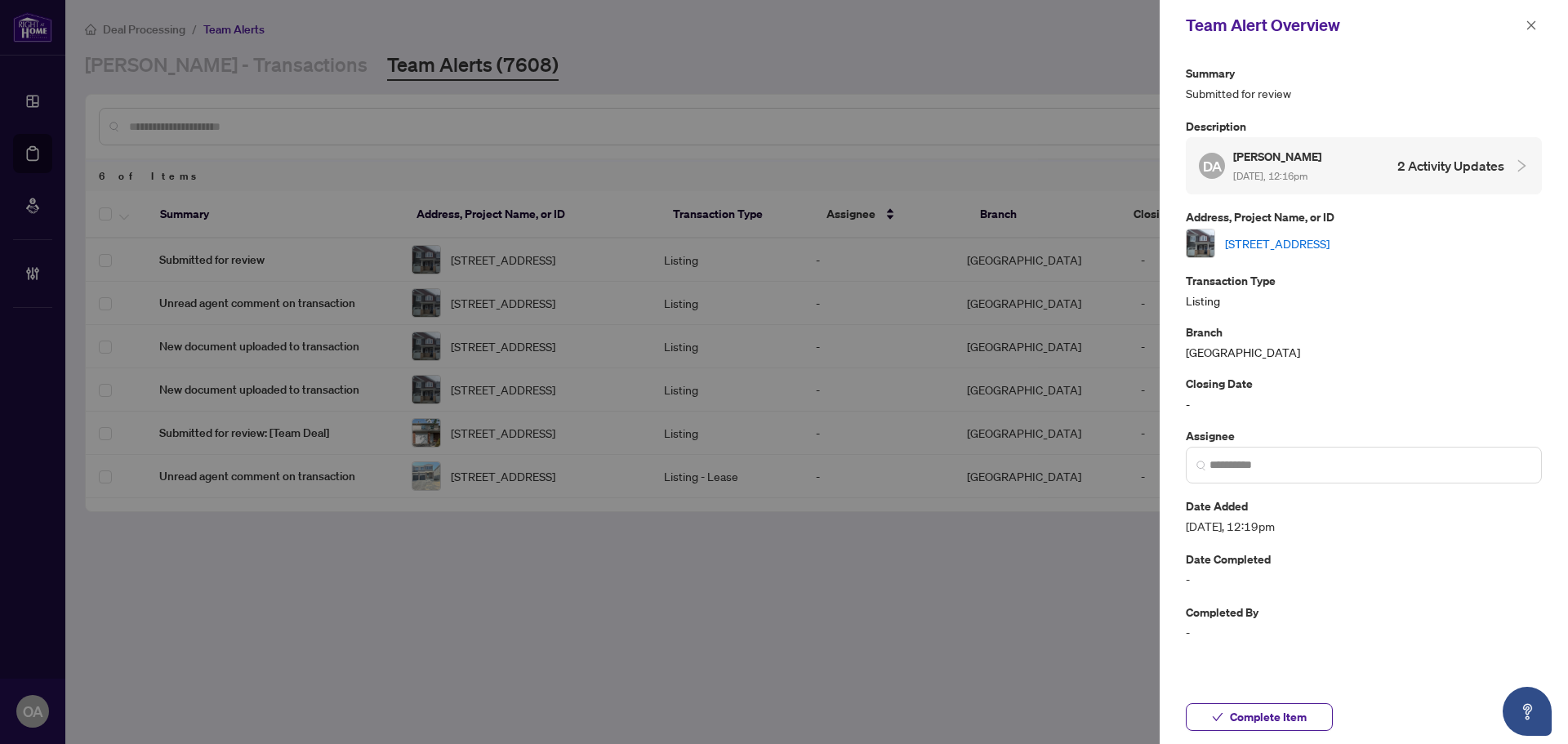
click at [1312, 241] on link "[STREET_ADDRESS]" at bounding box center [1277, 243] width 105 height 18
click at [1536, 24] on icon "close" at bounding box center [1531, 25] width 11 height 11
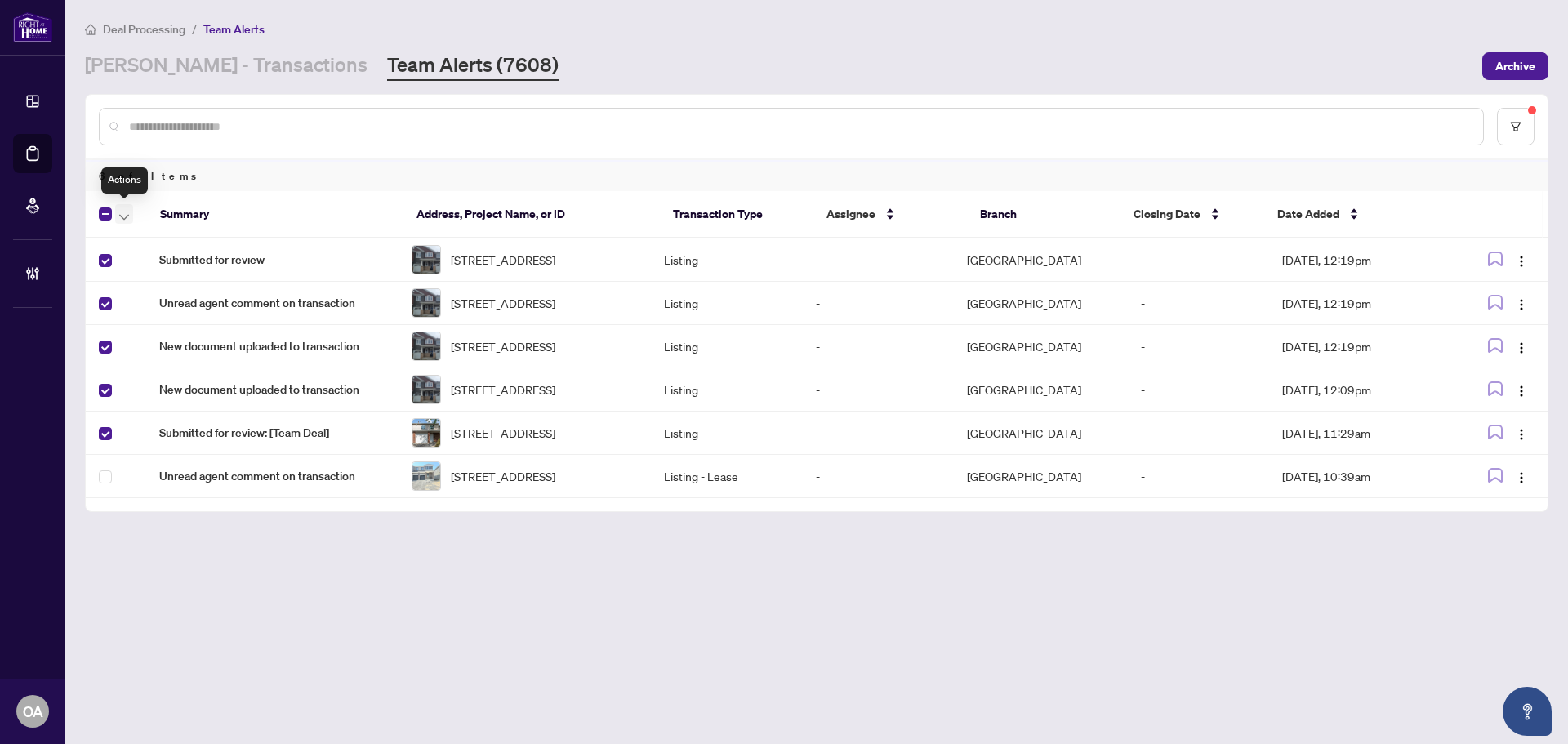
click at [124, 216] on icon "button" at bounding box center [124, 217] width 10 height 7
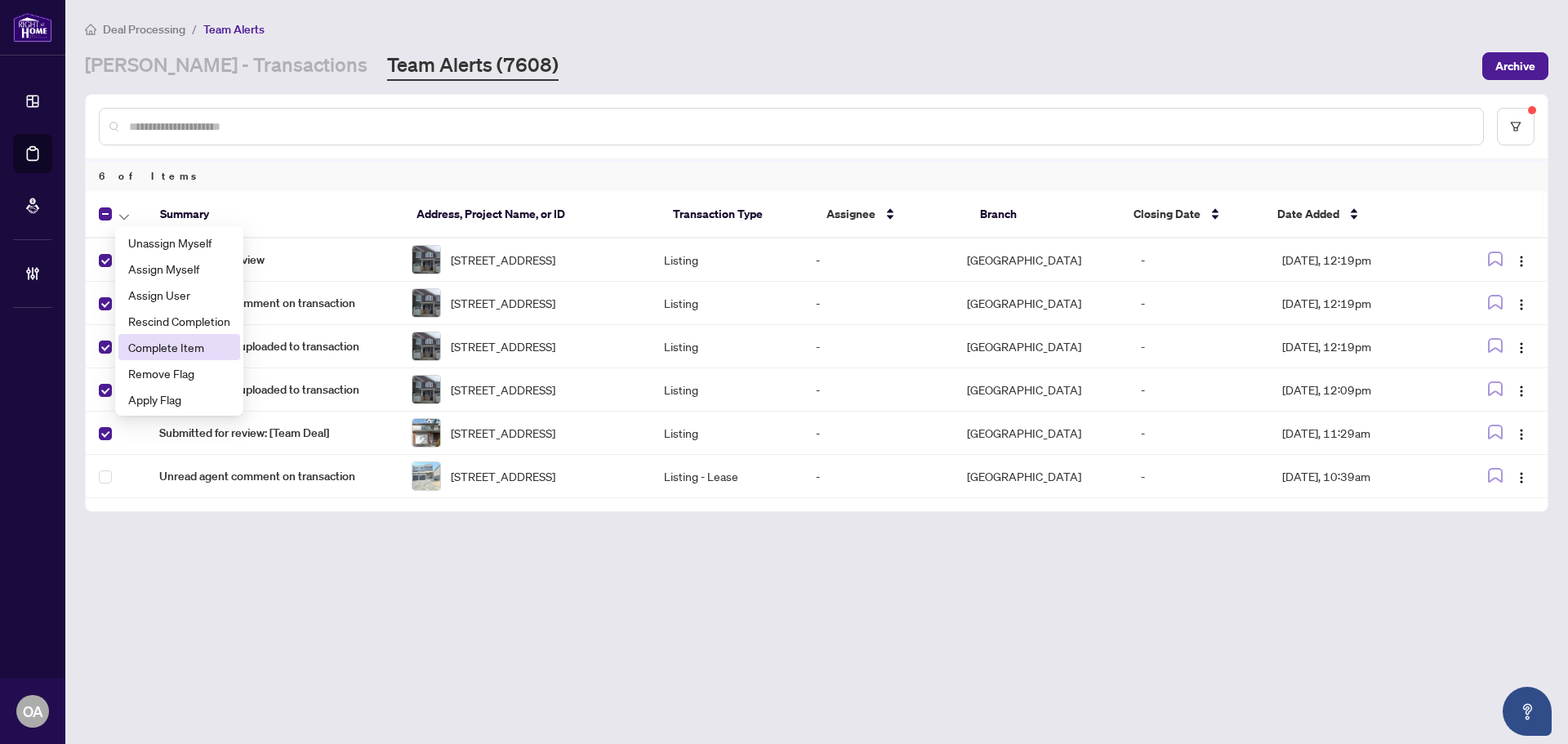
click at [146, 345] on span "Complete Item" at bounding box center [179, 347] width 102 height 18
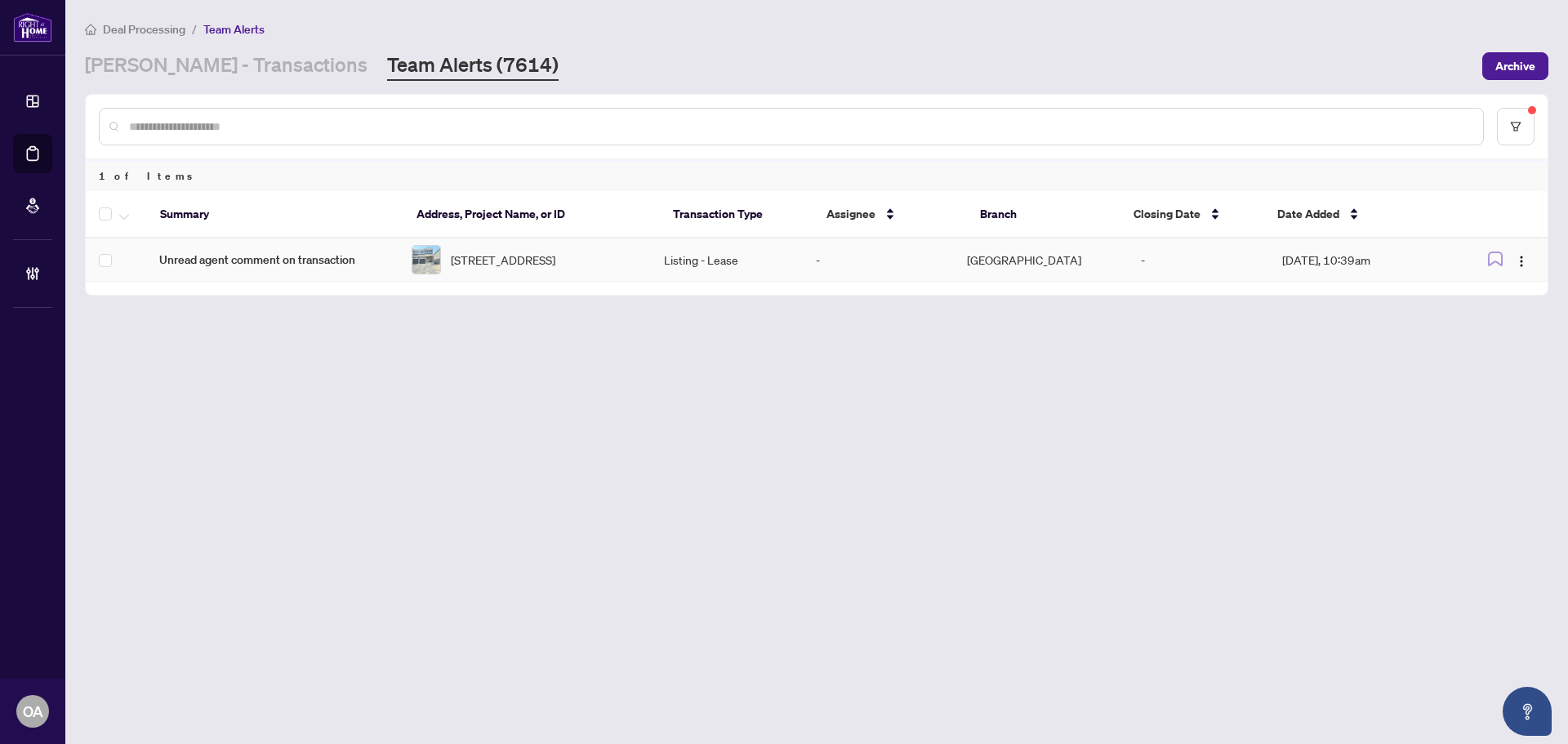
click at [192, 250] on td "Unread agent comment on transaction" at bounding box center [273, 260] width 252 height 43
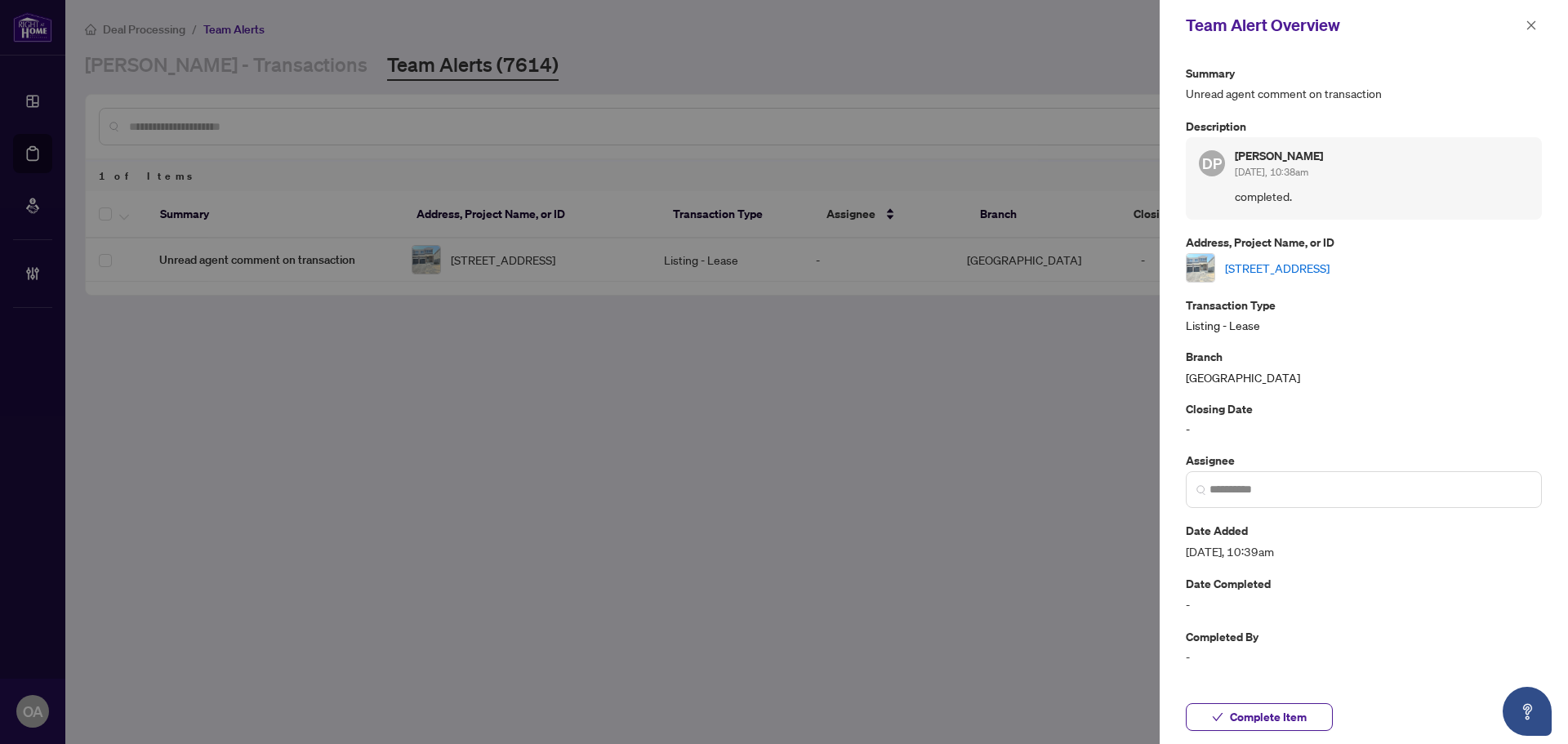
click at [1330, 266] on link "[STREET_ADDRESS]" at bounding box center [1277, 268] width 105 height 18
drag, startPoint x: 1529, startPoint y: 28, endPoint x: 1398, endPoint y: 39, distance: 131.5
click at [1525, 29] on icon "close" at bounding box center [1531, 25] width 11 height 11
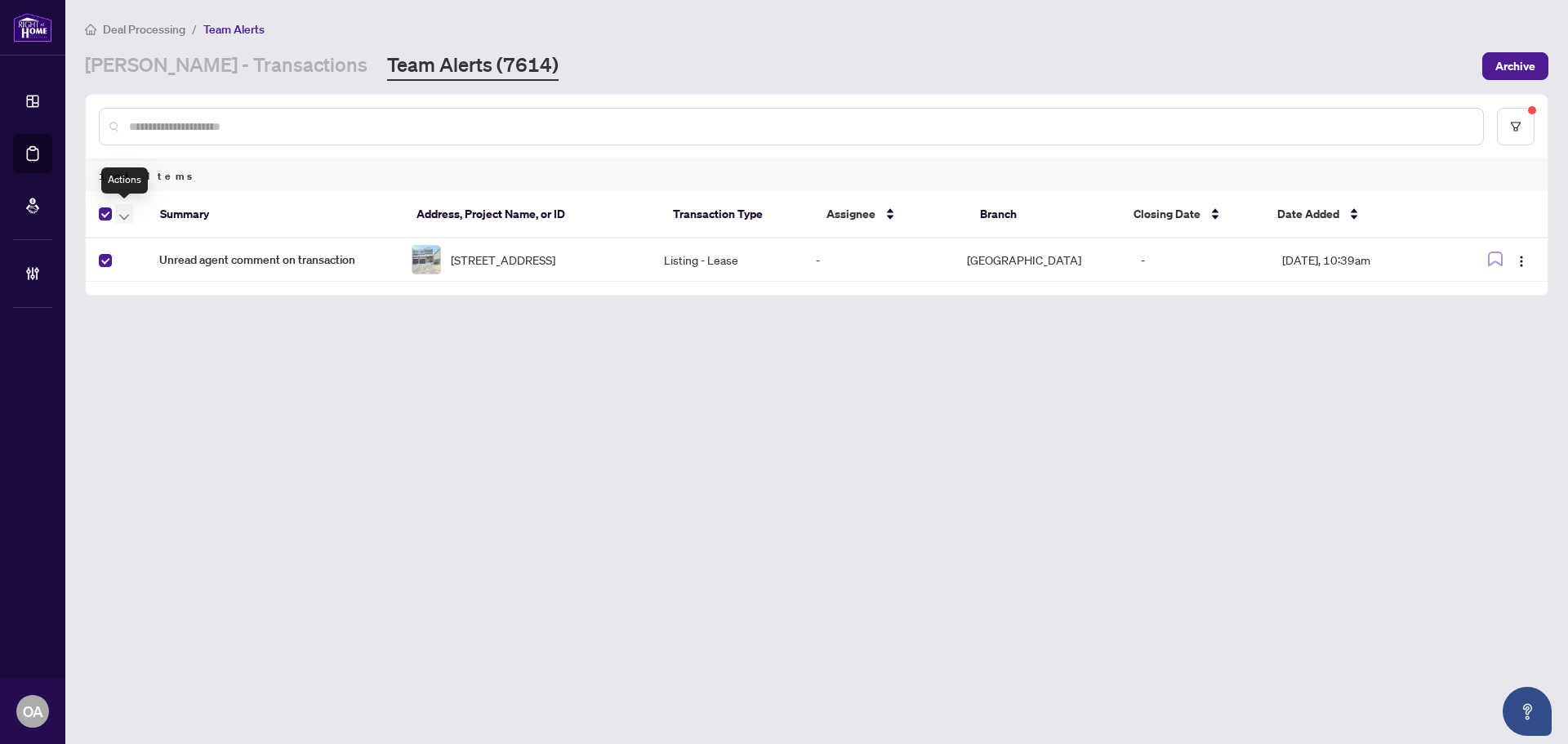
click at [123, 218] on icon "button" at bounding box center [124, 216] width 10 height 6
click at [146, 345] on span "Complete Item" at bounding box center [179, 347] width 102 height 18
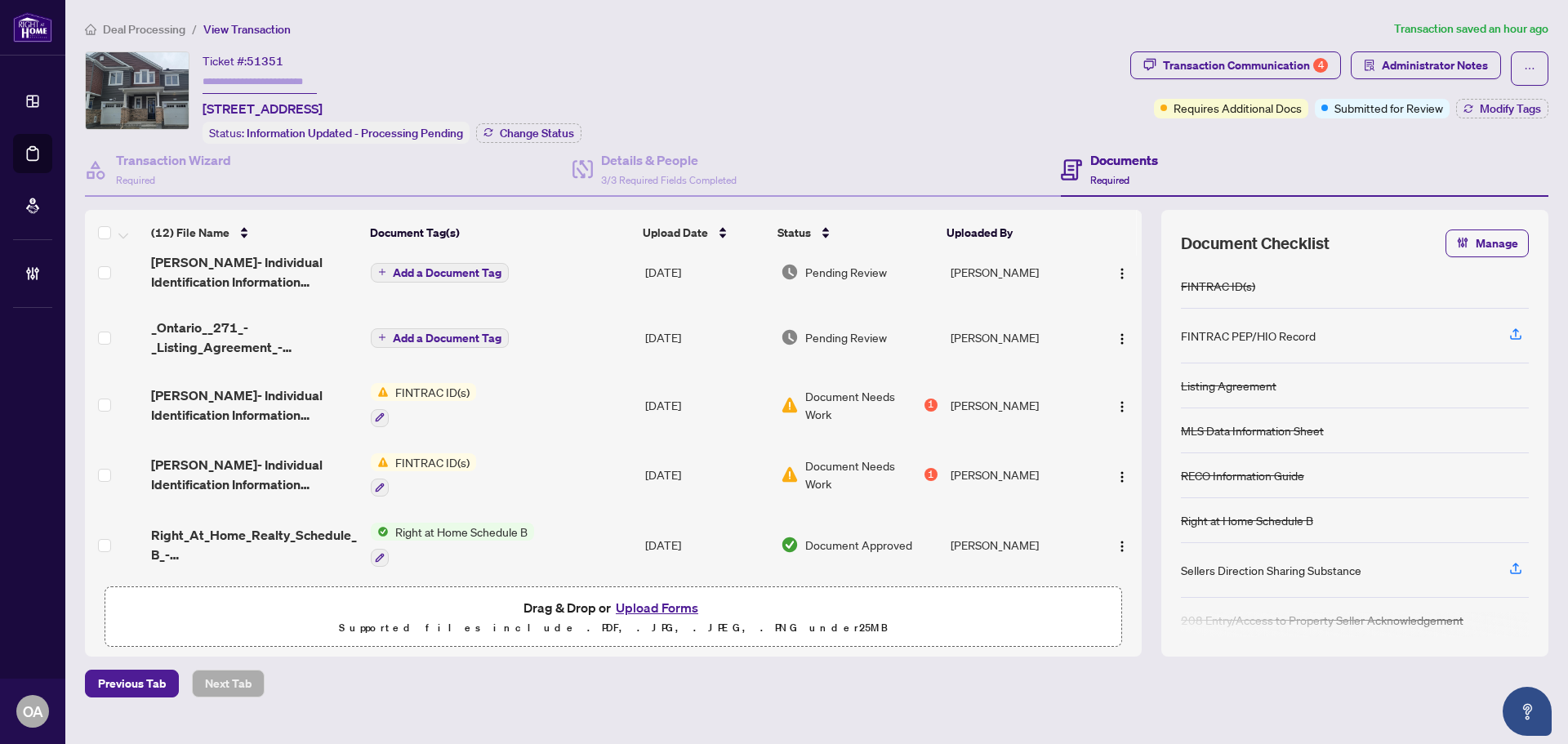
scroll to position [326, 0]
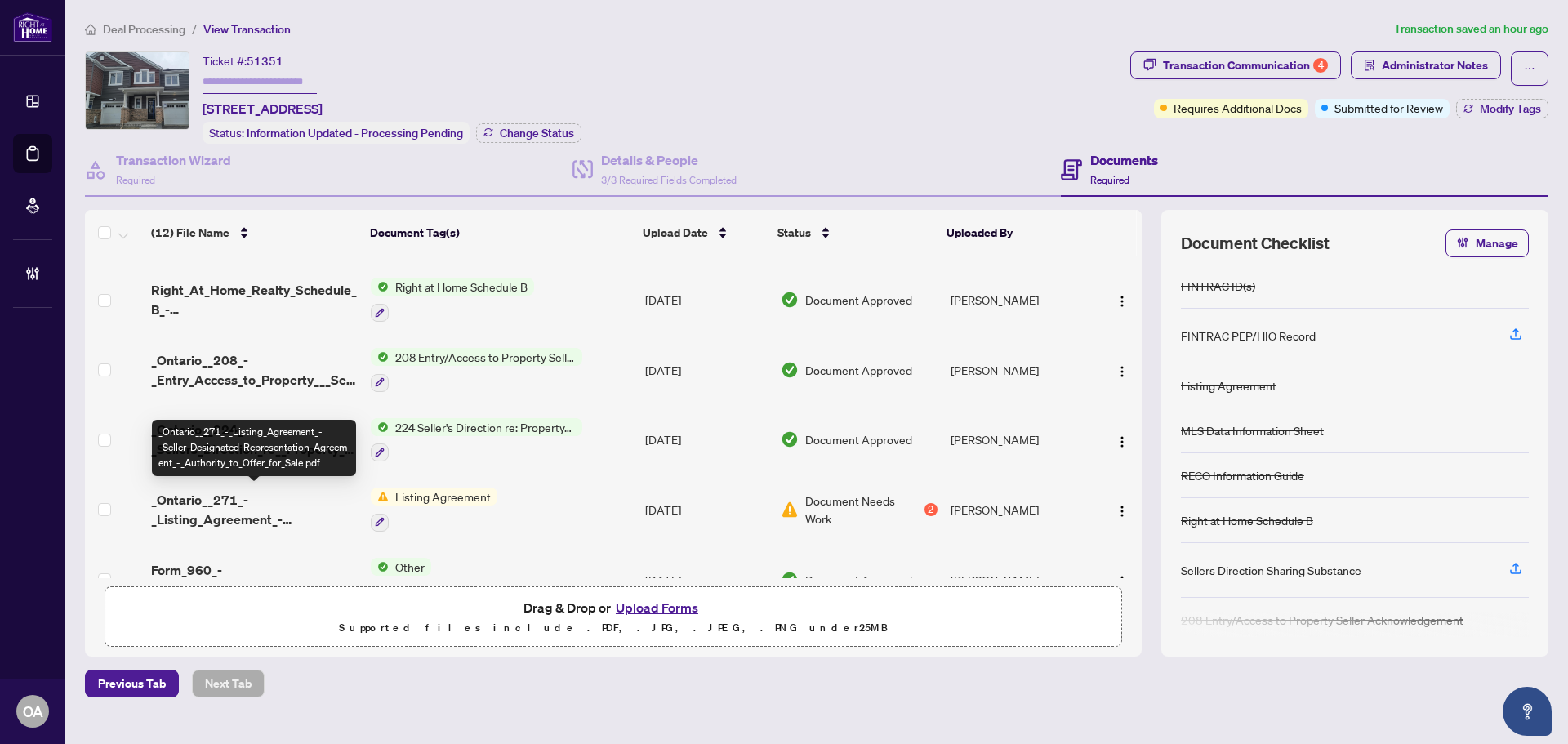
click at [255, 490] on span "_Ontario__271_-_Listing_Agreement_-_Seller_Designated_Representation_Agreement_…" at bounding box center [254, 510] width 207 height 39
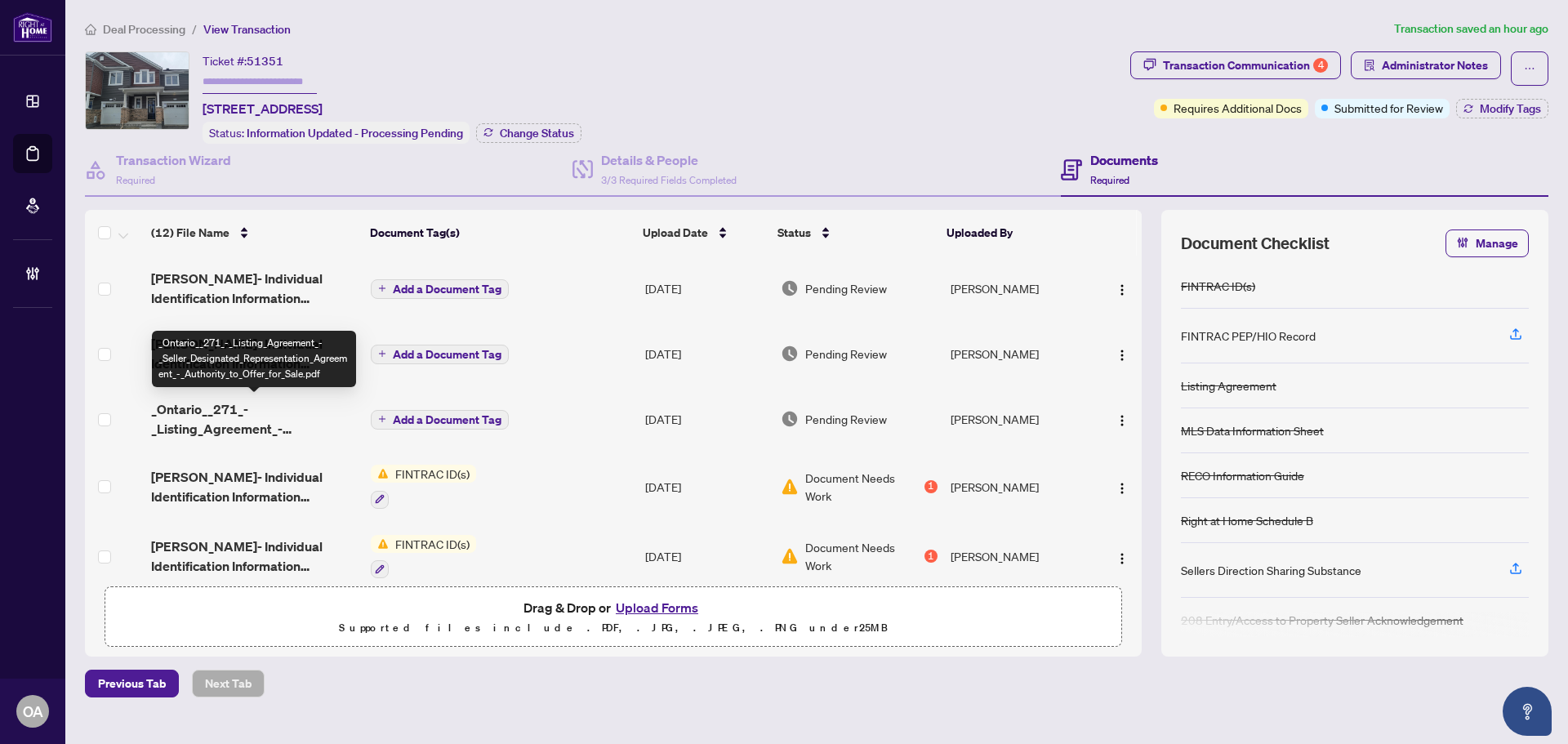
click at [243, 418] on span "_Ontario__271_-_Listing_Agreement_-_Seller_Designated_Representation_Agreement_…" at bounding box center [254, 419] width 207 height 39
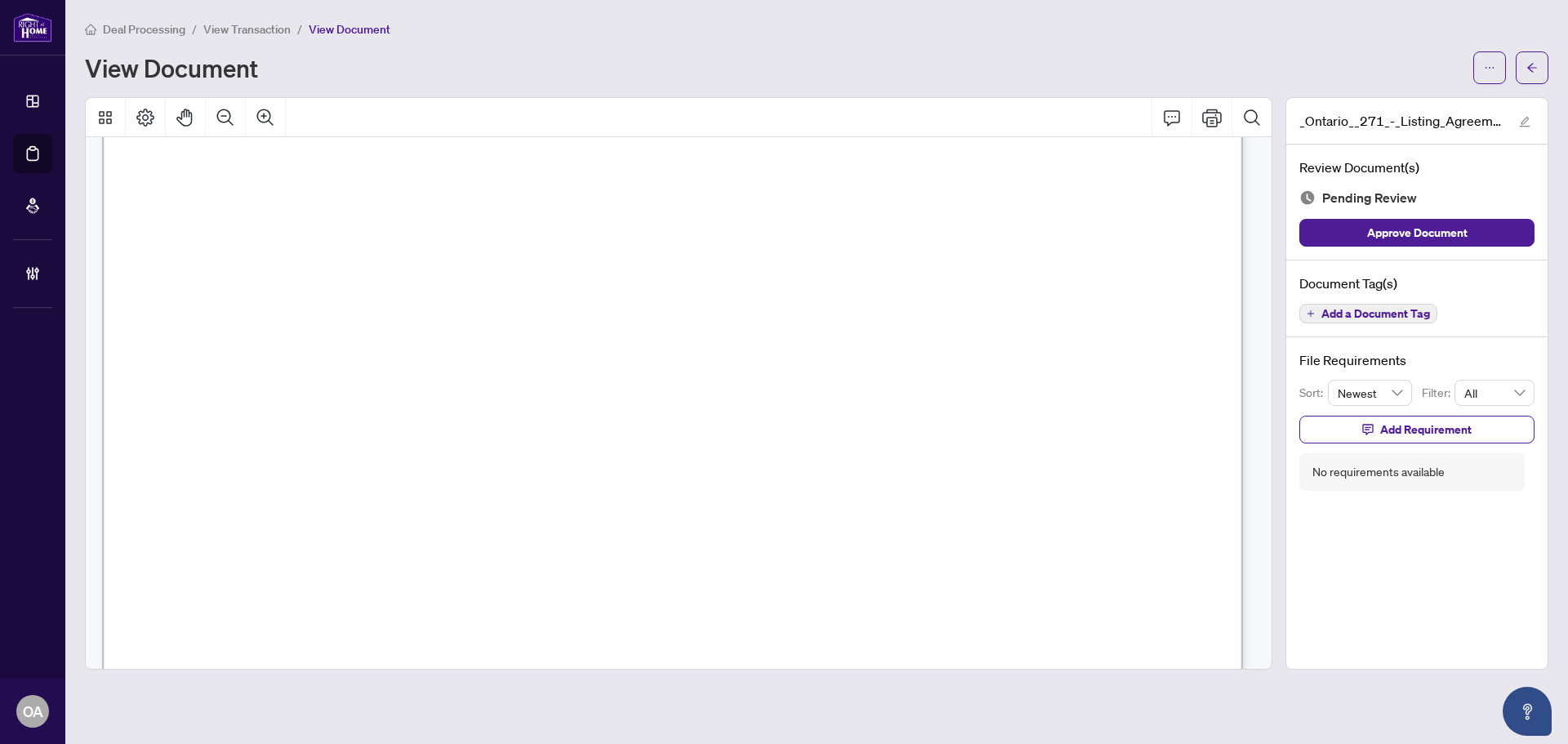
scroll to position [245, 0]
click at [1418, 312] on span "Add a Document Tag" at bounding box center [1375, 313] width 108 height 11
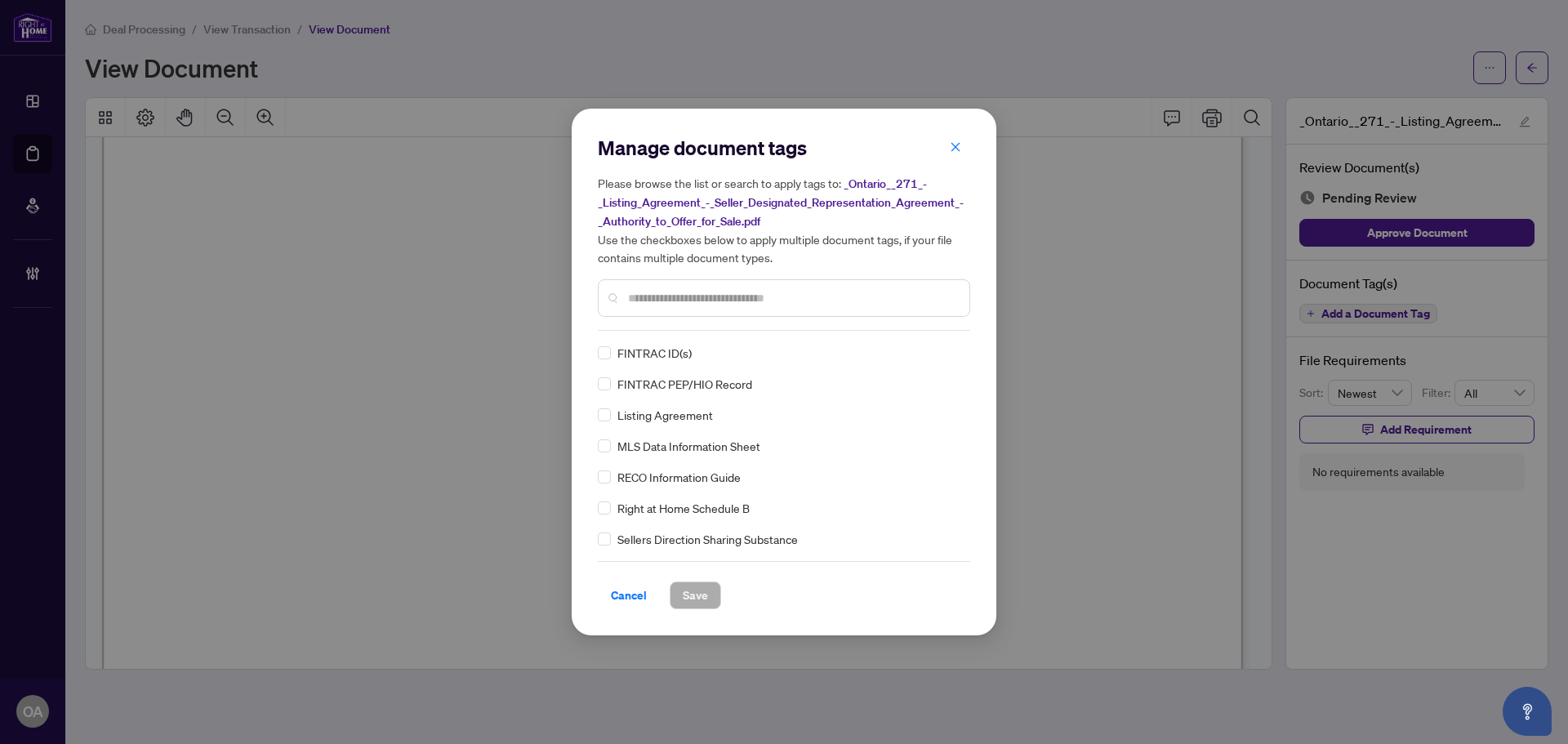
click at [653, 303] on input "text" at bounding box center [791, 297] width 328 height 18
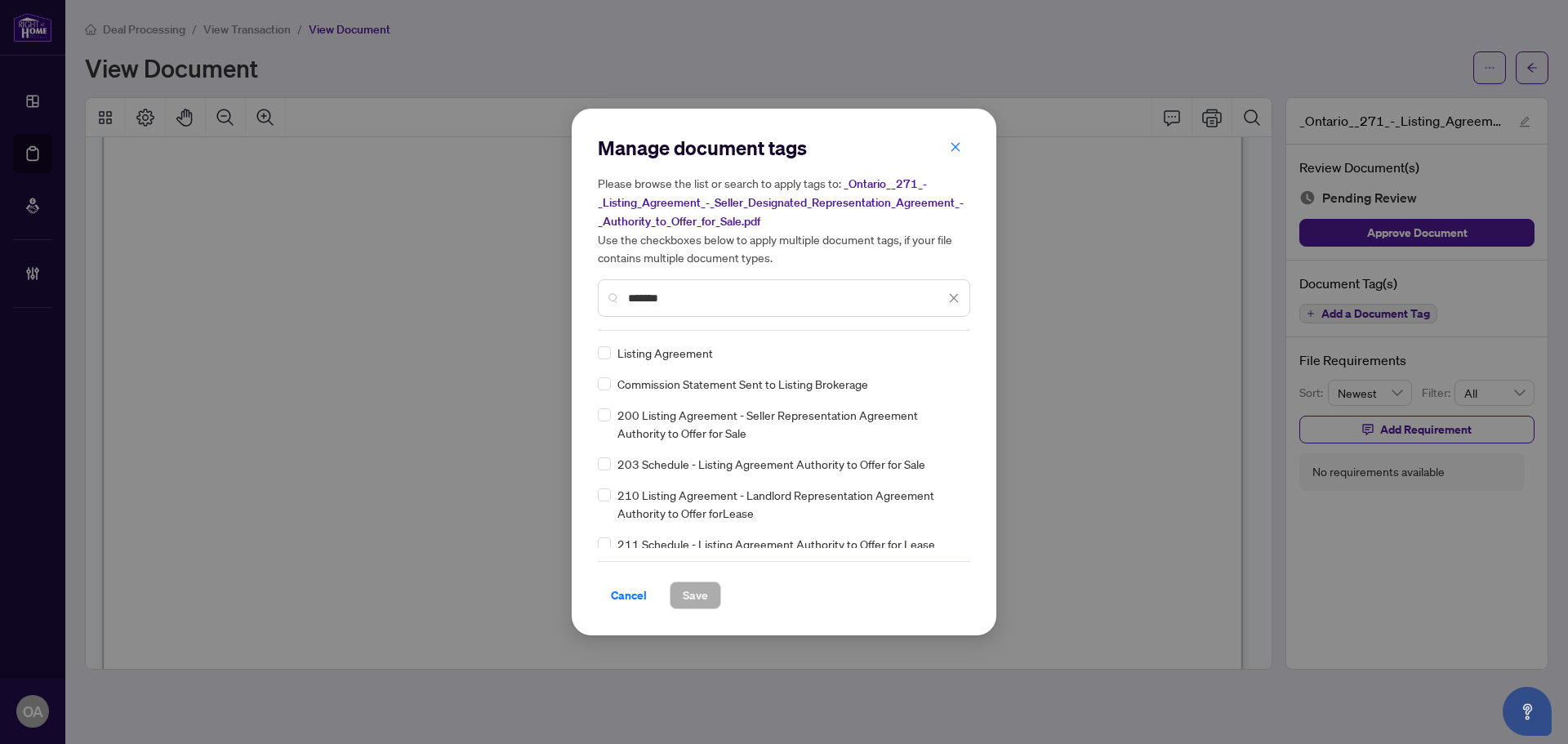
type input "*******"
click at [950, 353] on icon at bounding box center [955, 353] width 10 height 7
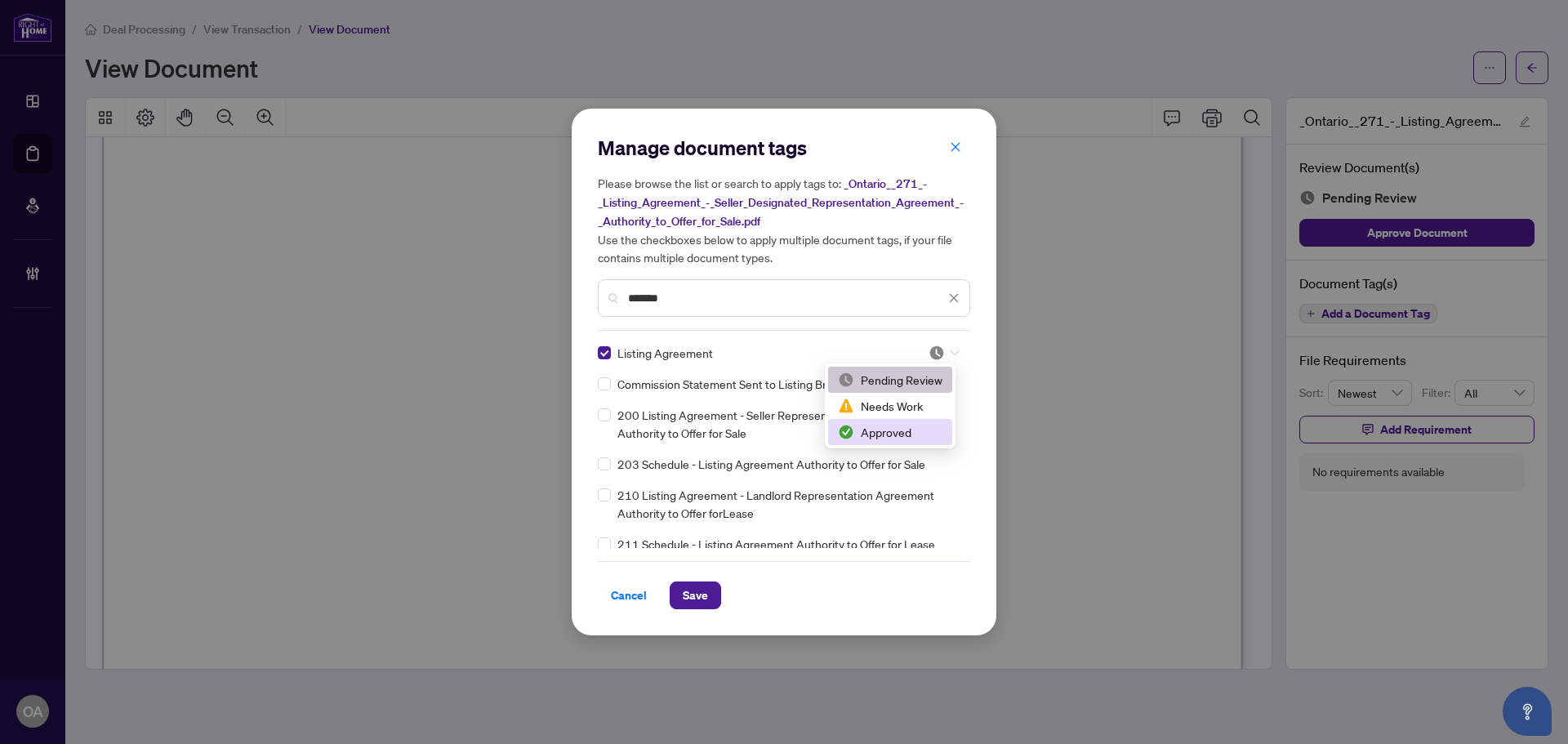
click at [905, 435] on div "Approved" at bounding box center [890, 432] width 105 height 18
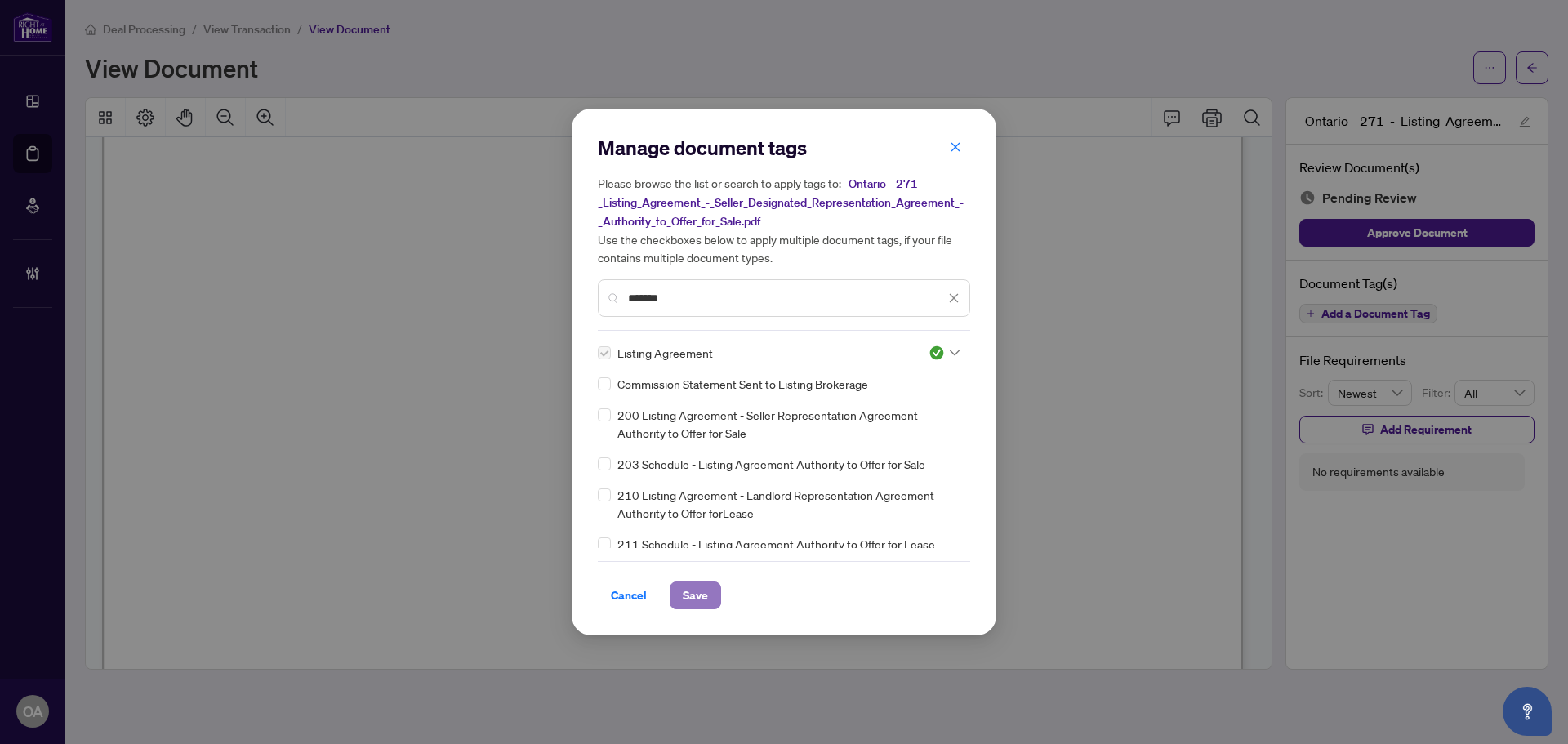
click at [689, 596] on span "Save" at bounding box center [695, 595] width 26 height 26
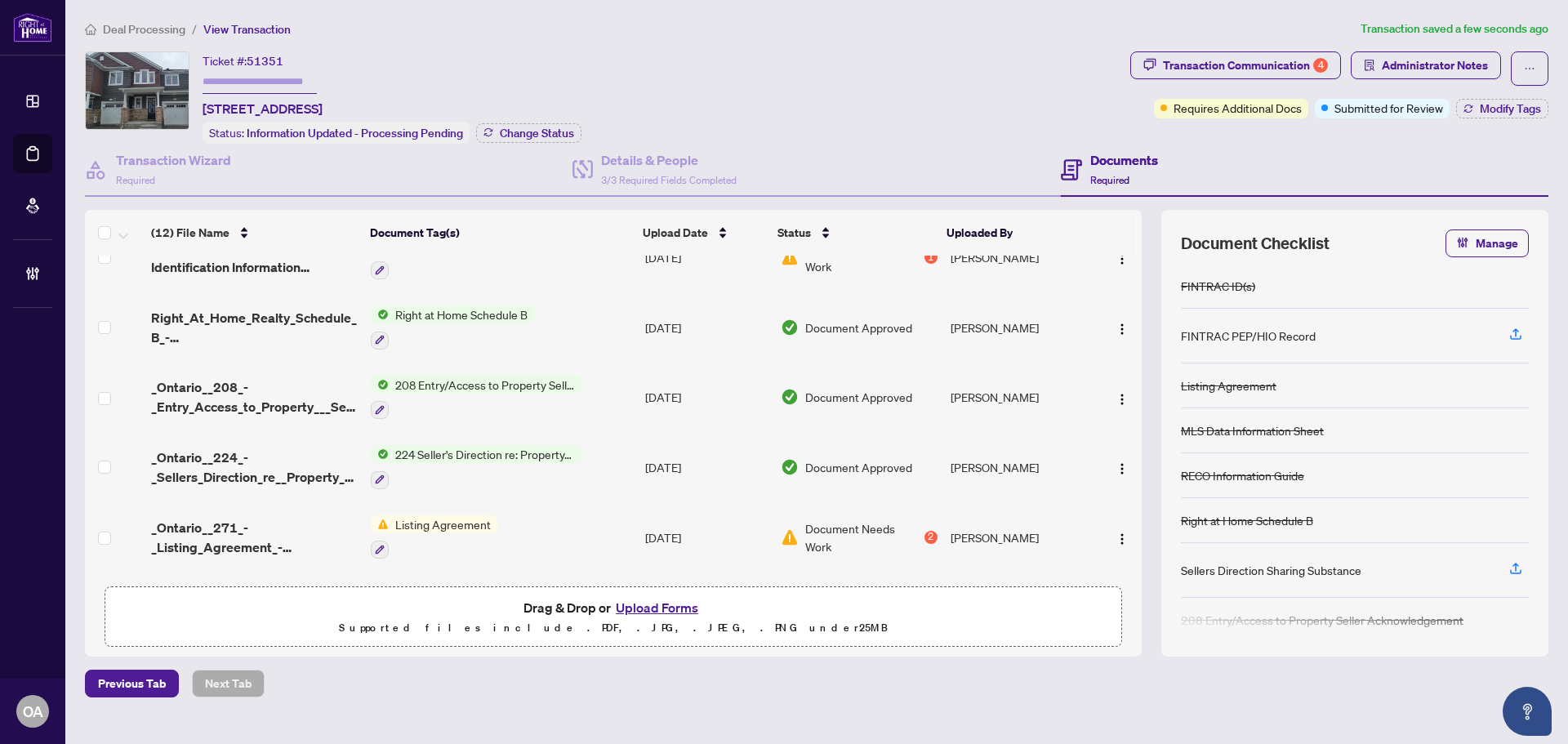
scroll to position [408, 0]
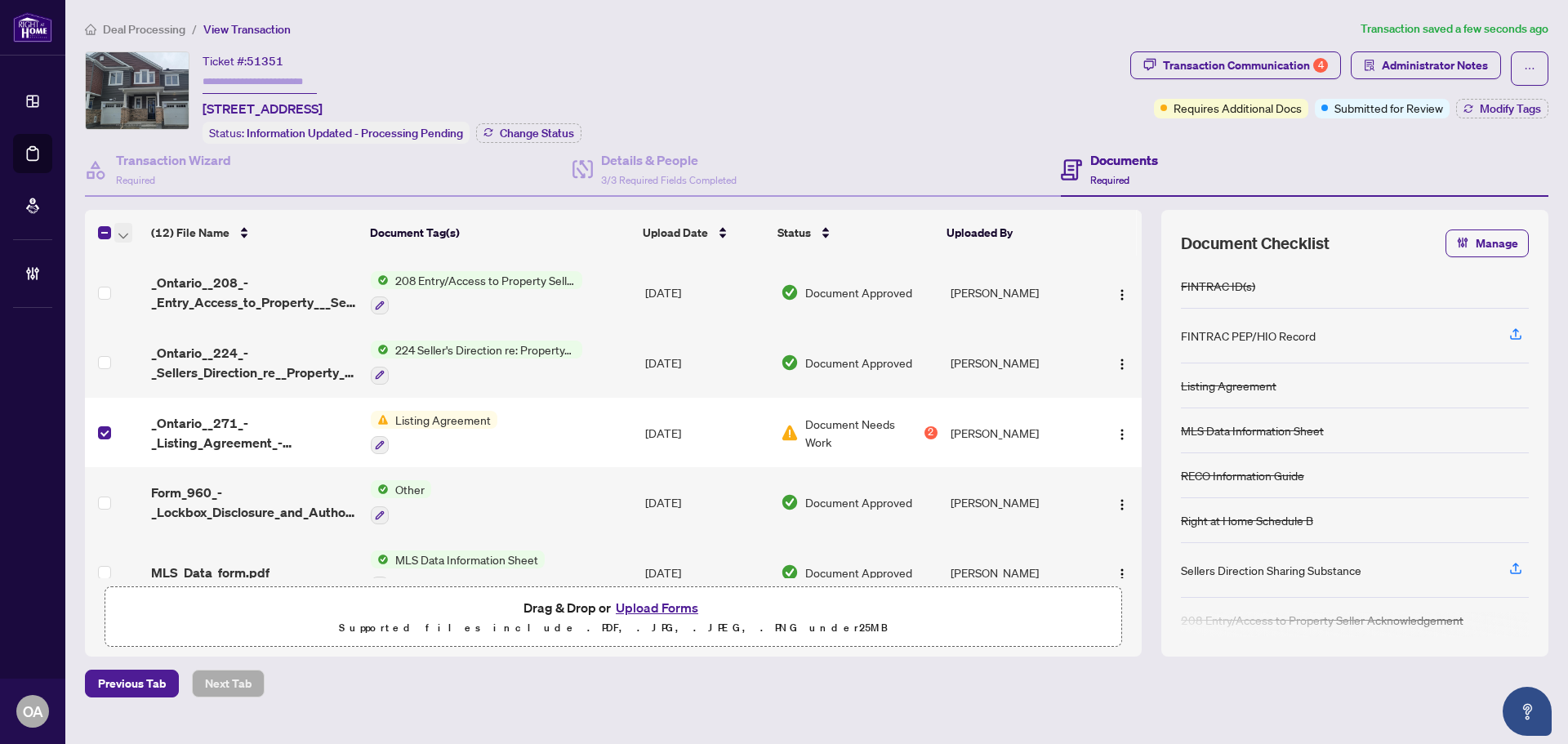
click at [123, 238] on span "button" at bounding box center [123, 233] width 10 height 18
click at [145, 309] on span "Archive Selected" at bounding box center [200, 312] width 146 height 18
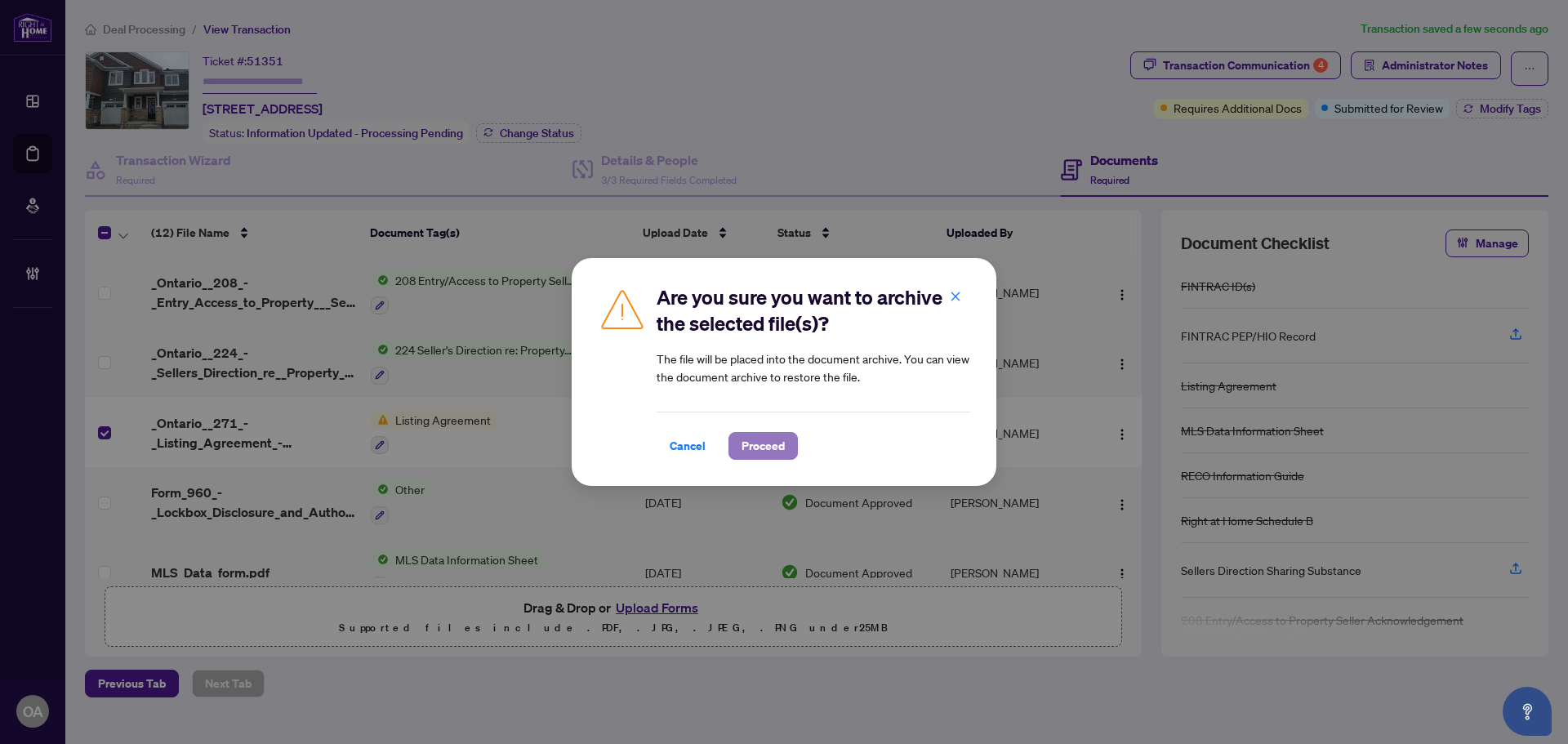
click at [772, 441] on span "Proceed" at bounding box center [762, 446] width 43 height 26
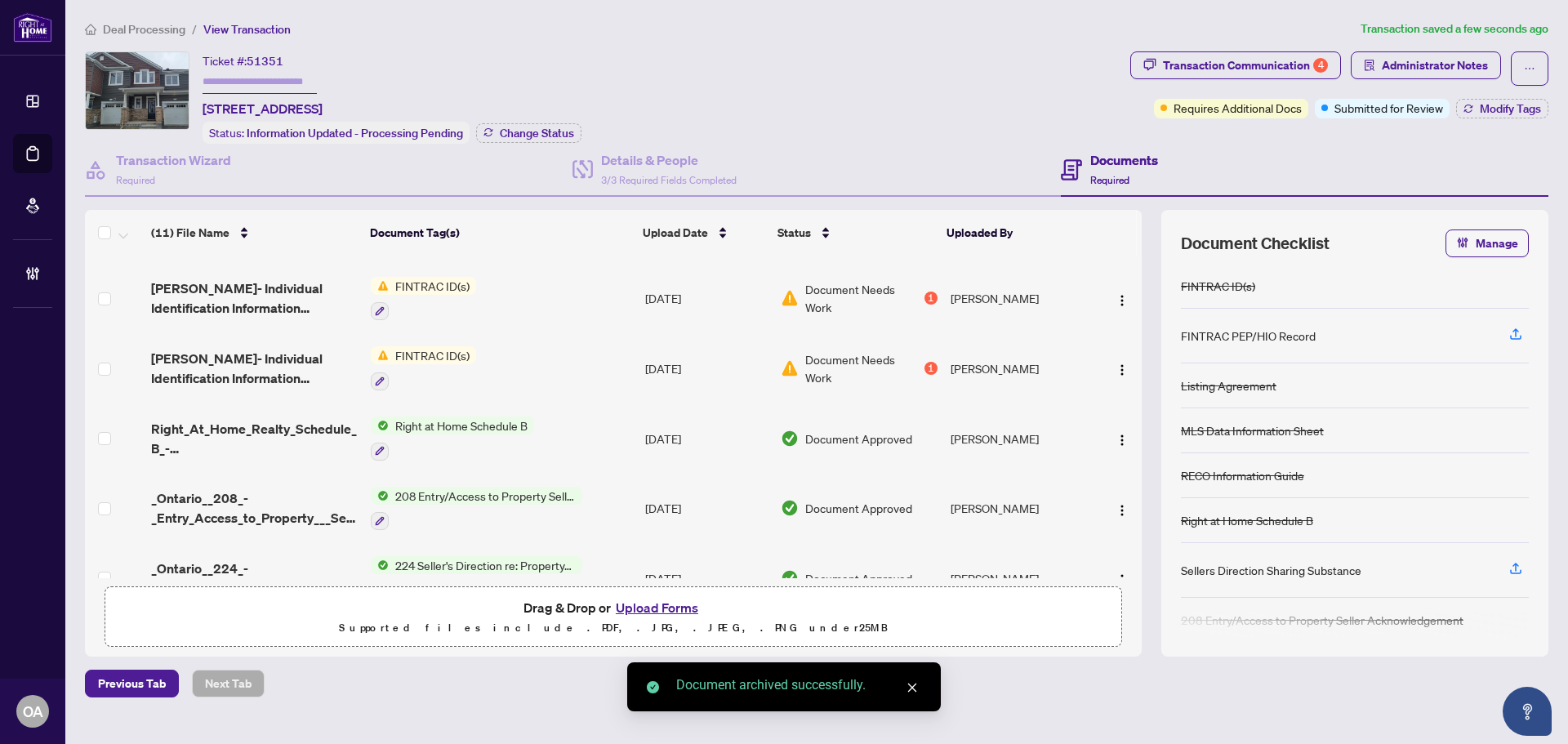
scroll to position [0, 0]
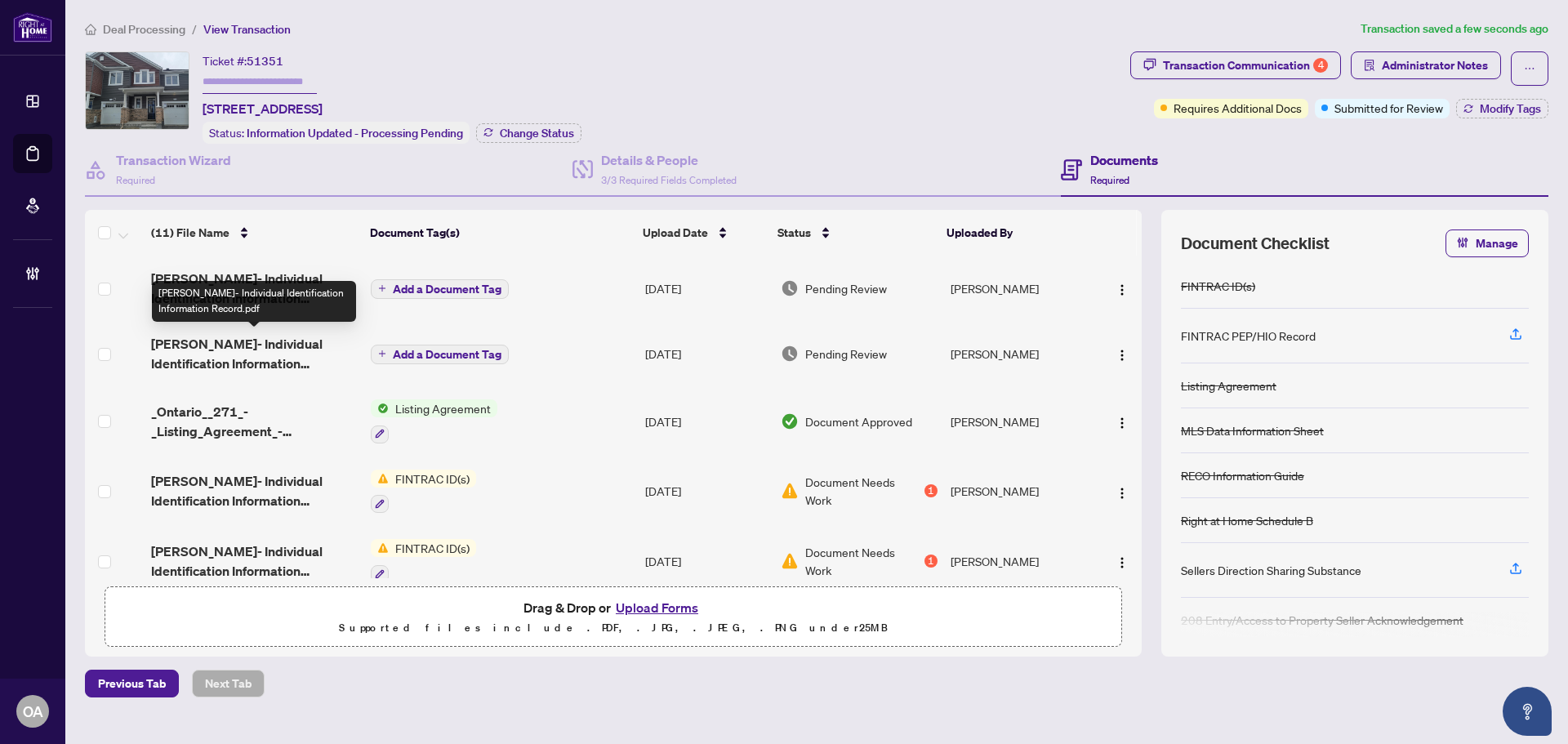
click at [227, 345] on span "[PERSON_NAME]- Individual Identification Information Record.pdf" at bounding box center [254, 354] width 207 height 39
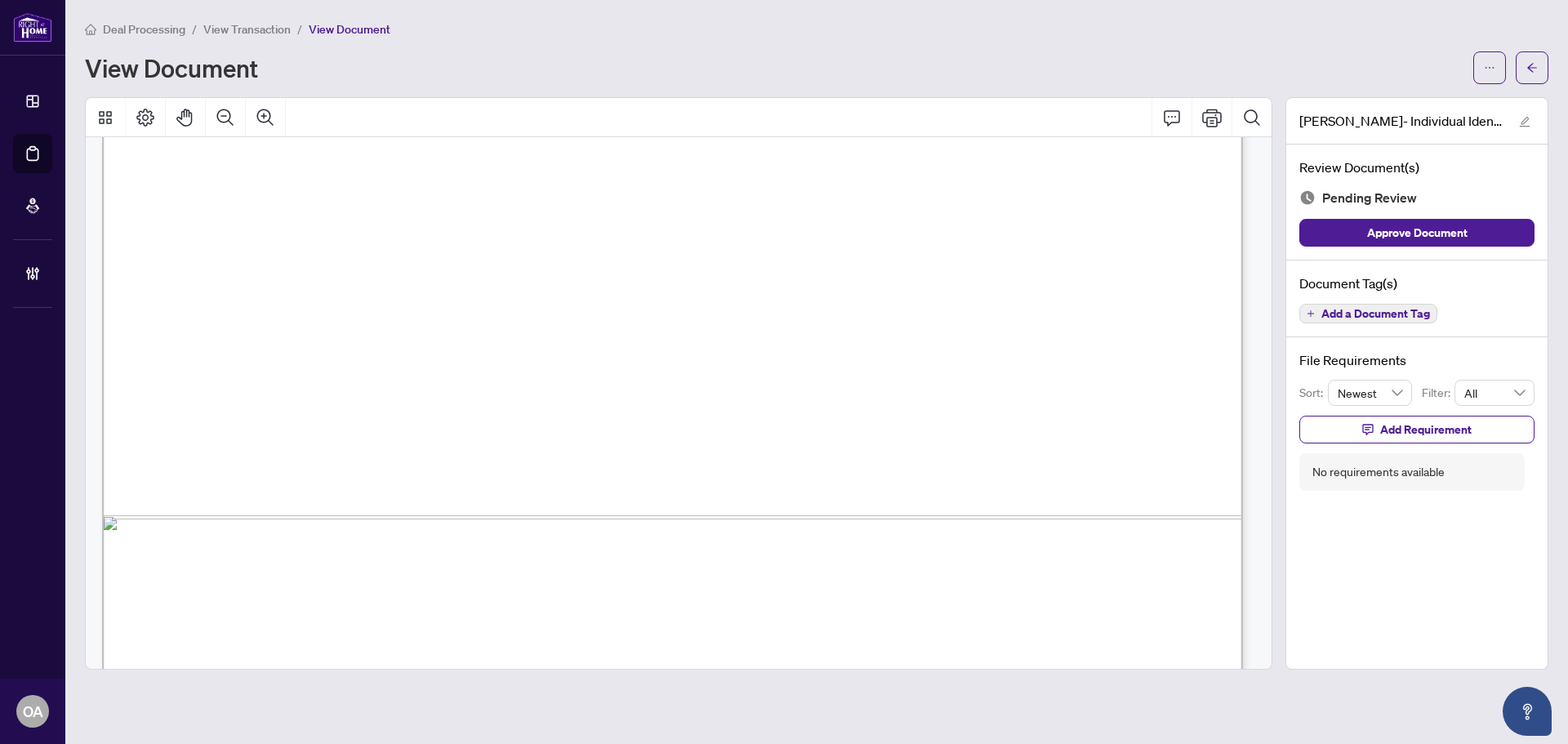
scroll to position [4003, 0]
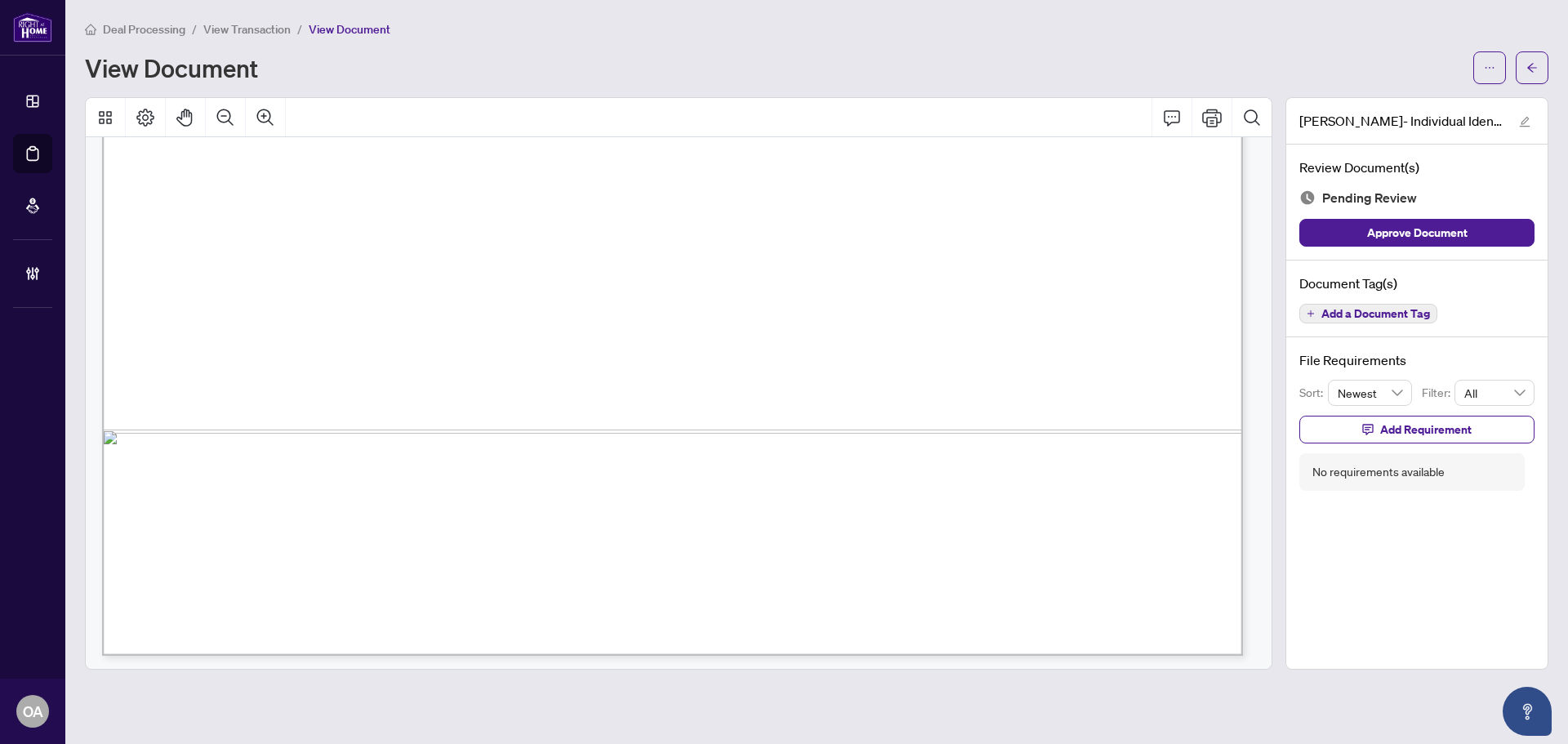
click at [1370, 309] on span "Add a Document Tag" at bounding box center [1375, 313] width 108 height 11
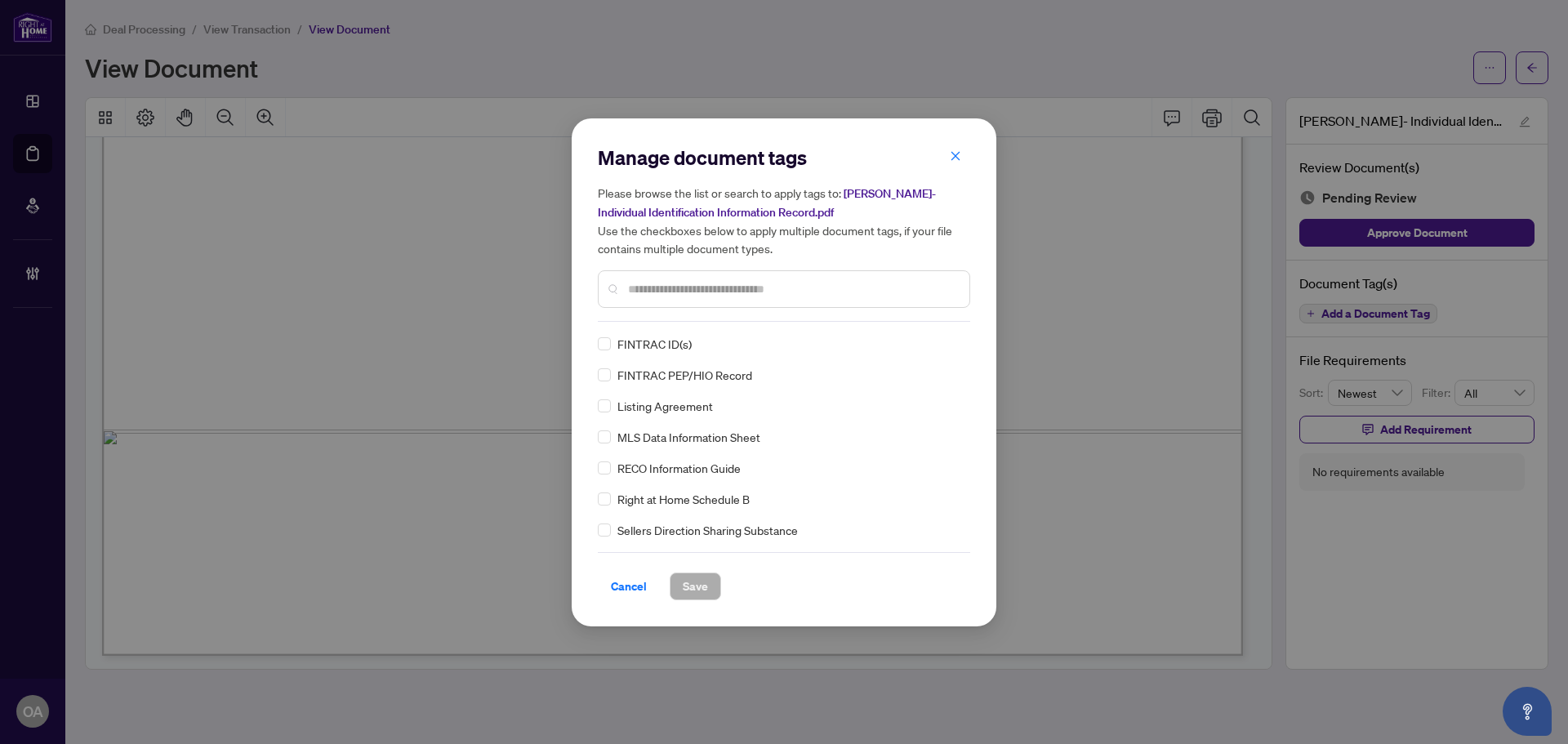
click at [792, 291] on input "text" at bounding box center [791, 289] width 328 height 18
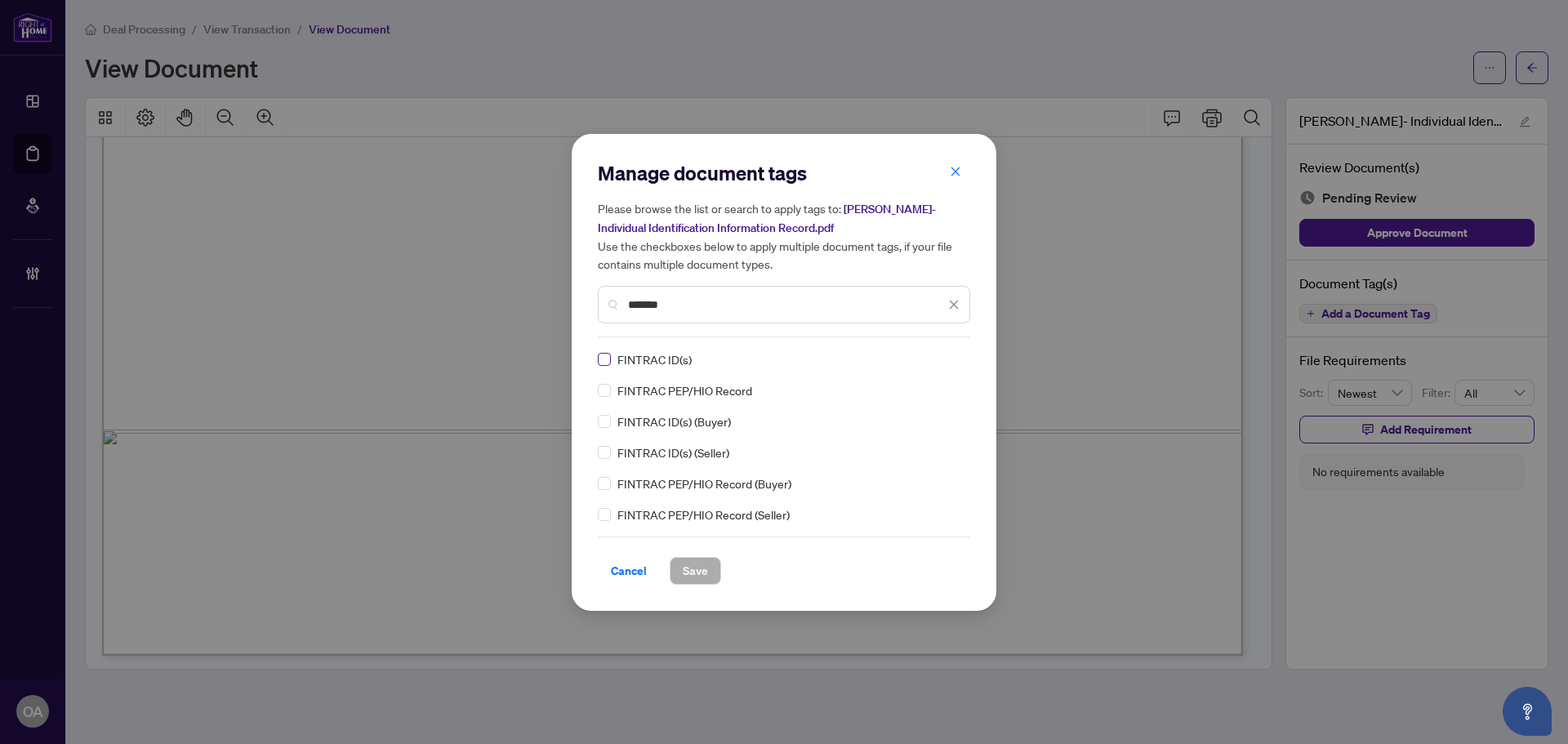
type input "*******"
click at [956, 354] on div at bounding box center [944, 359] width 31 height 16
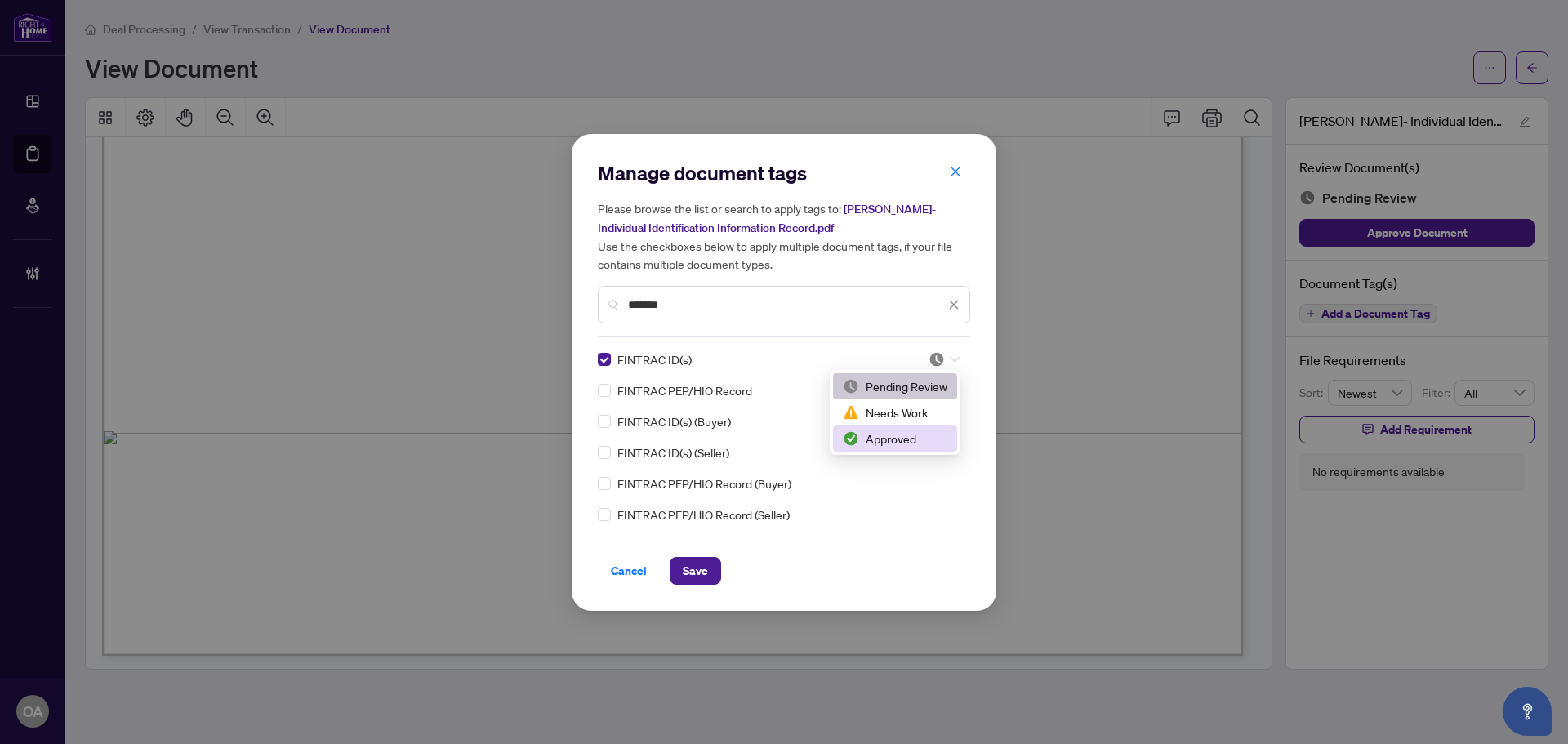
click at [915, 444] on div "Approved" at bounding box center [894, 438] width 105 height 18
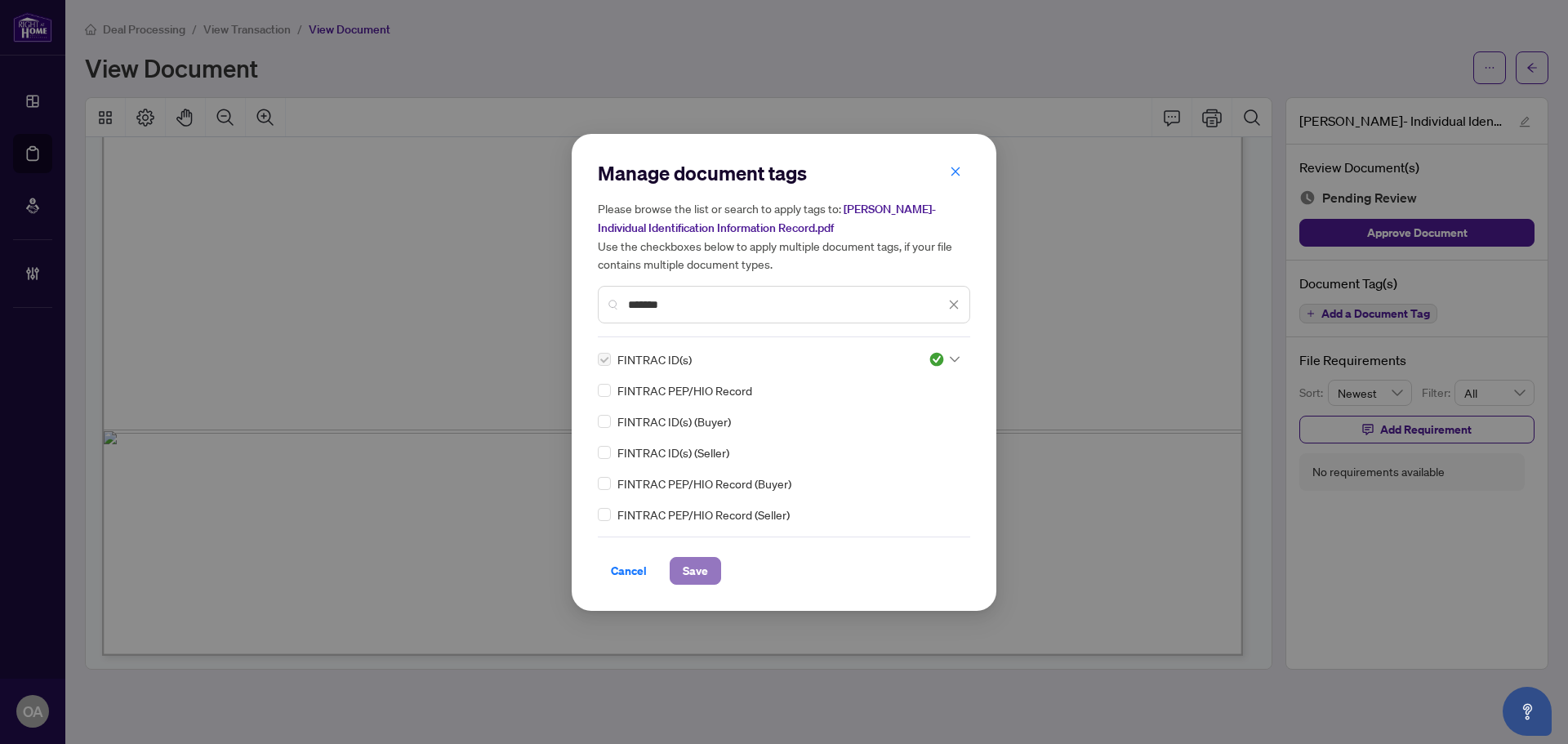
click at [692, 569] on span "Save" at bounding box center [695, 571] width 26 height 26
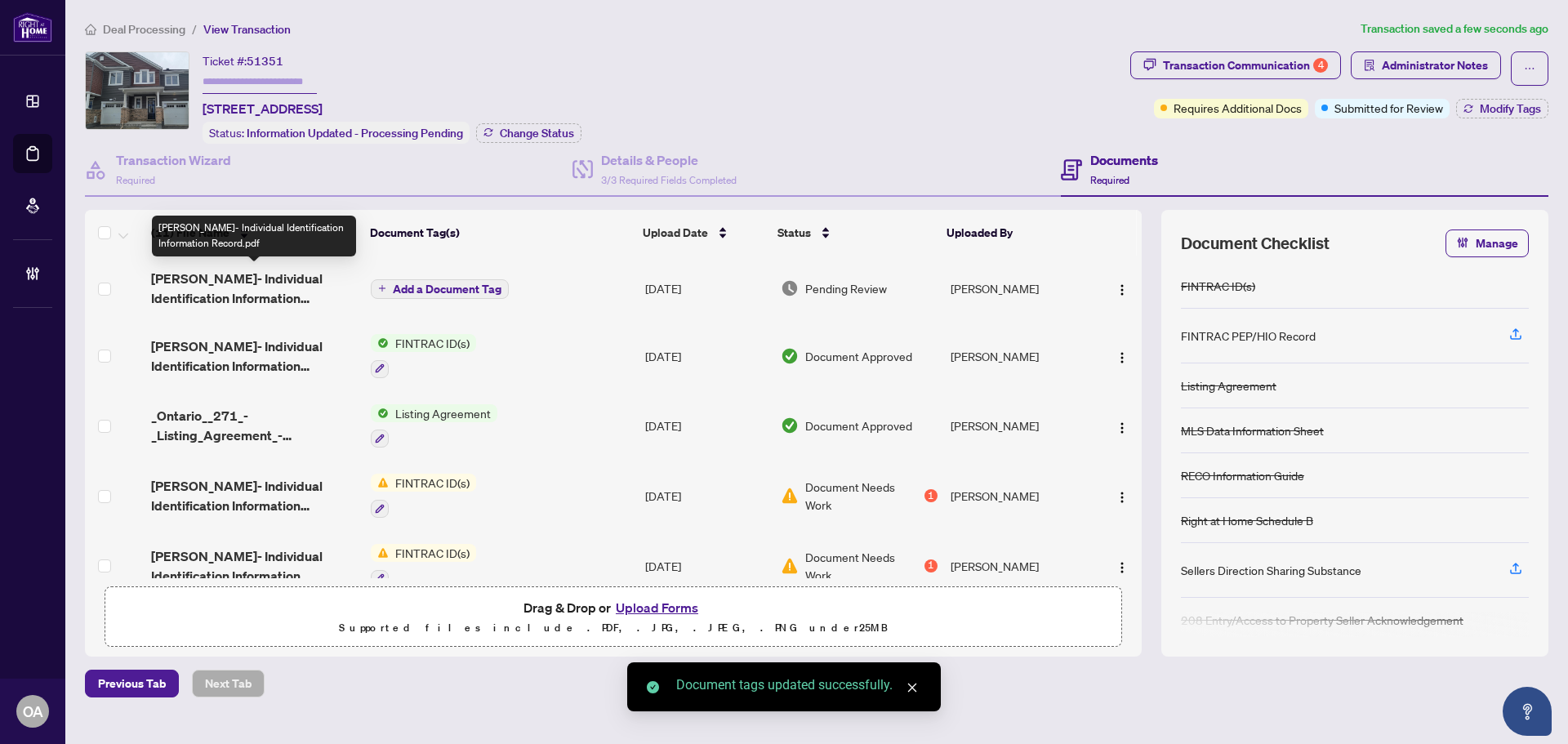
click at [262, 294] on span "[PERSON_NAME]- Individual Identification Information Record.pdf" at bounding box center [254, 288] width 207 height 39
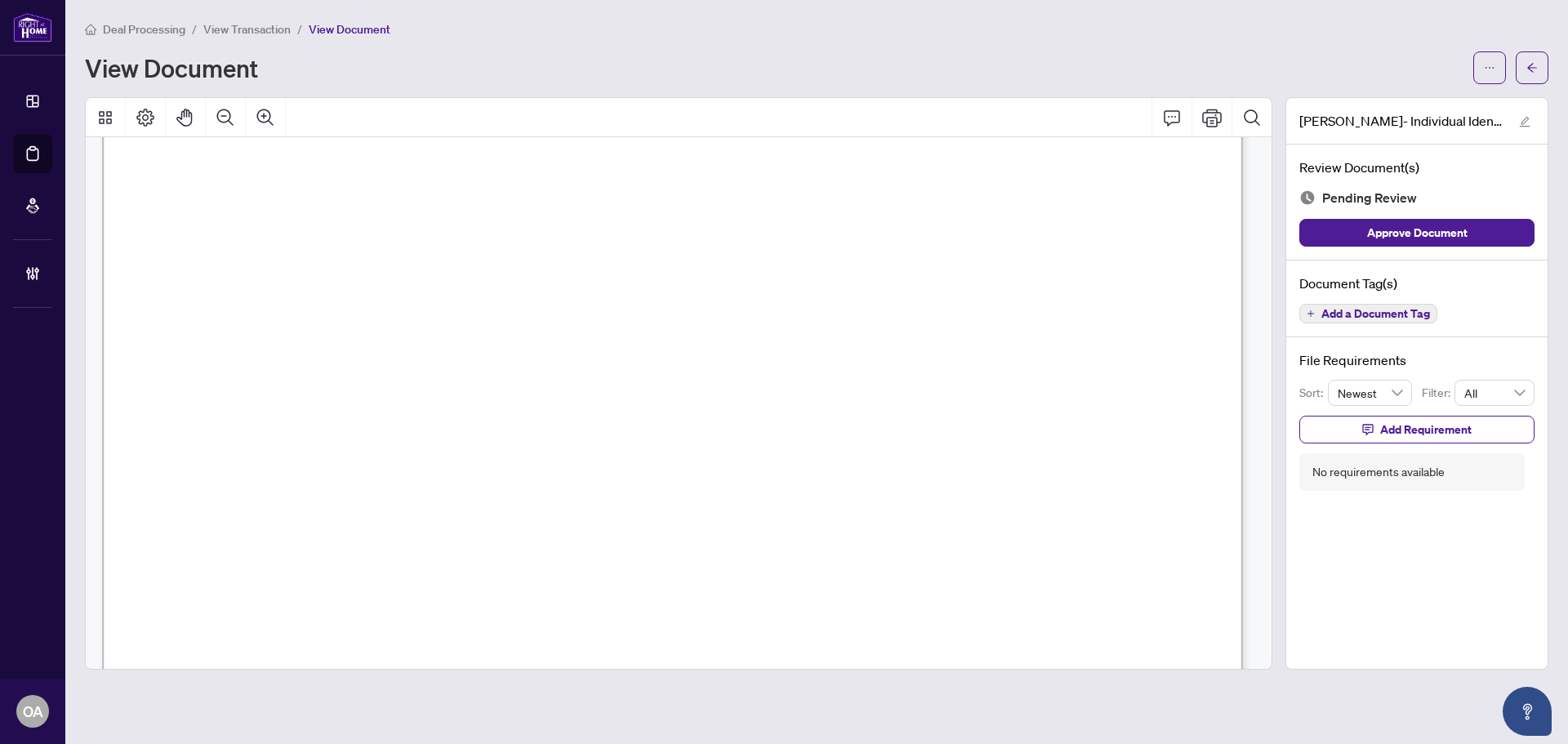
scroll to position [4003, 0]
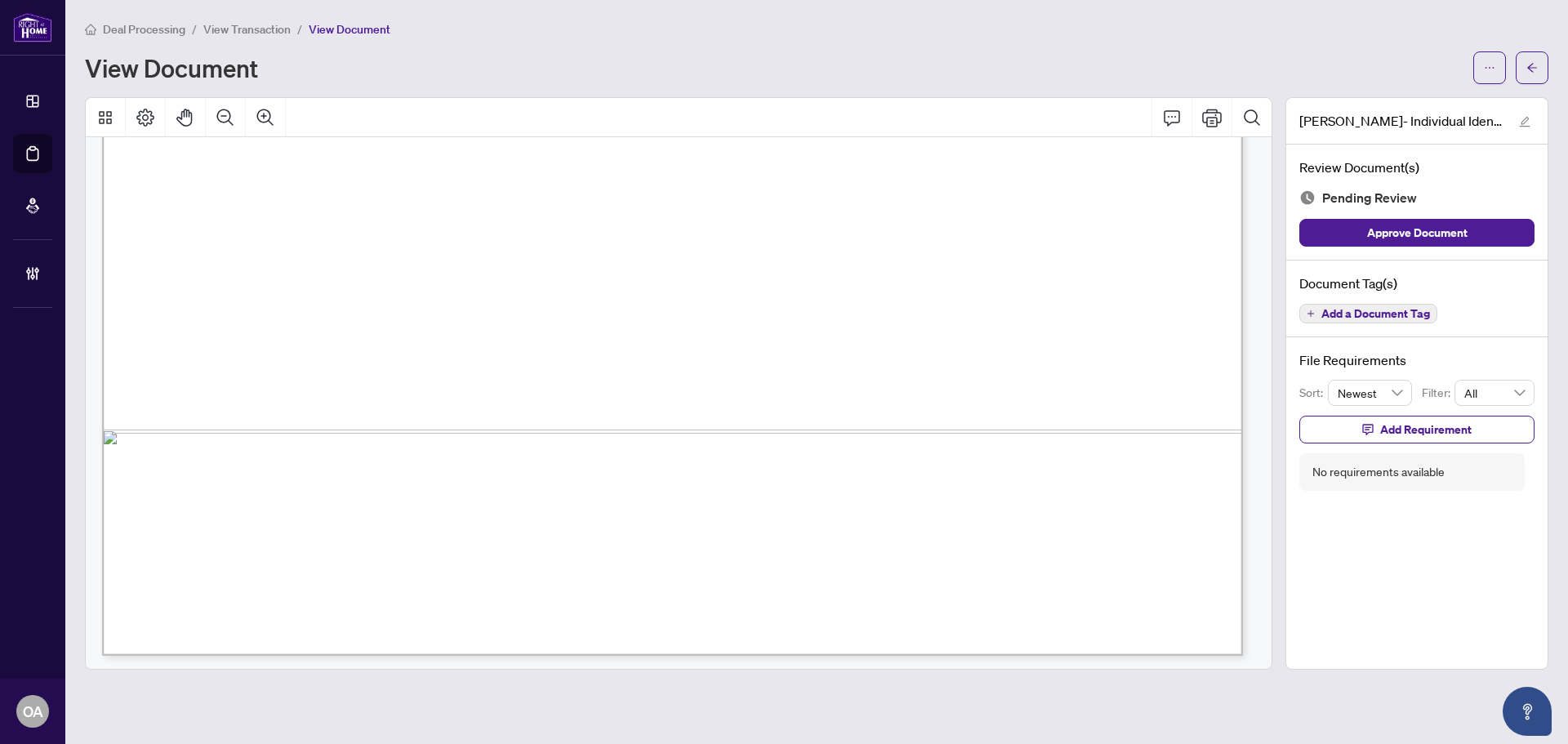
click at [1344, 308] on span "Add a Document Tag" at bounding box center [1375, 313] width 108 height 11
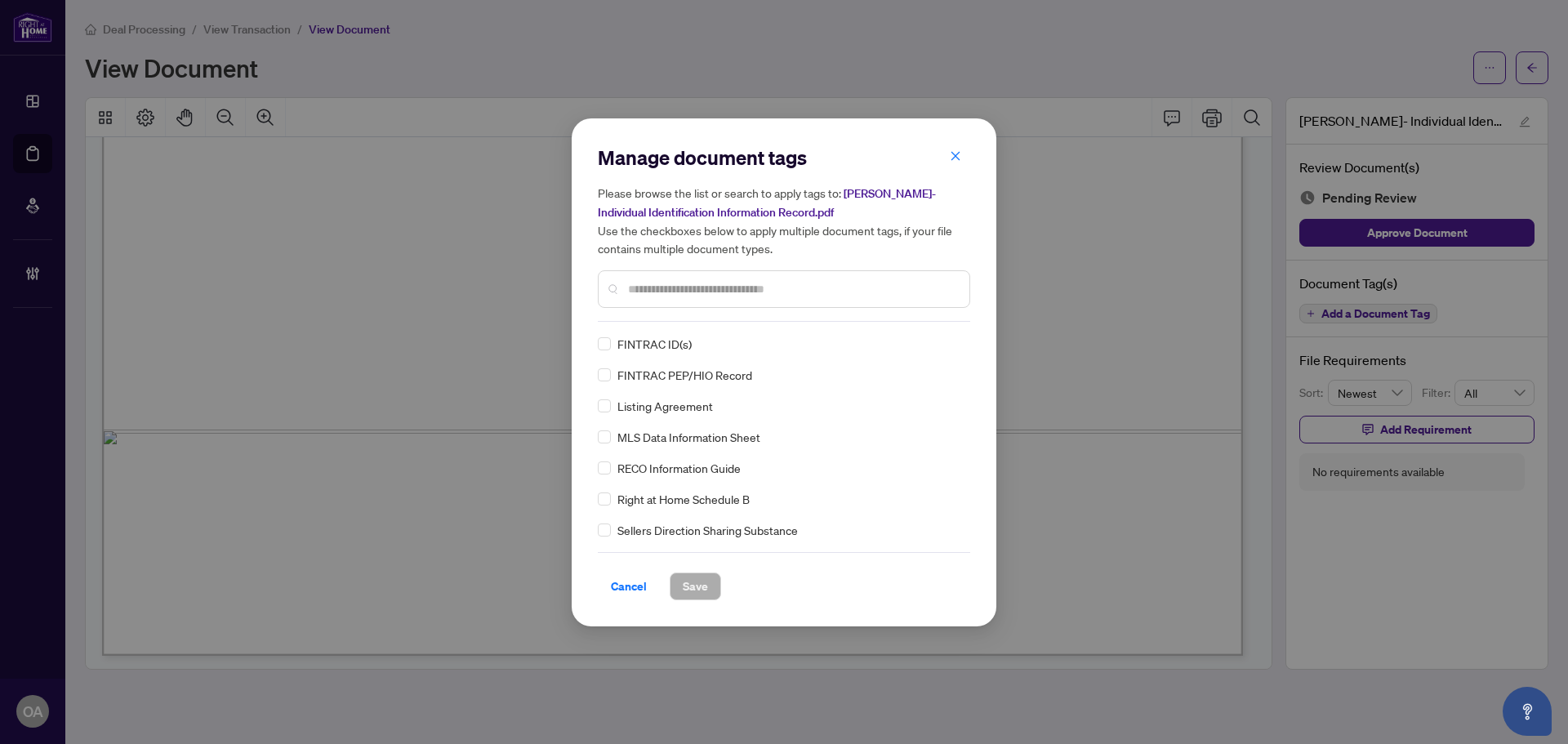
click at [652, 289] on input "text" at bounding box center [791, 289] width 328 height 18
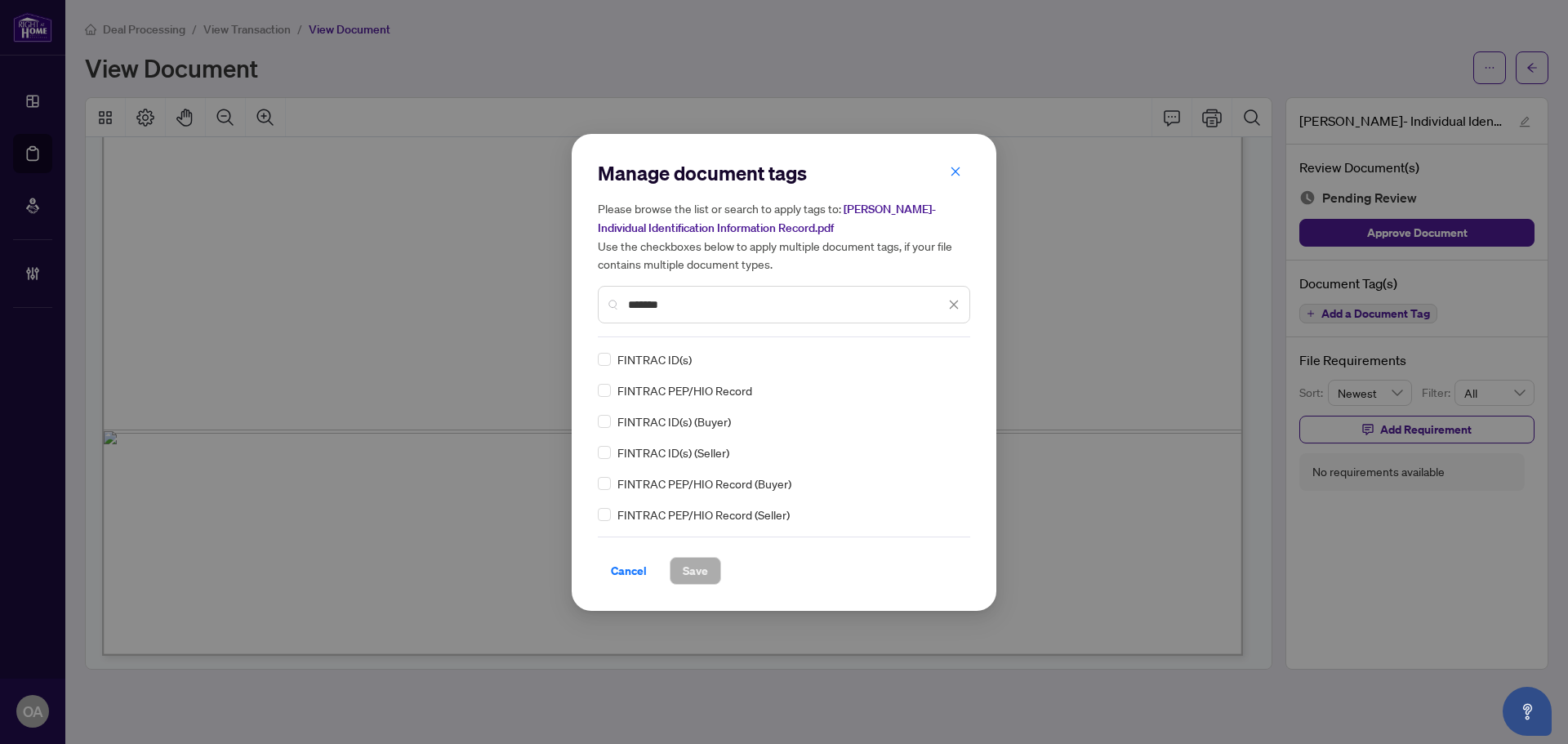
type input "*******"
click at [951, 359] on icon at bounding box center [955, 360] width 10 height 7
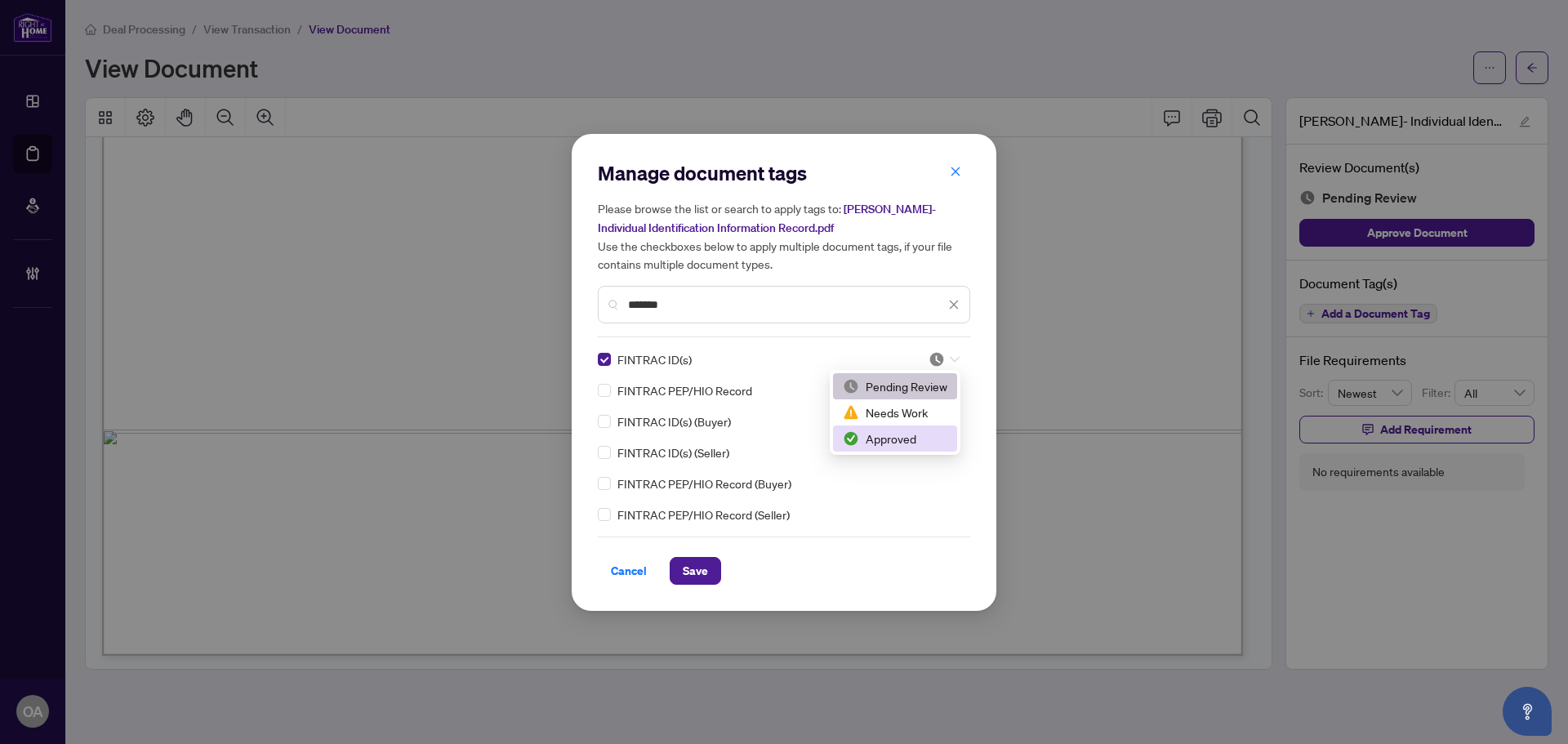
click at [915, 435] on div "Approved" at bounding box center [894, 438] width 105 height 18
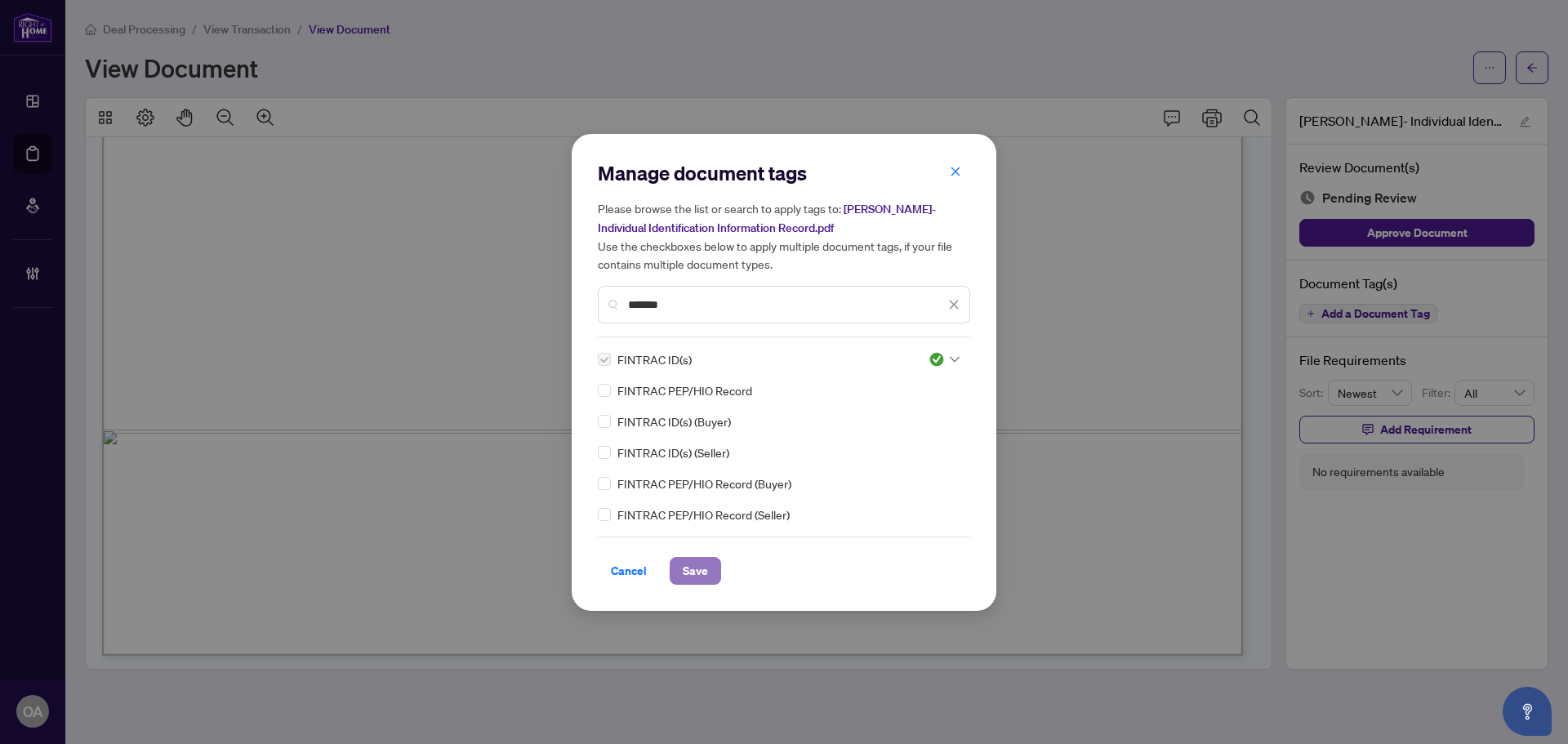
click at [686, 562] on span "Save" at bounding box center [695, 571] width 26 height 26
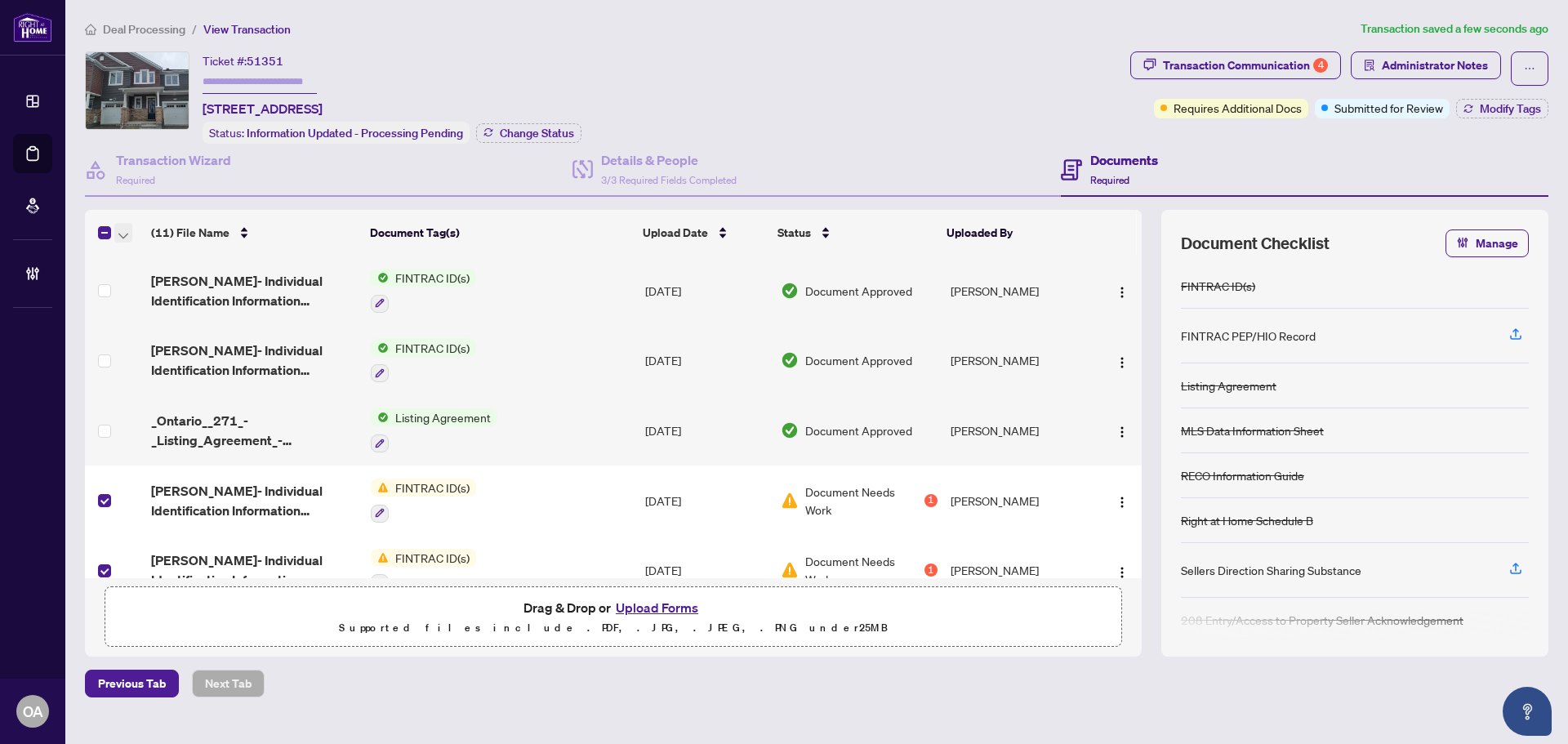
click at [128, 234] on icon "button" at bounding box center [123, 236] width 10 height 7
click at [165, 314] on span "Archive Selected" at bounding box center [200, 312] width 146 height 18
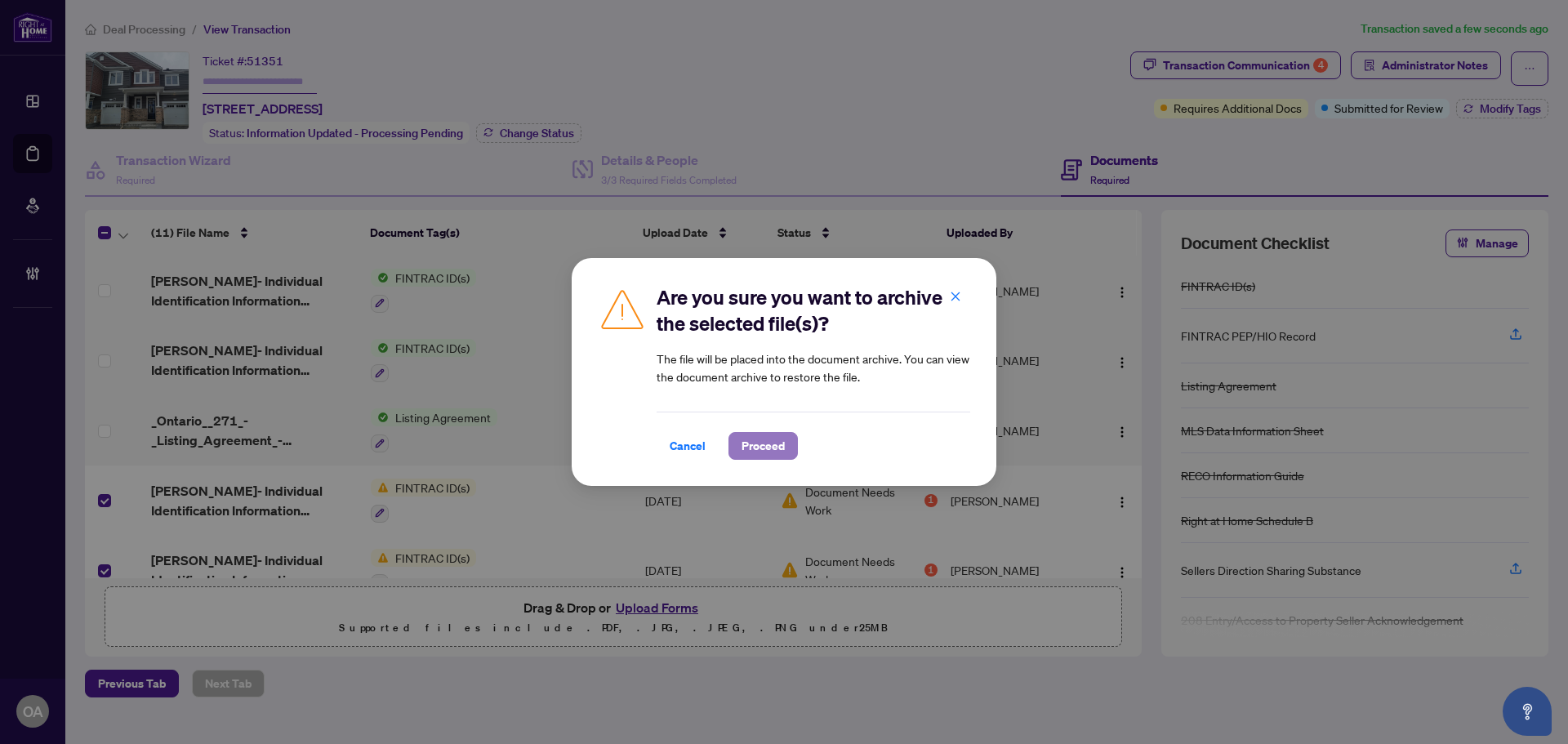
click at [754, 439] on span "Proceed" at bounding box center [762, 446] width 43 height 26
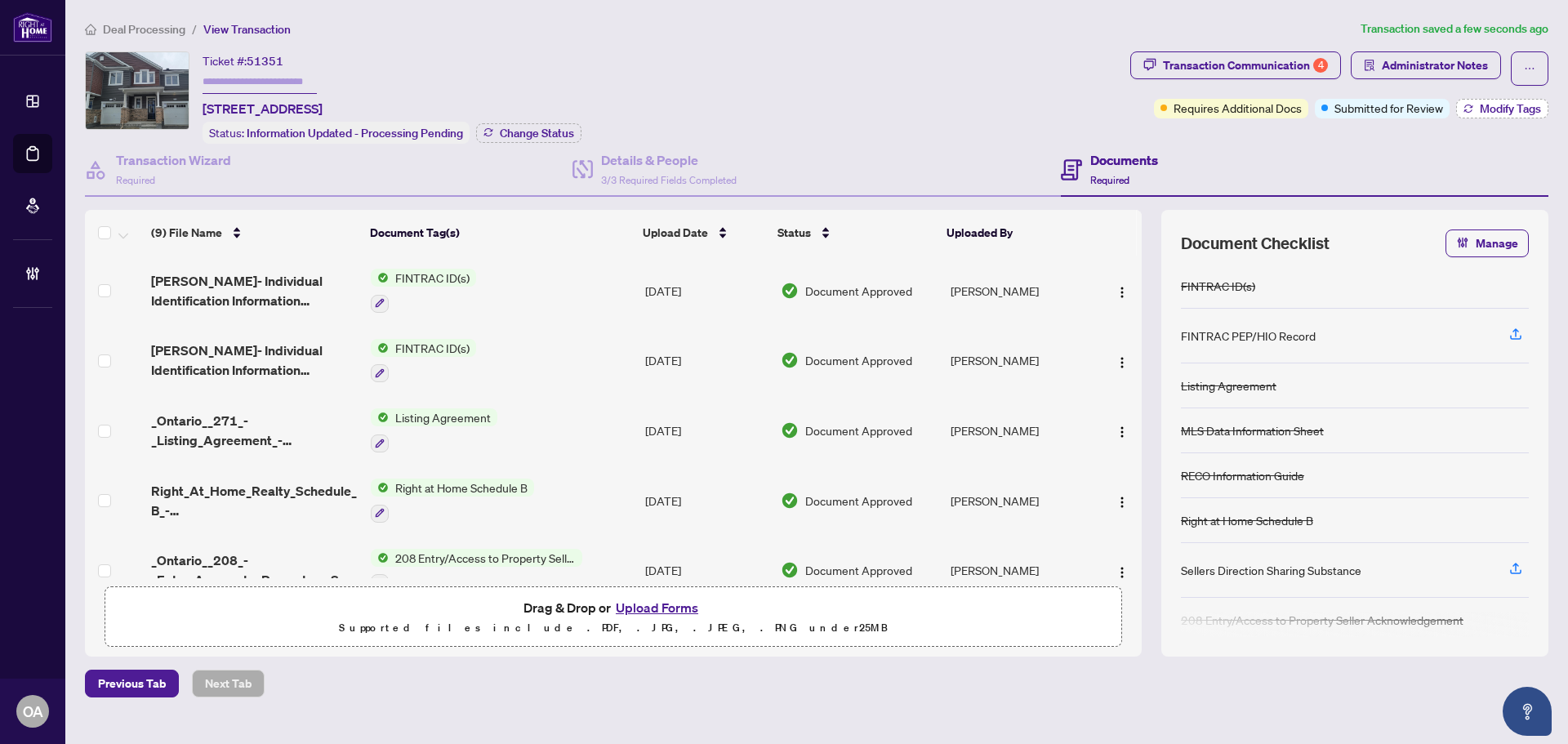
click at [1513, 112] on span "Modify Tags" at bounding box center [1510, 108] width 61 height 11
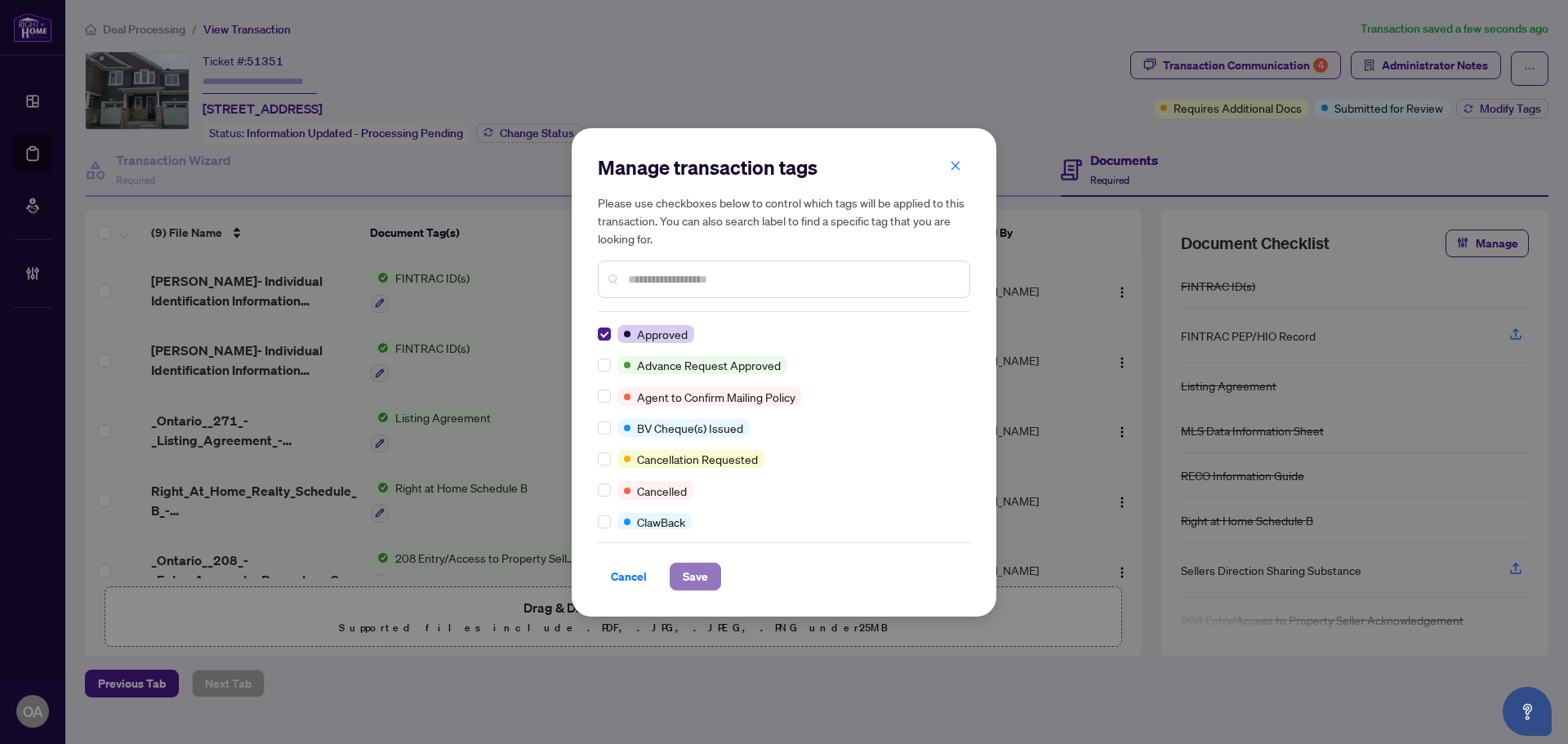
click at [691, 573] on span "Save" at bounding box center [695, 576] width 26 height 26
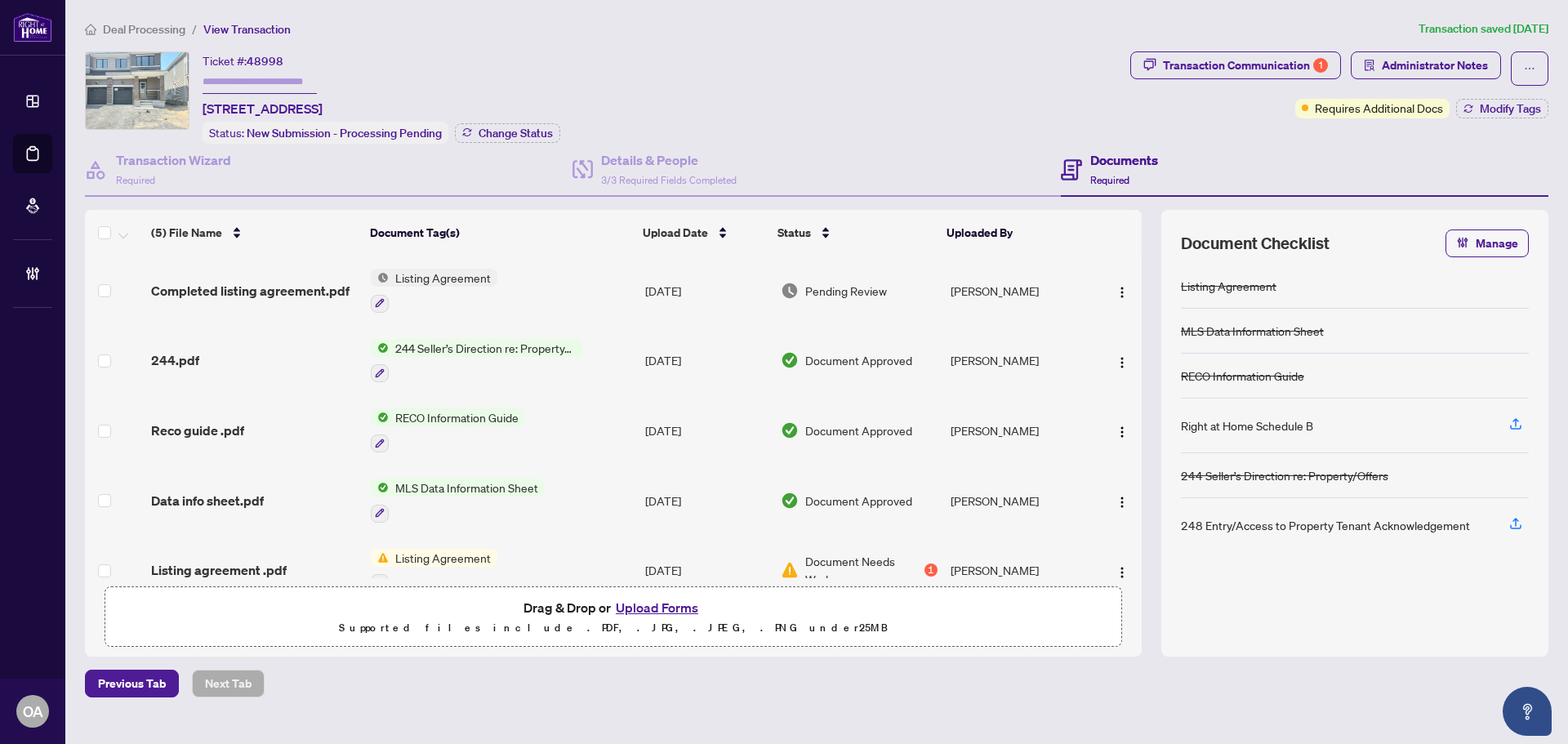
scroll to position [31, 0]
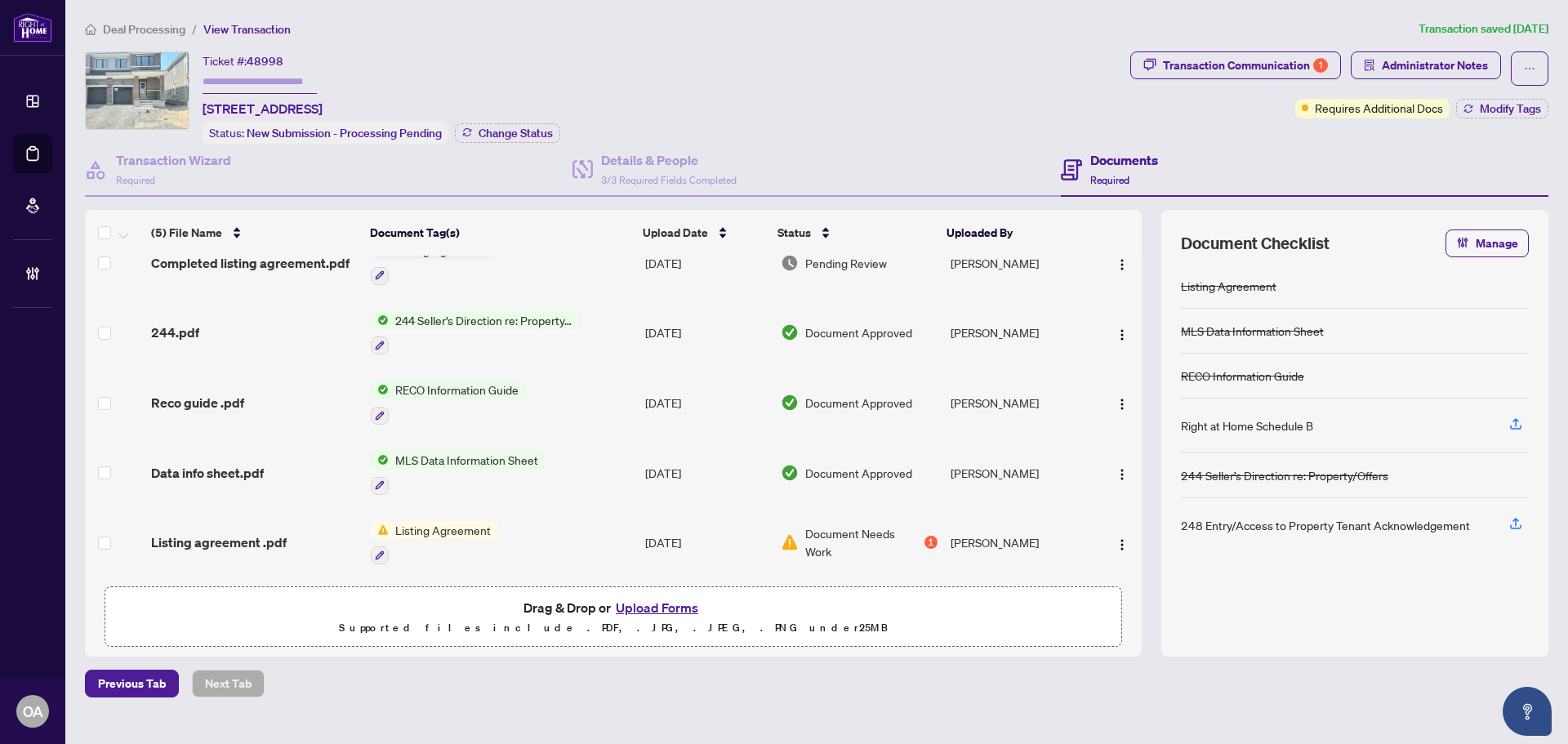
click at [241, 533] on span "Listing agreement .pdf" at bounding box center [218, 542] width 135 height 20
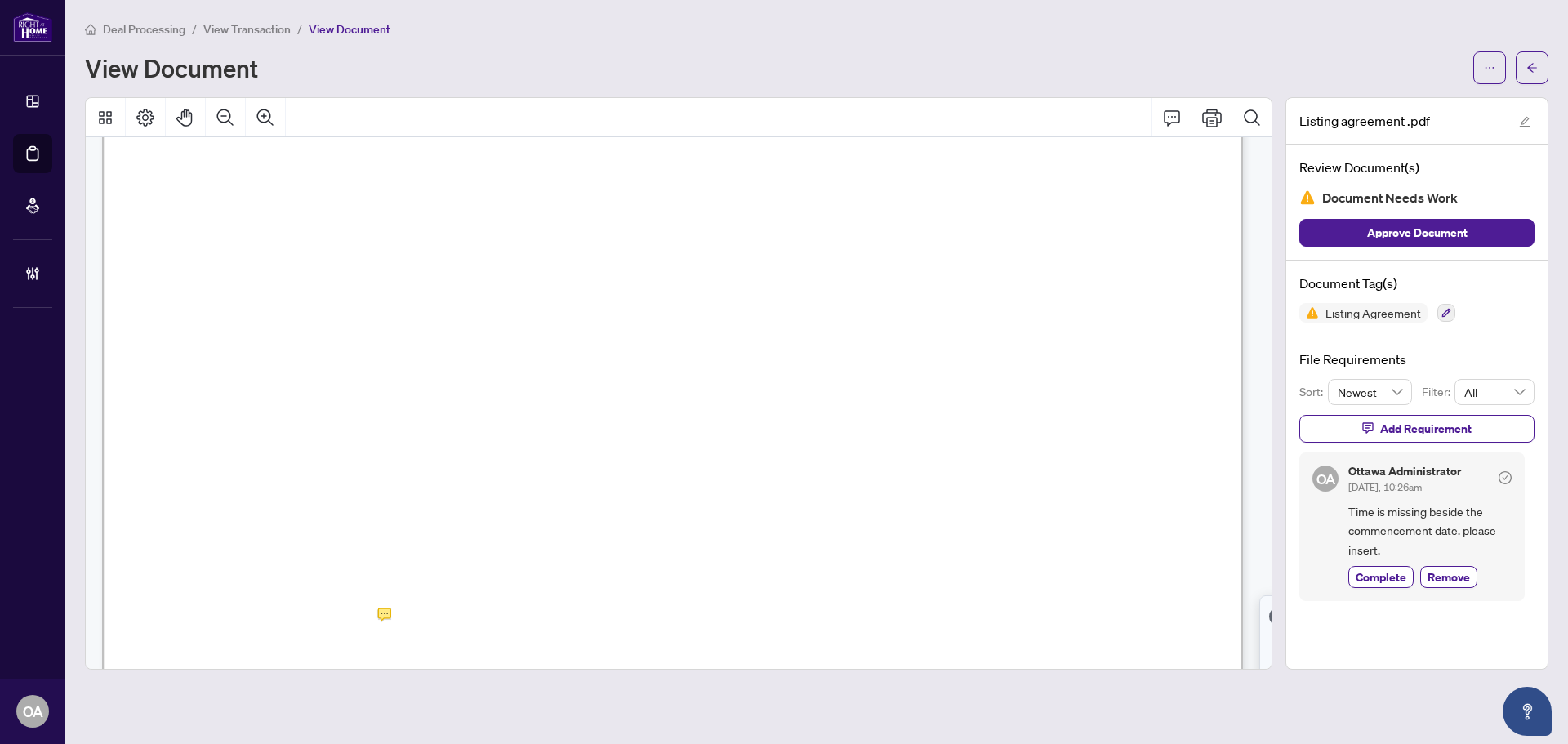
scroll to position [326, 0]
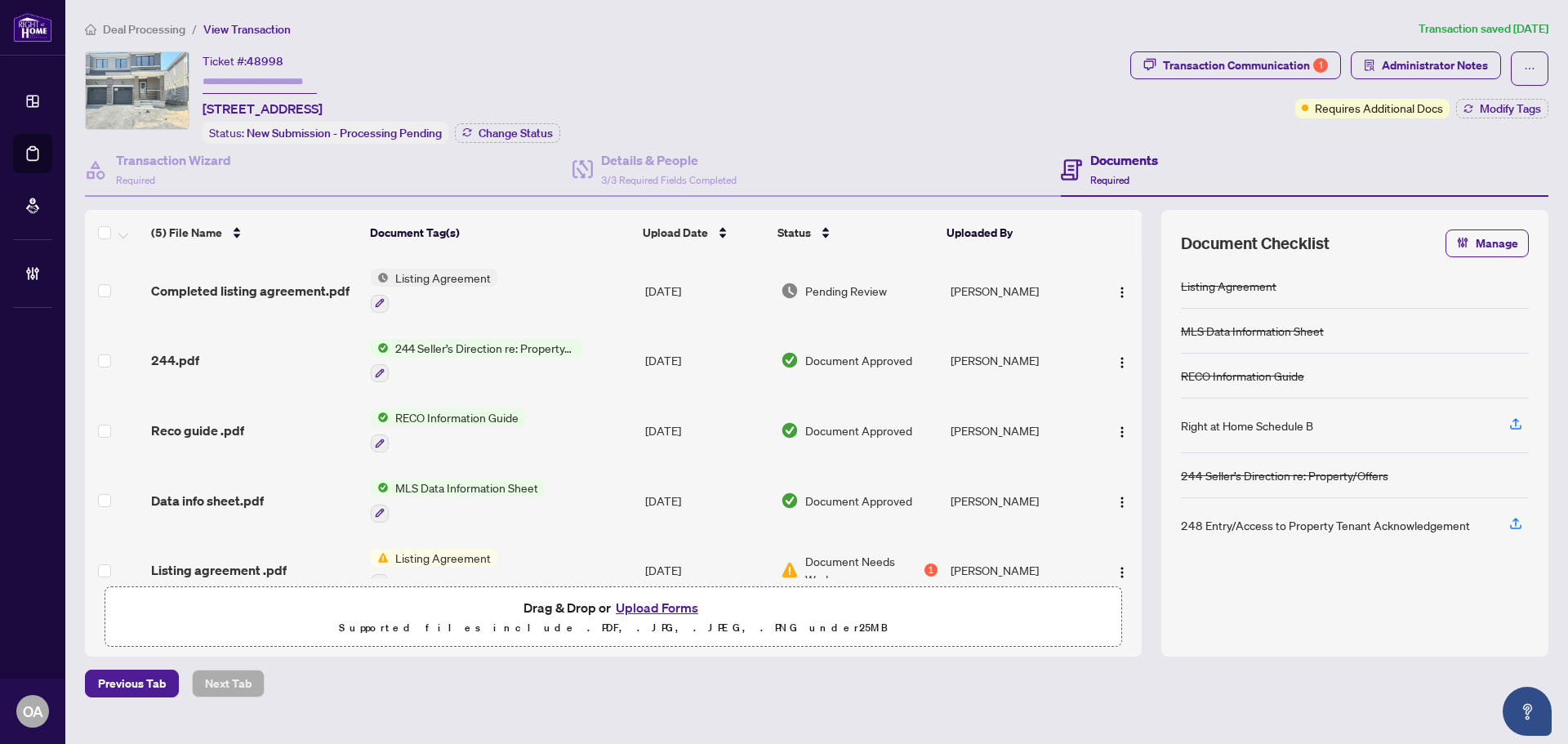
click at [267, 298] on td "Completed listing agreement.pdf" at bounding box center [255, 291] width 220 height 70
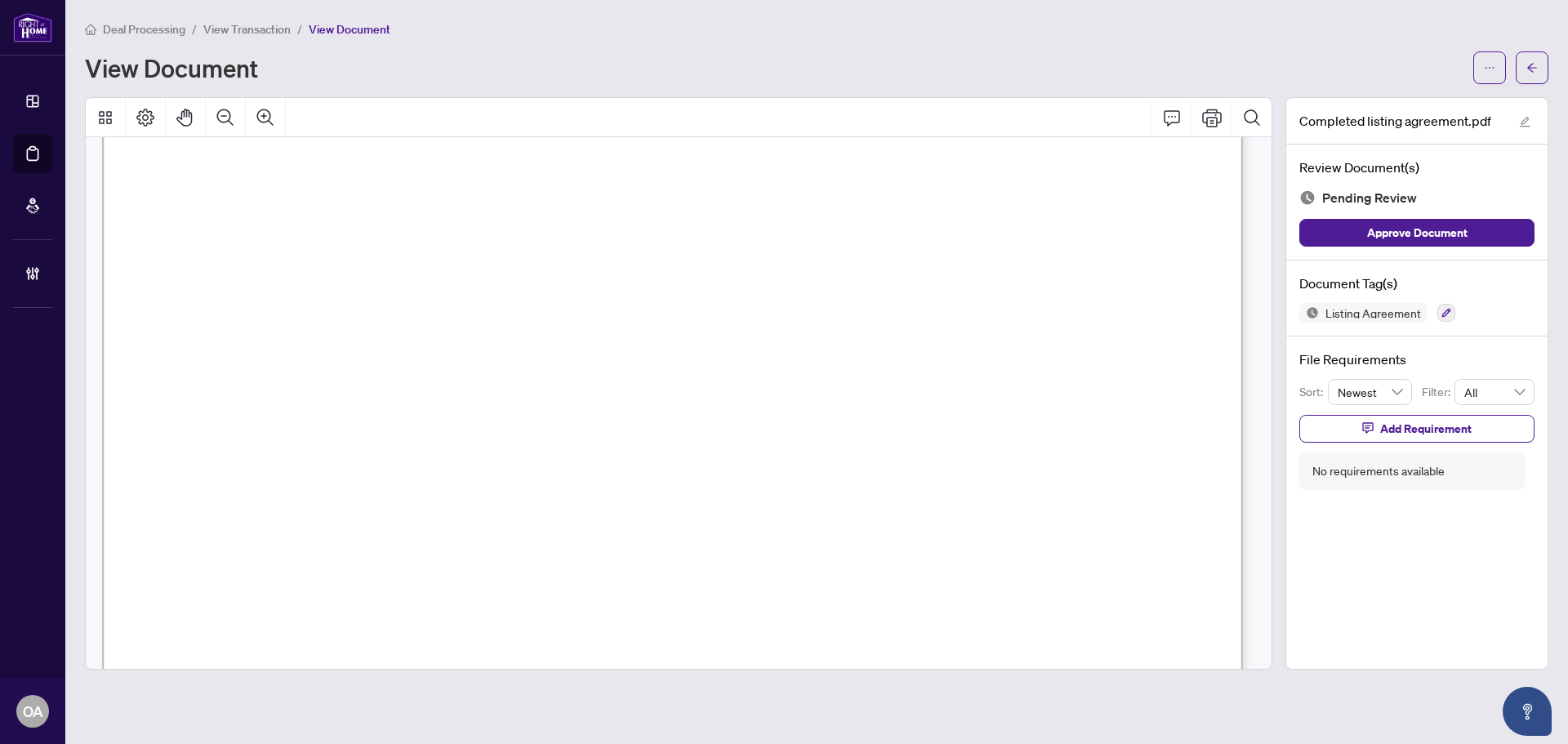
scroll to position [245, 0]
click at [1444, 312] on icon "button" at bounding box center [1446, 313] width 9 height 9
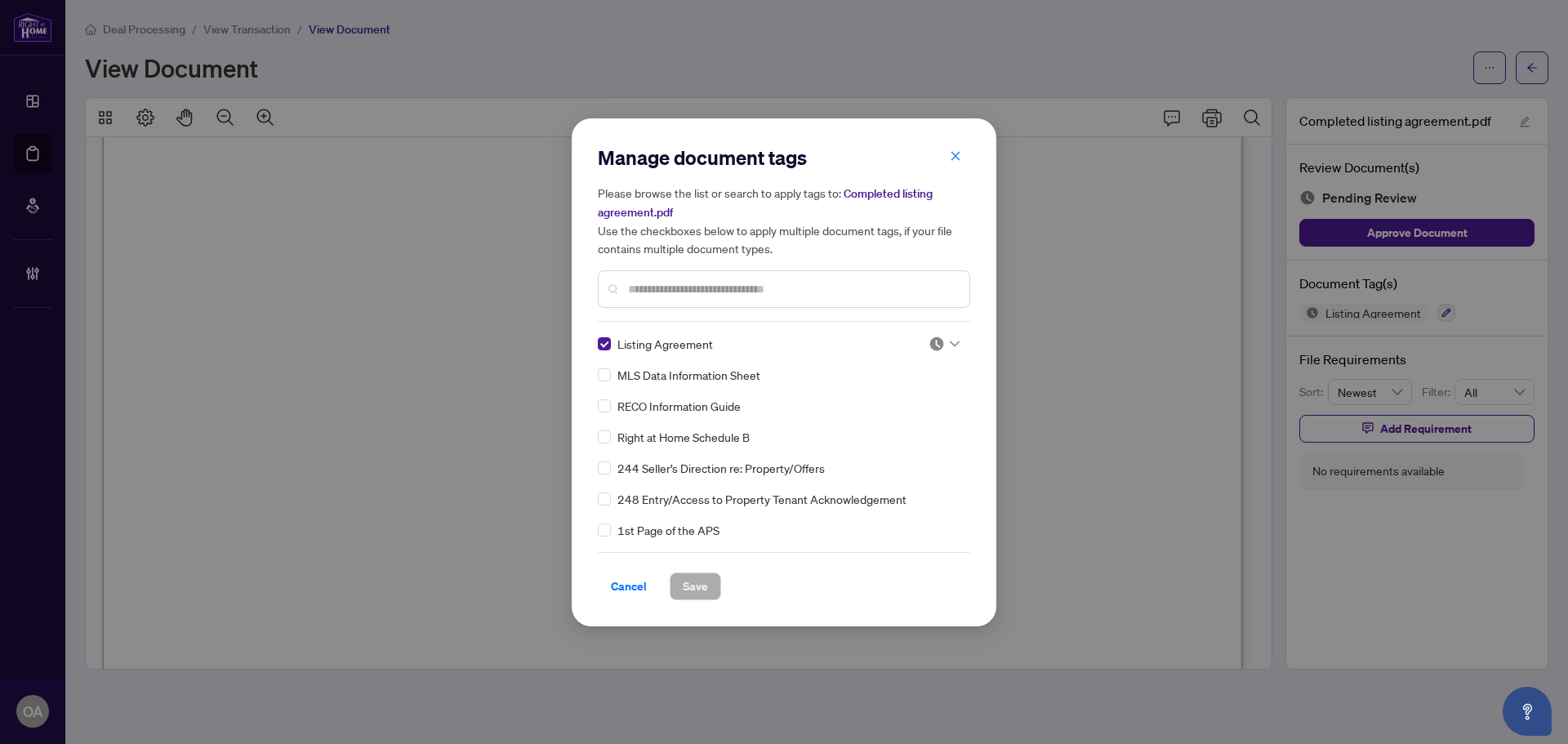
click at [951, 345] on icon at bounding box center [955, 344] width 10 height 7
click at [915, 424] on div "Approved" at bounding box center [890, 423] width 105 height 18
click at [702, 584] on span "Save" at bounding box center [695, 586] width 26 height 26
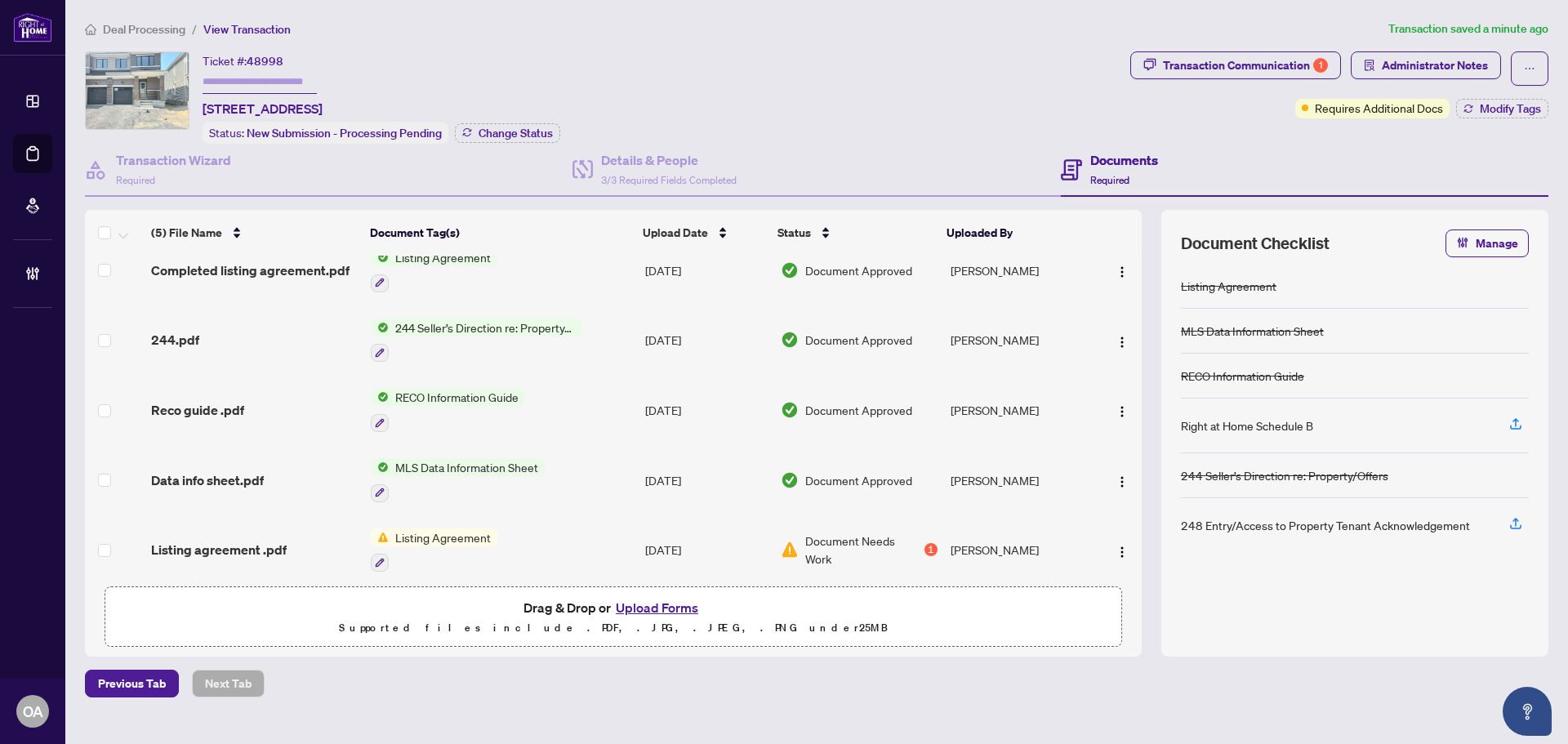
scroll to position [31, 0]
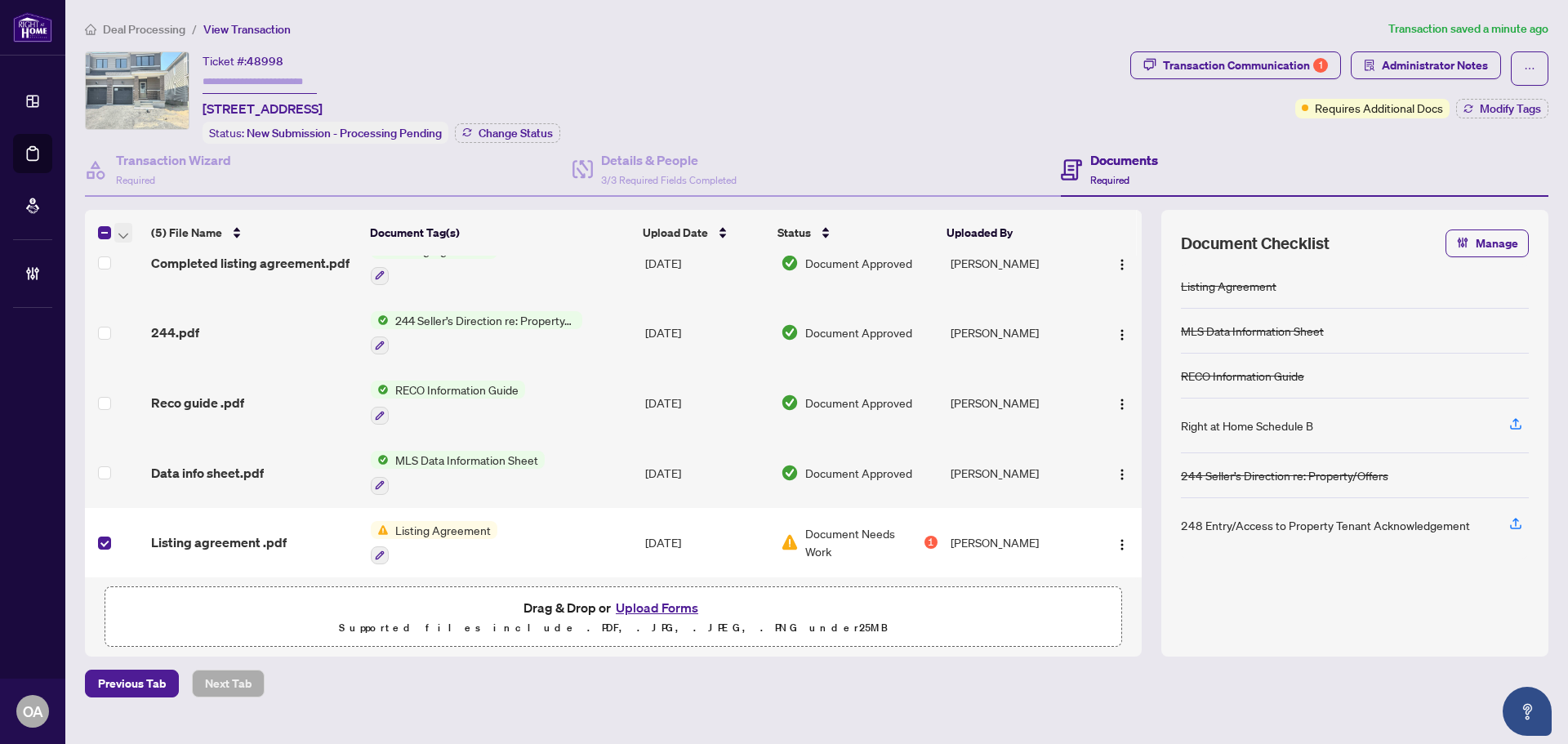
click at [123, 238] on span "button" at bounding box center [123, 233] width 10 height 18
click at [152, 309] on span "Archive Selected" at bounding box center [200, 312] width 146 height 18
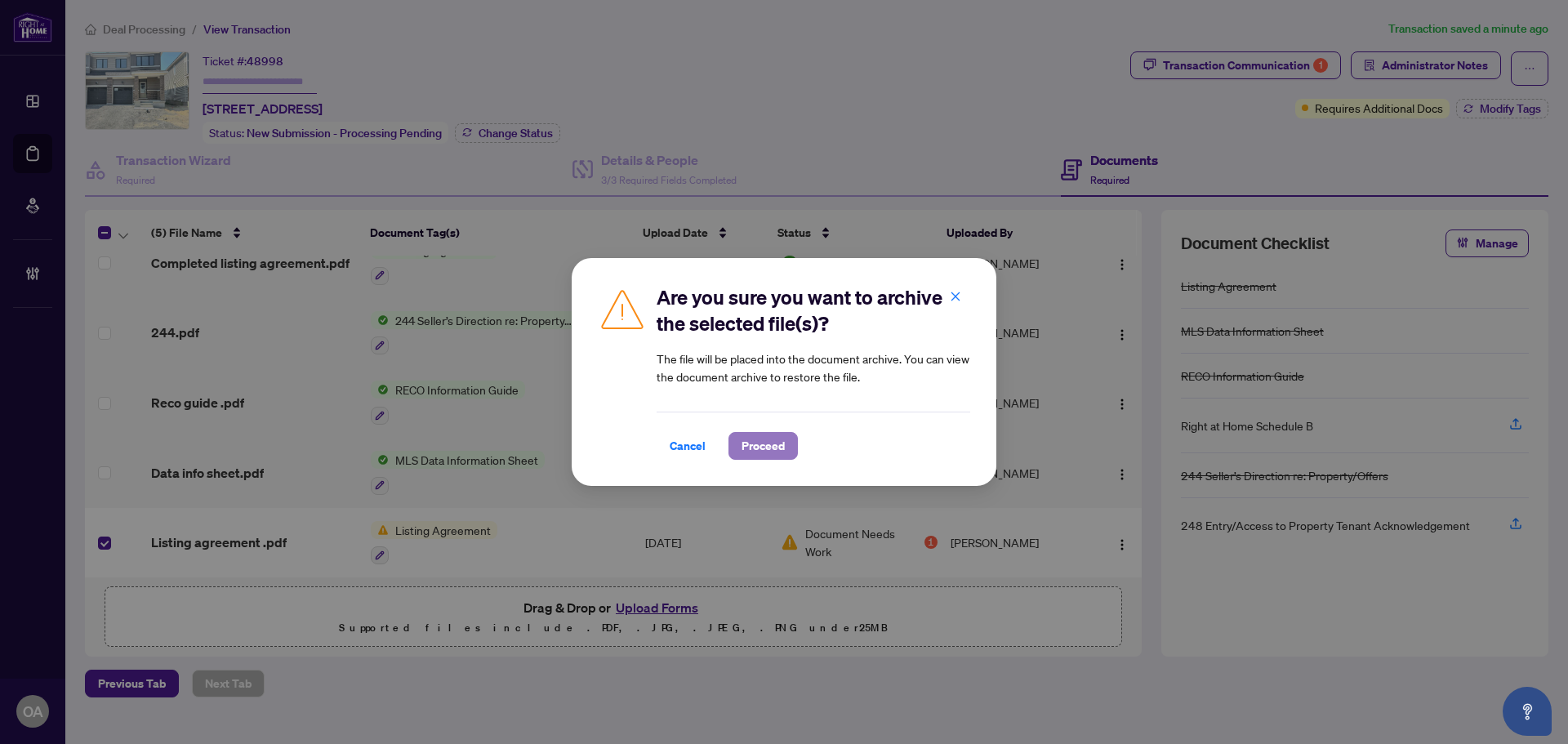
click at [758, 442] on span "Proceed" at bounding box center [762, 446] width 43 height 26
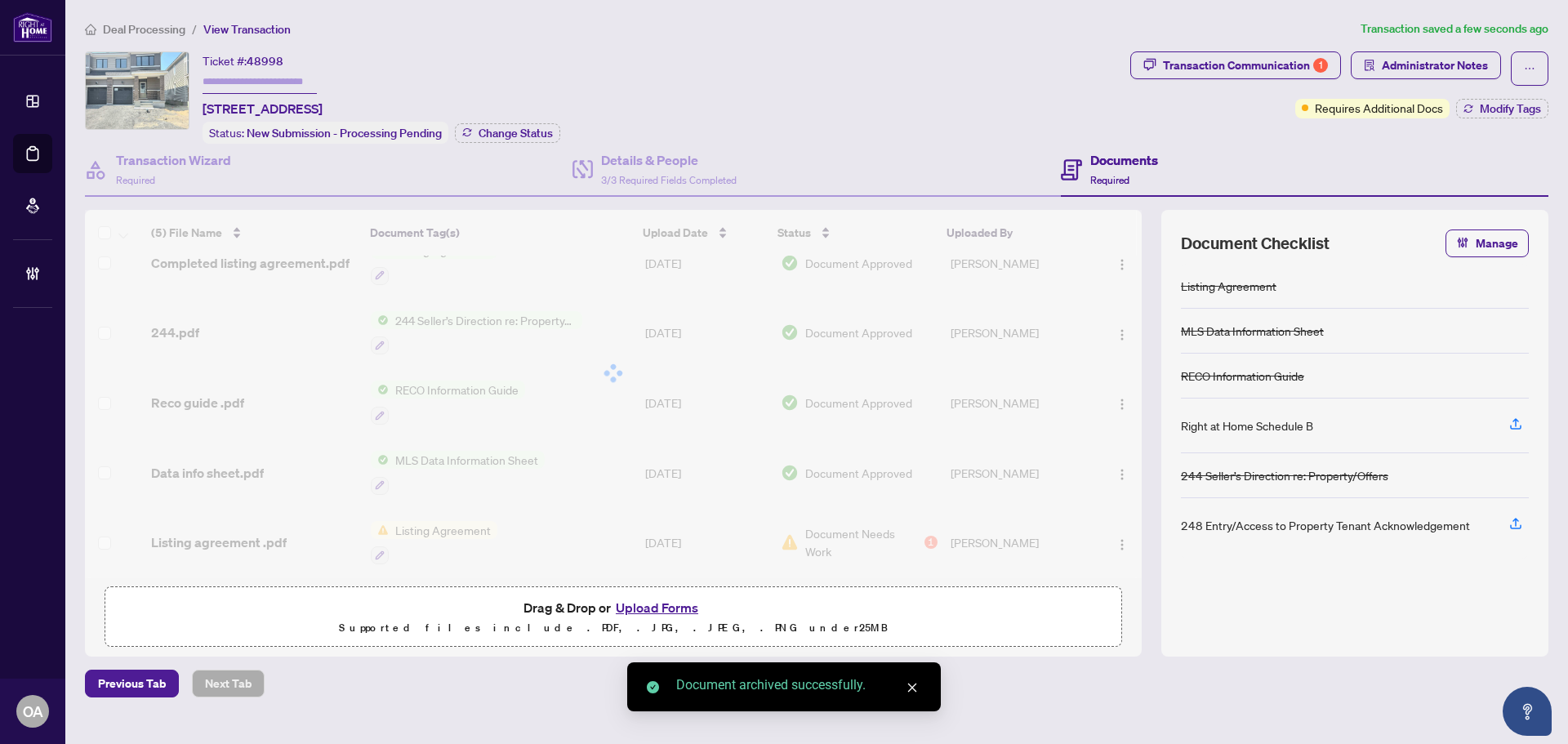
scroll to position [0, 0]
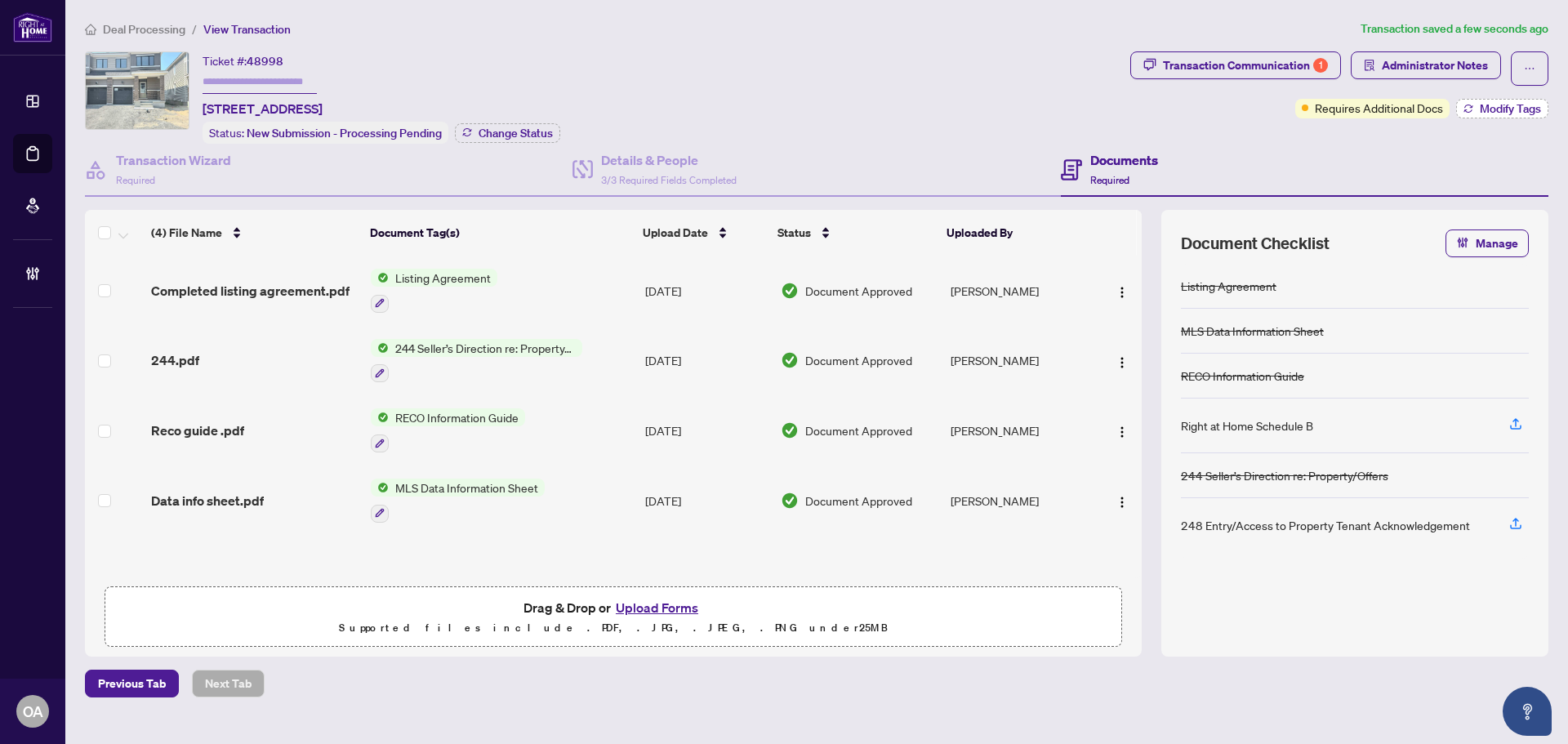
click at [1512, 107] on span "Modify Tags" at bounding box center [1510, 108] width 61 height 11
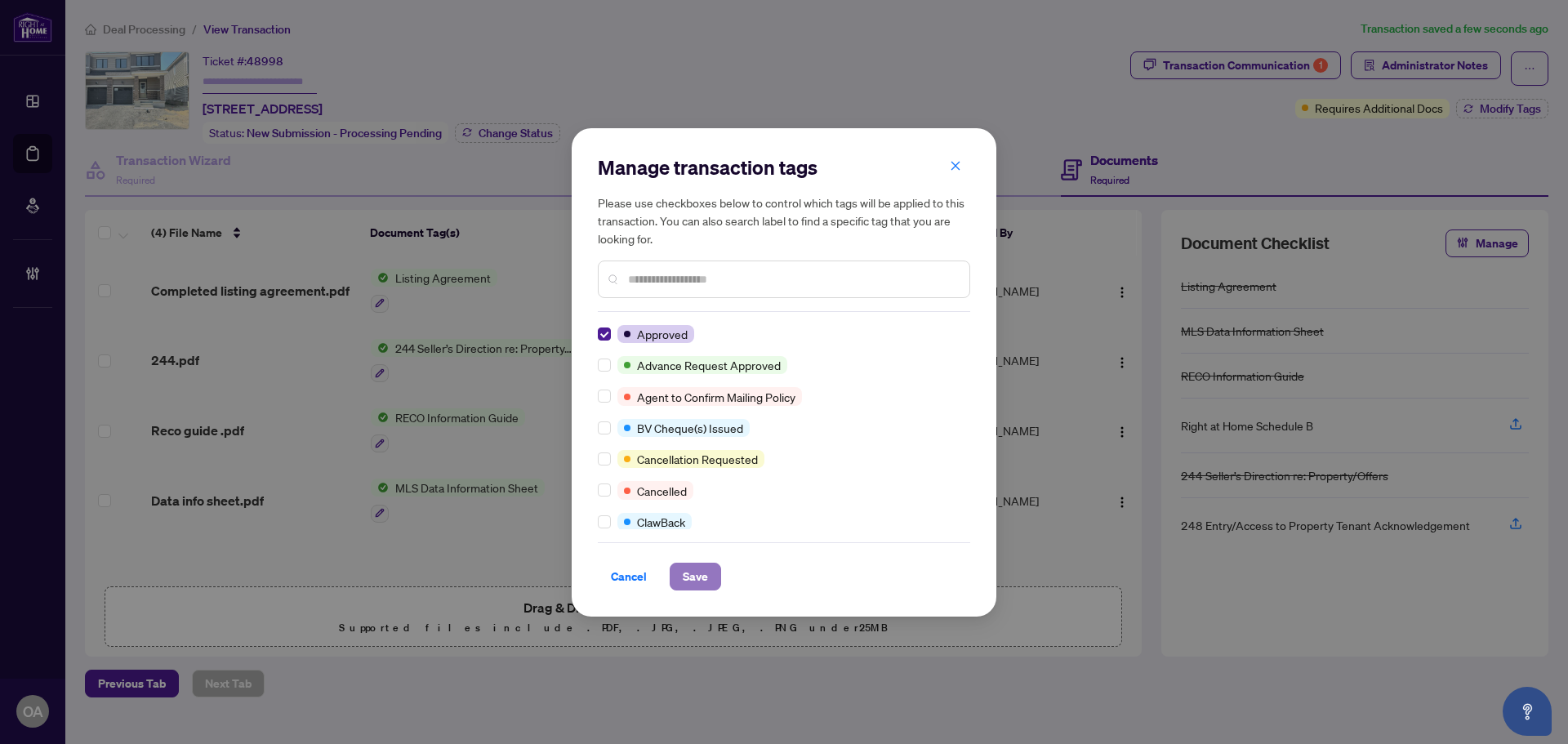
click at [696, 581] on span "Save" at bounding box center [695, 576] width 26 height 26
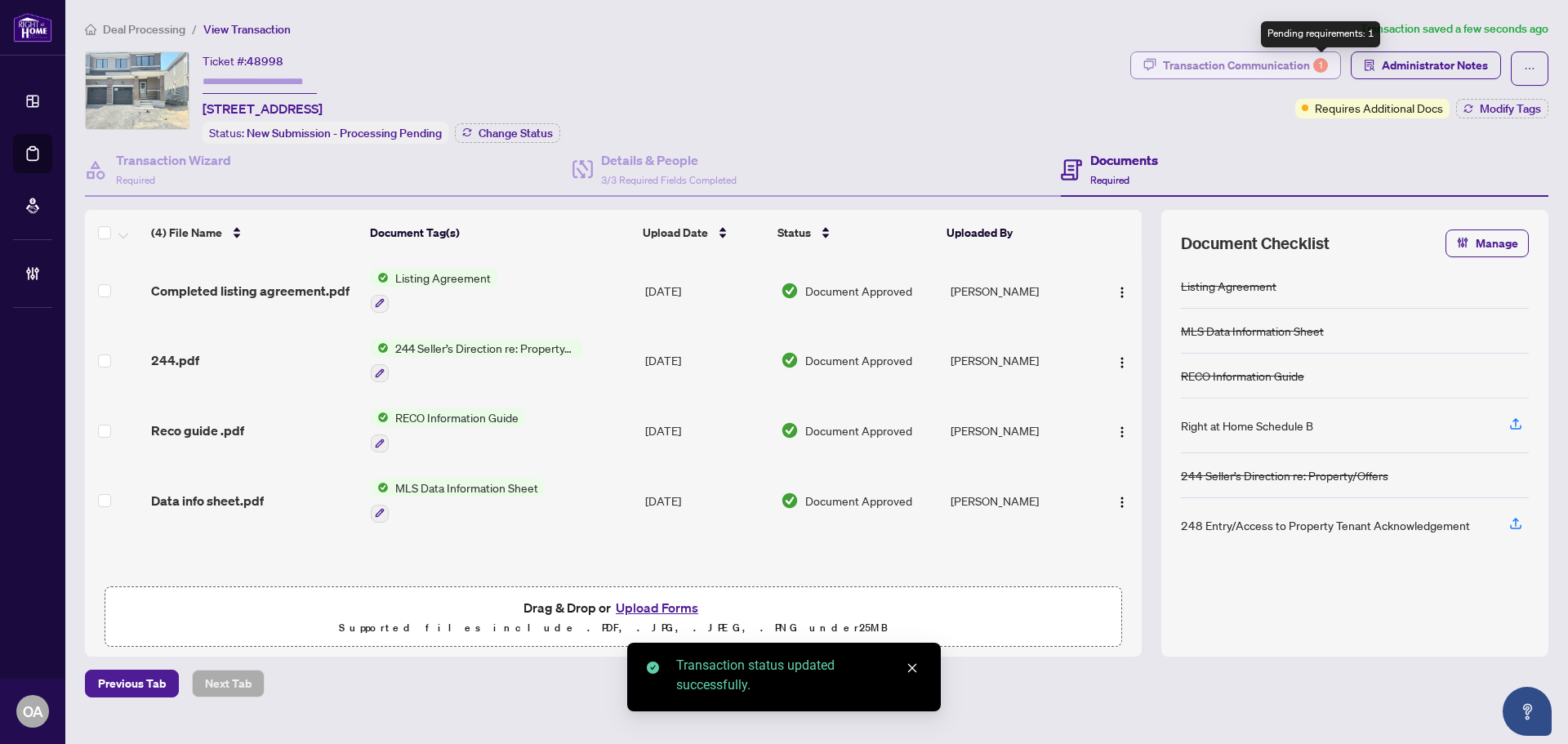
click at [1315, 66] on div "1" at bounding box center [1319, 65] width 14 height 14
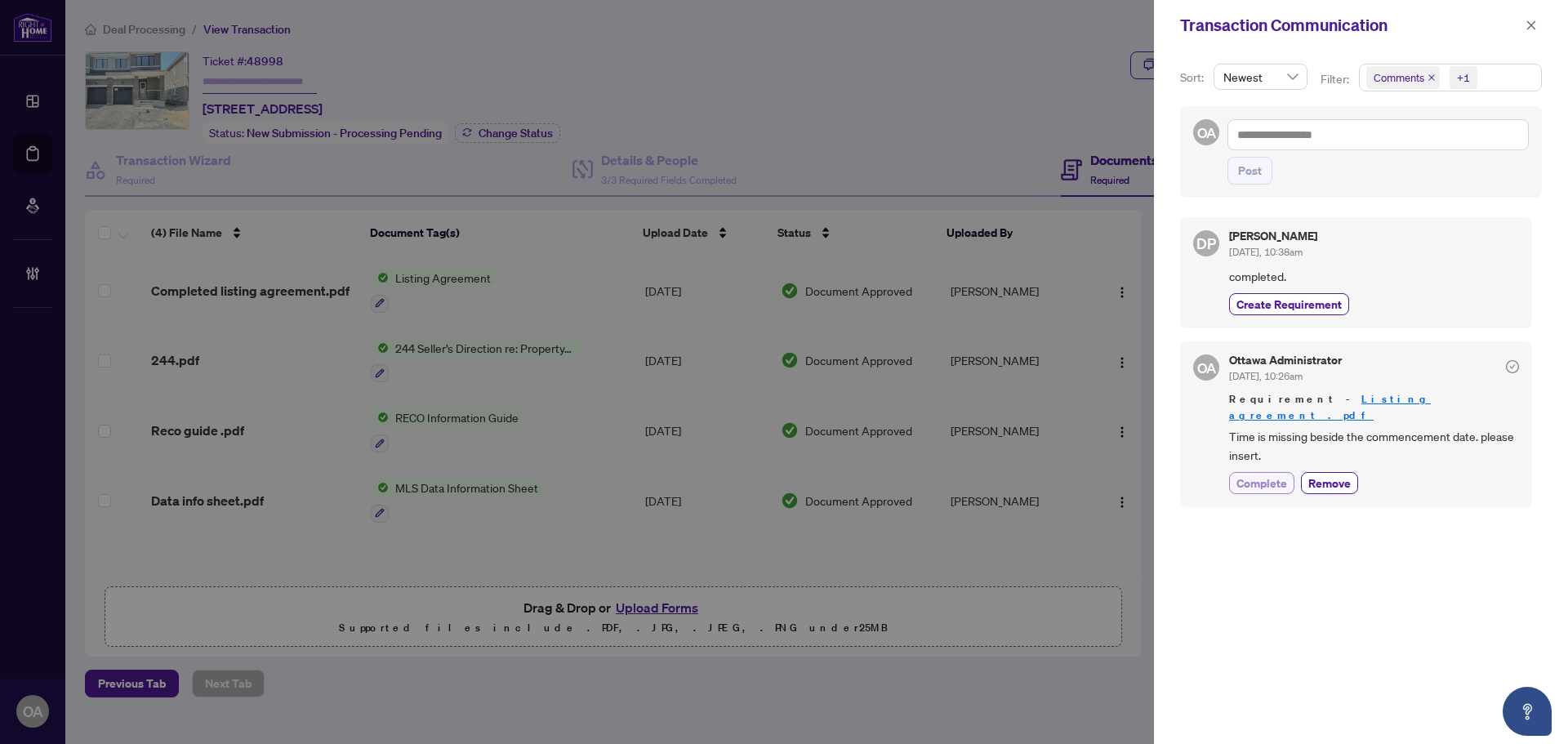
click at [1271, 475] on span "Complete" at bounding box center [1261, 483] width 50 height 17
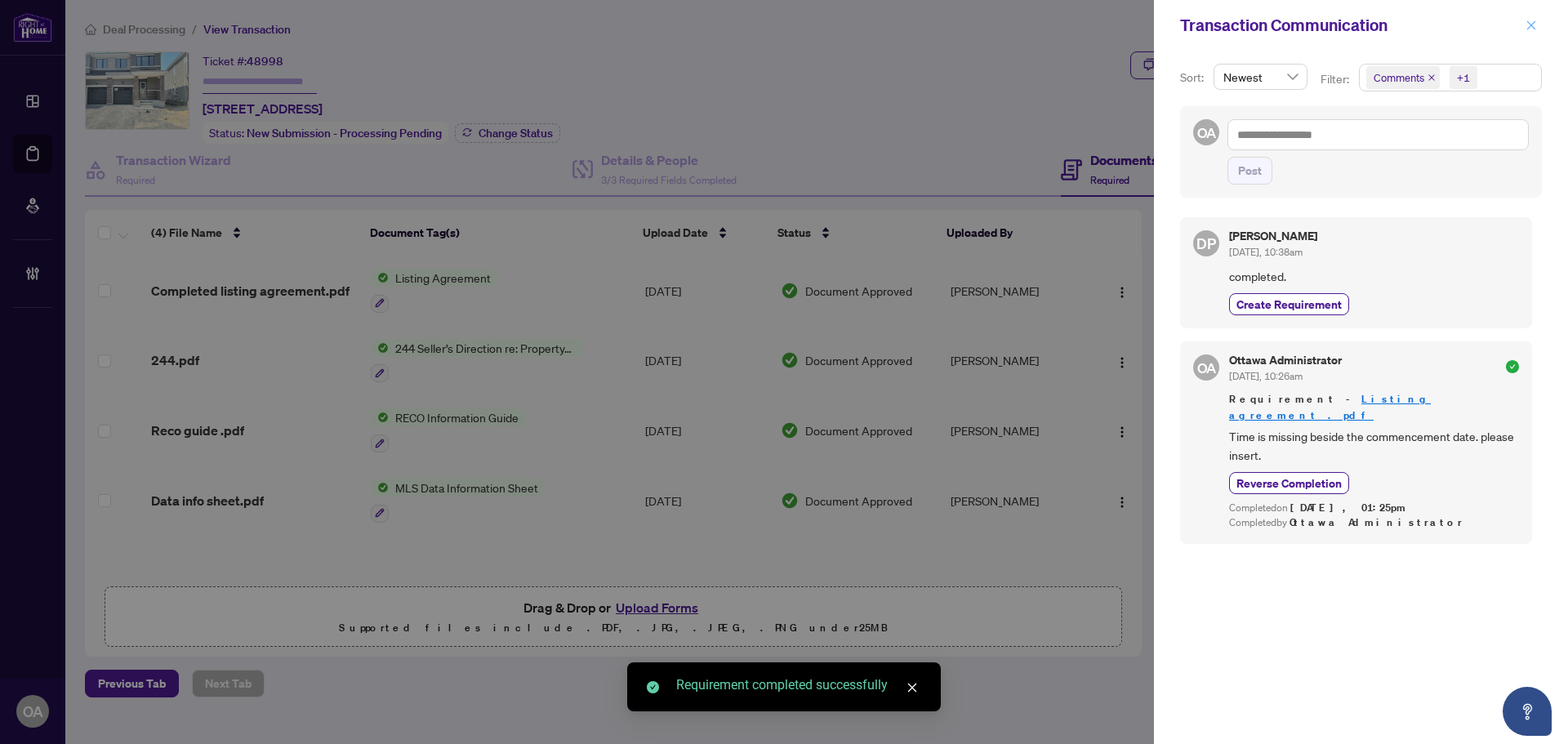
click at [1525, 28] on icon "close" at bounding box center [1531, 25] width 11 height 11
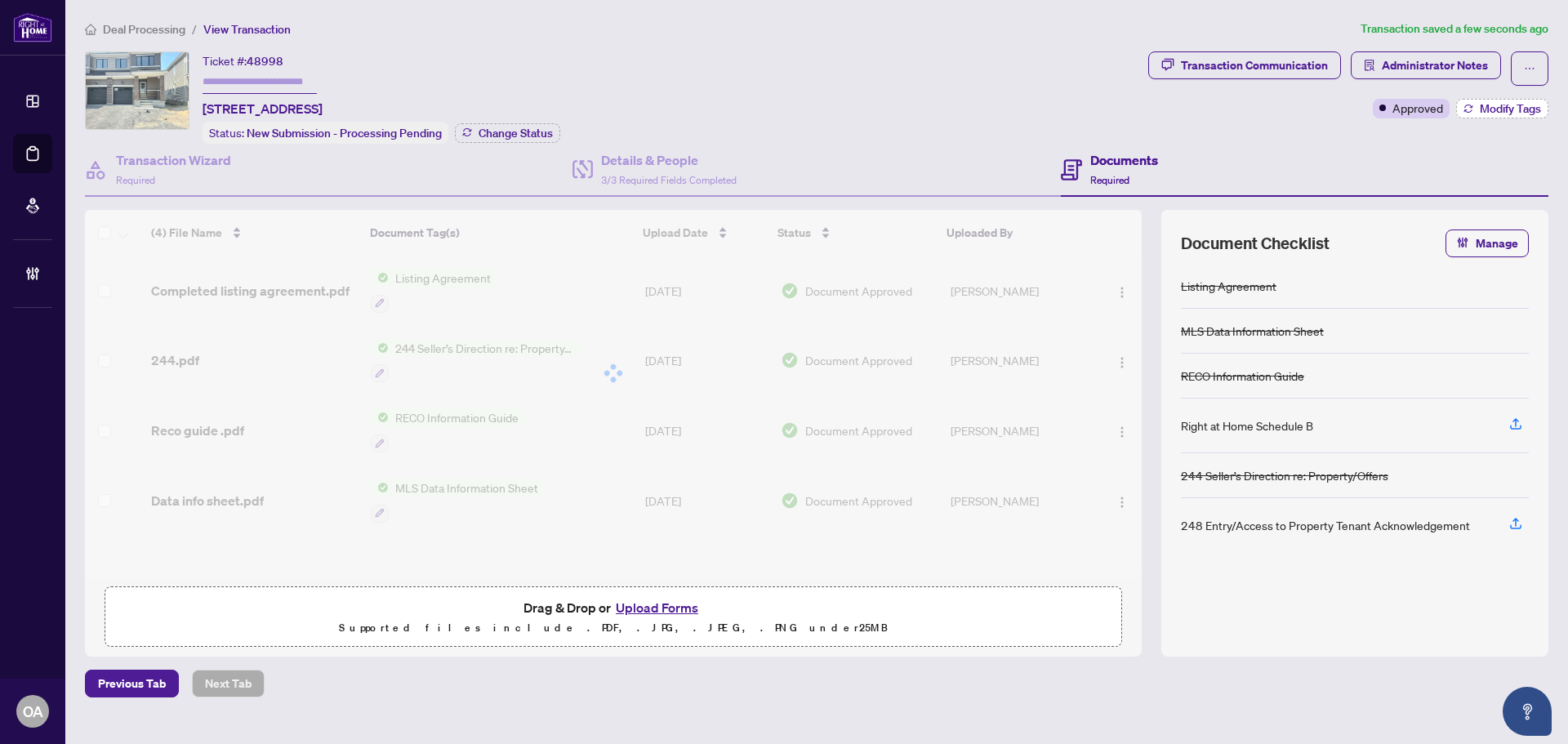
click at [1512, 108] on span "Modify Tags" at bounding box center [1510, 108] width 61 height 11
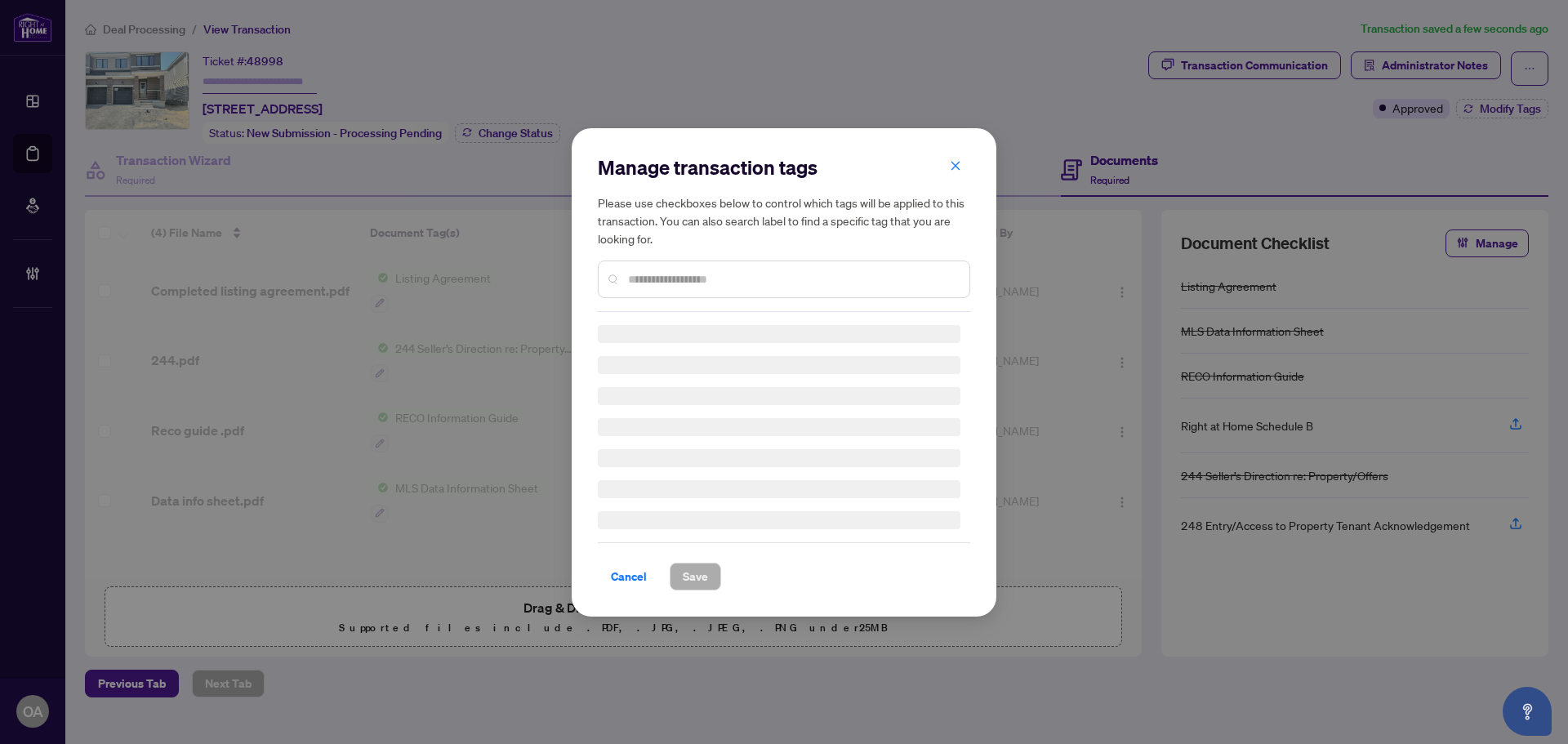
drag, startPoint x: 1462, startPoint y: 187, endPoint x: 1456, endPoint y: 154, distance: 33.5
click at [1456, 158] on div "Manage transaction tags Please use checkboxes below to control which tags will …" at bounding box center [784, 372] width 1568 height 744
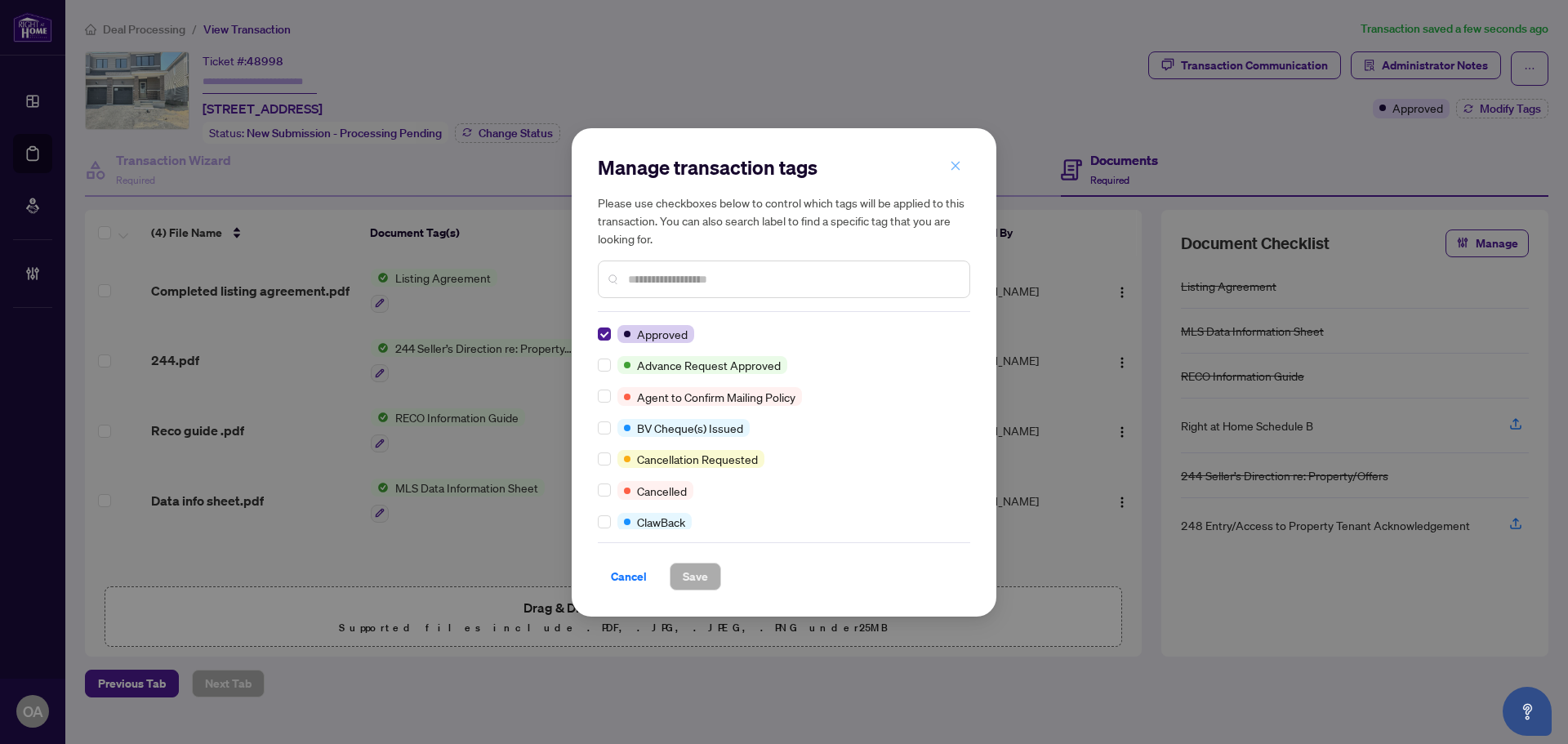
click at [957, 166] on icon "close" at bounding box center [955, 165] width 11 height 11
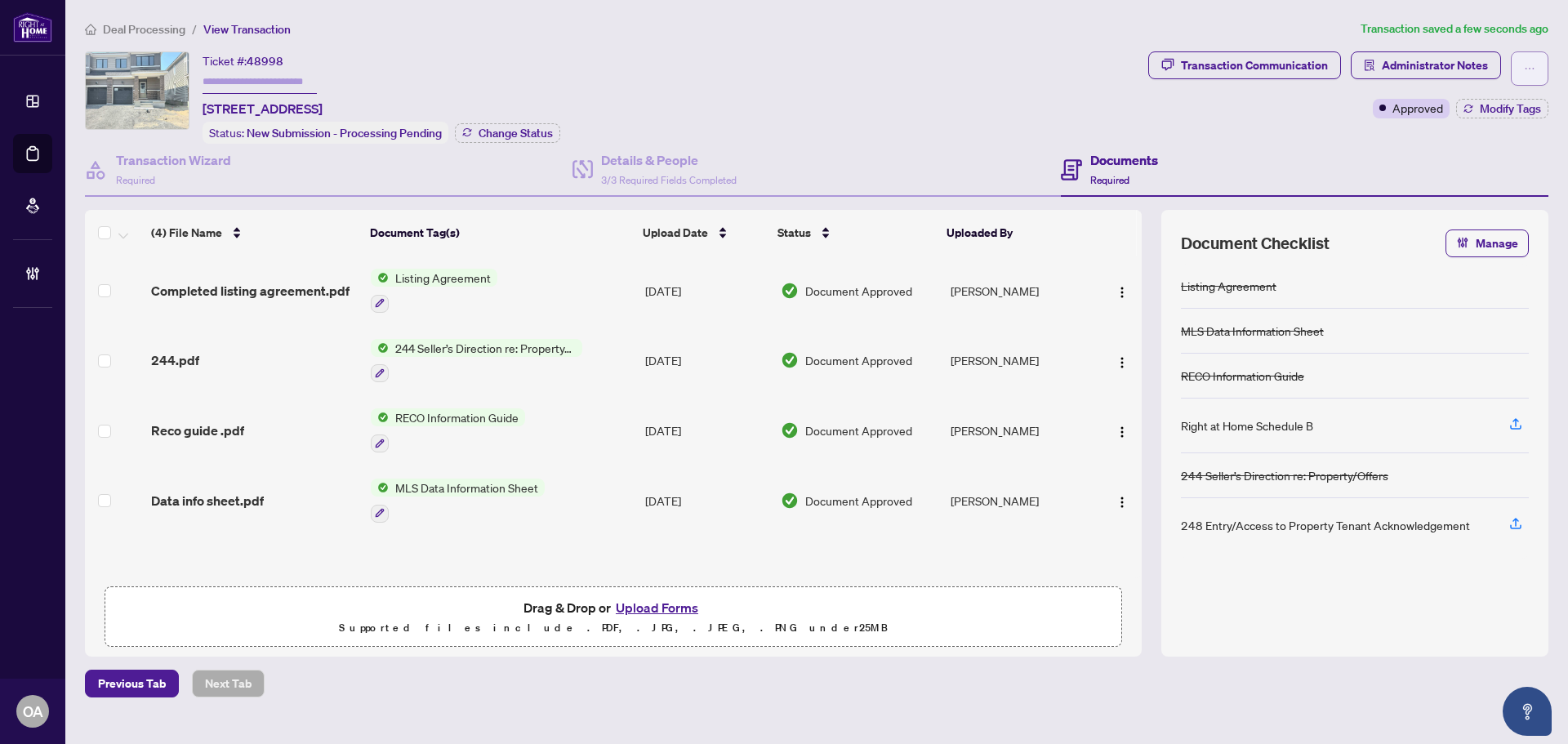
click at [1523, 69] on button "button" at bounding box center [1529, 68] width 37 height 34
click at [1485, 184] on span "Submit for Completion" at bounding box center [1472, 182] width 125 height 18
type textarea "**********"
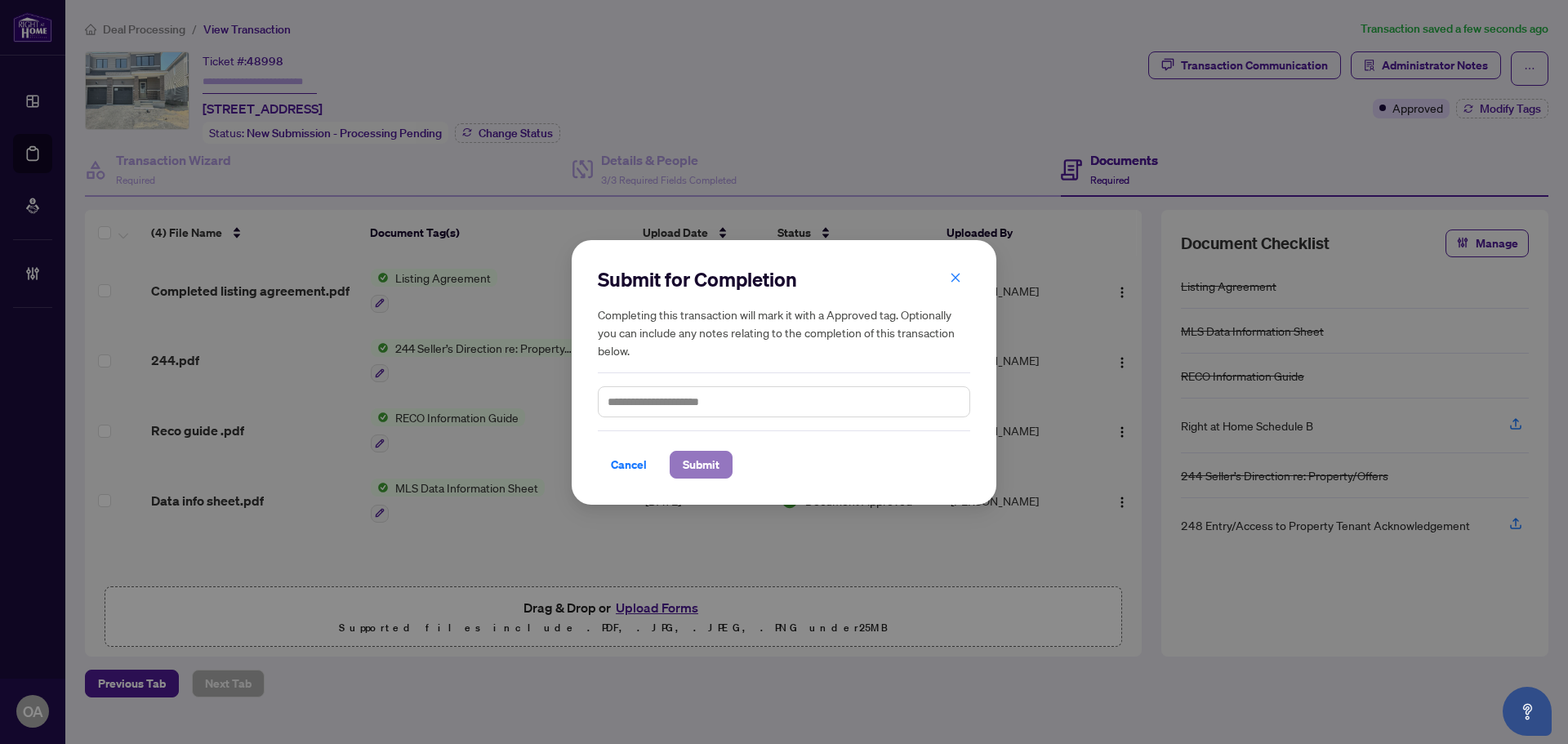
click at [701, 464] on span "Submit" at bounding box center [700, 464] width 37 height 26
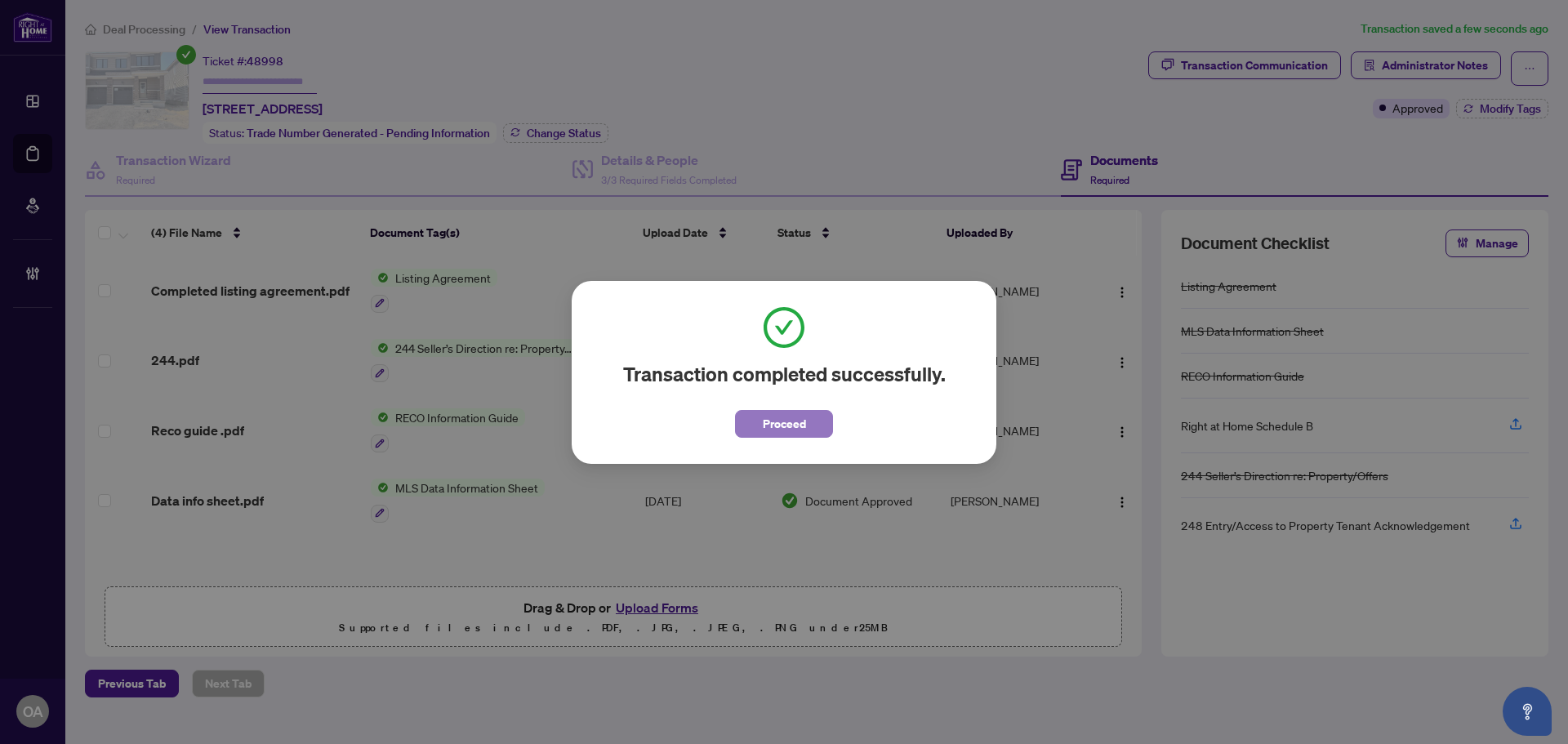
click at [790, 429] on span "Proceed" at bounding box center [784, 424] width 43 height 26
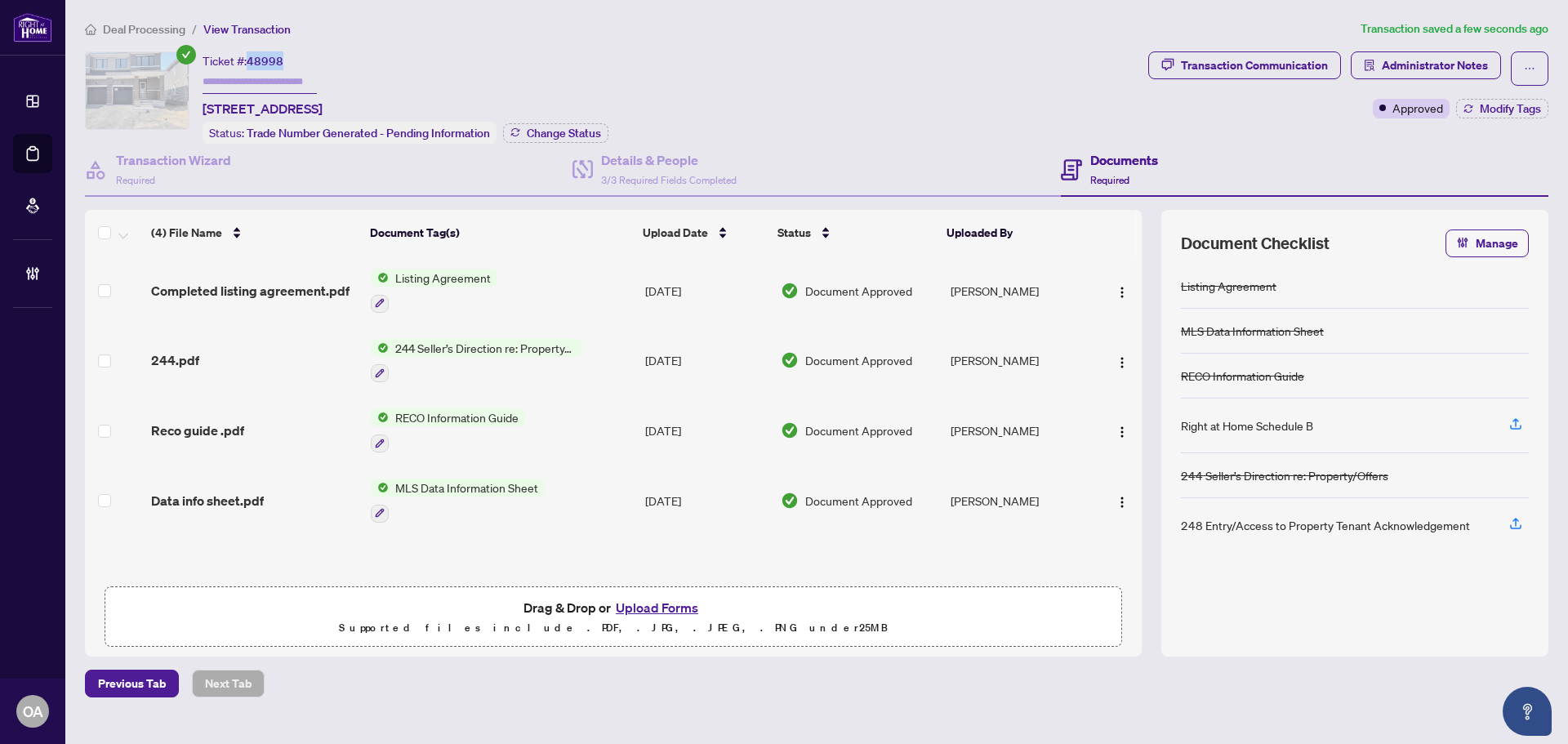
drag, startPoint x: 284, startPoint y: 60, endPoint x: 252, endPoint y: 60, distance: 32.0
click at [252, 60] on div "Ticket #: 48998 [STREET_ADDRESS]" at bounding box center [262, 84] width 120 height 67
copy span "48998"
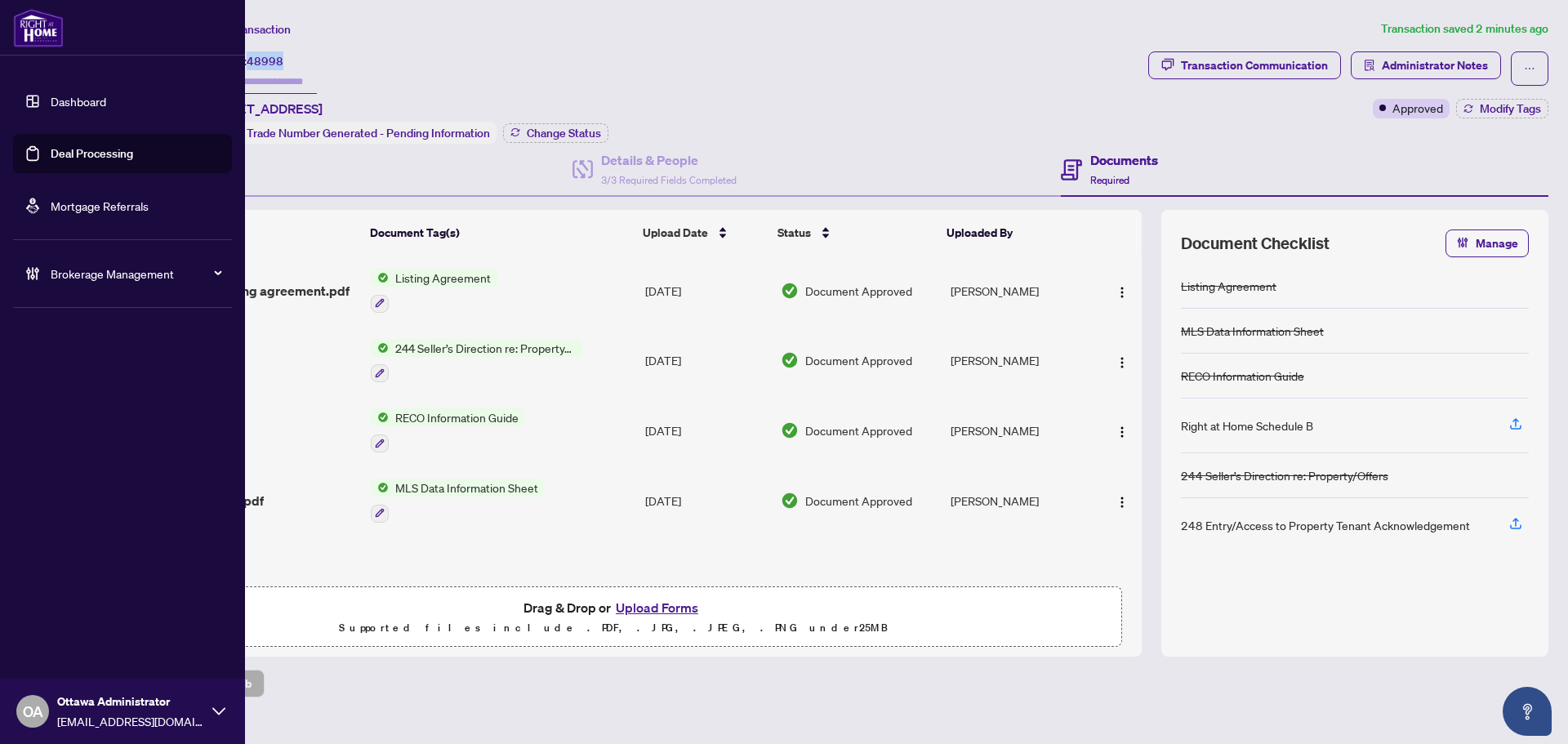
click at [50, 147] on link "Deal Processing" at bounding box center [91, 153] width 83 height 14
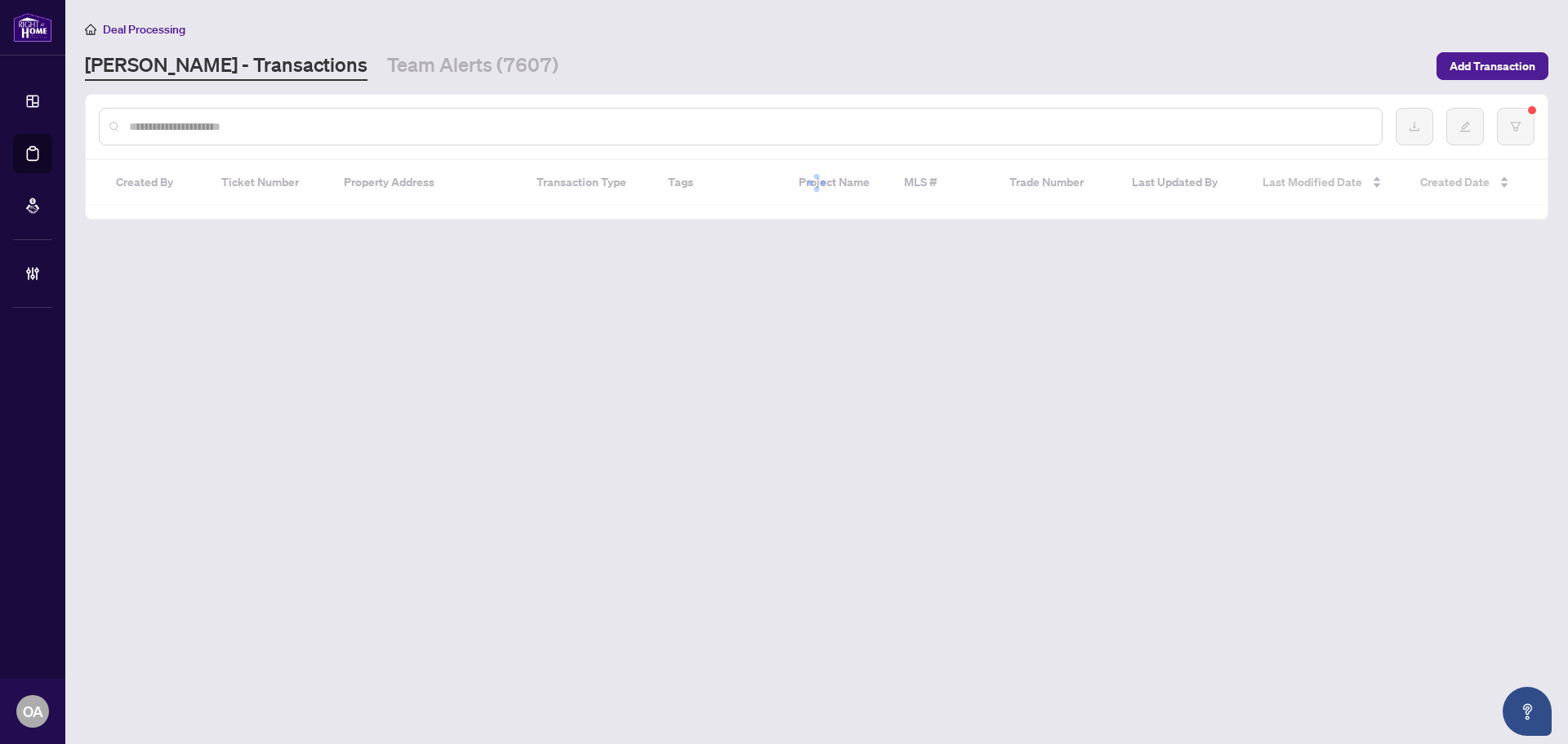
click at [665, 126] on input "text" at bounding box center [748, 126] width 1239 height 18
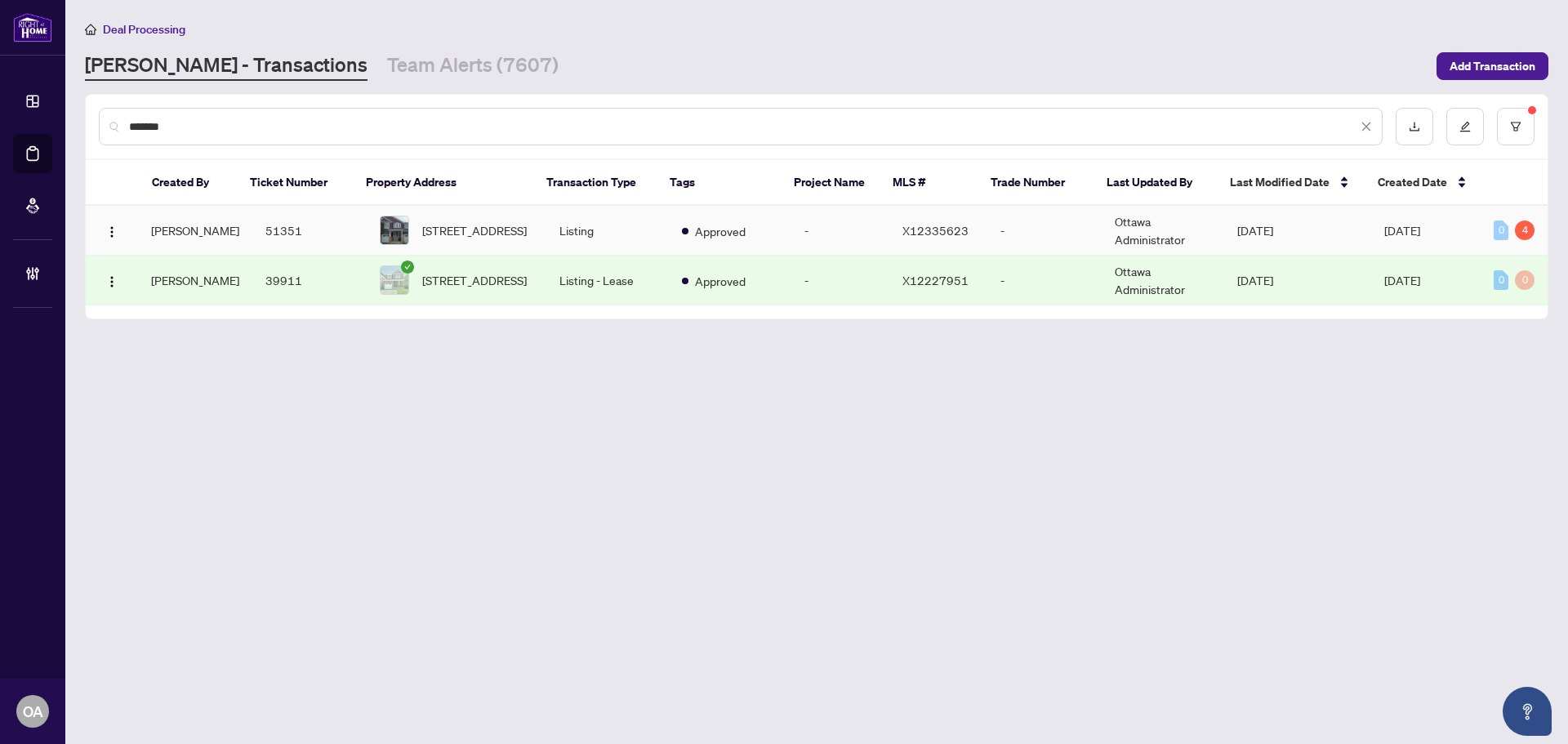
type input "*******"
click at [774, 228] on td "Approved" at bounding box center [730, 231] width 123 height 49
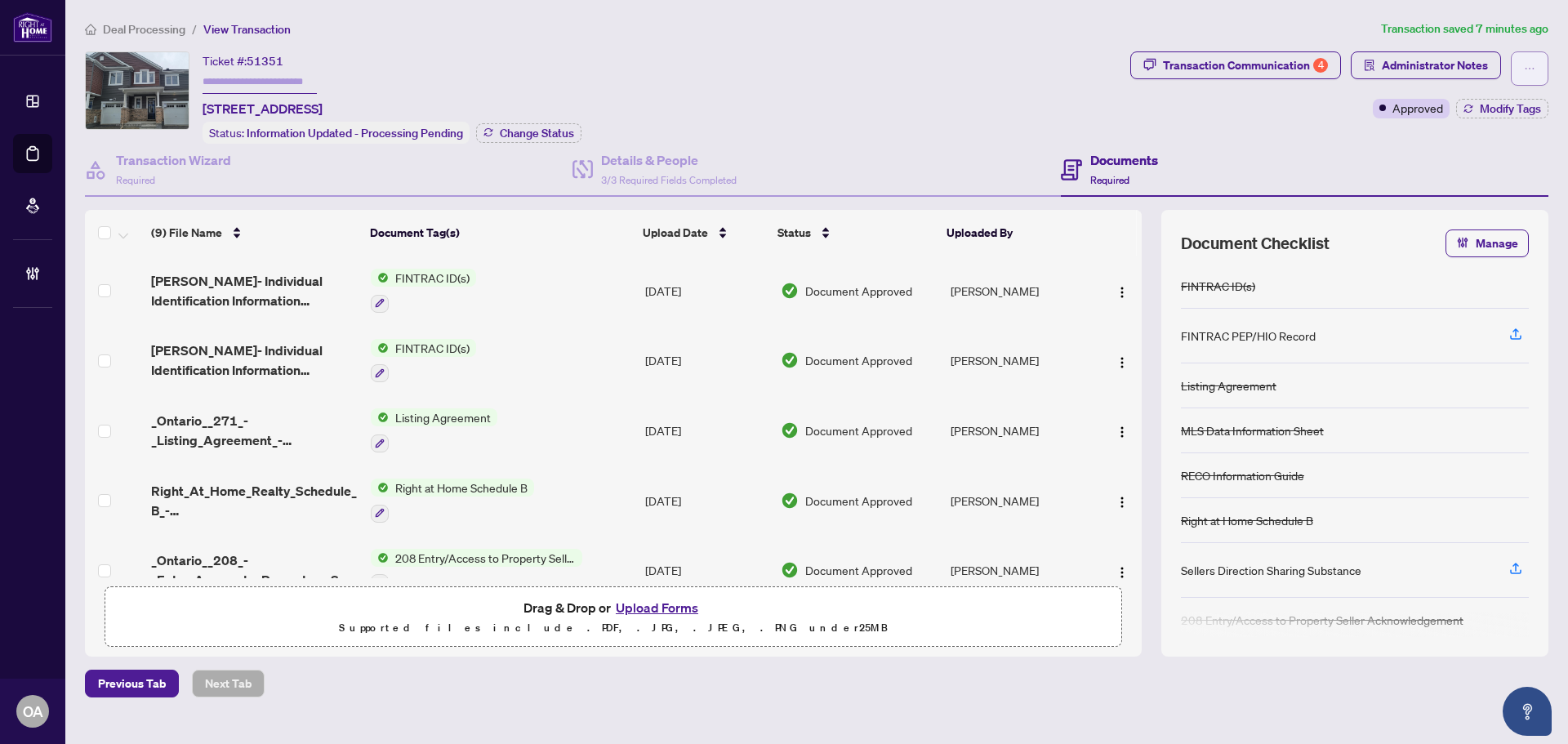
click at [1526, 69] on icon "ellipsis" at bounding box center [1530, 69] width 9 height 2
click at [1479, 182] on span "Submit for Completion" at bounding box center [1472, 182] width 125 height 18
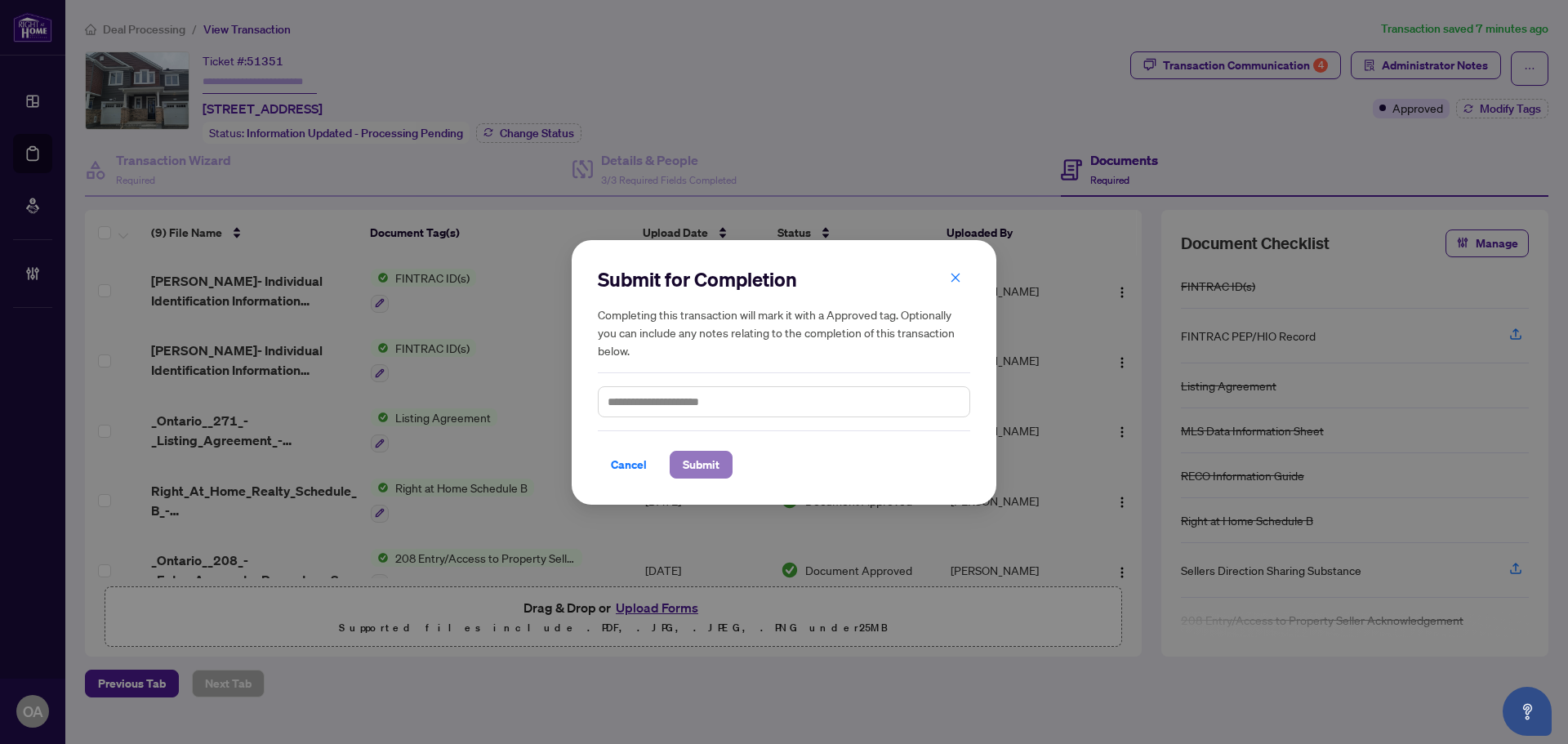
click at [707, 463] on span "Submit" at bounding box center [700, 464] width 37 height 26
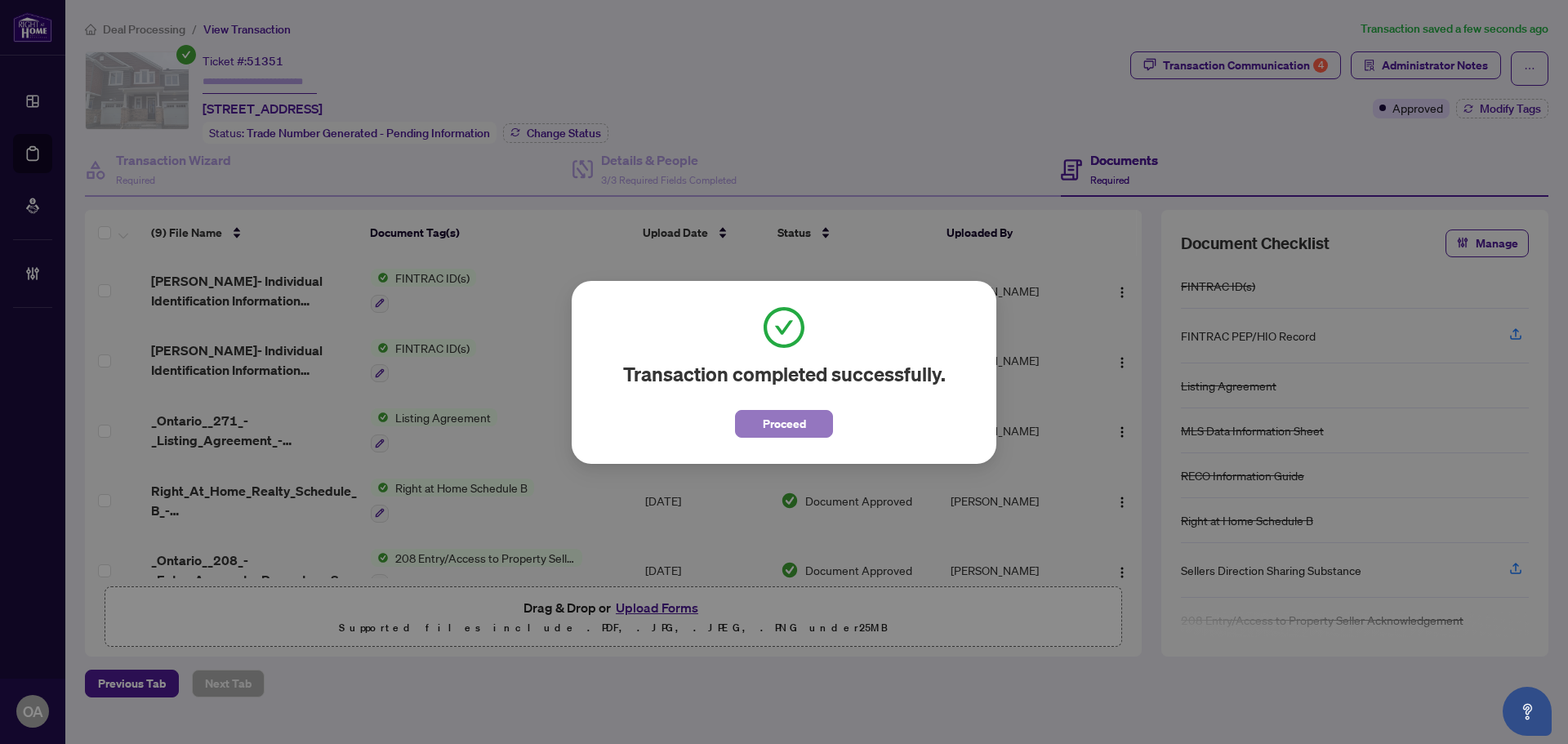
click at [770, 419] on span "Proceed" at bounding box center [784, 424] width 43 height 26
